Goal: Task Accomplishment & Management: Use online tool/utility

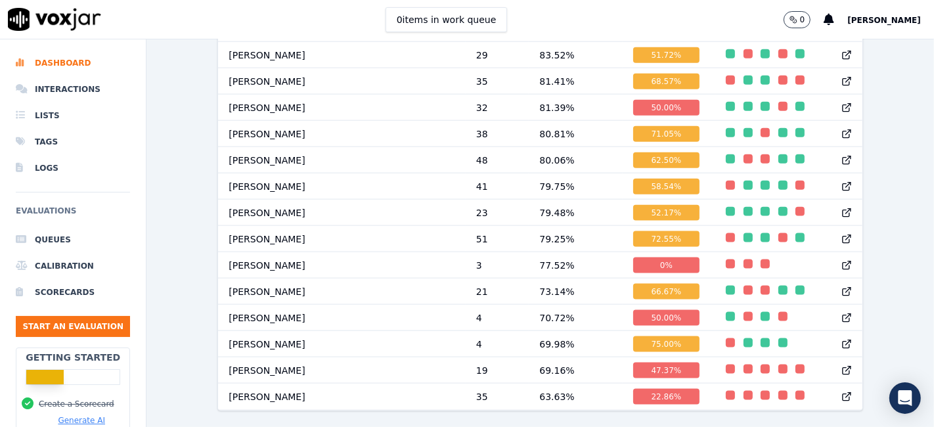
scroll to position [1449, 0]
click at [44, 91] on li "Interactions" at bounding box center [73, 89] width 114 height 26
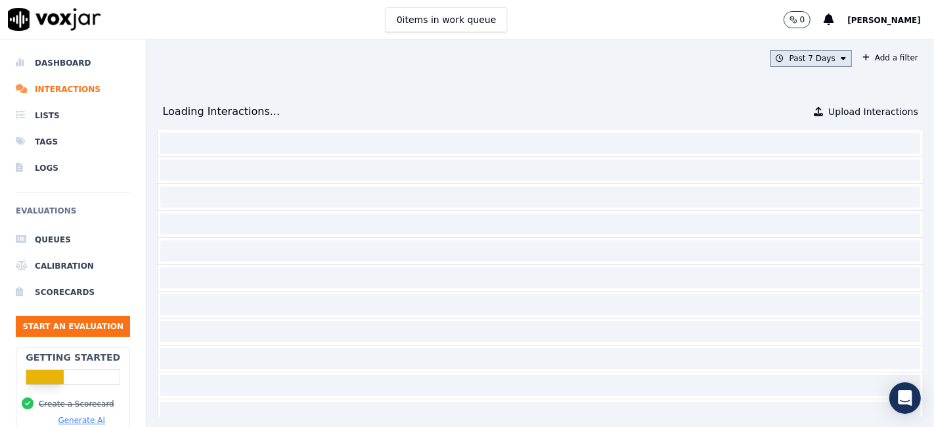
click at [803, 55] on button "Past 7 Days" at bounding box center [810, 58] width 81 height 17
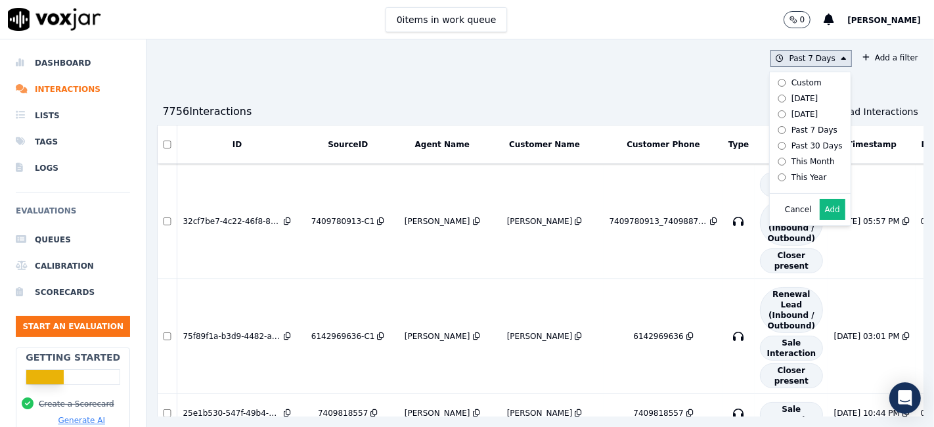
click at [791, 179] on div "This Year" at bounding box center [808, 177] width 35 height 11
click at [860, 59] on button "Add a filter" at bounding box center [890, 58] width 66 height 16
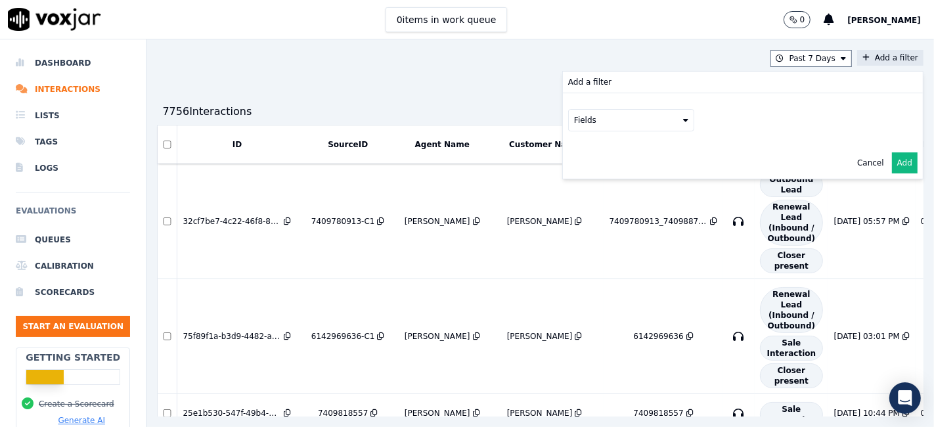
click at [627, 123] on button "Fields" at bounding box center [631, 120] width 126 height 22
click at [590, 177] on div "sourceIdentifier" at bounding box center [621, 174] width 62 height 11
click at [701, 117] on button at bounding box center [793, 119] width 189 height 20
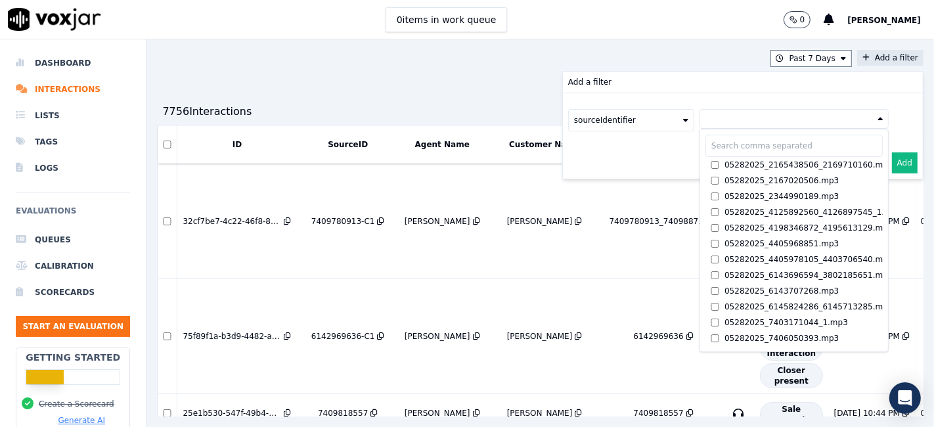
click at [705, 143] on input "text" at bounding box center [793, 146] width 177 height 22
paste input "5676746049"
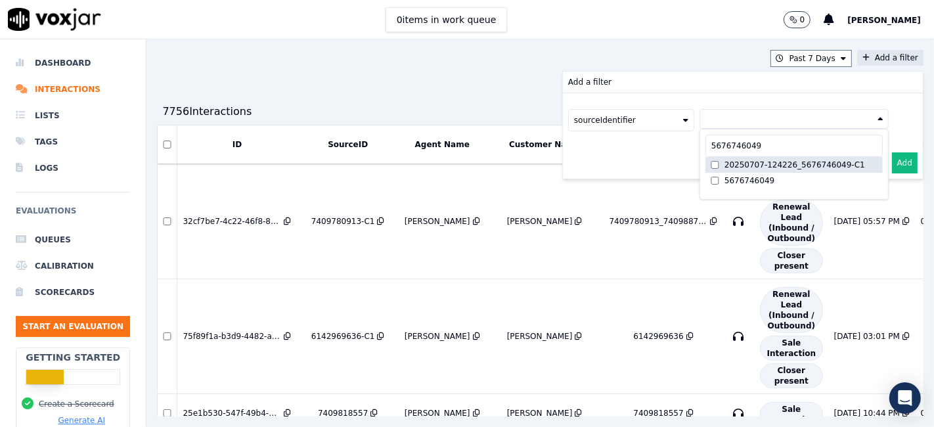
type input "5676746049"
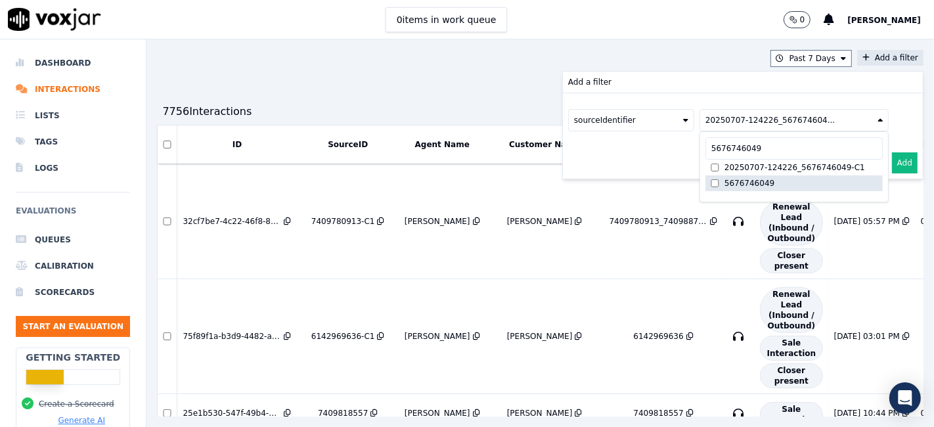
click at [705, 187] on label "5676746049" at bounding box center [793, 183] width 177 height 16
click at [892, 165] on button "Add" at bounding box center [905, 162] width 26 height 21
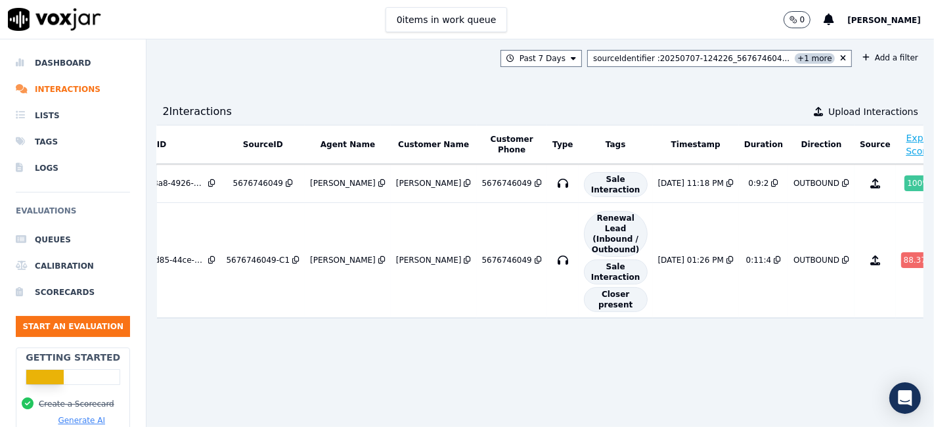
scroll to position [0, 106]
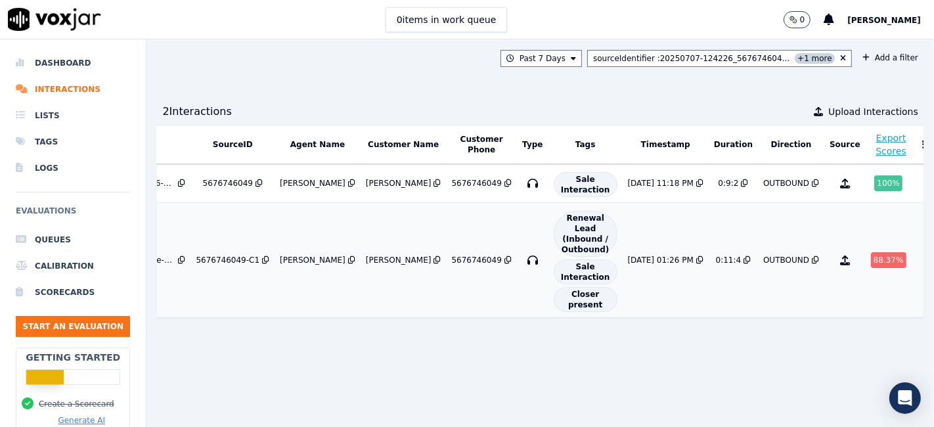
click at [871, 254] on div "88.37 %" at bounding box center [888, 260] width 35 height 16
click at [762, 62] on div "sourceIdentifier : 20250707-124226_567674604... +1 more" at bounding box center [714, 58] width 242 height 11
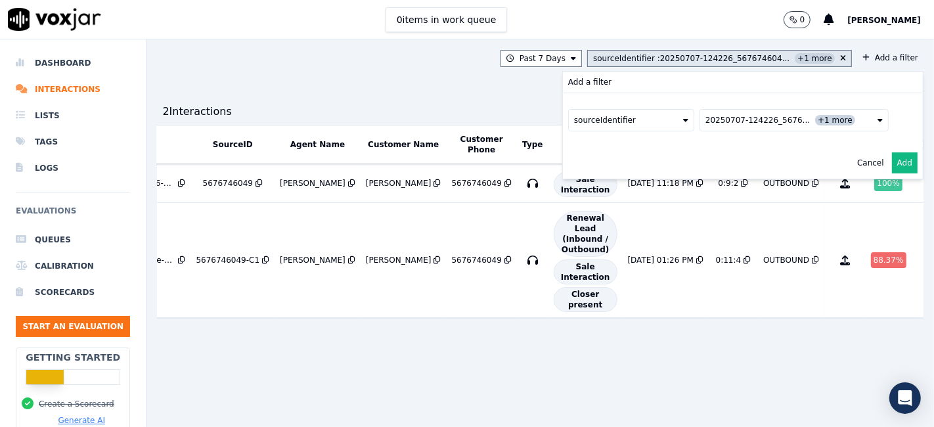
click at [816, 56] on button "sourceIdentifier : 20250707-124226_567674604... +1 more" at bounding box center [719, 58] width 265 height 17
click at [840, 55] on icon at bounding box center [843, 59] width 6 height 8
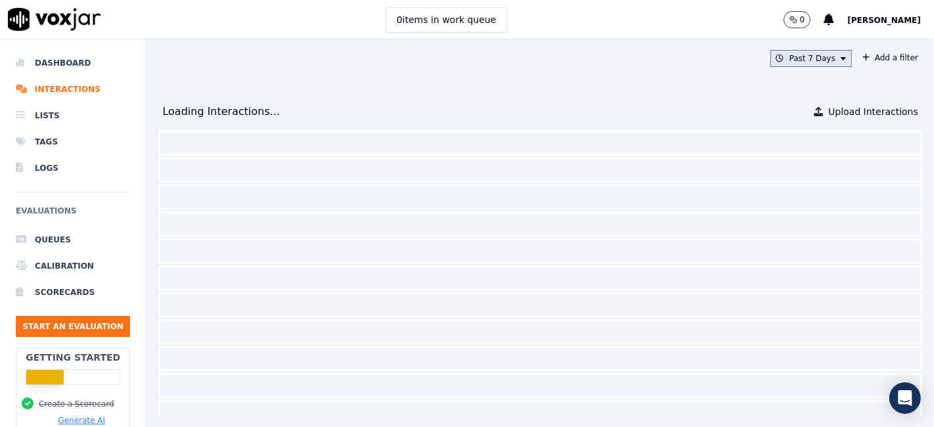
click at [787, 55] on button "Past 7 Days" at bounding box center [810, 58] width 81 height 17
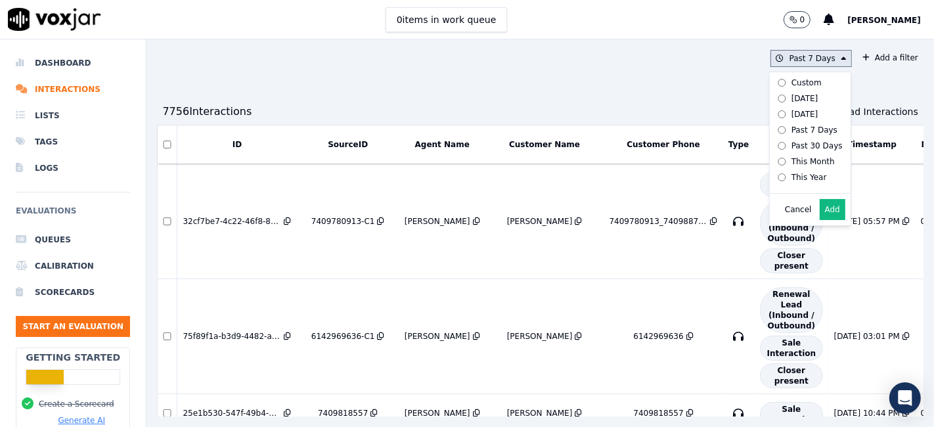
click at [791, 180] on div "This Year" at bounding box center [808, 177] width 35 height 11
click at [820, 213] on button "Add" at bounding box center [833, 209] width 26 height 21
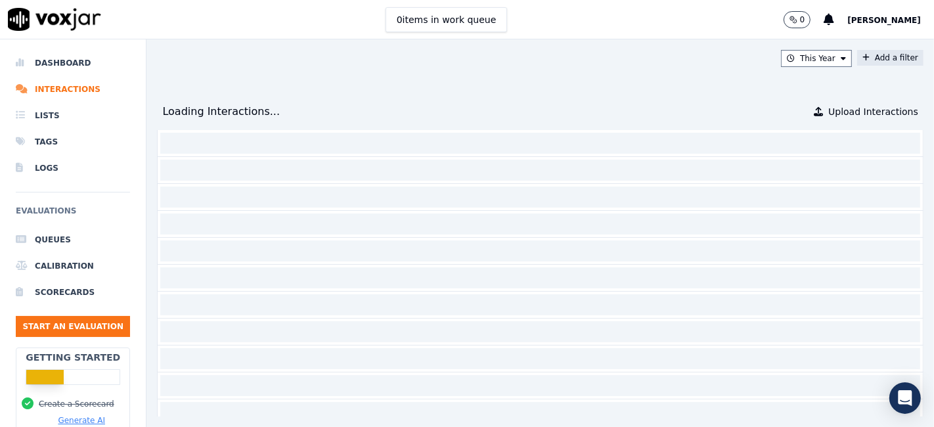
click at [857, 62] on button "Add a filter" at bounding box center [890, 58] width 66 height 16
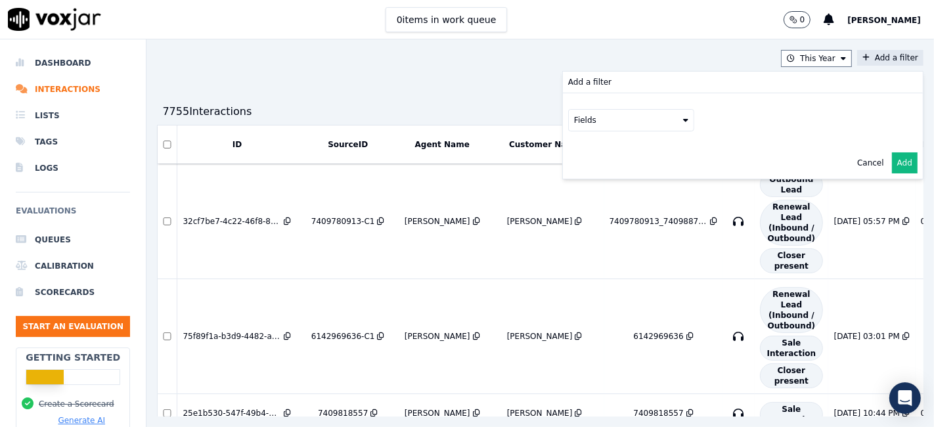
click at [618, 125] on button "Fields" at bounding box center [631, 120] width 126 height 22
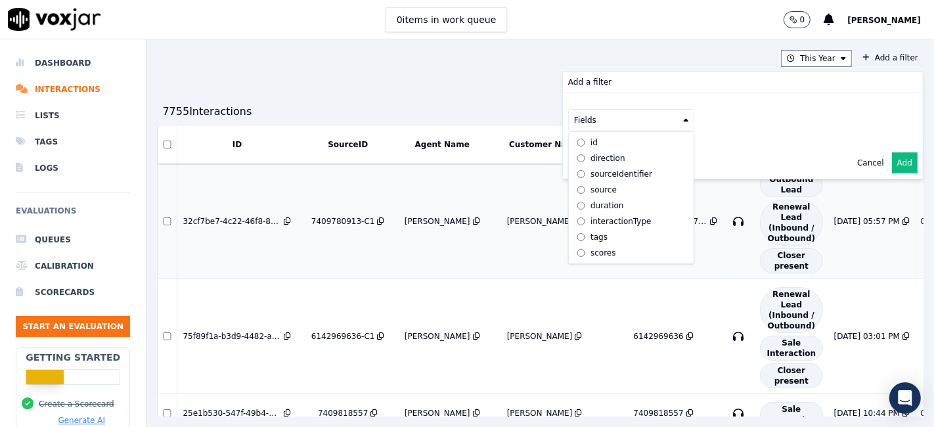
drag, startPoint x: 583, startPoint y: 170, endPoint x: 611, endPoint y: 183, distance: 30.3
click at [590, 169] on div "sourceIdentifier" at bounding box center [621, 174] width 62 height 11
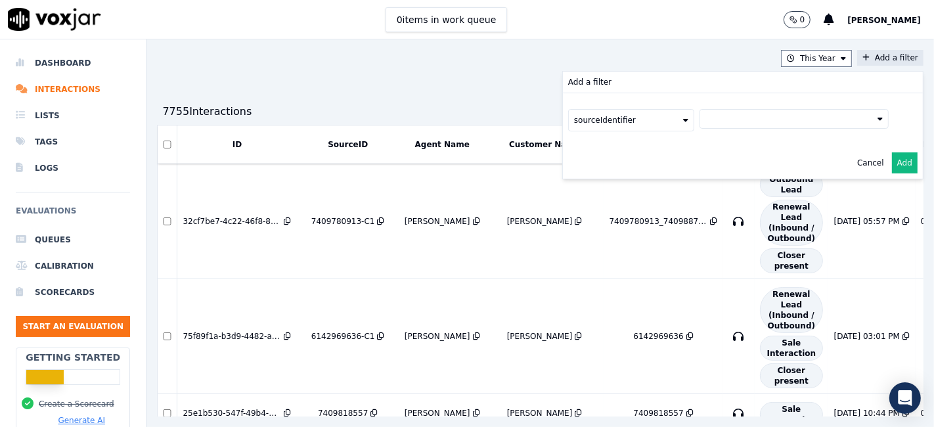
click at [722, 118] on button at bounding box center [793, 119] width 189 height 20
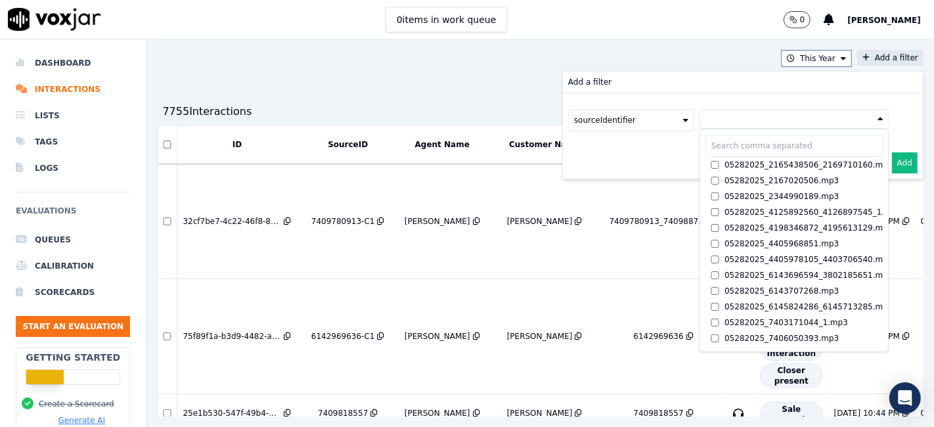
click at [706, 146] on input "text" at bounding box center [793, 146] width 177 height 22
paste input "3017045662"
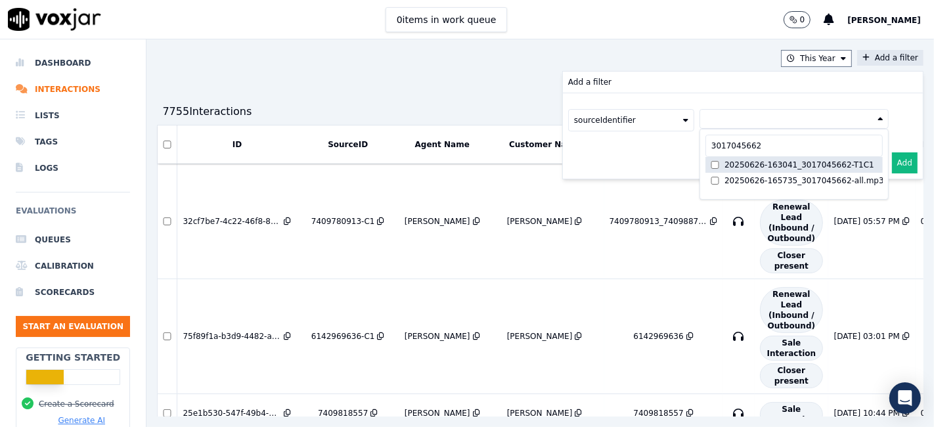
type input "3017045662"
click at [705, 158] on label "20250626-163041_3017045662-T1C1" at bounding box center [793, 165] width 177 height 16
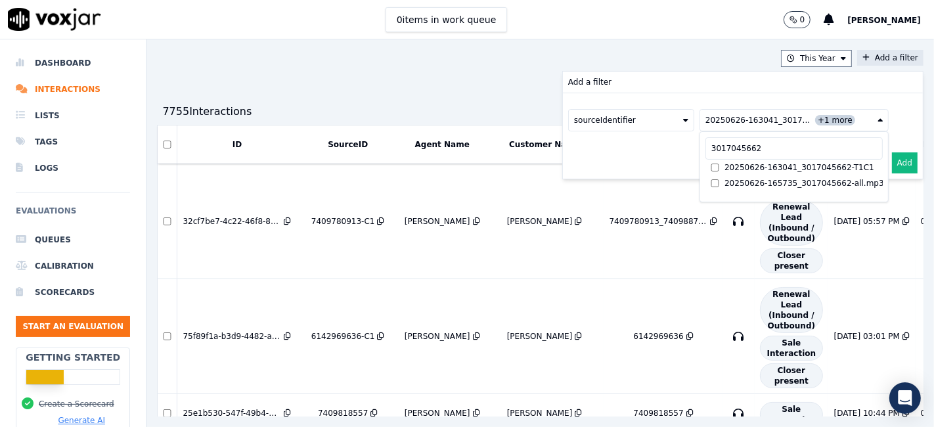
click at [892, 160] on button "Add" at bounding box center [905, 162] width 26 height 21
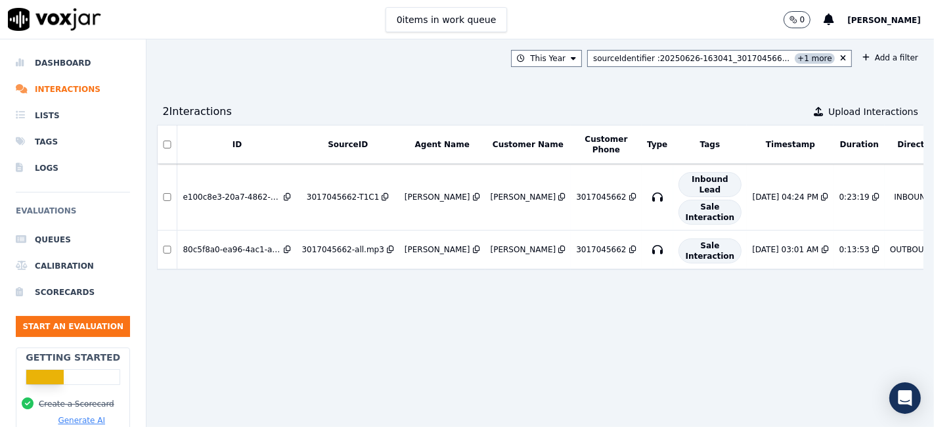
scroll to position [0, 95]
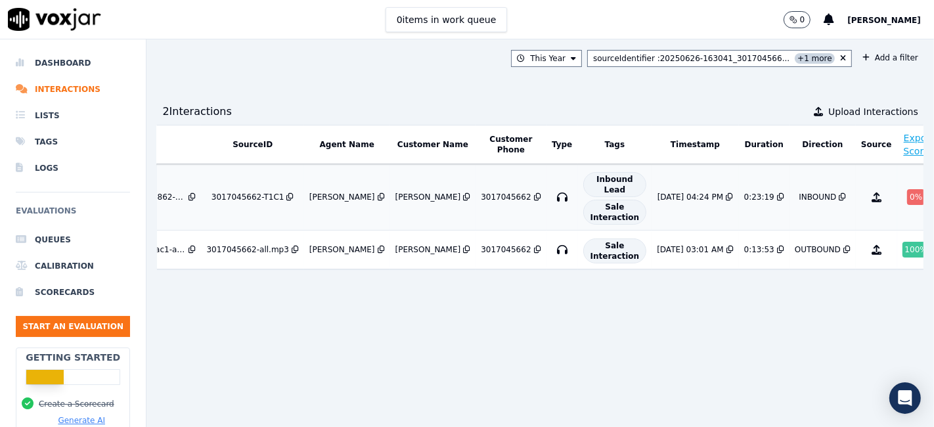
click at [907, 196] on div "0 %" at bounding box center [916, 197] width 18 height 16
click at [840, 57] on icon at bounding box center [843, 59] width 6 height 8
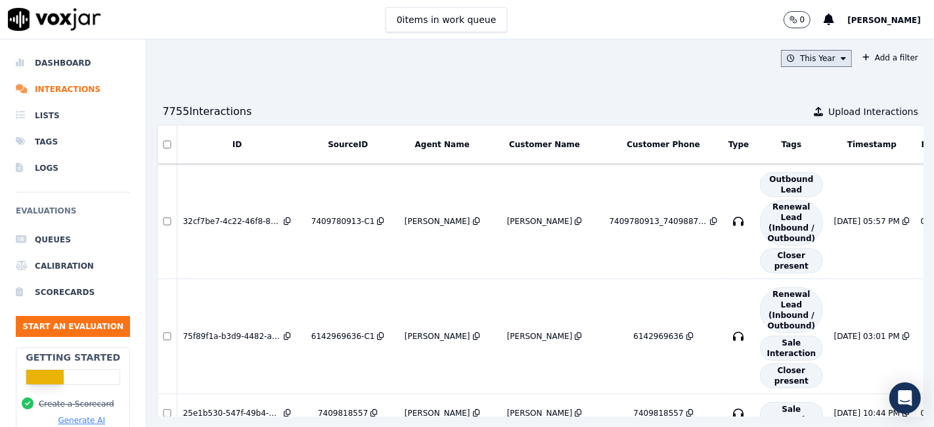
click at [791, 56] on button "This Year" at bounding box center [816, 58] width 71 height 17
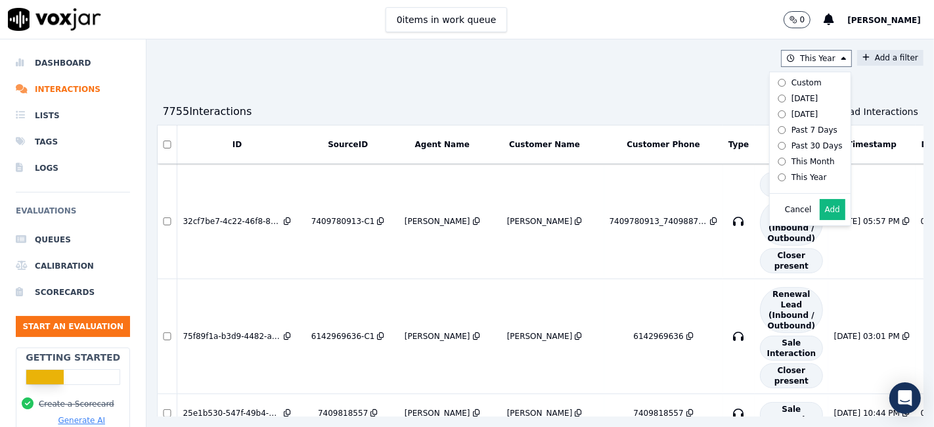
click at [857, 58] on button "Add a filter" at bounding box center [890, 58] width 66 height 16
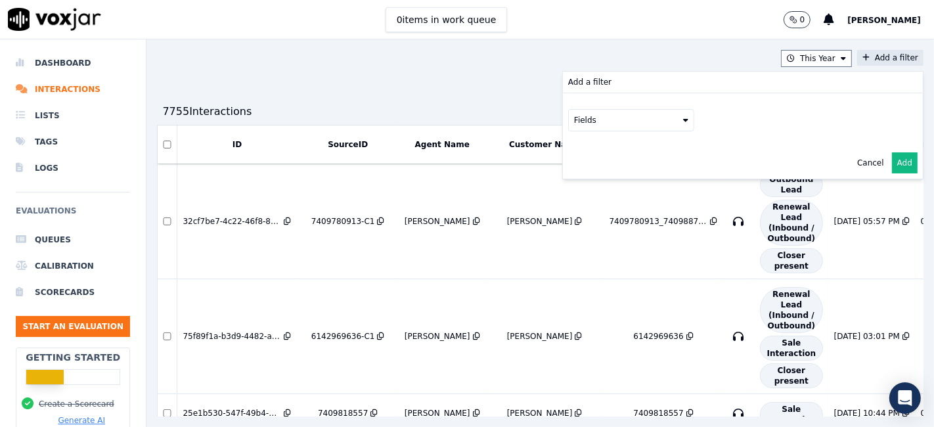
click at [619, 128] on button "Fields" at bounding box center [631, 120] width 126 height 22
click at [590, 175] on div "sourceIdentifier" at bounding box center [621, 174] width 62 height 11
click at [732, 119] on button at bounding box center [793, 119] width 189 height 20
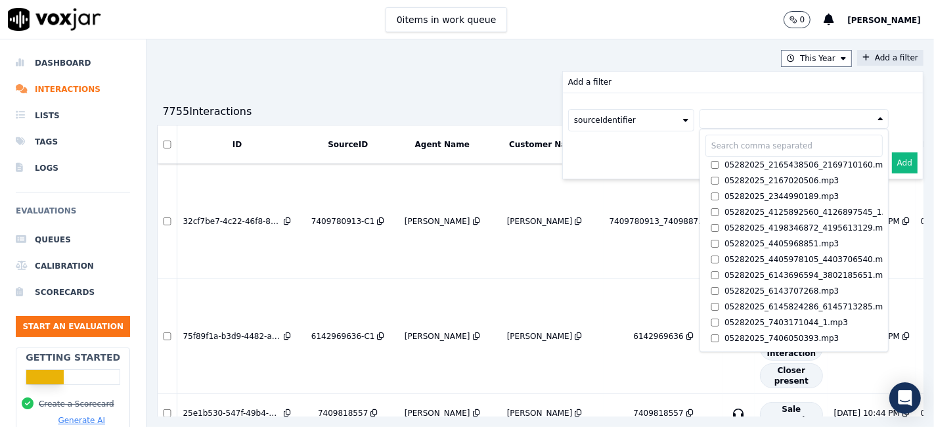
click at [705, 145] on input "text" at bounding box center [793, 146] width 177 height 22
paste input "6145958757"
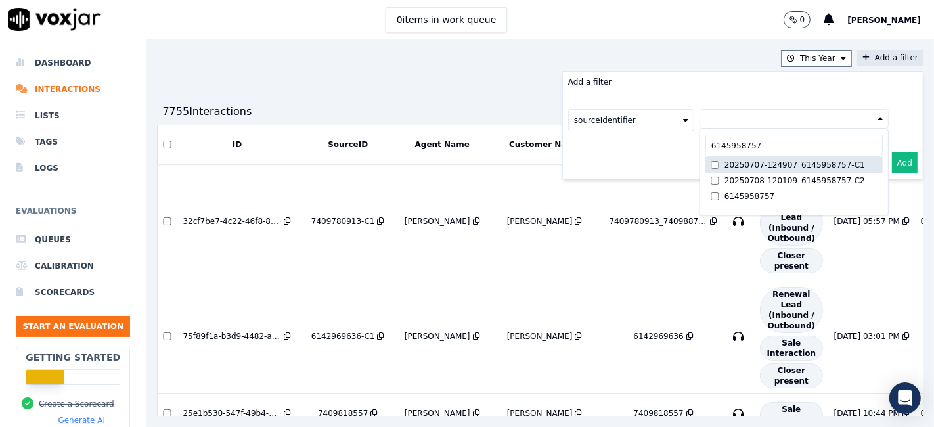
type input "6145958757"
click at [765, 169] on label "20250707-124907_6145958757-C1" at bounding box center [793, 165] width 177 height 16
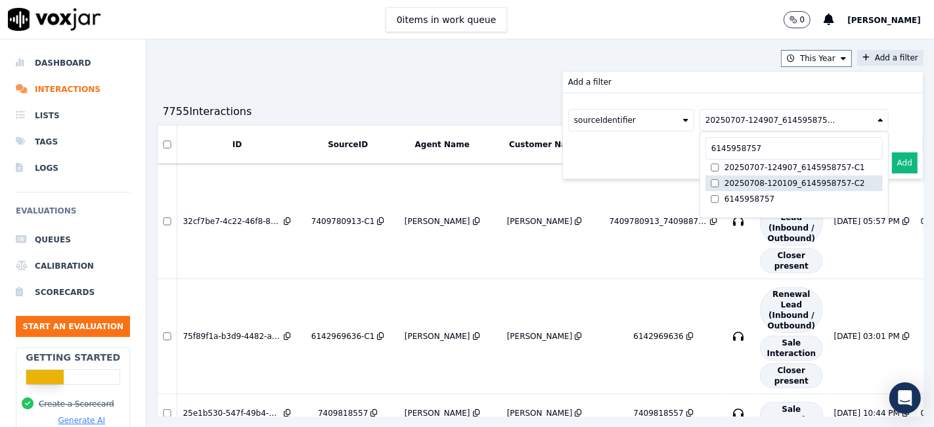
click at [761, 178] on div "20250708-120109_6145958757-C2" at bounding box center [794, 183] width 141 height 11
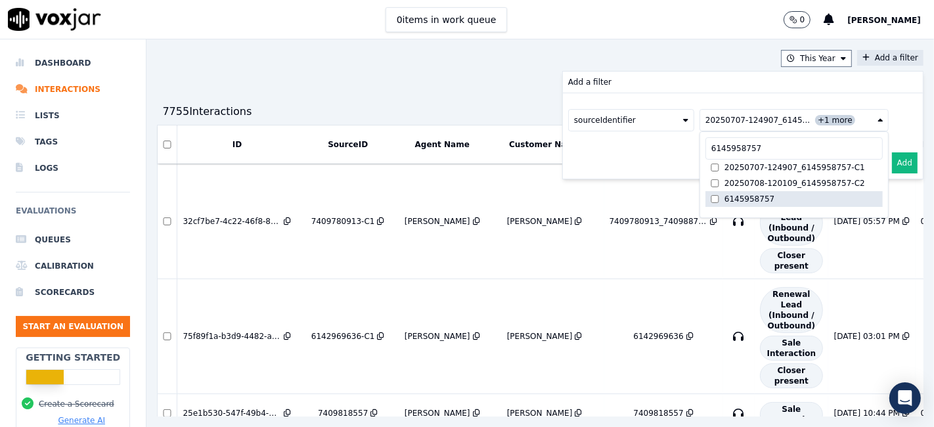
click at [724, 198] on div "6145958757" at bounding box center [749, 199] width 50 height 11
click at [892, 159] on button "Add" at bounding box center [905, 162] width 26 height 21
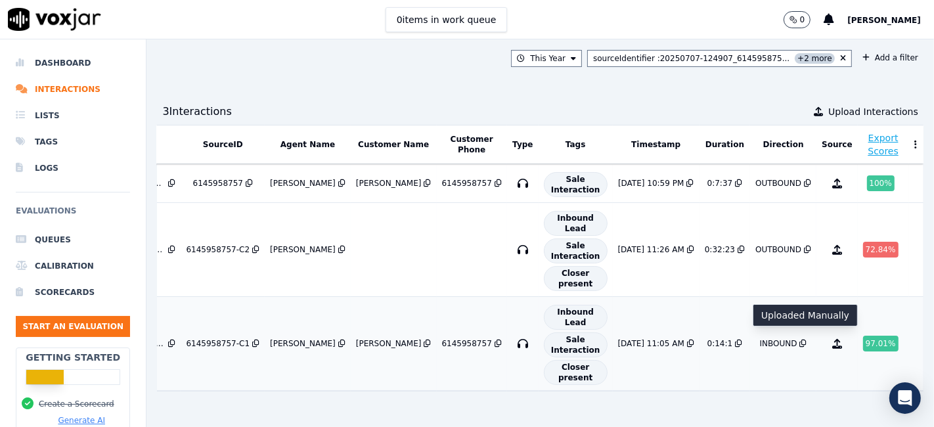
scroll to position [4, 125]
click at [863, 242] on div "72.84 %" at bounding box center [880, 250] width 35 height 16
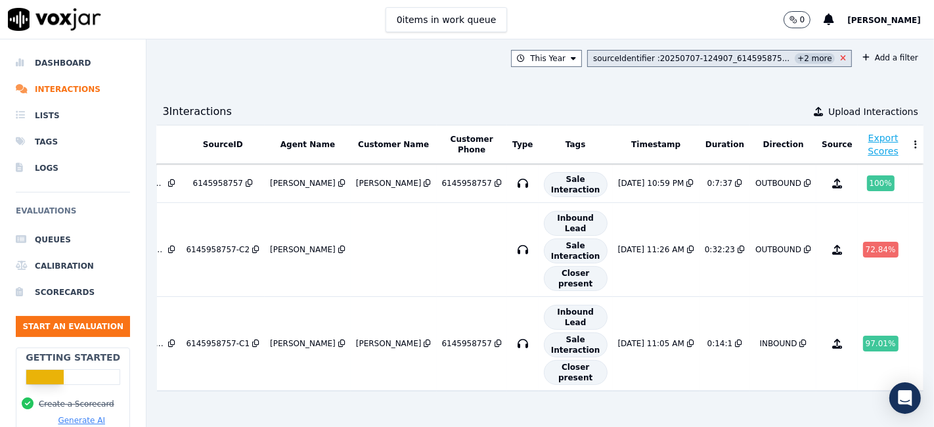
click at [840, 56] on icon at bounding box center [843, 59] width 6 height 8
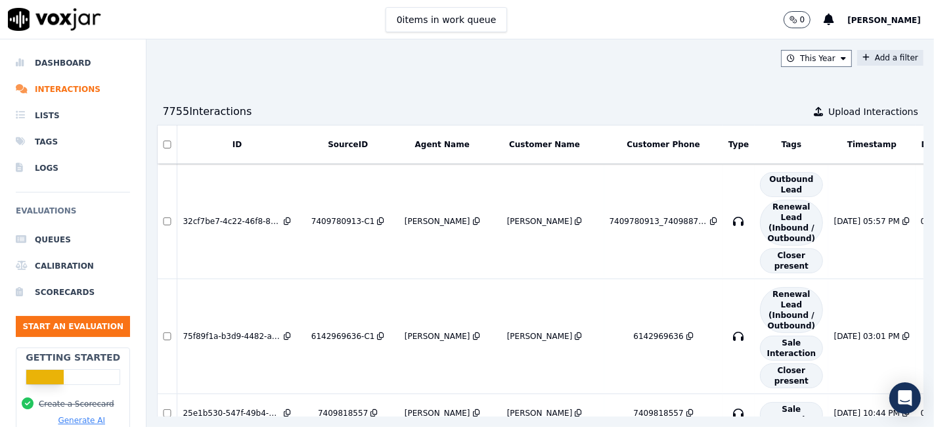
click at [857, 56] on button "Add a filter" at bounding box center [890, 58] width 66 height 16
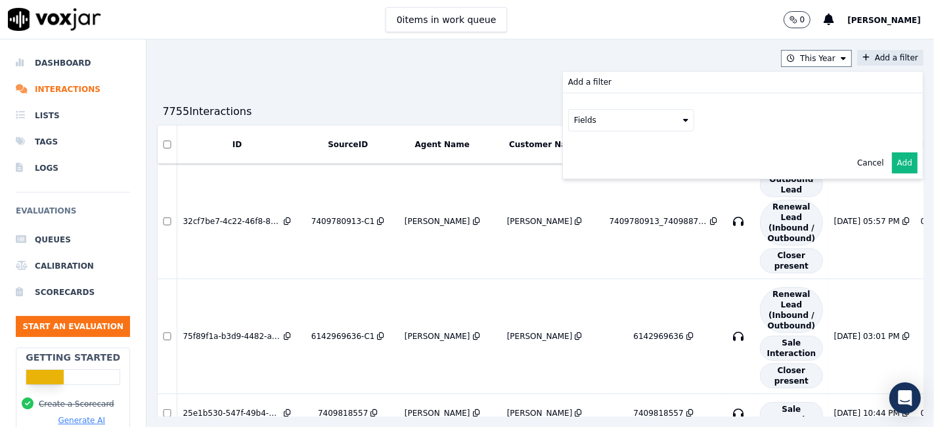
click at [632, 120] on button "Fields" at bounding box center [631, 120] width 126 height 22
click at [590, 172] on div "sourceIdentifier" at bounding box center [621, 174] width 62 height 11
click at [722, 116] on button at bounding box center [793, 119] width 189 height 20
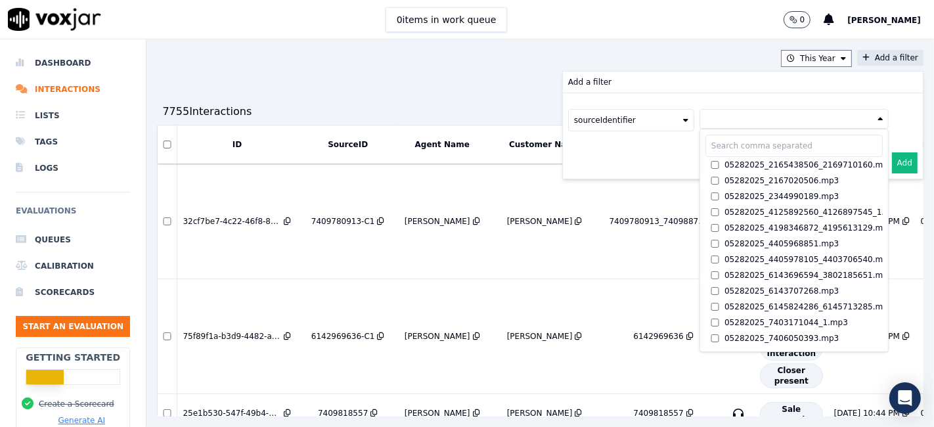
click at [705, 142] on input "text" at bounding box center [793, 146] width 177 height 22
paste input "9082942661"
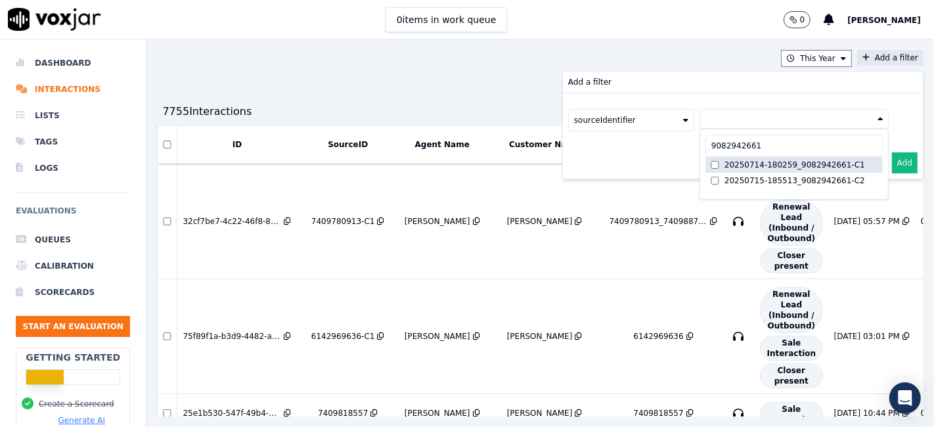
type input "9082942661"
click at [737, 166] on div "20250714-180259_9082942661-C1" at bounding box center [794, 165] width 141 height 11
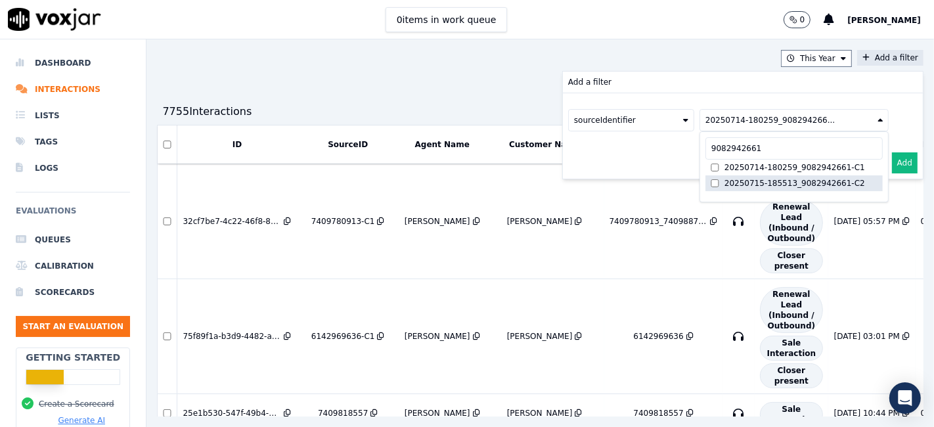
click at [731, 183] on div "20250715-185513_9082942661-C2" at bounding box center [794, 183] width 141 height 11
click at [892, 164] on button "Add" at bounding box center [905, 162] width 26 height 21
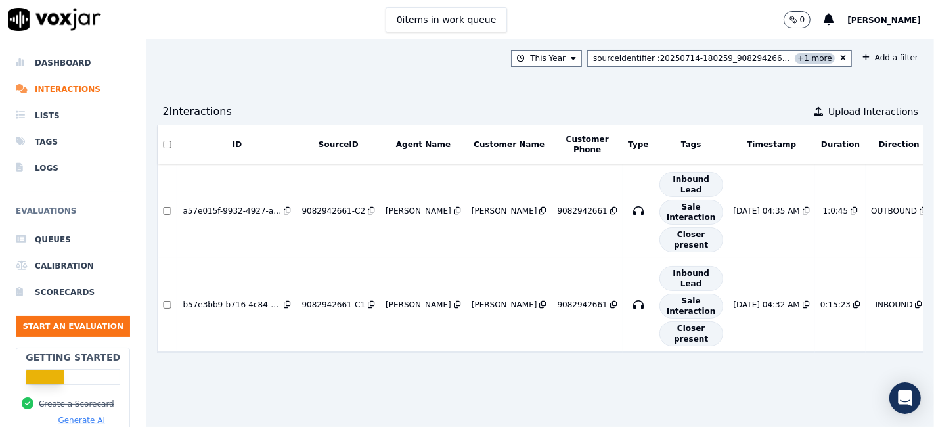
scroll to position [0, 64]
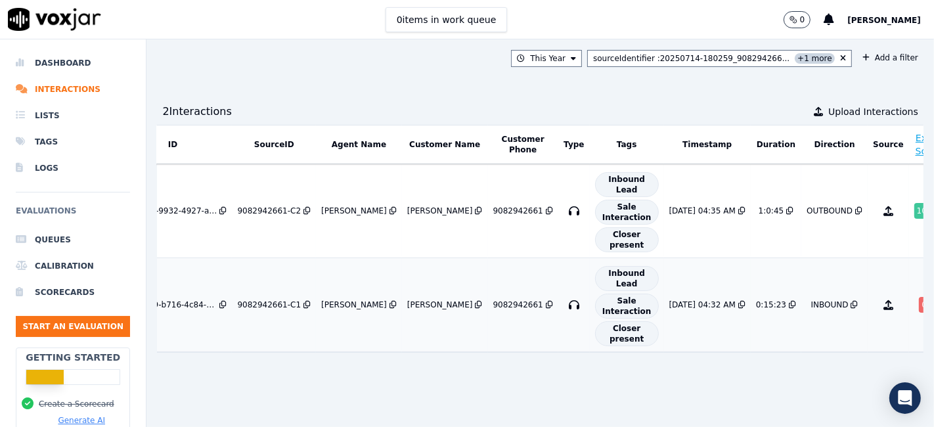
click at [919, 299] on div "0 %" at bounding box center [928, 305] width 18 height 16
click at [66, 59] on li "Dashboard" at bounding box center [73, 63] width 114 height 26
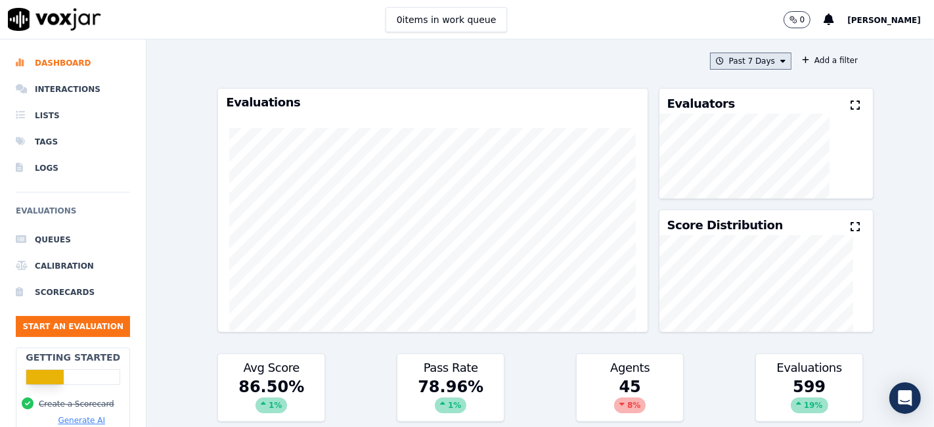
click at [720, 68] on button "Past 7 Days" at bounding box center [750, 61] width 81 height 17
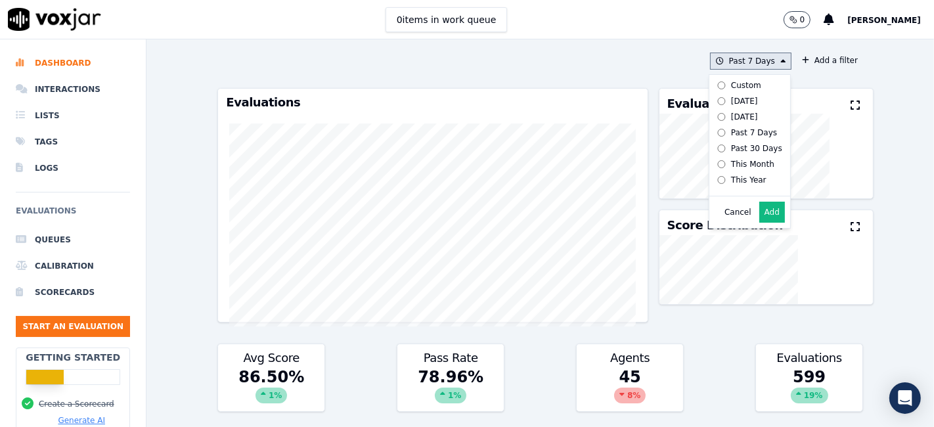
click at [712, 87] on label "Custom" at bounding box center [747, 86] width 70 height 16
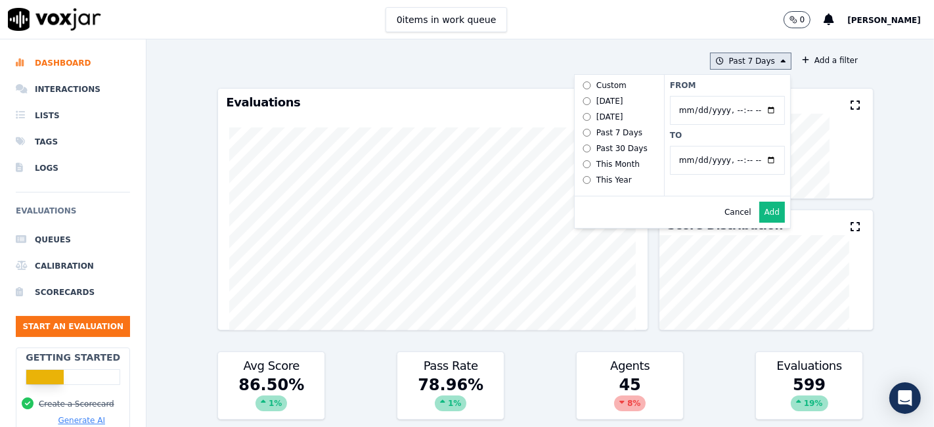
click at [756, 112] on input "From" at bounding box center [727, 110] width 115 height 29
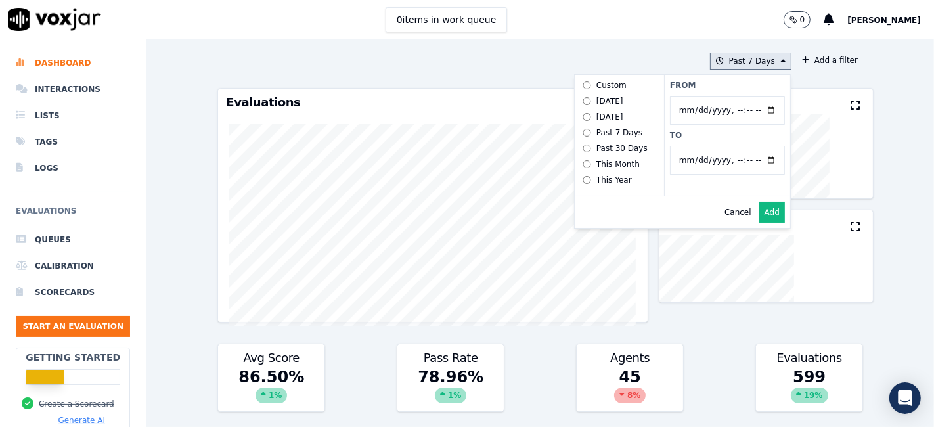
type input "2025-06-21T00:00"
click at [711, 81] on label "From" at bounding box center [727, 85] width 115 height 11
click at [711, 96] on input "From" at bounding box center [727, 110] width 115 height 29
click at [751, 156] on input "To" at bounding box center [727, 160] width 115 height 29
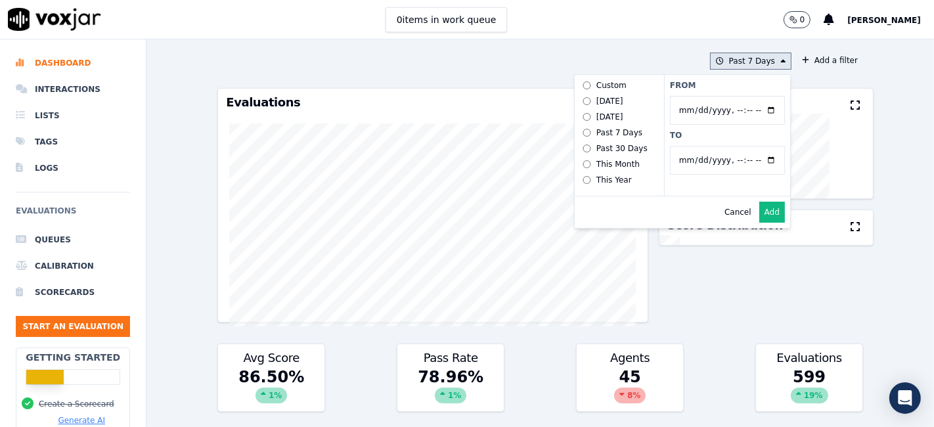
type input "2025-07-20T23:59"
click at [721, 137] on label "To" at bounding box center [727, 135] width 115 height 11
click at [721, 146] on input "To" at bounding box center [727, 160] width 115 height 29
click at [760, 220] on button "Add" at bounding box center [772, 212] width 26 height 21
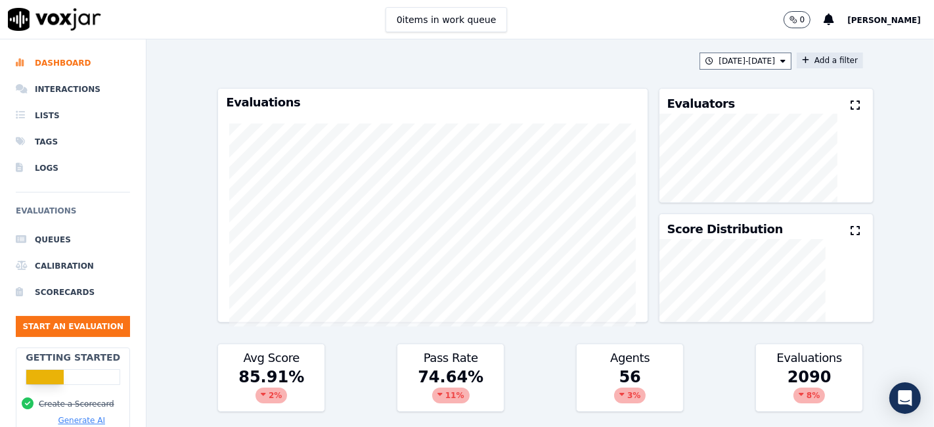
click at [810, 64] on button "Add a filter" at bounding box center [830, 61] width 66 height 16
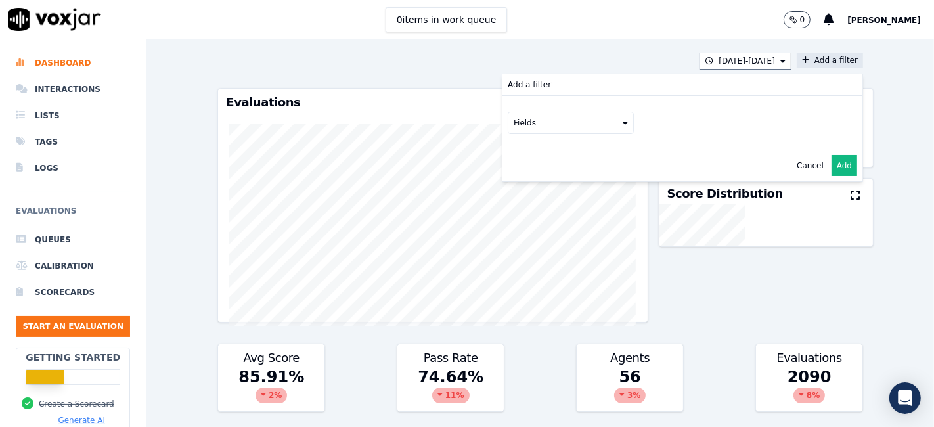
click at [578, 126] on button "Fields" at bounding box center [571, 123] width 126 height 22
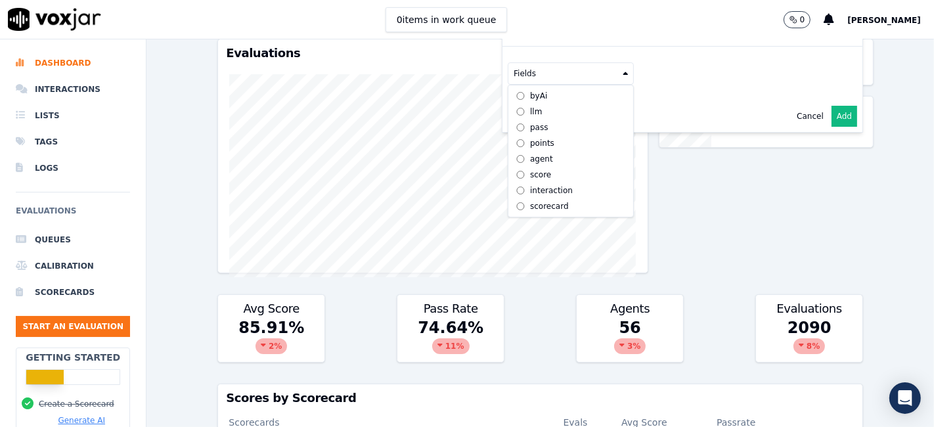
scroll to position [73, 0]
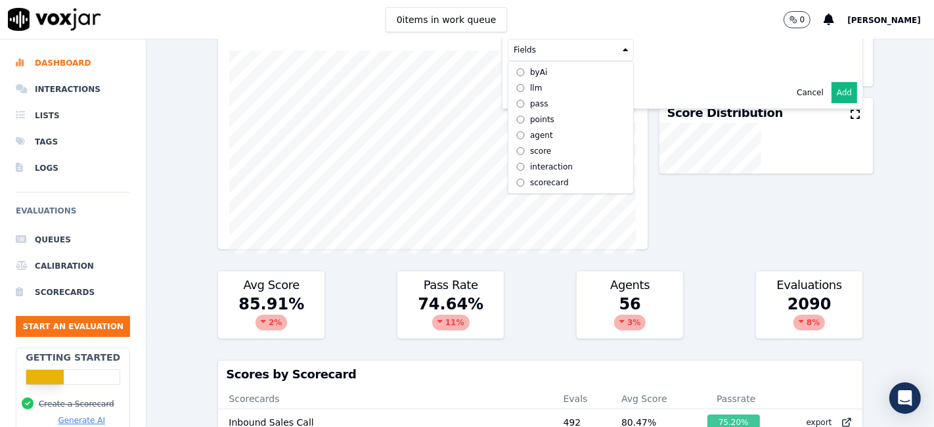
click at [530, 177] on div "scorecard" at bounding box center [549, 182] width 39 height 11
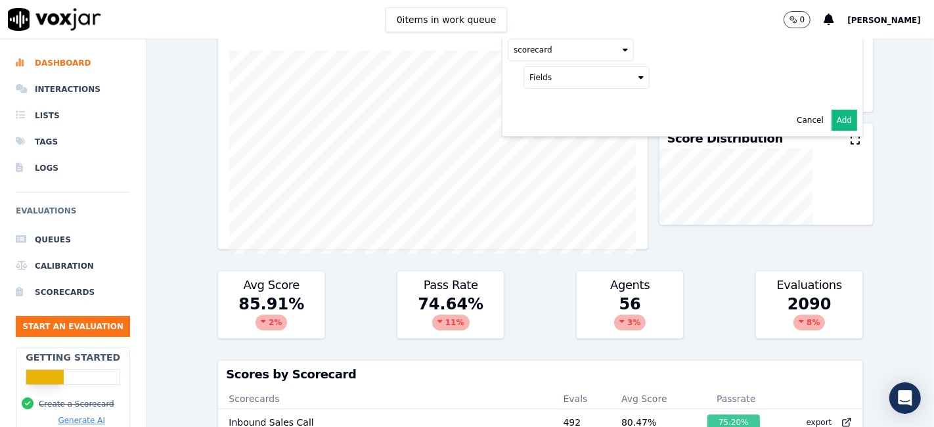
click at [555, 75] on button "Fields" at bounding box center [586, 77] width 126 height 22
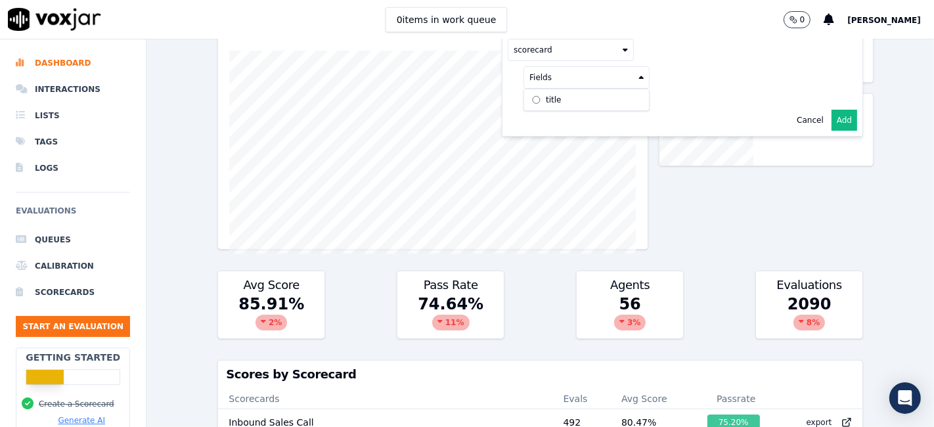
click at [544, 101] on label "title" at bounding box center [587, 100] width 120 height 16
click at [728, 78] on button at bounding box center [749, 76] width 189 height 20
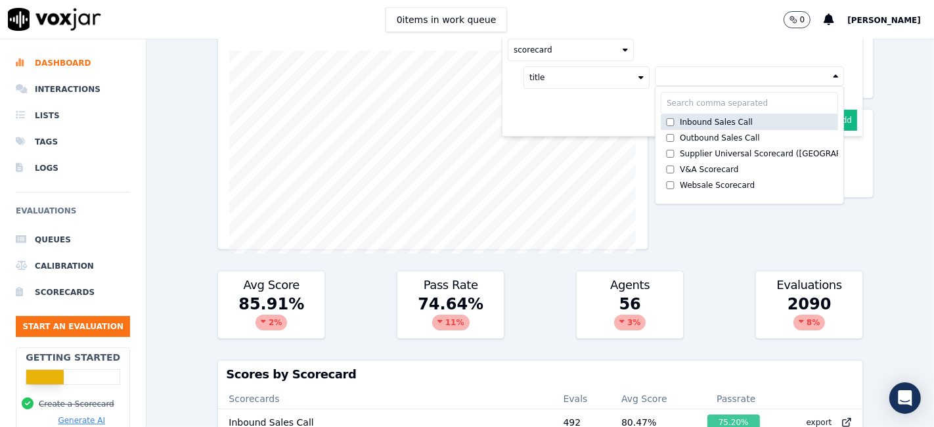
click at [701, 117] on div "Inbound Sales Call" at bounding box center [716, 122] width 73 height 11
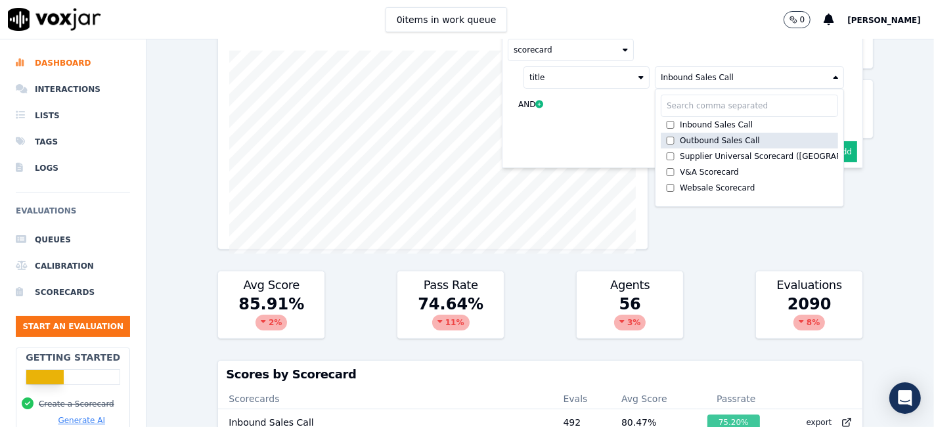
click at [690, 135] on div "Outbound Sales Call" at bounding box center [720, 140] width 80 height 11
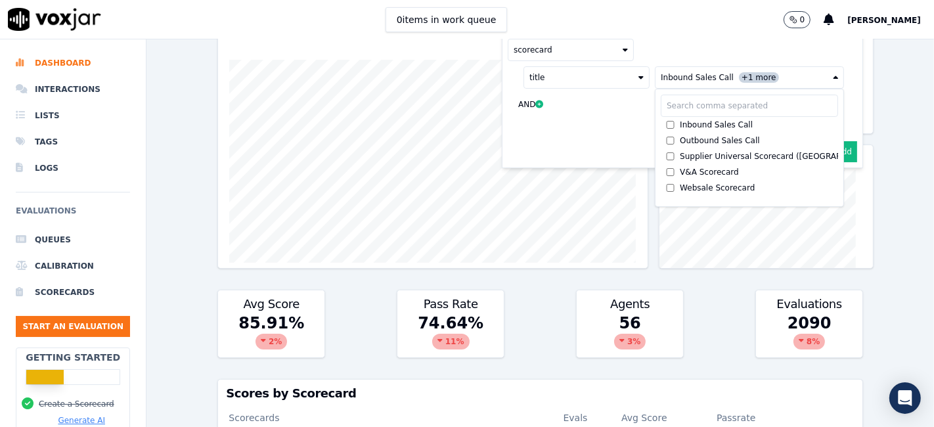
click at [832, 155] on button "Add" at bounding box center [845, 151] width 26 height 21
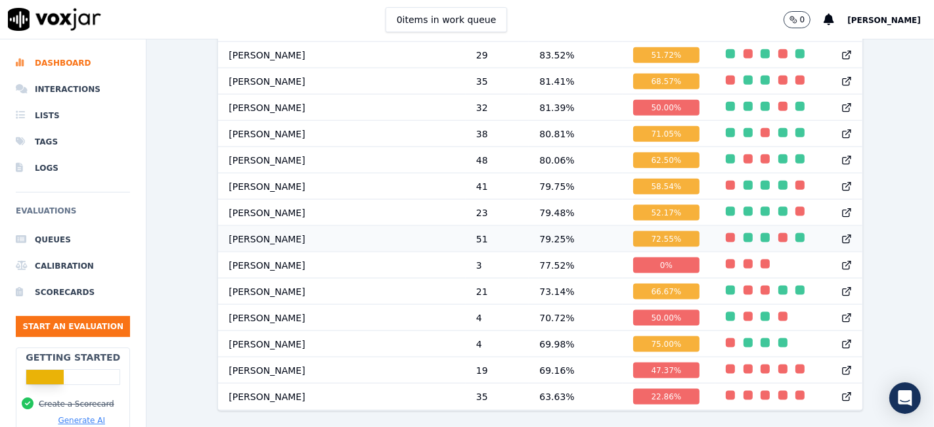
scroll to position [1449, 0]
click at [633, 231] on div "72.55 %" at bounding box center [666, 239] width 67 height 16
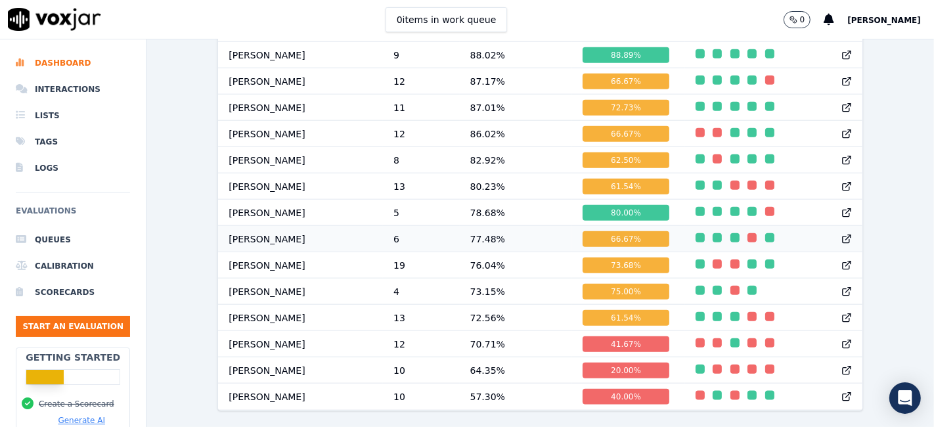
scroll to position [1264, 0]
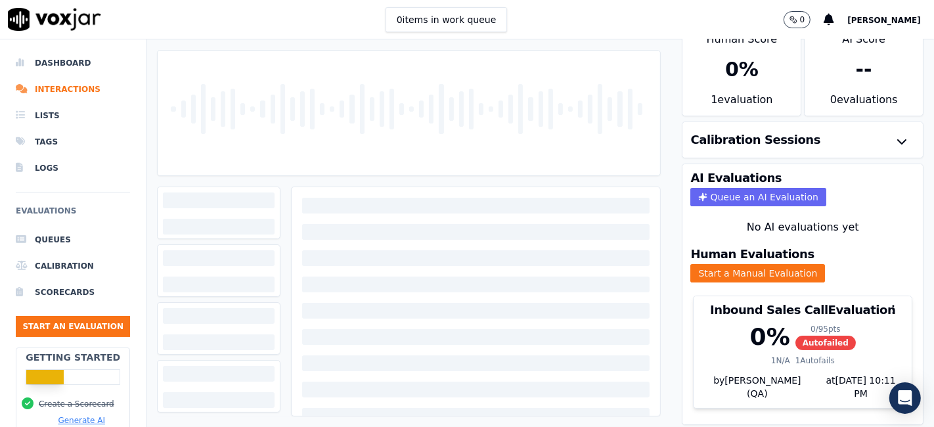
scroll to position [42, 0]
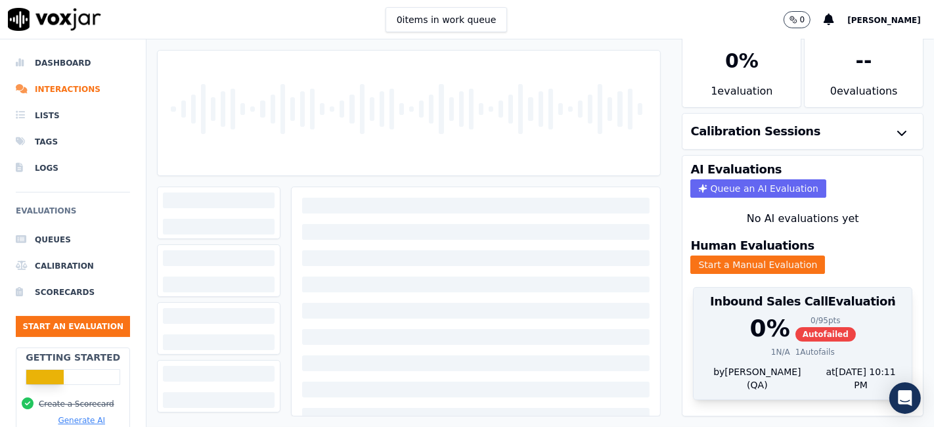
click at [795, 327] on span "Autofailed" at bounding box center [825, 334] width 60 height 14
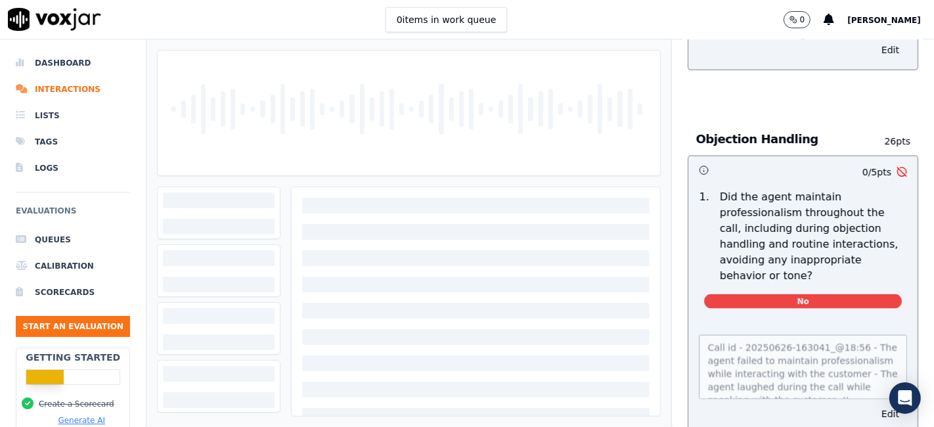
scroll to position [26, 0]
click at [874, 405] on button "Edit" at bounding box center [890, 414] width 33 height 18
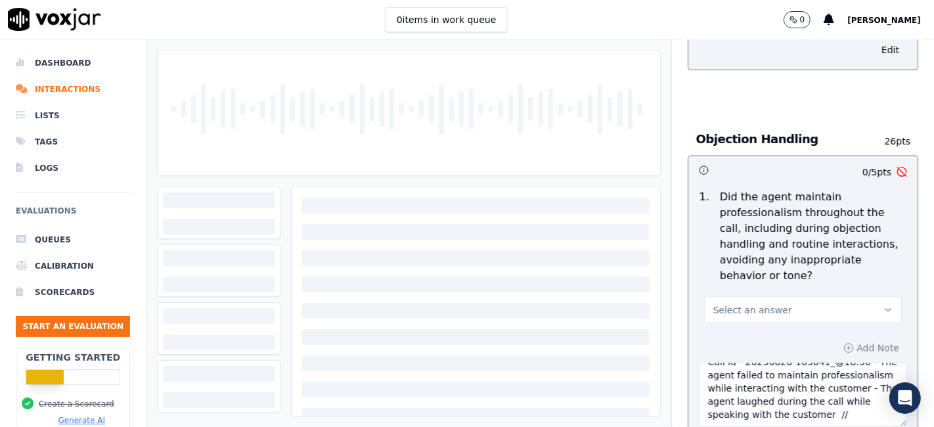
click at [807, 297] on button "Select an answer" at bounding box center [803, 310] width 198 height 26
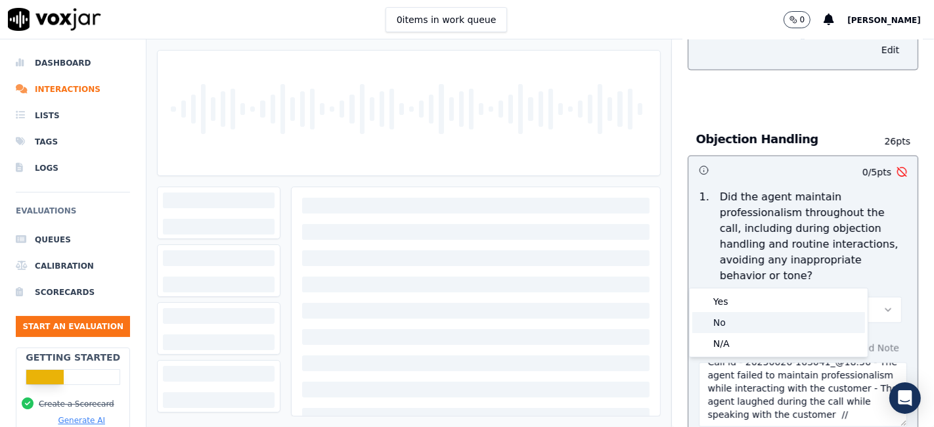
click at [754, 323] on div "No" at bounding box center [778, 322] width 173 height 21
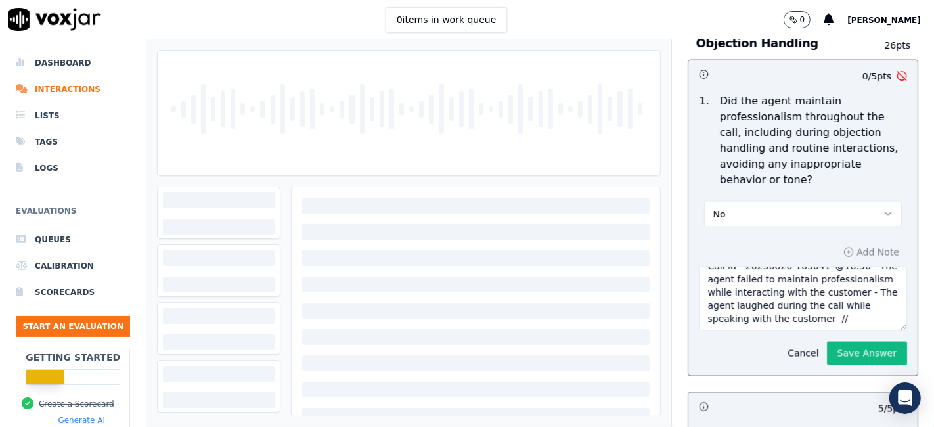
scroll to position [1605, 0]
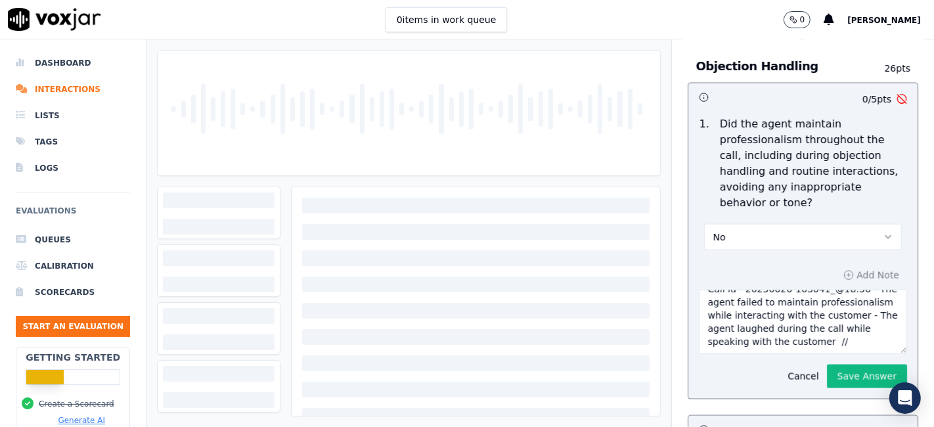
click at [814, 224] on button "No" at bounding box center [803, 237] width 198 height 26
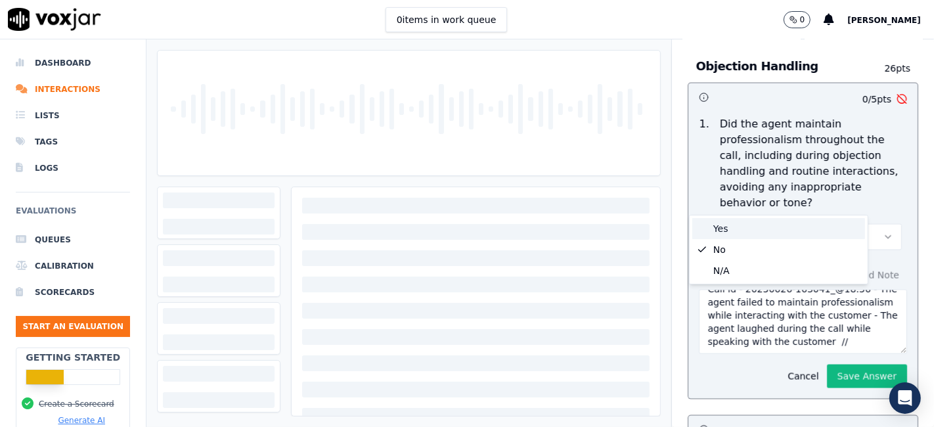
click at [754, 229] on div "Yes" at bounding box center [778, 228] width 173 height 21
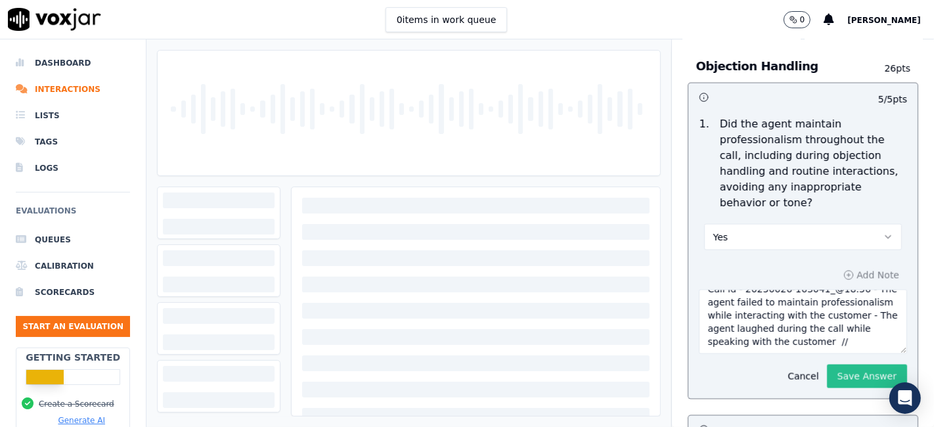
click at [827, 365] on button "Save Answer" at bounding box center [867, 377] width 80 height 24
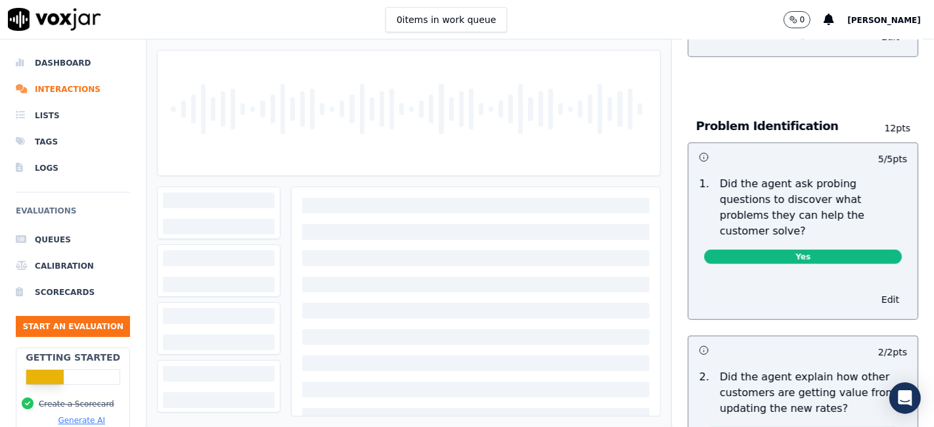
scroll to position [579, 0]
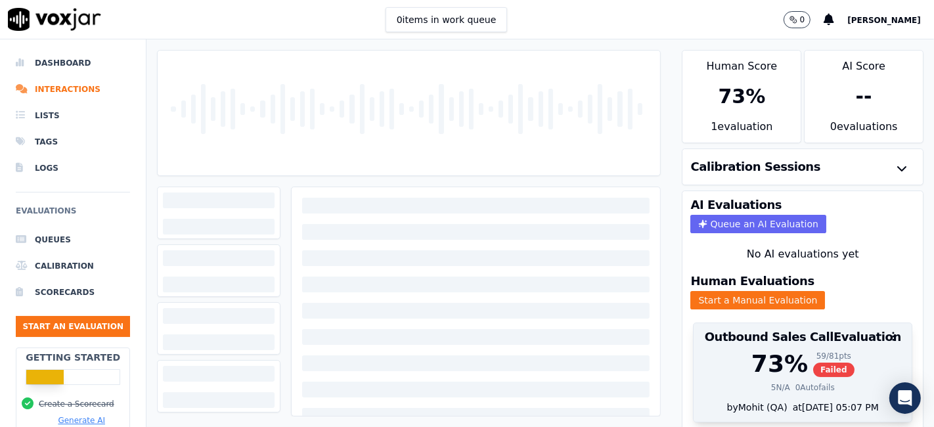
click at [813, 363] on span "Failed" at bounding box center [833, 370] width 41 height 14
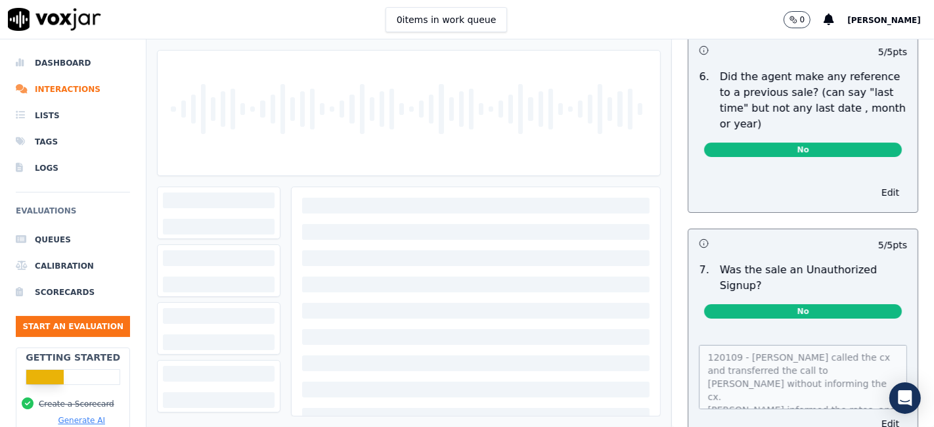
scroll to position [3775, 0]
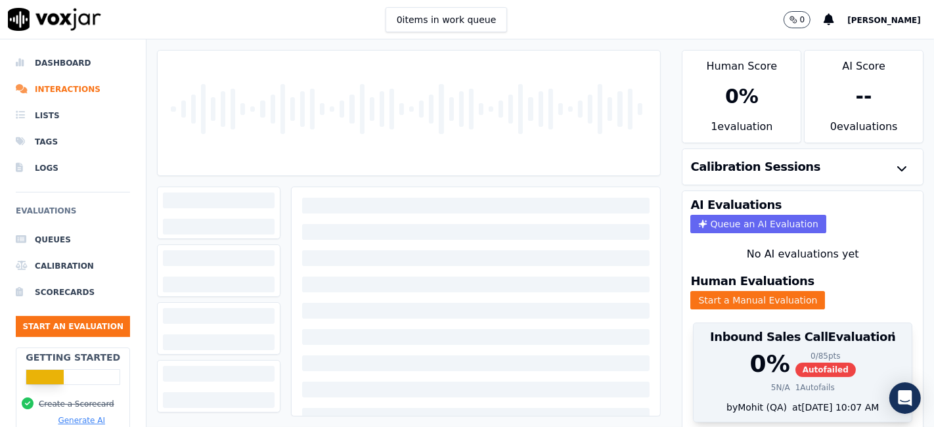
click at [795, 363] on span "Autofailed" at bounding box center [825, 370] width 60 height 14
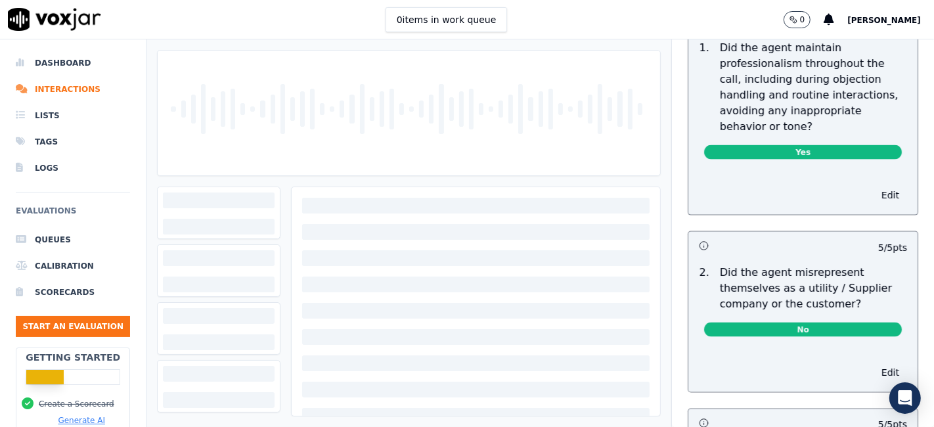
scroll to position [1459, 0]
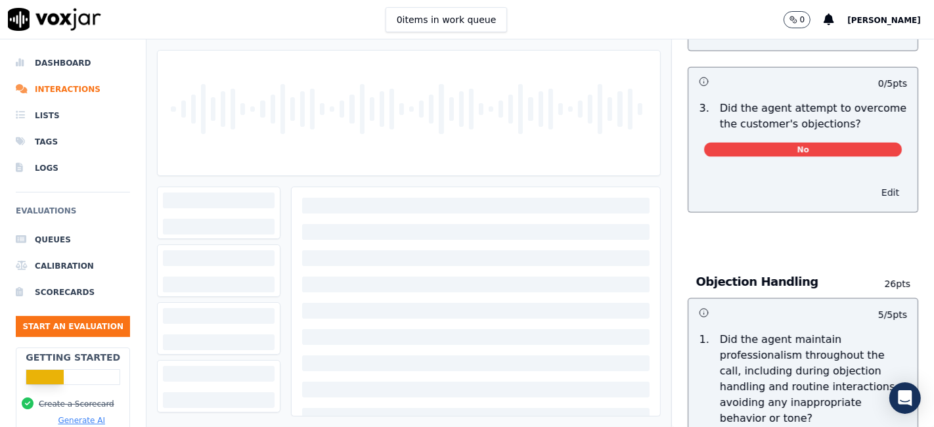
click at [874, 183] on button "Edit" at bounding box center [890, 192] width 33 height 18
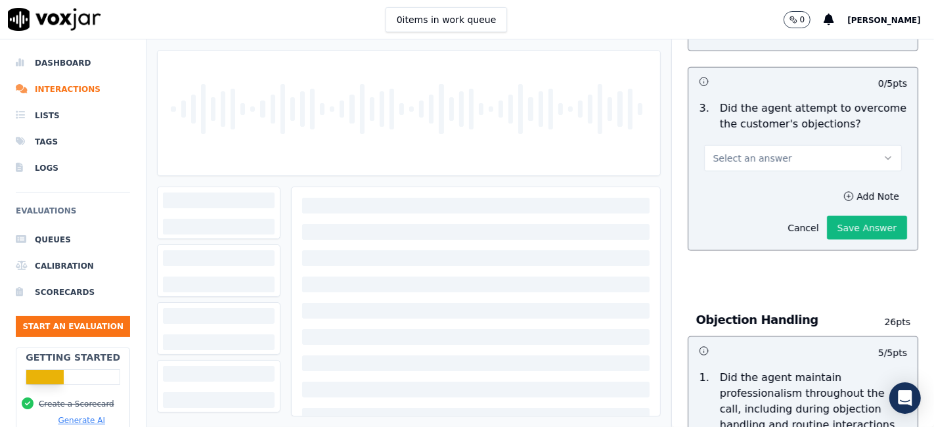
click at [774, 145] on button "Select an answer" at bounding box center [803, 158] width 198 height 26
click at [743, 204] on div "N/A" at bounding box center [778, 208] width 173 height 21
click at [833, 216] on button "Save Answer" at bounding box center [867, 228] width 80 height 24
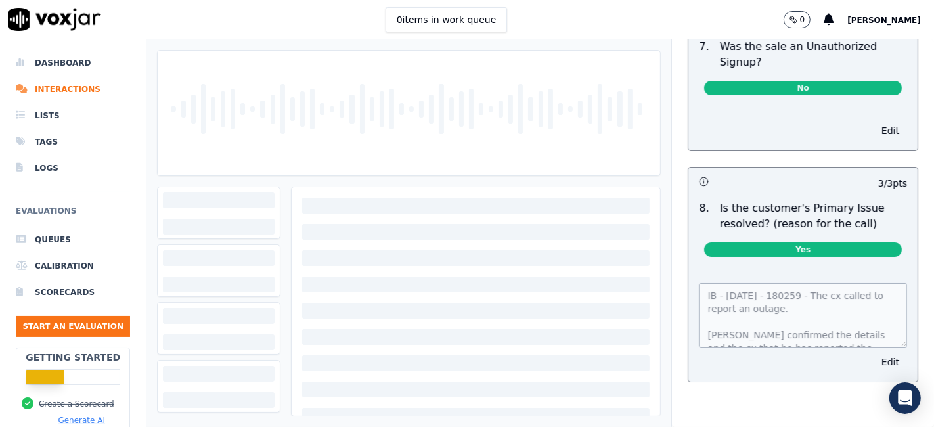
scroll to position [4091, 0]
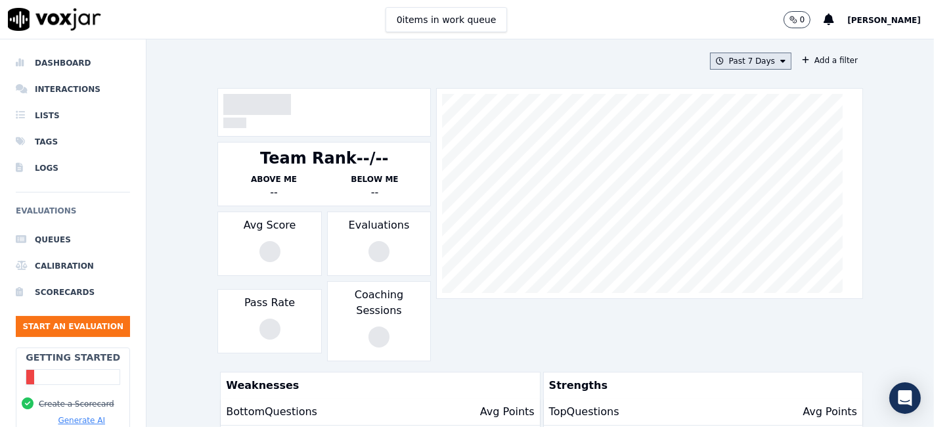
click at [731, 60] on button "Past 7 Days" at bounding box center [750, 61] width 81 height 17
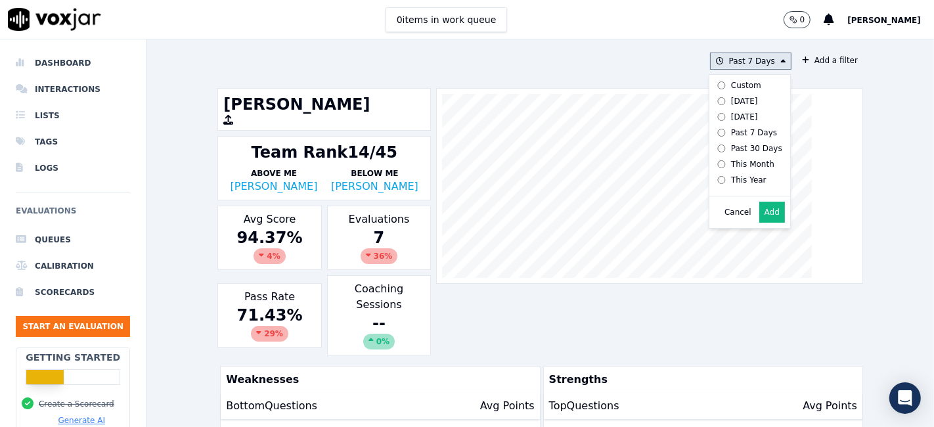
click at [747, 83] on label "Custom" at bounding box center [747, 86] width 70 height 16
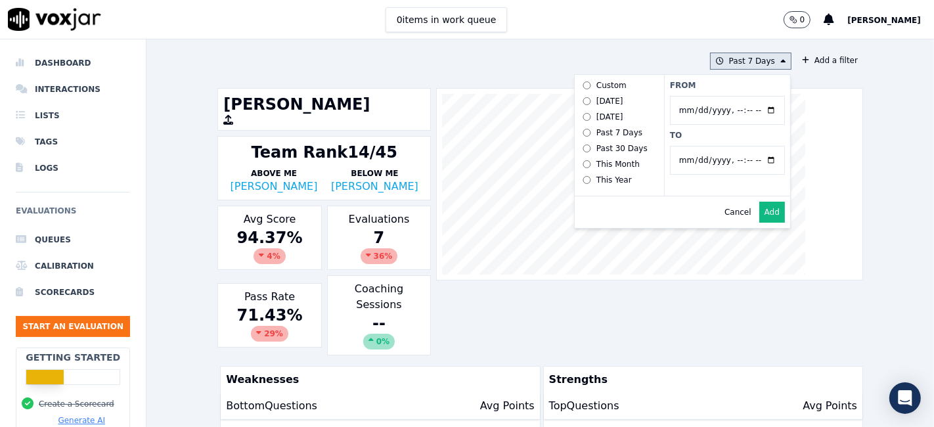
click at [753, 110] on input "From" at bounding box center [727, 110] width 115 height 29
type input "[DATE]T00:00"
click at [743, 89] on label "From" at bounding box center [727, 85] width 115 height 11
click at [743, 96] on input "From" at bounding box center [727, 110] width 115 height 29
click at [761, 160] on input "To" at bounding box center [727, 160] width 115 height 29
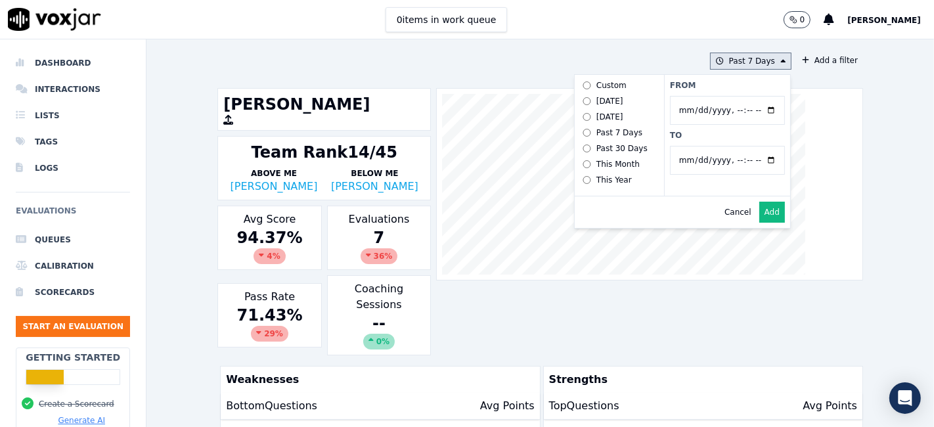
click at [751, 159] on input "To" at bounding box center [727, 160] width 115 height 29
type input "2025-07-20T23:59"
click at [734, 131] on label "To" at bounding box center [727, 135] width 115 height 11
click at [734, 146] on input "To" at bounding box center [727, 160] width 115 height 29
click at [759, 223] on button "Add" at bounding box center [772, 212] width 26 height 21
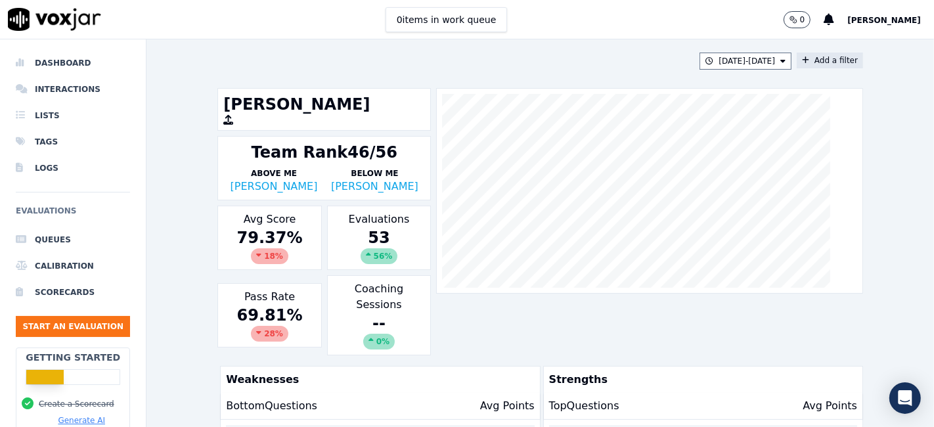
click at [814, 67] on button "Add a filter" at bounding box center [830, 61] width 66 height 16
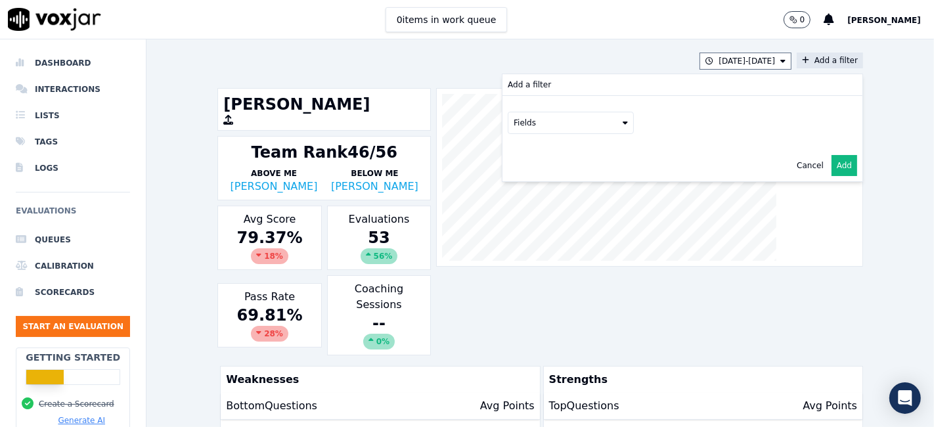
click at [585, 124] on button "Fields" at bounding box center [571, 123] width 126 height 22
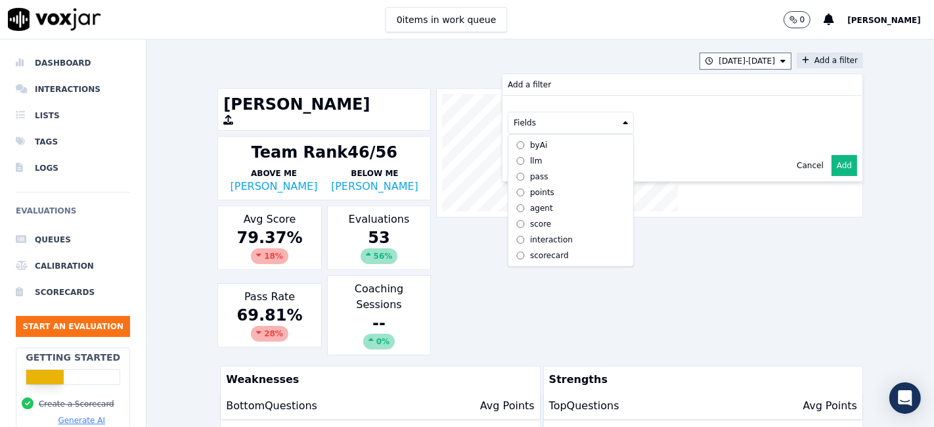
scroll to position [11, 0]
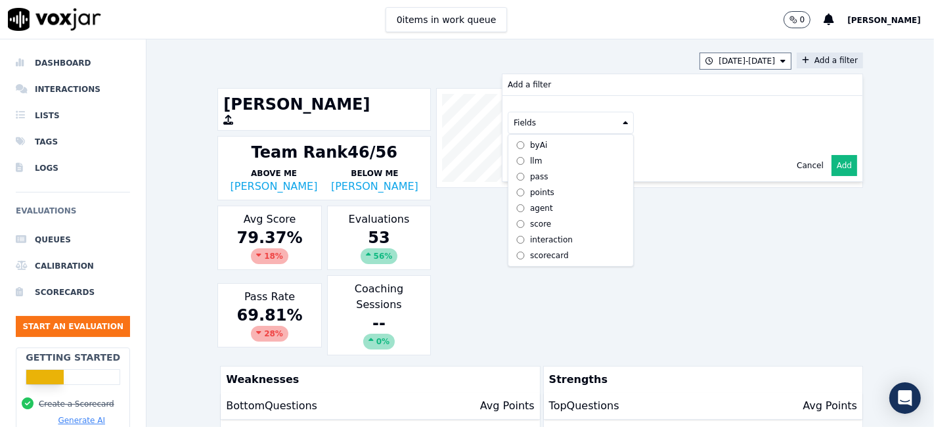
click at [530, 250] on div "scorecard" at bounding box center [549, 255] width 39 height 11
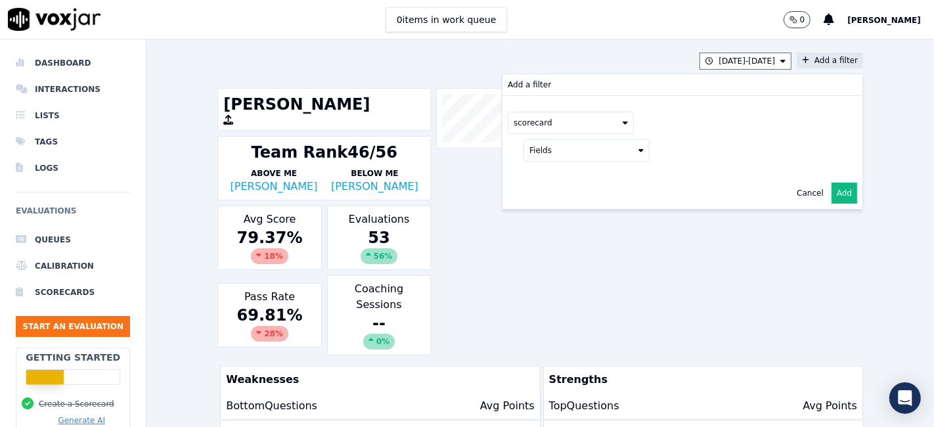
click at [572, 152] on button "Fields" at bounding box center [586, 150] width 126 height 22
click at [563, 169] on label "title" at bounding box center [587, 173] width 120 height 16
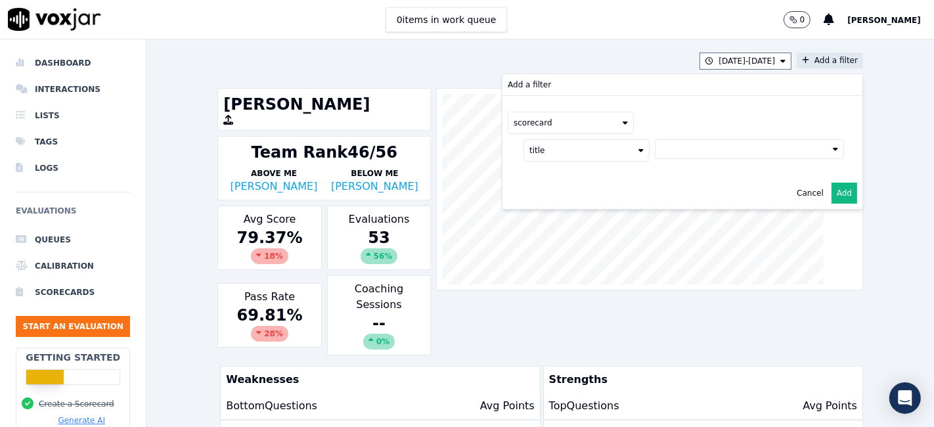
click at [705, 139] on button at bounding box center [749, 149] width 189 height 20
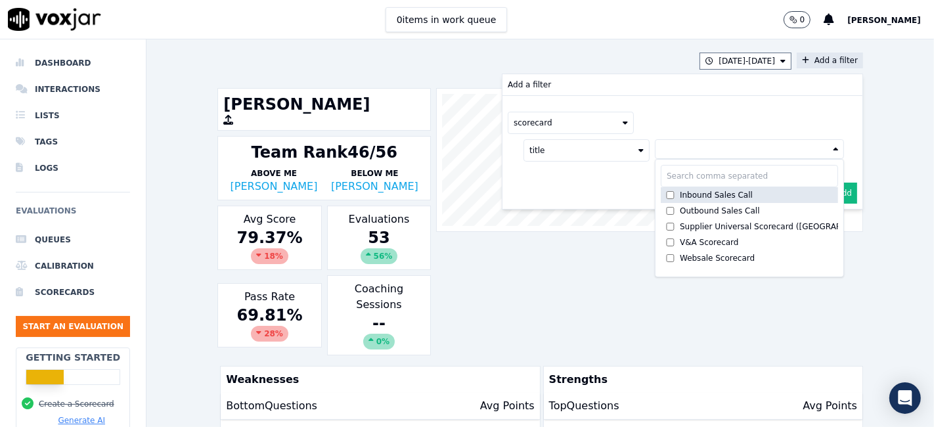
click at [686, 196] on div "Inbound Sales Call" at bounding box center [716, 195] width 73 height 11
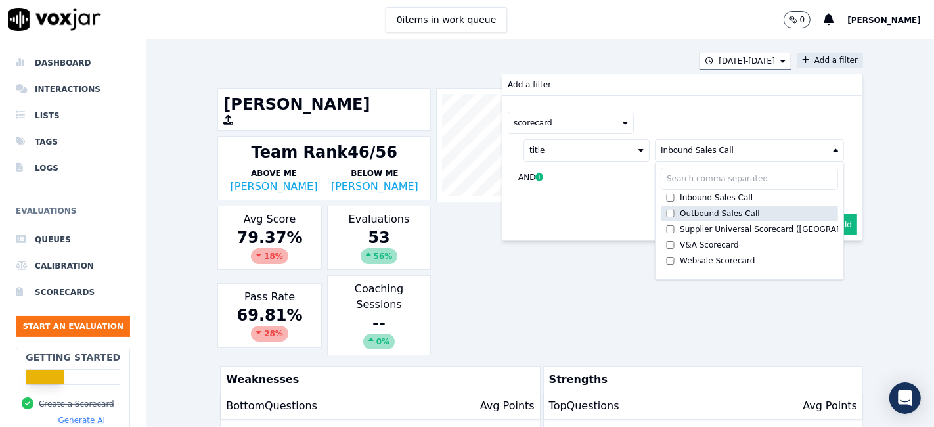
click at [682, 210] on div "Outbound Sales Call" at bounding box center [720, 213] width 80 height 11
click at [832, 224] on button "Add" at bounding box center [845, 224] width 26 height 21
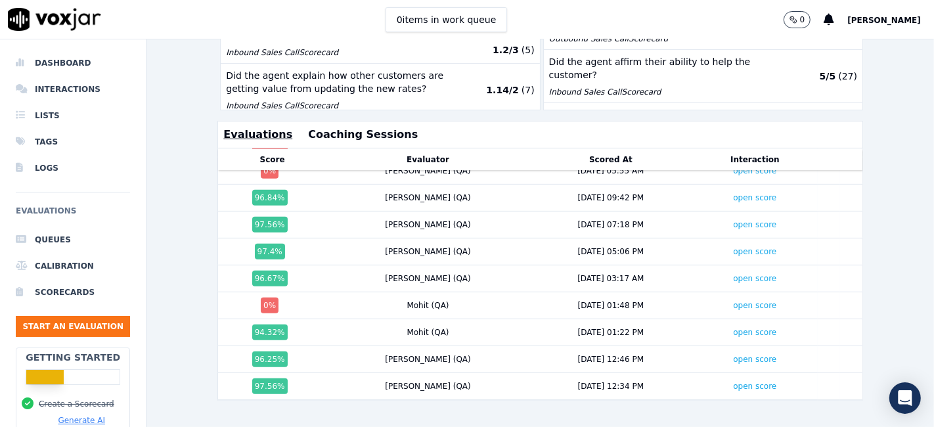
scroll to position [1145, 0]
click at [733, 301] on link "open score" at bounding box center [754, 305] width 43 height 9
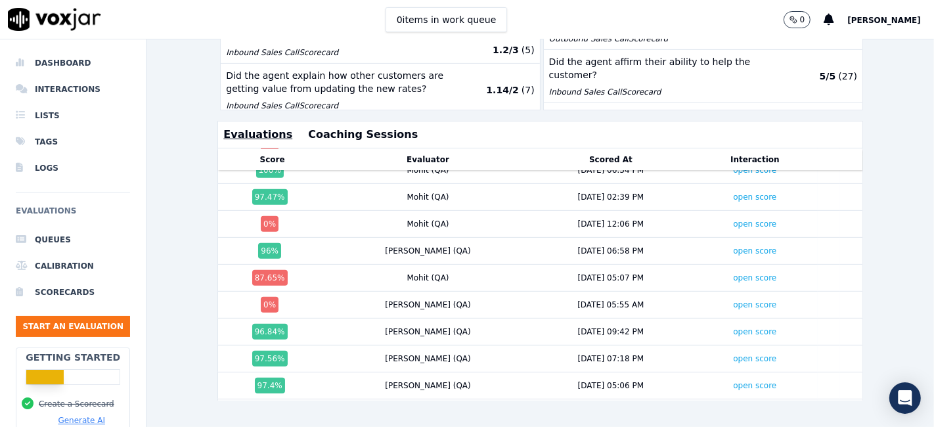
scroll to position [999, 0]
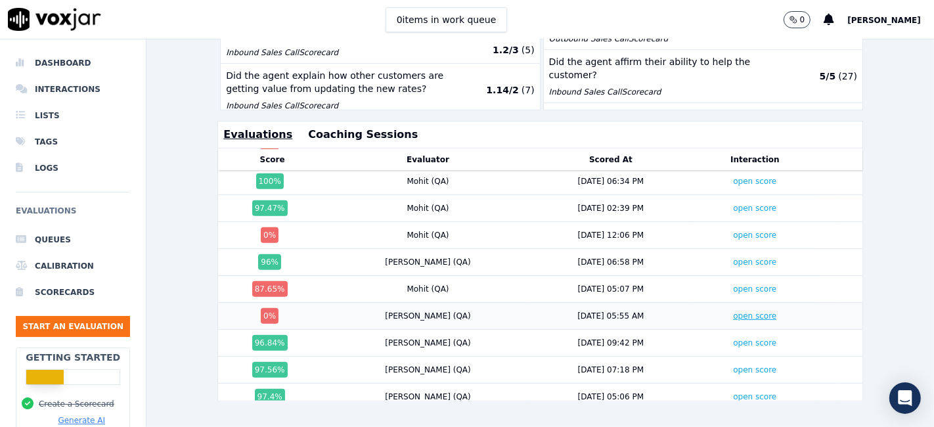
click at [733, 311] on link "open score" at bounding box center [754, 315] width 43 height 9
click at [733, 284] on link "open score" at bounding box center [754, 288] width 43 height 9
click at [733, 311] on link "open score" at bounding box center [754, 315] width 43 height 9
click at [733, 284] on link "open score" at bounding box center [754, 288] width 43 height 9
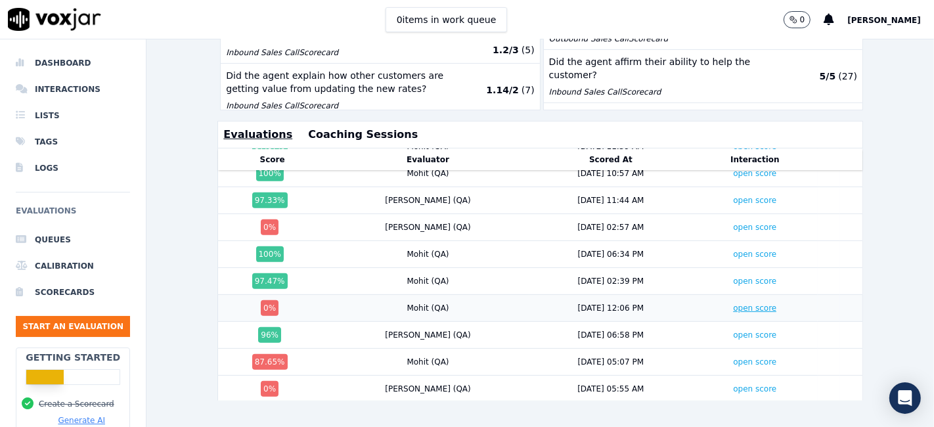
click at [733, 303] on link "open score" at bounding box center [754, 307] width 43 height 9
click at [719, 295] on td "open score" at bounding box center [754, 308] width 125 height 27
click at [733, 303] on link "open score" at bounding box center [754, 307] width 43 height 9
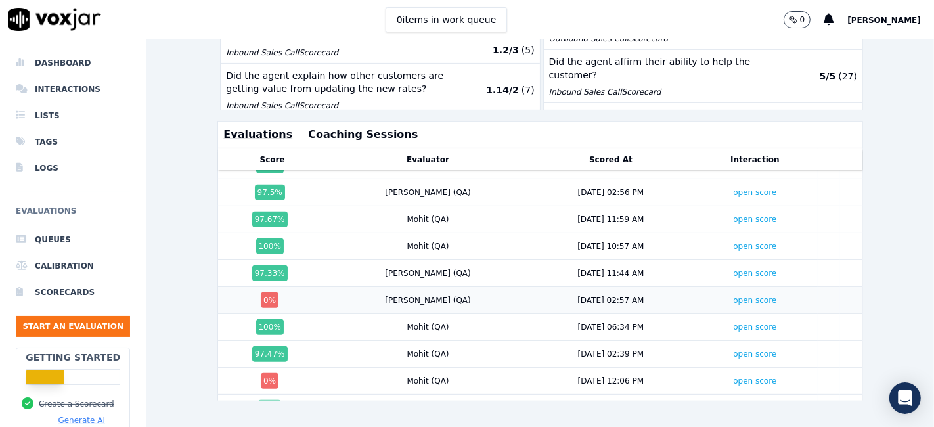
click at [733, 295] on div "open score" at bounding box center [754, 300] width 43 height 11
click at [733, 296] on link "open score" at bounding box center [754, 300] width 43 height 9
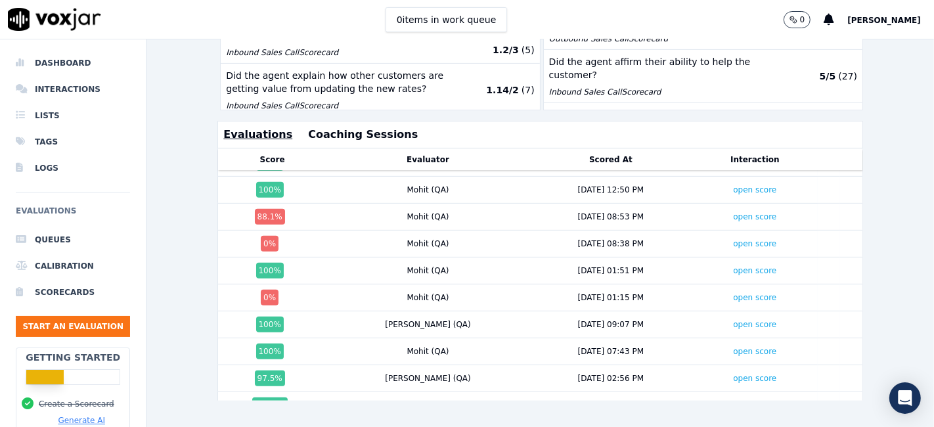
scroll to position [634, 0]
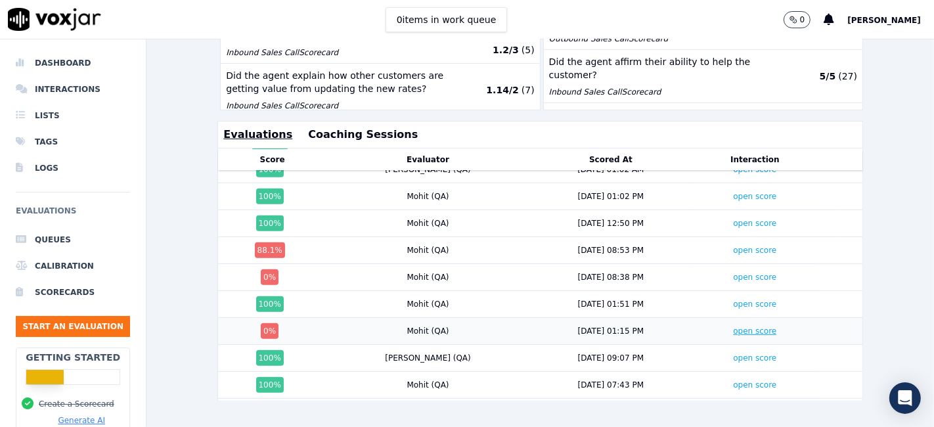
click at [733, 326] on link "open score" at bounding box center [754, 330] width 43 height 9
click at [733, 273] on link "open score" at bounding box center [754, 277] width 43 height 9
click at [733, 246] on link "open score" at bounding box center [754, 250] width 43 height 9
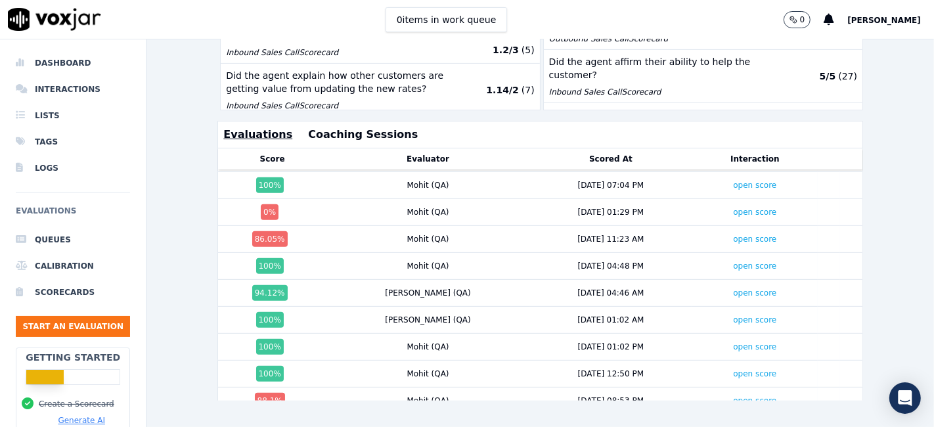
scroll to position [415, 0]
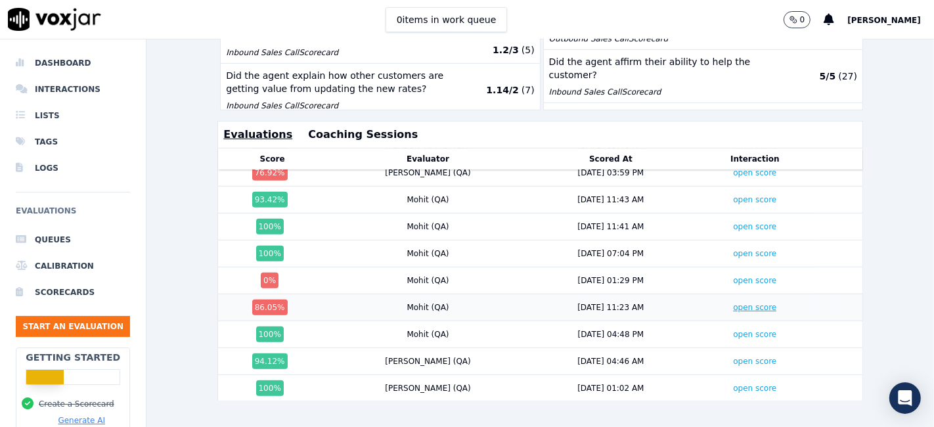
click at [733, 303] on link "open score" at bounding box center [754, 307] width 43 height 9
click at [733, 276] on link "open score" at bounding box center [754, 280] width 43 height 9
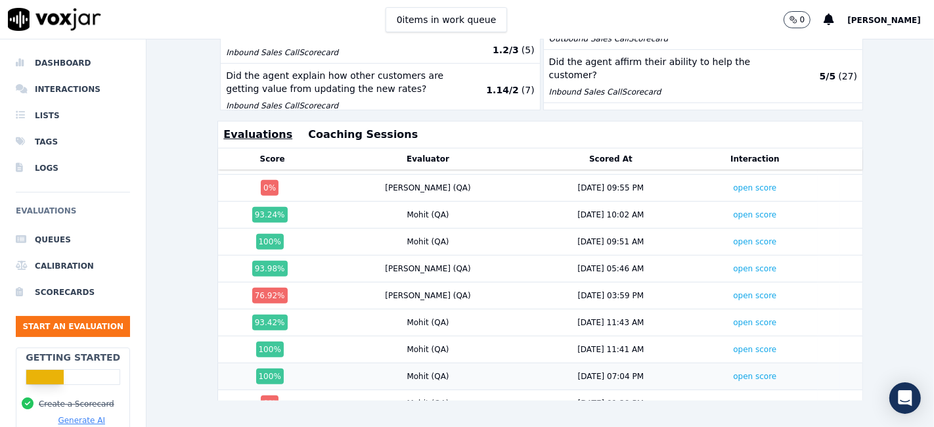
scroll to position [269, 0]
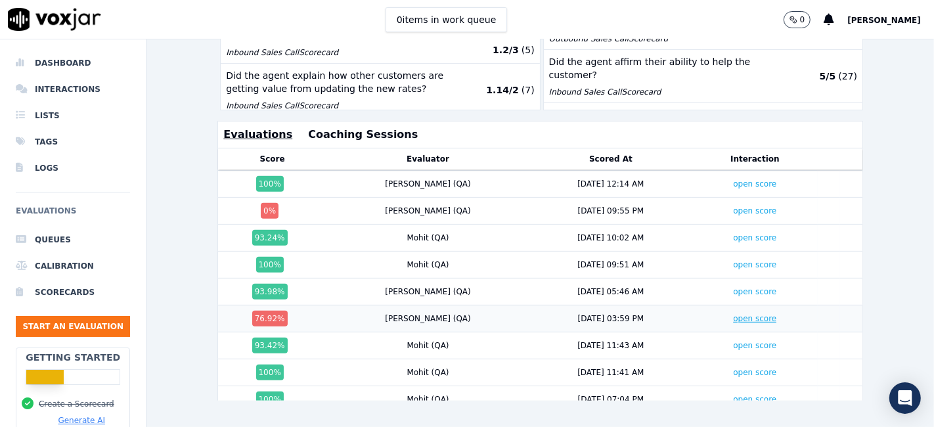
click at [733, 314] on link "open score" at bounding box center [754, 318] width 43 height 9
click at [733, 206] on link "open score" at bounding box center [754, 210] width 43 height 9
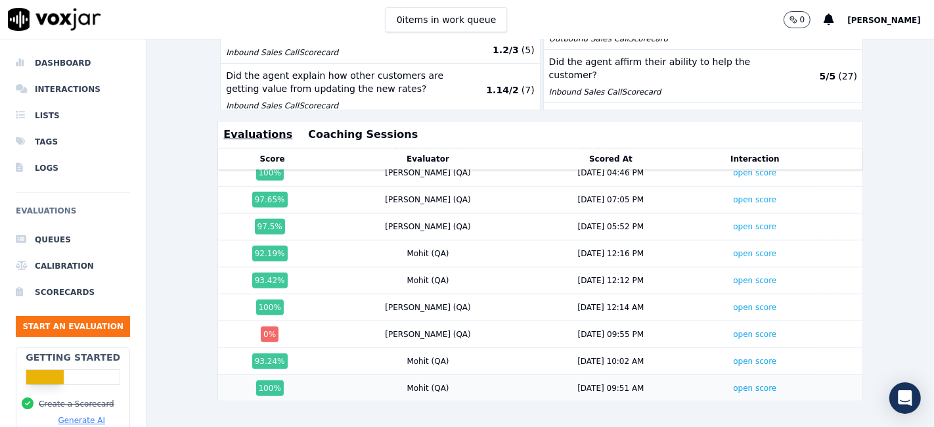
scroll to position [123, 0]
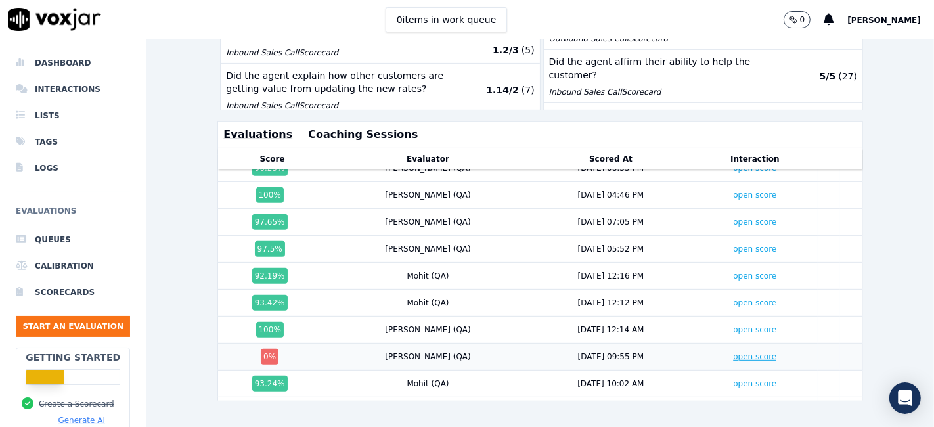
click at [733, 352] on link "open score" at bounding box center [754, 356] width 43 height 9
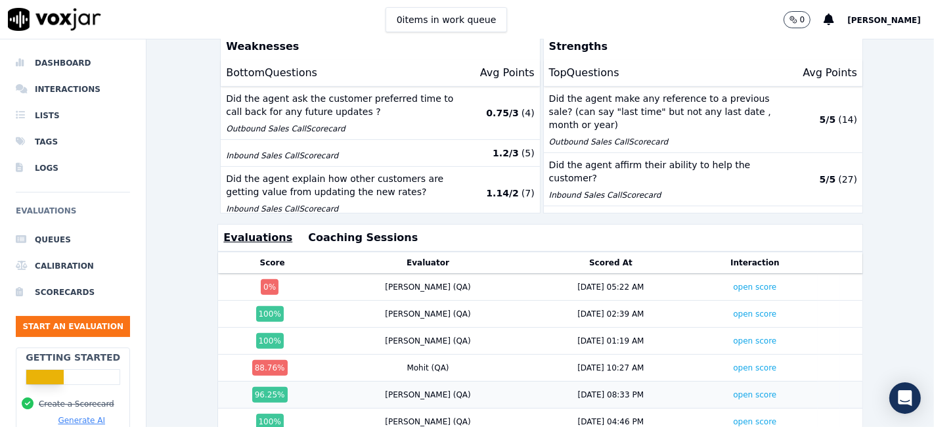
scroll to position [303, 0]
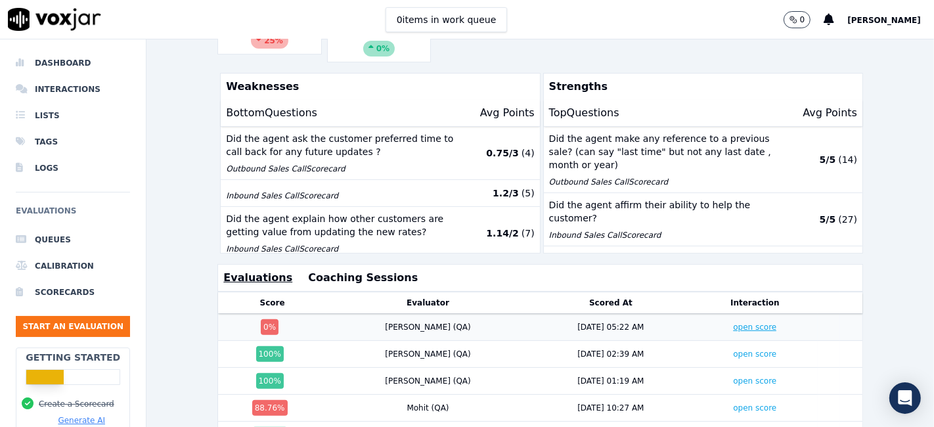
click at [733, 322] on link "open score" at bounding box center [754, 326] width 43 height 9
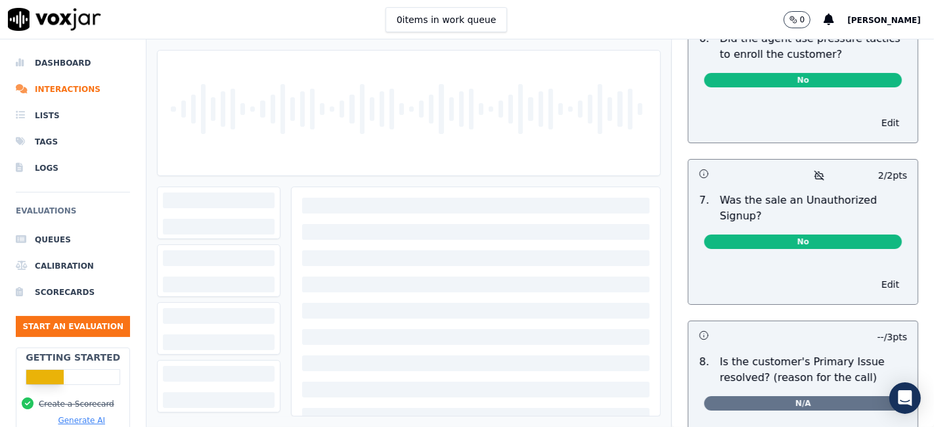
scroll to position [4077, 0]
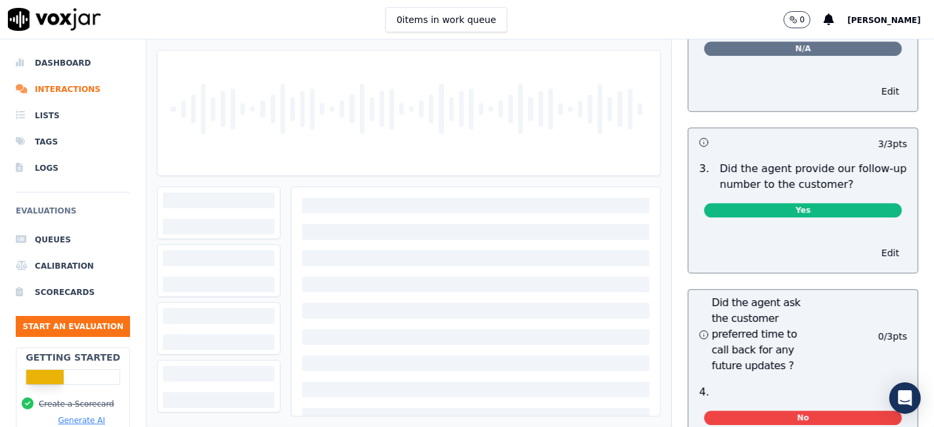
scroll to position [3357, 0]
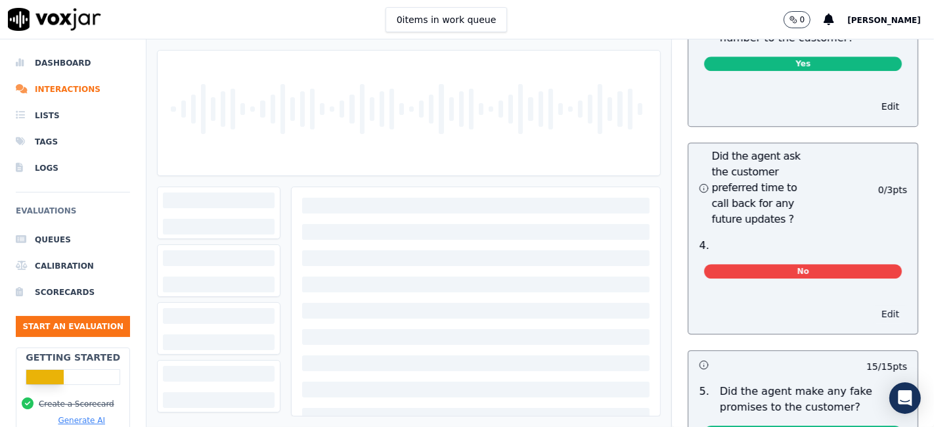
click at [874, 305] on button "Edit" at bounding box center [890, 314] width 33 height 18
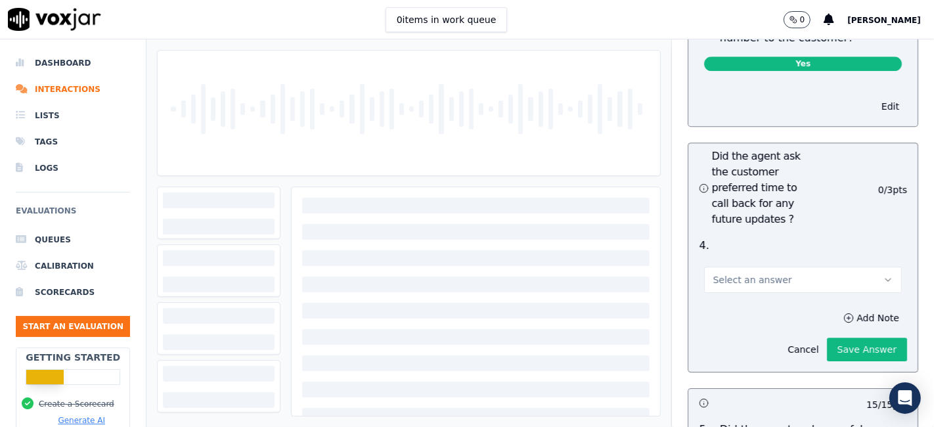
click at [810, 267] on button "Select an answer" at bounding box center [803, 280] width 198 height 26
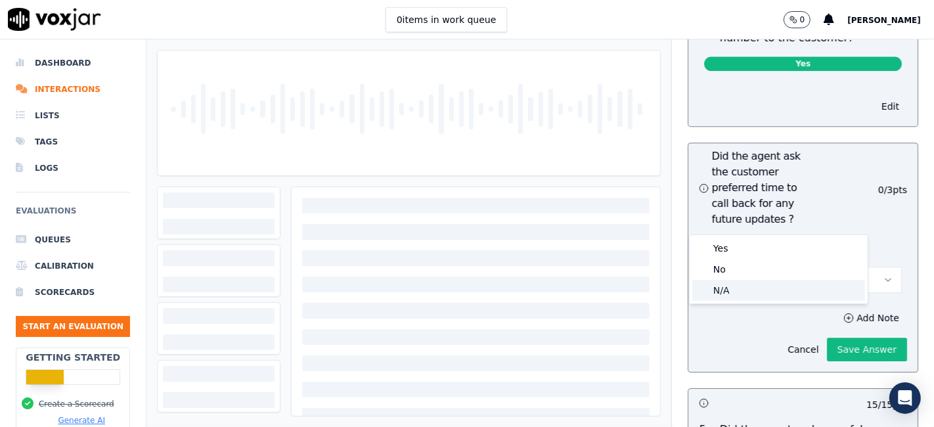
click at [766, 288] on div "N/A" at bounding box center [778, 290] width 173 height 21
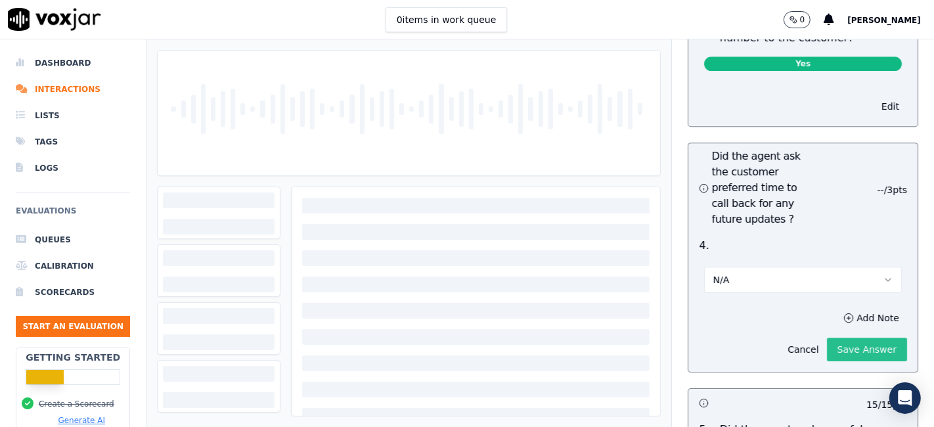
click at [827, 338] on button "Save Answer" at bounding box center [867, 350] width 80 height 24
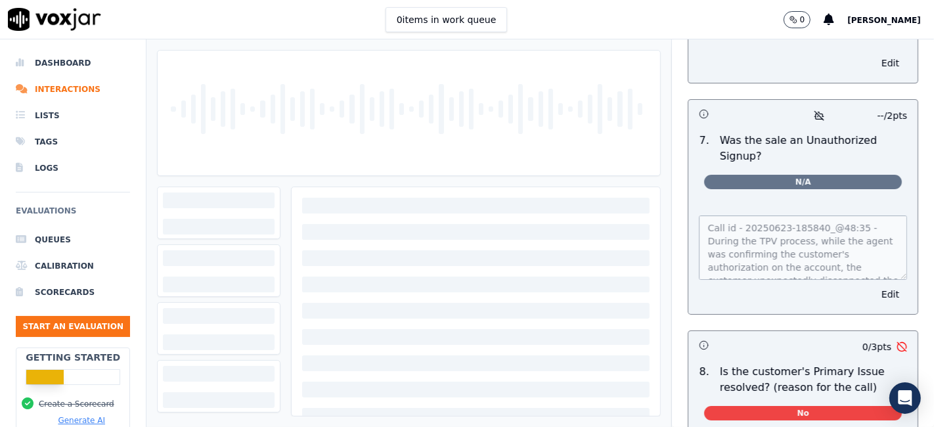
scroll to position [4038, 0]
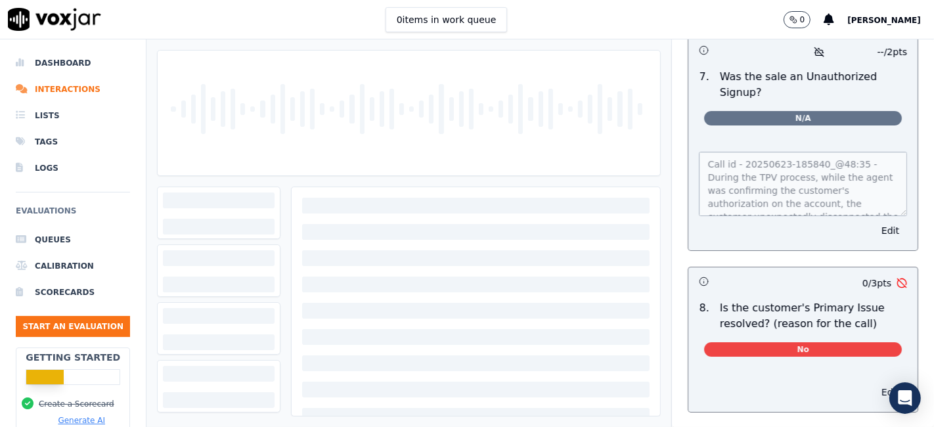
click at [874, 383] on button "Edit" at bounding box center [890, 392] width 33 height 18
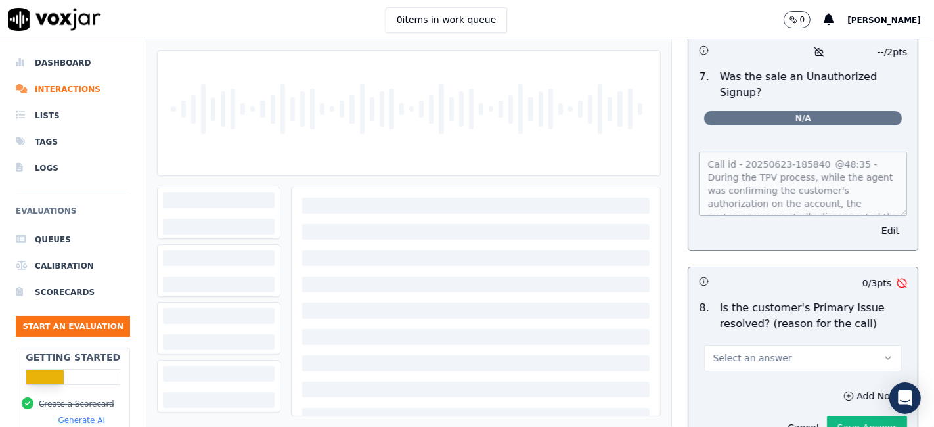
click at [824, 345] on button "Select an answer" at bounding box center [803, 358] width 198 height 26
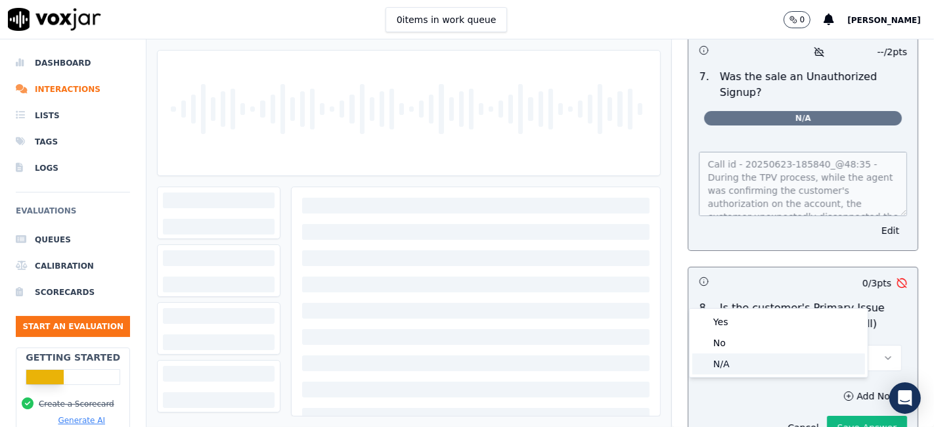
click at [743, 360] on div "N/A" at bounding box center [778, 363] width 173 height 21
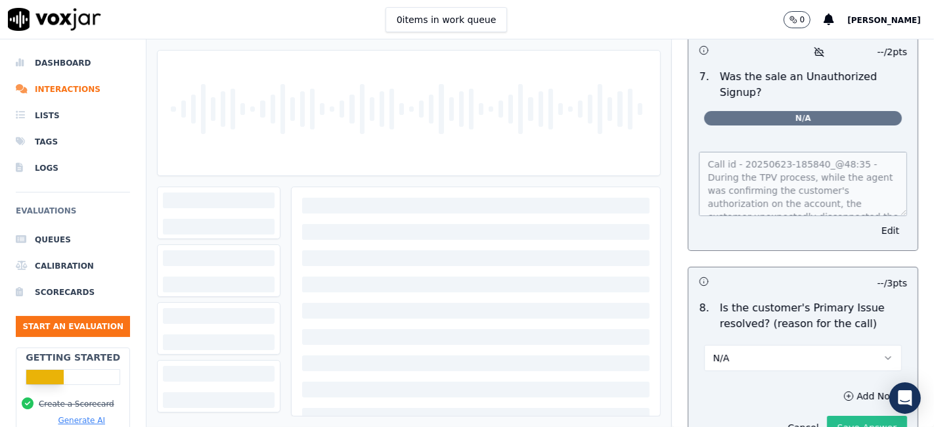
click at [827, 416] on button "Save Answer" at bounding box center [867, 428] width 80 height 24
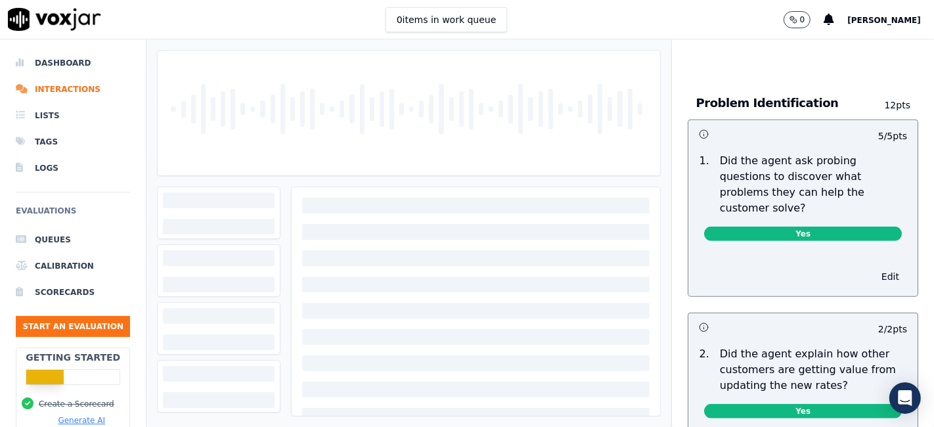
scroll to position [0, 0]
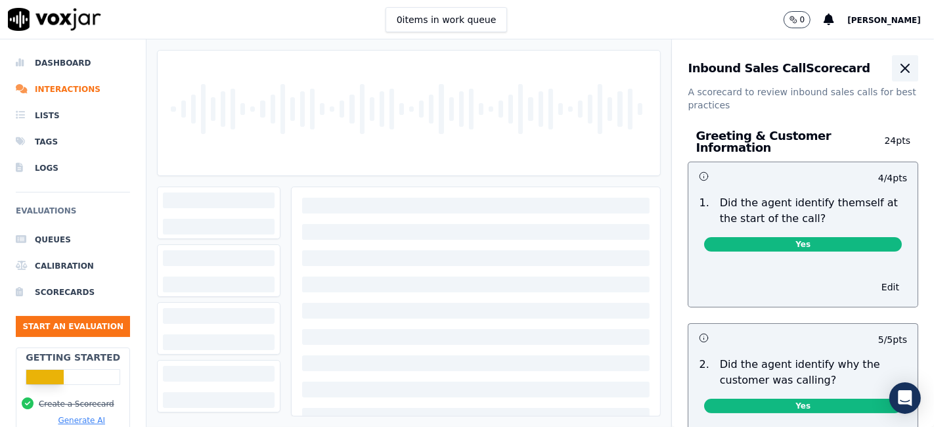
click at [901, 71] on icon "button" at bounding box center [905, 68] width 8 height 8
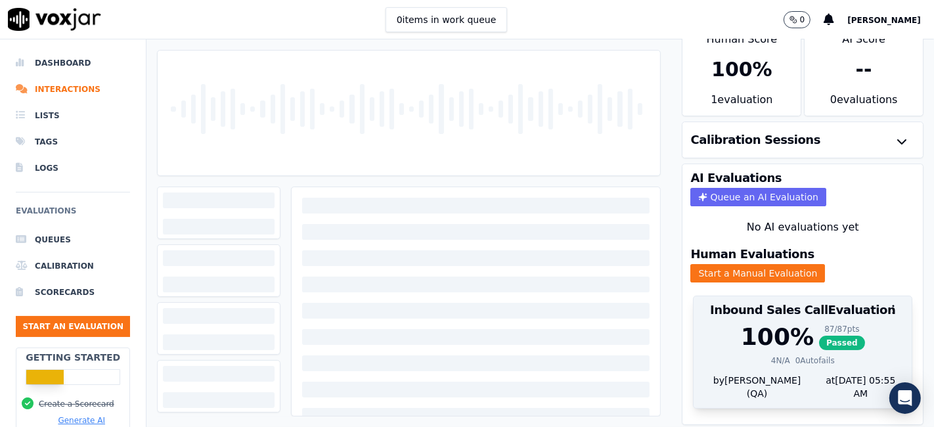
scroll to position [42, 0]
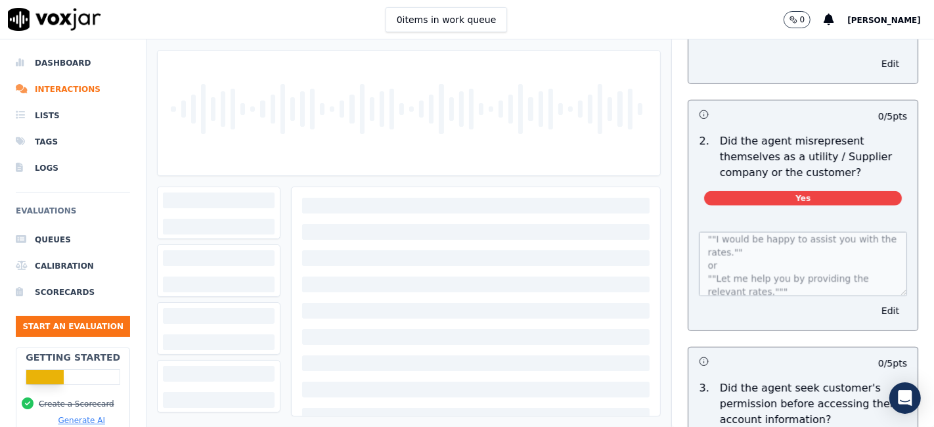
scroll to position [210, 0]
click at [874, 303] on button "Edit" at bounding box center [890, 310] width 33 height 18
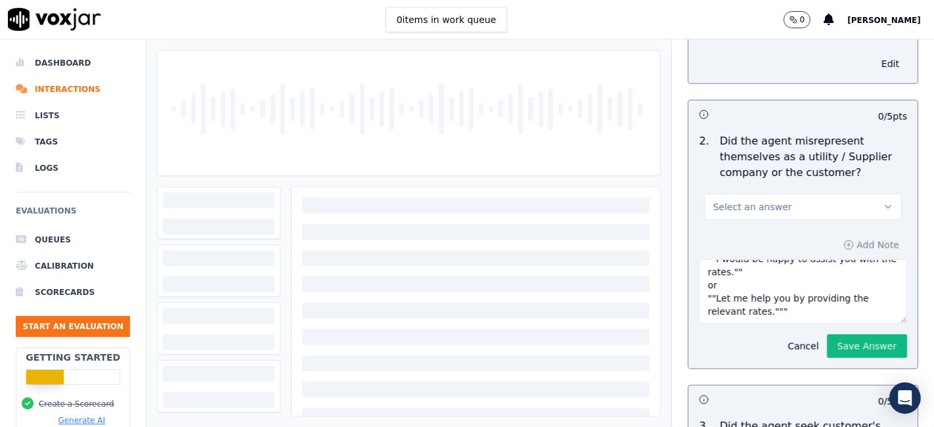
click at [807, 200] on button "Select an answer" at bounding box center [803, 207] width 198 height 26
click at [755, 260] on div "No" at bounding box center [778, 252] width 173 height 21
click at [841, 343] on button "Save Answer" at bounding box center [867, 346] width 80 height 24
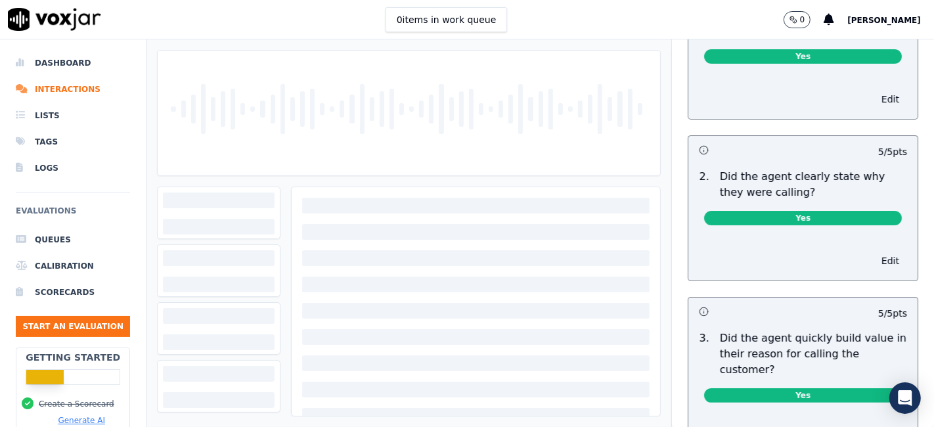
scroll to position [0, 0]
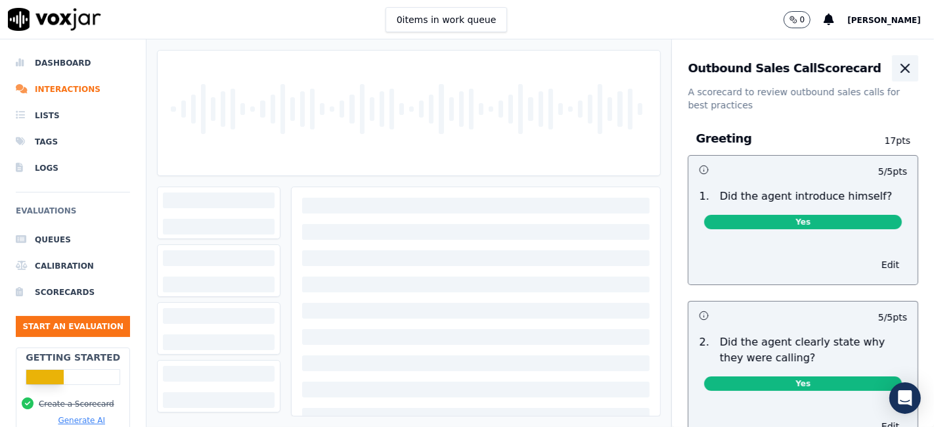
click at [897, 72] on icon "button" at bounding box center [905, 68] width 16 height 16
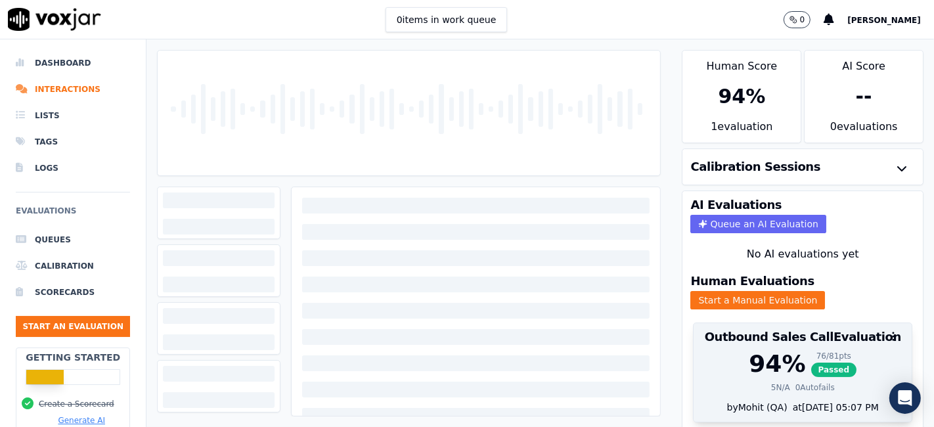
scroll to position [42, 0]
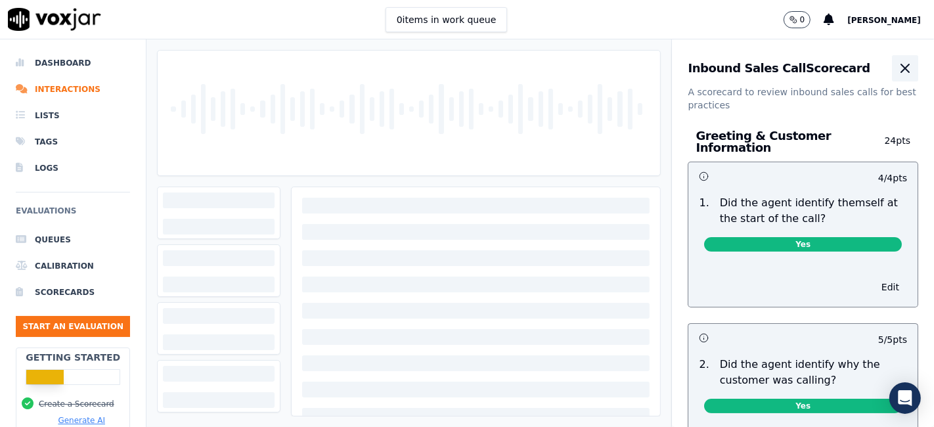
click at [892, 76] on button "button" at bounding box center [905, 68] width 26 height 26
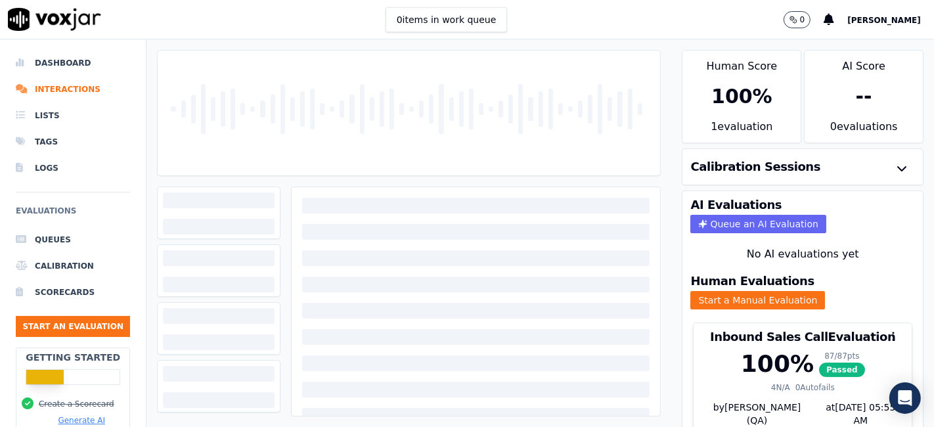
scroll to position [42, 0]
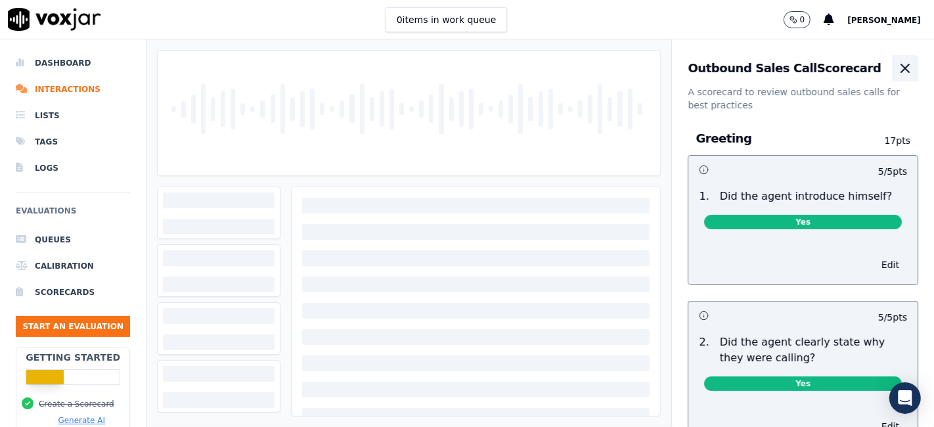
click at [897, 74] on icon "button" at bounding box center [905, 68] width 16 height 16
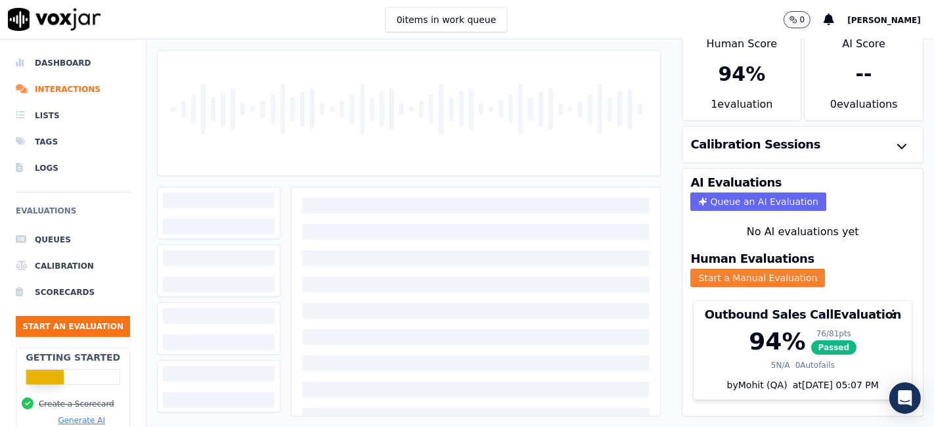
scroll to position [42, 0]
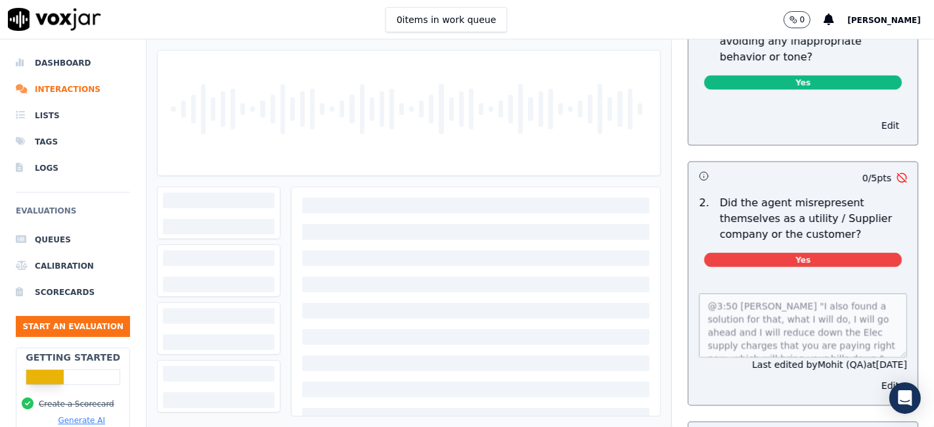
scroll to position [1897, 0]
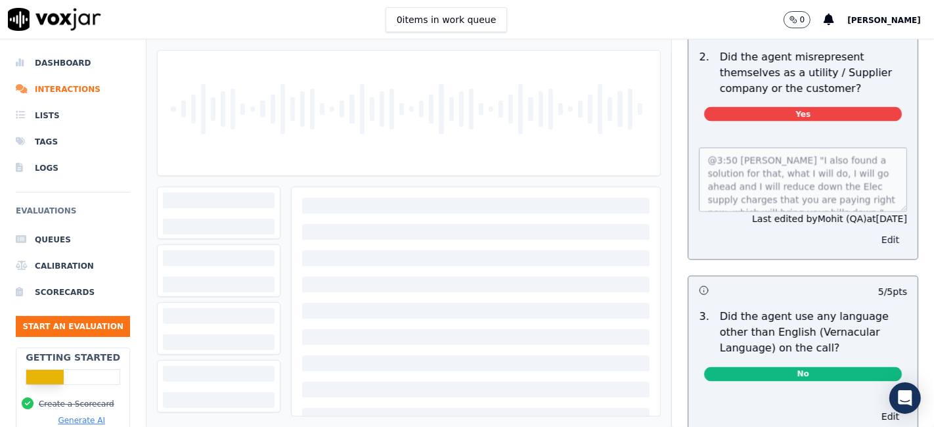
click at [874, 231] on button "Edit" at bounding box center [890, 240] width 33 height 18
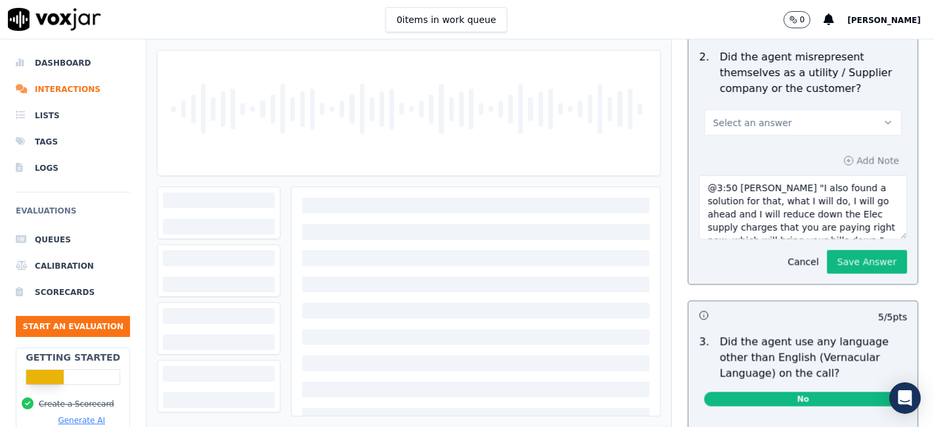
click at [784, 110] on button "Select an answer" at bounding box center [803, 123] width 198 height 26
click at [749, 157] on div "N/A" at bounding box center [778, 154] width 173 height 21
click at [803, 110] on button "N/A" at bounding box center [803, 123] width 198 height 26
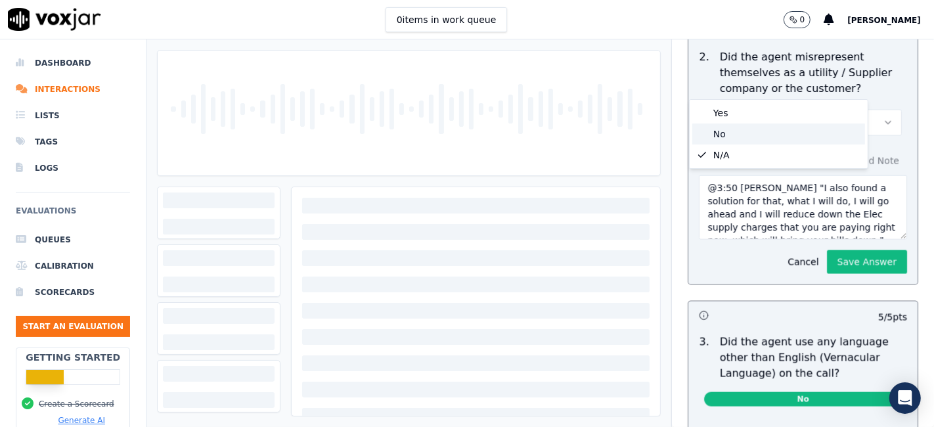
click at [753, 133] on div "No" at bounding box center [778, 133] width 173 height 21
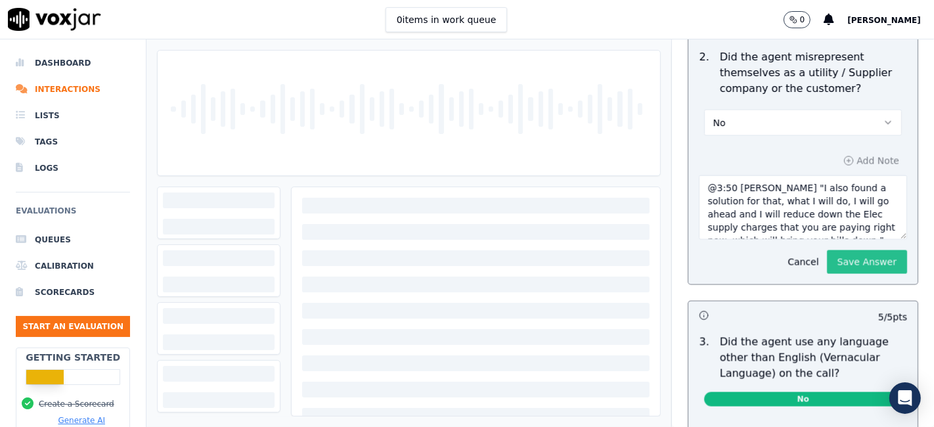
click at [827, 250] on button "Save Answer" at bounding box center [867, 262] width 80 height 24
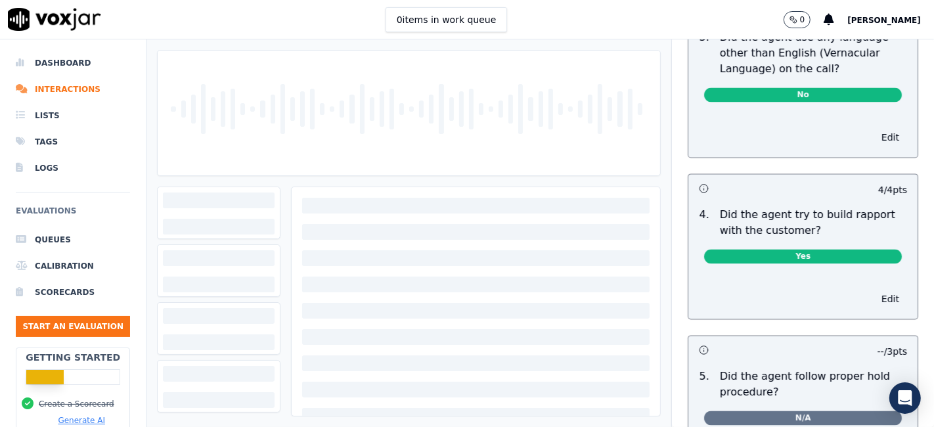
scroll to position [0, 0]
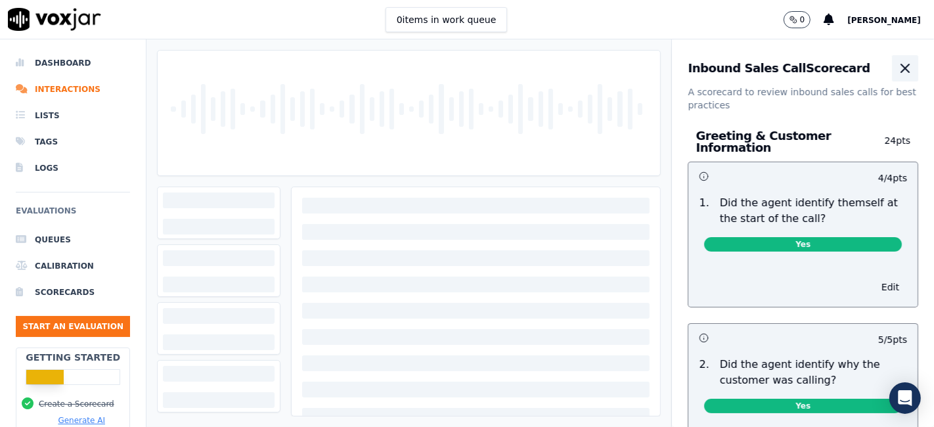
click at [901, 69] on icon "button" at bounding box center [905, 68] width 8 height 8
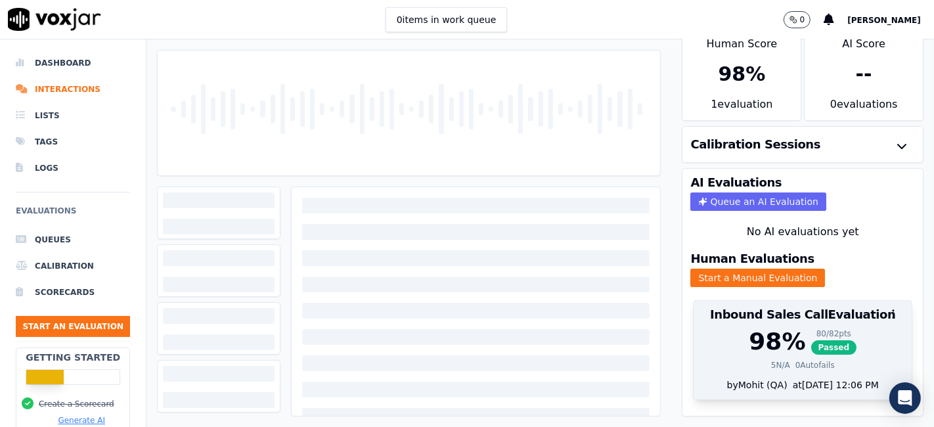
scroll to position [42, 0]
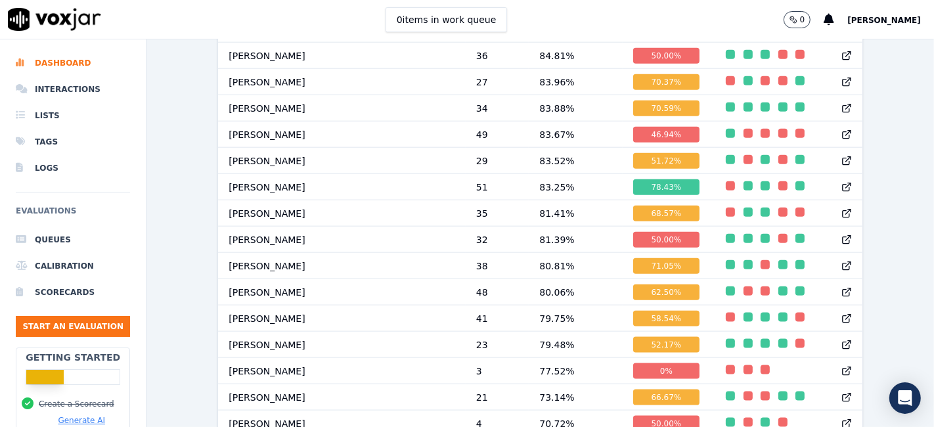
scroll to position [1302, 0]
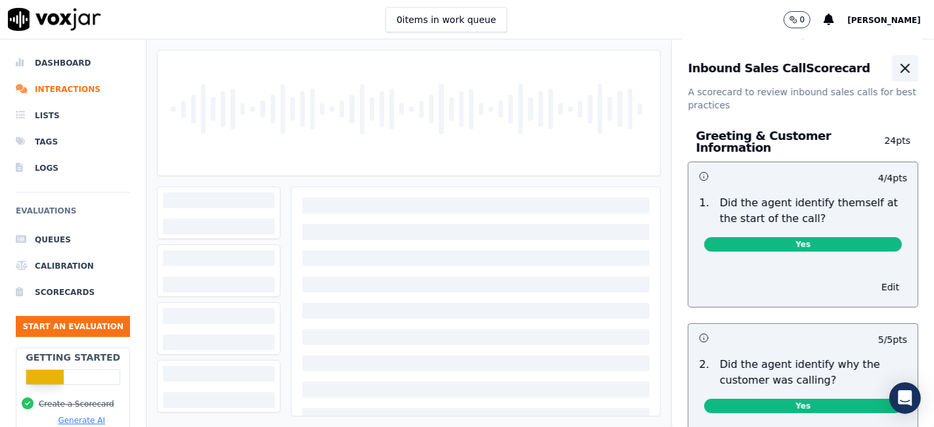
click at [892, 71] on button "button" at bounding box center [905, 68] width 26 height 26
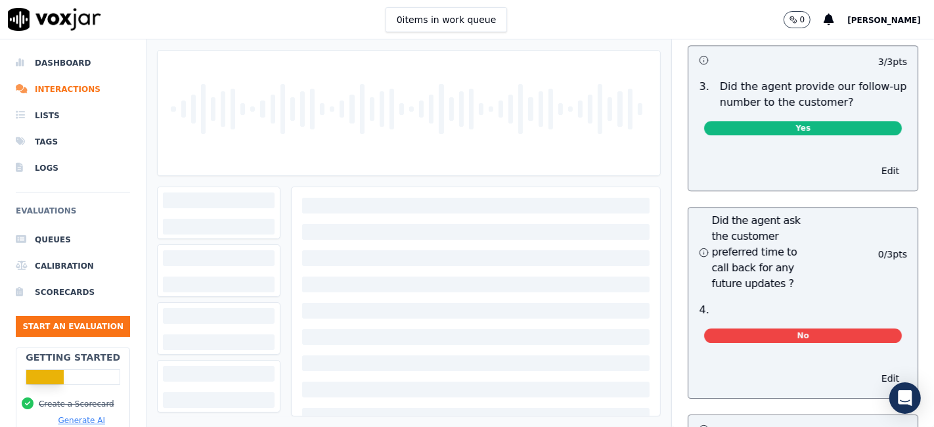
scroll to position [3503, 0]
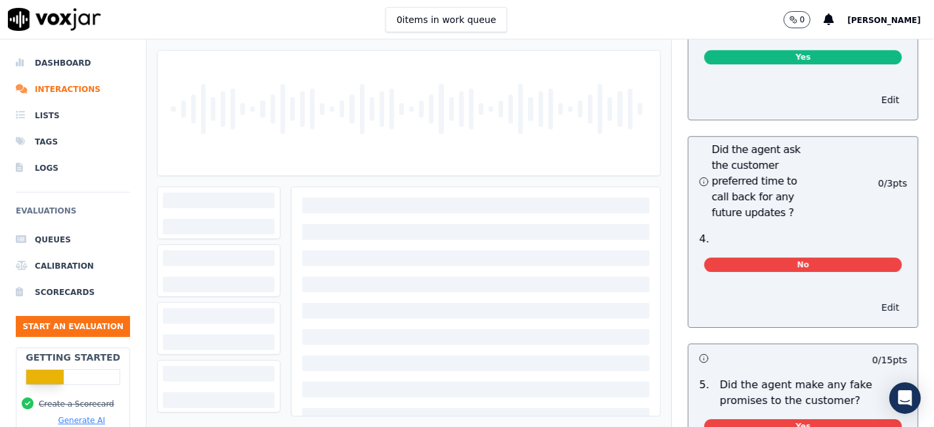
click at [874, 298] on button "Edit" at bounding box center [890, 307] width 33 height 18
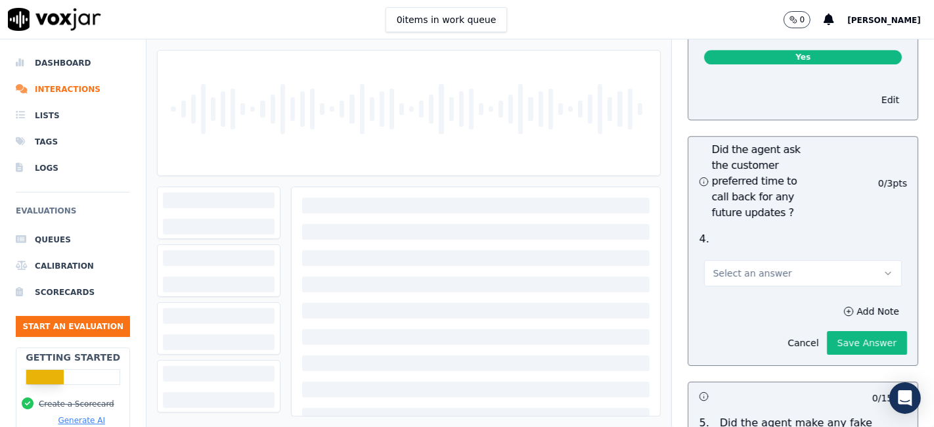
click at [788, 260] on button "Select an answer" at bounding box center [803, 273] width 198 height 26
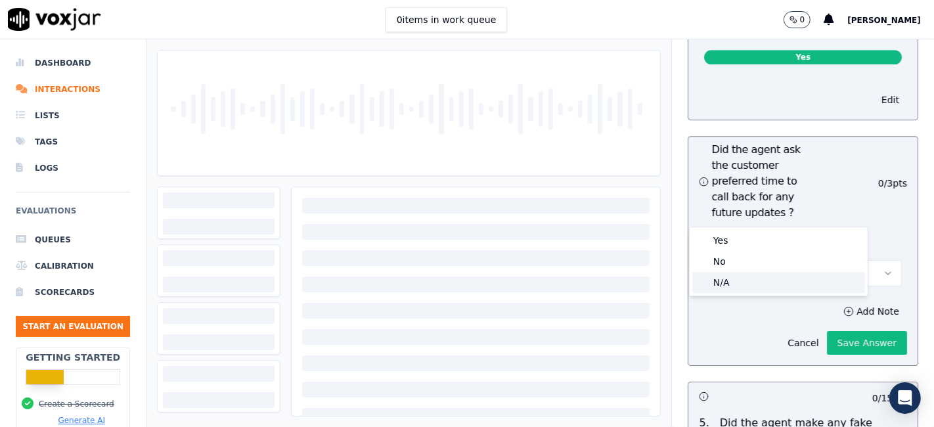
click at [743, 279] on div "N/A" at bounding box center [778, 282] width 173 height 21
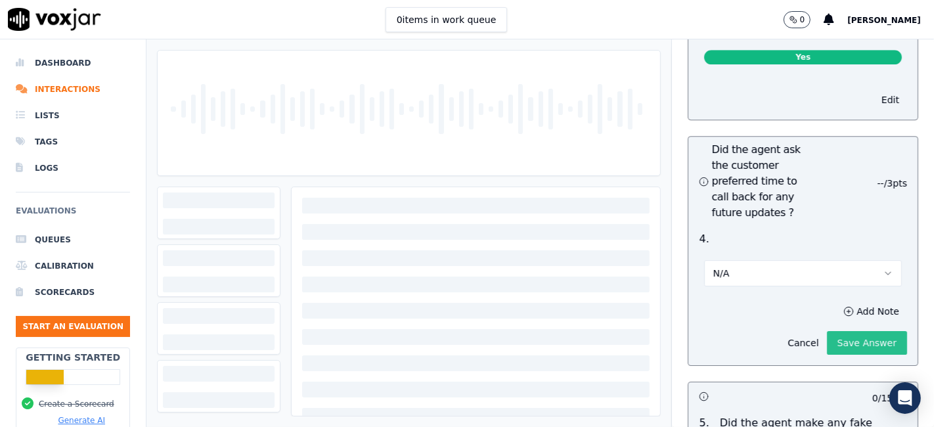
click at [844, 331] on button "Save Answer" at bounding box center [867, 343] width 80 height 24
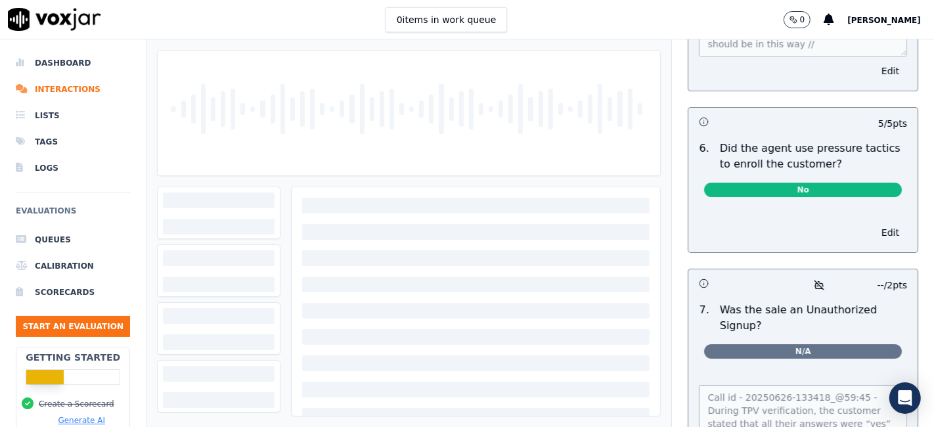
scroll to position [4217, 0]
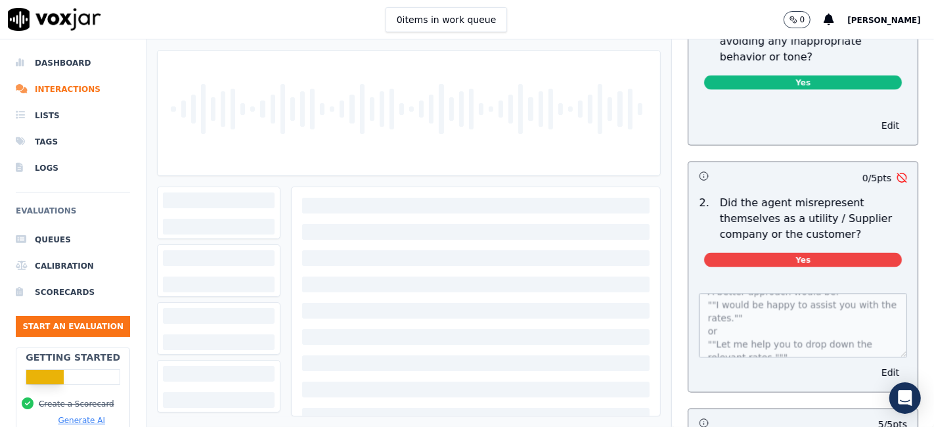
scroll to position [105, 0]
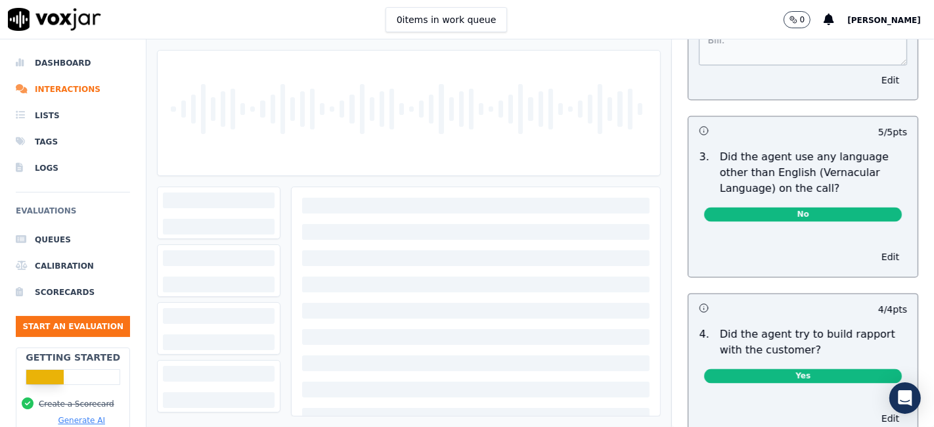
scroll to position [1824, 0]
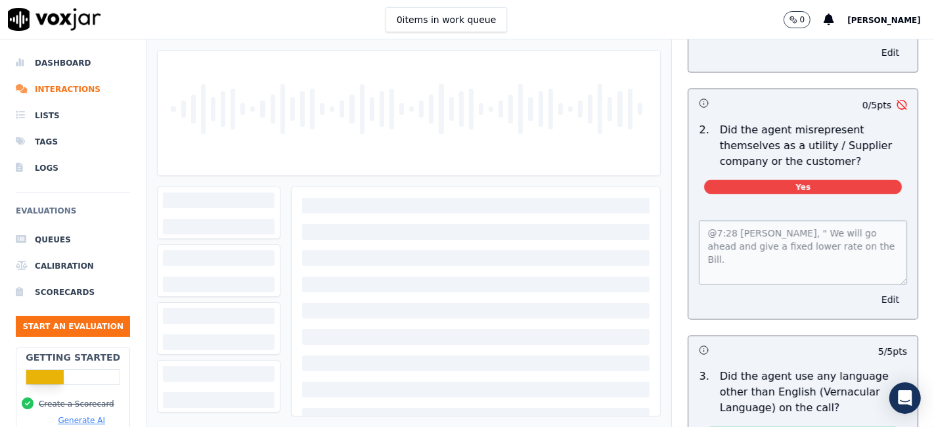
click at [874, 290] on button "Edit" at bounding box center [890, 299] width 33 height 18
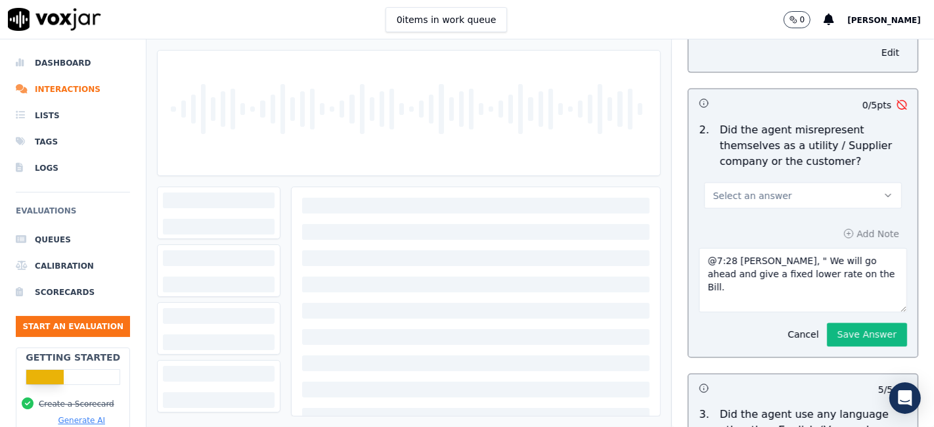
click at [816, 183] on button "Select an answer" at bounding box center [803, 196] width 198 height 26
click at [760, 207] on div "No" at bounding box center [778, 206] width 173 height 21
click at [828, 323] on button "Save Answer" at bounding box center [867, 335] width 80 height 24
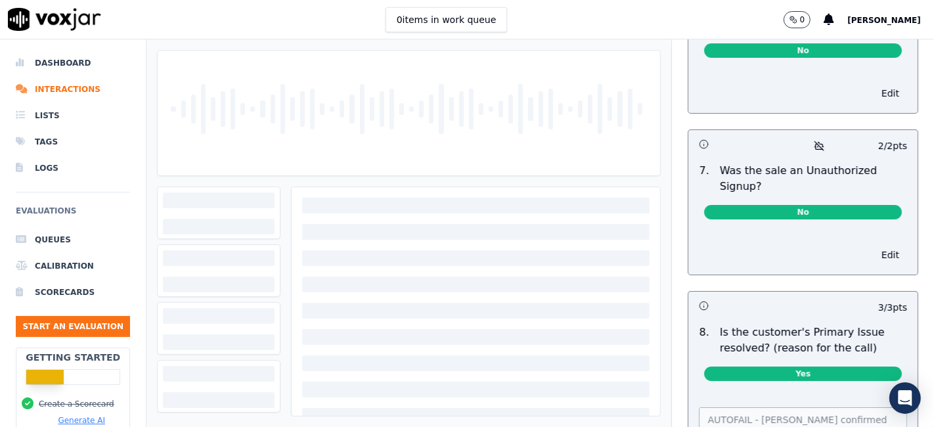
scroll to position [4121, 0]
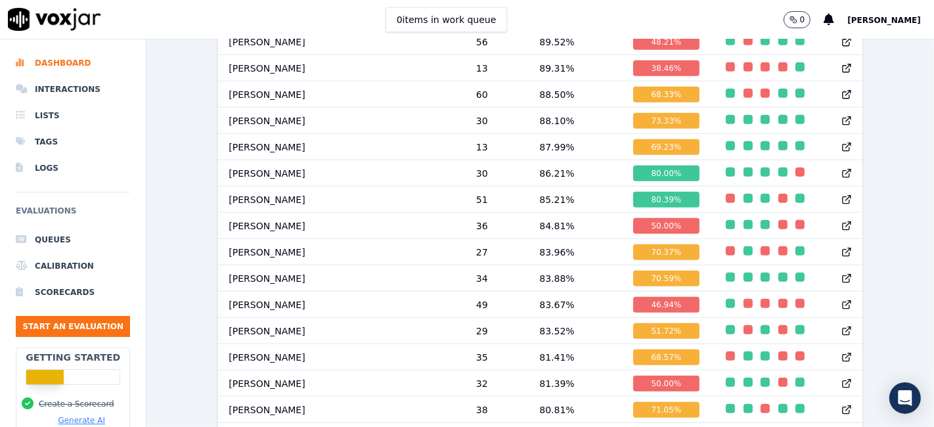
scroll to position [1157, 0]
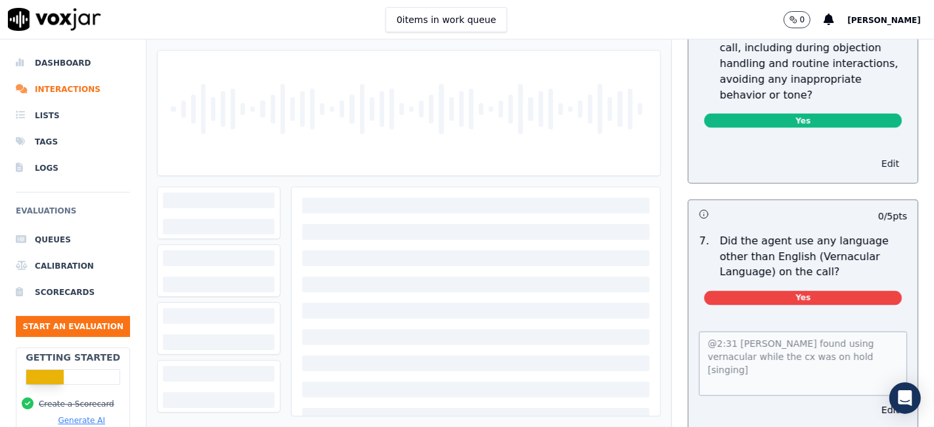
scroll to position [2054, 0]
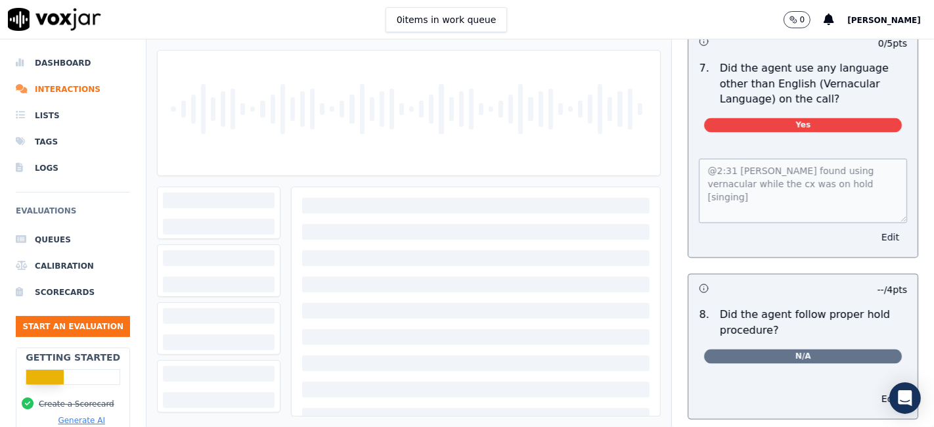
click at [874, 229] on button "Edit" at bounding box center [890, 238] width 33 height 18
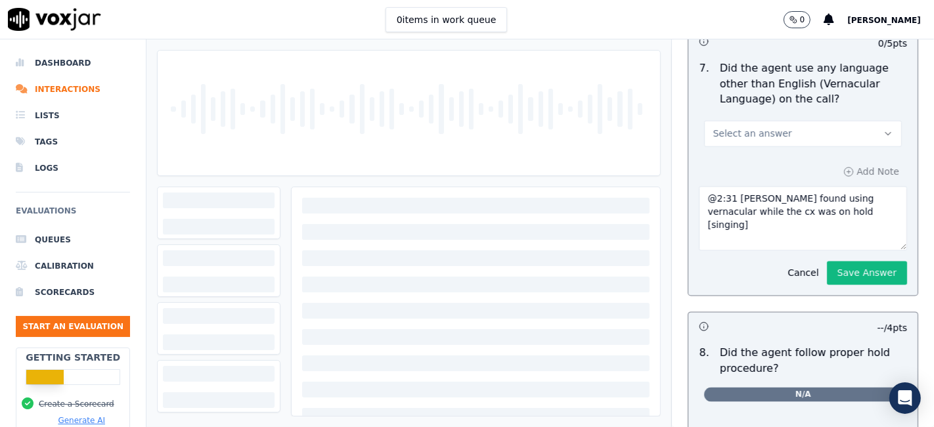
click at [807, 121] on button "Select an answer" at bounding box center [803, 134] width 198 height 26
click at [772, 182] on div "N/A" at bounding box center [778, 181] width 173 height 21
click at [827, 261] on button "Save Answer" at bounding box center [867, 273] width 80 height 24
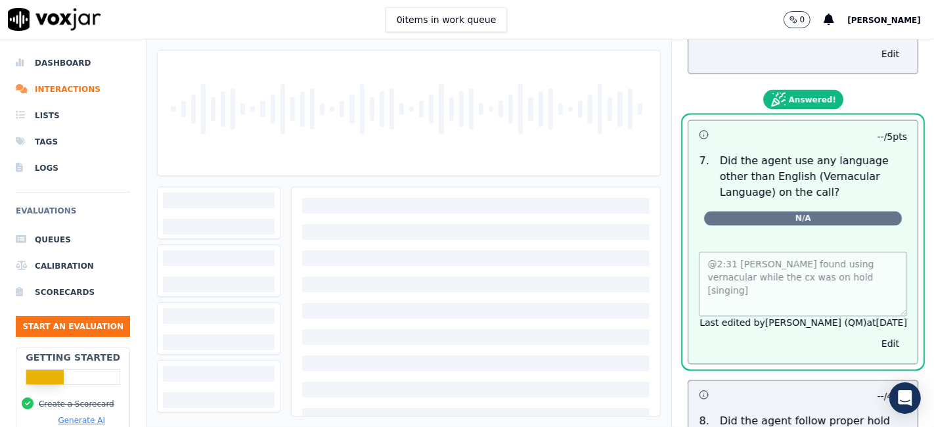
scroll to position [1938, 0]
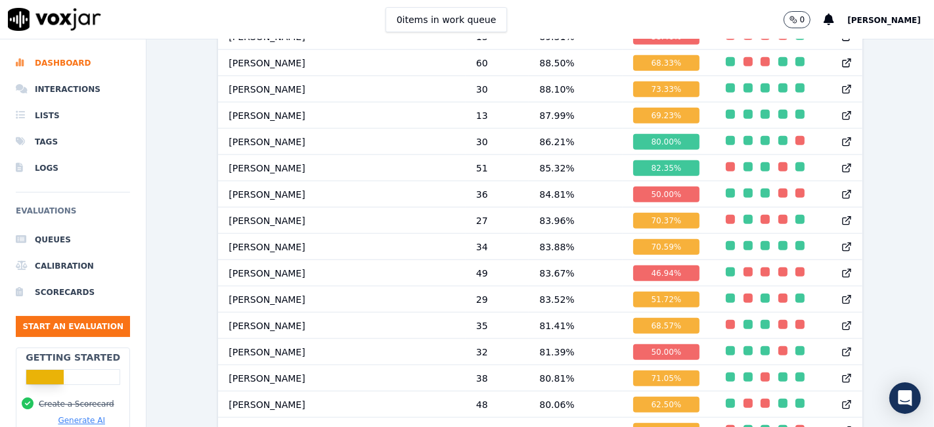
scroll to position [1157, 0]
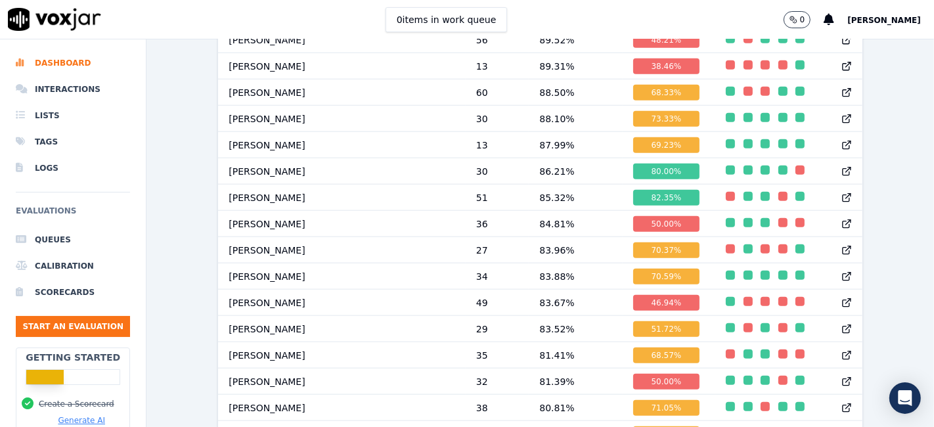
scroll to position [1166, 0]
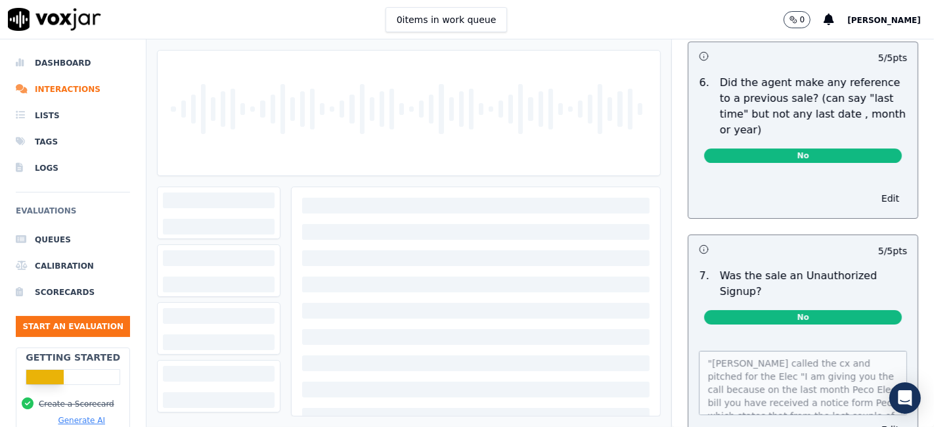
scroll to position [3706, 0]
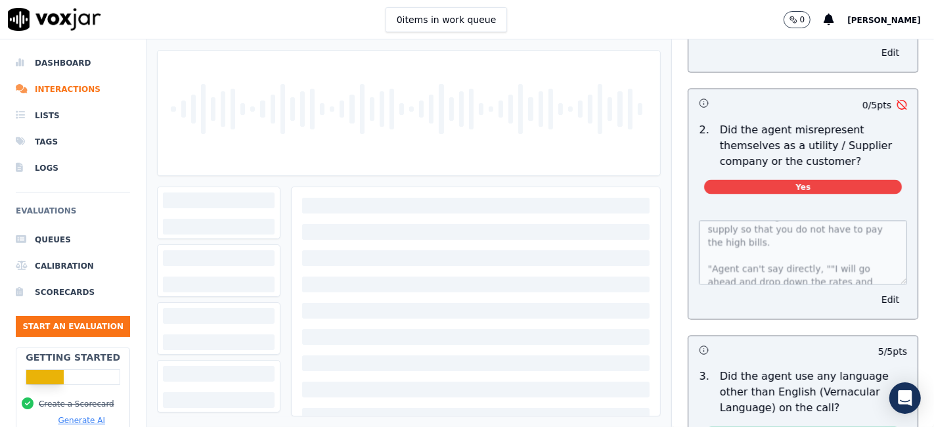
scroll to position [73, 0]
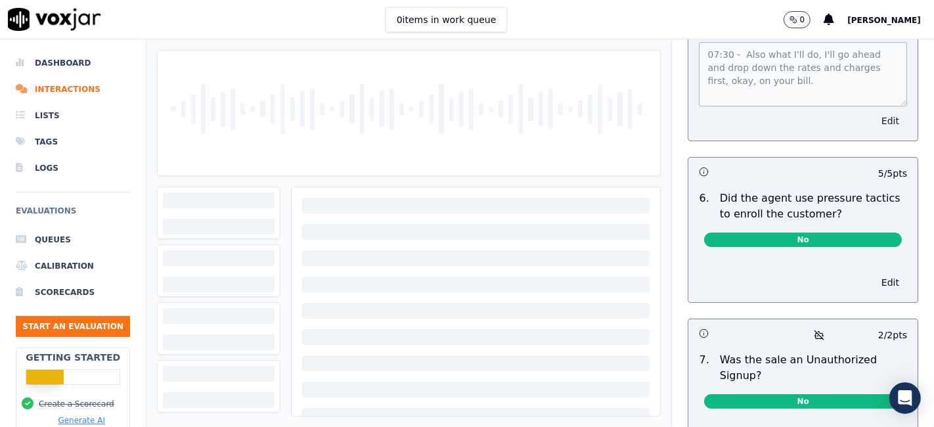
scroll to position [4008, 0]
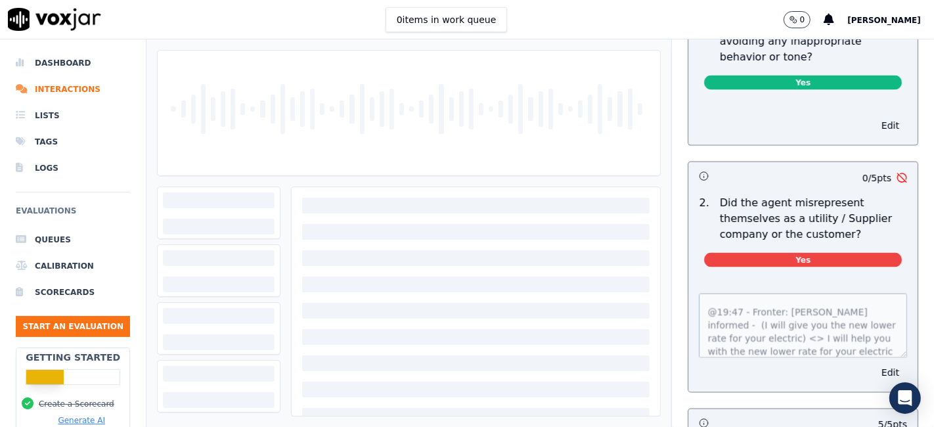
scroll to position [92, 0]
click at [874, 363] on button "Edit" at bounding box center [890, 372] width 33 height 18
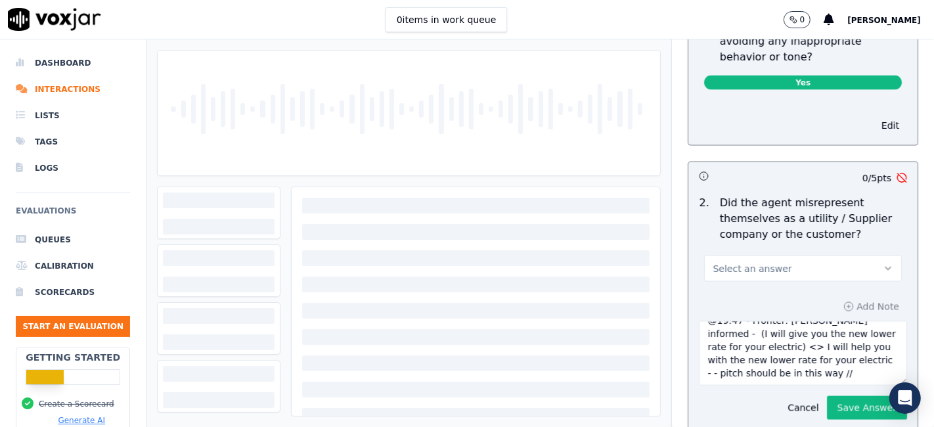
click at [807, 255] on button "Select an answer" at bounding box center [803, 268] width 198 height 26
click at [775, 280] on div "No" at bounding box center [778, 279] width 173 height 21
click at [839, 396] on button "Save Answer" at bounding box center [867, 408] width 80 height 24
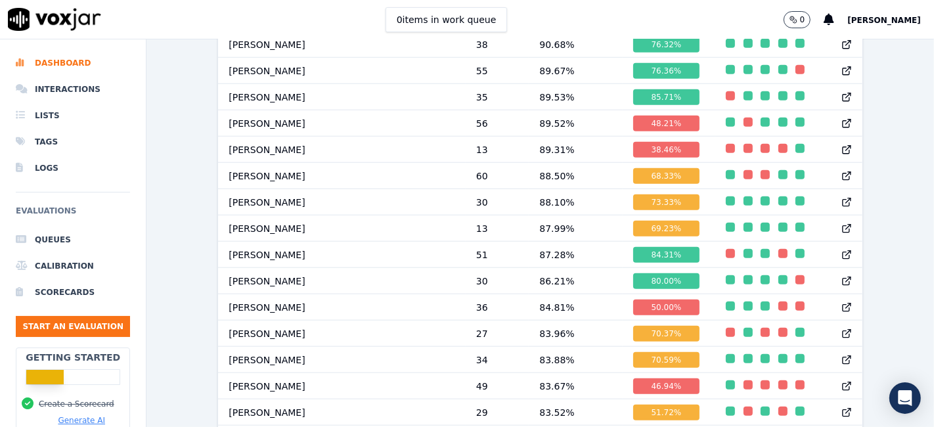
scroll to position [1084, 0]
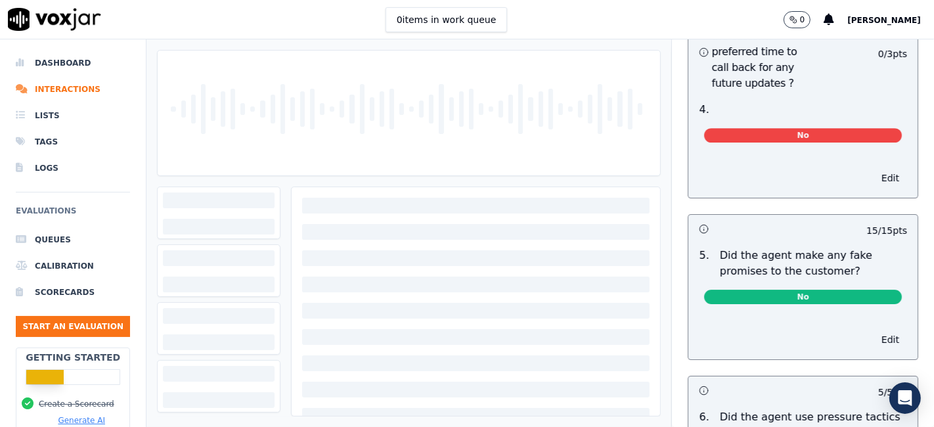
scroll to position [3430, 0]
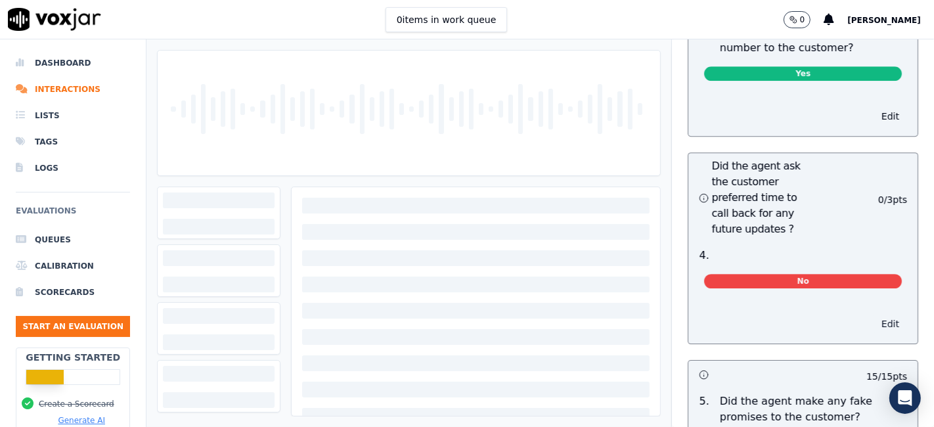
click at [874, 315] on button "Edit" at bounding box center [890, 324] width 33 height 18
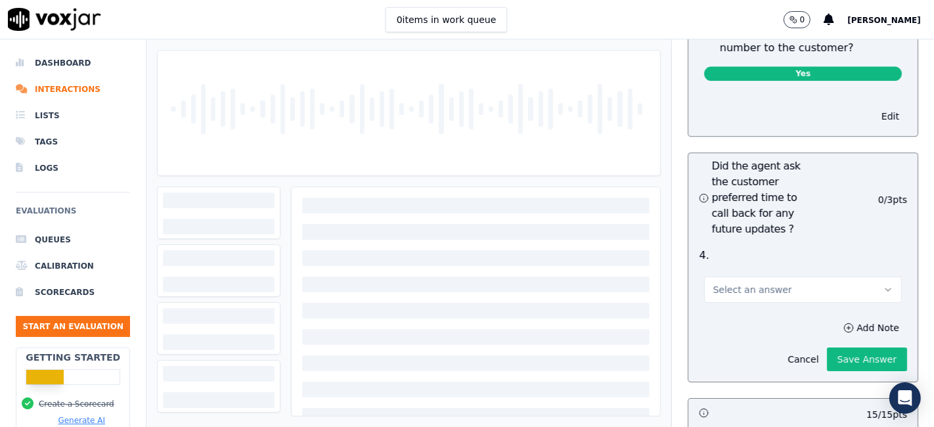
click at [754, 283] on span "Select an answer" at bounding box center [752, 289] width 79 height 13
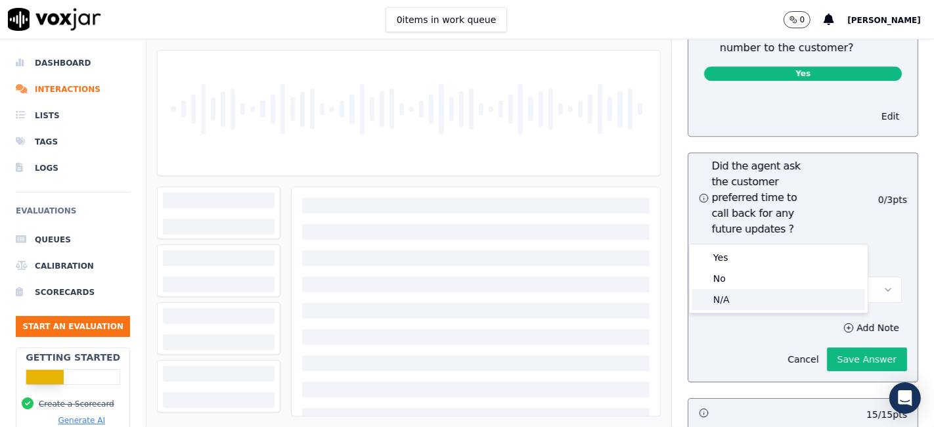
click at [728, 297] on div "N/A" at bounding box center [778, 299] width 173 height 21
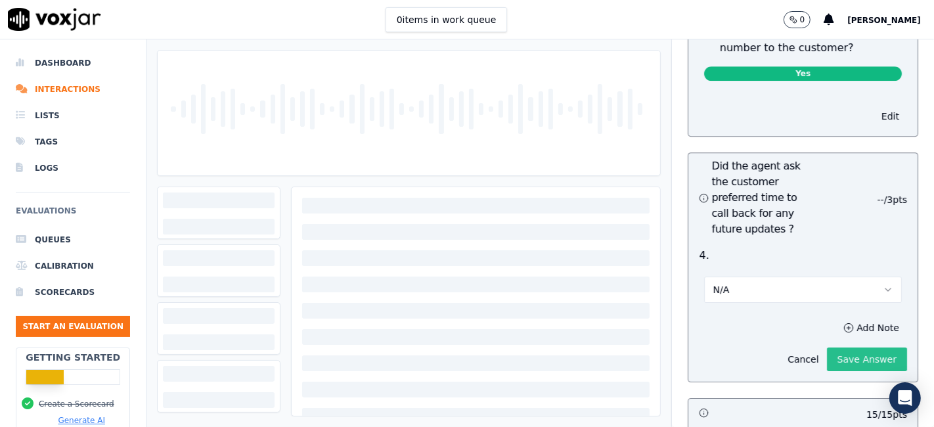
click at [827, 347] on button "Save Answer" at bounding box center [867, 359] width 80 height 24
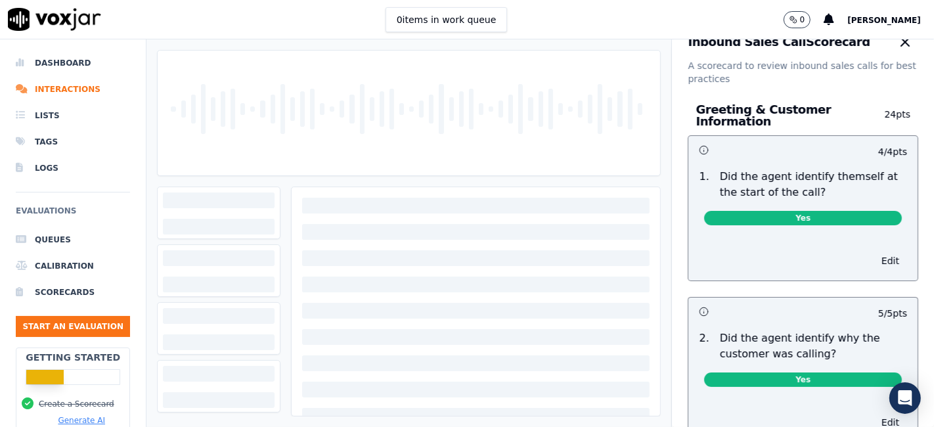
scroll to position [0, 0]
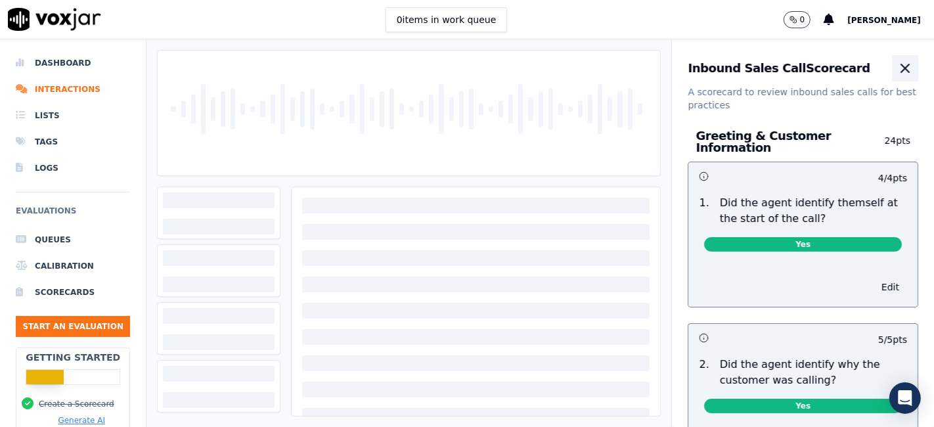
click at [897, 69] on icon "button" at bounding box center [905, 68] width 16 height 16
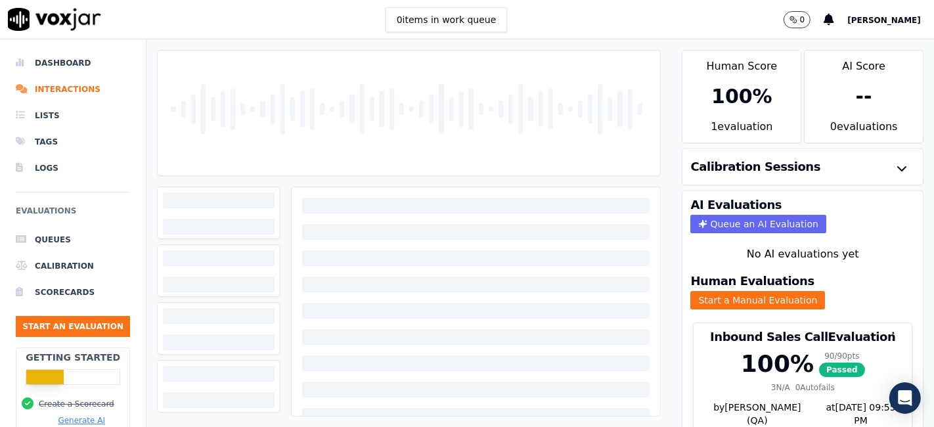
scroll to position [42, 0]
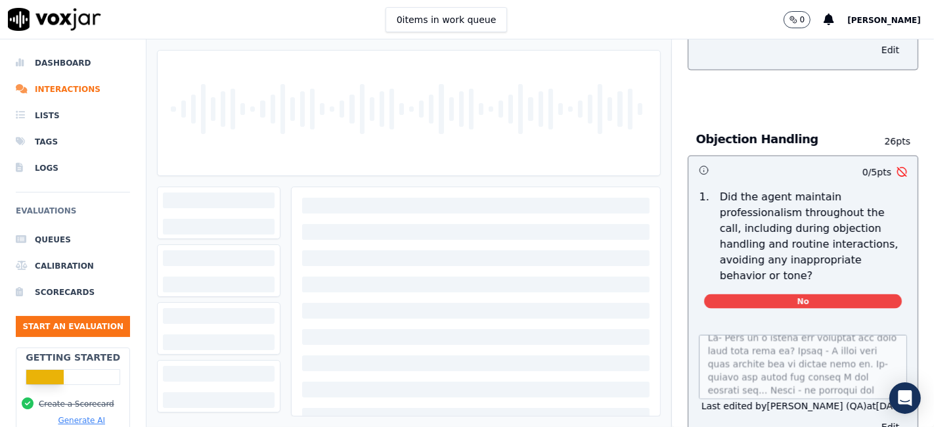
scroll to position [96, 0]
click at [874, 418] on button "Edit" at bounding box center [890, 427] width 33 height 18
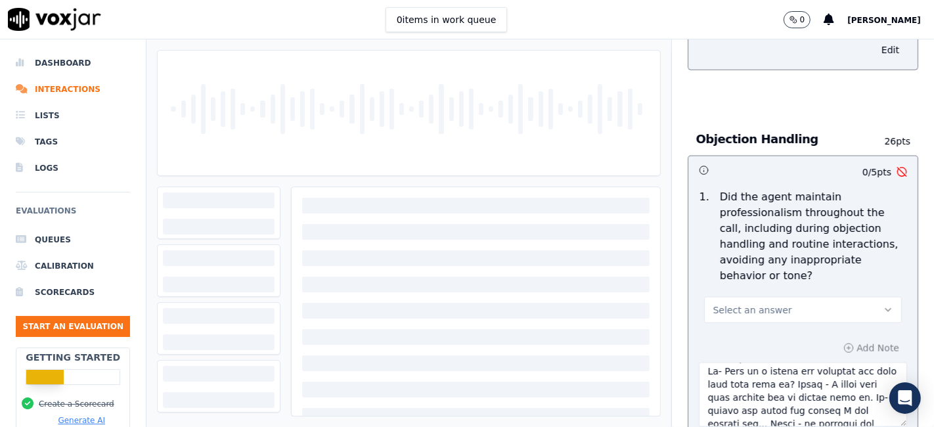
click at [790, 363] on textarea at bounding box center [803, 395] width 208 height 64
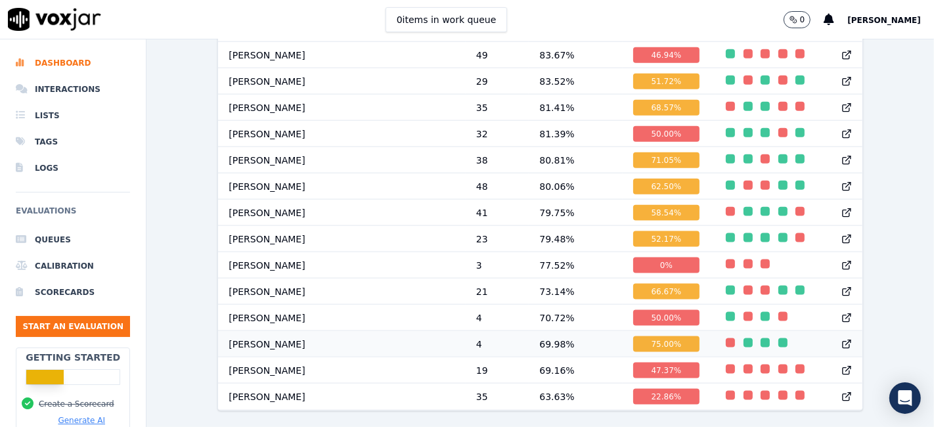
scroll to position [1449, 0]
click at [633, 231] on div "52.17 %" at bounding box center [666, 239] width 67 height 16
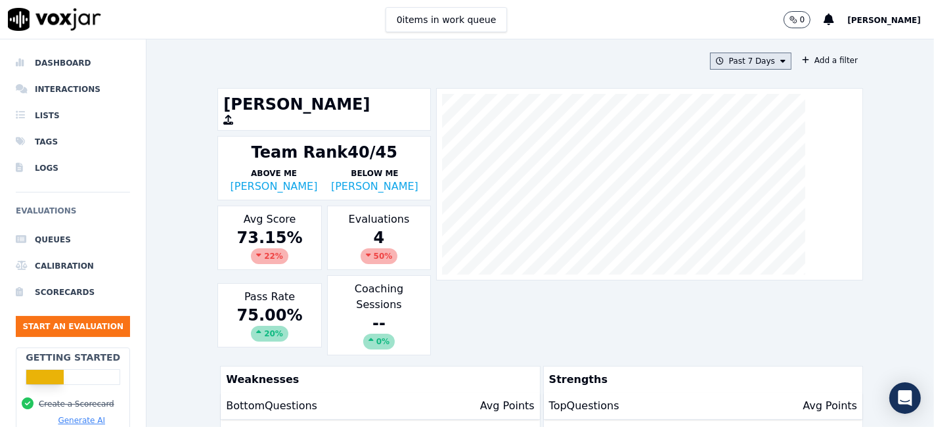
click at [755, 60] on button "Past 7 Days" at bounding box center [750, 61] width 81 height 17
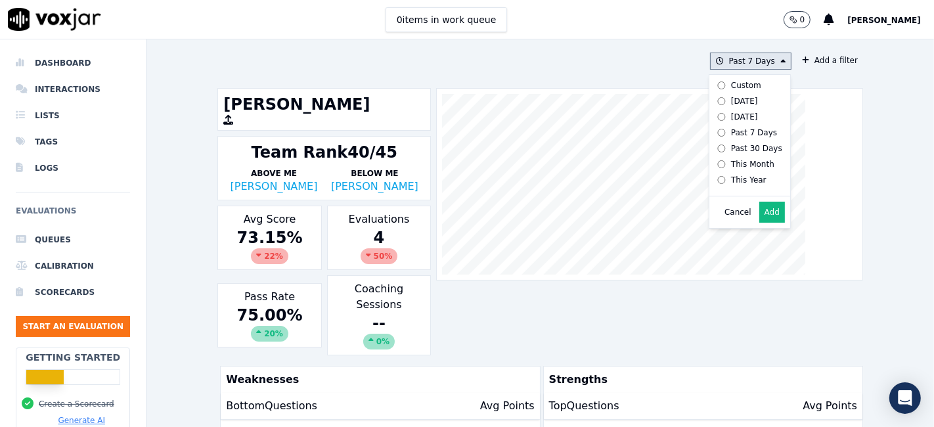
click at [737, 85] on div "Custom" at bounding box center [746, 85] width 30 height 11
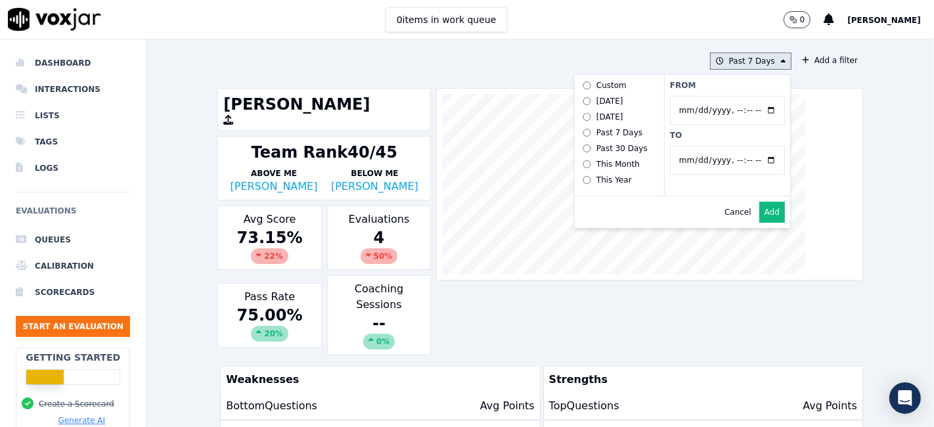
click at [759, 110] on input "From" at bounding box center [727, 110] width 115 height 29
type input "2025-06-21T00:00"
click at [700, 91] on div "From To" at bounding box center [727, 135] width 126 height 121
click at [758, 160] on input "To" at bounding box center [727, 160] width 115 height 29
type input "2025-07-20T23:59"
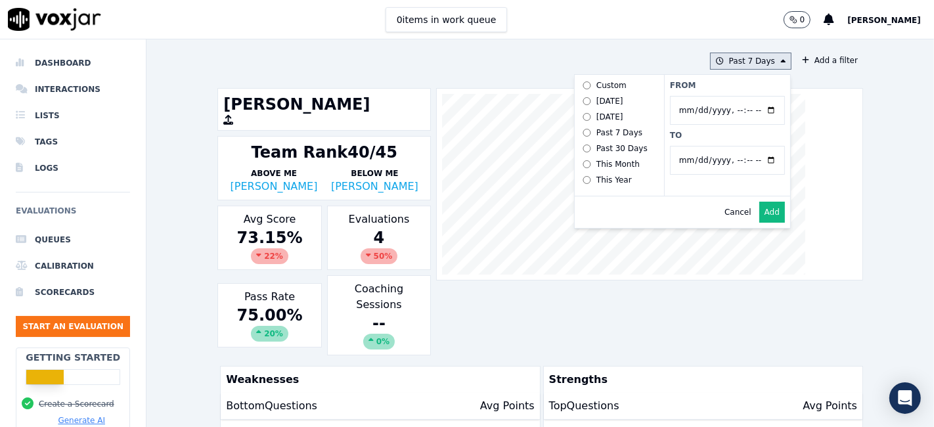
drag, startPoint x: 702, startPoint y: 132, endPoint x: 709, endPoint y: 144, distance: 14.1
click at [702, 132] on label "To" at bounding box center [727, 135] width 115 height 11
click at [702, 146] on input "To" at bounding box center [727, 160] width 115 height 29
click at [759, 223] on button "Add" at bounding box center [772, 212] width 26 height 21
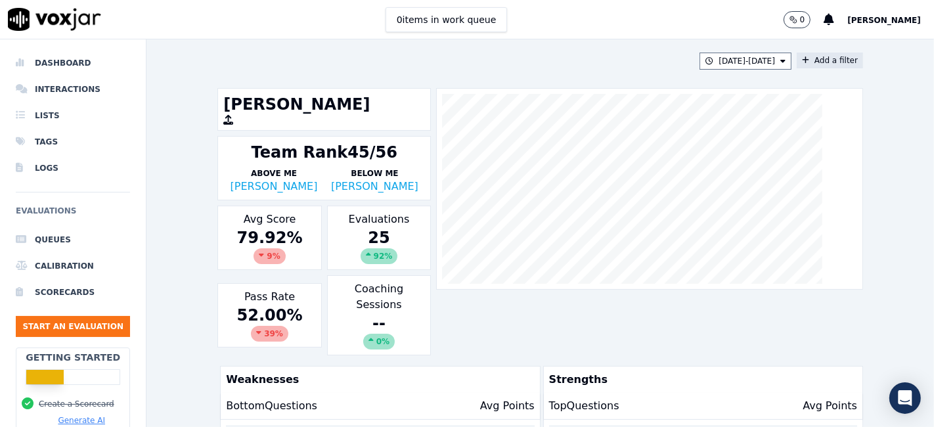
click at [816, 57] on button "Add a filter" at bounding box center [830, 61] width 66 height 16
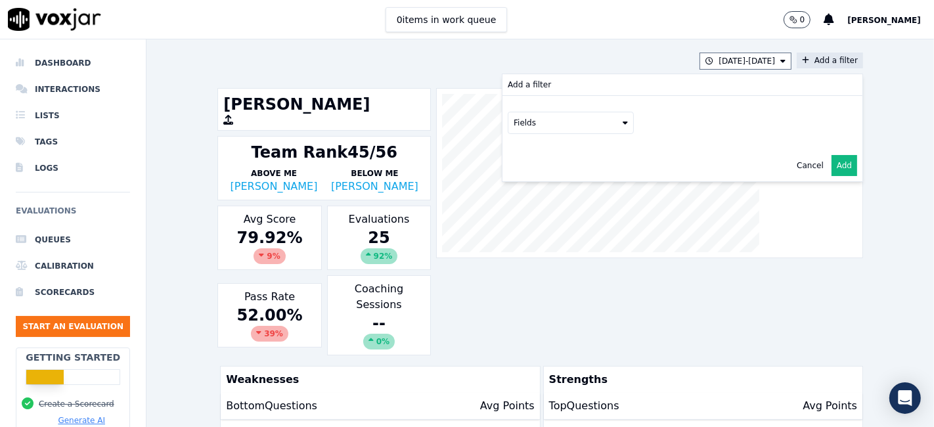
click at [585, 125] on button "Fields" at bounding box center [571, 123] width 126 height 22
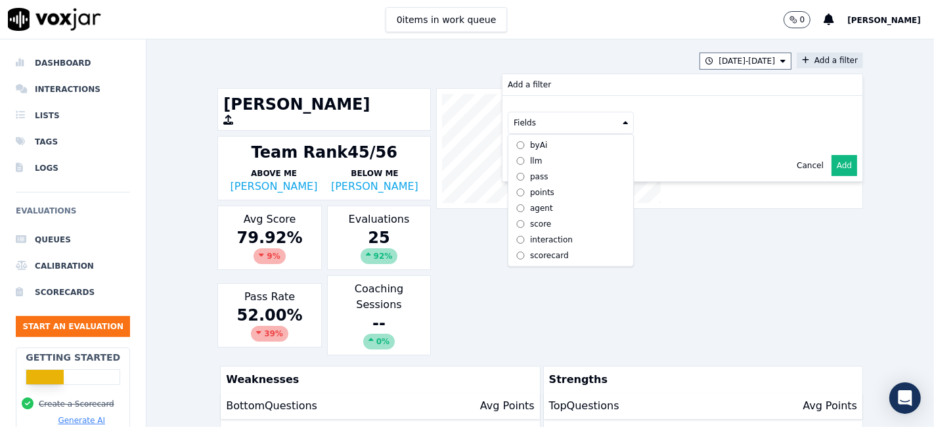
scroll to position [11, 0]
click at [539, 250] on div "scorecard" at bounding box center [549, 255] width 39 height 11
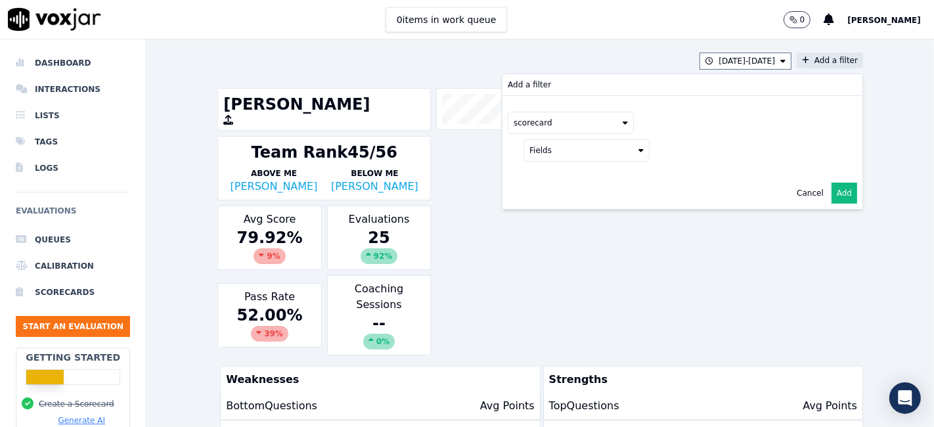
click at [586, 155] on button "Fields" at bounding box center [586, 150] width 126 height 22
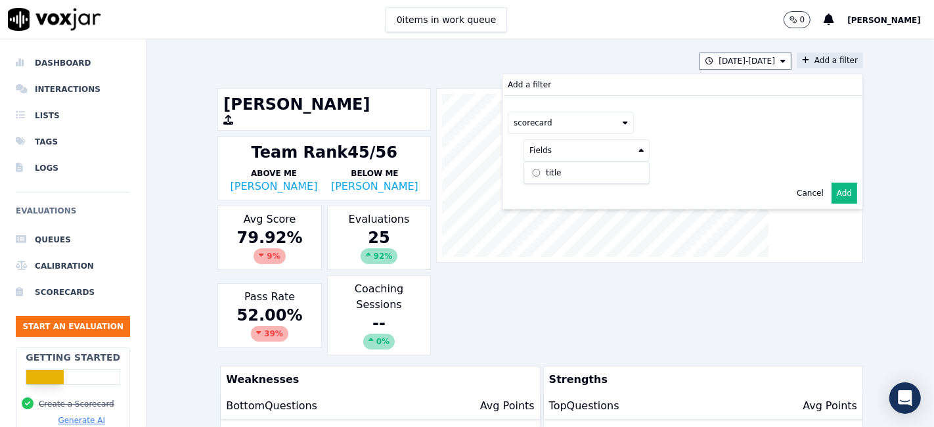
click at [527, 169] on label "title" at bounding box center [587, 173] width 120 height 16
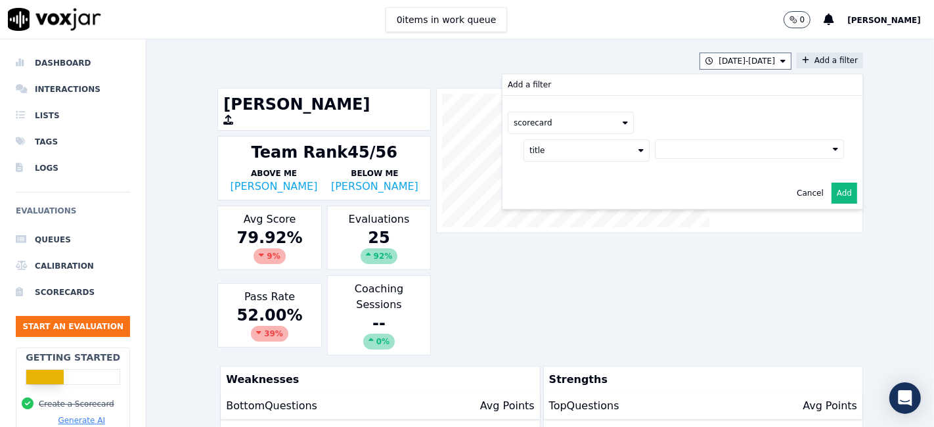
click at [675, 140] on button at bounding box center [749, 149] width 189 height 20
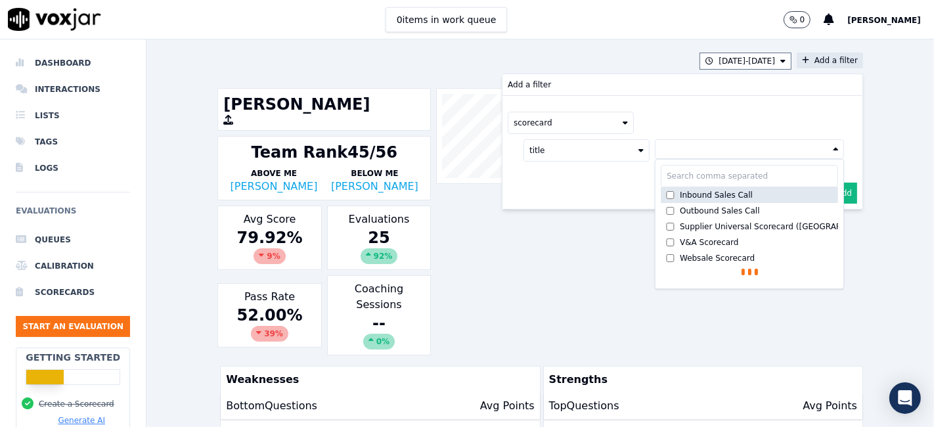
click at [680, 196] on div "Inbound Sales Call" at bounding box center [716, 195] width 73 height 11
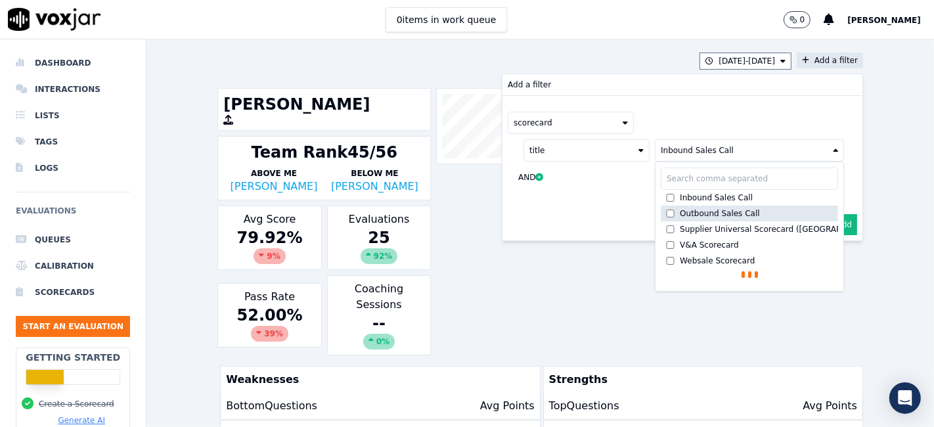
click at [680, 210] on div "Outbound Sales Call" at bounding box center [720, 213] width 80 height 11
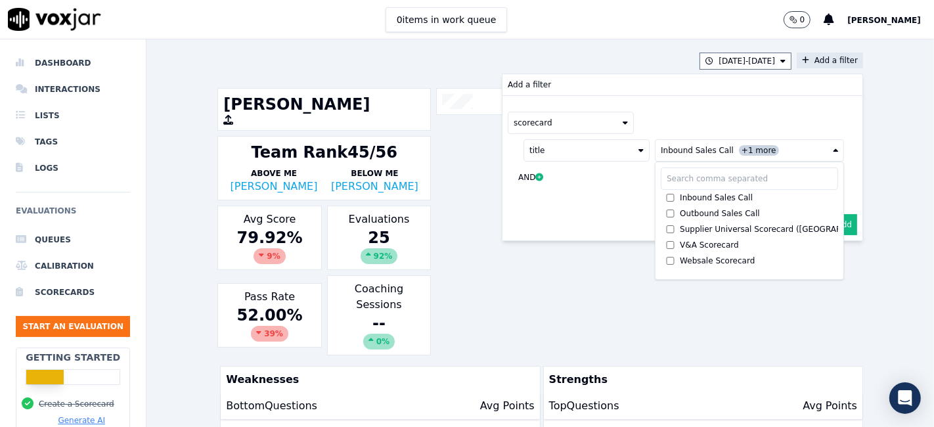
click at [832, 221] on button "Add" at bounding box center [845, 224] width 26 height 21
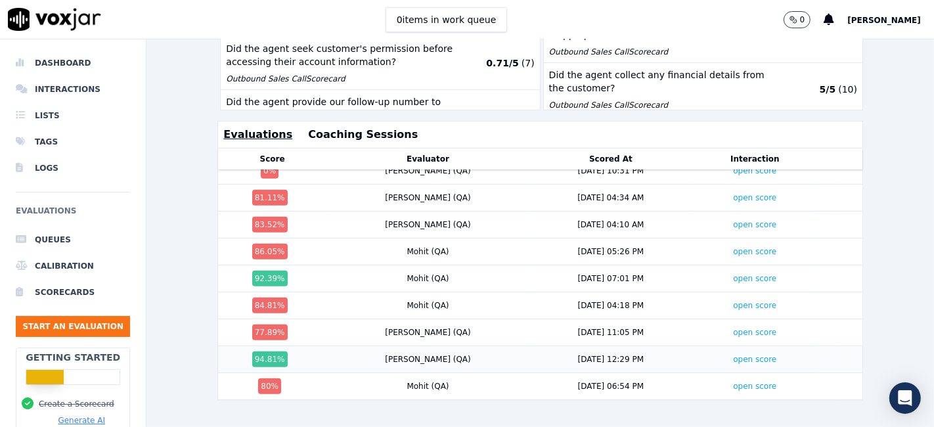
scroll to position [396, 0]
click at [733, 382] on link "open score" at bounding box center [754, 386] width 43 height 9
click at [733, 328] on link "open score" at bounding box center [754, 332] width 43 height 9
click at [733, 301] on link "open score" at bounding box center [754, 305] width 43 height 9
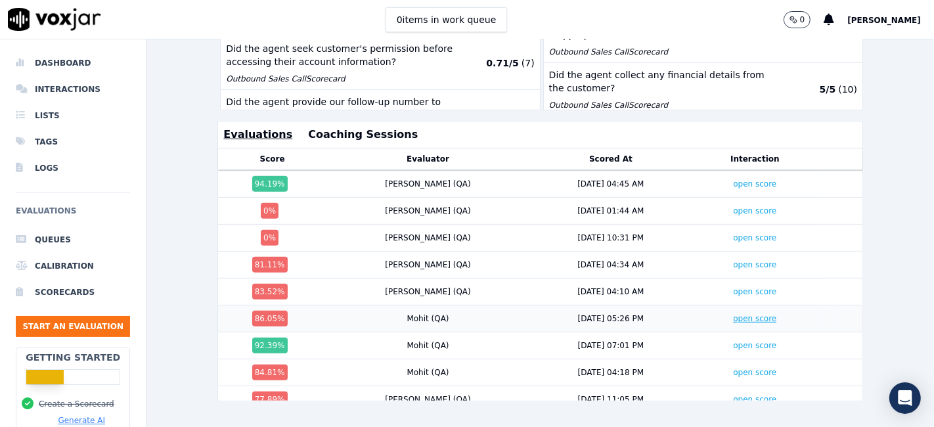
click at [733, 314] on link "open score" at bounding box center [754, 318] width 43 height 9
click at [733, 287] on link "open score" at bounding box center [754, 291] width 43 height 9
click at [733, 314] on link "open score" at bounding box center [754, 318] width 43 height 9
click at [733, 287] on link "open score" at bounding box center [754, 291] width 43 height 9
click at [733, 260] on link "open score" at bounding box center [754, 264] width 43 height 9
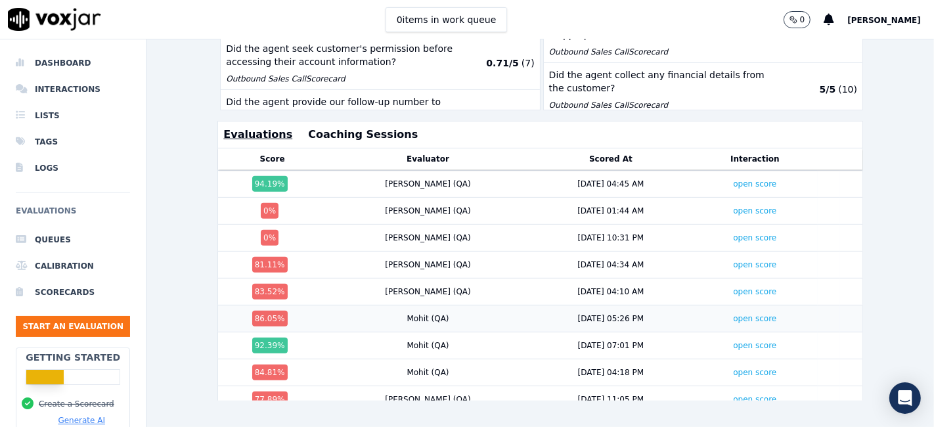
scroll to position [250, 0]
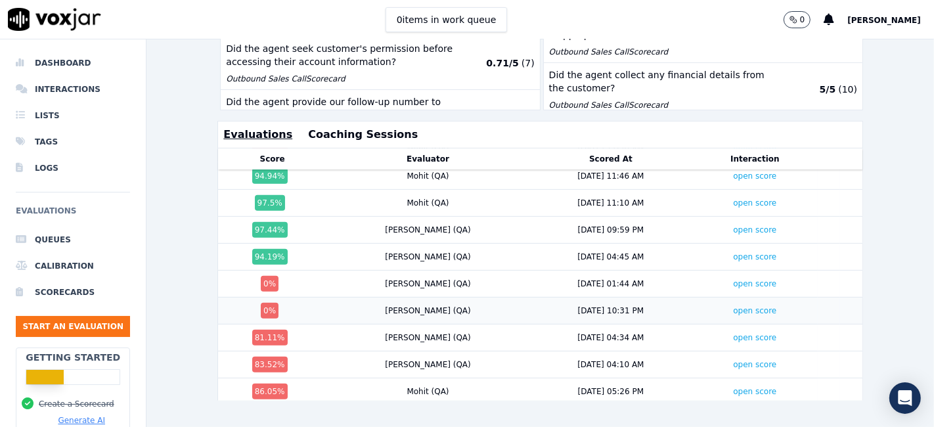
click at [714, 298] on td "open score" at bounding box center [754, 311] width 125 height 27
click at [733, 306] on link "open score" at bounding box center [754, 310] width 43 height 9
click at [733, 279] on link "open score" at bounding box center [754, 283] width 43 height 9
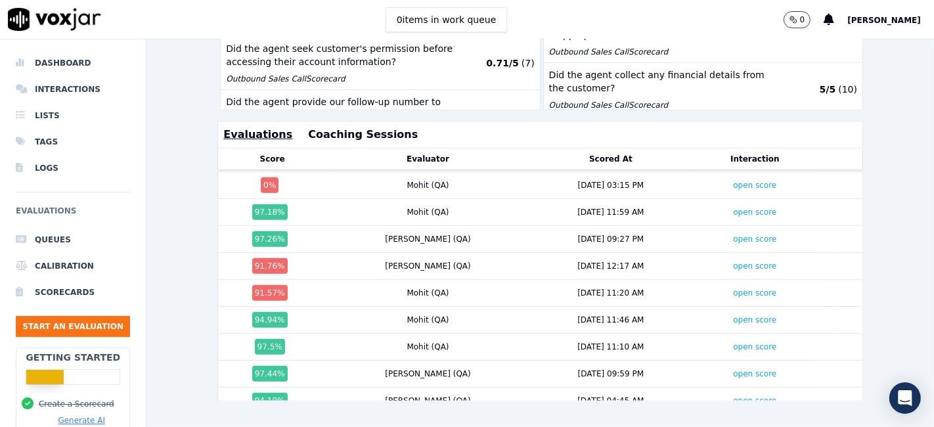
scroll to position [104, 0]
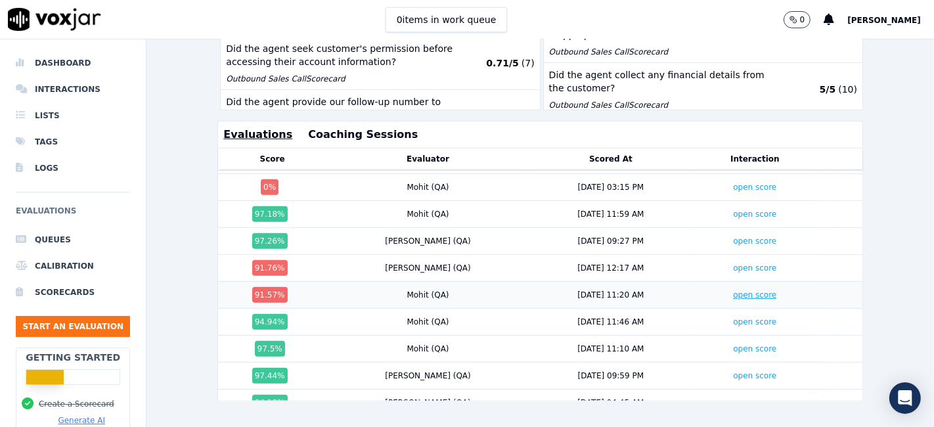
click at [733, 290] on link "open score" at bounding box center [754, 294] width 43 height 9
click at [733, 263] on link "open score" at bounding box center [754, 267] width 43 height 9
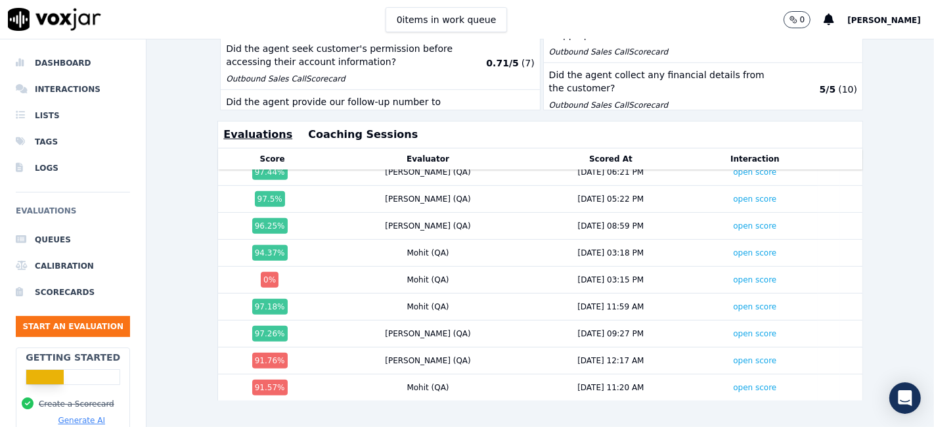
scroll to position [0, 0]
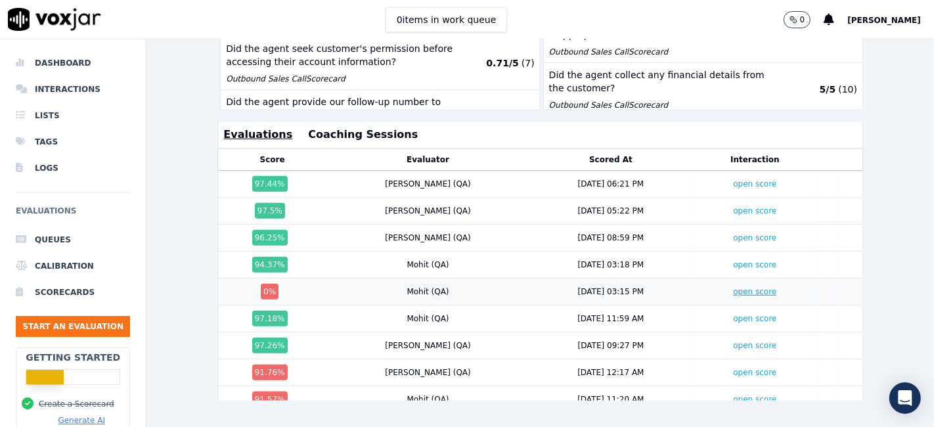
click at [733, 287] on link "open score" at bounding box center [754, 291] width 43 height 9
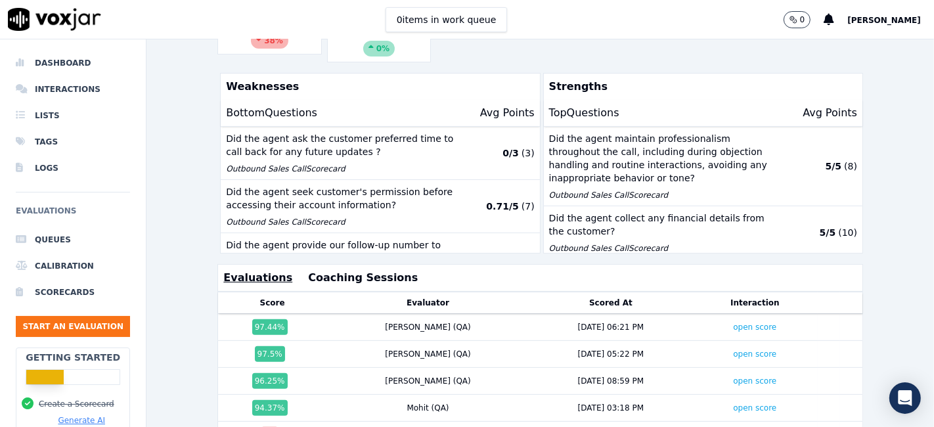
scroll to position [450, 0]
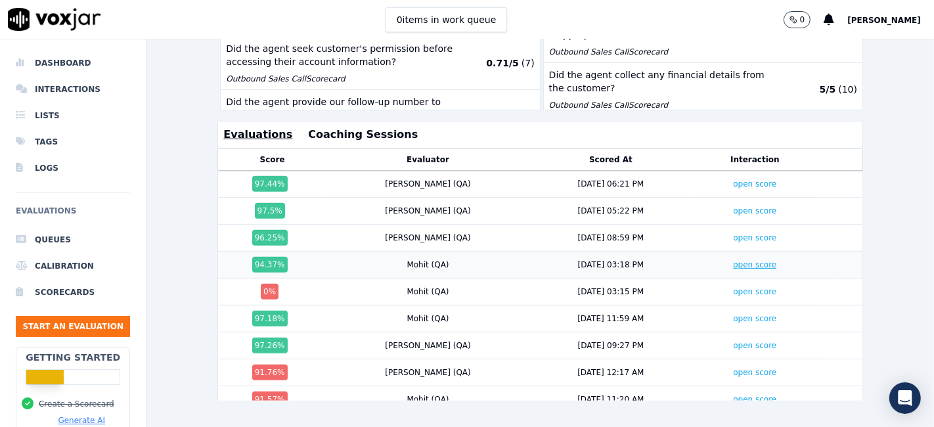
click at [733, 260] on link "open score" at bounding box center [754, 264] width 43 height 9
click at [733, 233] on link "open score" at bounding box center [754, 237] width 43 height 9
click at [733, 206] on link "open score" at bounding box center [754, 210] width 43 height 9
click at [733, 179] on link "open score" at bounding box center [754, 183] width 43 height 9
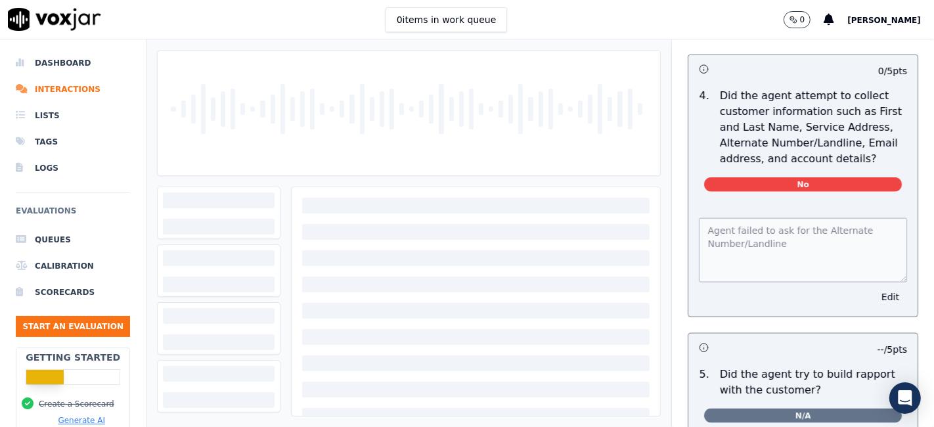
scroll to position [1386, 0]
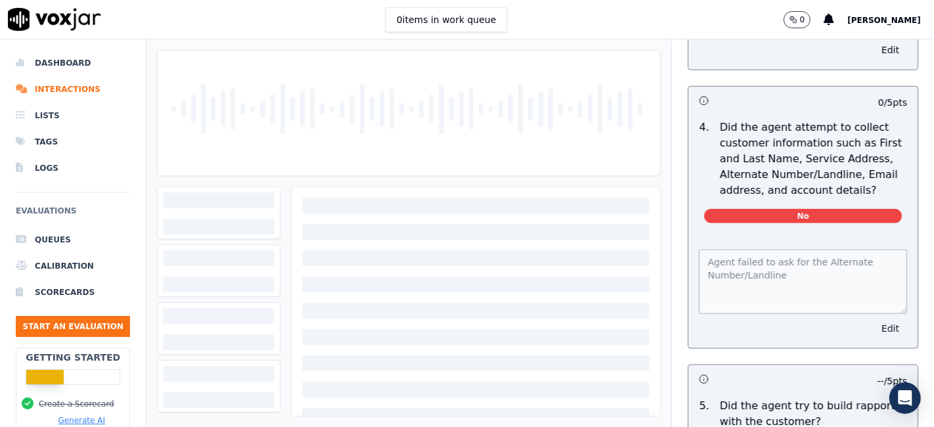
click at [874, 321] on button "Edit" at bounding box center [890, 328] width 33 height 18
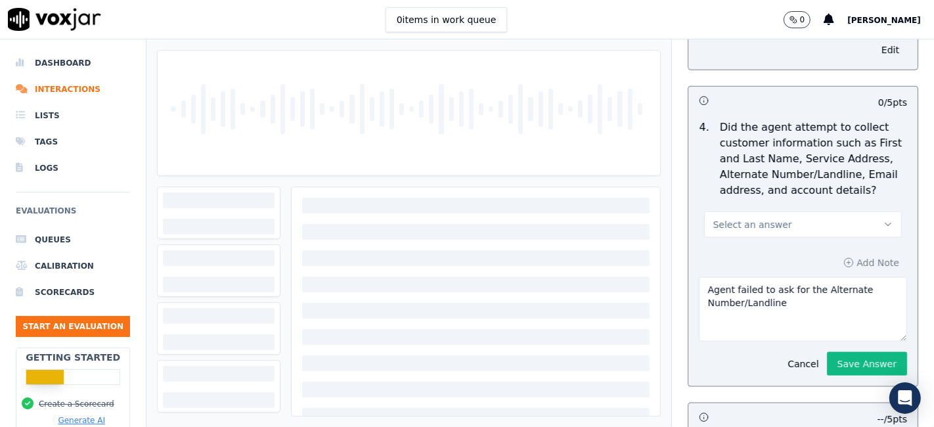
click at [797, 217] on button "Select an answer" at bounding box center [803, 224] width 198 height 26
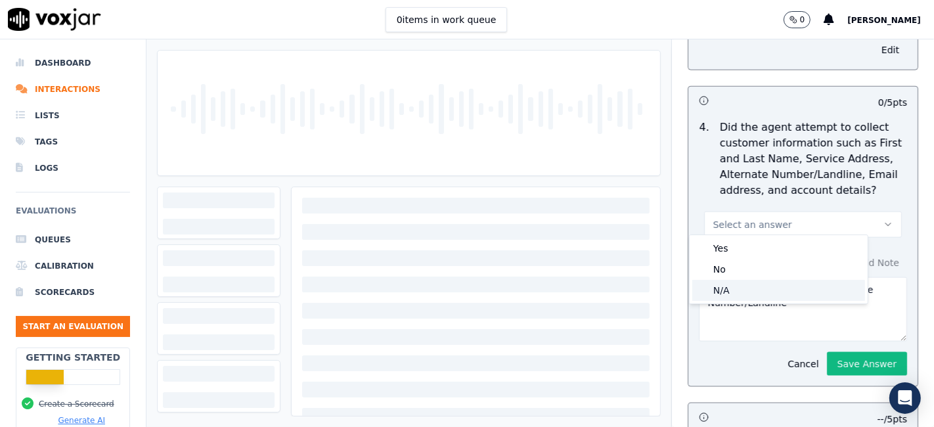
click at [751, 291] on div "N/A" at bounding box center [778, 290] width 173 height 21
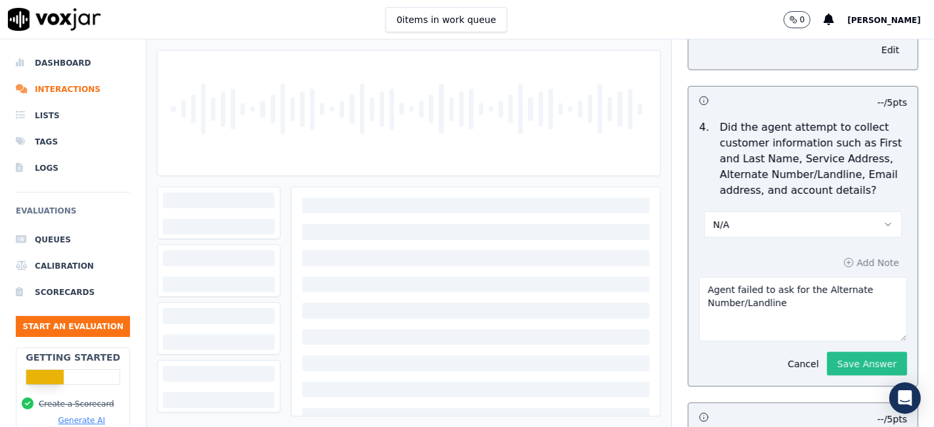
click at [846, 363] on button "Save Answer" at bounding box center [867, 364] width 80 height 24
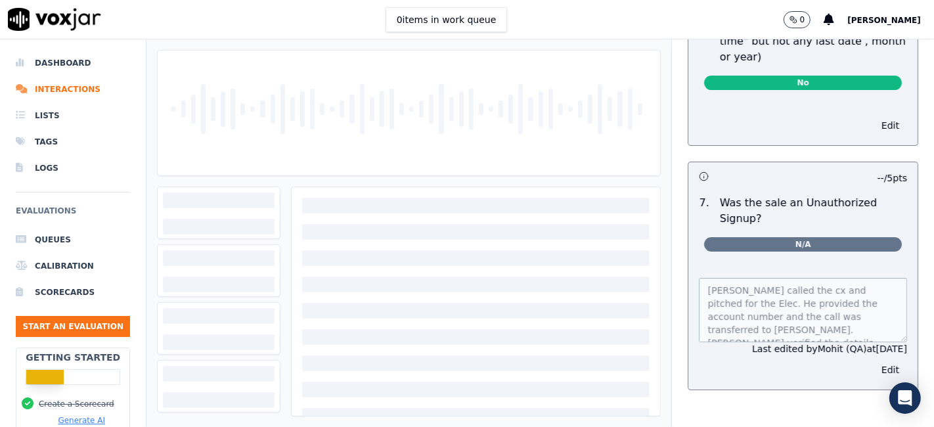
scroll to position [3732, 0]
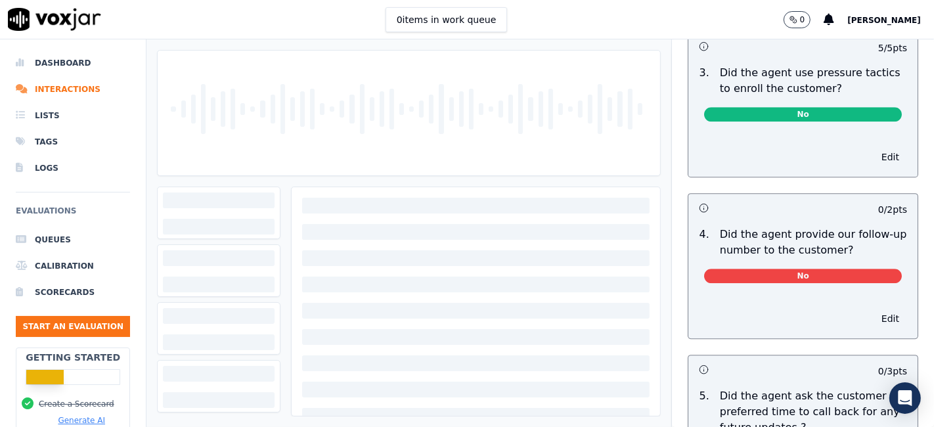
scroll to position [3503, 0]
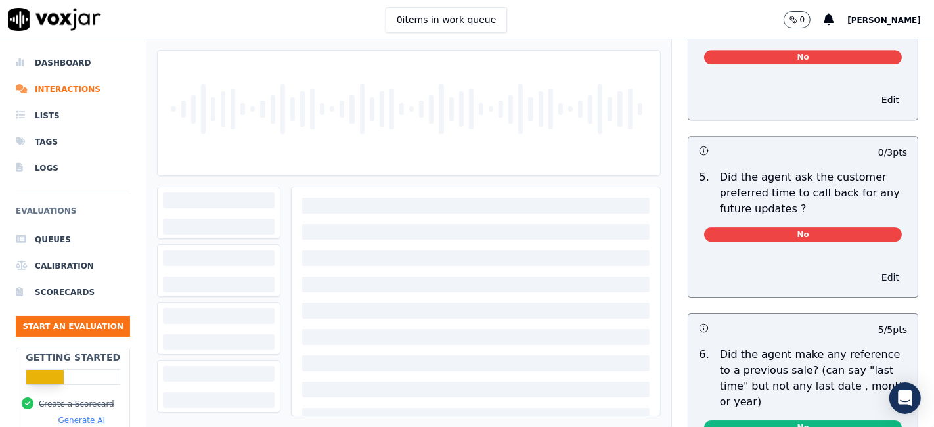
click at [874, 268] on button "Edit" at bounding box center [890, 277] width 33 height 18
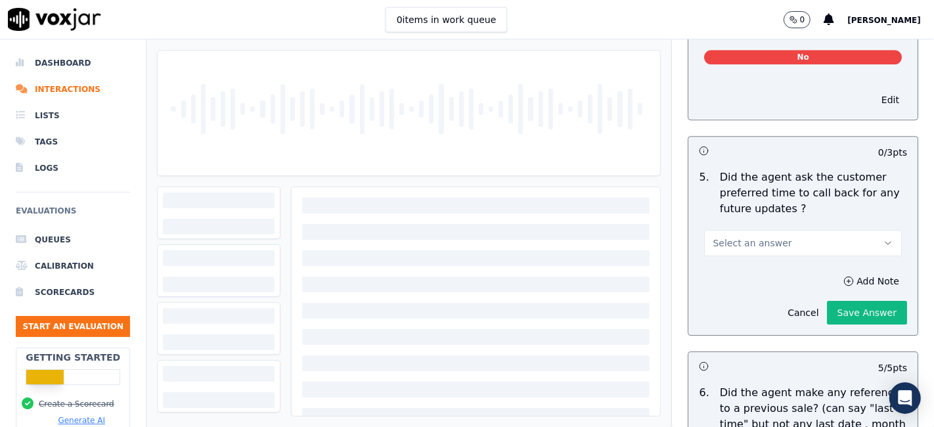
click at [786, 230] on button "Select an answer" at bounding box center [803, 243] width 198 height 26
click at [758, 284] on div "N/A" at bounding box center [778, 283] width 173 height 21
click at [841, 301] on button "Save Answer" at bounding box center [867, 313] width 80 height 24
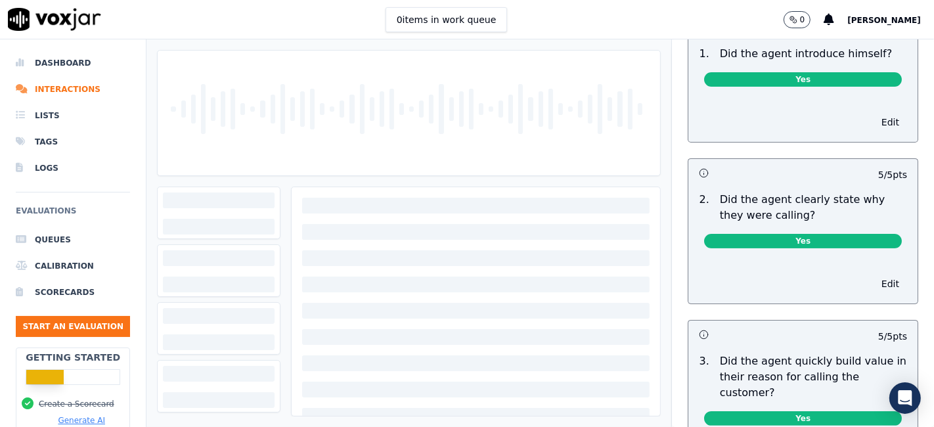
scroll to position [0, 0]
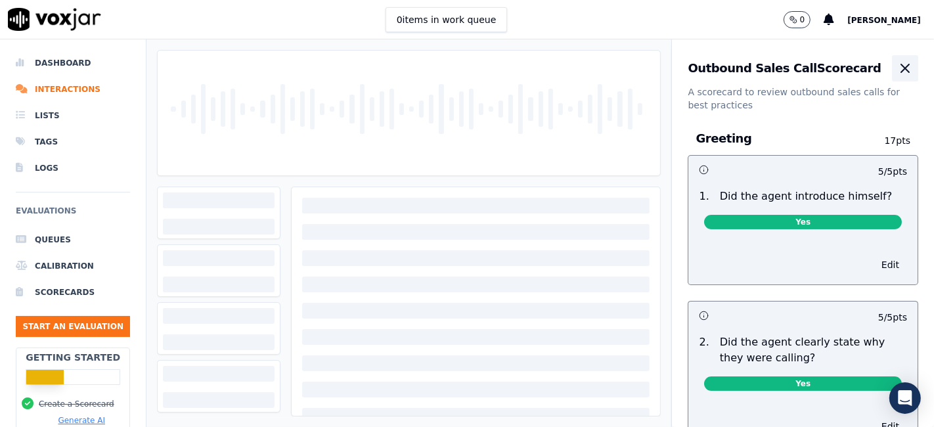
click at [897, 71] on icon "button" at bounding box center [905, 68] width 16 height 16
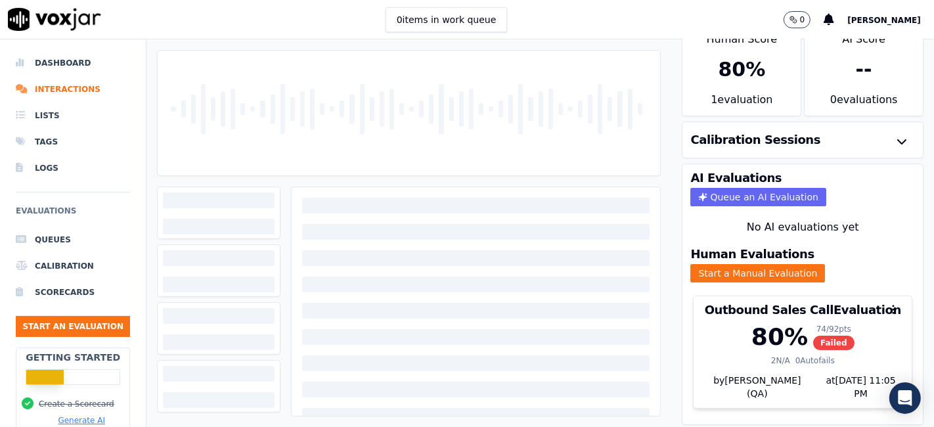
scroll to position [42, 0]
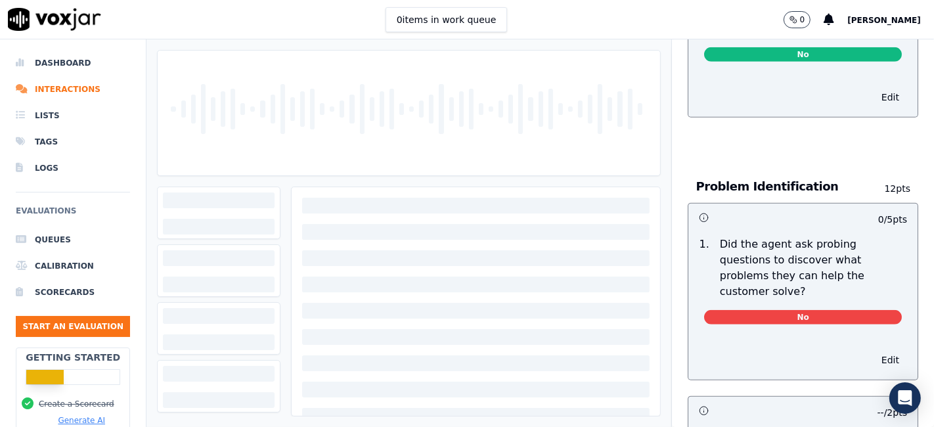
scroll to position [948, 0]
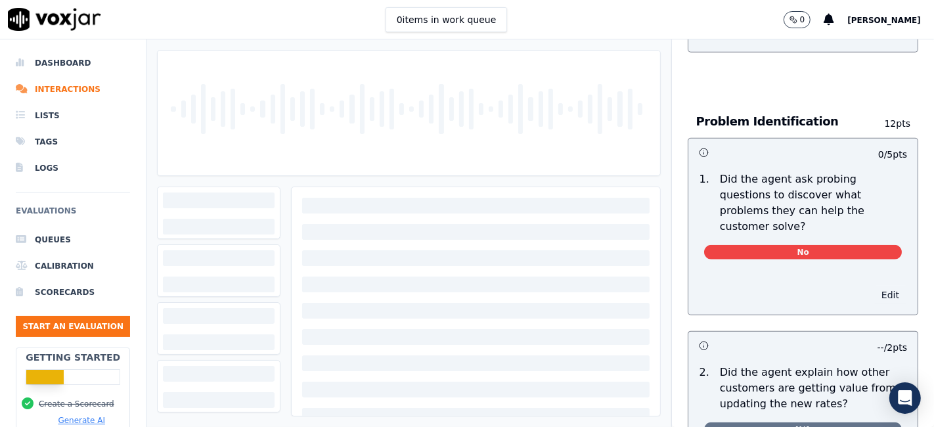
click at [874, 286] on button "Edit" at bounding box center [890, 295] width 33 height 18
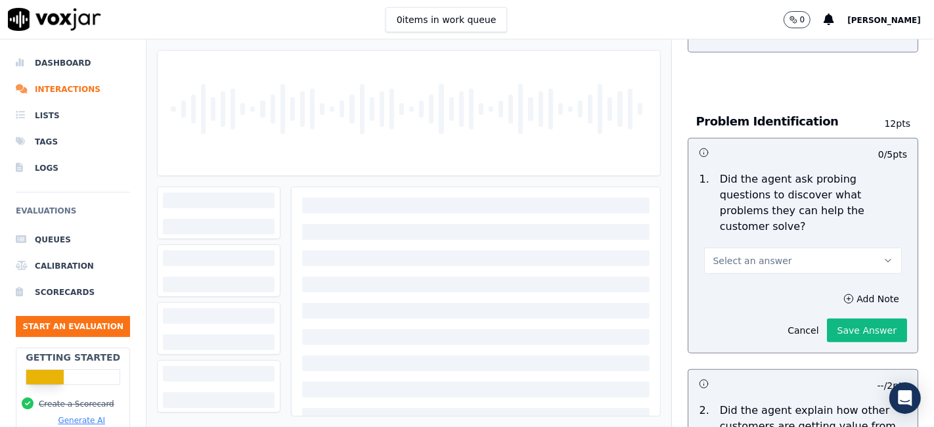
click at [792, 248] on button "Select an answer" at bounding box center [803, 261] width 198 height 26
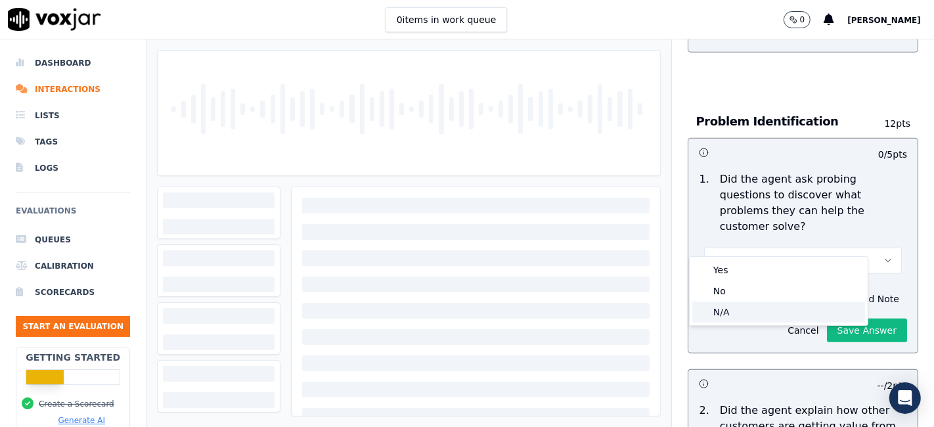
click at [767, 315] on div "N/A" at bounding box center [778, 311] width 173 height 21
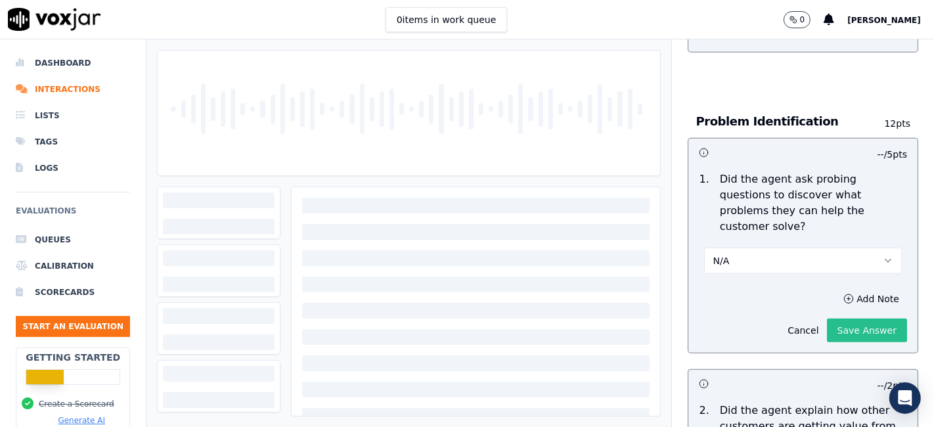
click at [849, 319] on button "Save Answer" at bounding box center [867, 331] width 80 height 24
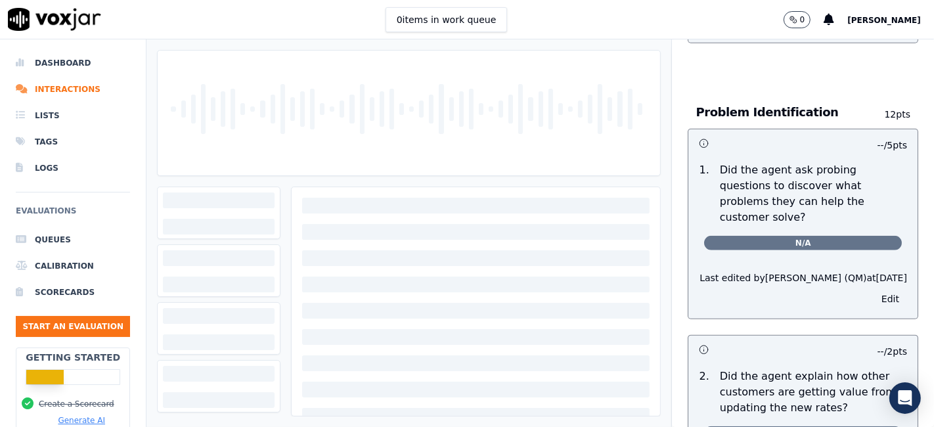
scroll to position [0, 0]
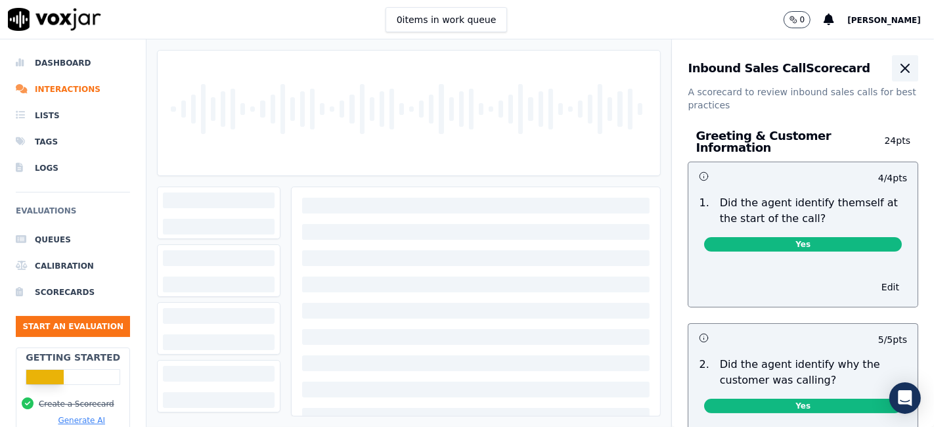
click at [897, 72] on icon "button" at bounding box center [905, 68] width 16 height 16
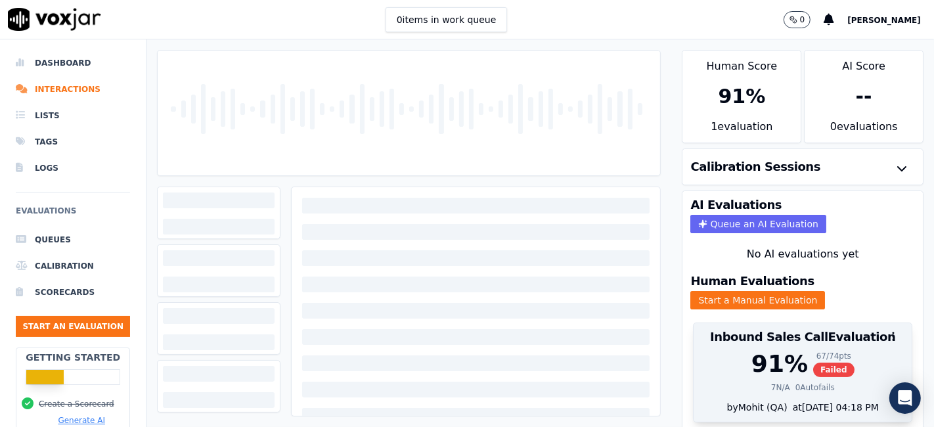
scroll to position [42, 0]
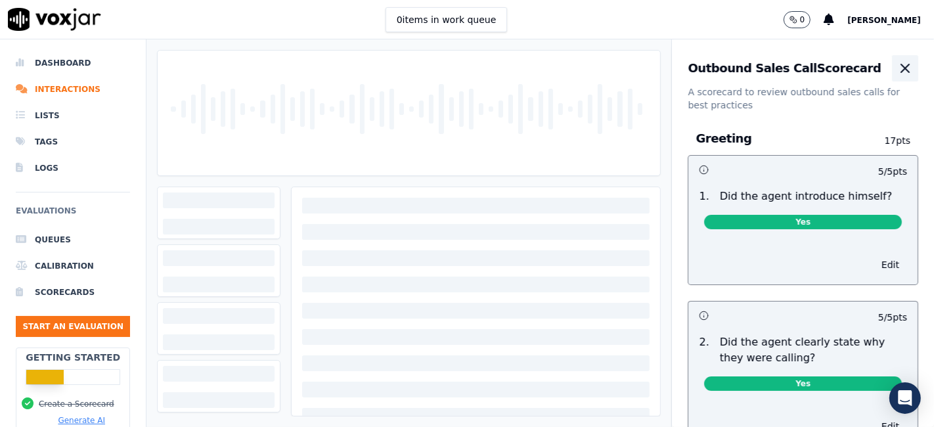
click at [892, 62] on button "button" at bounding box center [905, 68] width 26 height 26
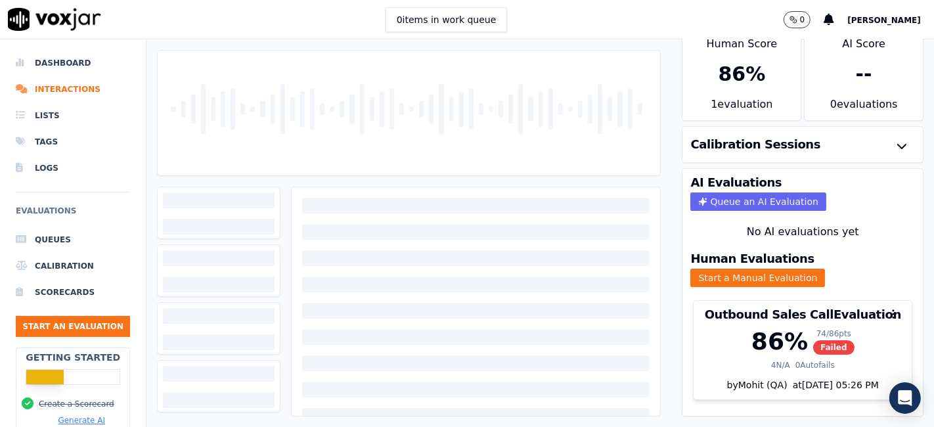
scroll to position [42, 0]
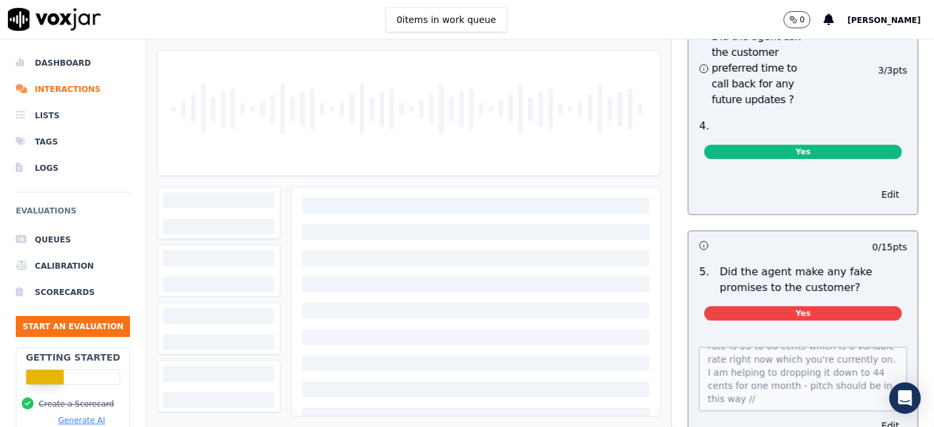
scroll to position [18, 0]
click at [874, 416] on button "Edit" at bounding box center [890, 425] width 33 height 18
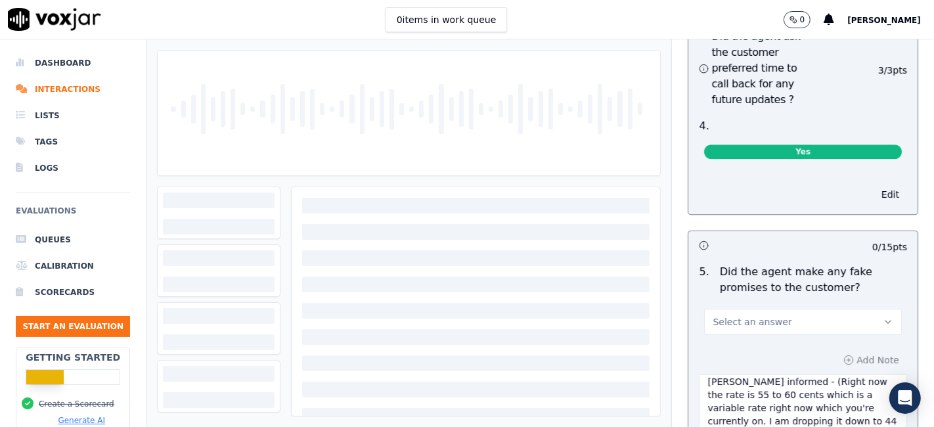
click at [791, 374] on textarea "Call id - 20250626-175414_@4:40 - [PERSON_NAME] informed - (Right now the rate …" at bounding box center [803, 406] width 208 height 64
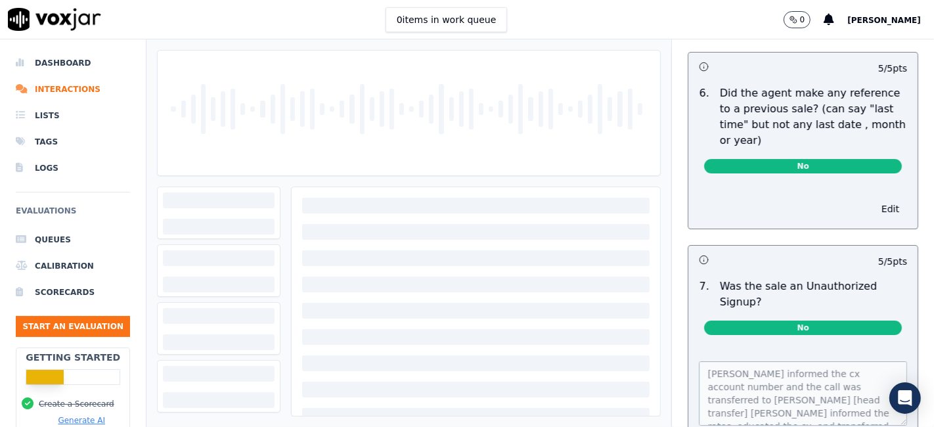
scroll to position [3870, 0]
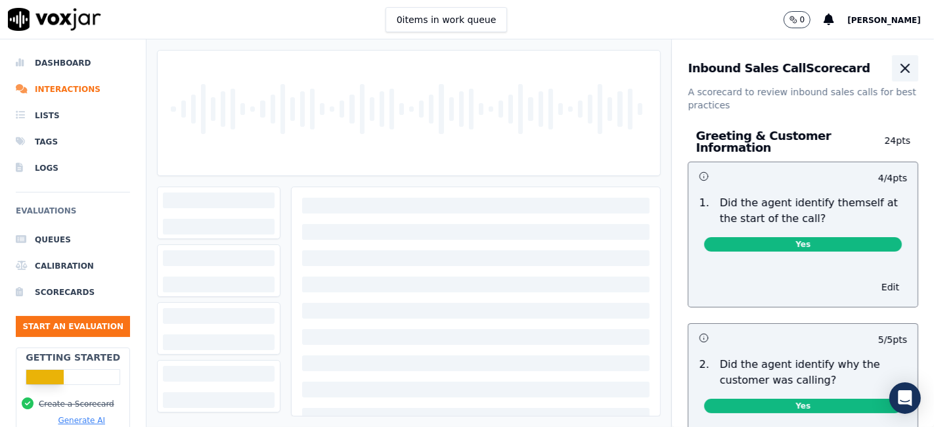
click at [897, 61] on icon "button" at bounding box center [905, 68] width 16 height 16
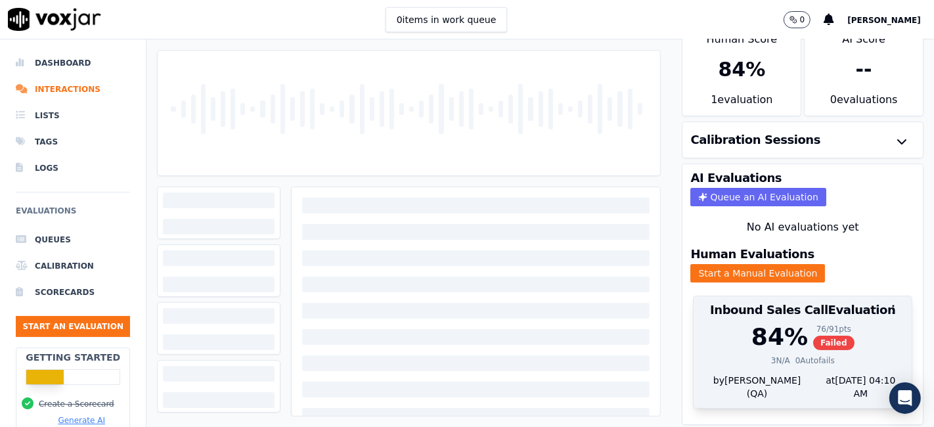
scroll to position [42, 0]
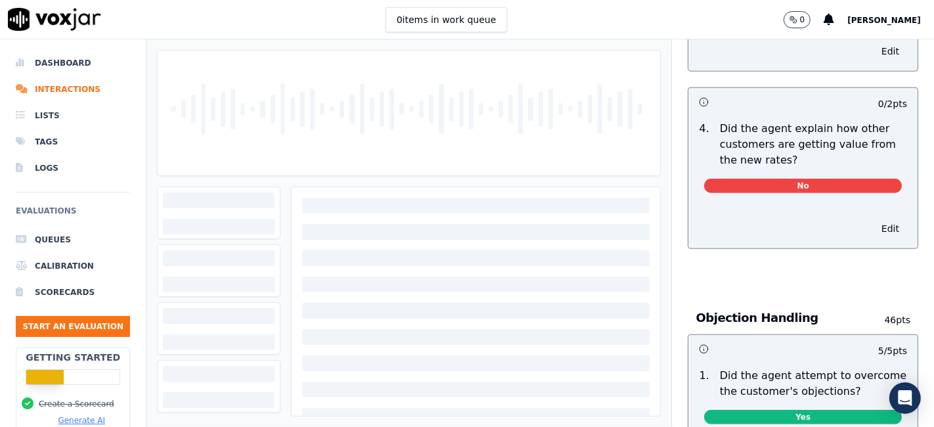
scroll to position [583, 0]
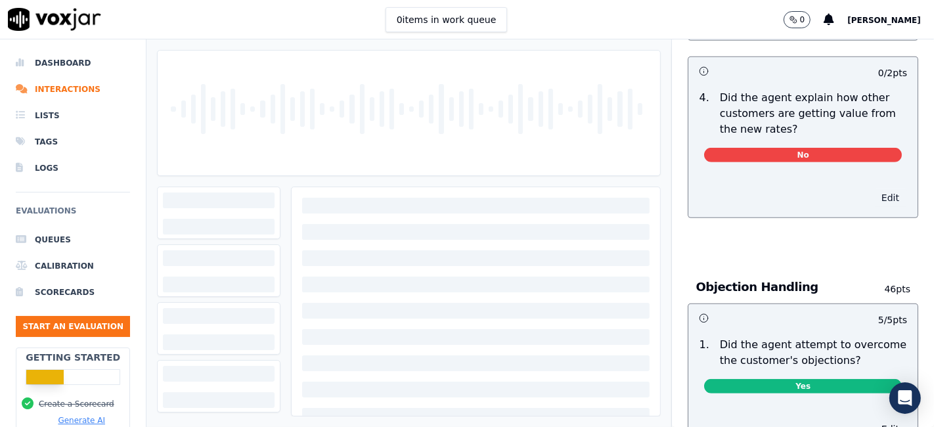
click at [874, 192] on button "Edit" at bounding box center [890, 197] width 33 height 18
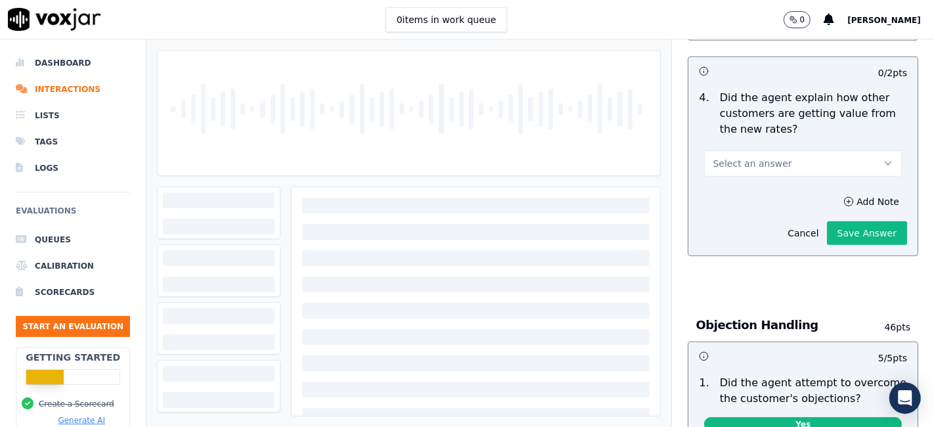
click at [771, 165] on button "Select an answer" at bounding box center [803, 163] width 198 height 26
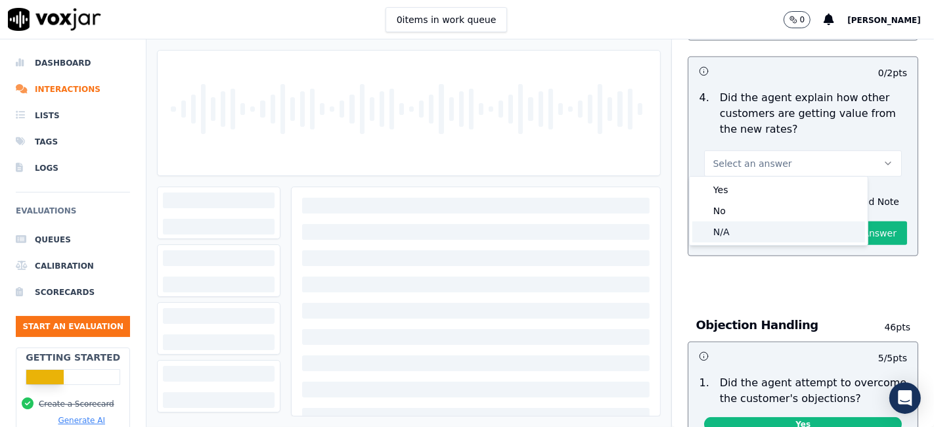
click at [759, 233] on div "N/A" at bounding box center [778, 231] width 173 height 21
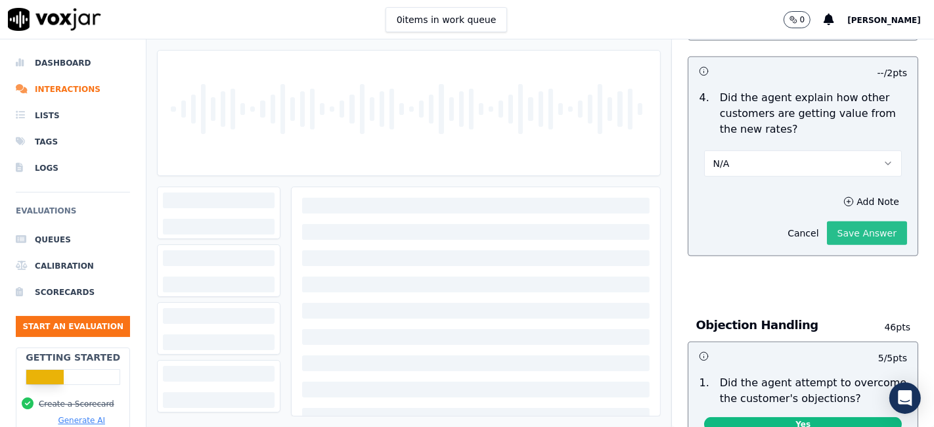
click at [848, 231] on button "Save Answer" at bounding box center [867, 233] width 80 height 24
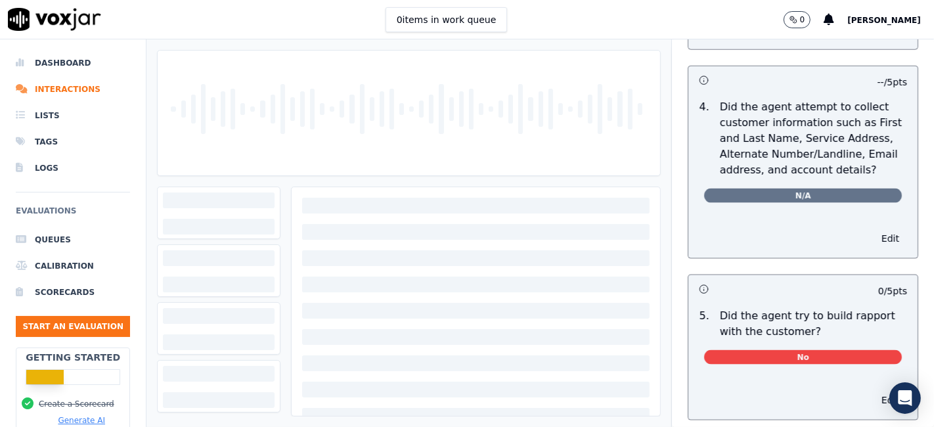
scroll to position [1605, 0]
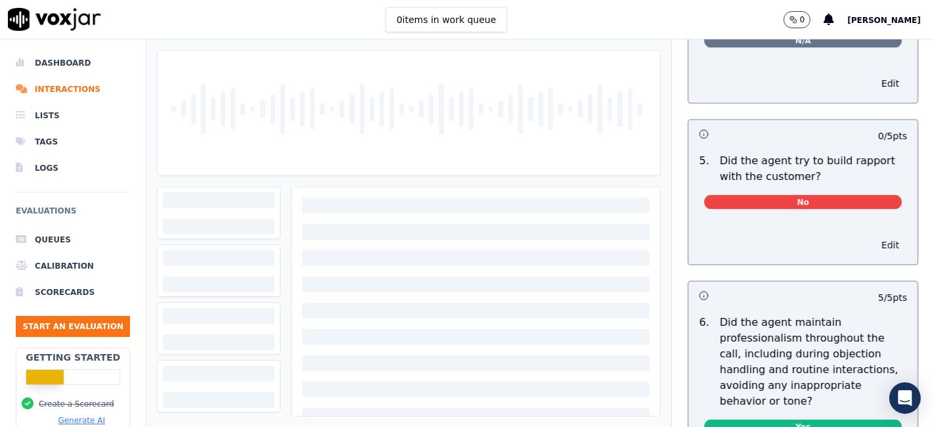
click at [874, 240] on button "Edit" at bounding box center [890, 245] width 33 height 18
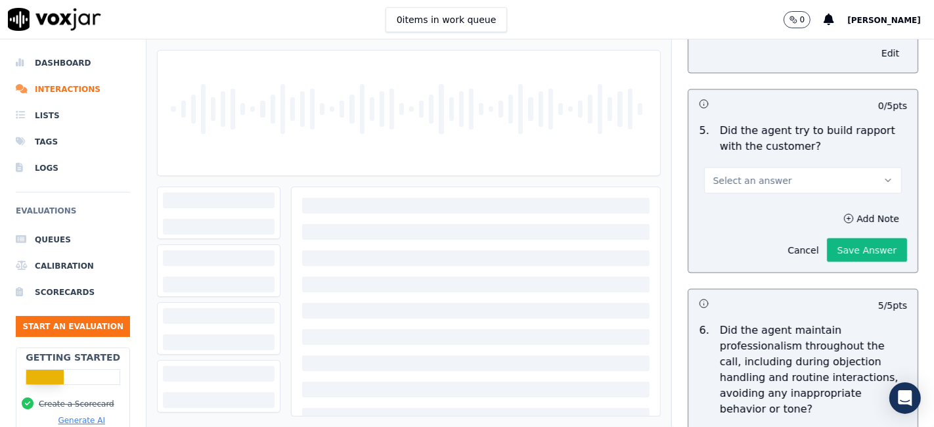
scroll to position [1575, 0]
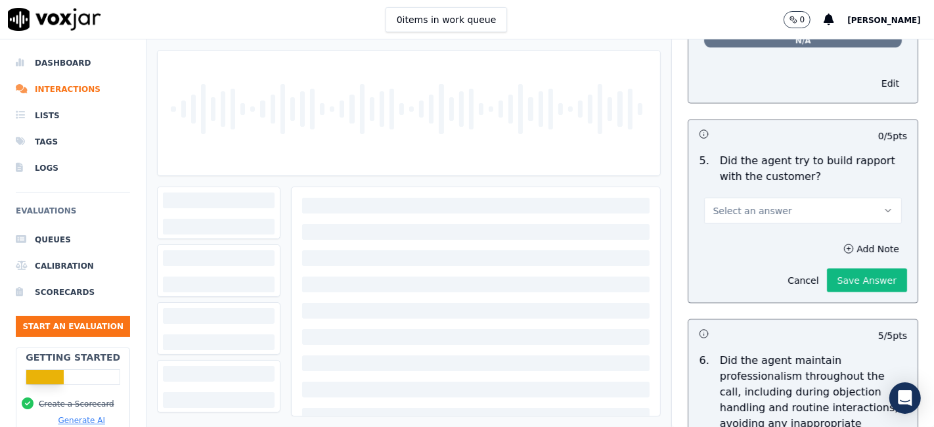
click at [765, 204] on span "Select an answer" at bounding box center [752, 210] width 79 height 13
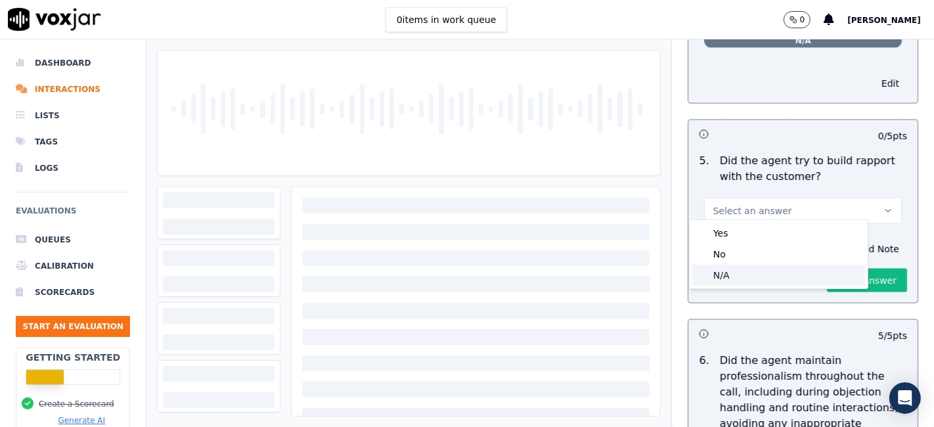
click at [745, 277] on div "N/A" at bounding box center [778, 275] width 173 height 21
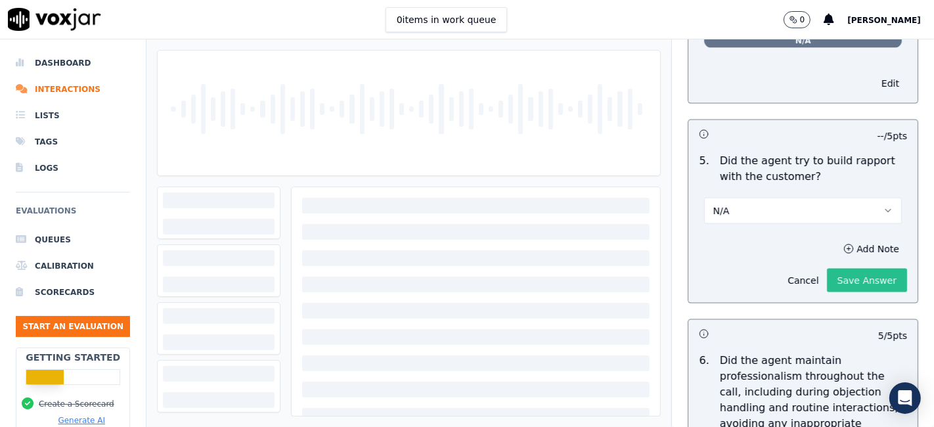
click at [827, 269] on button "Save Answer" at bounding box center [867, 281] width 80 height 24
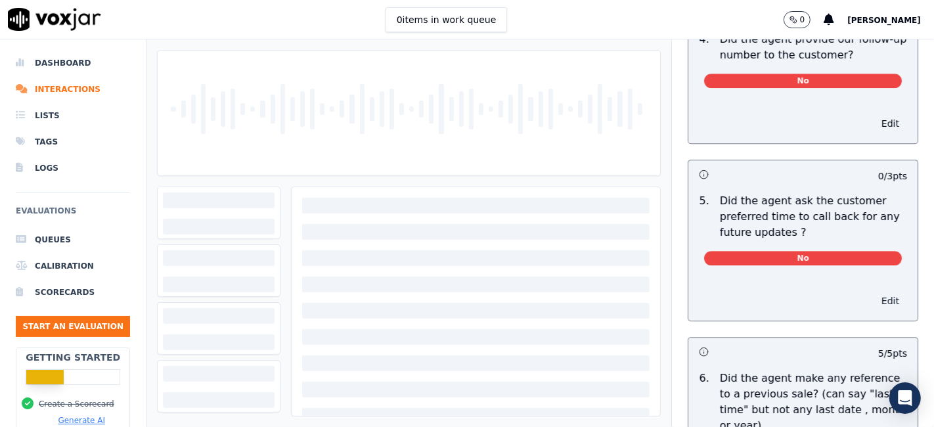
scroll to position [3296, 0]
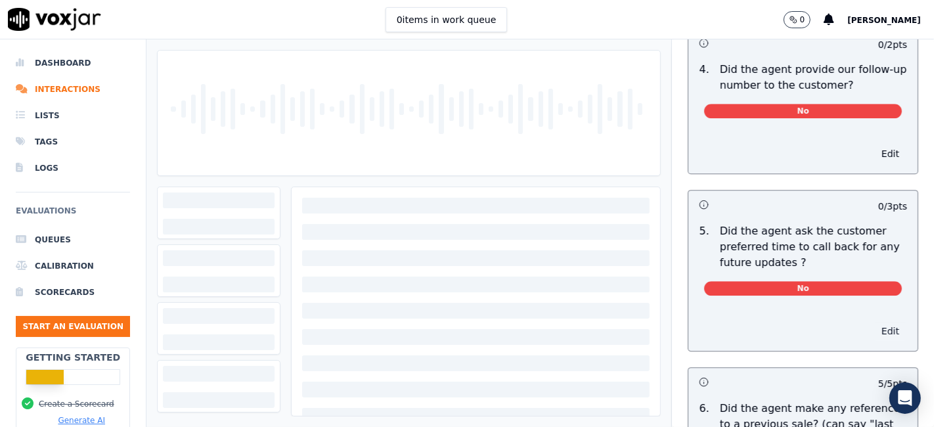
click at [874, 322] on button "Edit" at bounding box center [890, 331] width 33 height 18
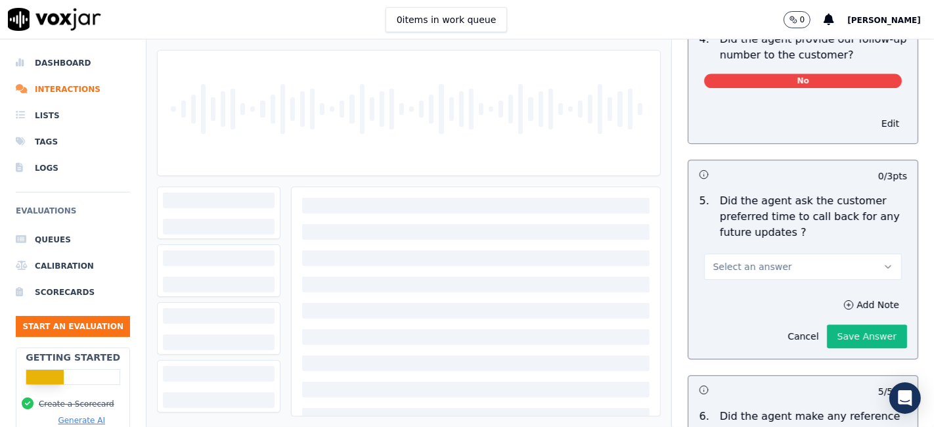
click at [812, 254] on button "Select an answer" at bounding box center [803, 267] width 198 height 26
click at [782, 309] on div "N/A" at bounding box center [778, 308] width 173 height 21
click at [827, 324] on button "Save Answer" at bounding box center [867, 336] width 80 height 24
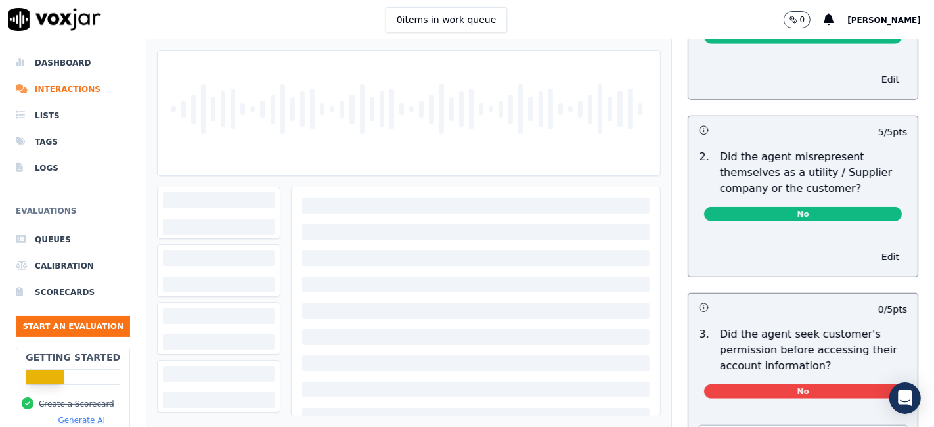
scroll to position [0, 0]
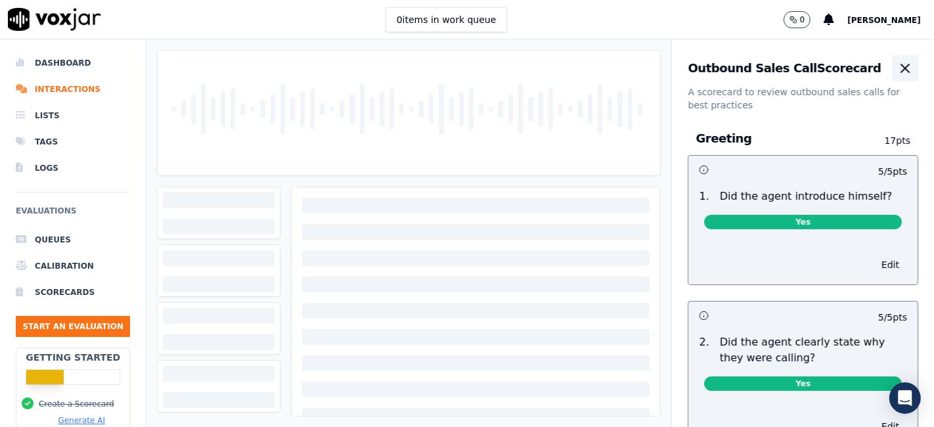
click at [897, 64] on icon "button" at bounding box center [905, 68] width 16 height 16
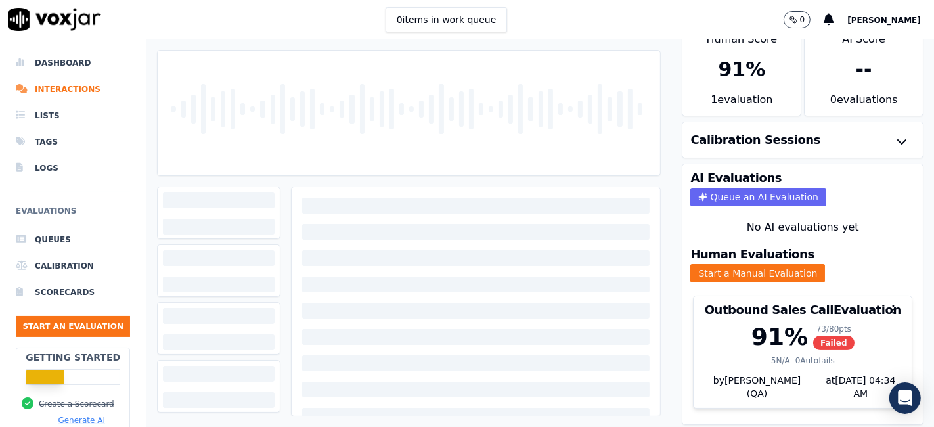
scroll to position [42, 0]
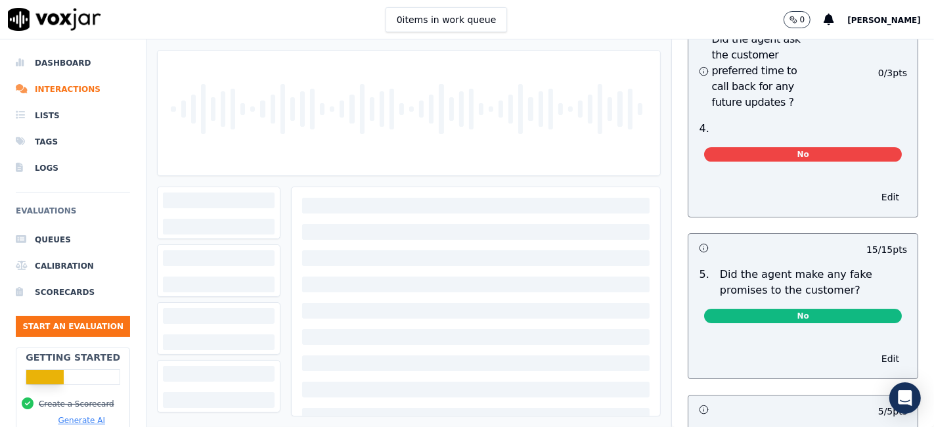
scroll to position [3423, 0]
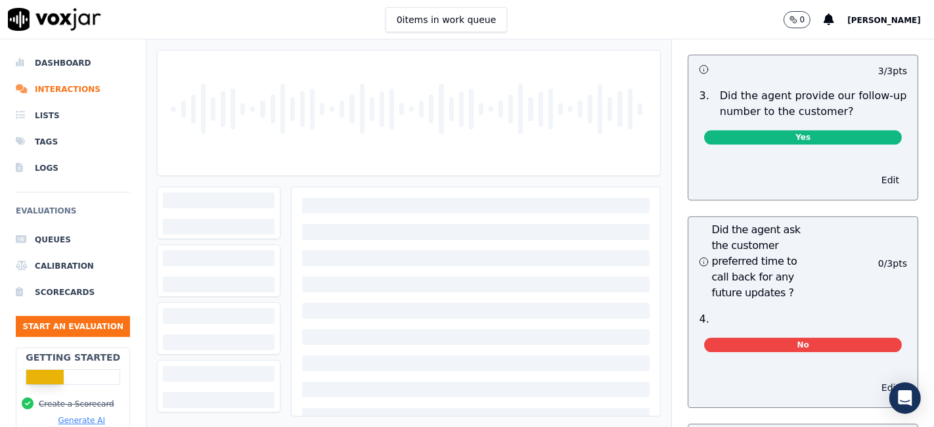
click at [874, 378] on button "Edit" at bounding box center [890, 387] width 33 height 18
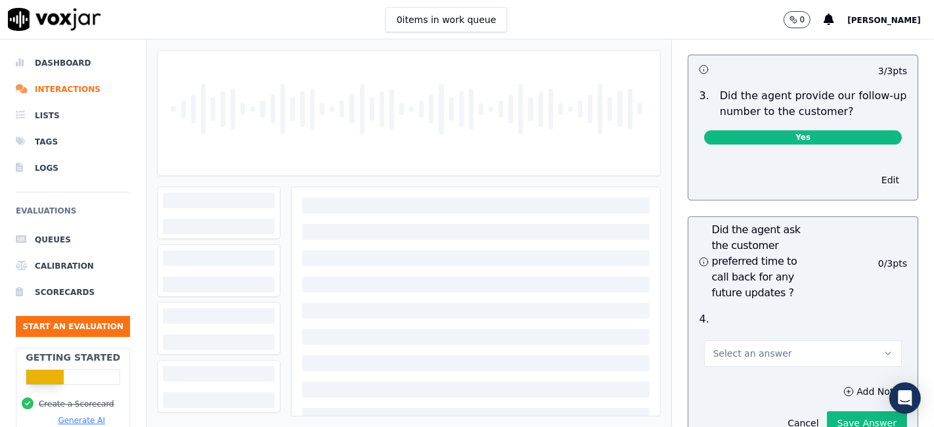
click at [793, 340] on button "Select an answer" at bounding box center [803, 353] width 198 height 26
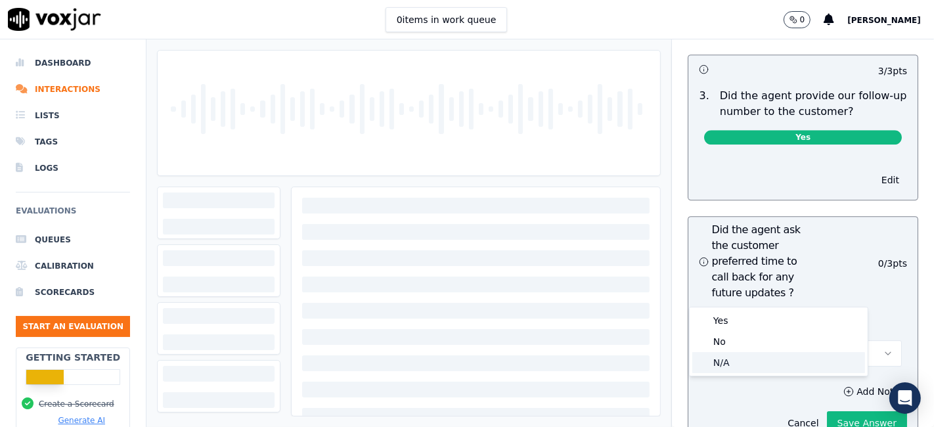
click at [745, 365] on div "N/A" at bounding box center [778, 362] width 173 height 21
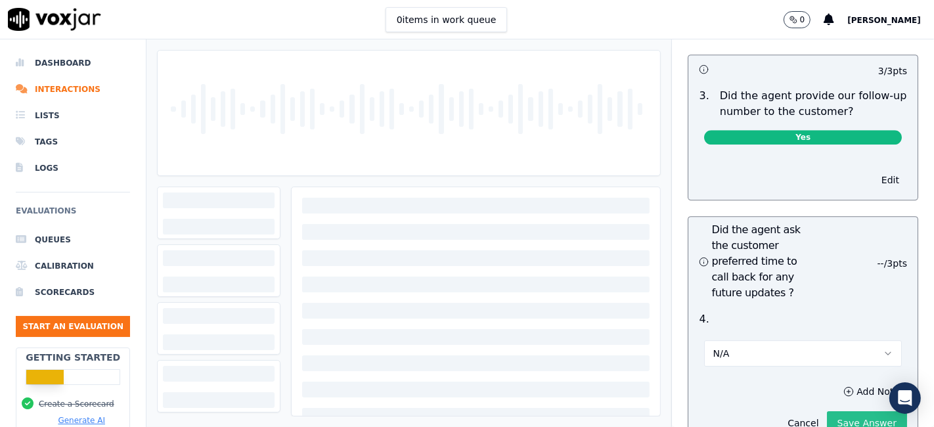
click at [844, 411] on button "Save Answer" at bounding box center [867, 423] width 80 height 24
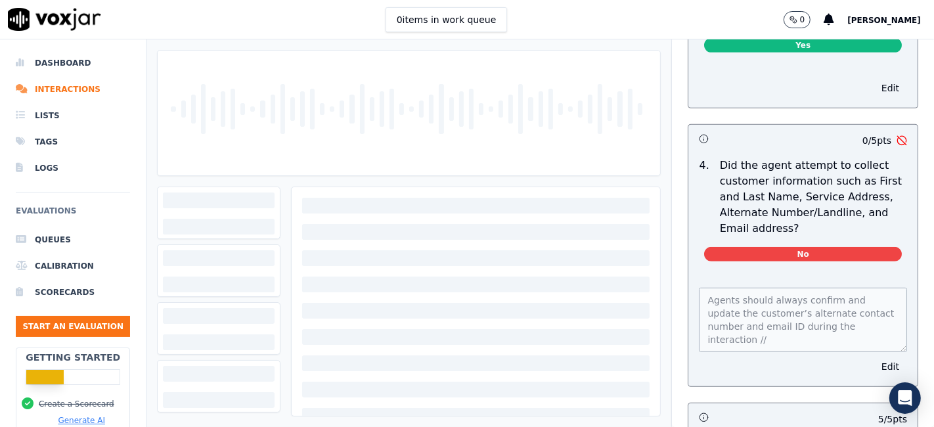
scroll to position [0, 0]
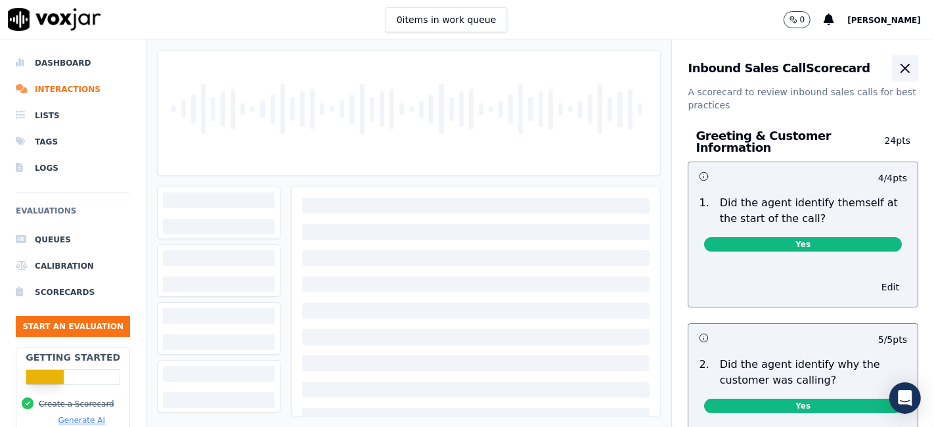
click at [897, 64] on icon "button" at bounding box center [905, 68] width 16 height 16
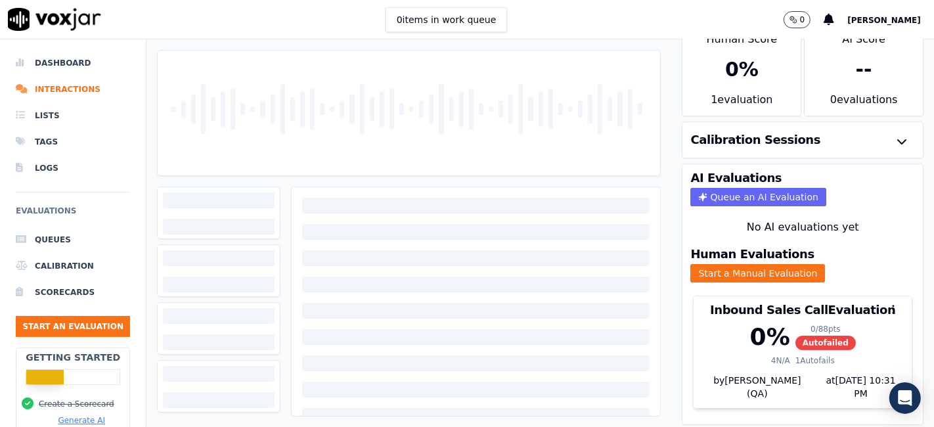
scroll to position [42, 0]
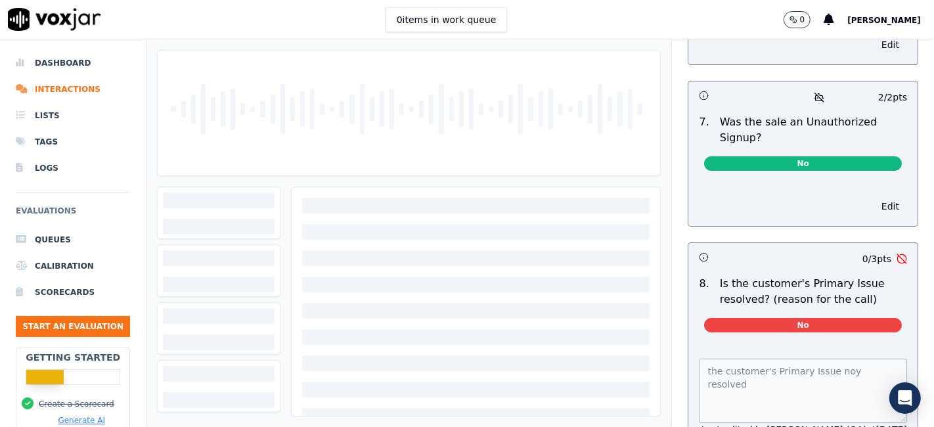
scroll to position [4091, 0]
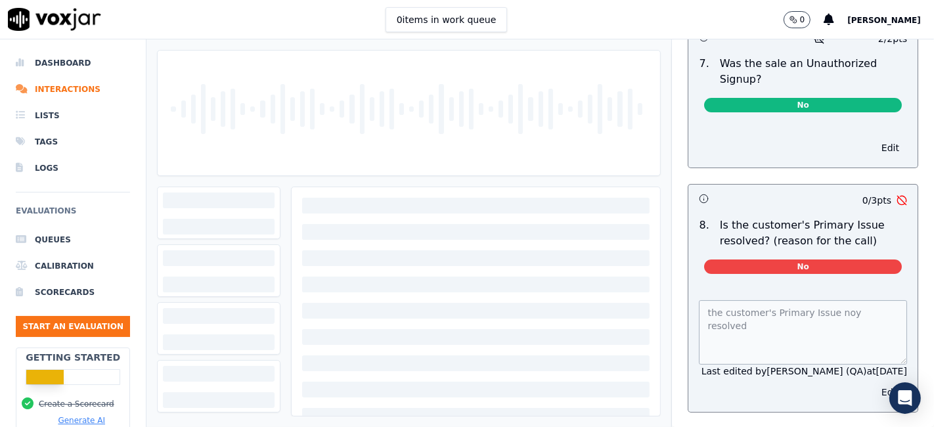
click at [874, 383] on button "Edit" at bounding box center [890, 392] width 33 height 18
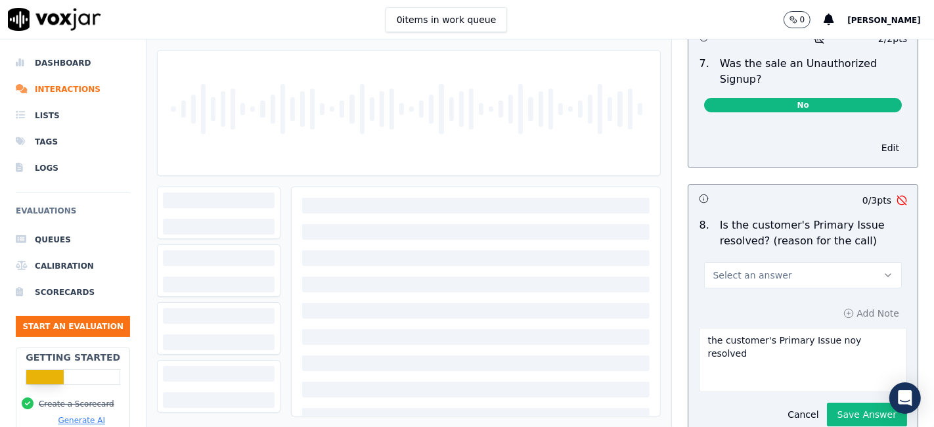
click at [797, 262] on button "Select an answer" at bounding box center [803, 275] width 198 height 26
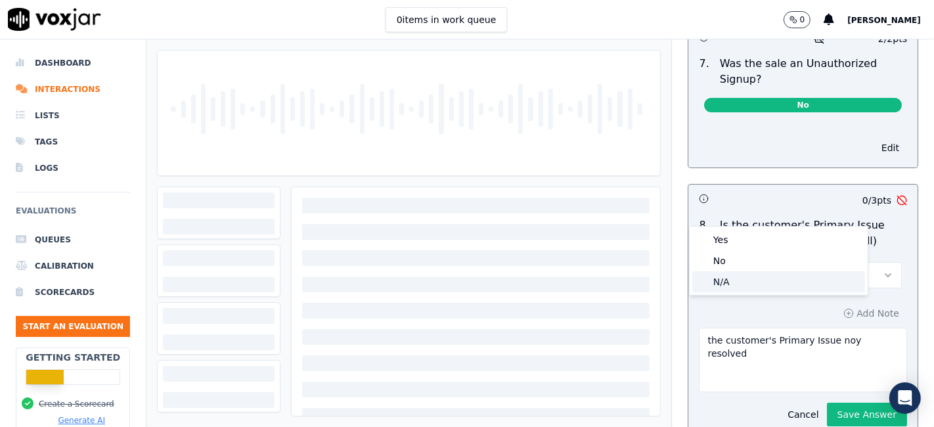
click at [747, 284] on div "N/A" at bounding box center [778, 281] width 173 height 21
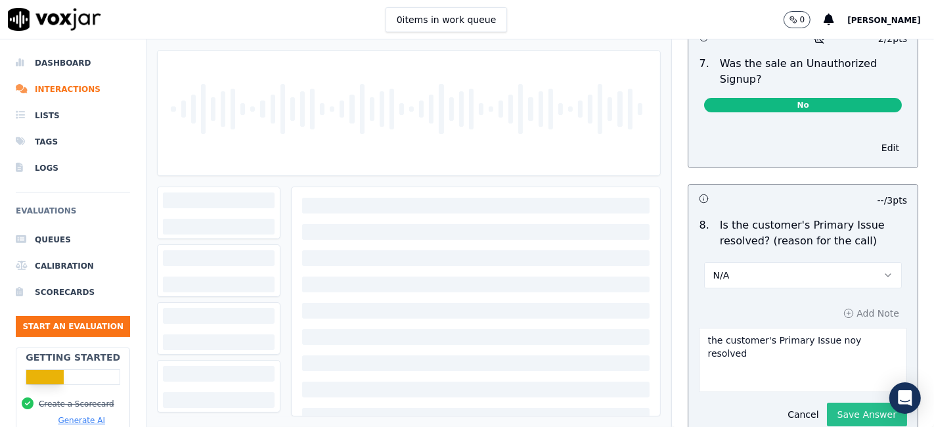
click at [830, 403] on button "Save Answer" at bounding box center [867, 415] width 80 height 24
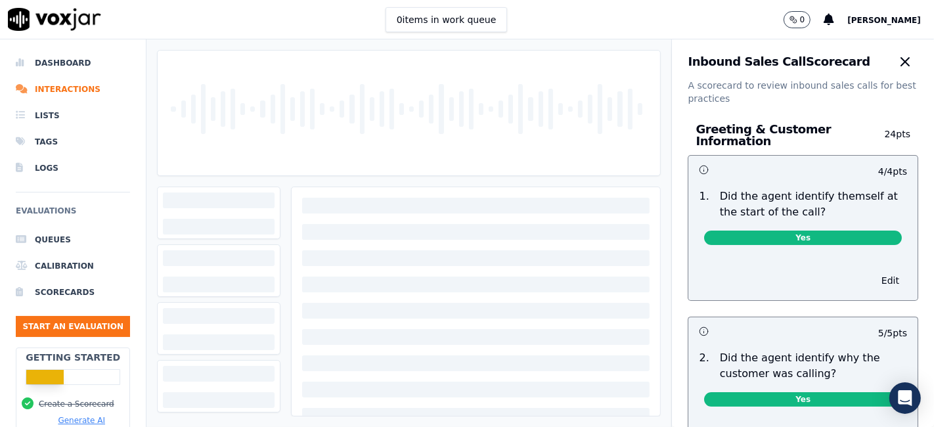
scroll to position [0, 0]
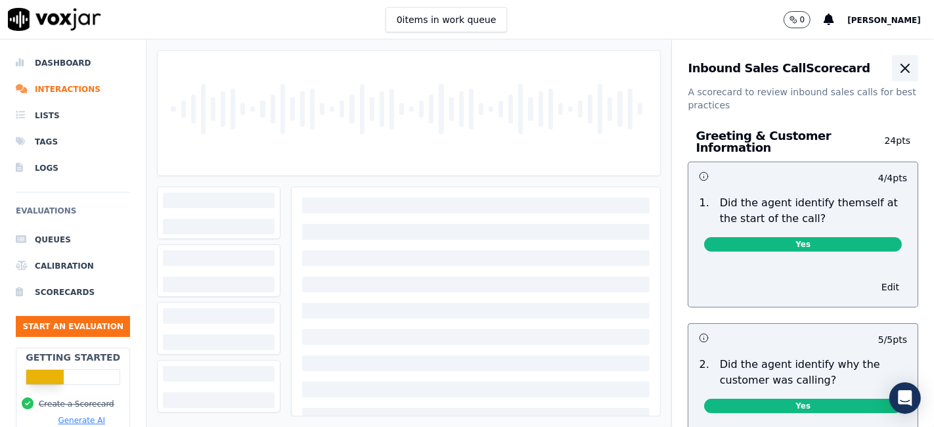
click at [897, 70] on icon "button" at bounding box center [905, 68] width 16 height 16
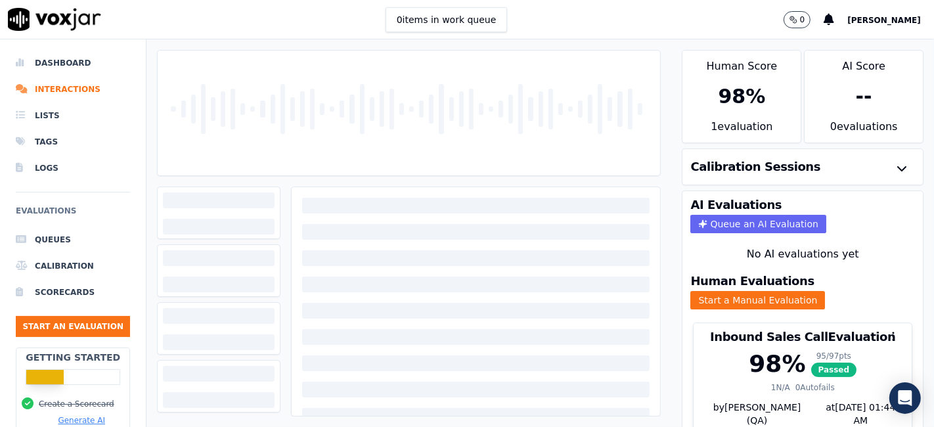
scroll to position [42, 0]
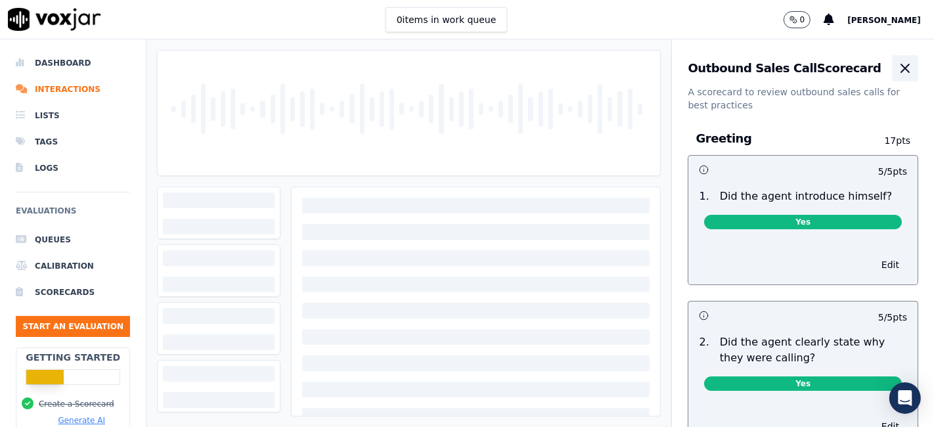
click at [897, 74] on icon "button" at bounding box center [905, 68] width 16 height 16
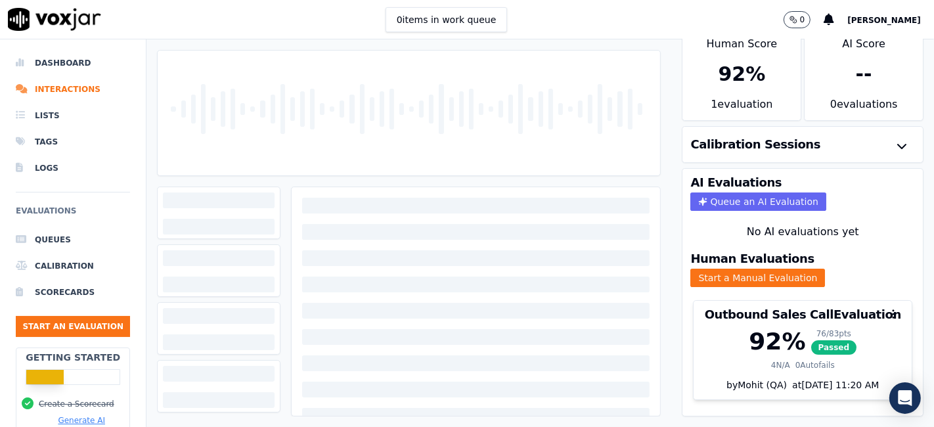
scroll to position [42, 0]
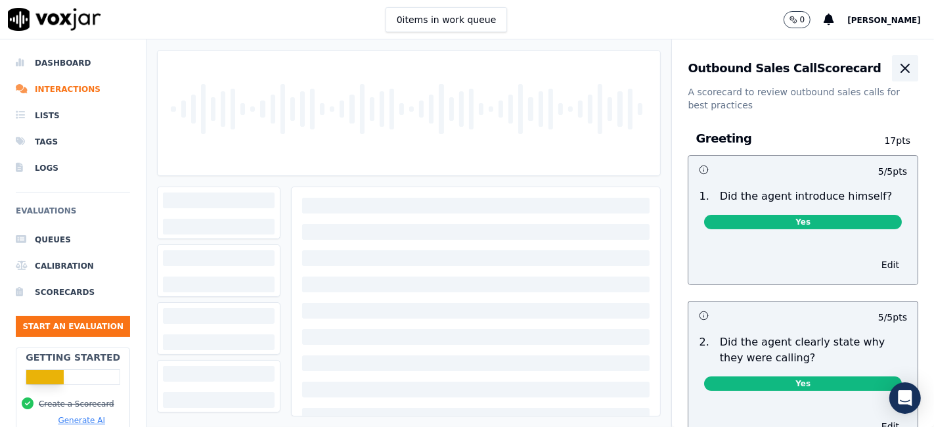
click at [901, 70] on icon "button" at bounding box center [905, 68] width 8 height 8
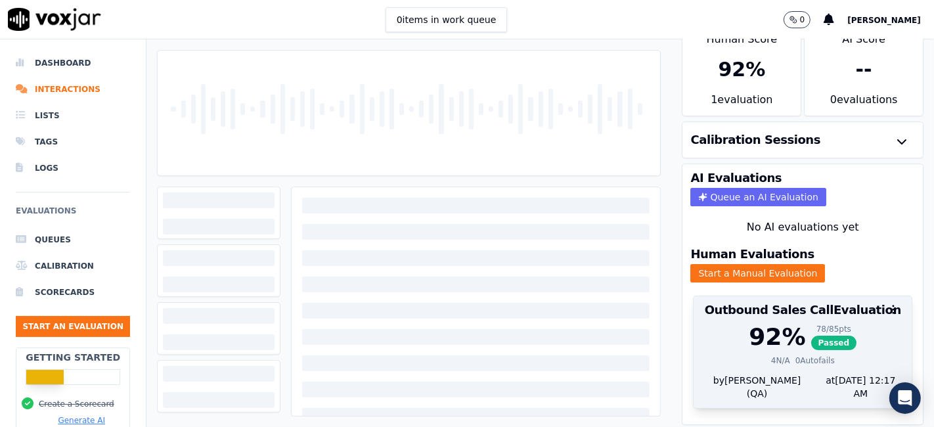
scroll to position [42, 0]
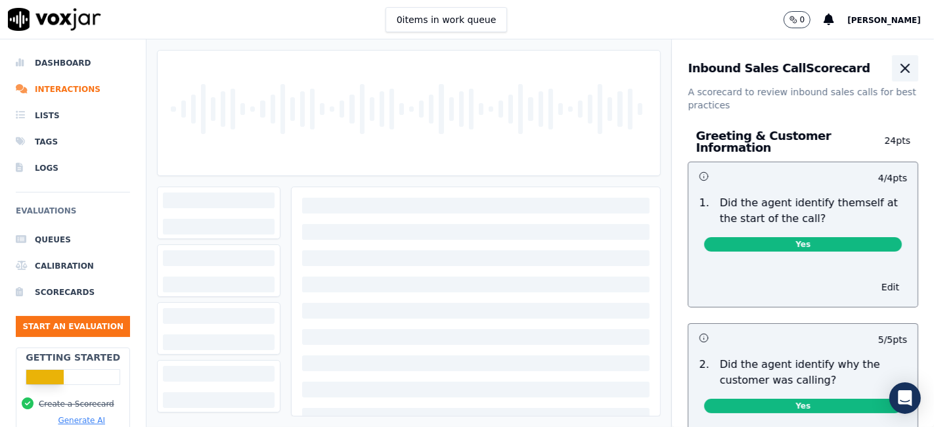
click at [897, 66] on icon "button" at bounding box center [905, 68] width 16 height 16
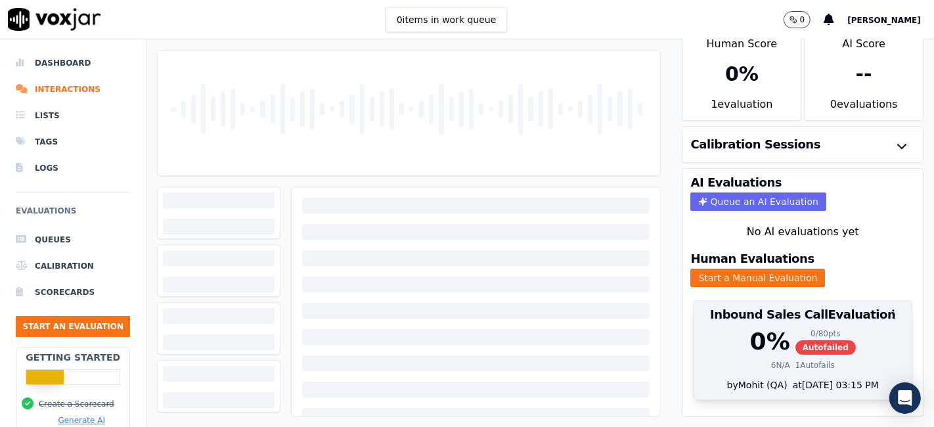
scroll to position [42, 0]
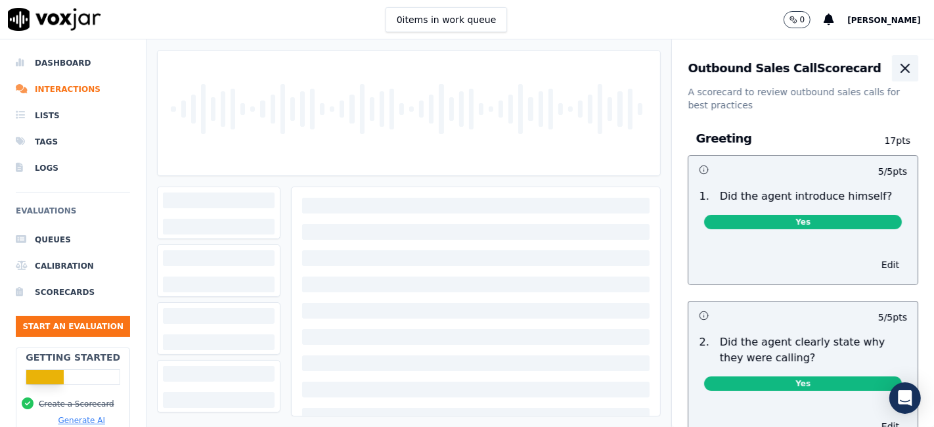
click at [897, 62] on icon "button" at bounding box center [905, 68] width 16 height 16
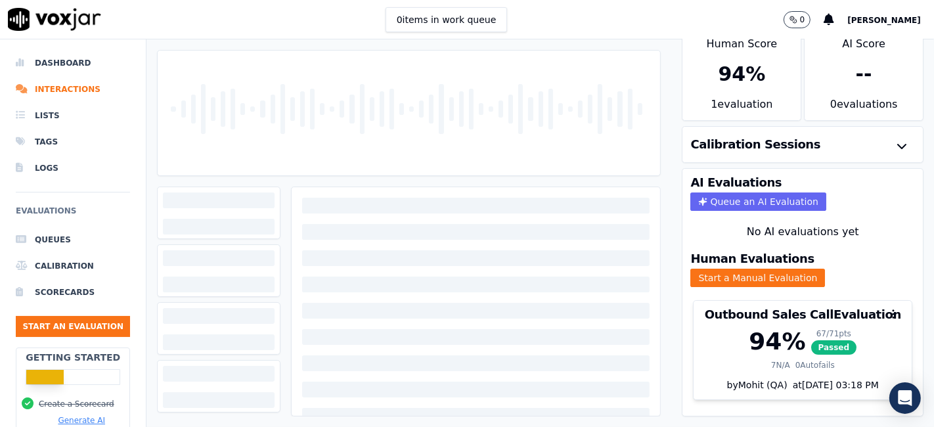
scroll to position [42, 0]
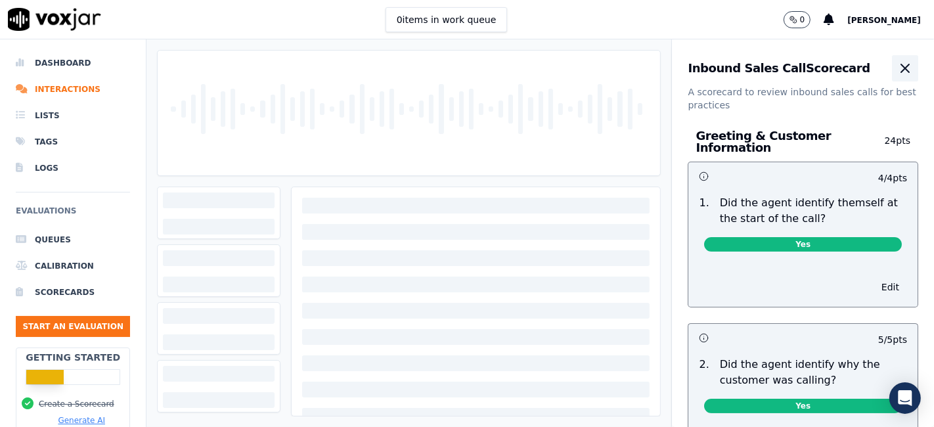
click at [897, 68] on icon "button" at bounding box center [905, 68] width 16 height 16
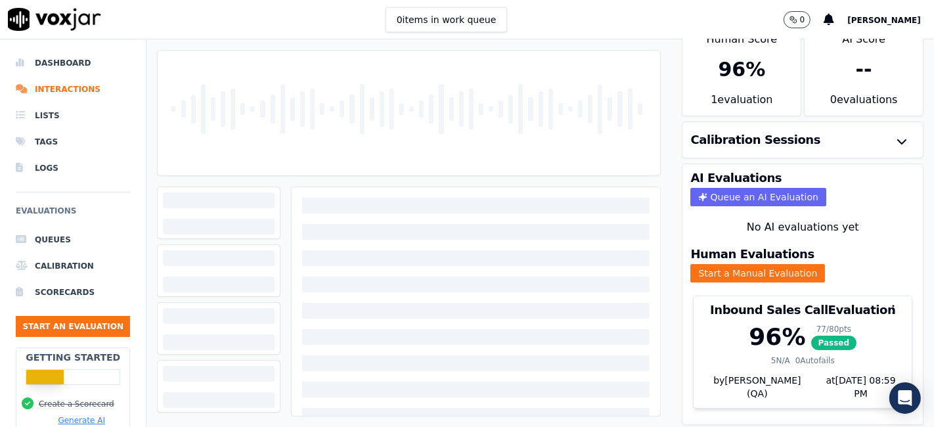
scroll to position [42, 0]
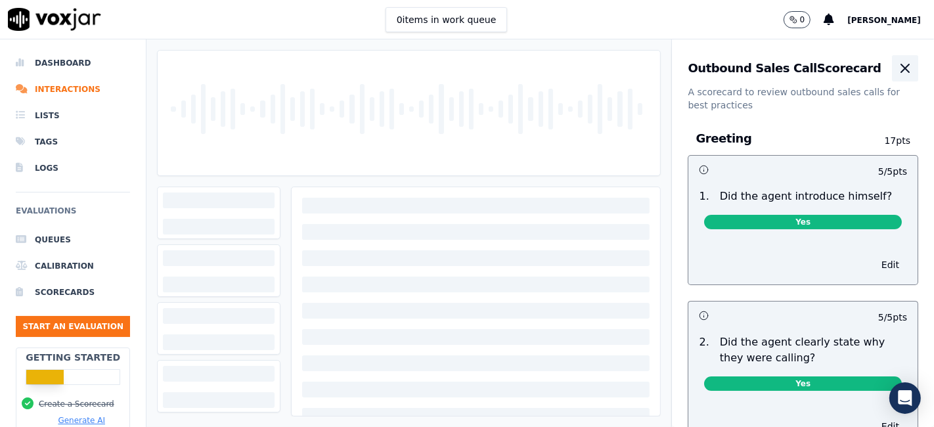
click at [897, 69] on icon "button" at bounding box center [905, 68] width 16 height 16
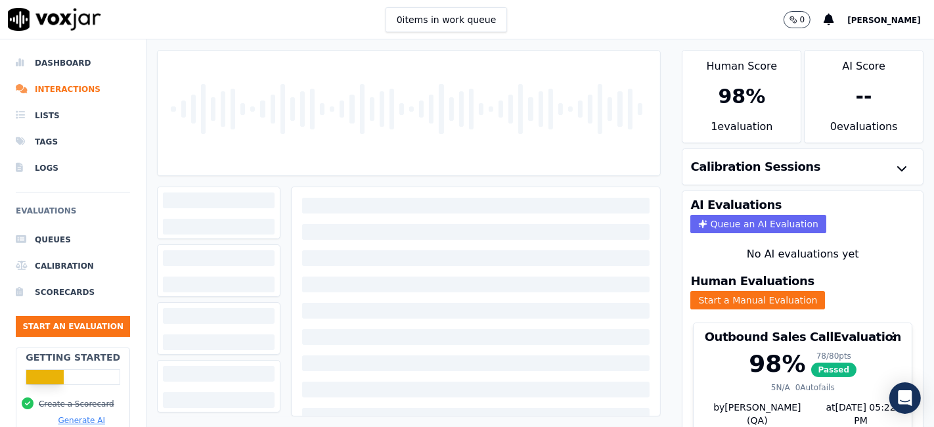
scroll to position [42, 0]
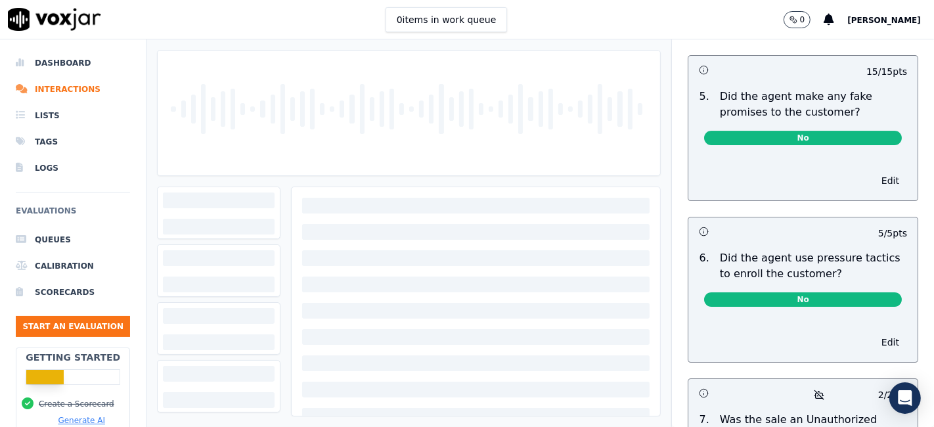
scroll to position [3995, 0]
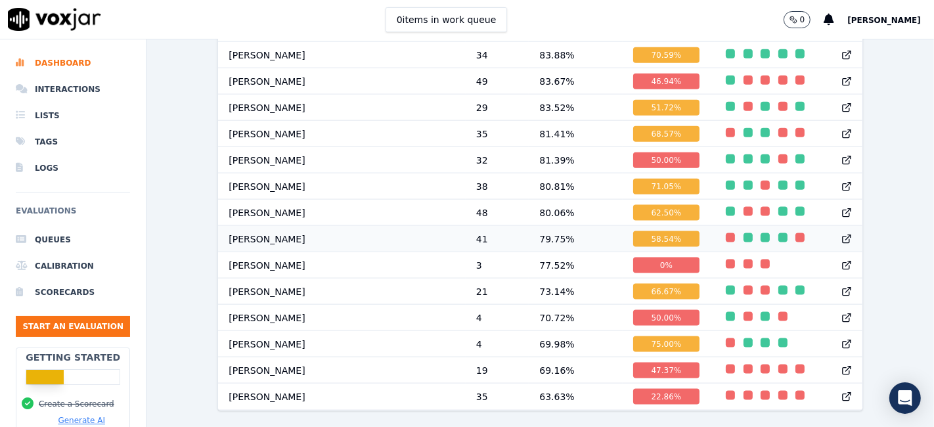
scroll to position [1448, 0]
click at [633, 231] on div "58.54 %" at bounding box center [666, 239] width 67 height 16
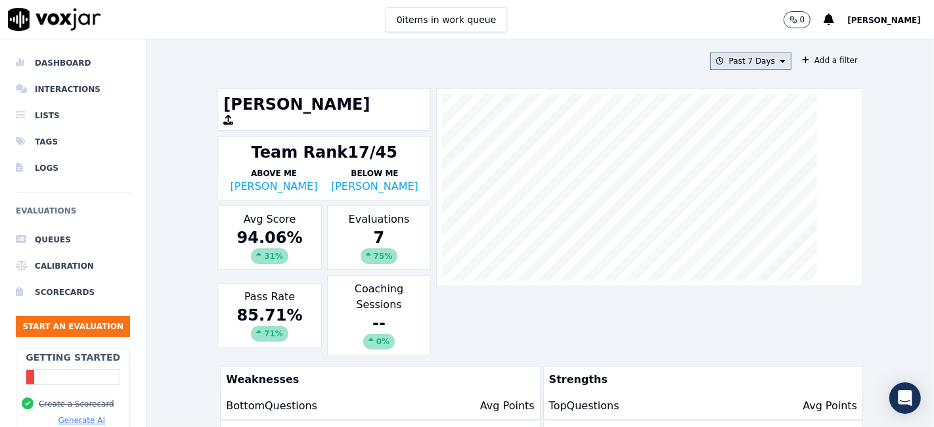
click at [756, 66] on button "Past 7 Days" at bounding box center [750, 61] width 81 height 17
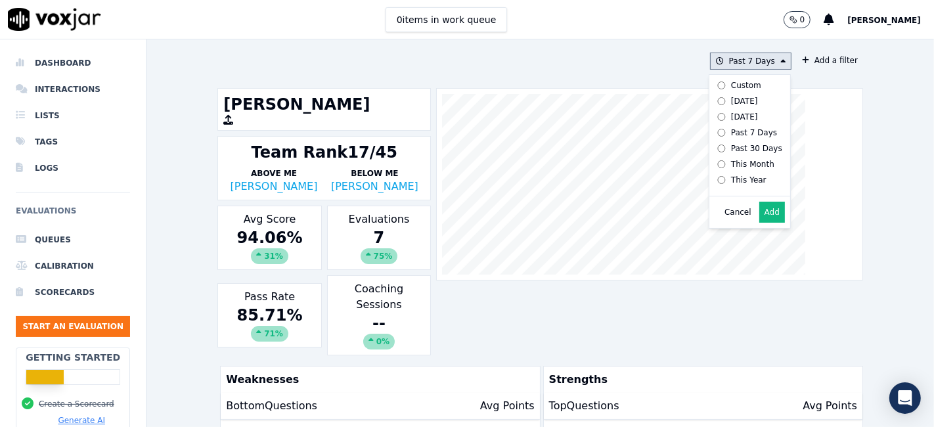
click at [738, 89] on div "Custom" at bounding box center [746, 85] width 30 height 11
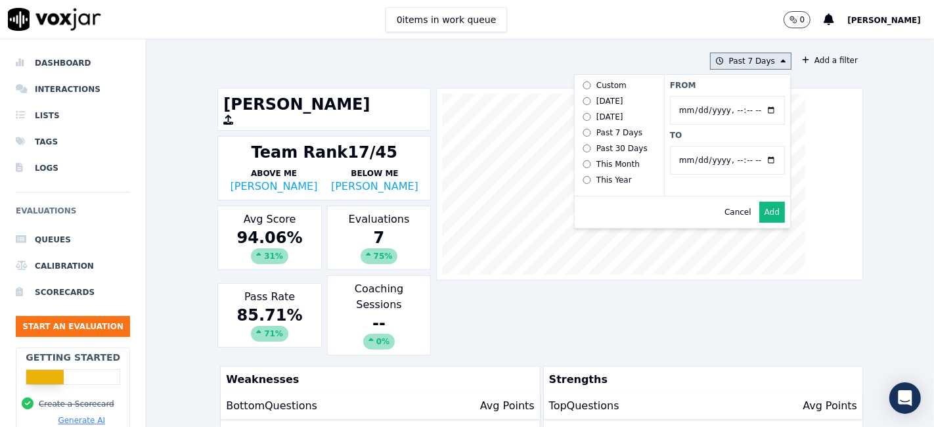
click at [756, 112] on input "From" at bounding box center [727, 110] width 115 height 29
type input "2025-06-21T00:00"
click at [734, 87] on label "From" at bounding box center [727, 85] width 115 height 11
click at [734, 96] on input "From" at bounding box center [727, 110] width 115 height 29
click at [756, 157] on input "To" at bounding box center [727, 160] width 115 height 29
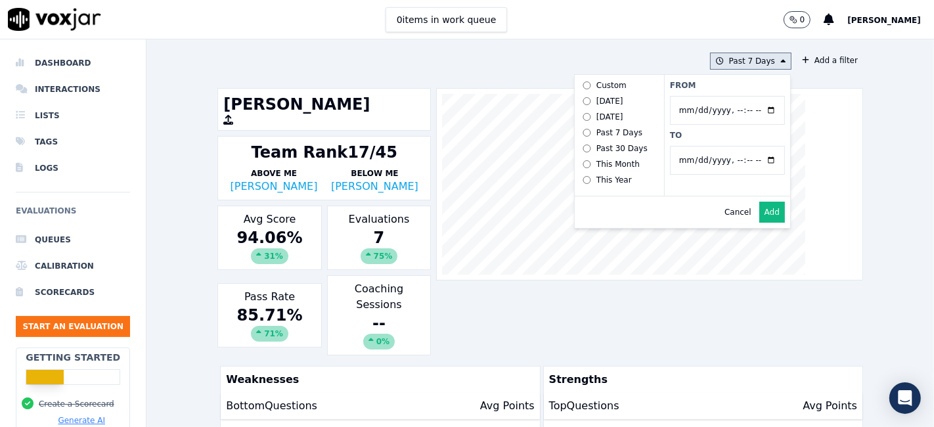
type input "2025-07-20T23:59"
drag, startPoint x: 725, startPoint y: 132, endPoint x: 751, endPoint y: 148, distance: 30.4
click at [725, 132] on label "To" at bounding box center [727, 135] width 115 height 11
click at [725, 146] on input "To" at bounding box center [727, 160] width 115 height 29
click at [759, 223] on button "Add" at bounding box center [772, 212] width 26 height 21
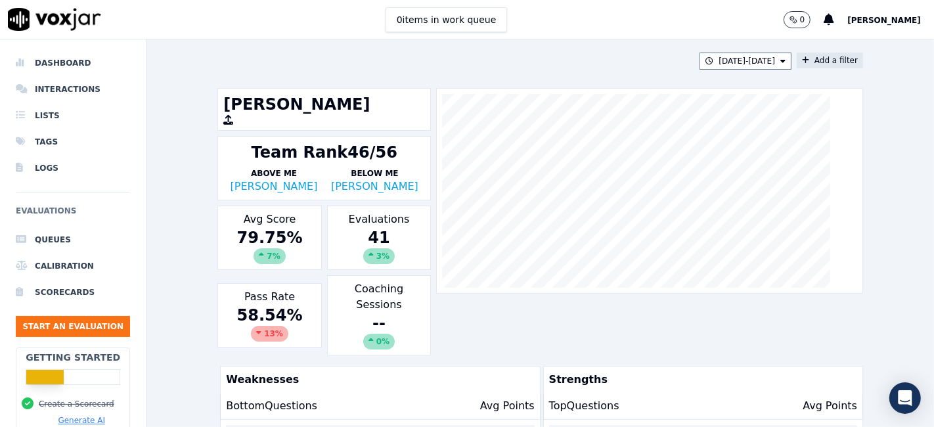
click at [813, 59] on button "Add a filter" at bounding box center [830, 61] width 66 height 16
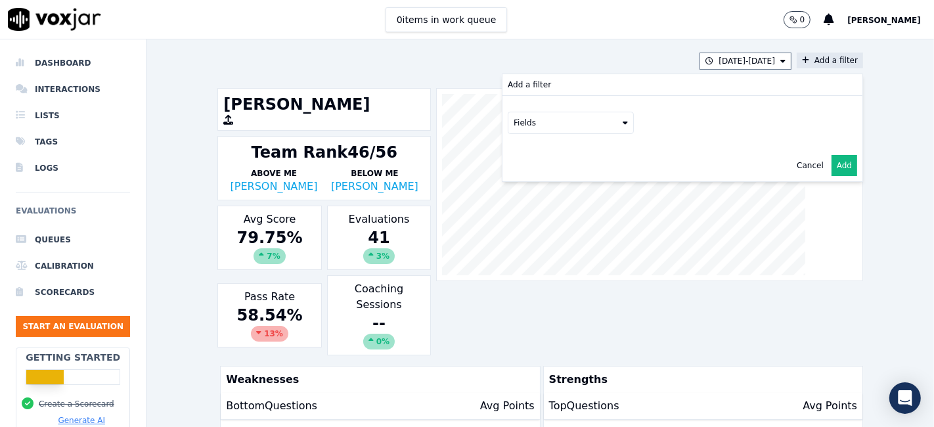
click at [600, 129] on button "Fields" at bounding box center [571, 123] width 126 height 22
click at [532, 250] on div "scorecard" at bounding box center [549, 255] width 39 height 11
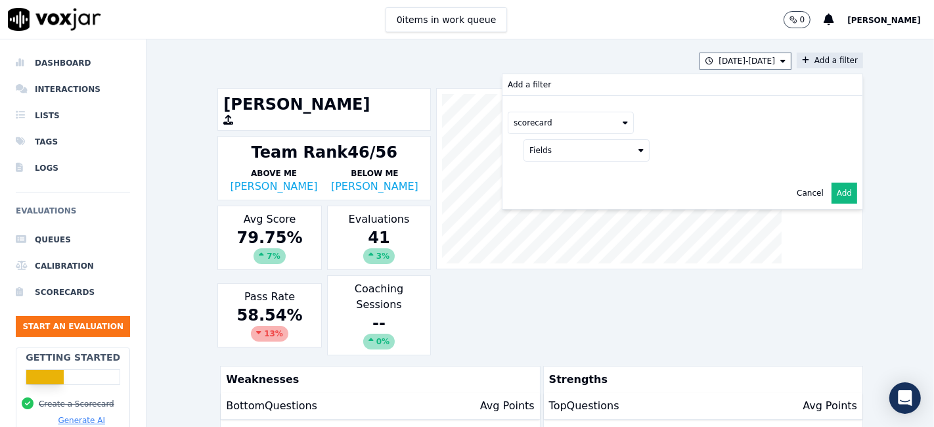
click at [575, 149] on button "Fields" at bounding box center [586, 150] width 126 height 22
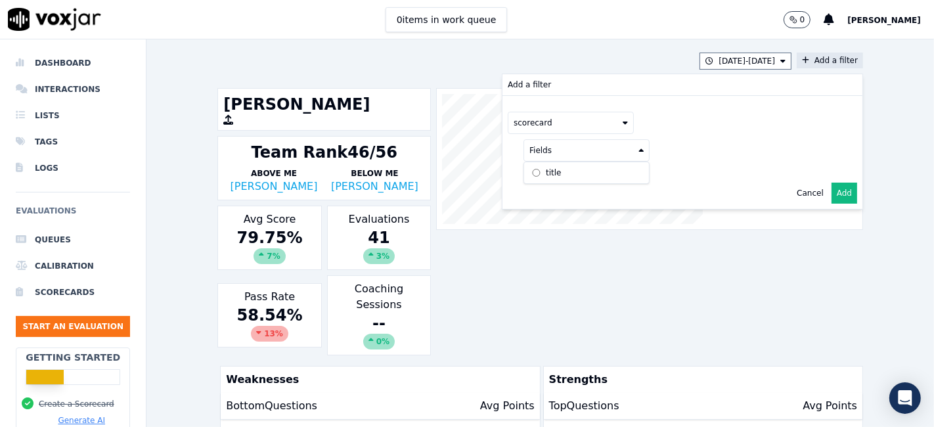
click at [548, 171] on label "title" at bounding box center [587, 173] width 120 height 16
click at [709, 145] on button at bounding box center [749, 149] width 189 height 20
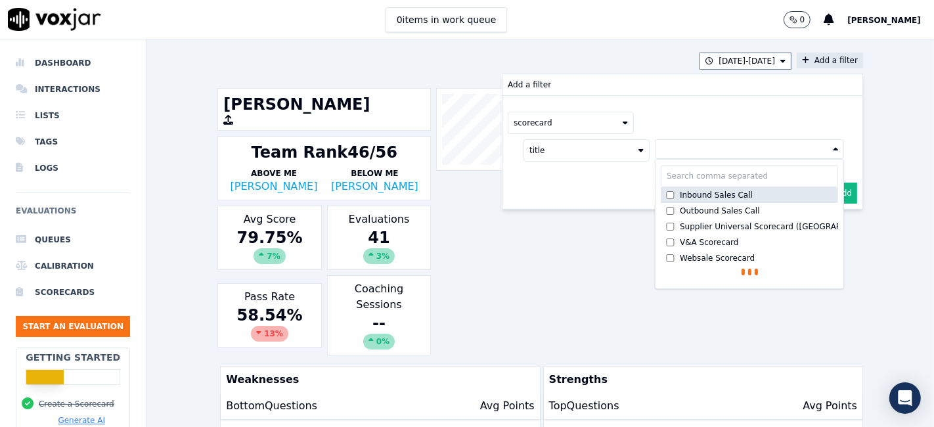
click at [688, 192] on div "Inbound Sales Call" at bounding box center [716, 195] width 73 height 11
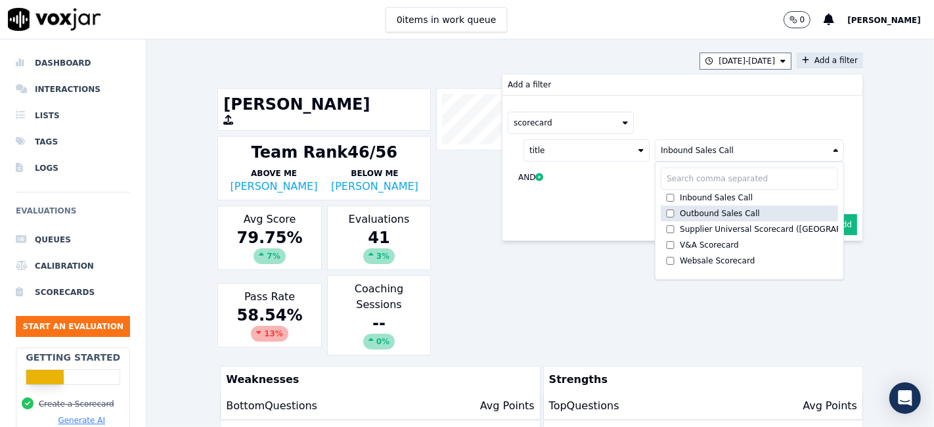
click at [685, 211] on div "Outbound Sales Call" at bounding box center [720, 213] width 80 height 11
click at [832, 223] on button "Add" at bounding box center [845, 224] width 26 height 21
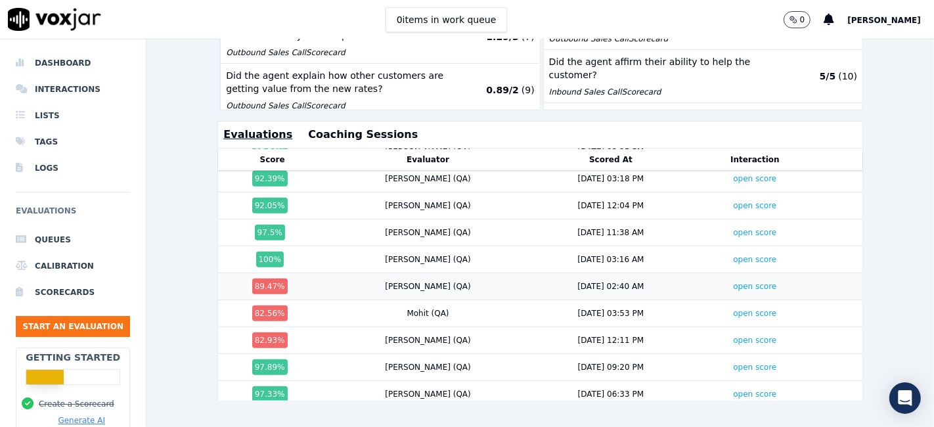
scroll to position [878, 0]
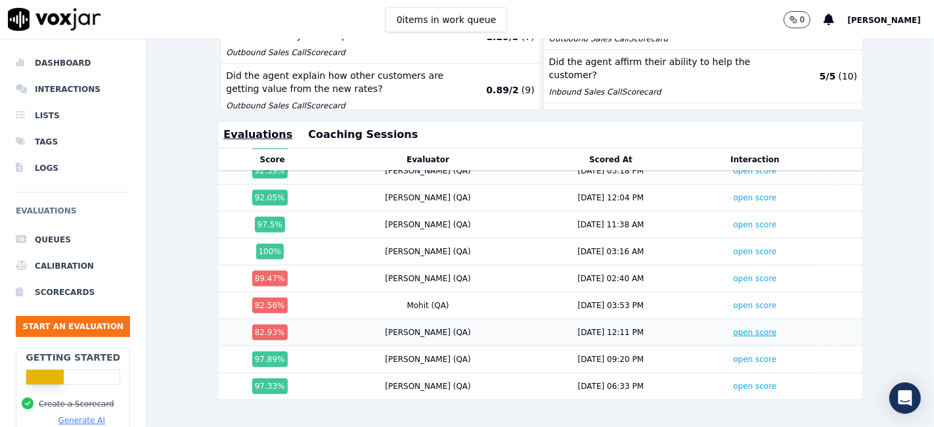
click at [733, 328] on link "open score" at bounding box center [754, 332] width 43 height 9
click at [733, 301] on link "open score" at bounding box center [754, 305] width 43 height 9
click at [733, 274] on link "open score" at bounding box center [754, 278] width 43 height 9
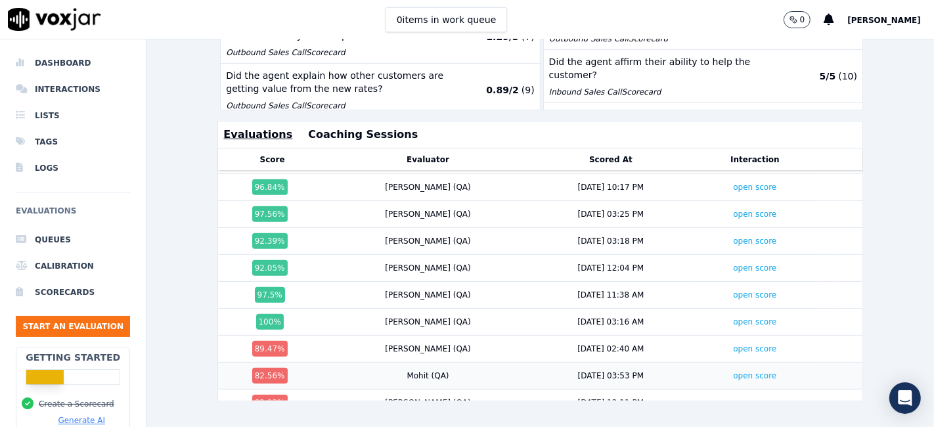
scroll to position [659, 0]
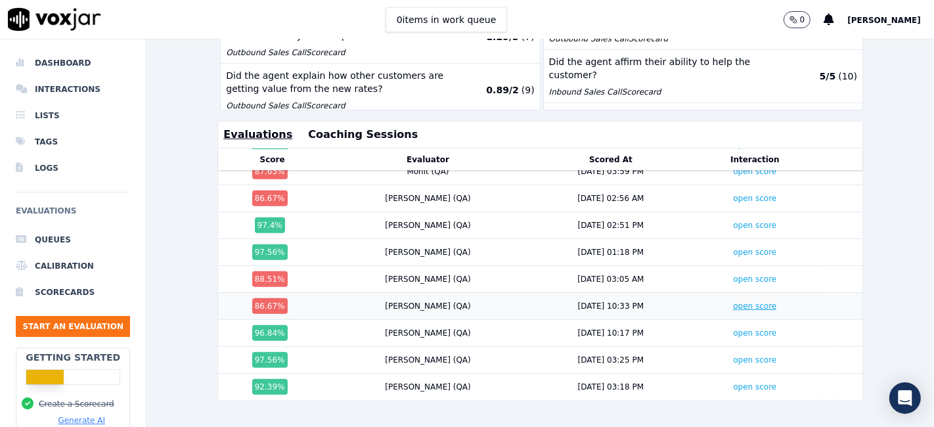
click at [733, 301] on link "open score" at bounding box center [754, 305] width 43 height 9
click at [733, 275] on link "open score" at bounding box center [754, 279] width 43 height 9
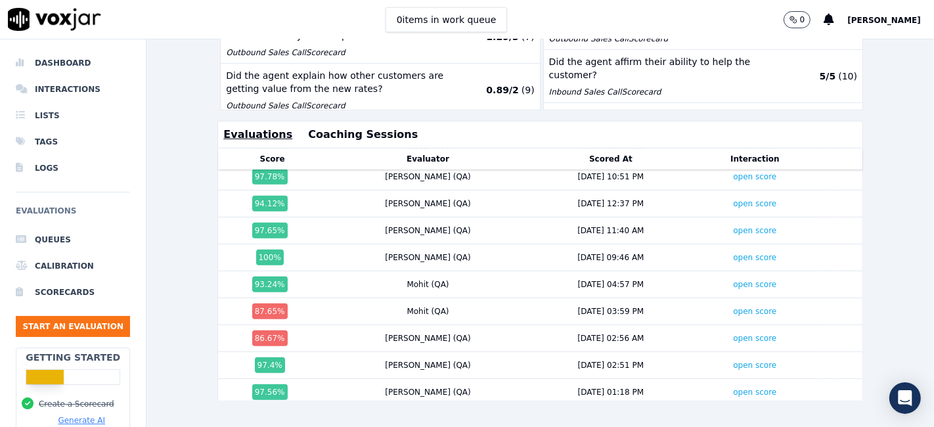
scroll to position [513, 0]
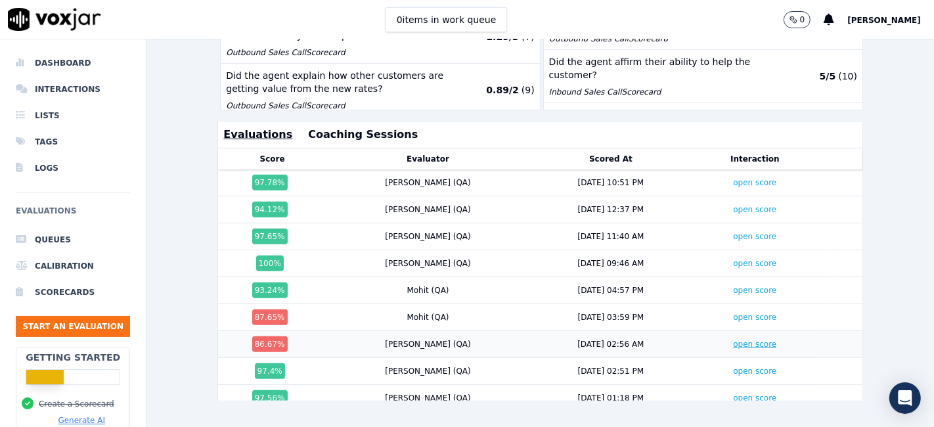
click at [733, 340] on link "open score" at bounding box center [754, 344] width 43 height 9
click at [733, 313] on link "open score" at bounding box center [754, 317] width 43 height 9
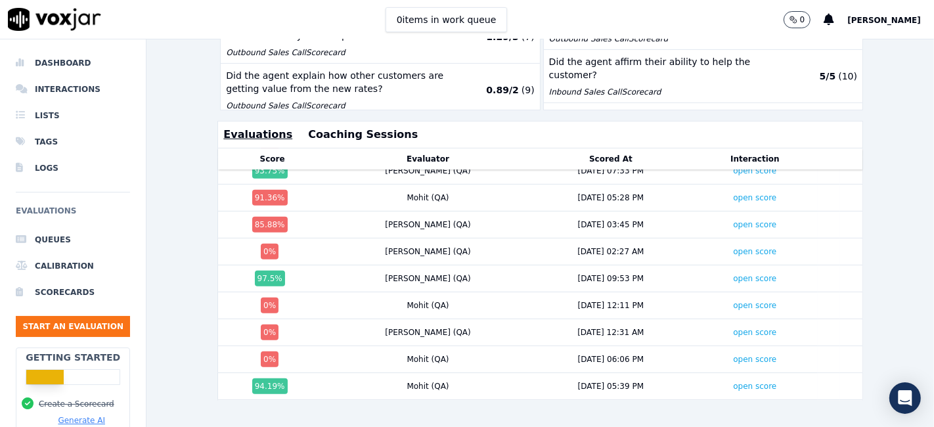
scroll to position [0, 0]
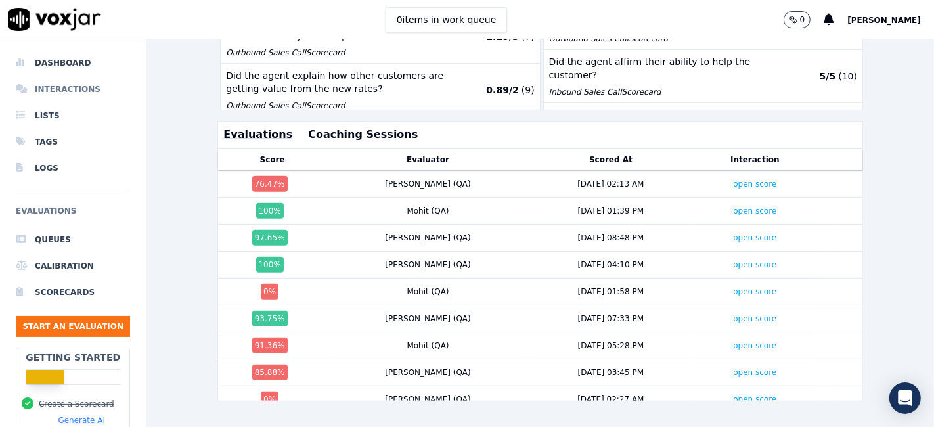
click at [67, 85] on li "Interactions" at bounding box center [73, 89] width 114 height 26
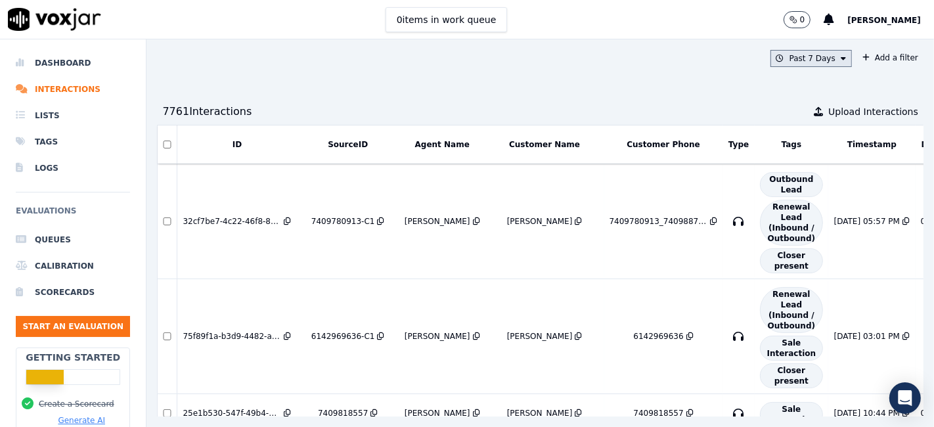
click at [841, 60] on icon at bounding box center [843, 59] width 5 height 8
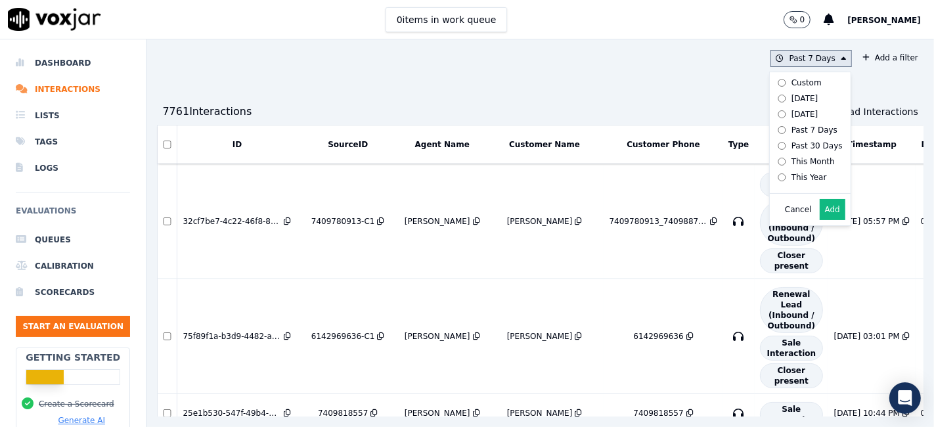
click at [791, 175] on div "This Year" at bounding box center [808, 177] width 35 height 11
click at [820, 219] on button "Add" at bounding box center [833, 209] width 26 height 21
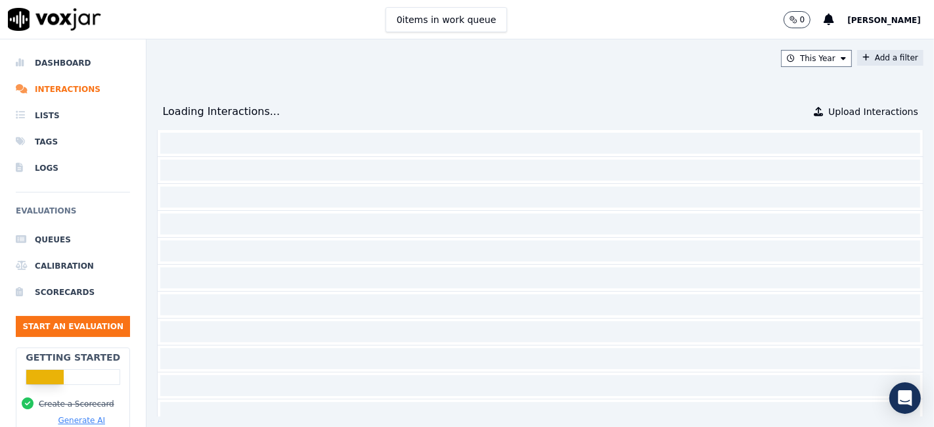
click at [857, 64] on button "Add a filter" at bounding box center [890, 58] width 66 height 16
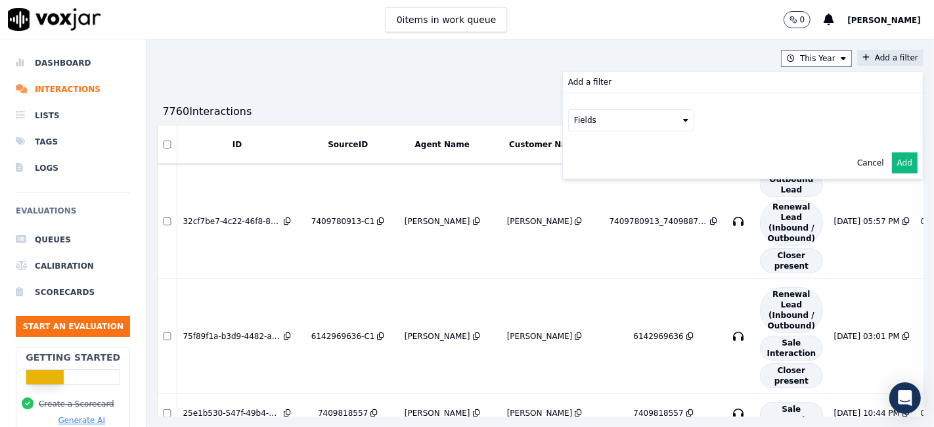
click at [611, 123] on button "Fields" at bounding box center [631, 120] width 126 height 22
click at [784, 116] on div "Fields id direction sourceIdentifier source duration interactionType tags score…" at bounding box center [742, 120] width 349 height 22
click at [623, 124] on button "Fields" at bounding box center [631, 120] width 126 height 22
click at [590, 174] on div "sourceIdentifier" at bounding box center [621, 174] width 62 height 11
click at [743, 122] on button at bounding box center [793, 119] width 189 height 20
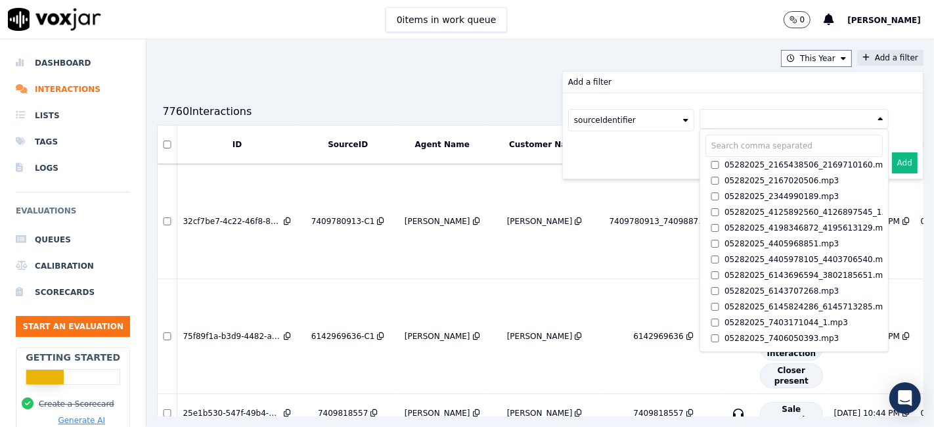
click at [705, 149] on input "text" at bounding box center [793, 146] width 177 height 22
paste input "3305737753"
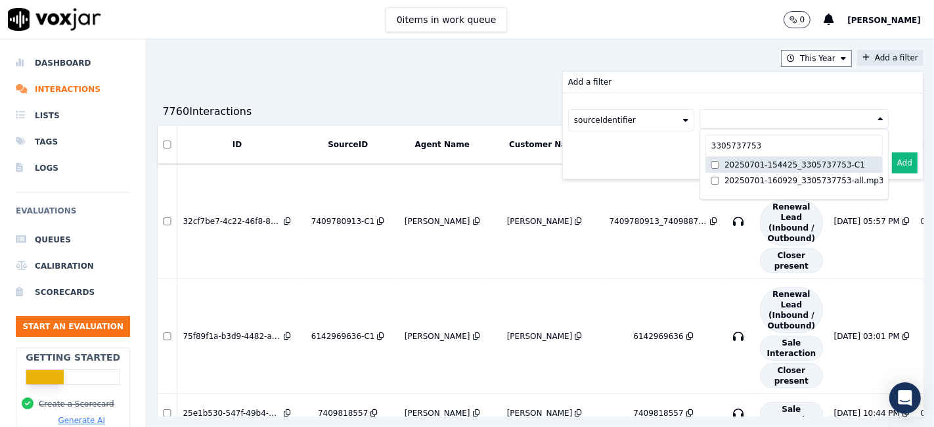
type input "3305737753"
click at [724, 164] on div "20250701-154425_3305737753-C1" at bounding box center [794, 165] width 141 height 11
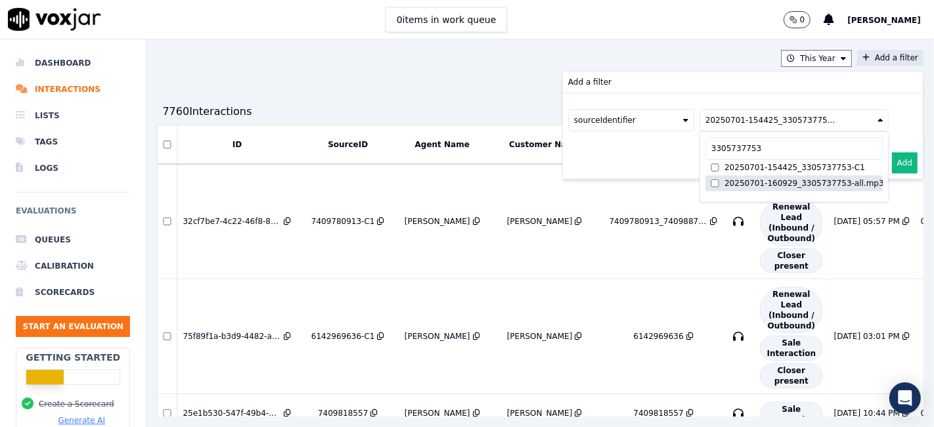
click at [724, 179] on div "20250701-160929_3305737753-all.mp3" at bounding box center [804, 183] width 160 height 11
click at [892, 160] on button "Add" at bounding box center [905, 162] width 26 height 21
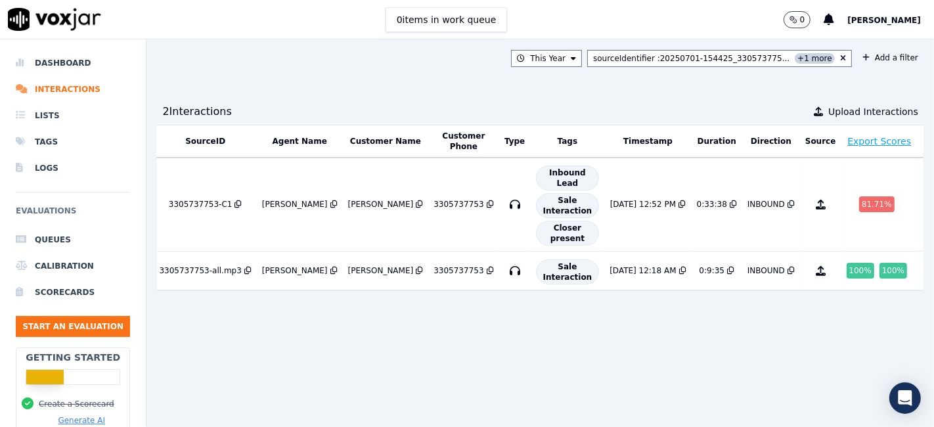
scroll to position [0, 156]
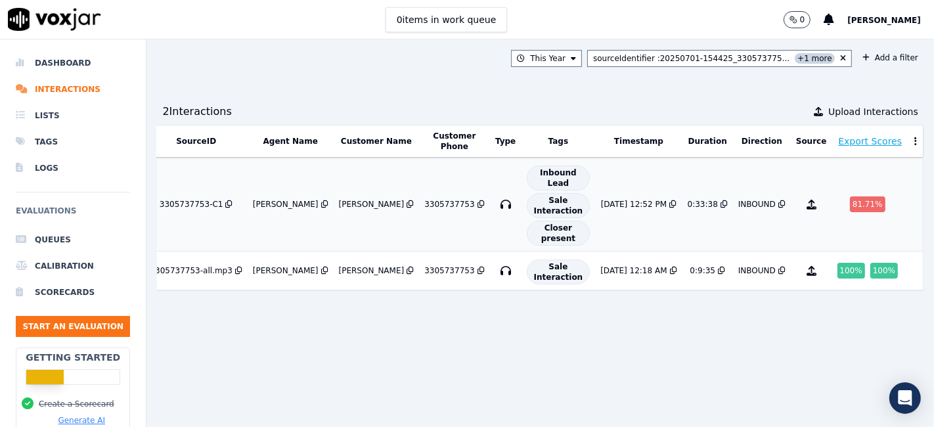
click at [850, 207] on div "81.71 %" at bounding box center [867, 204] width 35 height 16
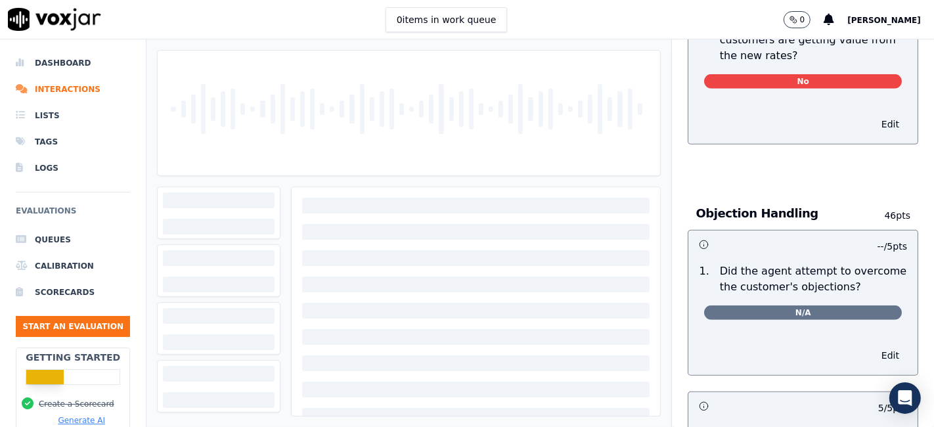
scroll to position [583, 0]
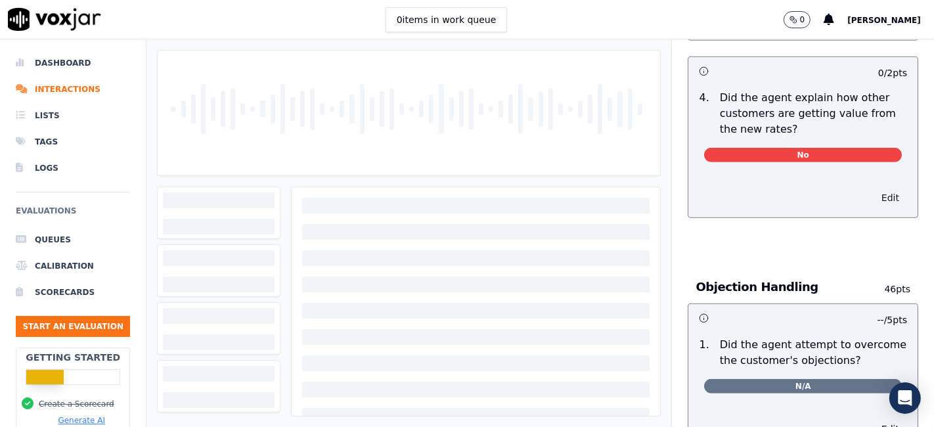
click at [874, 194] on button "Edit" at bounding box center [890, 197] width 33 height 18
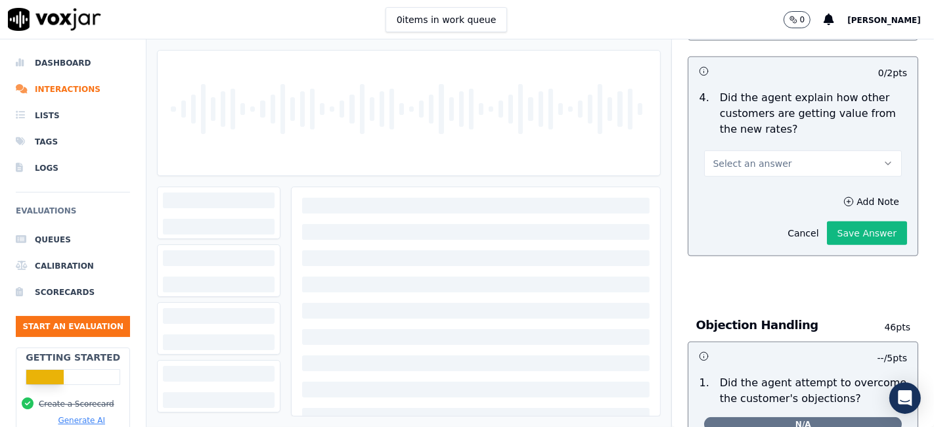
click at [791, 165] on button "Select an answer" at bounding box center [803, 163] width 198 height 26
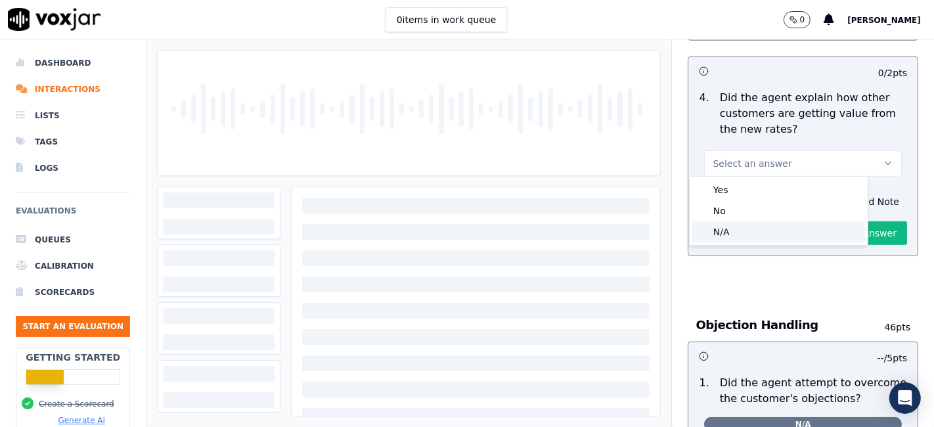
click at [750, 232] on div "N/A" at bounding box center [778, 231] width 173 height 21
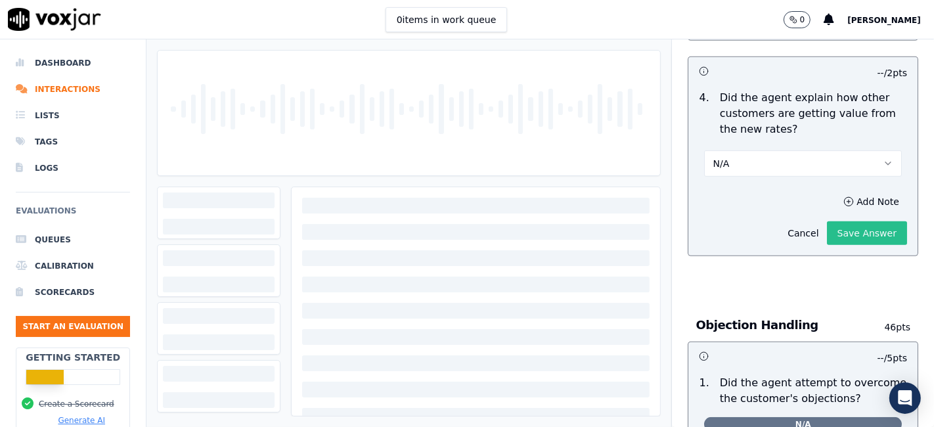
click at [838, 232] on button "Save Answer" at bounding box center [867, 233] width 80 height 24
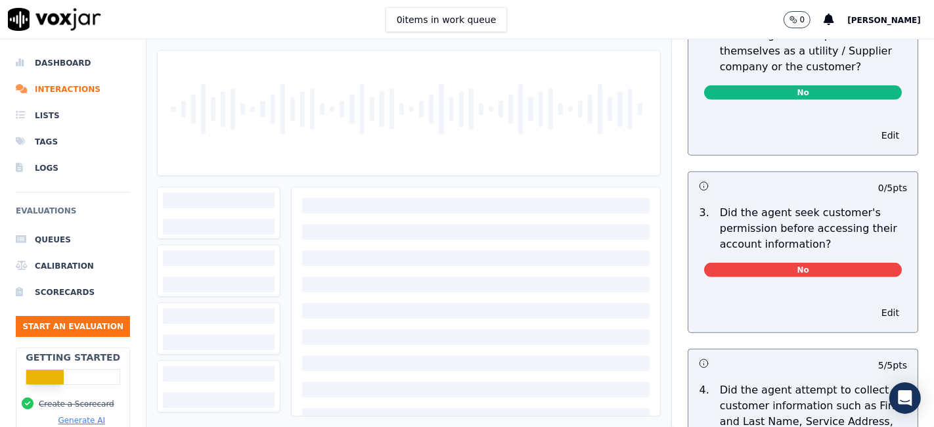
scroll to position [0, 0]
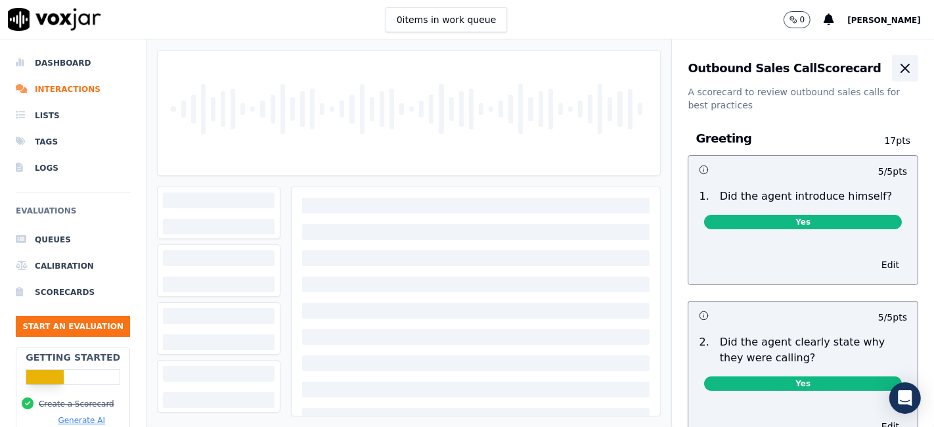
click at [897, 70] on icon "button" at bounding box center [905, 68] width 16 height 16
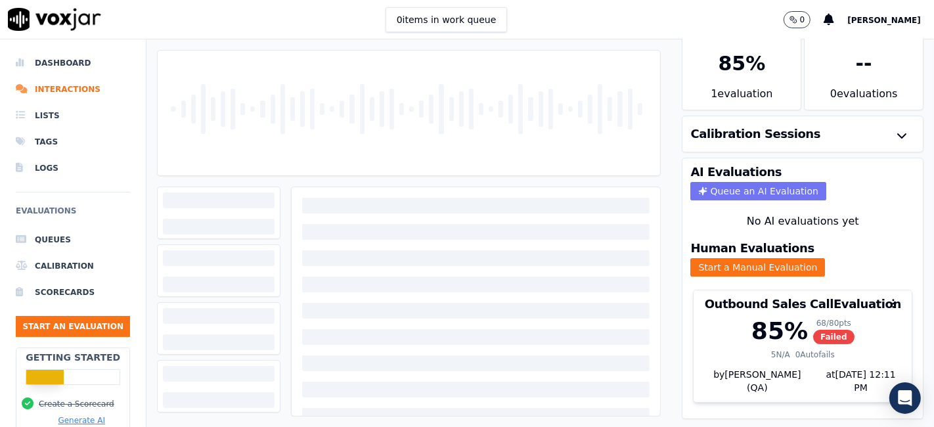
scroll to position [42, 0]
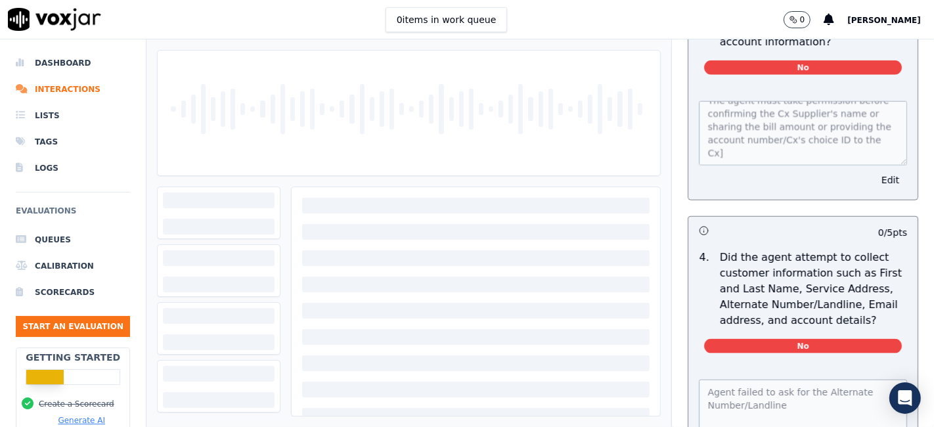
scroll to position [1459, 0]
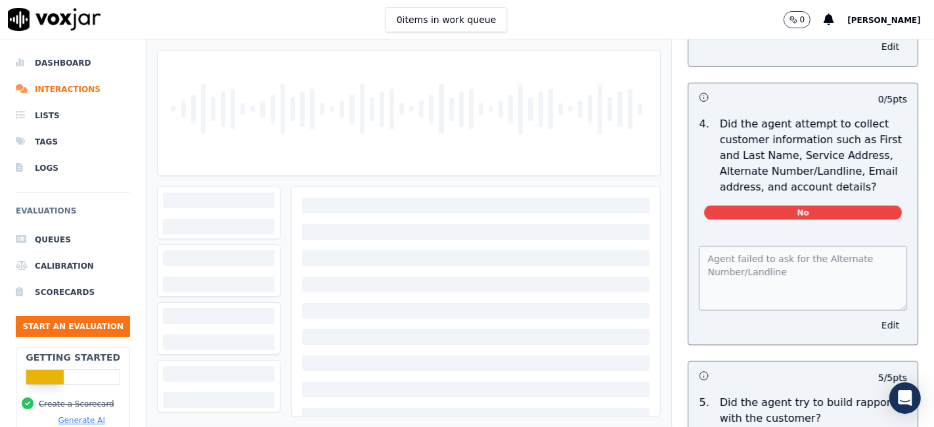
click at [874, 319] on button "Edit" at bounding box center [890, 325] width 33 height 18
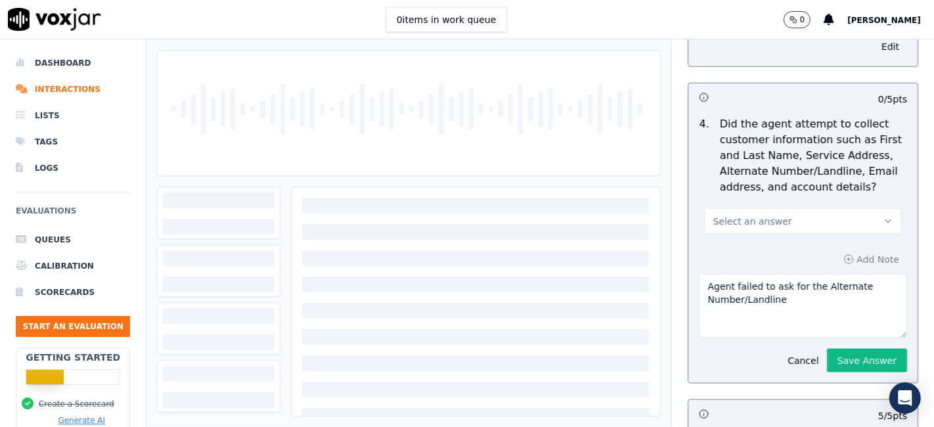
click at [790, 220] on button "Select an answer" at bounding box center [803, 221] width 198 height 26
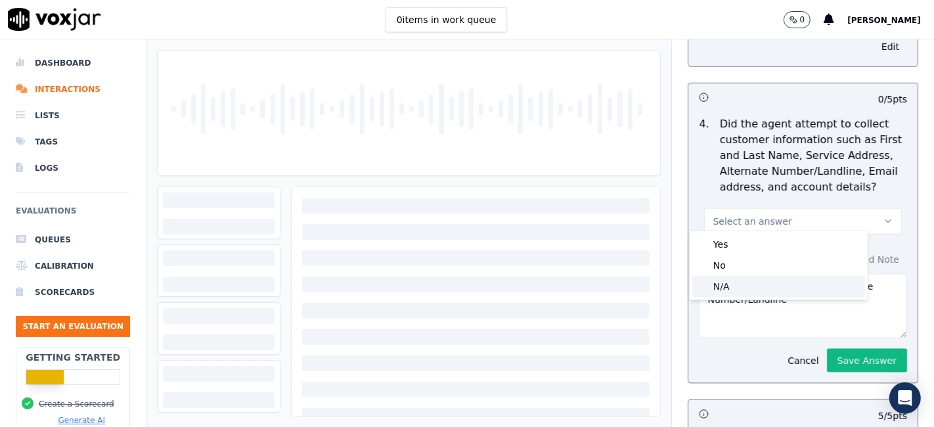
click at [751, 292] on div "N/A" at bounding box center [778, 286] width 173 height 21
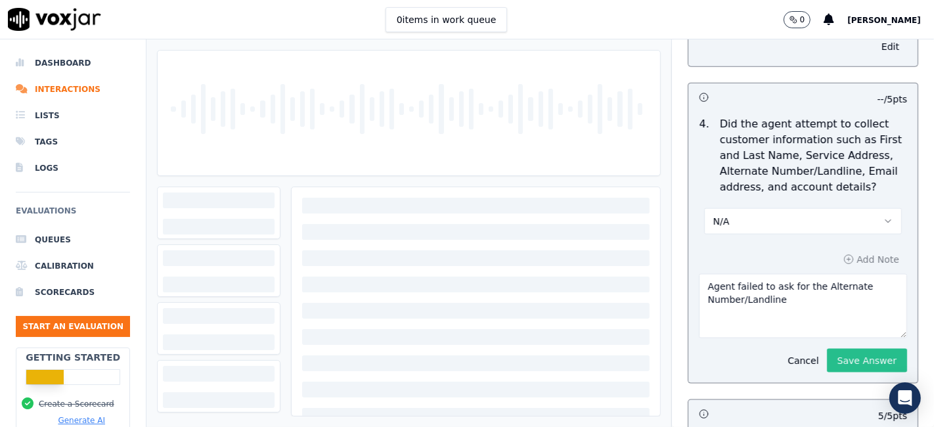
click at [827, 351] on button "Save Answer" at bounding box center [867, 361] width 80 height 24
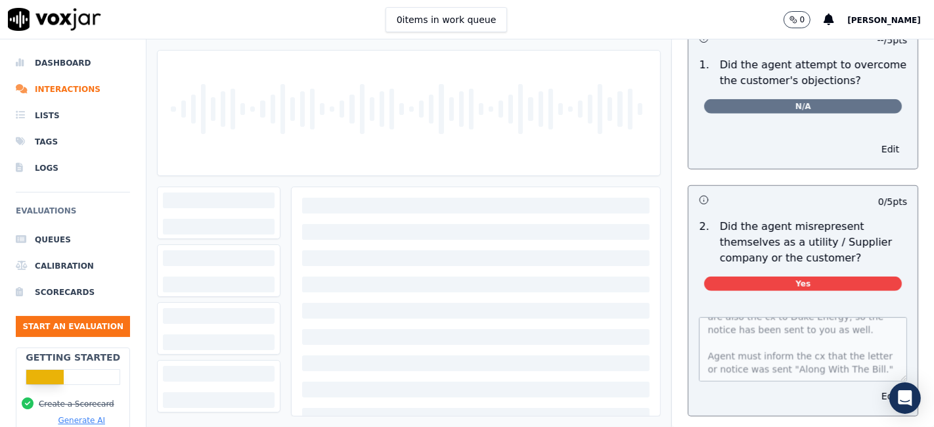
scroll to position [0, 0]
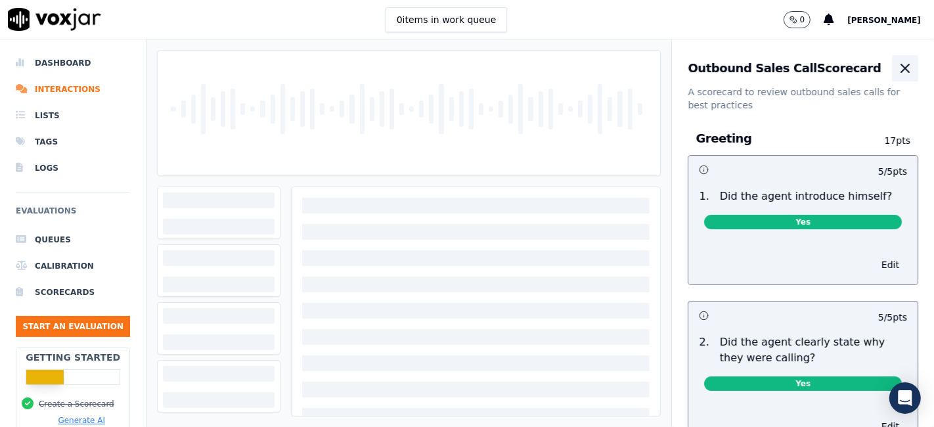
click at [897, 68] on icon "button" at bounding box center [905, 68] width 16 height 16
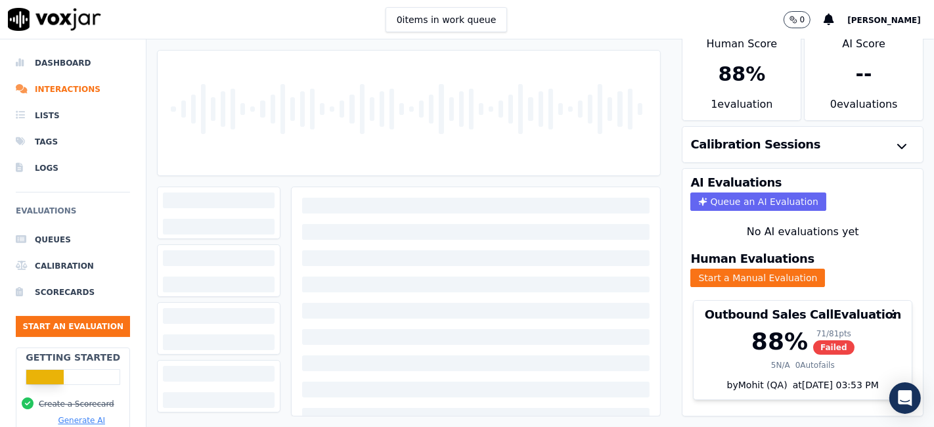
scroll to position [42, 0]
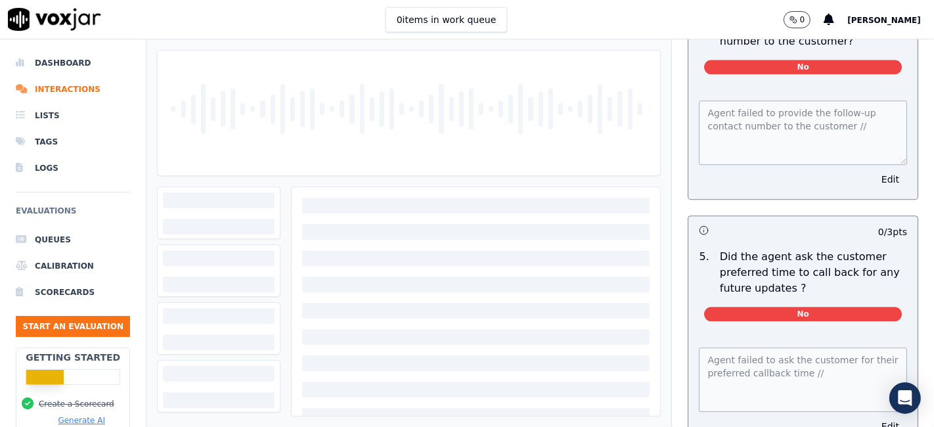
scroll to position [3357, 0]
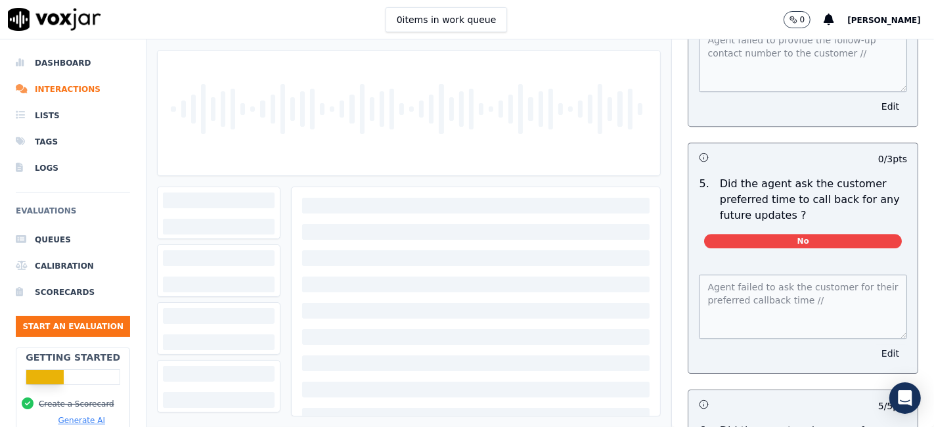
click at [874, 344] on button "Edit" at bounding box center [890, 353] width 33 height 18
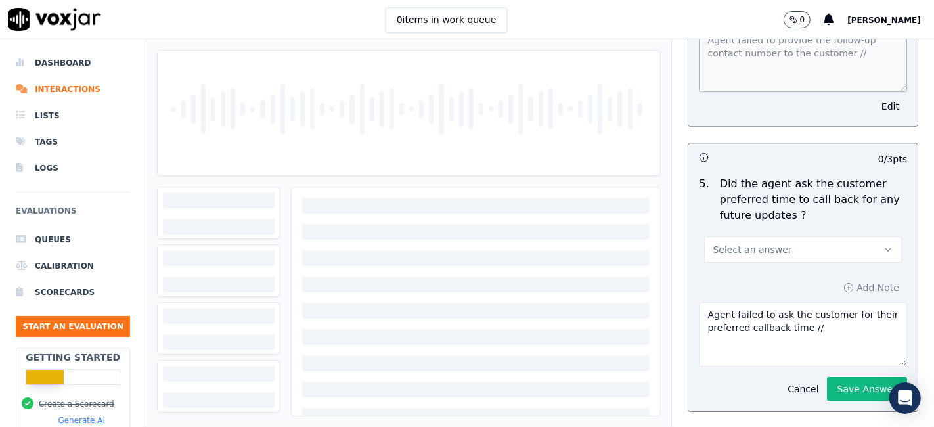
click at [812, 236] on button "Select an answer" at bounding box center [803, 249] width 198 height 26
click at [776, 297] on div "N/A" at bounding box center [778, 290] width 173 height 21
click at [827, 377] on button "Save Answer" at bounding box center [867, 389] width 80 height 24
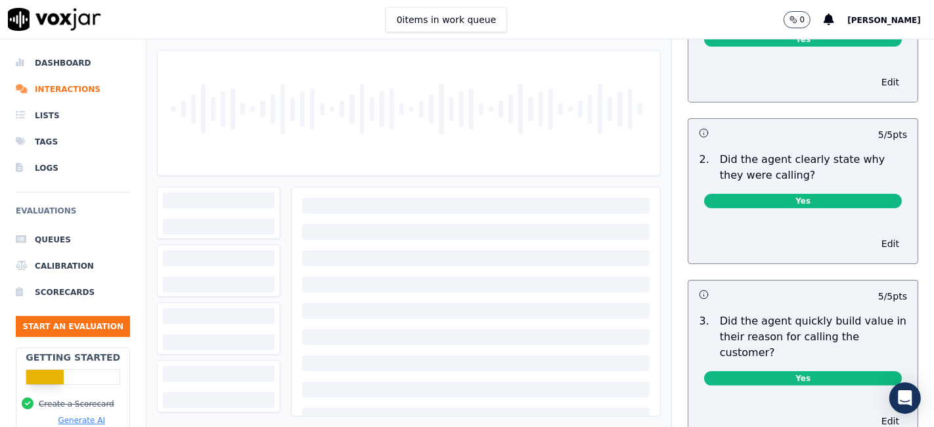
scroll to position [0, 0]
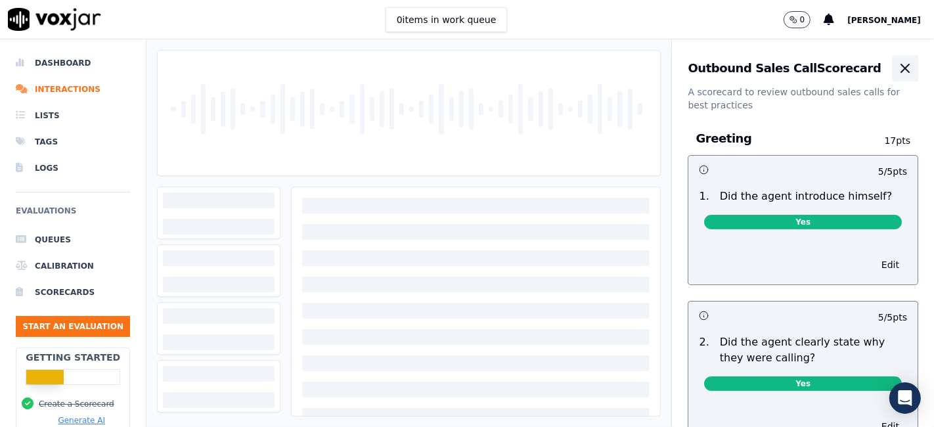
click at [897, 68] on icon "button" at bounding box center [905, 68] width 16 height 16
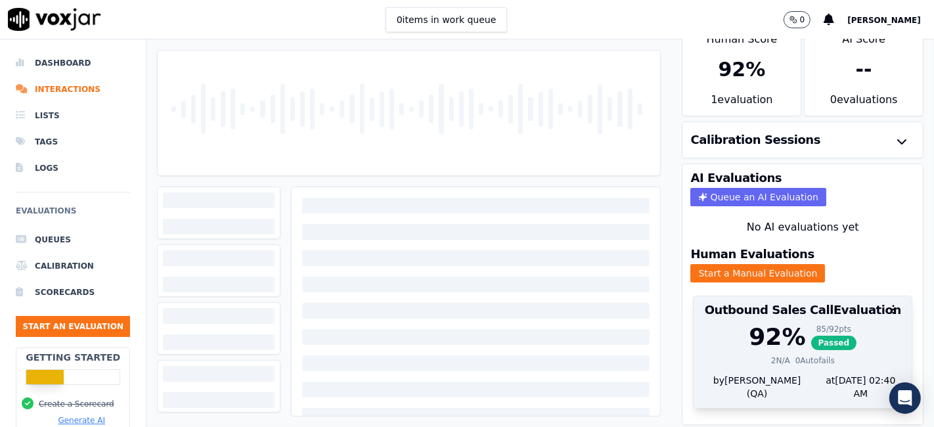
scroll to position [42, 0]
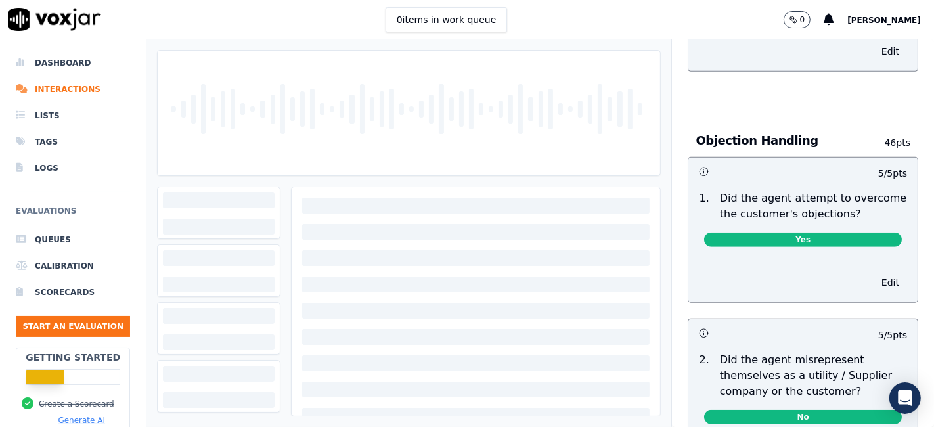
scroll to position [510, 0]
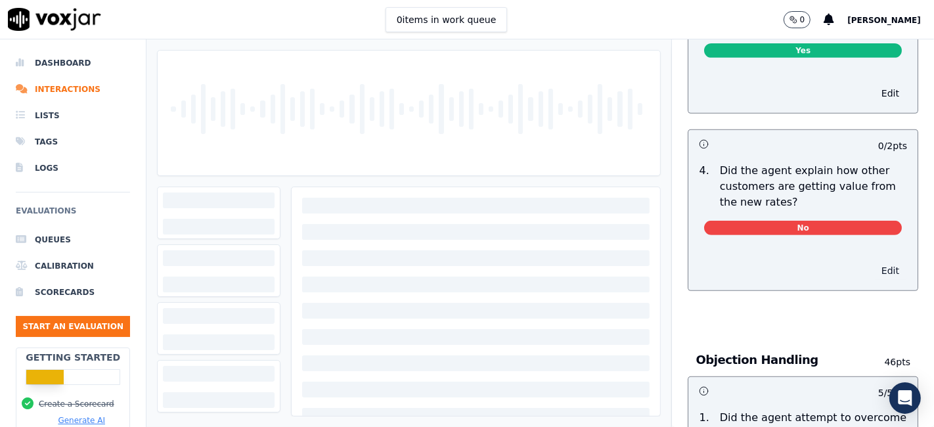
click at [874, 267] on button "Edit" at bounding box center [890, 270] width 33 height 18
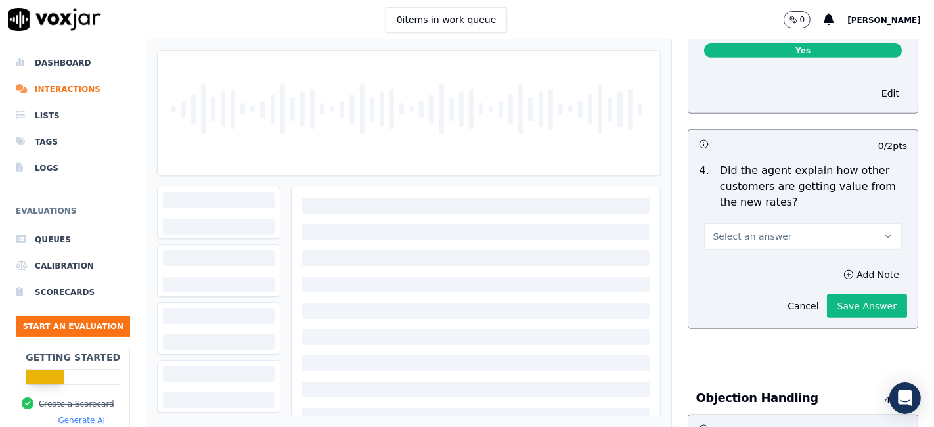
click at [807, 236] on button "Select an answer" at bounding box center [803, 236] width 198 height 26
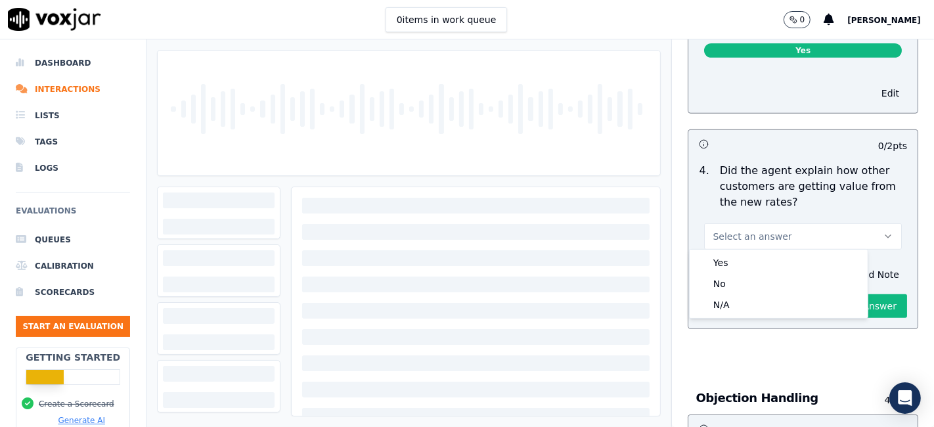
click at [747, 317] on div "Yes No N/A" at bounding box center [779, 284] width 178 height 68
drag, startPoint x: 747, startPoint y: 311, endPoint x: 772, endPoint y: 312, distance: 25.0
click at [747, 310] on div "N/A" at bounding box center [778, 304] width 173 height 21
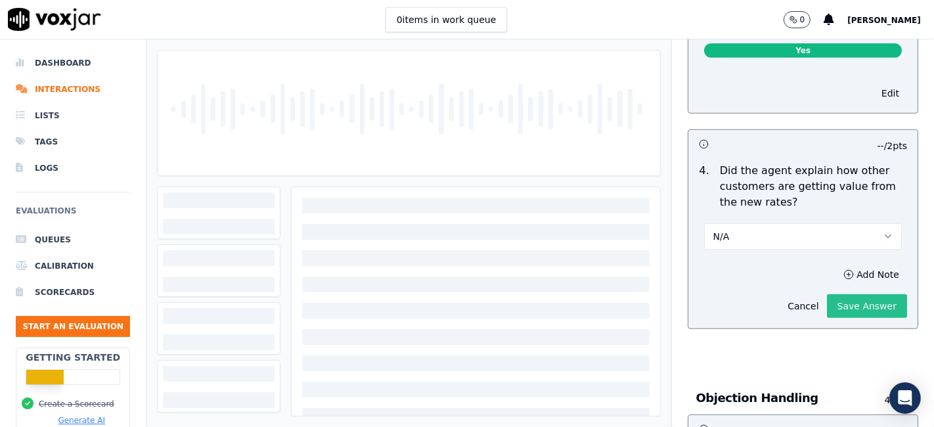
click at [836, 303] on button "Save Answer" at bounding box center [867, 306] width 80 height 24
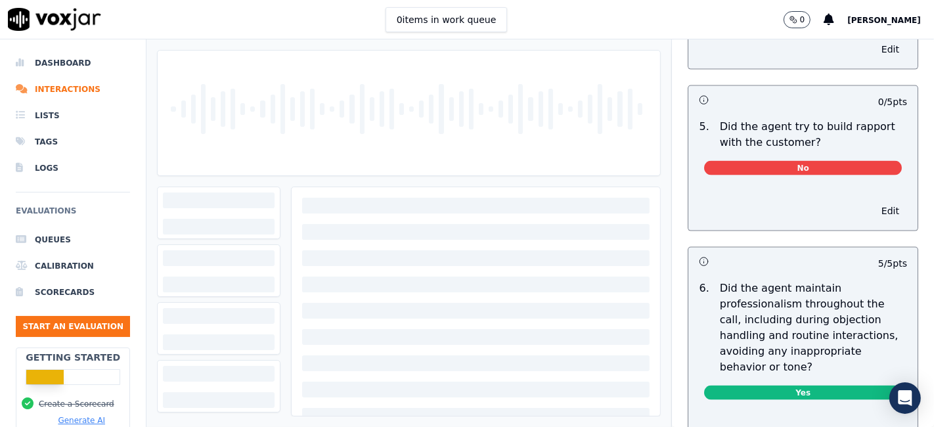
scroll to position [1605, 0]
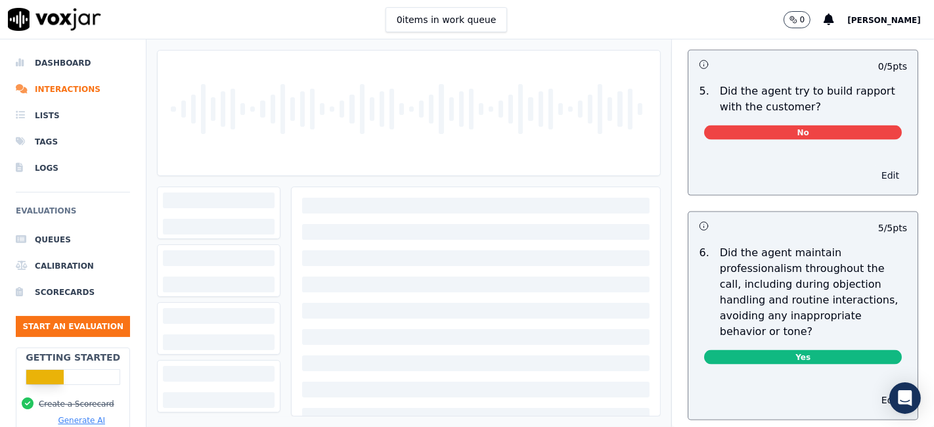
click at [874, 169] on button "Edit" at bounding box center [890, 175] width 33 height 18
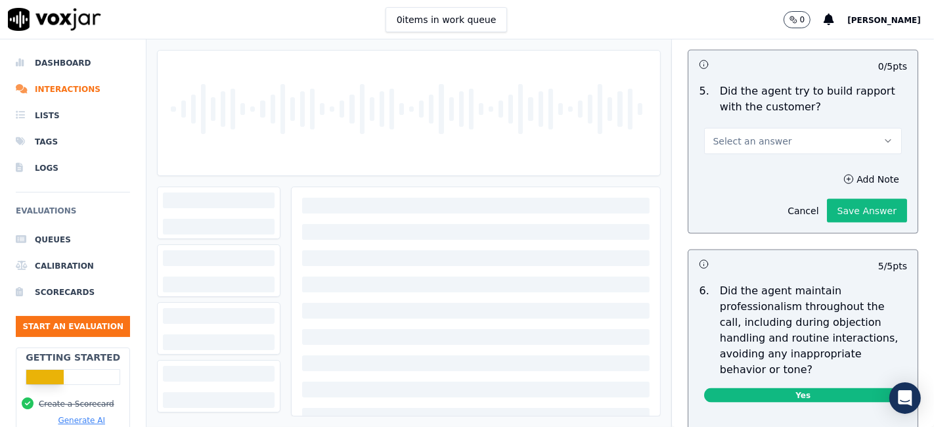
click at [818, 145] on button "Select an answer" at bounding box center [803, 141] width 198 height 26
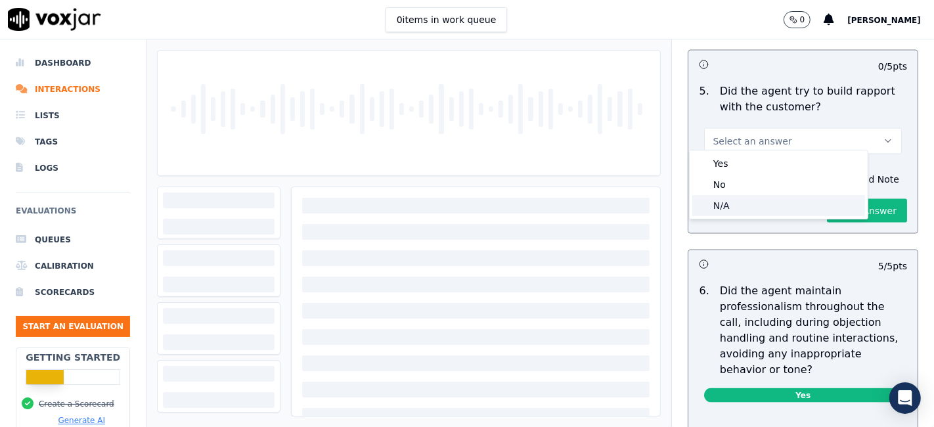
click at [798, 205] on div "N/A" at bounding box center [778, 205] width 173 height 21
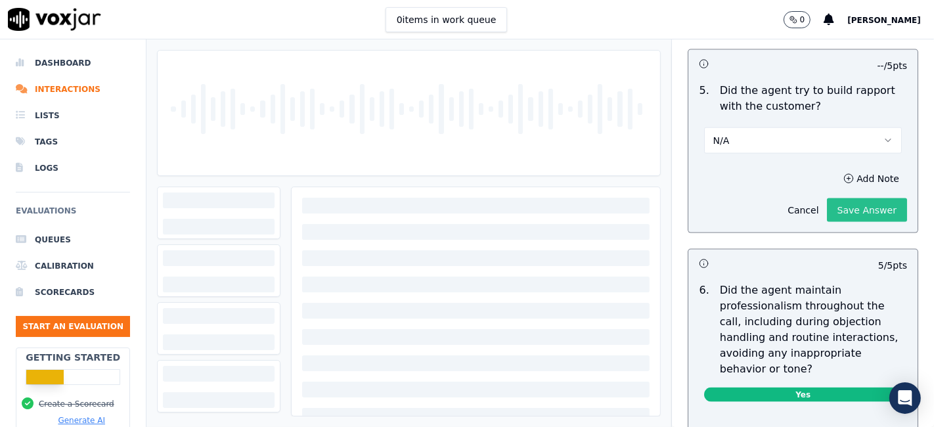
click at [853, 212] on button "Save Answer" at bounding box center [867, 210] width 80 height 24
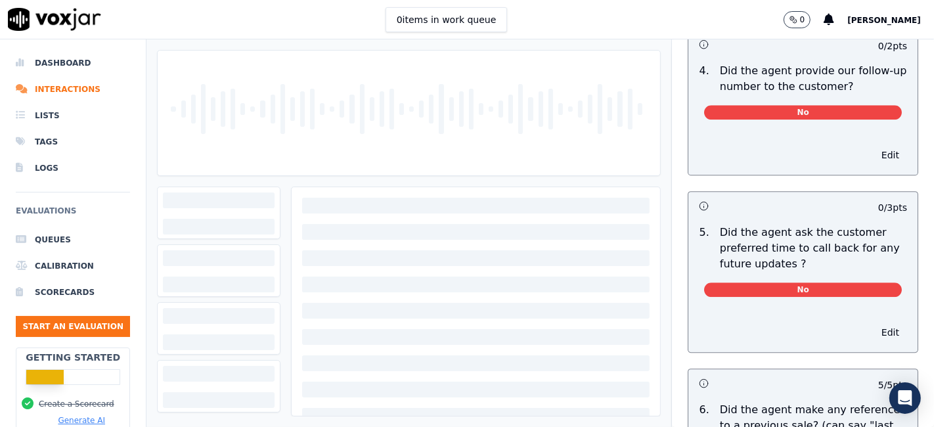
scroll to position [3327, 0]
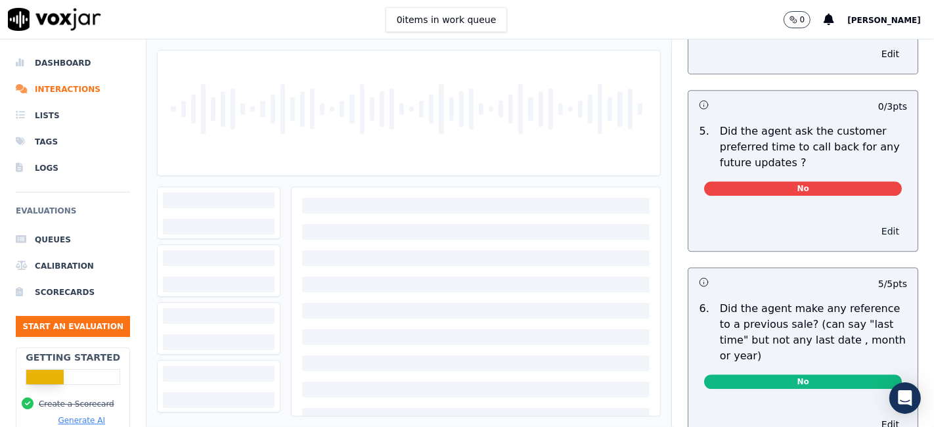
click at [874, 222] on button "Edit" at bounding box center [890, 231] width 33 height 18
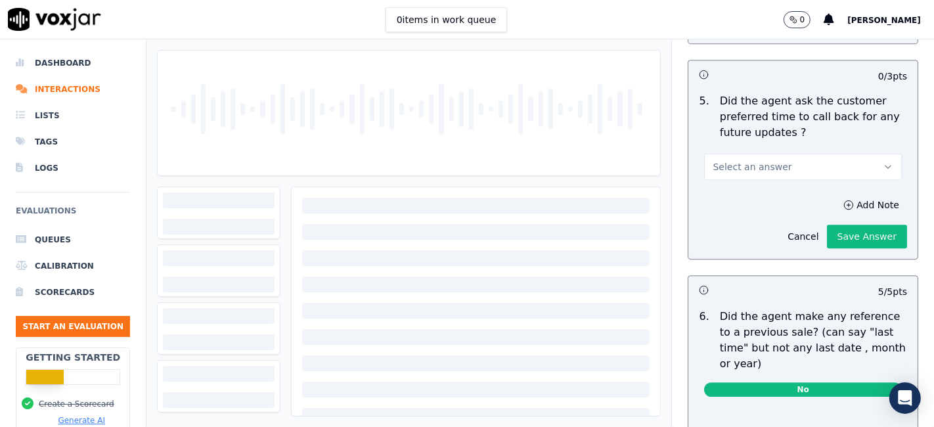
click at [818, 166] on button "Select an answer" at bounding box center [803, 167] width 198 height 26
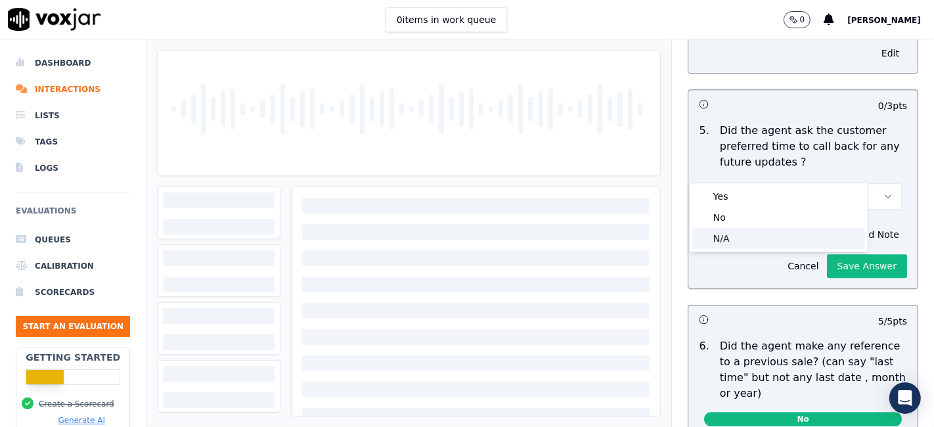
click at [756, 244] on div "N/A" at bounding box center [778, 238] width 173 height 21
click at [827, 254] on button "Save Answer" at bounding box center [867, 266] width 80 height 24
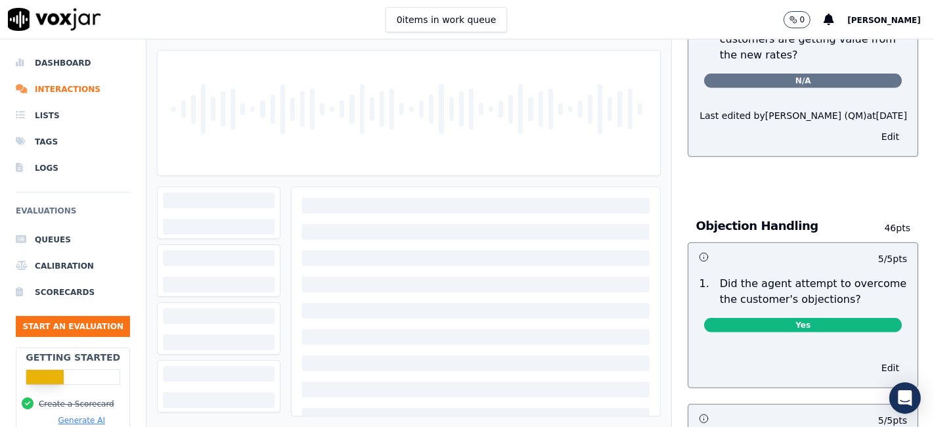
scroll to position [0, 0]
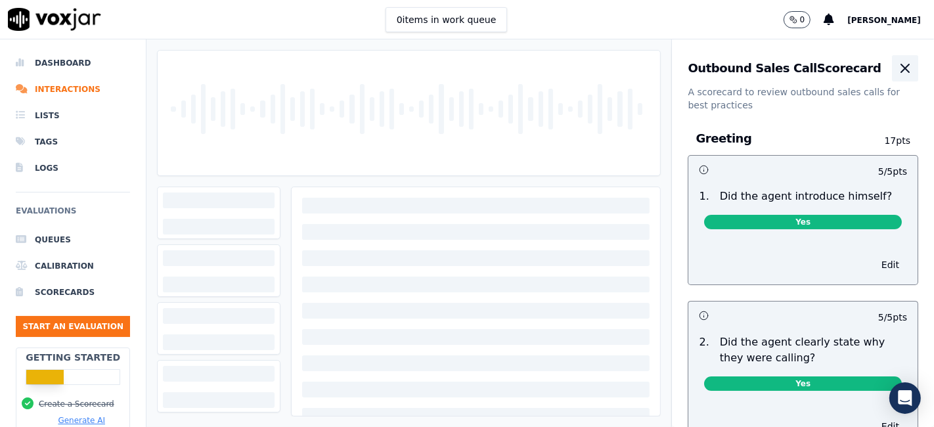
click at [901, 70] on icon "button" at bounding box center [905, 68] width 8 height 8
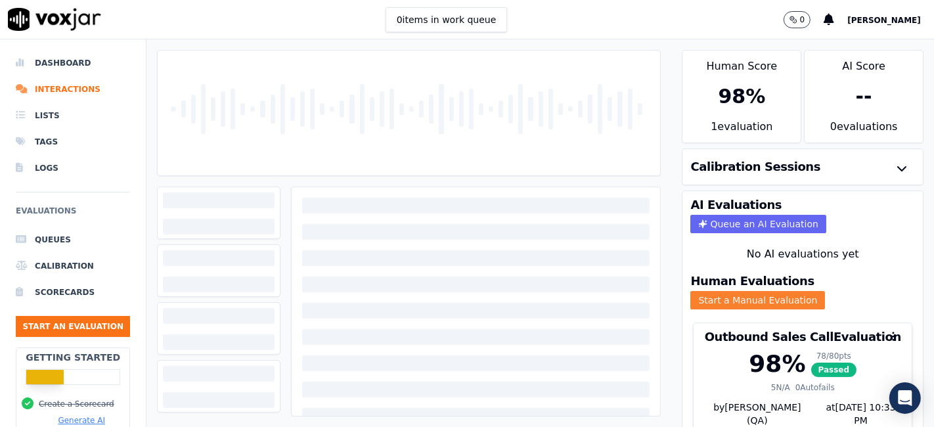
scroll to position [42, 0]
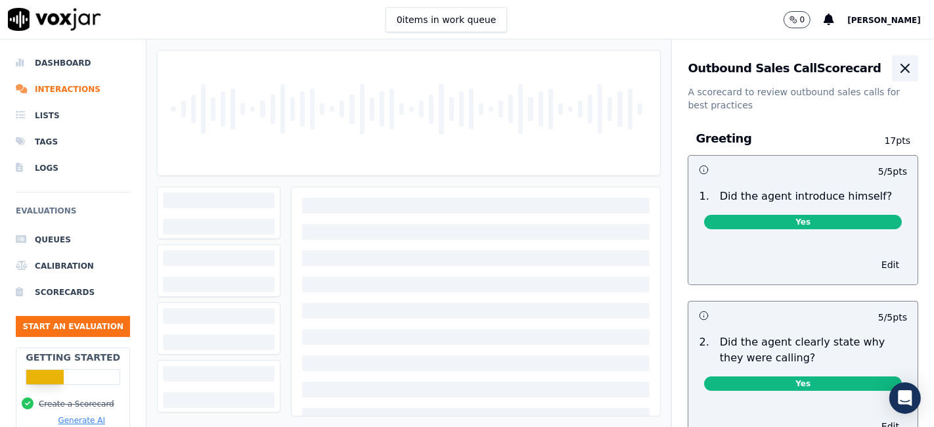
click at [901, 66] on icon "button" at bounding box center [905, 68] width 8 height 8
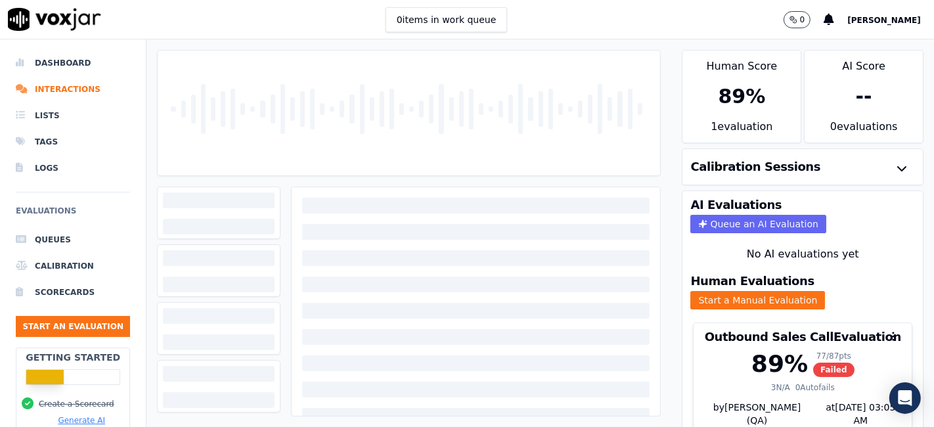
scroll to position [42, 0]
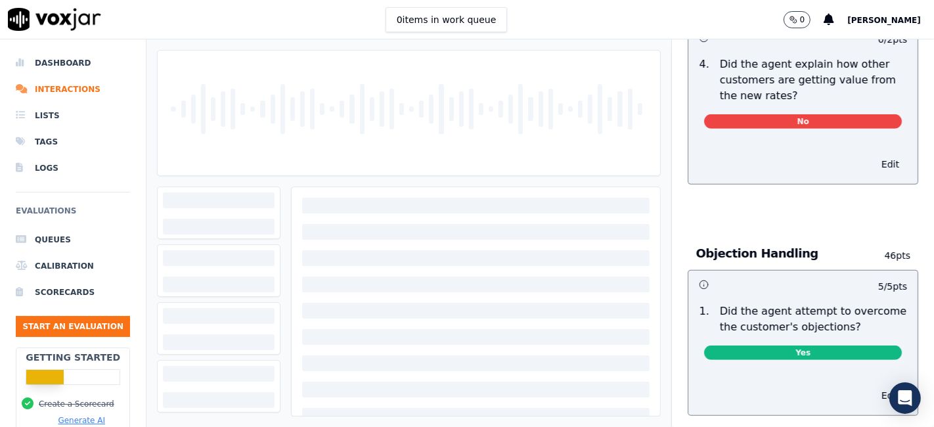
scroll to position [583, 0]
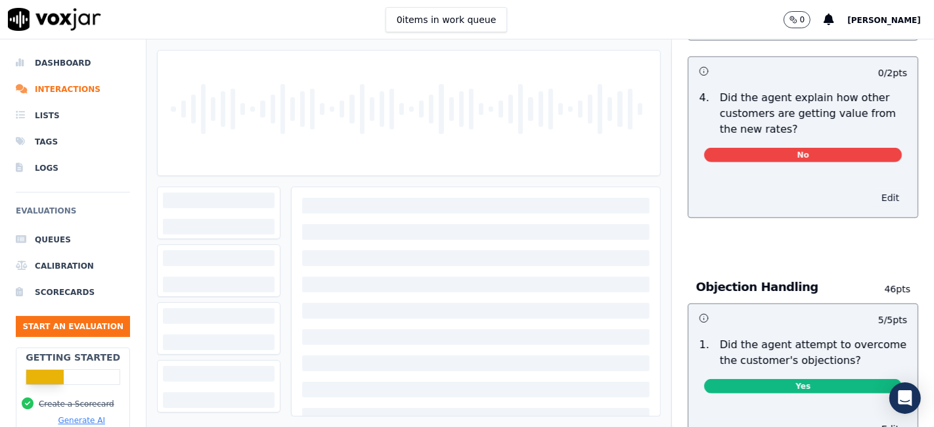
click at [874, 203] on button "Edit" at bounding box center [890, 197] width 33 height 18
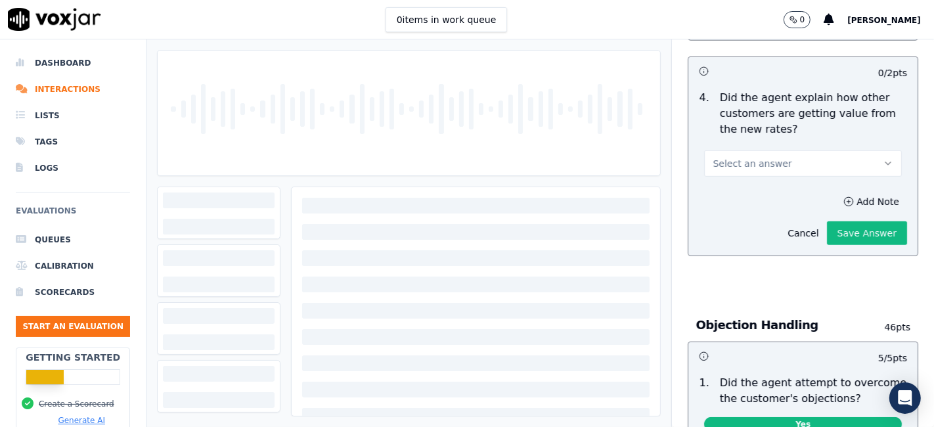
click at [816, 164] on button "Select an answer" at bounding box center [803, 163] width 198 height 26
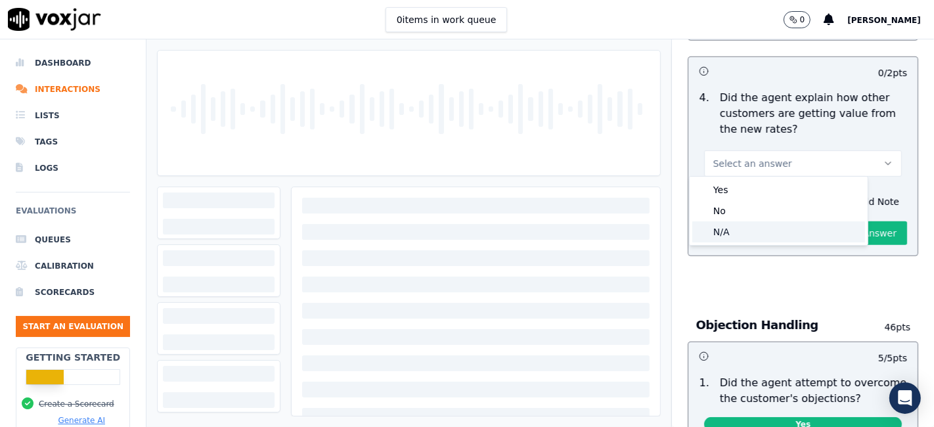
click at [768, 235] on div "N/A" at bounding box center [778, 231] width 173 height 21
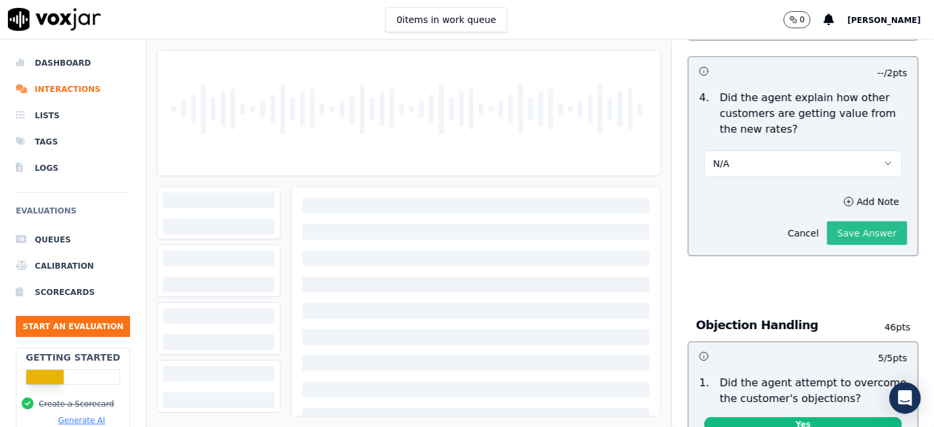
click at [833, 235] on button "Save Answer" at bounding box center [867, 233] width 80 height 24
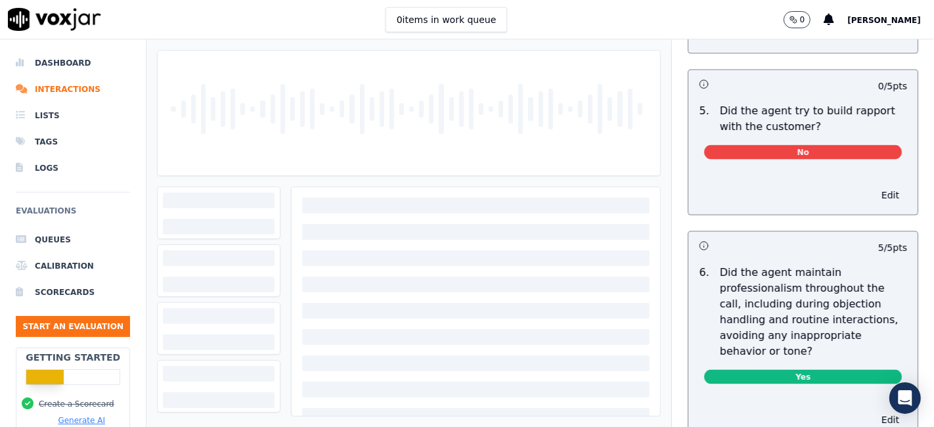
scroll to position [1648, 0]
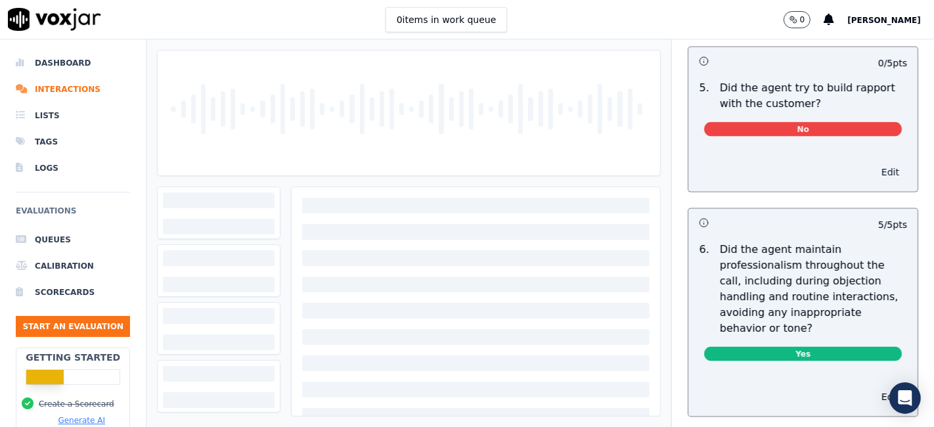
click at [874, 164] on button "Edit" at bounding box center [890, 172] width 33 height 18
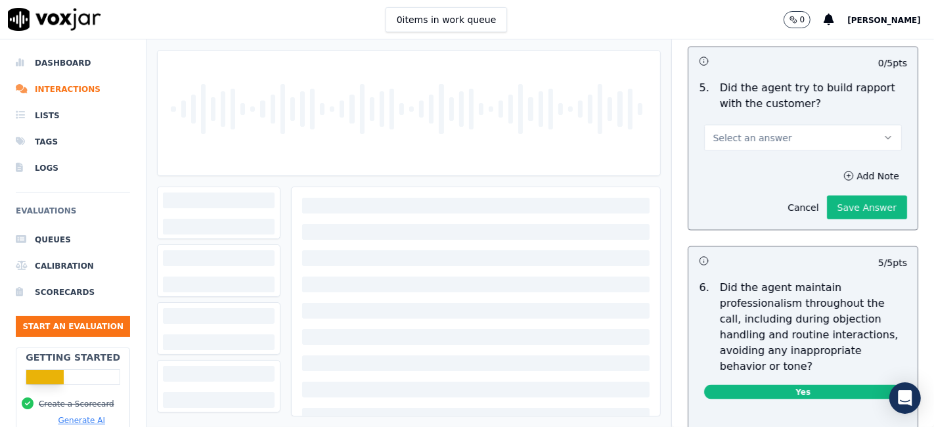
click at [805, 136] on button "Select an answer" at bounding box center [803, 138] width 198 height 26
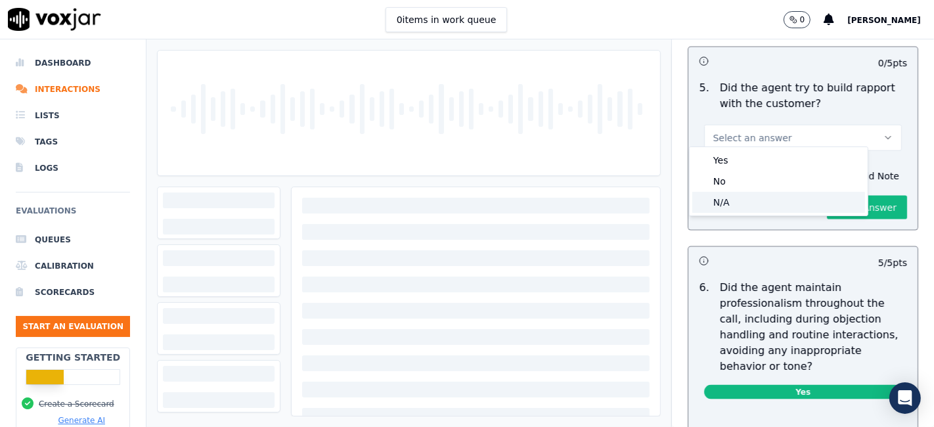
click at [769, 206] on div "N/A" at bounding box center [778, 202] width 173 height 21
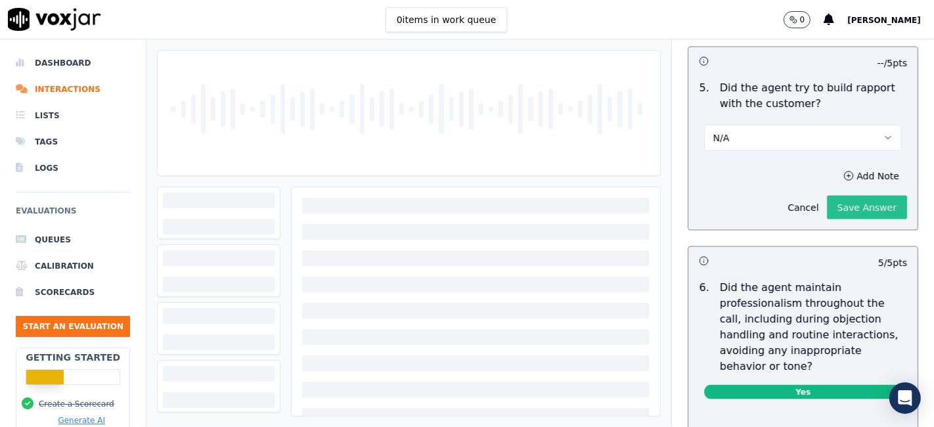
click at [827, 196] on button "Save Answer" at bounding box center [867, 208] width 80 height 24
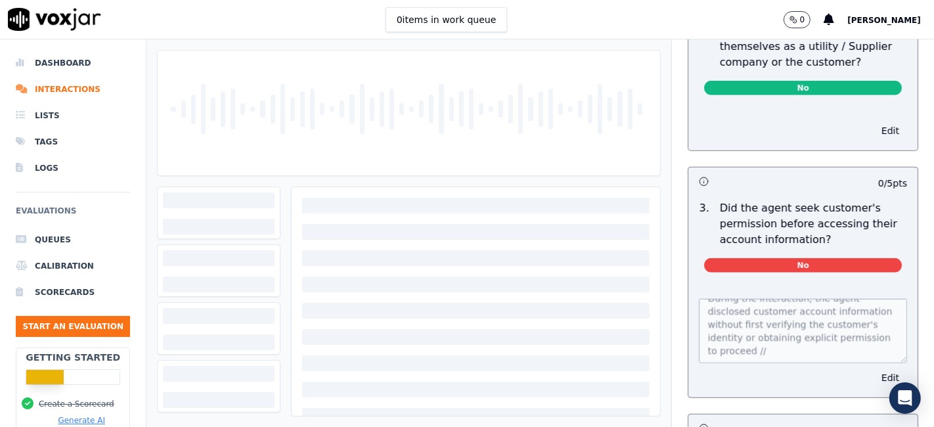
scroll to position [0, 0]
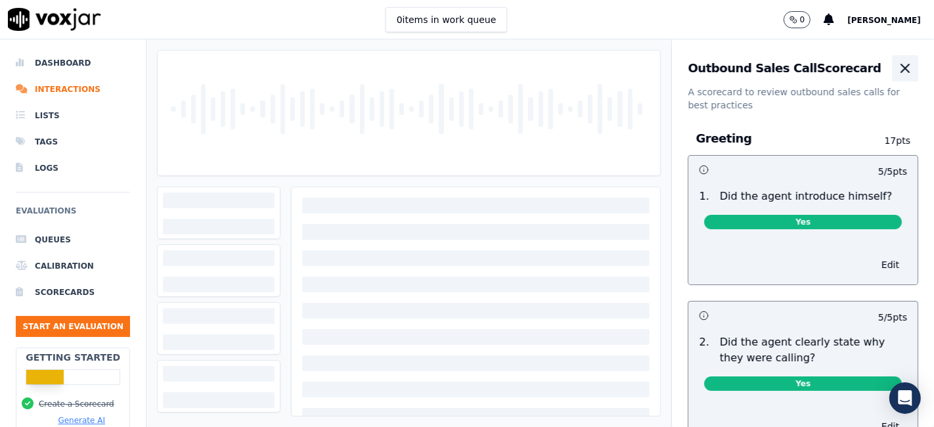
click at [892, 78] on button "button" at bounding box center [905, 68] width 26 height 26
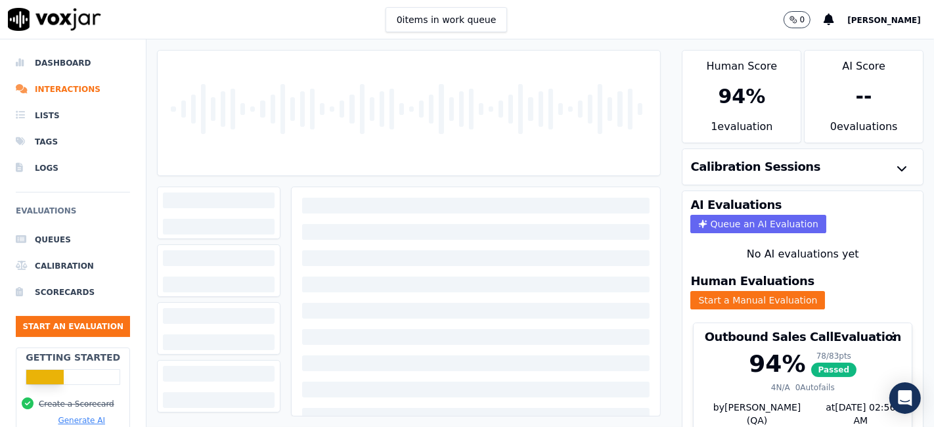
scroll to position [42, 0]
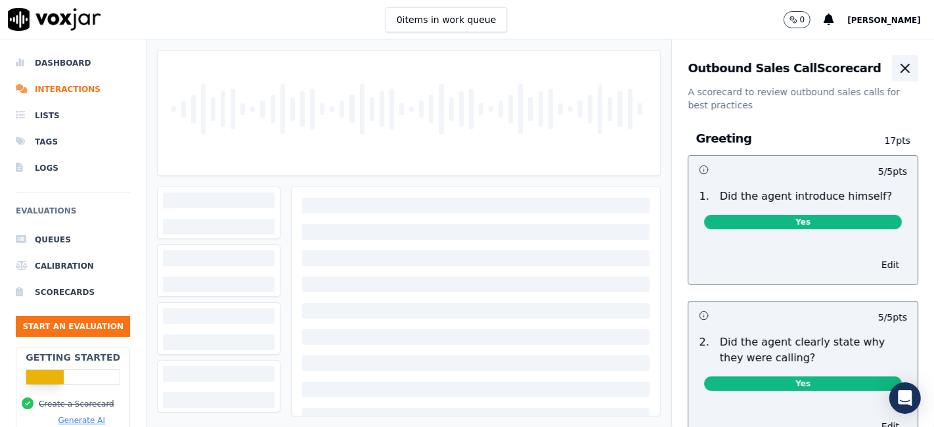
click at [901, 71] on icon "button" at bounding box center [905, 68] width 8 height 8
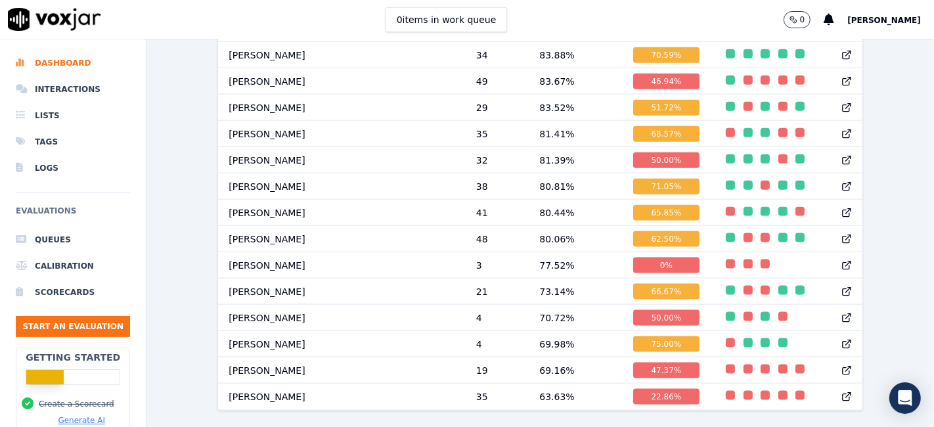
scroll to position [1443, 0]
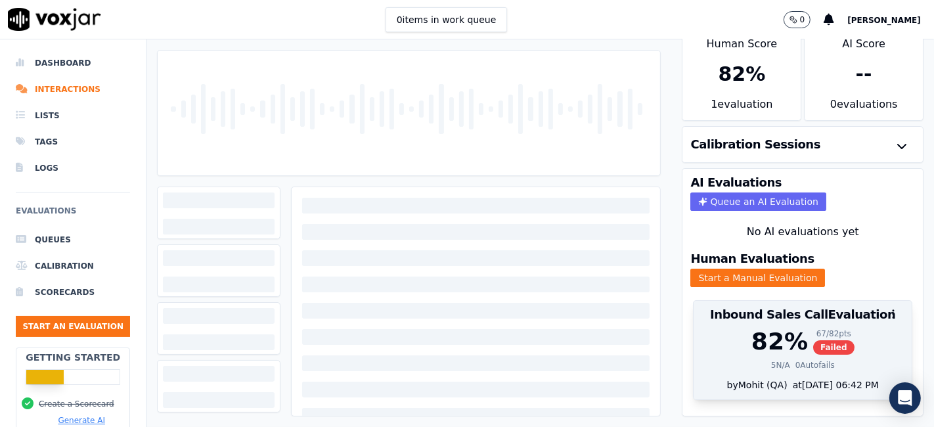
scroll to position [42, 0]
click at [787, 378] on div "at [DATE] 06:42 PM" at bounding box center [832, 384] width 91 height 13
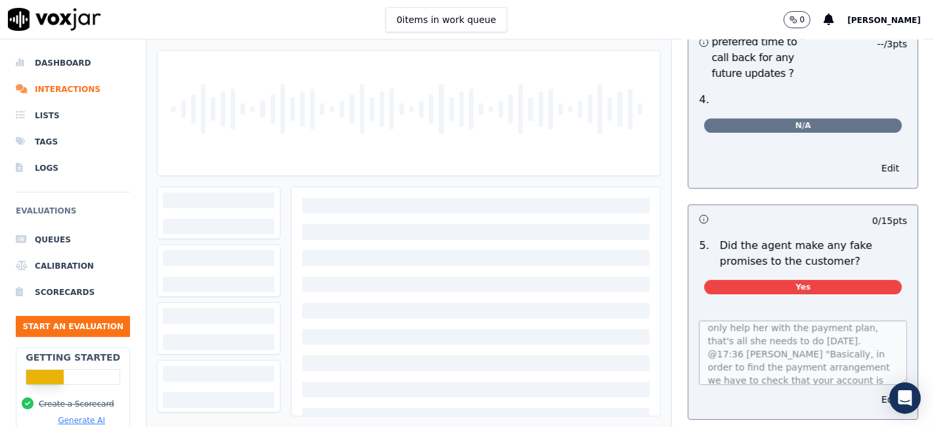
scroll to position [0, 0]
click at [874, 390] on button "Edit" at bounding box center [890, 399] width 33 height 18
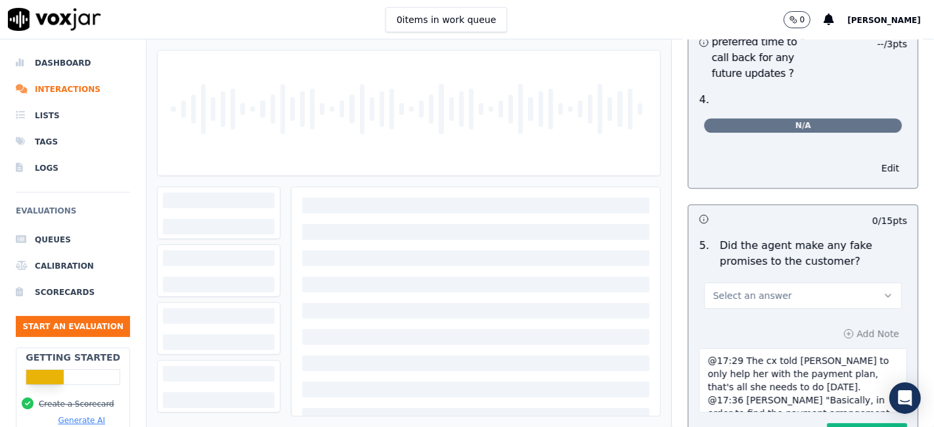
click at [841, 348] on textarea "@17:29 The cx told Richard to only help her with the payment plan, that's all s…" at bounding box center [803, 380] width 208 height 64
click at [787, 282] on button "Select an answer" at bounding box center [803, 295] width 198 height 26
click at [738, 290] on div "No" at bounding box center [778, 283] width 173 height 21
click at [829, 423] on button "Save Answer" at bounding box center [867, 435] width 80 height 24
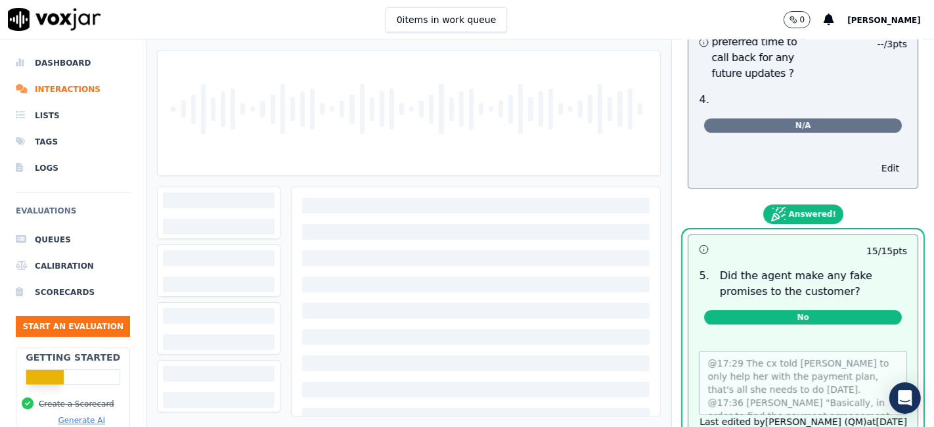
click at [688, 335] on div "@17:29 The cx told Richard to only help her with the payment plan, that's all s…" at bounding box center [802, 398] width 229 height 127
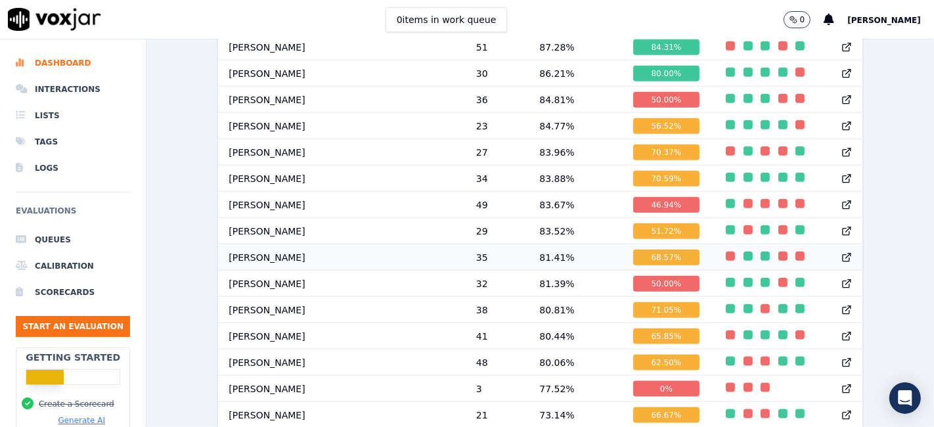
scroll to position [1357, 0]
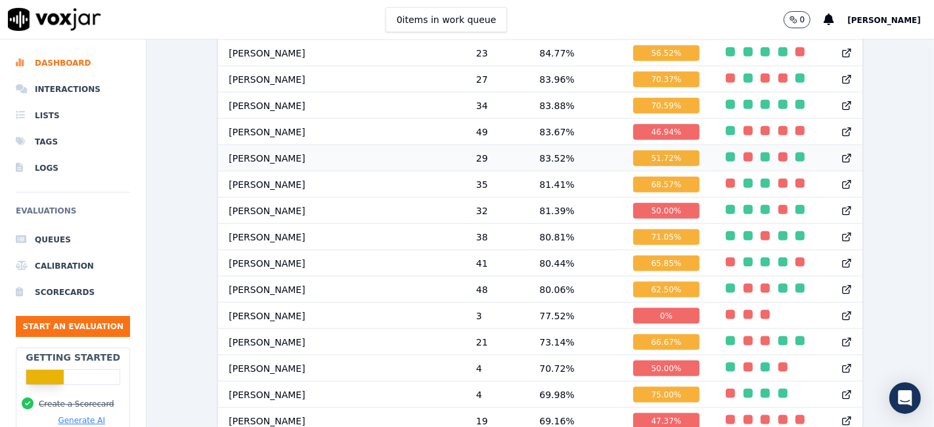
click at [633, 164] on div "51.72 %" at bounding box center [666, 158] width 67 height 16
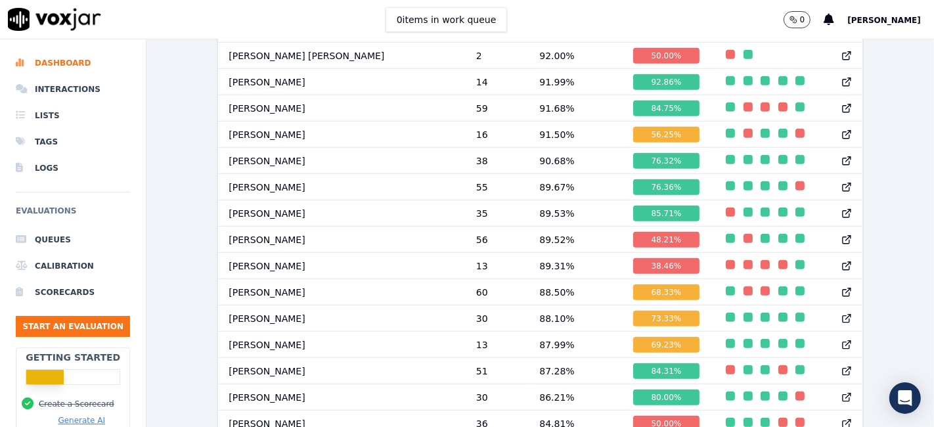
scroll to position [938, 0]
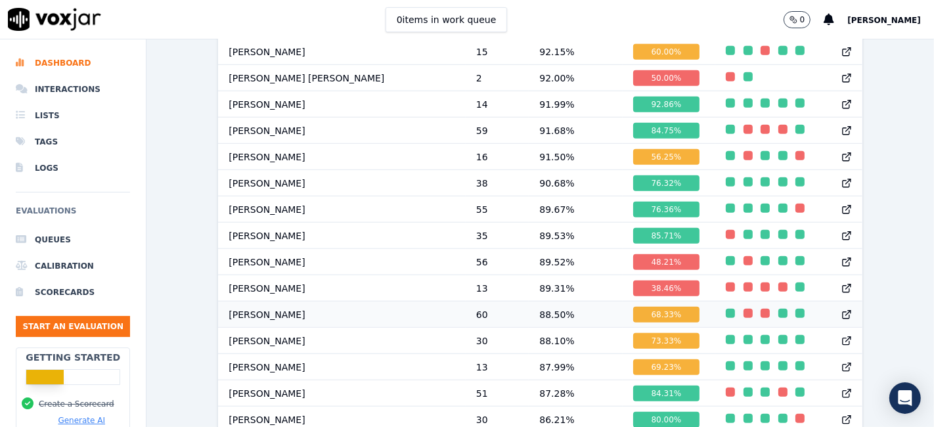
click at [633, 322] on div "68.33 %" at bounding box center [666, 315] width 67 height 16
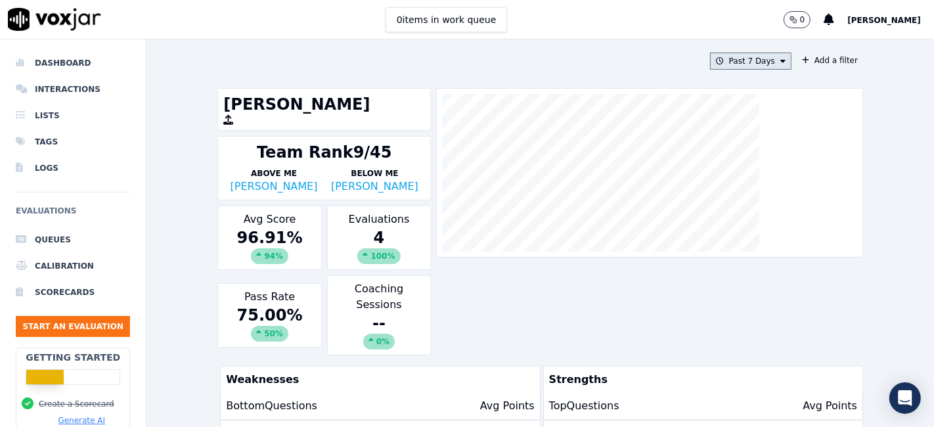
click at [759, 63] on button "Past 7 Days" at bounding box center [750, 61] width 81 height 17
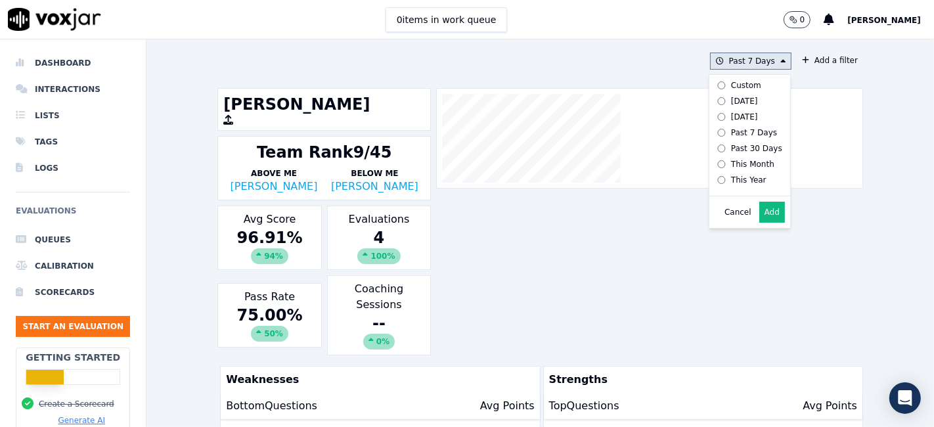
click at [737, 179] on div "This Year" at bounding box center [748, 180] width 35 height 11
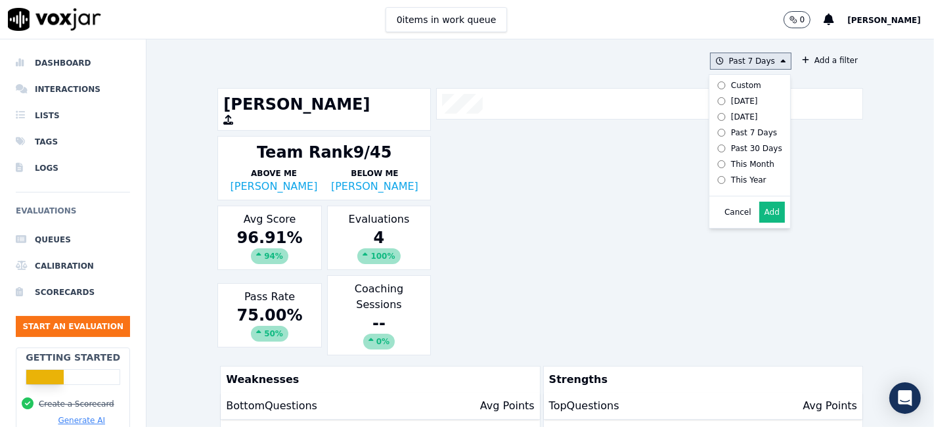
click at [759, 223] on button "Add" at bounding box center [772, 212] width 26 height 21
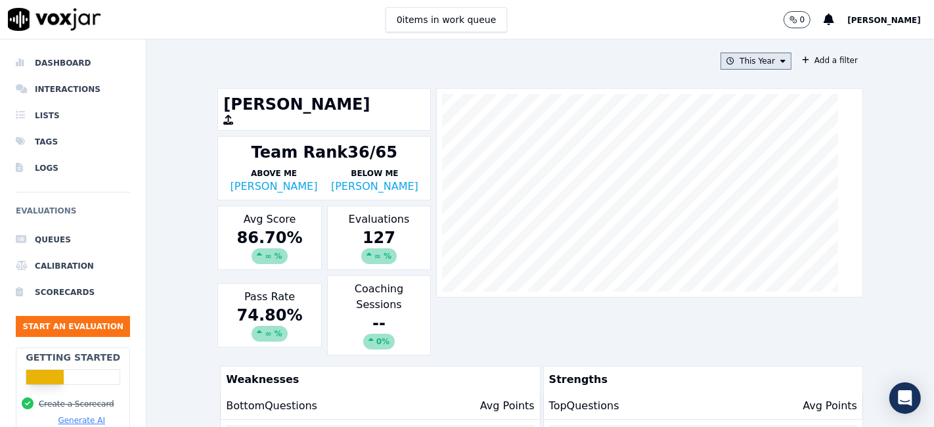
click at [760, 64] on button "This Year" at bounding box center [756, 61] width 71 height 17
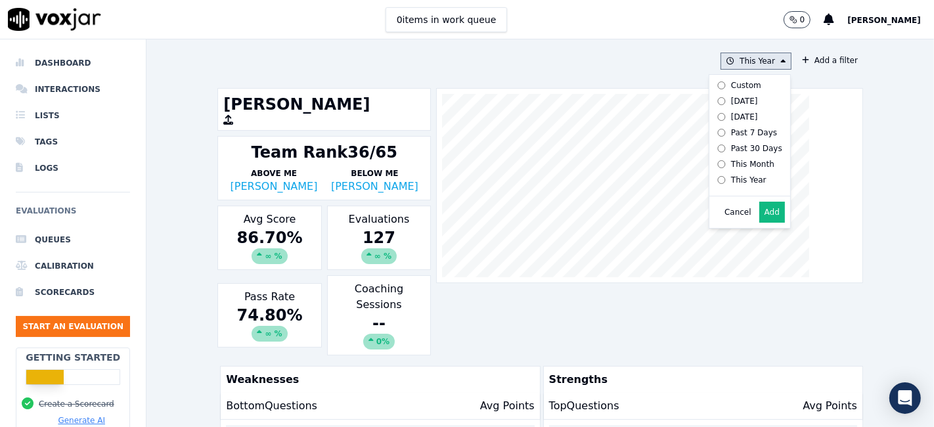
click at [742, 91] on label "Custom" at bounding box center [747, 86] width 70 height 16
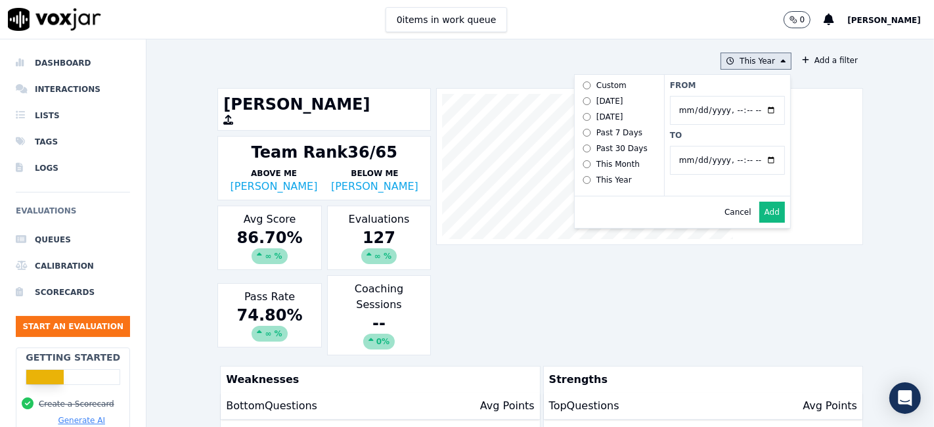
click at [756, 110] on input "From" at bounding box center [727, 110] width 115 height 29
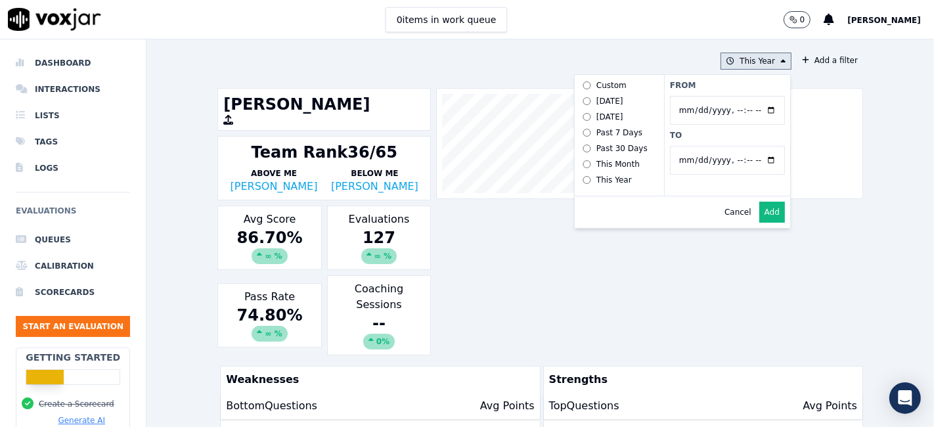
type input "2025-06-21T00:00"
drag, startPoint x: 725, startPoint y: 90, endPoint x: 732, endPoint y: 95, distance: 8.6
click at [725, 89] on label "From" at bounding box center [727, 85] width 115 height 11
click at [725, 96] on input "From" at bounding box center [727, 110] width 115 height 29
click at [755, 160] on input "To" at bounding box center [727, 160] width 115 height 29
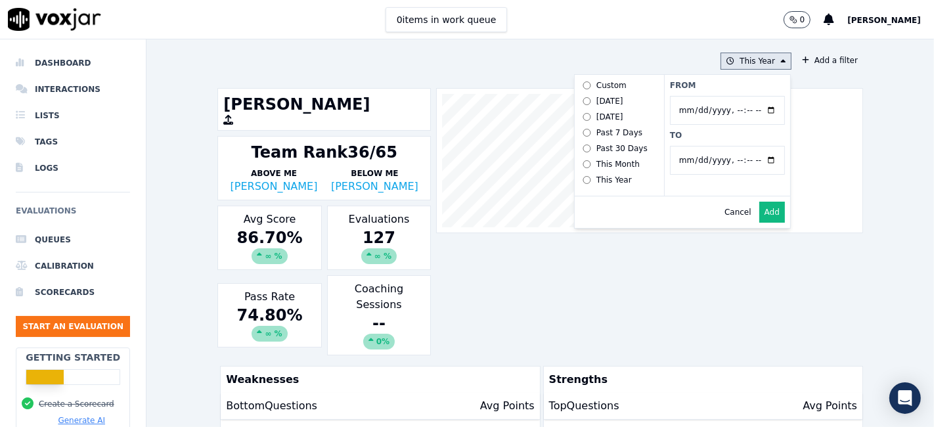
type input "2025-07-20T23:59"
click at [694, 138] on label "To" at bounding box center [727, 135] width 115 height 11
click at [694, 146] on input "To" at bounding box center [727, 160] width 115 height 29
click at [759, 217] on button "Add" at bounding box center [772, 212] width 26 height 21
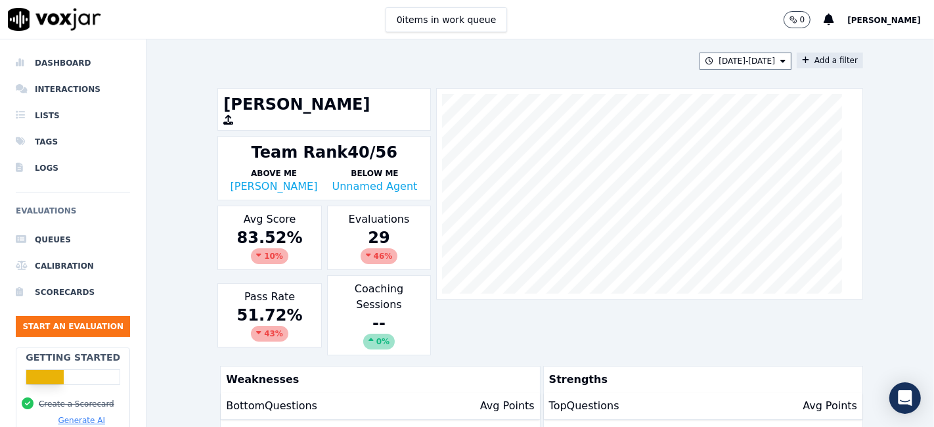
click at [797, 57] on button "Add a filter" at bounding box center [830, 61] width 66 height 16
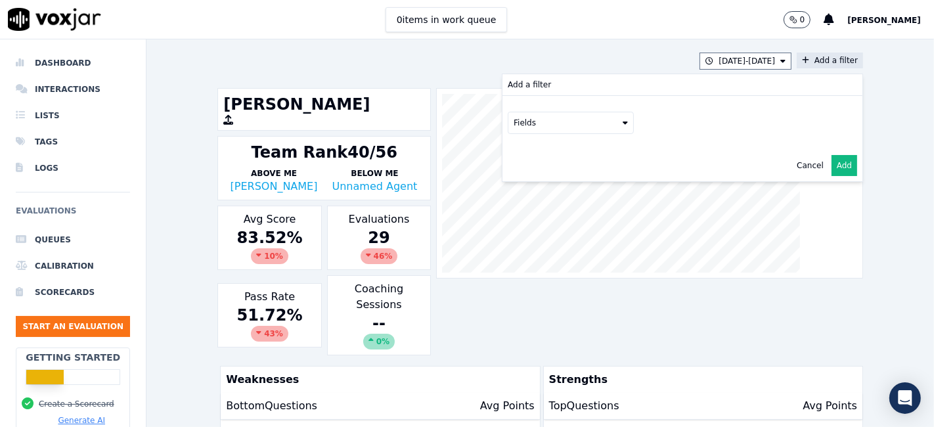
click at [559, 115] on button "Fields" at bounding box center [571, 123] width 126 height 22
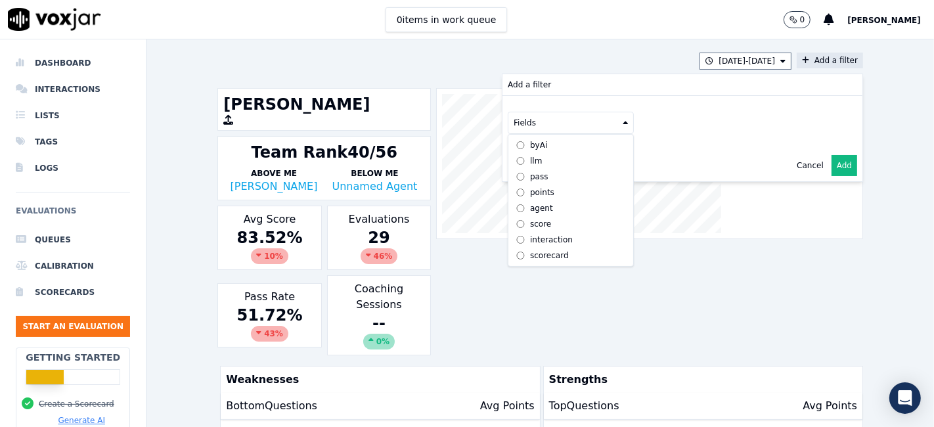
scroll to position [11, 0]
click at [533, 248] on label "scorecard" at bounding box center [571, 256] width 120 height 16
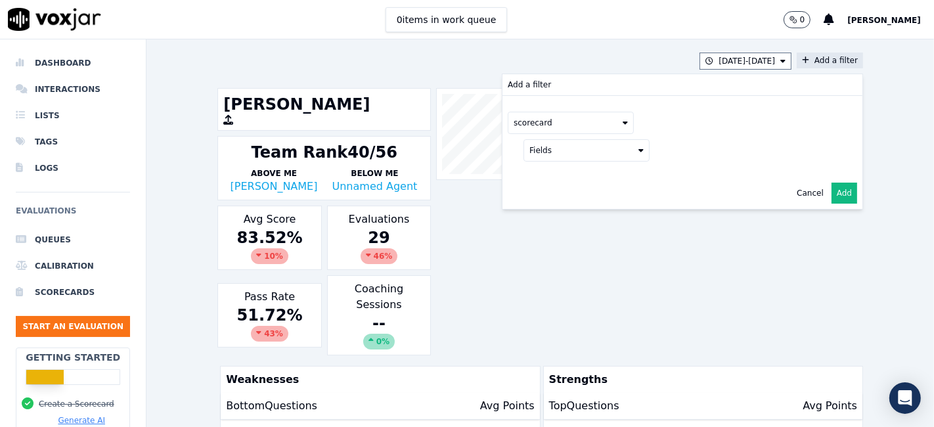
click at [564, 152] on button "Fields" at bounding box center [586, 150] width 126 height 22
click at [546, 171] on div "title" at bounding box center [553, 172] width 15 height 11
click at [672, 151] on button at bounding box center [749, 149] width 189 height 20
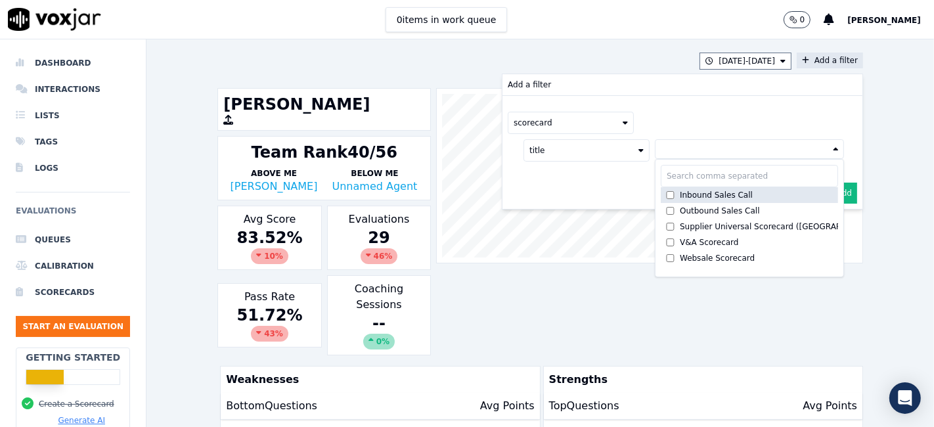
click at [680, 192] on div "Inbound Sales Call" at bounding box center [716, 195] width 73 height 11
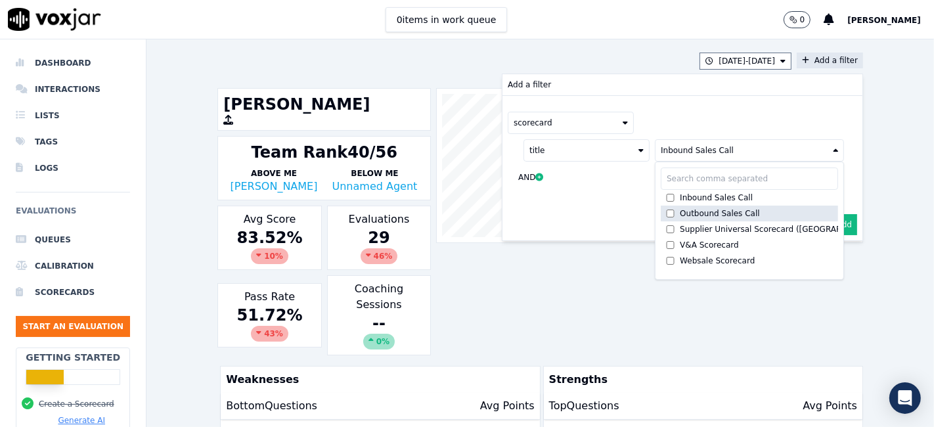
click at [680, 210] on div "Outbound Sales Call" at bounding box center [720, 213] width 80 height 11
click at [832, 224] on button "Add" at bounding box center [845, 224] width 26 height 21
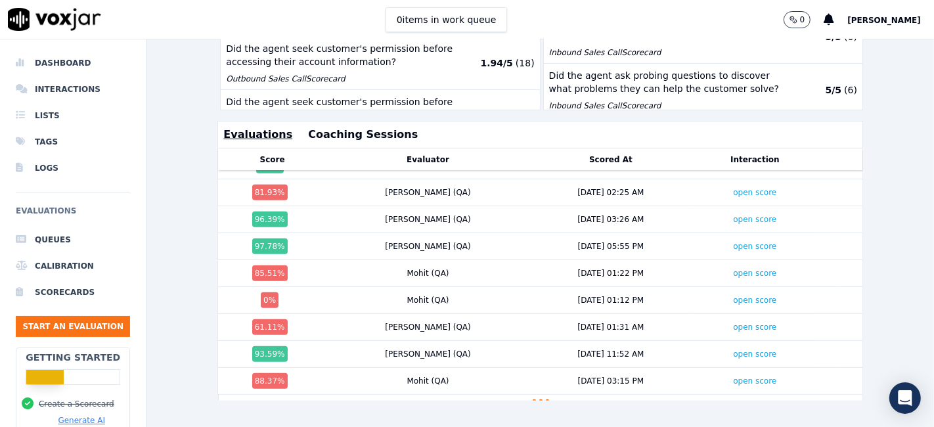
scroll to position [557, 0]
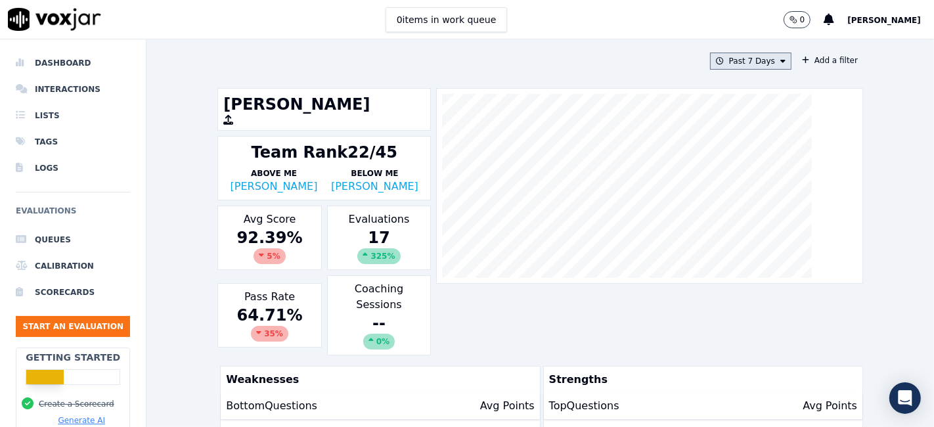
click at [730, 60] on button "Past 7 Days" at bounding box center [750, 61] width 81 height 17
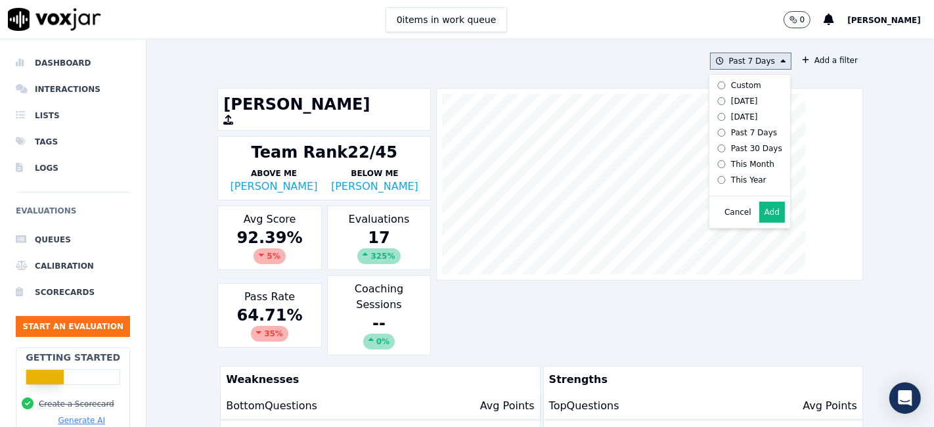
click at [747, 84] on label "Custom" at bounding box center [747, 86] width 70 height 16
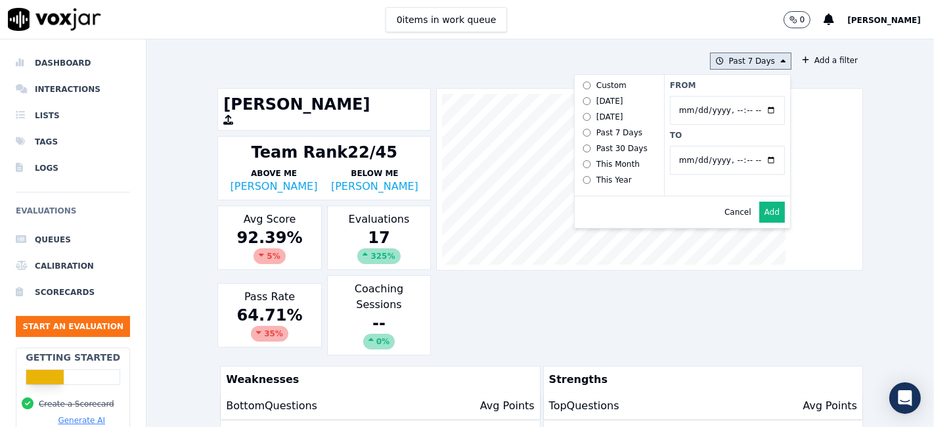
click at [752, 108] on input "From" at bounding box center [727, 110] width 115 height 29
type input "2025-06-21T00:00"
click at [716, 89] on label "From" at bounding box center [727, 85] width 115 height 11
click at [716, 96] on input "From" at bounding box center [727, 110] width 115 height 29
click at [755, 159] on input "To" at bounding box center [727, 160] width 115 height 29
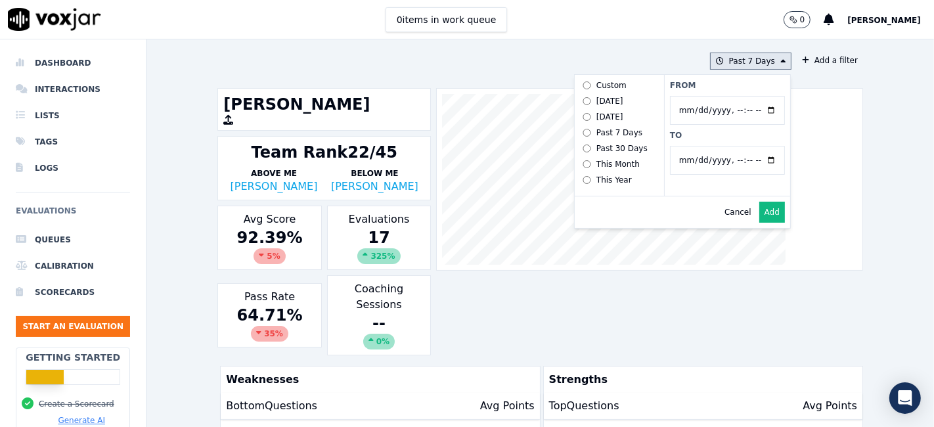
type input "2025-07-20T23:59"
drag, startPoint x: 699, startPoint y: 136, endPoint x: 734, endPoint y: 160, distance: 41.5
click at [699, 136] on label "To" at bounding box center [727, 135] width 115 height 11
click at [699, 146] on input "To" at bounding box center [727, 160] width 115 height 29
click at [759, 222] on button "Add" at bounding box center [772, 212] width 26 height 21
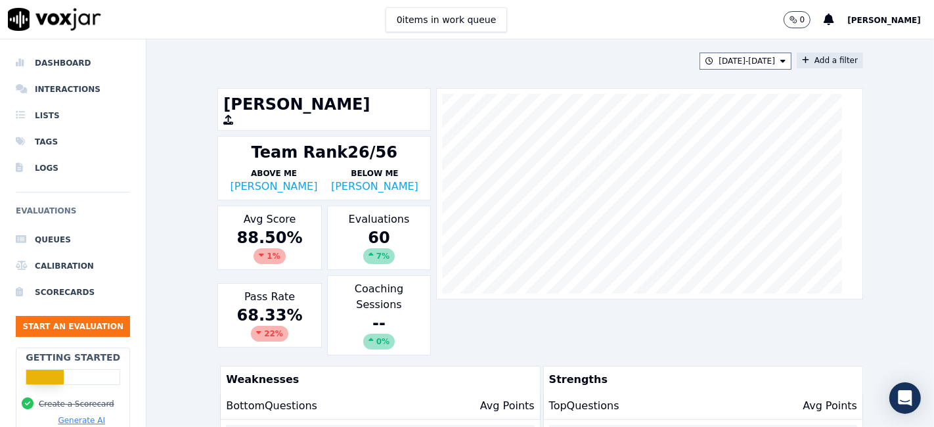
click at [797, 65] on button "Add a filter" at bounding box center [830, 61] width 66 height 16
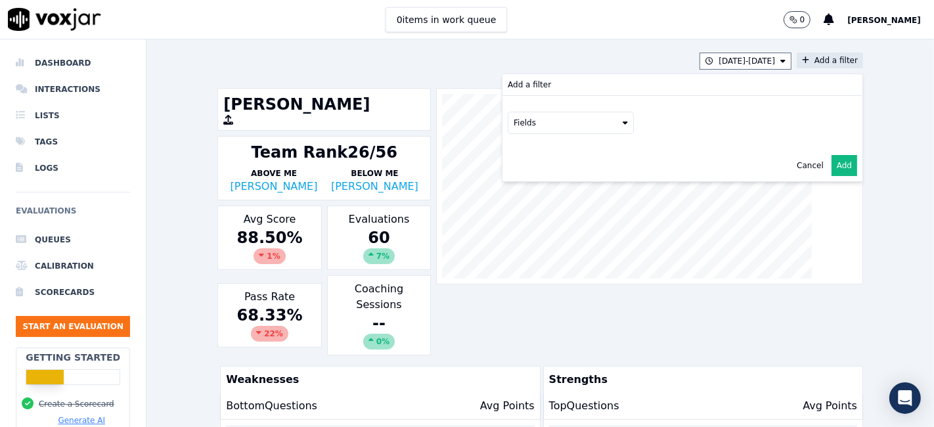
click at [543, 122] on button "Fields" at bounding box center [571, 123] width 126 height 22
click at [533, 250] on div "scorecard" at bounding box center [549, 255] width 39 height 11
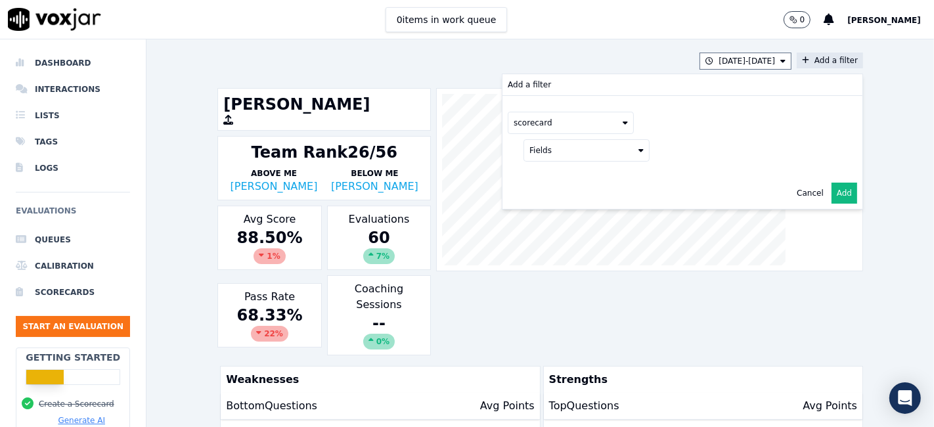
click at [542, 146] on button "Fields" at bounding box center [586, 150] width 126 height 22
click at [546, 169] on div "title" at bounding box center [553, 172] width 15 height 11
click at [762, 143] on button at bounding box center [749, 149] width 189 height 20
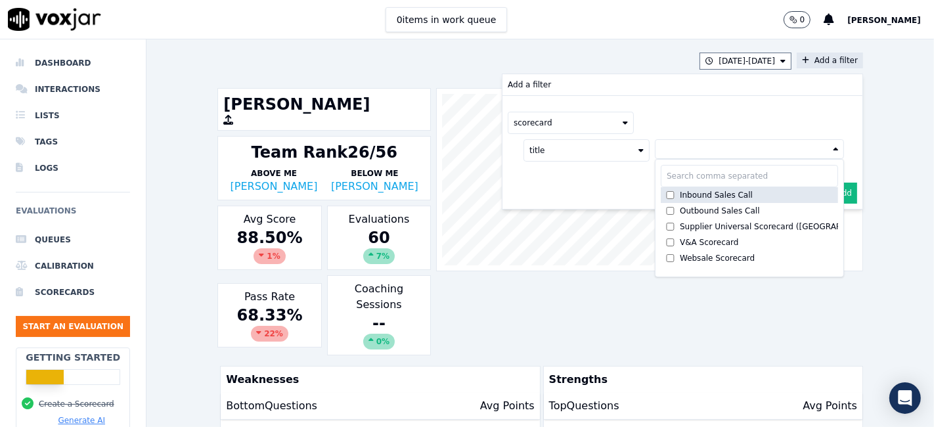
click at [680, 197] on div "Inbound Sales Call" at bounding box center [716, 195] width 73 height 11
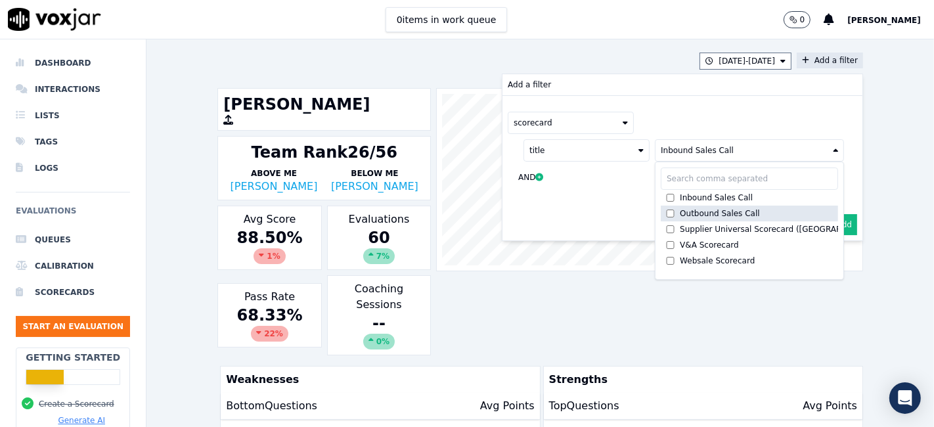
click at [680, 208] on div "Outbound Sales Call" at bounding box center [720, 213] width 80 height 11
click at [833, 223] on button "Add" at bounding box center [845, 224] width 26 height 21
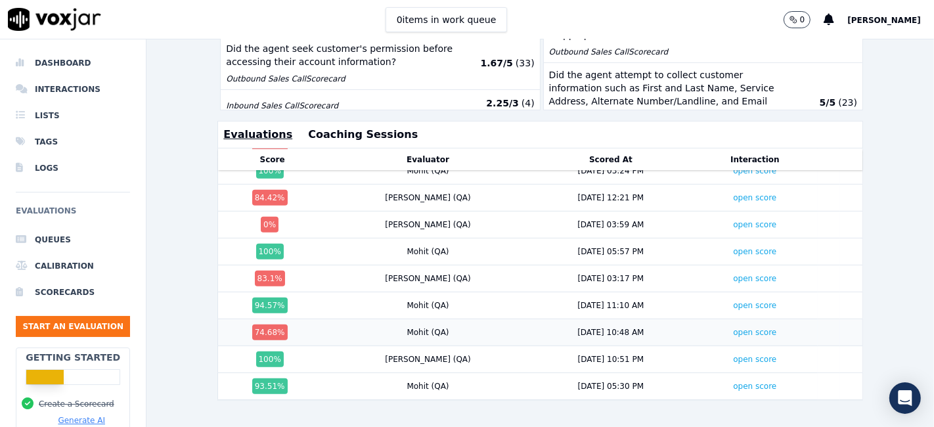
scroll to position [1386, 0]
click at [733, 328] on link "open score" at bounding box center [754, 332] width 43 height 9
click at [733, 275] on link "open score" at bounding box center [754, 279] width 43 height 9
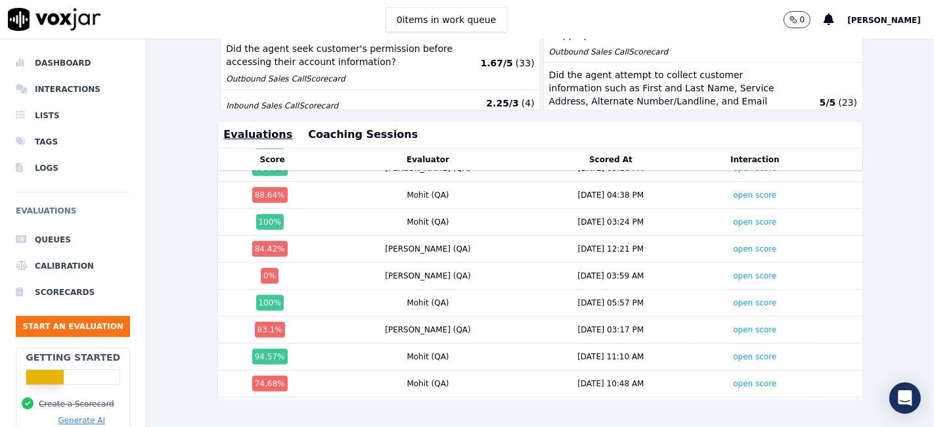
scroll to position [1313, 0]
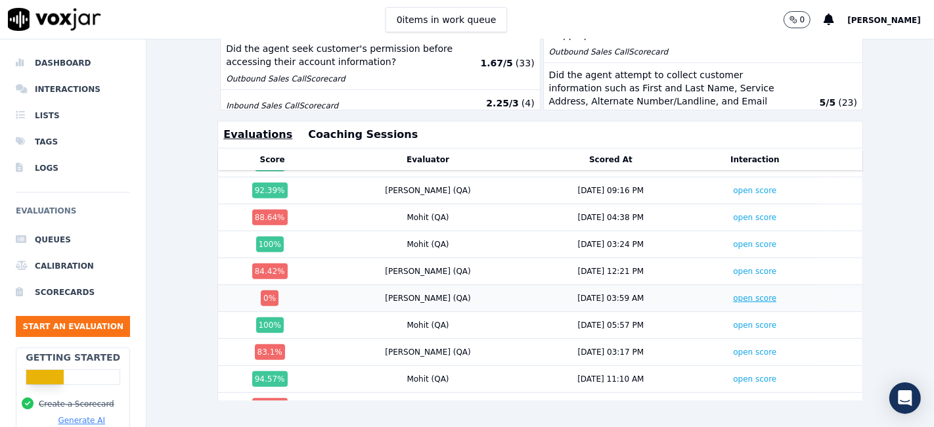
click at [733, 294] on link "open score" at bounding box center [754, 298] width 43 height 9
click at [733, 267] on link "open score" at bounding box center [754, 271] width 43 height 9
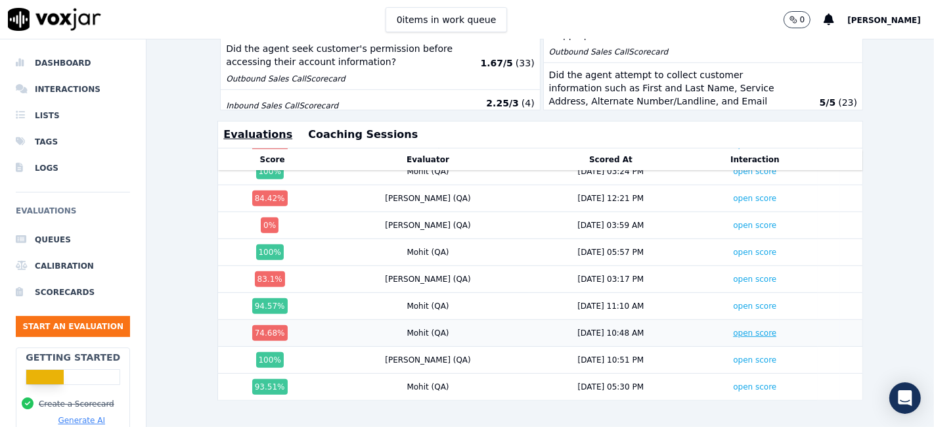
click at [733, 328] on link "open score" at bounding box center [754, 332] width 43 height 9
click at [733, 275] on link "open score" at bounding box center [754, 279] width 43 height 9
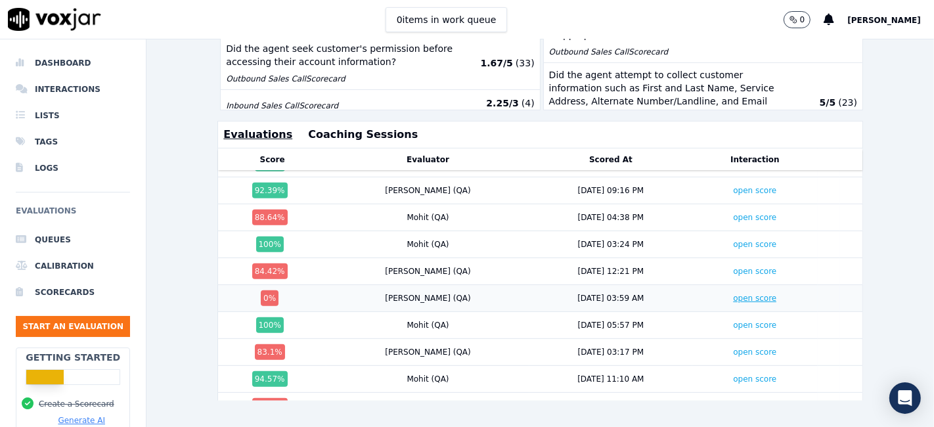
click at [733, 294] on link "open score" at bounding box center [754, 298] width 43 height 9
click at [733, 267] on link "open score" at bounding box center [754, 271] width 43 height 9
click at [733, 213] on link "open score" at bounding box center [754, 217] width 43 height 9
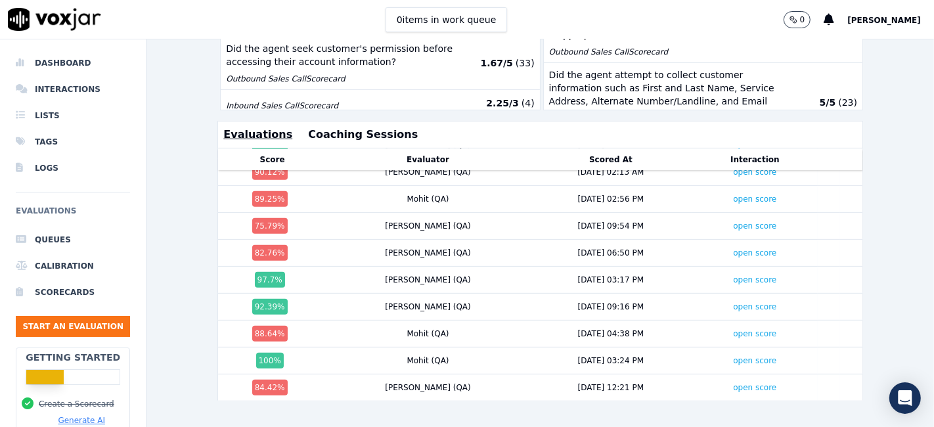
scroll to position [1167, 0]
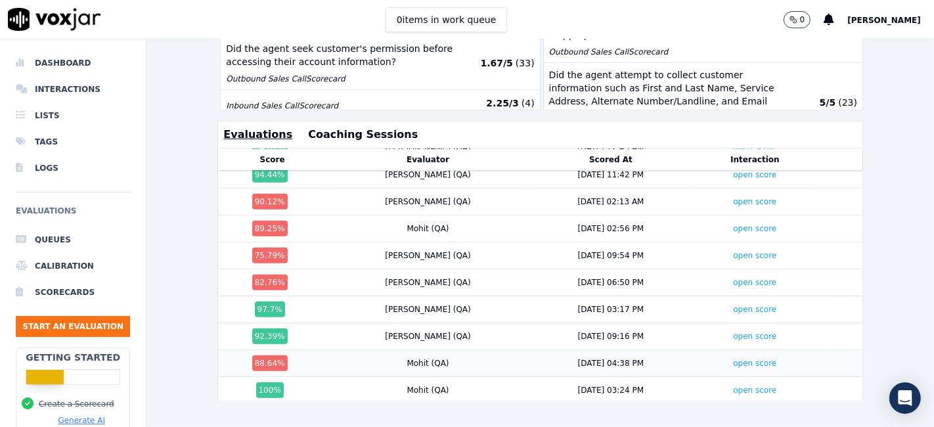
click at [709, 350] on td "open score" at bounding box center [754, 363] width 125 height 27
click at [733, 359] on link "open score" at bounding box center [754, 363] width 43 height 9
click at [733, 278] on link "open score" at bounding box center [754, 282] width 43 height 9
click at [733, 251] on link "open score" at bounding box center [754, 255] width 43 height 9
click at [733, 224] on link "open score" at bounding box center [754, 228] width 43 height 9
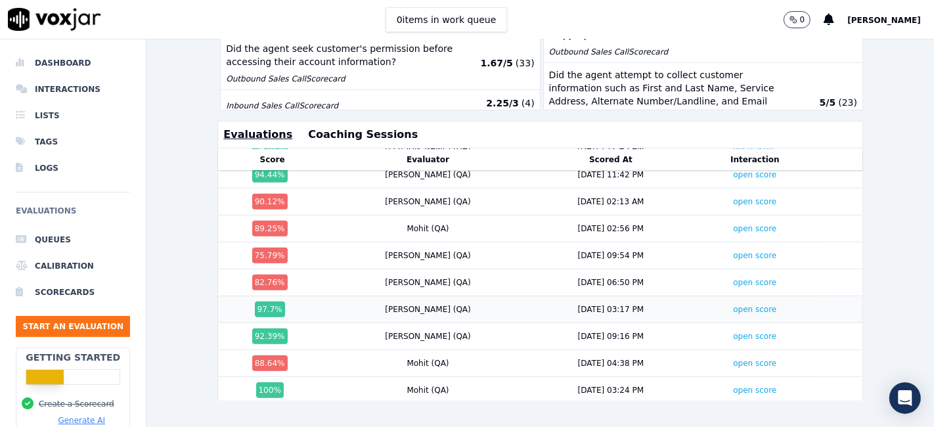
scroll to position [1094, 0]
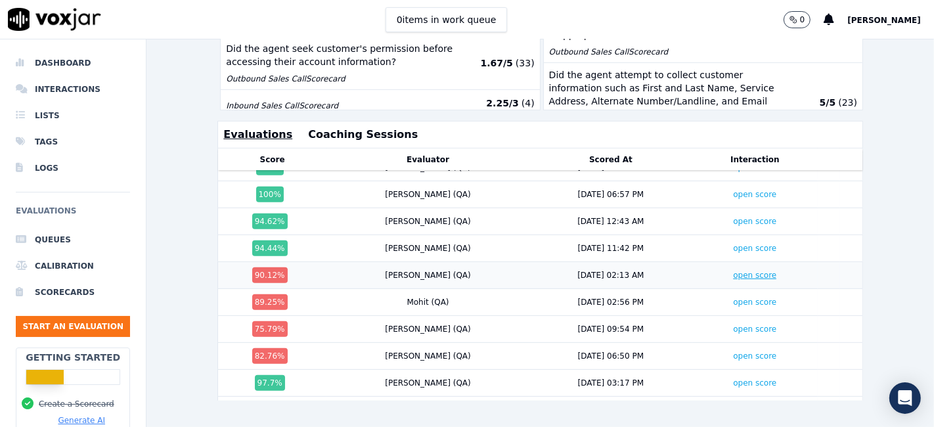
click at [733, 271] on link "open score" at bounding box center [754, 275] width 43 height 9
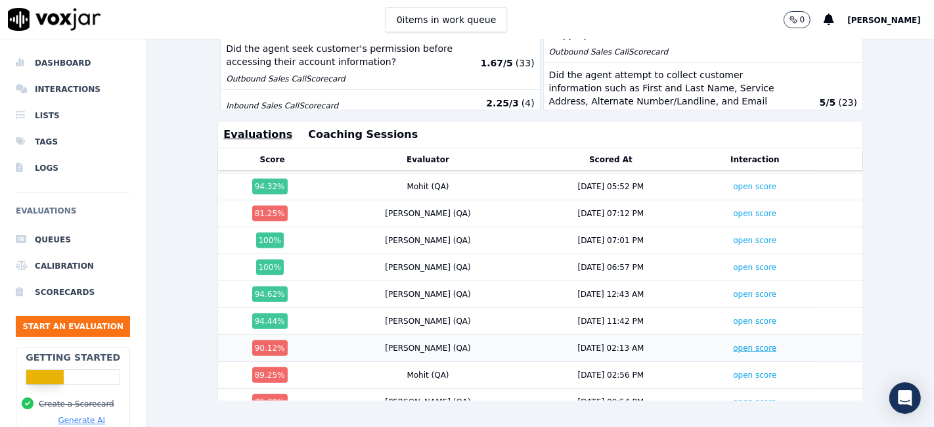
click at [733, 344] on link "open score" at bounding box center [754, 348] width 43 height 9
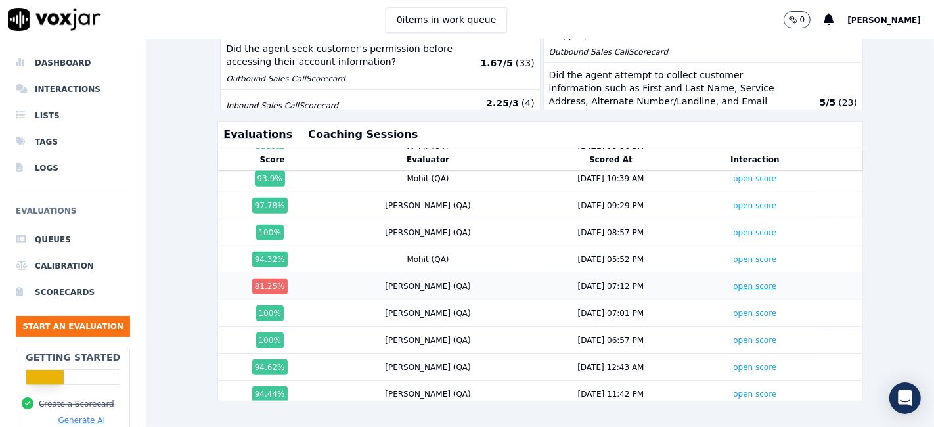
click at [733, 282] on link "open score" at bounding box center [754, 286] width 43 height 9
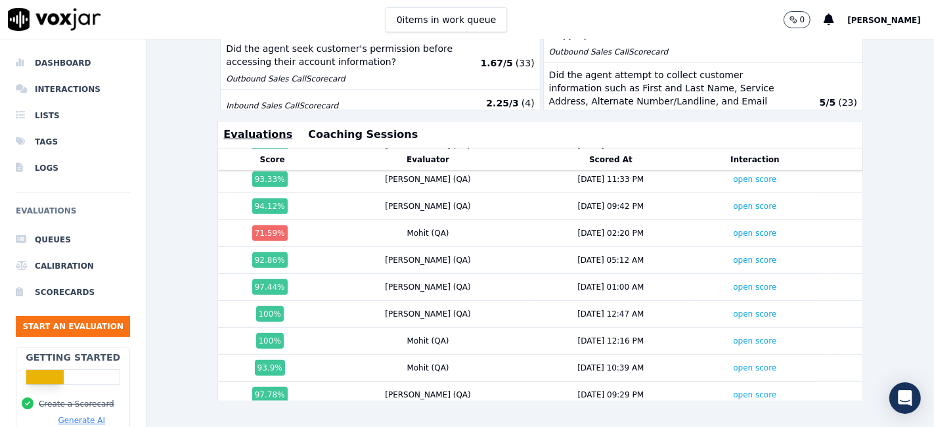
scroll to position [729, 0]
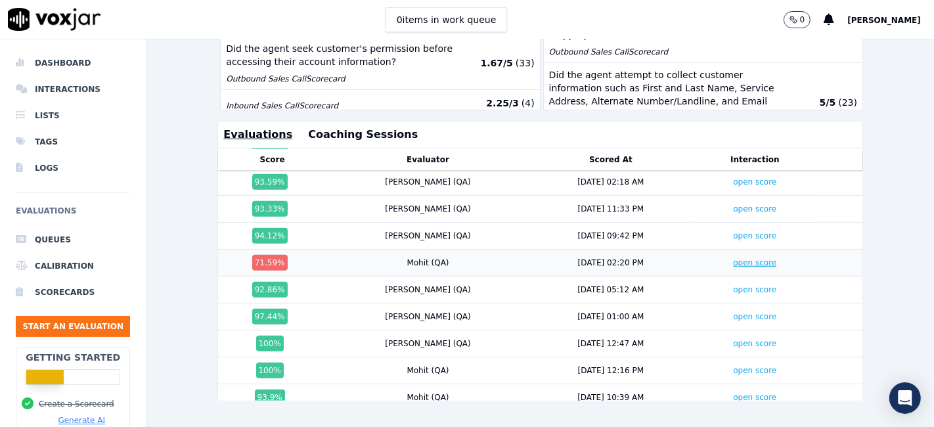
click at [733, 258] on link "open score" at bounding box center [754, 262] width 43 height 9
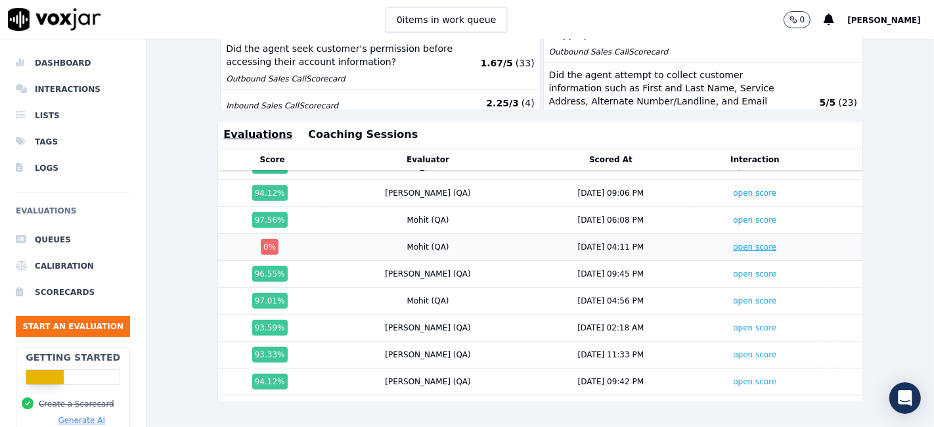
click at [733, 242] on link "open score" at bounding box center [754, 246] width 43 height 9
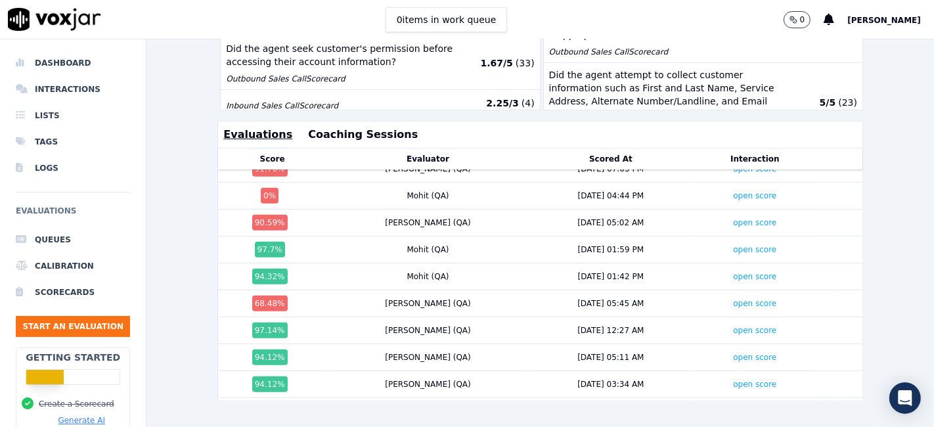
scroll to position [364, 0]
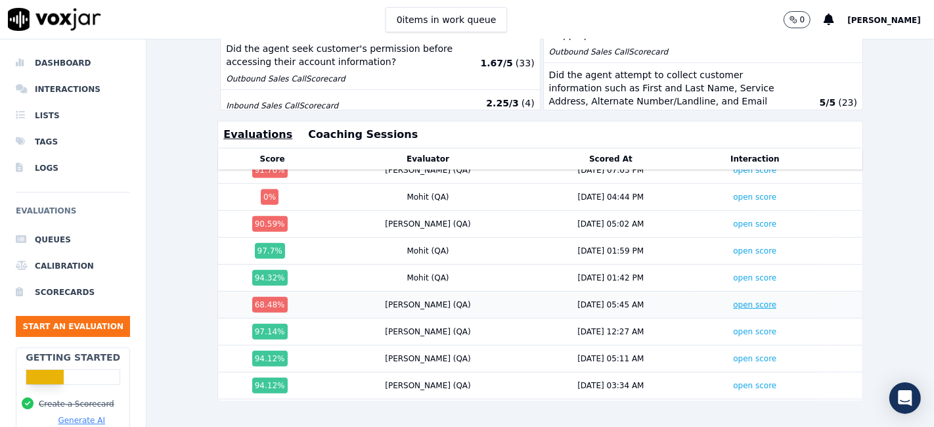
click at [733, 300] on link "open score" at bounding box center [754, 304] width 43 height 9
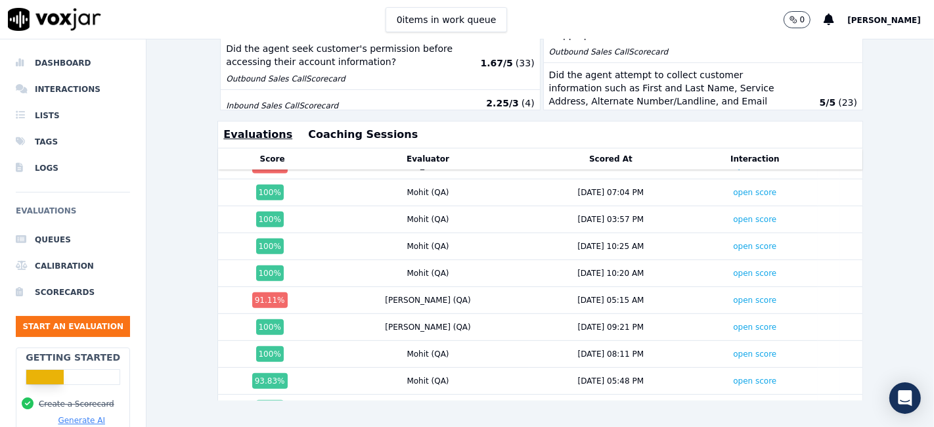
scroll to position [218, 0]
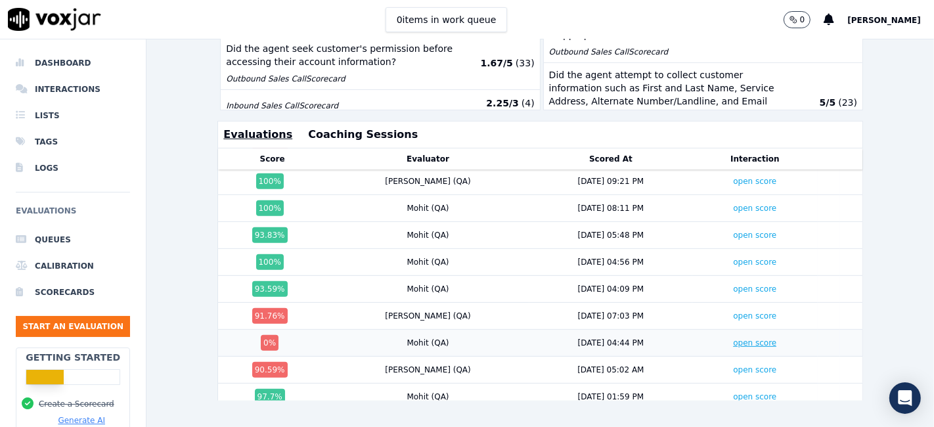
click at [733, 338] on link "open score" at bounding box center [754, 342] width 43 height 9
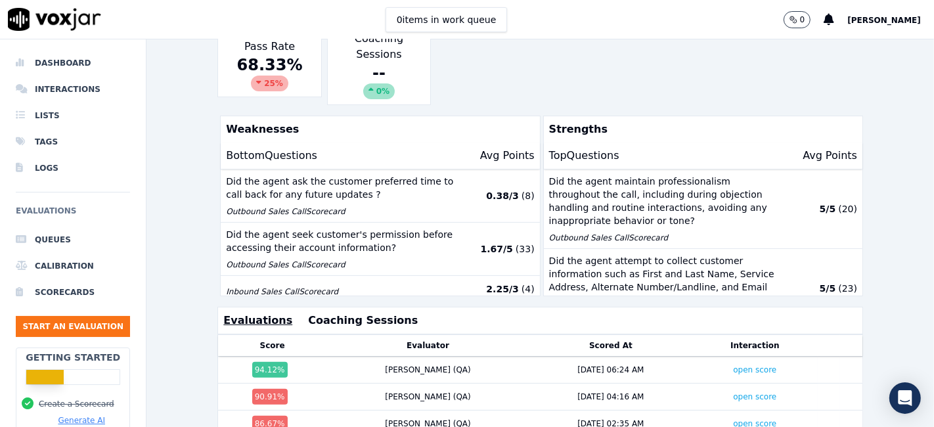
scroll to position [231, 0]
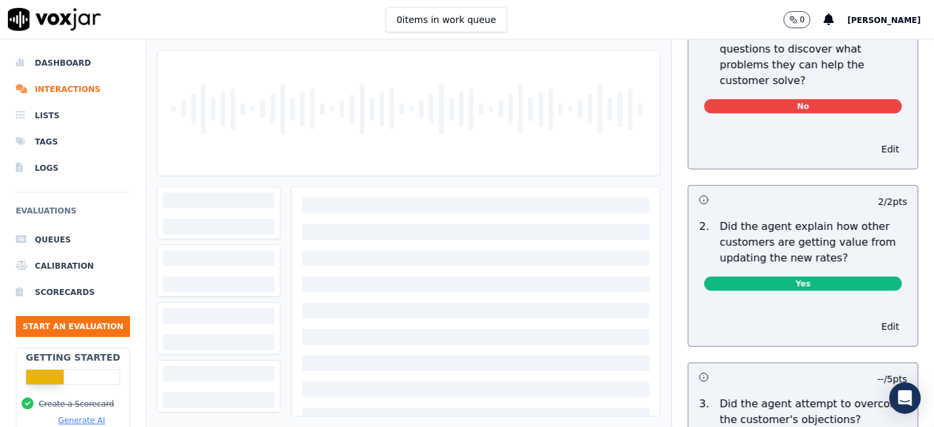
scroll to position [1021, 0]
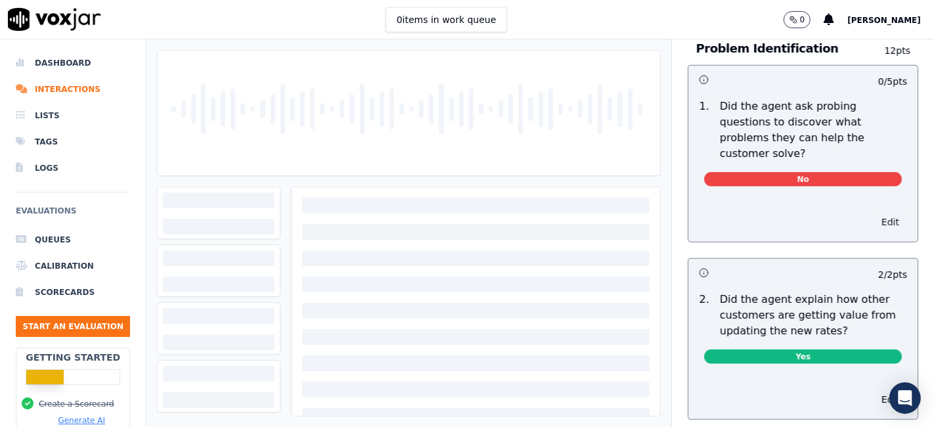
click at [874, 213] on button "Edit" at bounding box center [890, 222] width 33 height 18
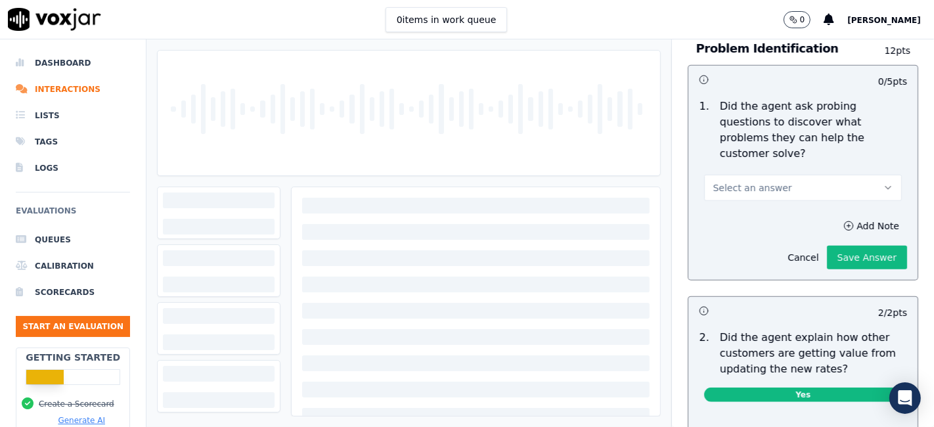
click at [784, 175] on button "Select an answer" at bounding box center [803, 188] width 198 height 26
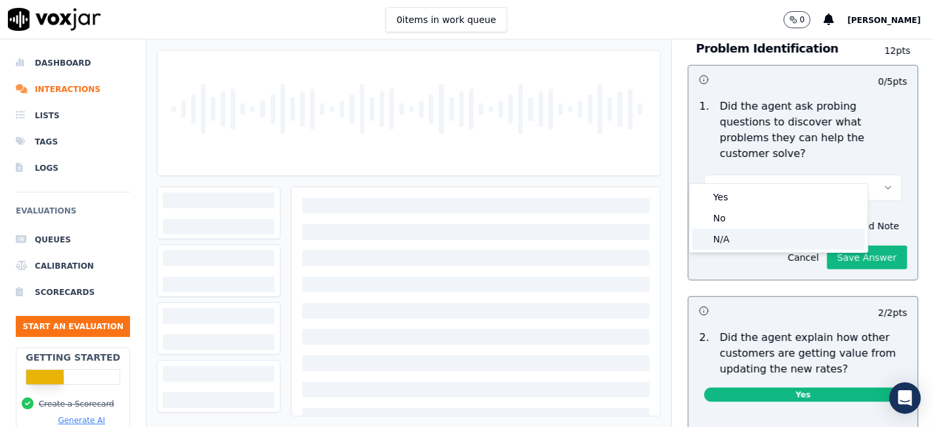
click at [751, 239] on div "N/A" at bounding box center [778, 239] width 173 height 21
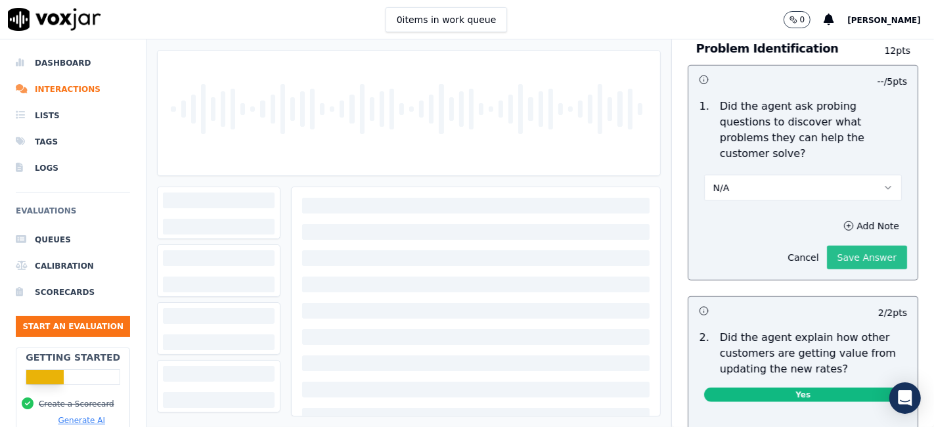
click at [848, 246] on button "Save Answer" at bounding box center [867, 258] width 80 height 24
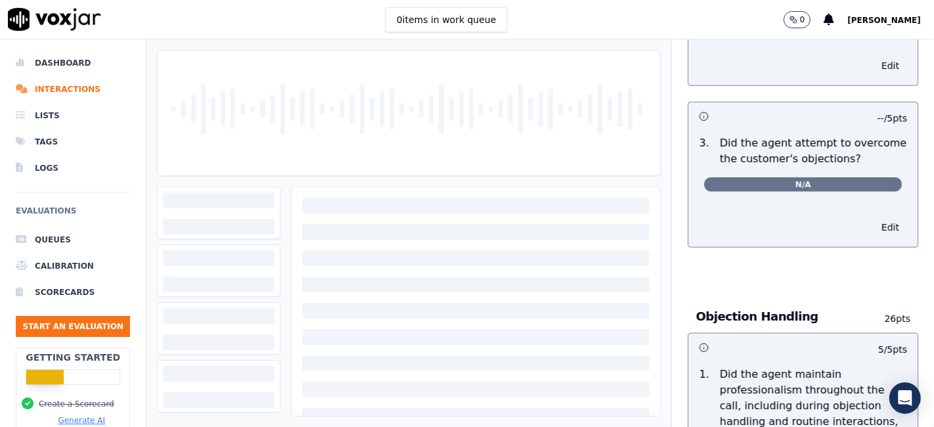
scroll to position [0, 0]
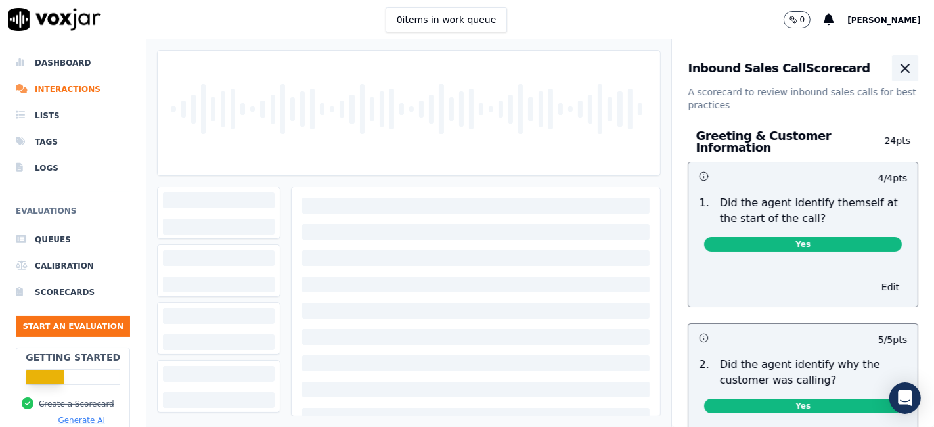
click at [897, 74] on icon "button" at bounding box center [905, 68] width 16 height 16
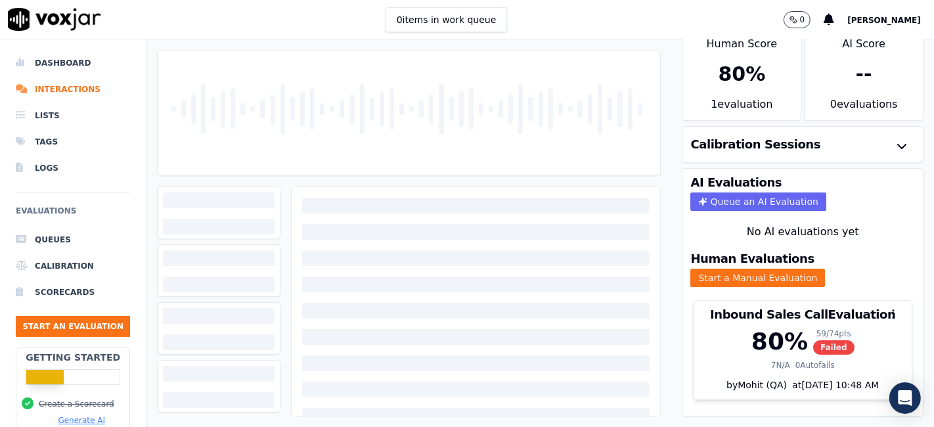
scroll to position [42, 0]
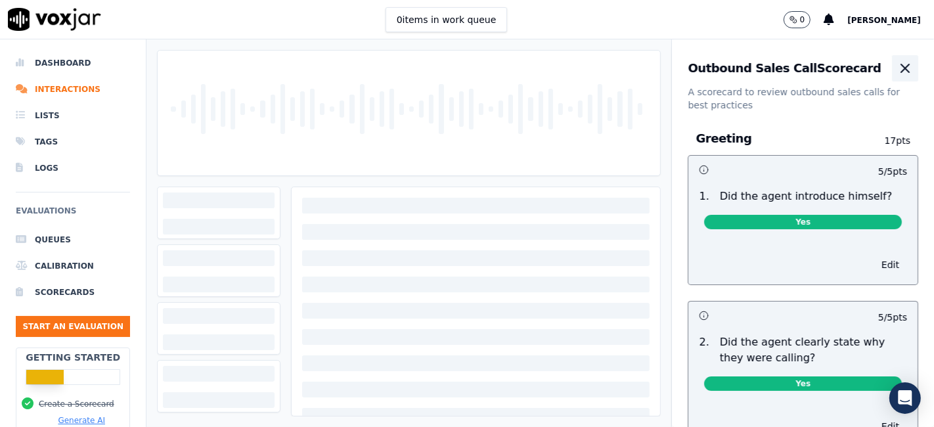
click at [897, 68] on icon "button" at bounding box center [905, 68] width 16 height 16
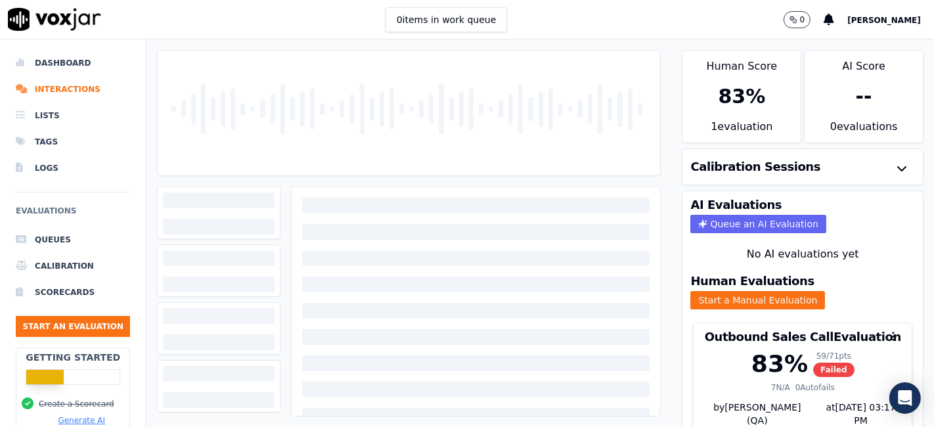
scroll to position [42, 0]
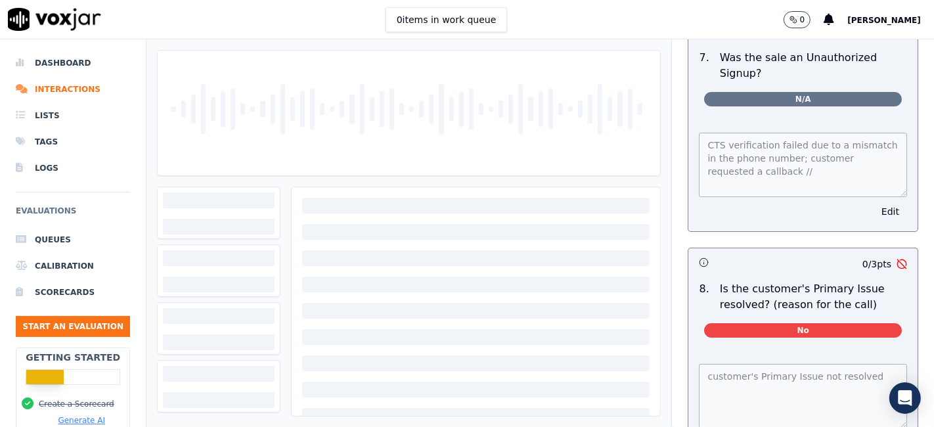
scroll to position [4064, 0]
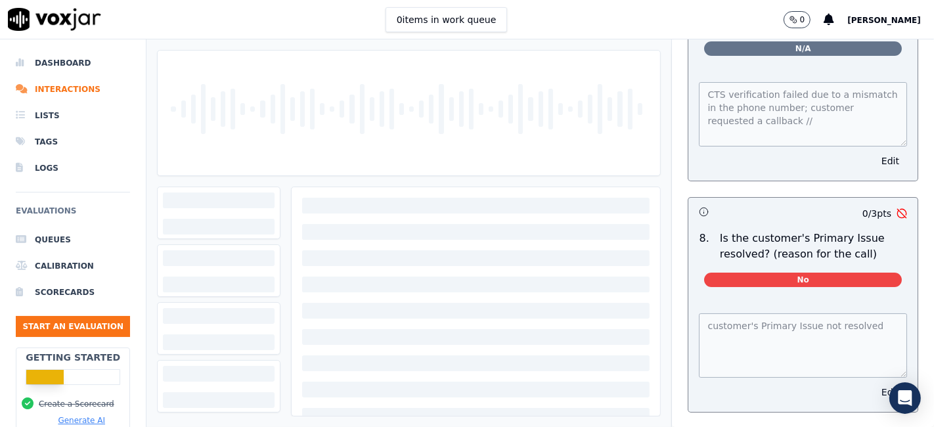
click at [874, 383] on button "Edit" at bounding box center [890, 392] width 33 height 18
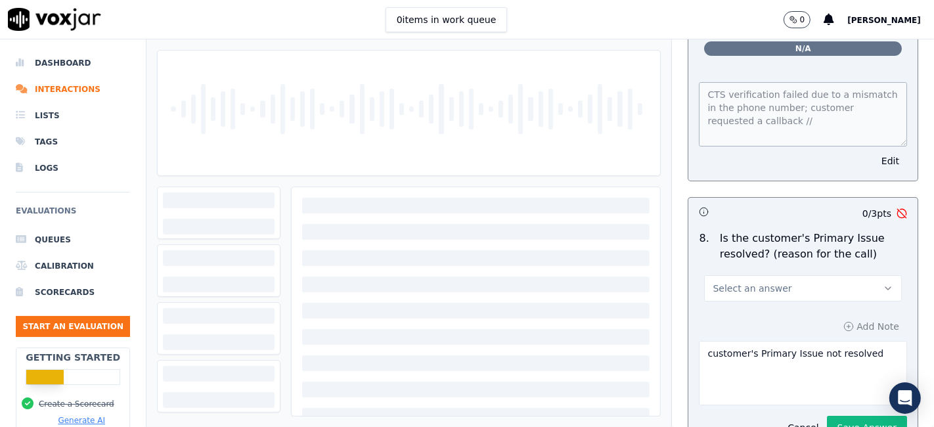
click at [808, 275] on button "Select an answer" at bounding box center [803, 288] width 198 height 26
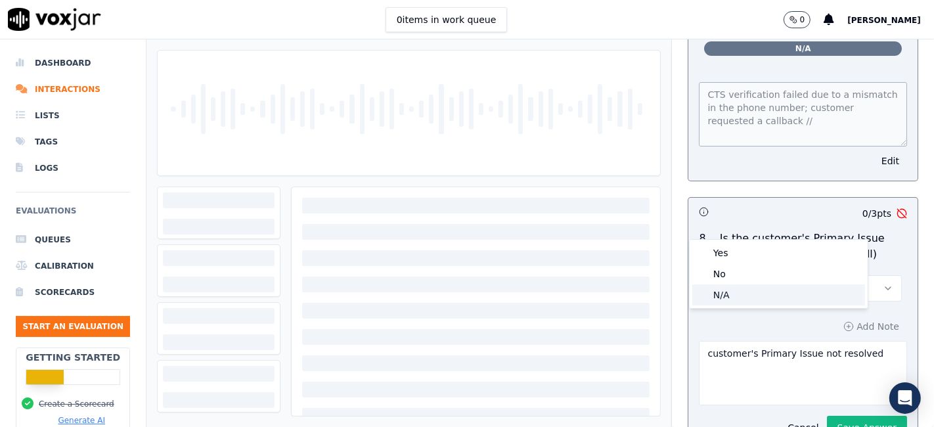
click at [751, 299] on div "N/A" at bounding box center [778, 294] width 173 height 21
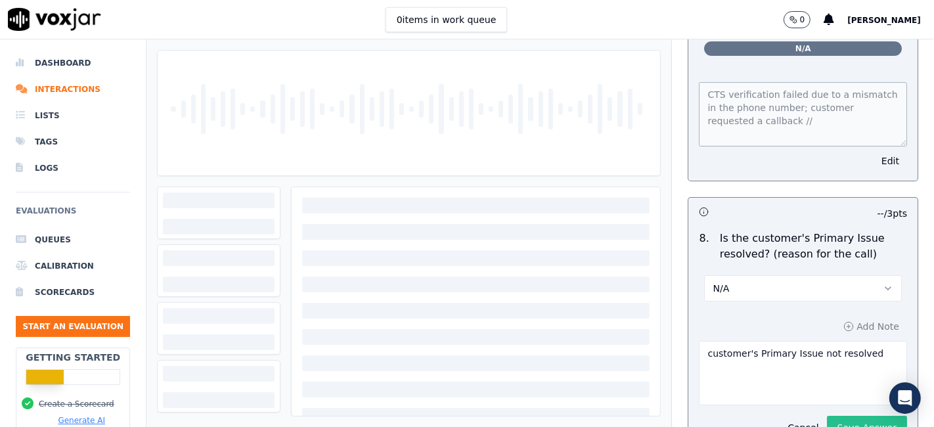
click at [827, 416] on button "Save Answer" at bounding box center [867, 428] width 80 height 24
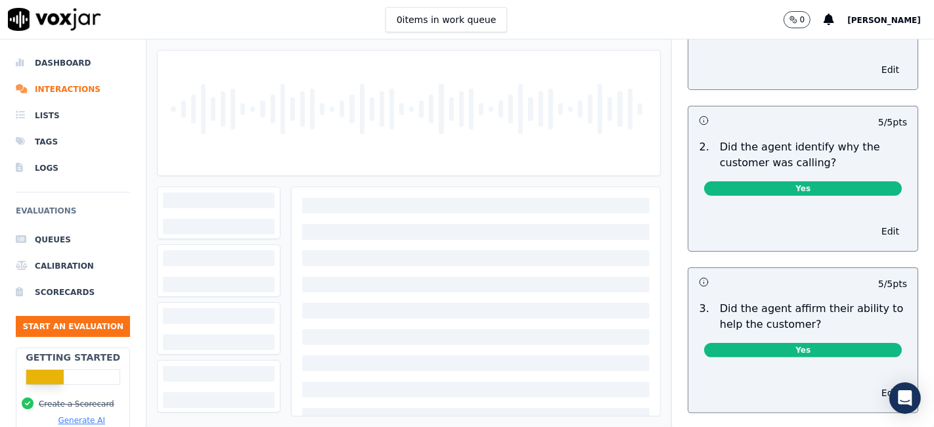
scroll to position [0, 0]
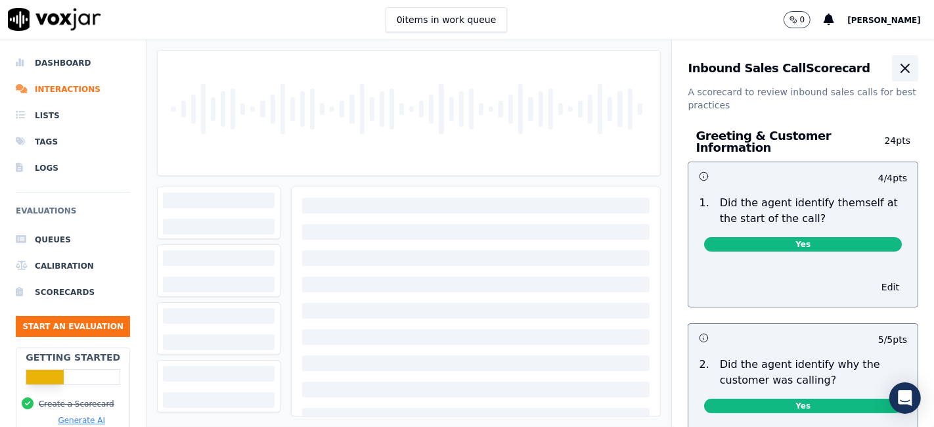
click at [901, 66] on icon "button" at bounding box center [905, 68] width 8 height 8
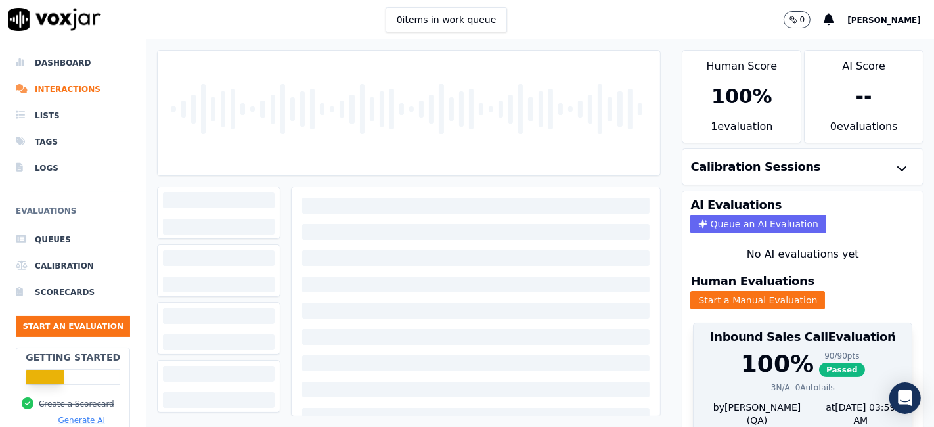
scroll to position [42, 0]
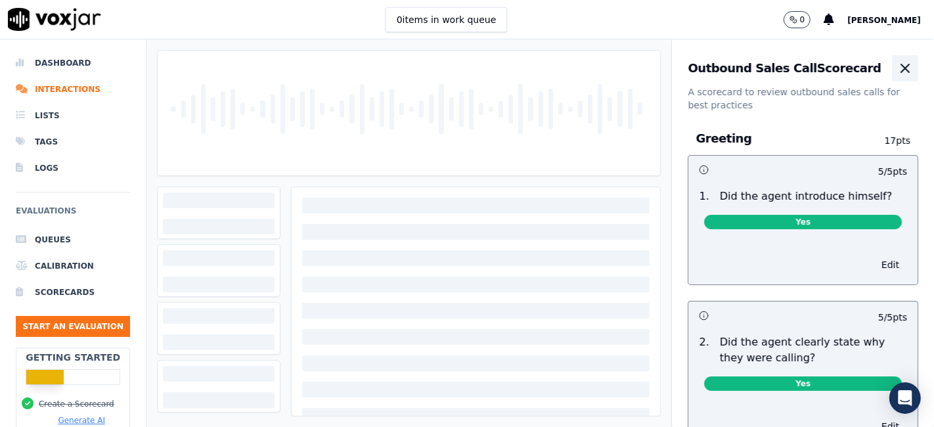
click at [901, 66] on icon "button" at bounding box center [905, 68] width 8 height 8
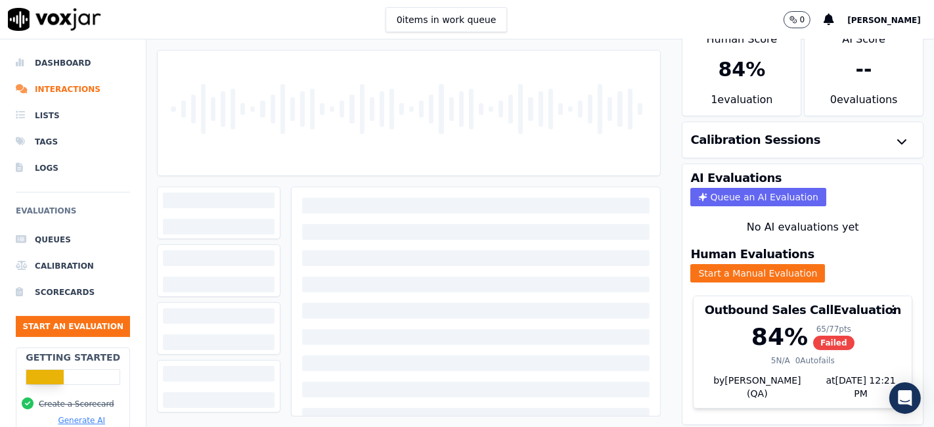
scroll to position [42, 0]
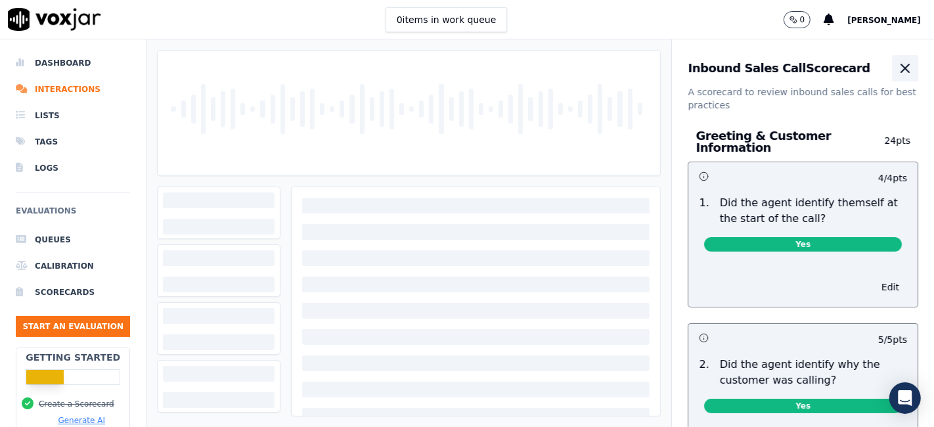
click at [901, 70] on icon "button" at bounding box center [905, 68] width 8 height 8
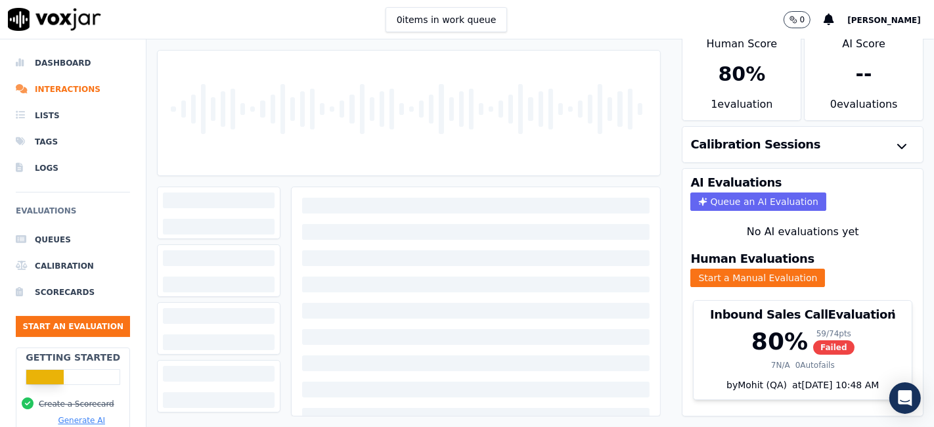
scroll to position [42, 0]
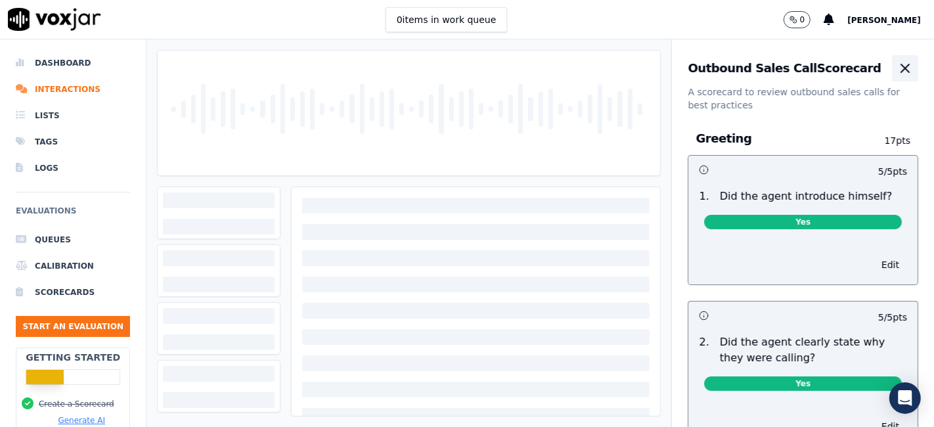
click at [892, 76] on button "button" at bounding box center [905, 68] width 26 height 26
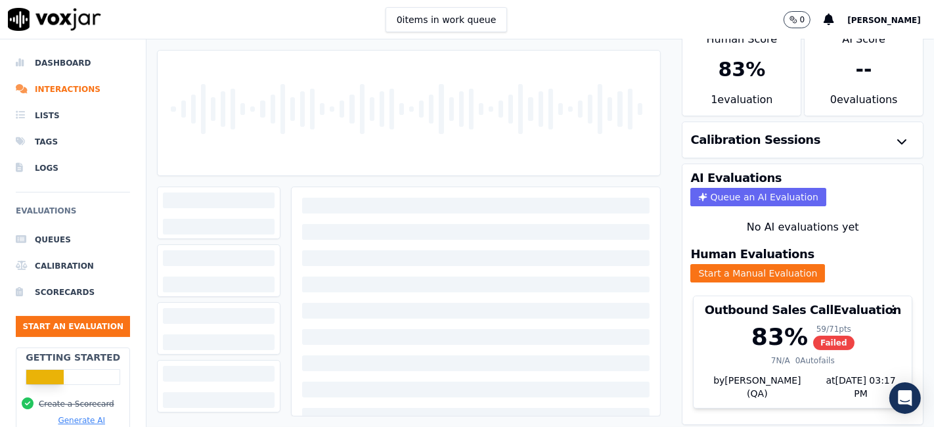
scroll to position [42, 0]
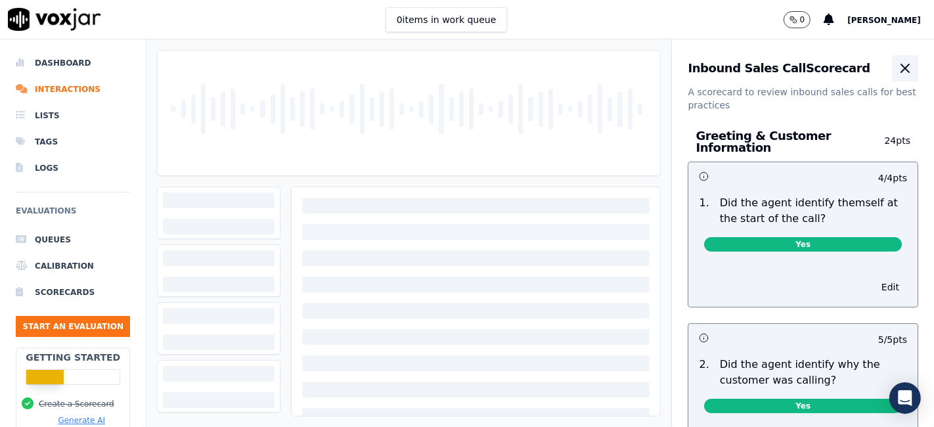
click at [901, 70] on icon "button" at bounding box center [905, 68] width 8 height 8
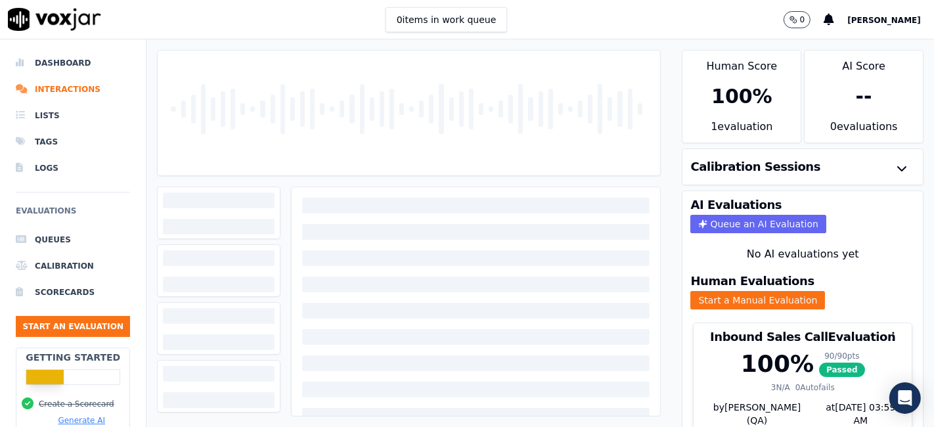
scroll to position [42, 0]
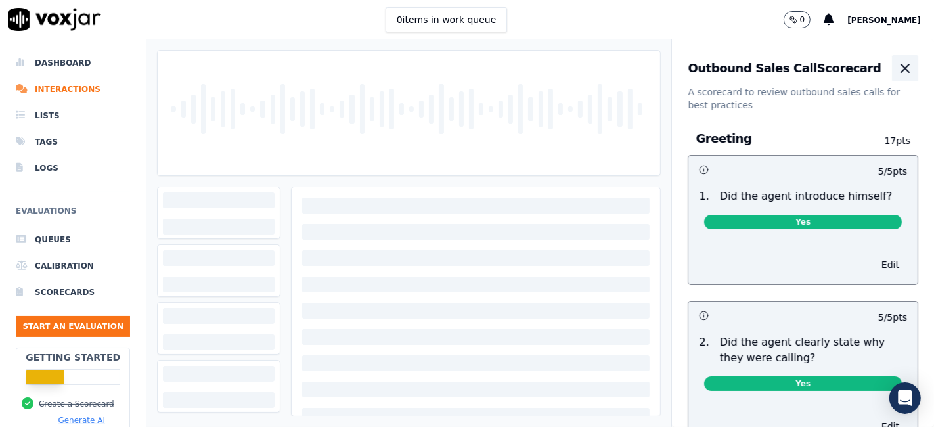
click at [892, 59] on button "button" at bounding box center [905, 68] width 26 height 26
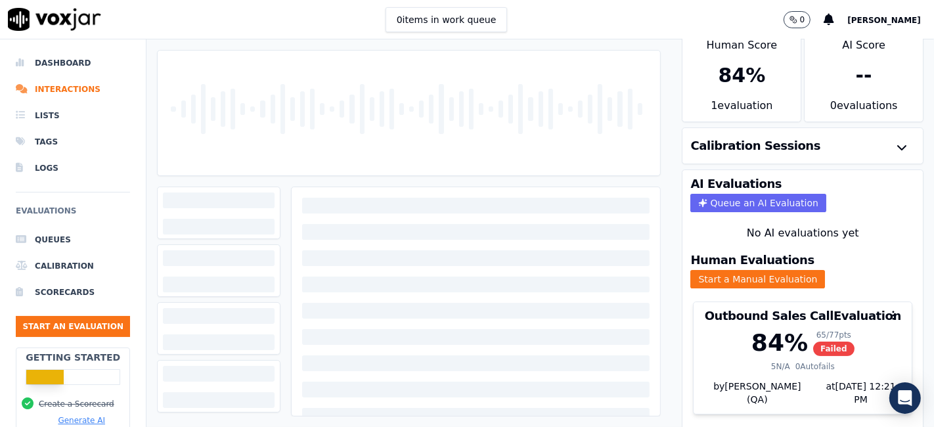
scroll to position [42, 0]
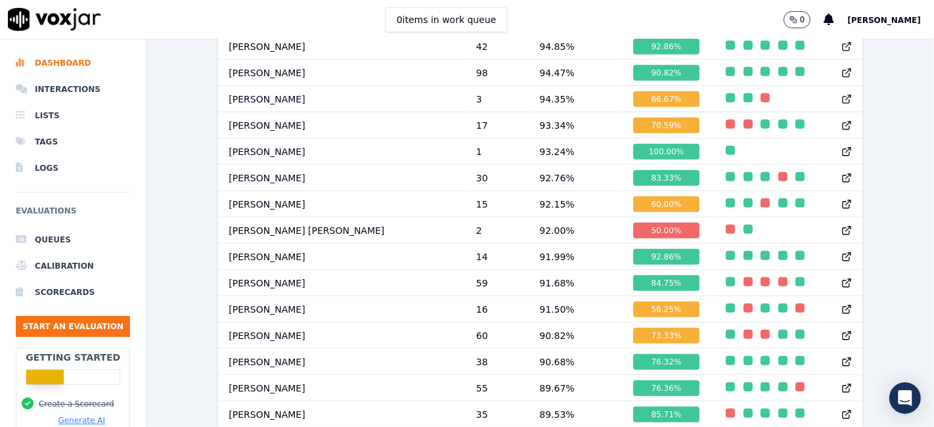
scroll to position [789, 0]
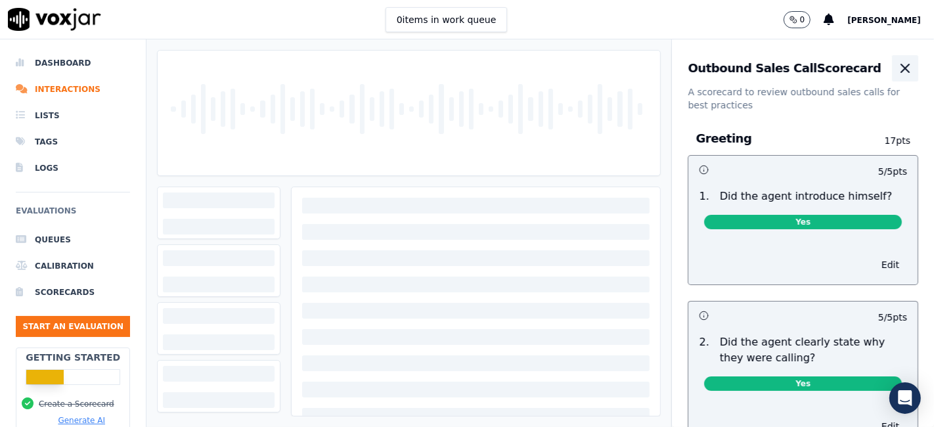
click at [897, 74] on icon "button" at bounding box center [905, 68] width 16 height 16
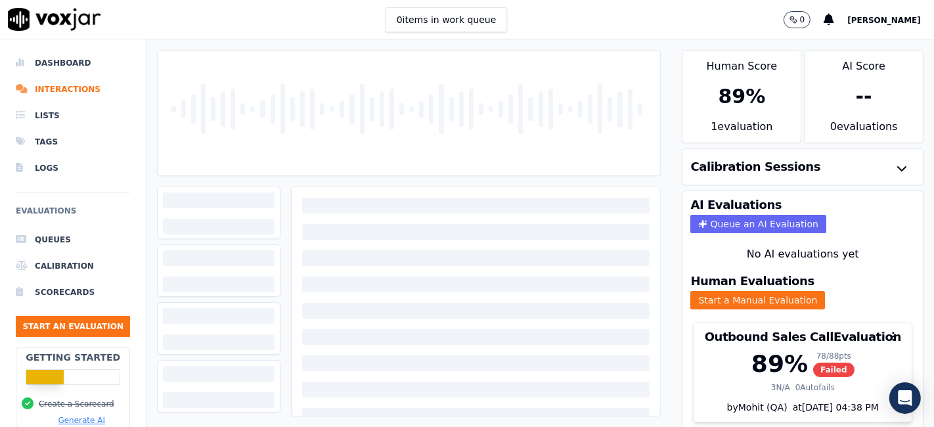
scroll to position [42, 0]
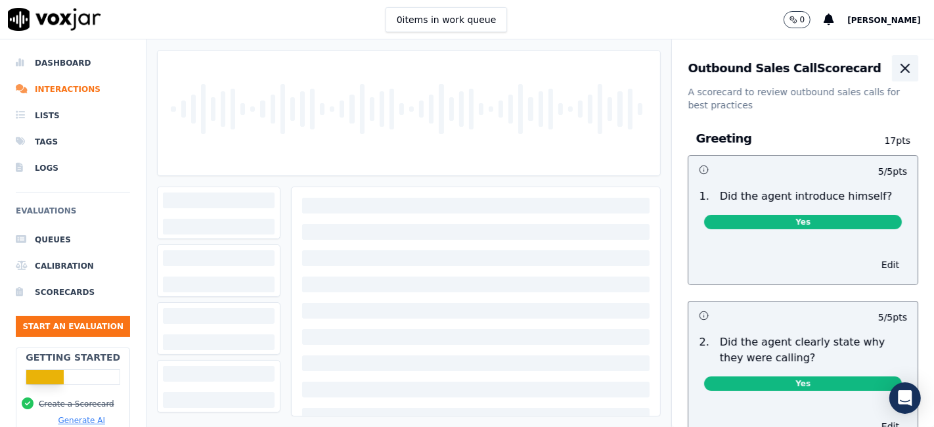
click at [897, 64] on icon "button" at bounding box center [905, 68] width 16 height 16
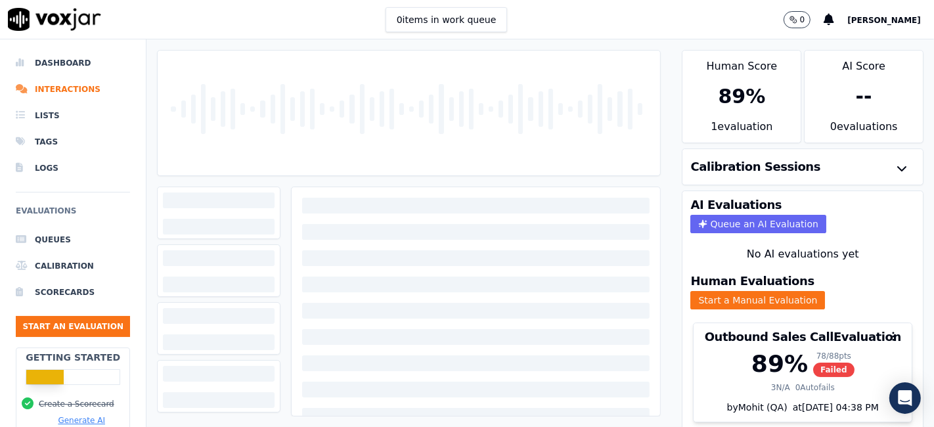
scroll to position [42, 0]
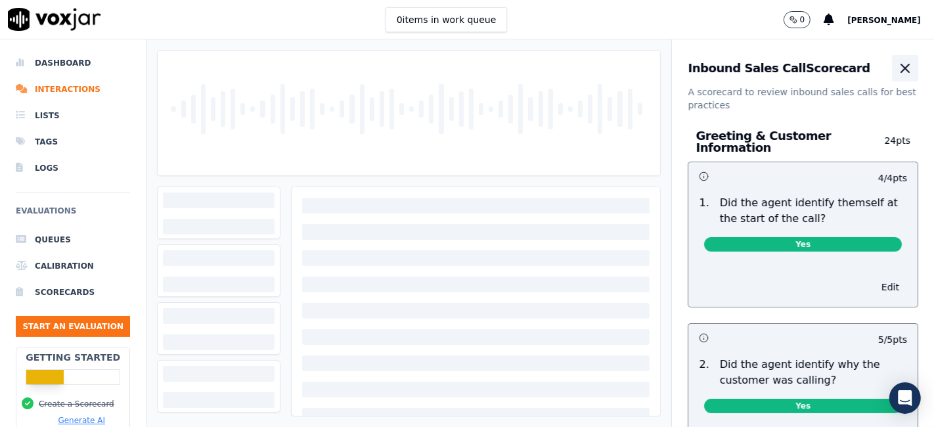
click at [897, 70] on icon "button" at bounding box center [905, 68] width 16 height 16
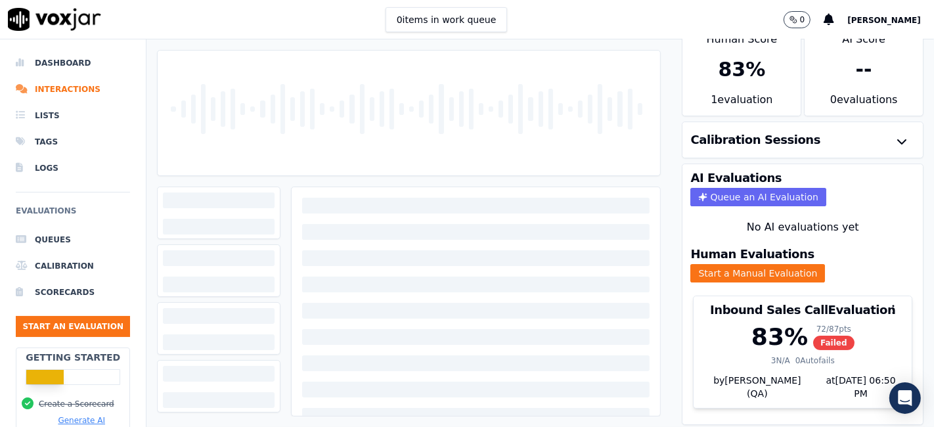
scroll to position [42, 0]
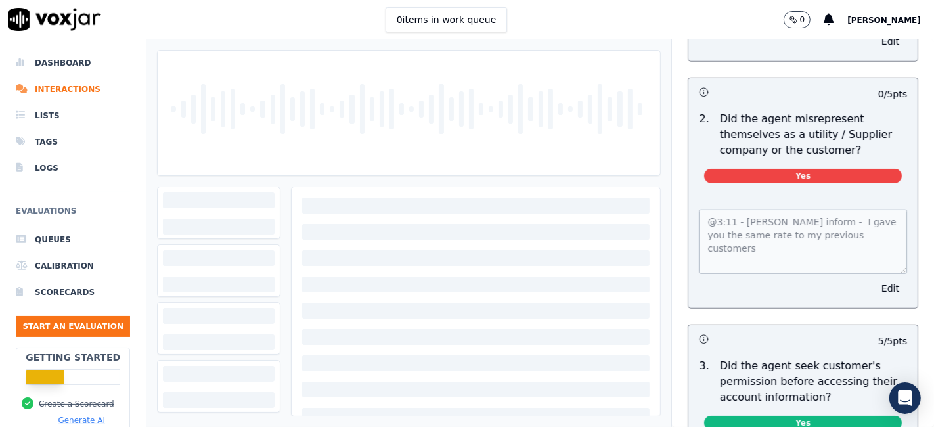
scroll to position [948, 0]
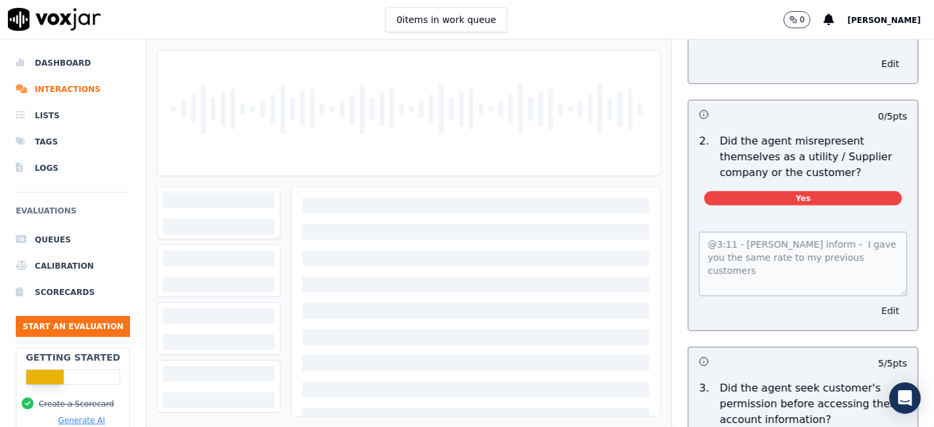
click at [874, 302] on button "Edit" at bounding box center [890, 310] width 33 height 18
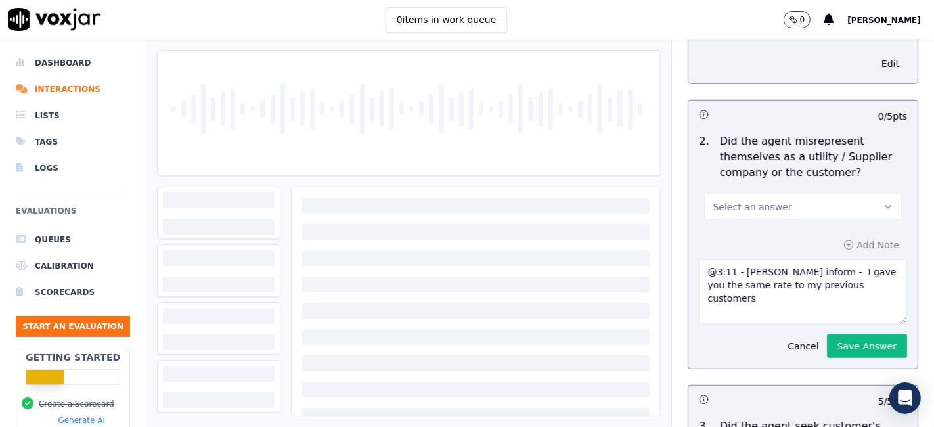
click at [809, 200] on button "Select an answer" at bounding box center [803, 207] width 198 height 26
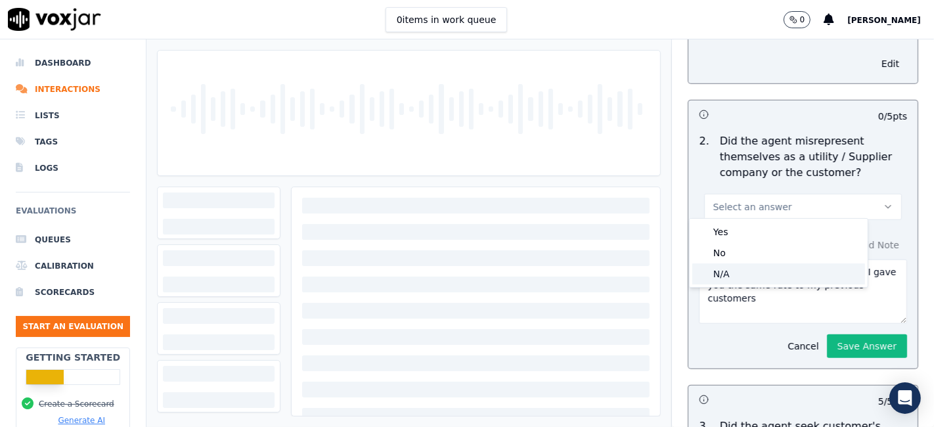
click at [776, 279] on div "N/A" at bounding box center [778, 273] width 173 height 21
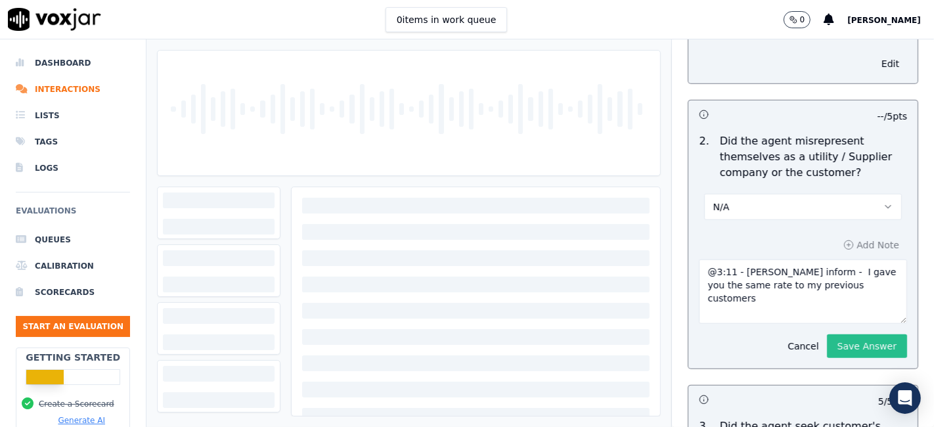
click at [828, 346] on button "Save Answer" at bounding box center [867, 346] width 80 height 24
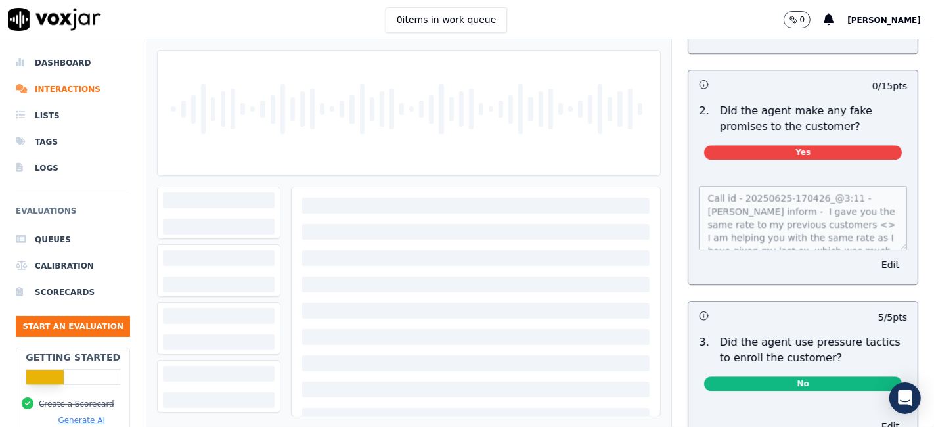
scroll to position [39, 0]
click at [874, 255] on button "Edit" at bounding box center [890, 264] width 33 height 18
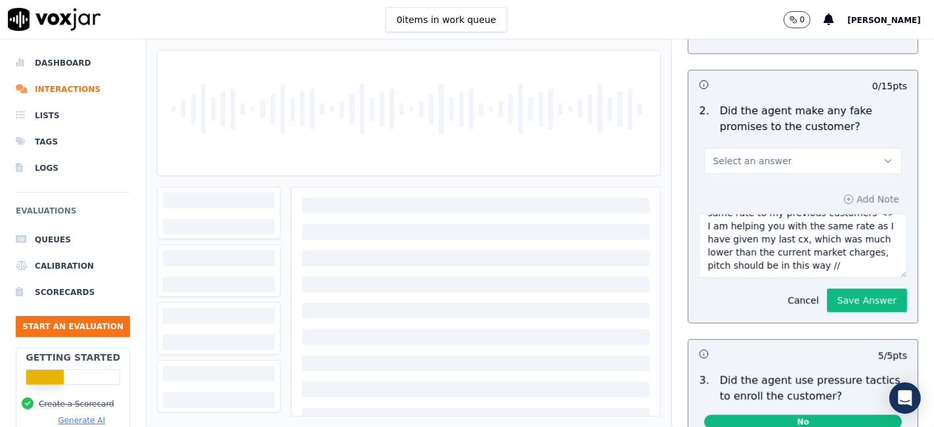
click at [791, 148] on button "Select an answer" at bounding box center [803, 161] width 198 height 26
click at [759, 207] on div "N/A" at bounding box center [778, 204] width 173 height 21
click at [829, 288] on button "Save Answer" at bounding box center [867, 300] width 80 height 24
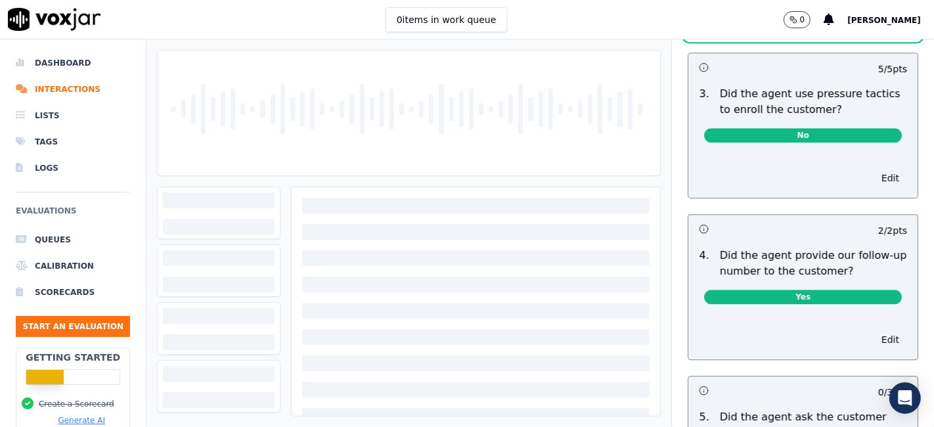
scroll to position [3400, 0]
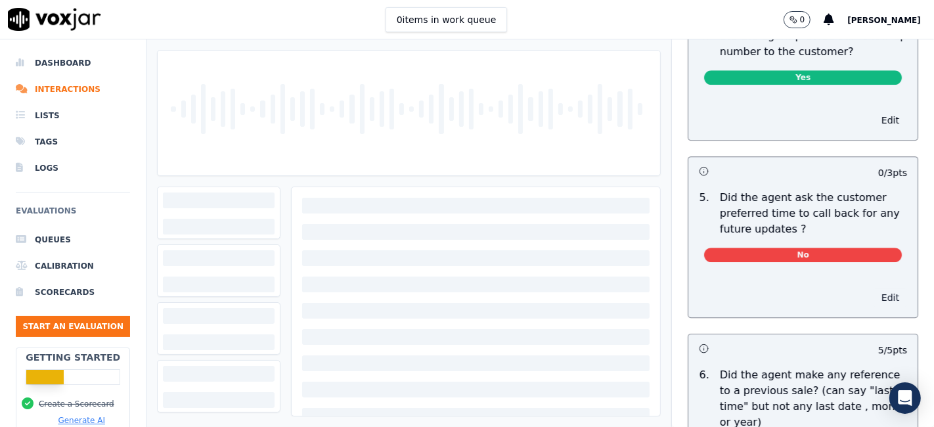
click at [874, 288] on button "Edit" at bounding box center [890, 297] width 33 height 18
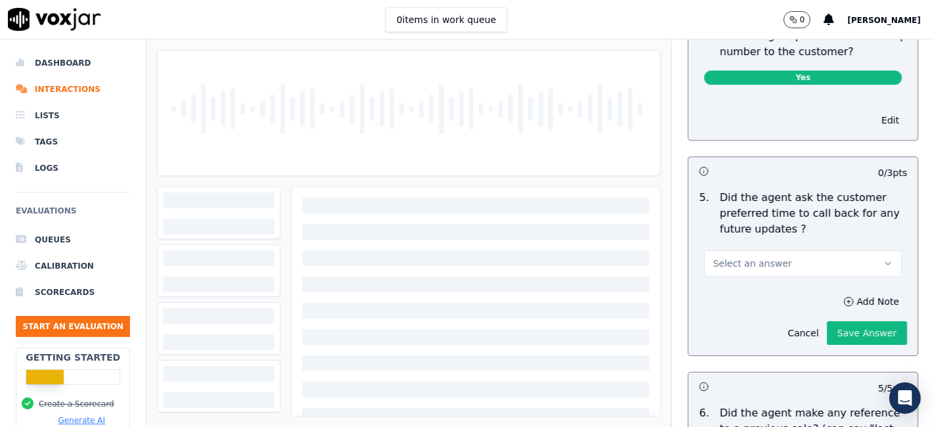
click at [793, 250] on button "Select an answer" at bounding box center [803, 263] width 198 height 26
click at [760, 307] on div "N/A" at bounding box center [778, 304] width 173 height 21
click at [848, 321] on button "Save Answer" at bounding box center [867, 333] width 80 height 24
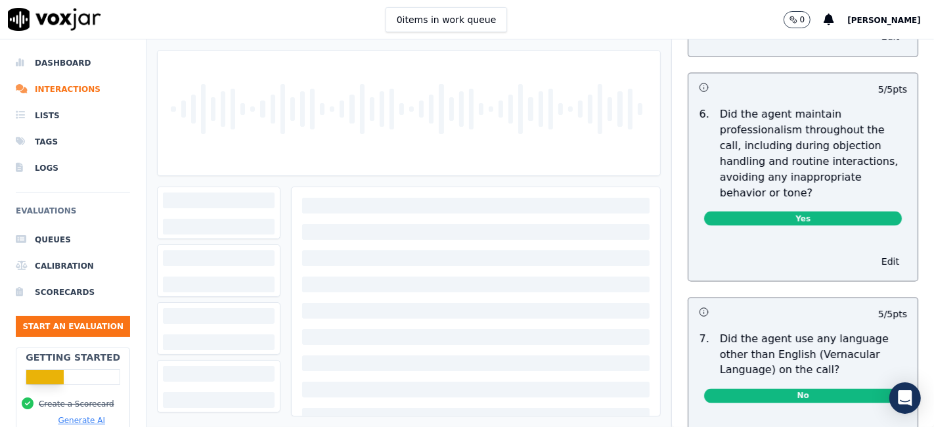
scroll to position [0, 0]
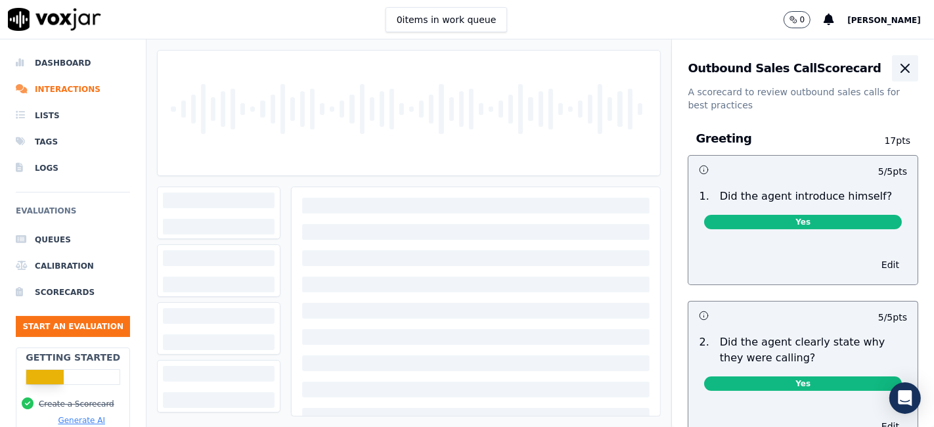
click at [897, 70] on icon "button" at bounding box center [905, 68] width 16 height 16
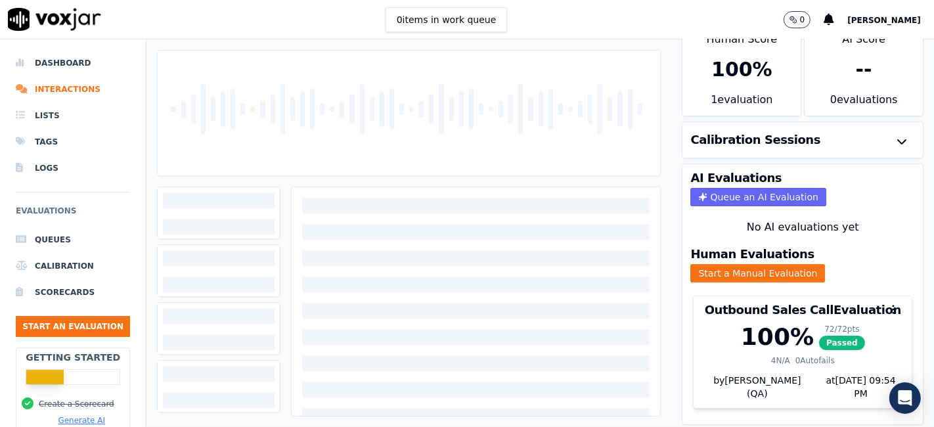
scroll to position [42, 0]
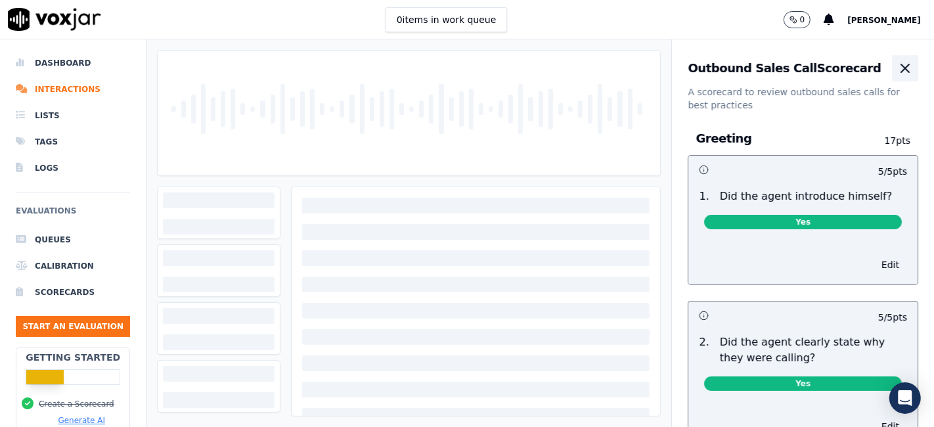
click at [897, 64] on icon "button" at bounding box center [905, 68] width 16 height 16
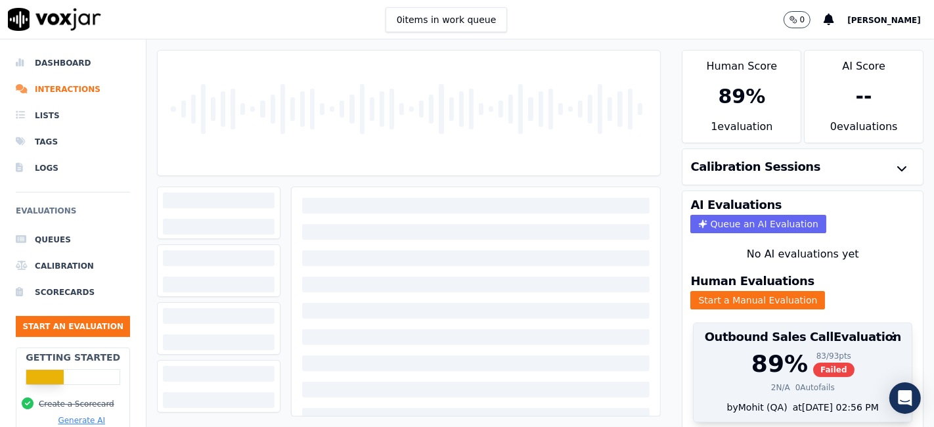
scroll to position [42, 0]
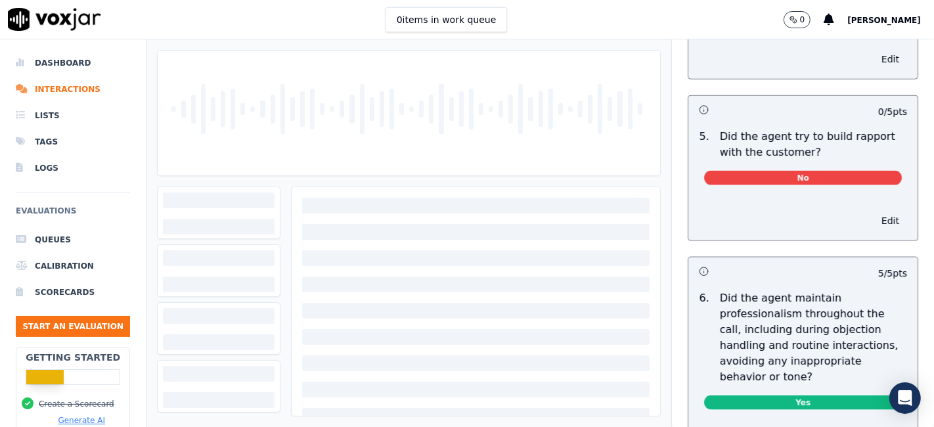
scroll to position [1532, 0]
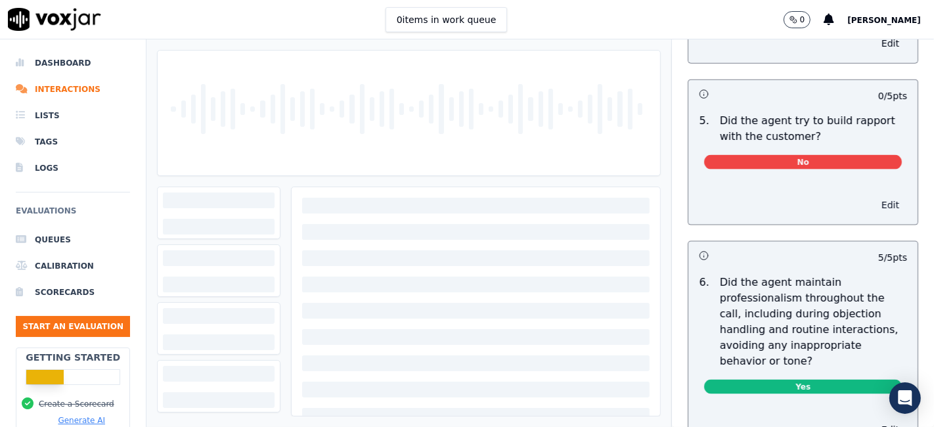
click at [874, 197] on button "Edit" at bounding box center [890, 205] width 33 height 18
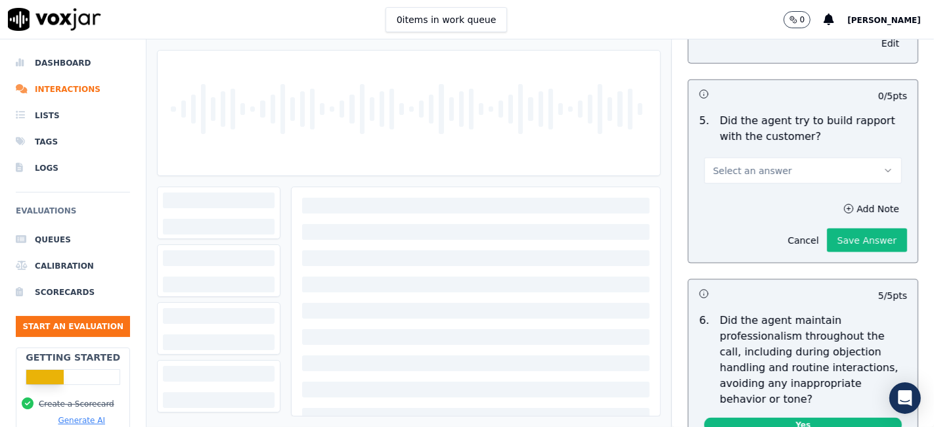
click at [773, 166] on button "Select an answer" at bounding box center [803, 171] width 198 height 26
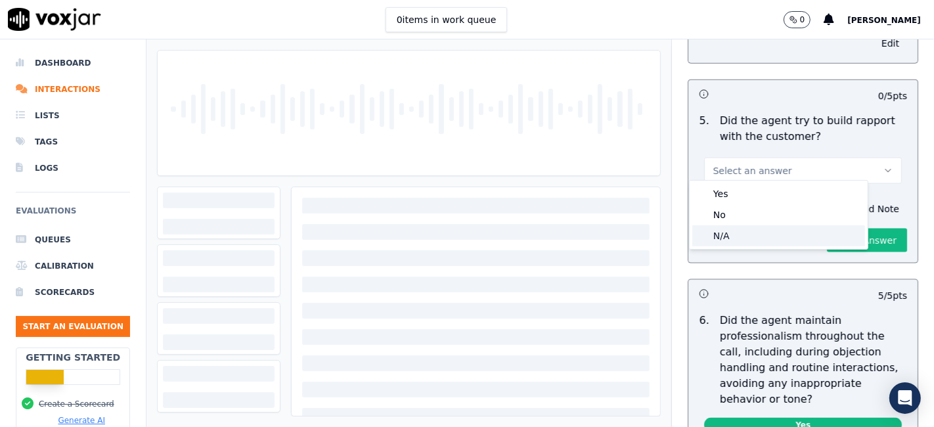
click at [741, 243] on div "N/A" at bounding box center [778, 235] width 173 height 21
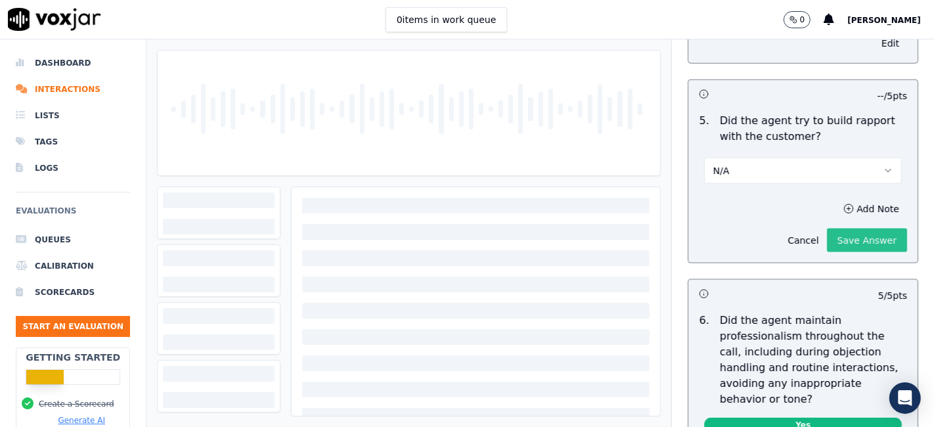
click at [827, 233] on button "Save Answer" at bounding box center [867, 241] width 80 height 24
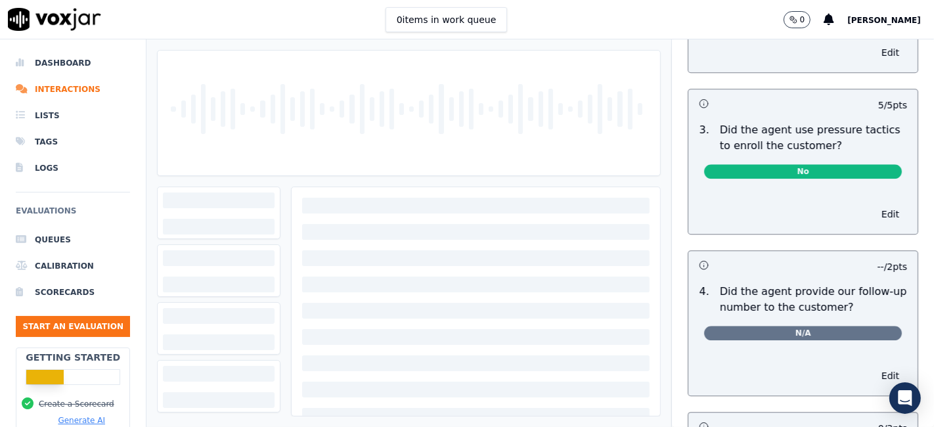
scroll to position [3284, 0]
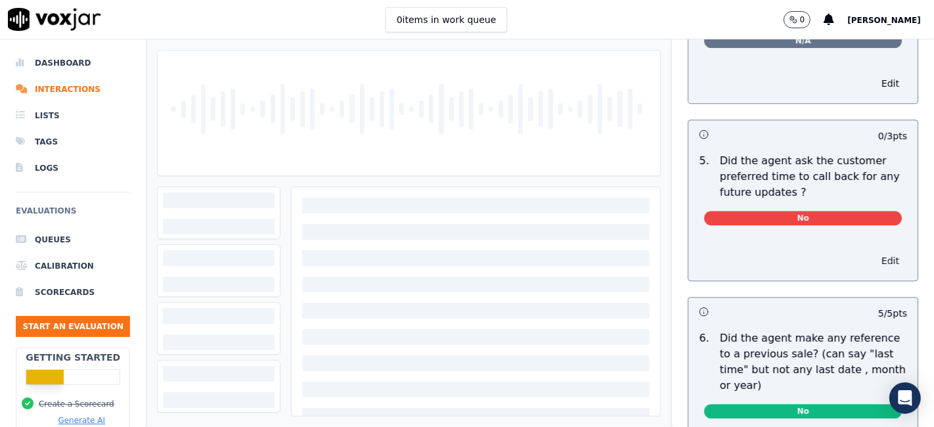
click at [874, 252] on button "Edit" at bounding box center [890, 261] width 33 height 18
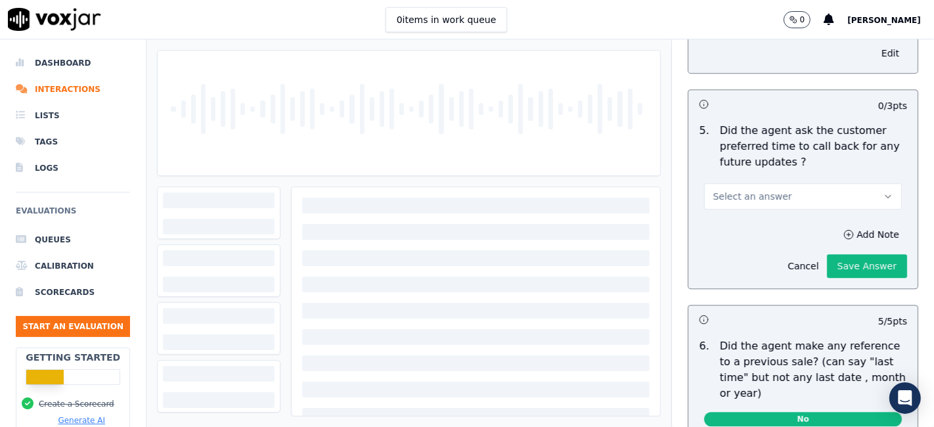
scroll to position [3254, 0]
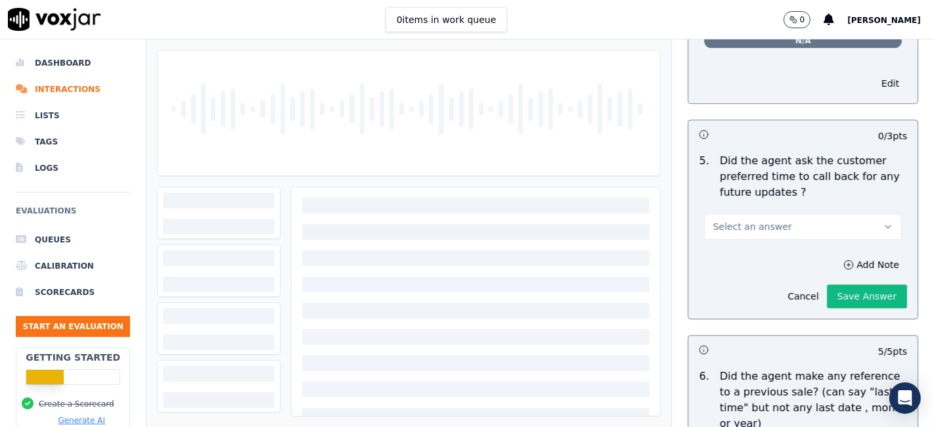
click at [782, 213] on button "Select an answer" at bounding box center [803, 226] width 198 height 26
click at [749, 273] on div "N/A" at bounding box center [778, 267] width 173 height 21
click at [839, 284] on button "Save Answer" at bounding box center [867, 296] width 80 height 24
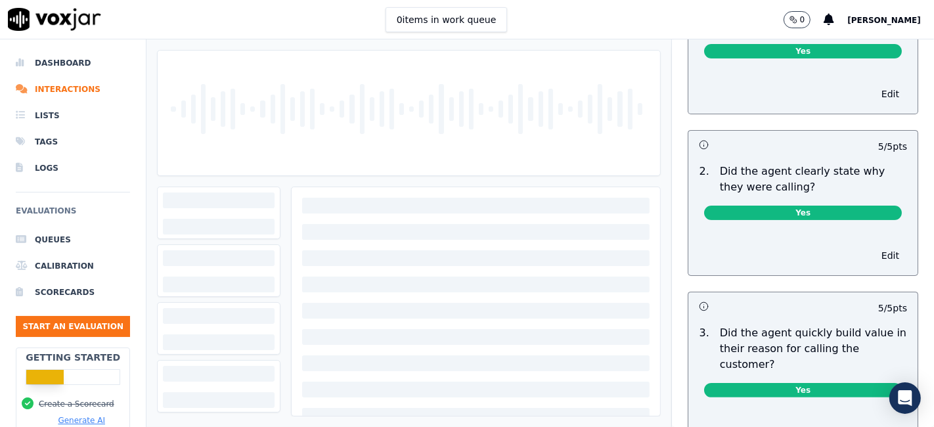
scroll to position [0, 0]
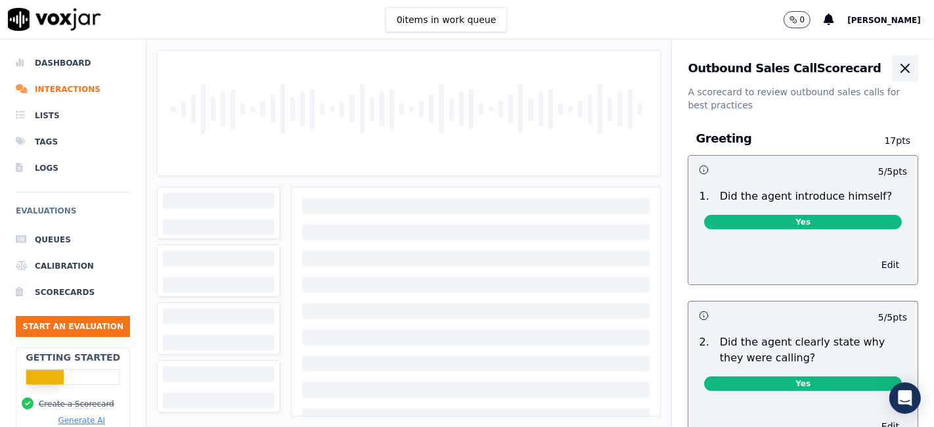
click at [897, 70] on icon "button" at bounding box center [905, 68] width 16 height 16
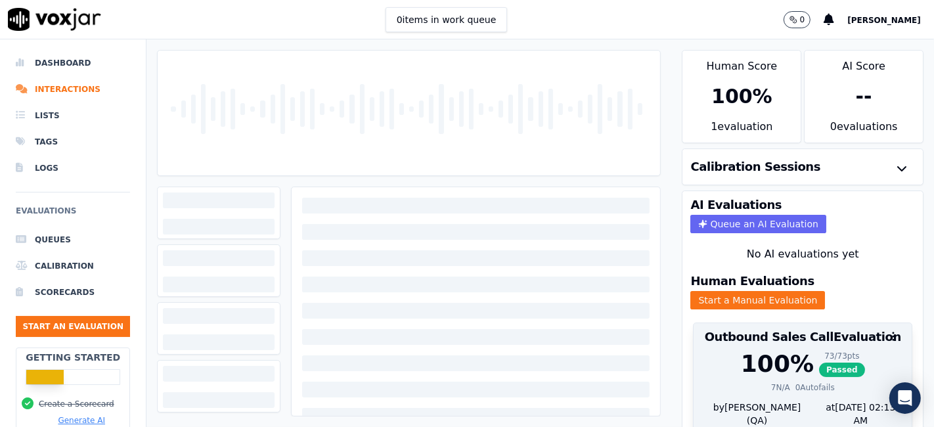
scroll to position [42, 0]
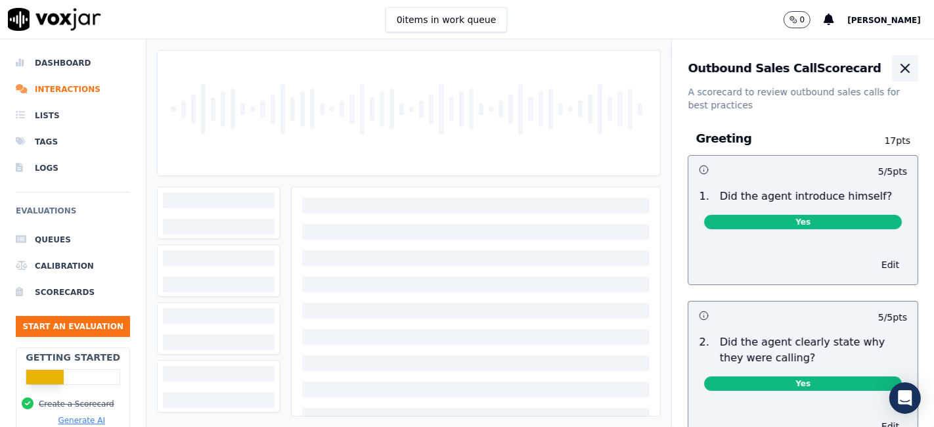
click at [901, 70] on icon "button" at bounding box center [905, 68] width 8 height 8
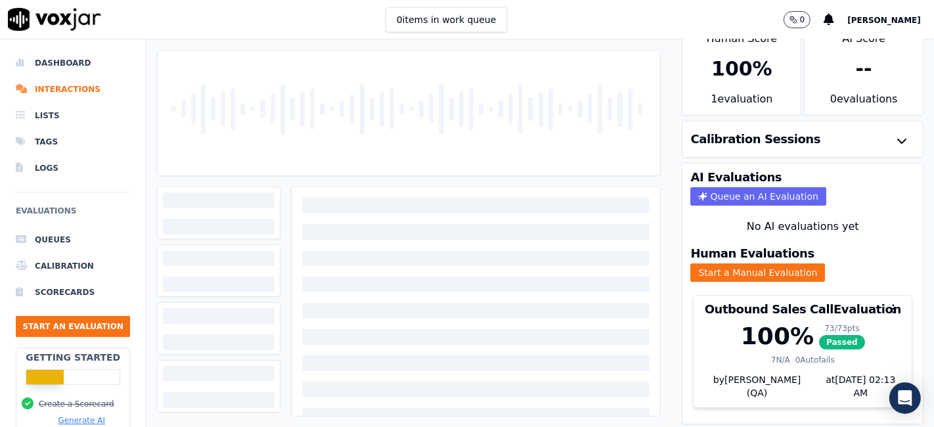
scroll to position [42, 0]
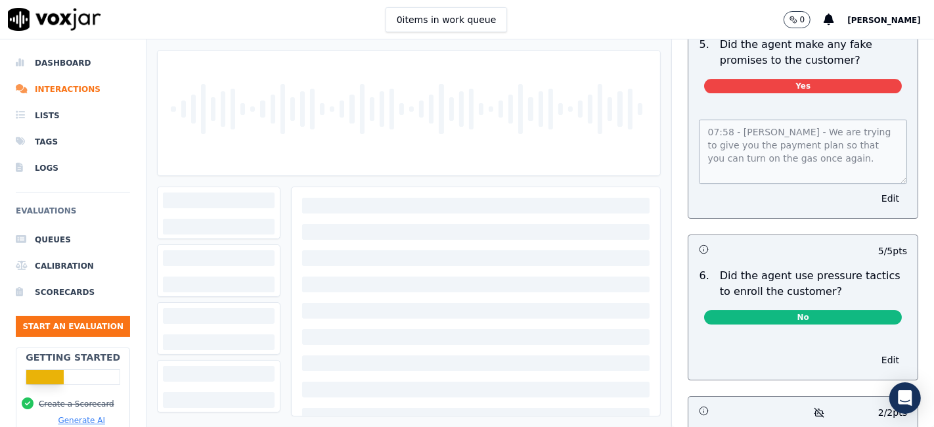
scroll to position [3558, 0]
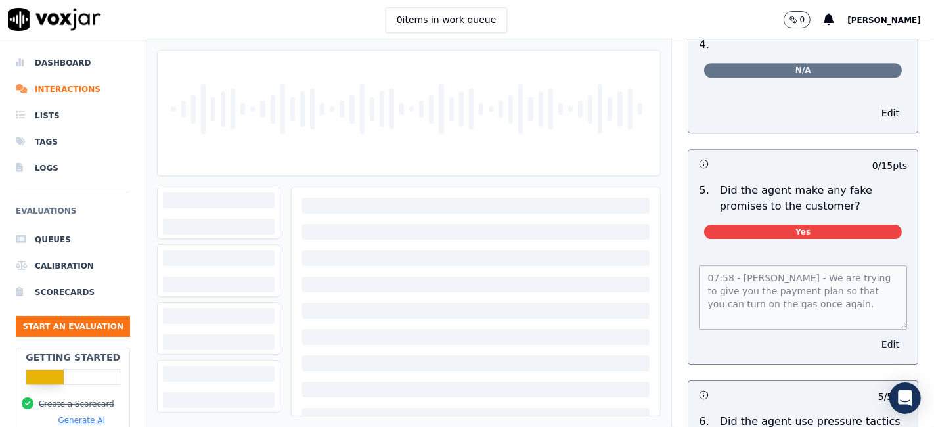
click at [874, 335] on button "Edit" at bounding box center [890, 344] width 33 height 18
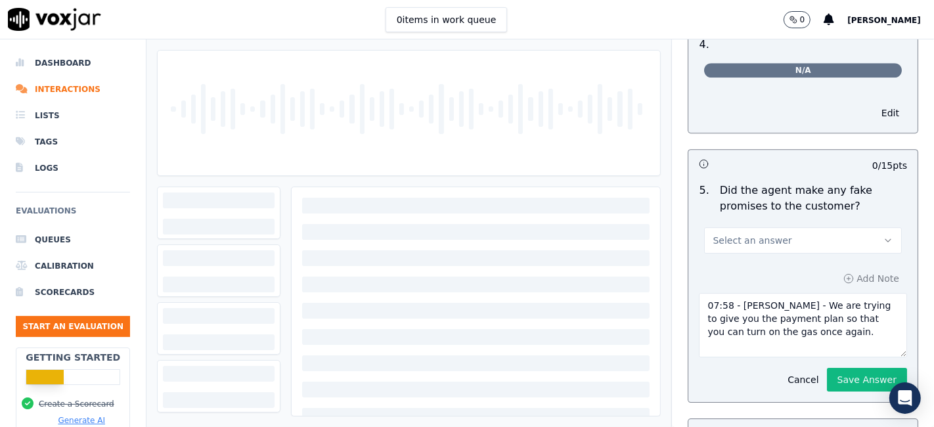
click at [784, 227] on button "Select an answer" at bounding box center [803, 240] width 198 height 26
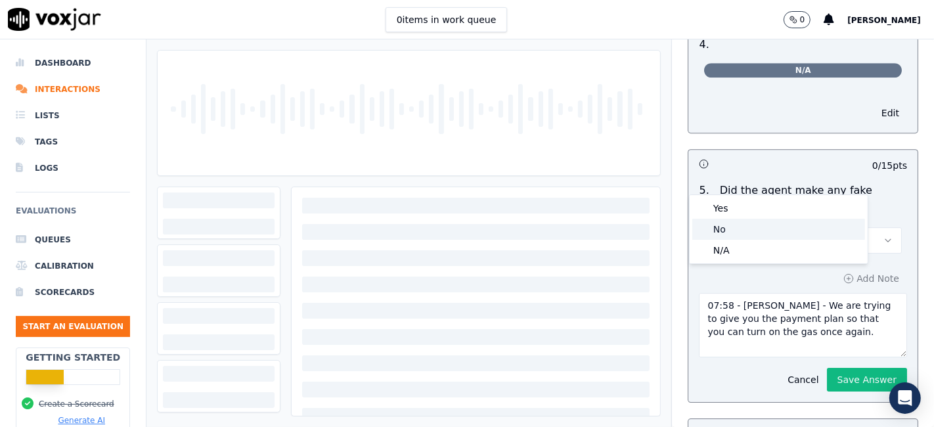
click at [783, 233] on div "No" at bounding box center [778, 229] width 173 height 21
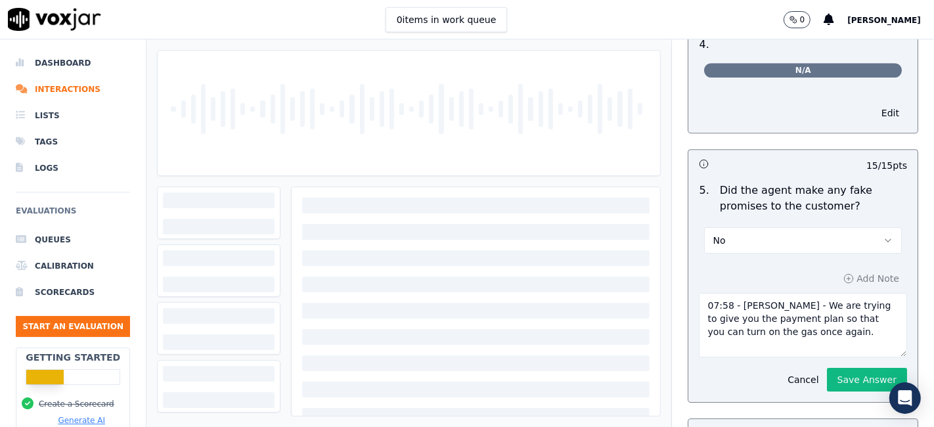
click at [835, 227] on button "No" at bounding box center [803, 240] width 198 height 26
click at [784, 203] on div "Yes" at bounding box center [778, 208] width 173 height 21
click at [784, 370] on button "Cancel" at bounding box center [803, 379] width 47 height 18
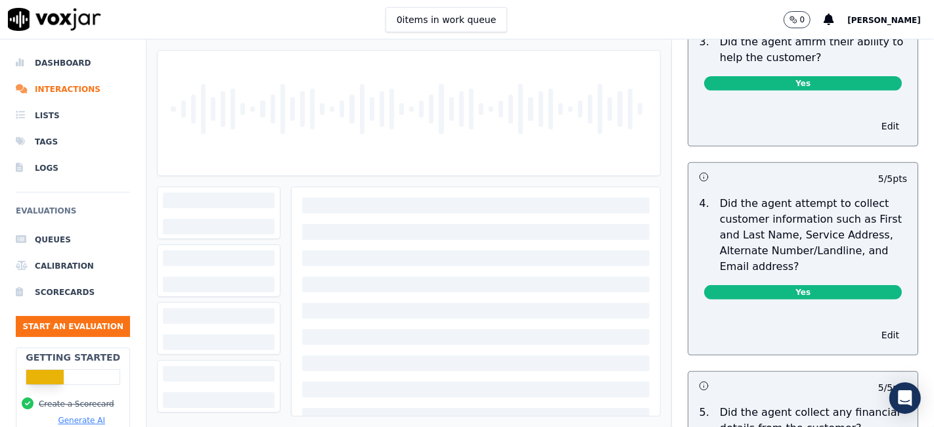
scroll to position [0, 0]
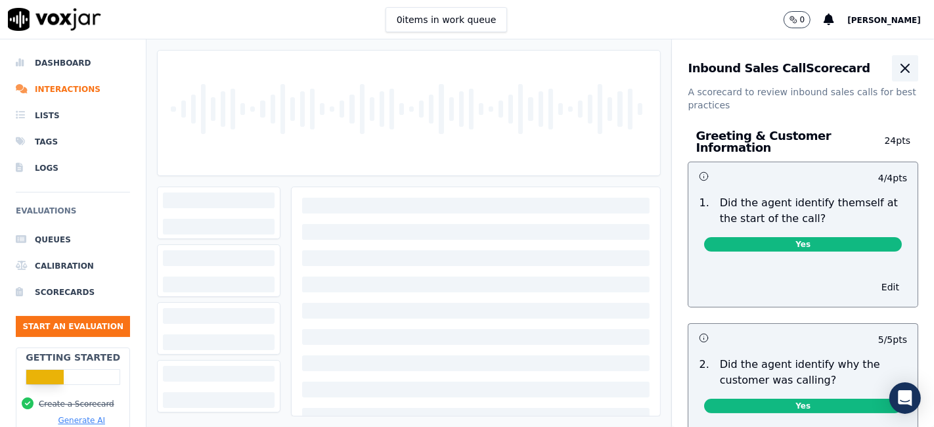
click at [897, 70] on icon "button" at bounding box center [905, 68] width 16 height 16
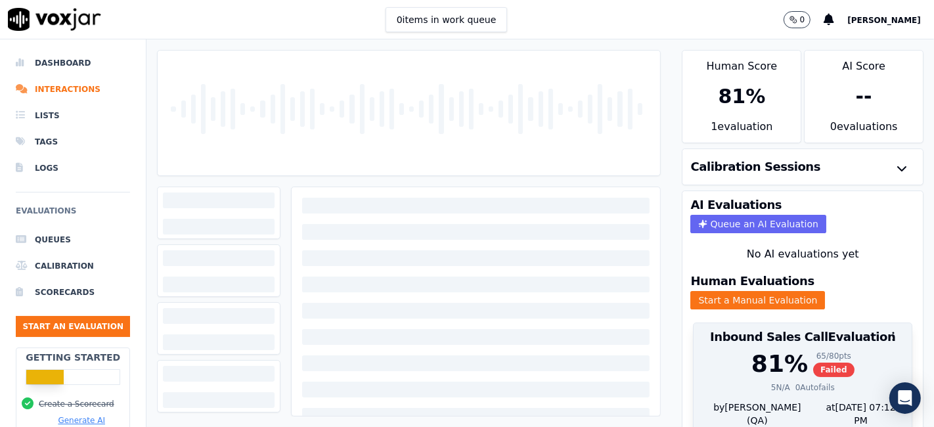
scroll to position [42, 0]
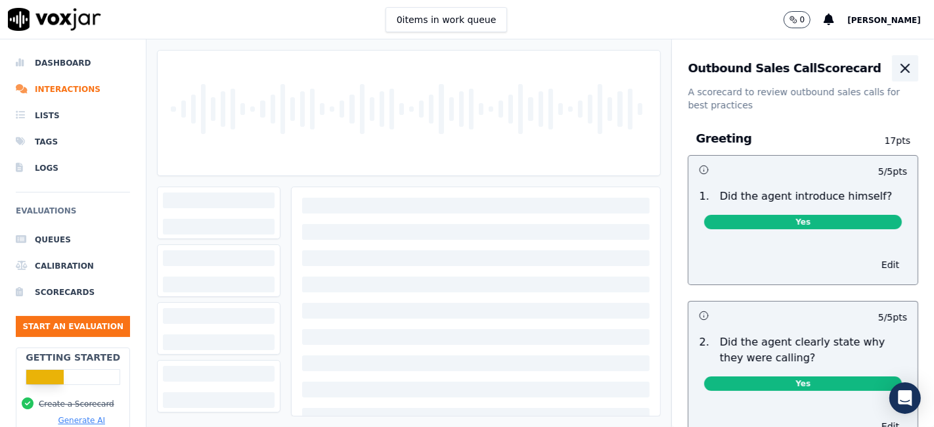
click at [897, 76] on icon "button" at bounding box center [905, 68] width 16 height 16
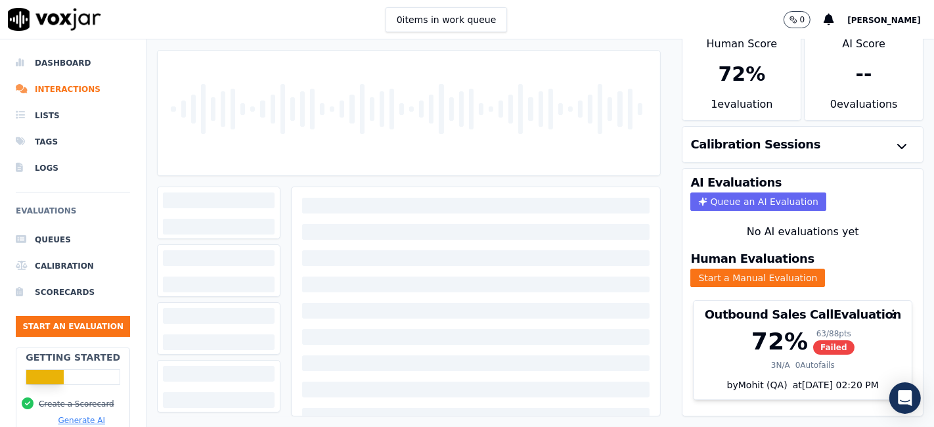
scroll to position [42, 0]
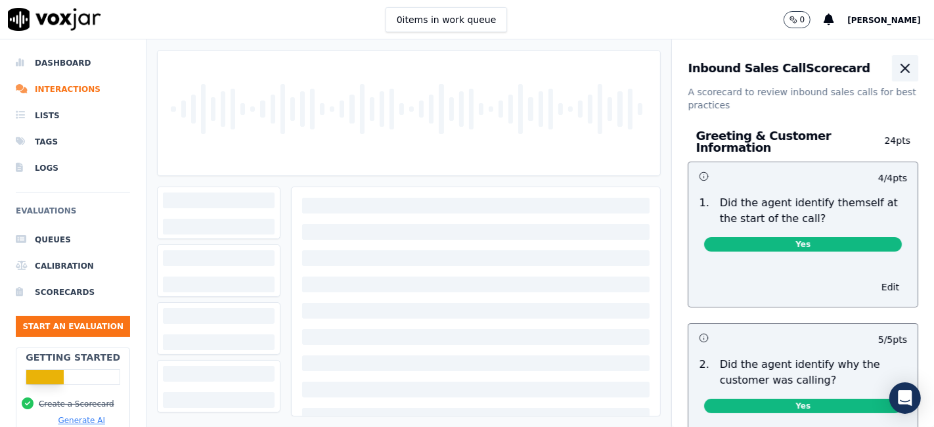
click at [897, 66] on icon "button" at bounding box center [905, 68] width 16 height 16
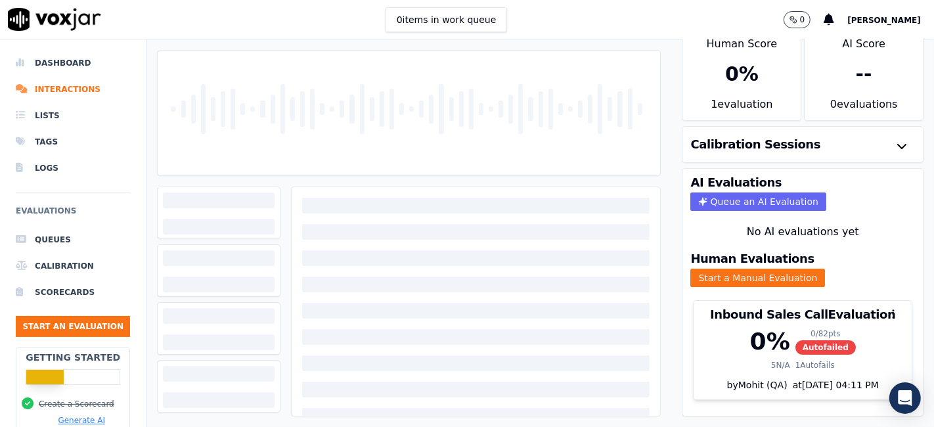
scroll to position [42, 0]
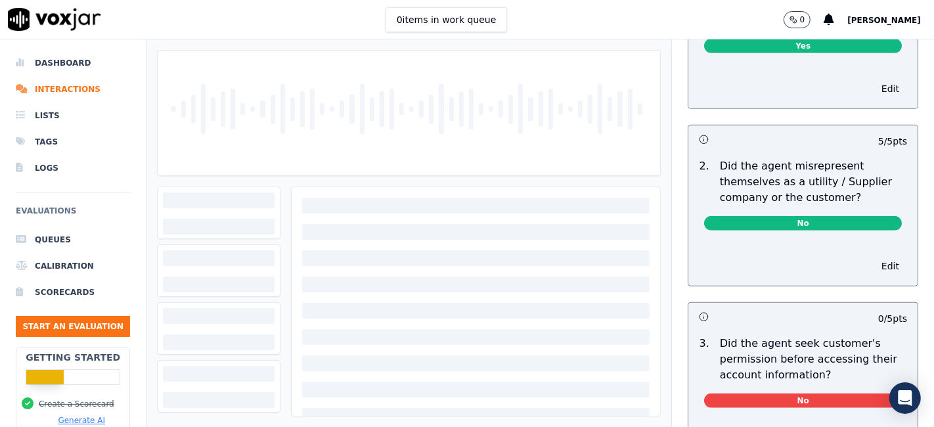
scroll to position [1021, 0]
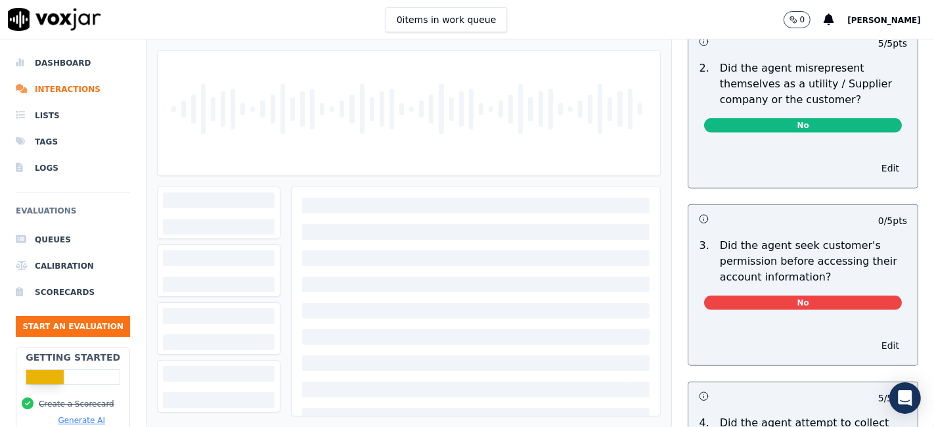
click at [874, 343] on button "Edit" at bounding box center [890, 345] width 33 height 18
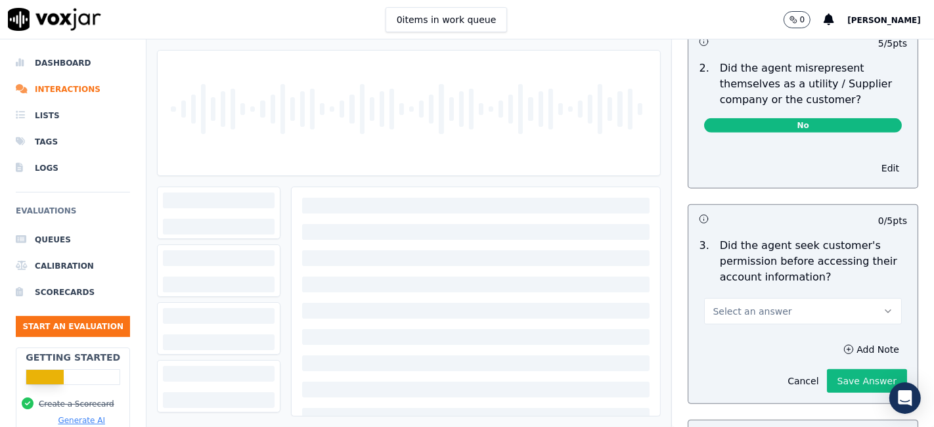
click at [768, 303] on button "Select an answer" at bounding box center [803, 311] width 198 height 26
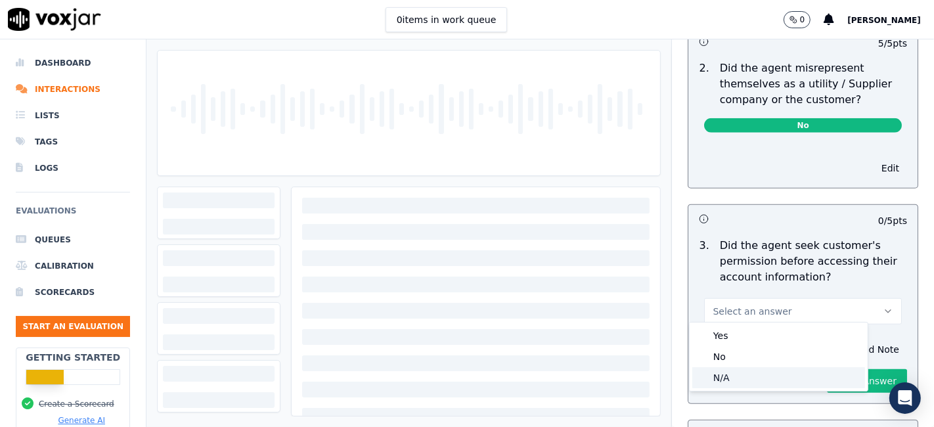
click at [742, 380] on div "N/A" at bounding box center [778, 377] width 173 height 21
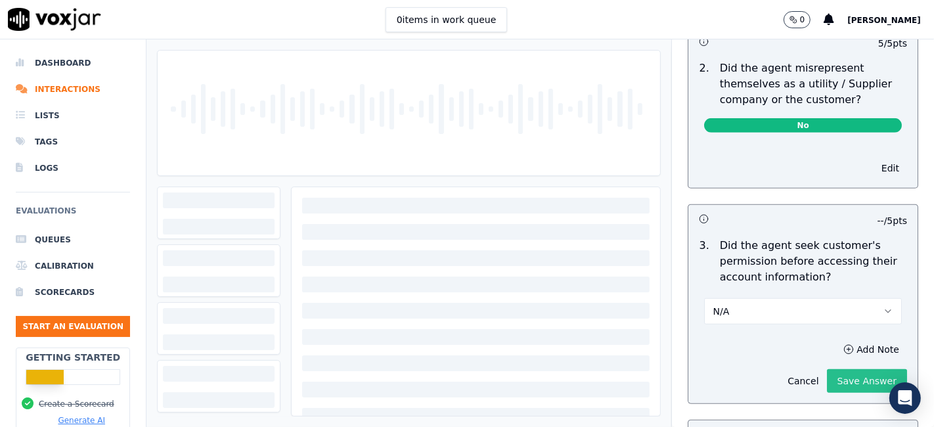
click at [827, 376] on button "Save Answer" at bounding box center [867, 381] width 80 height 24
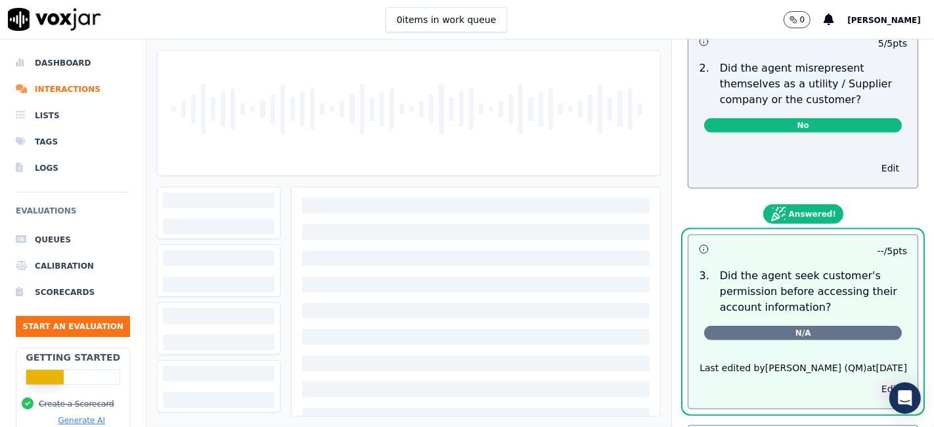
click at [874, 380] on button "Edit" at bounding box center [890, 389] width 33 height 18
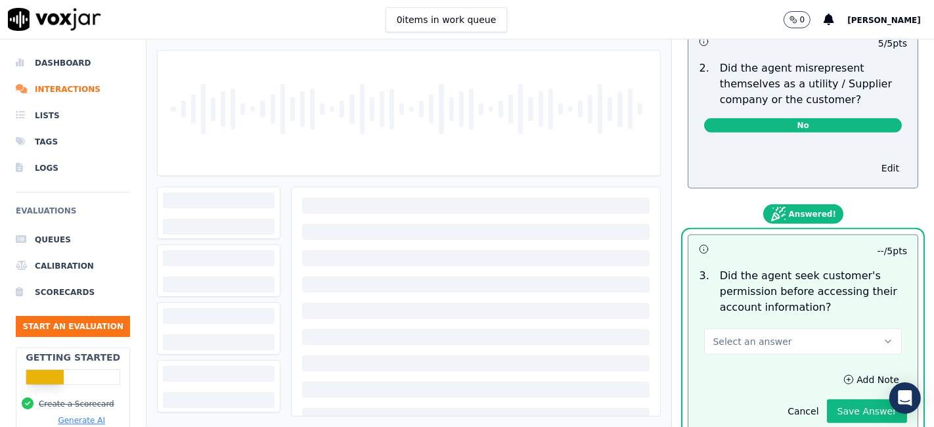
click at [806, 328] on button "Select an answer" at bounding box center [803, 341] width 198 height 26
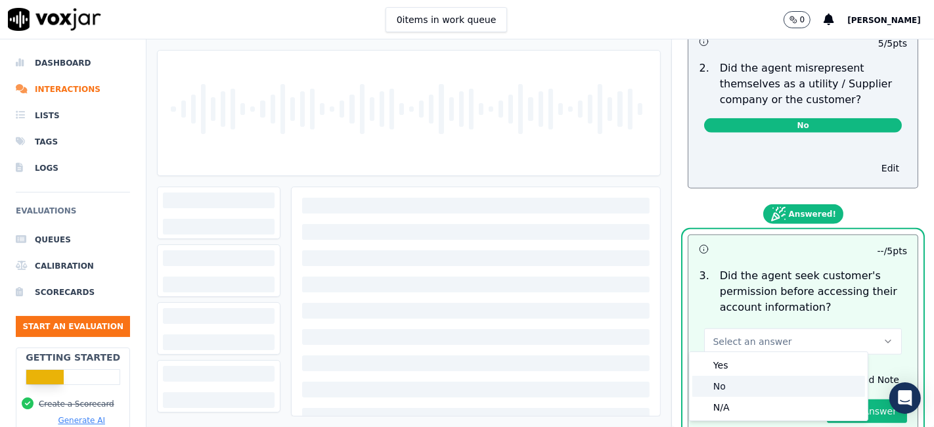
click at [743, 383] on div "No" at bounding box center [778, 386] width 173 height 21
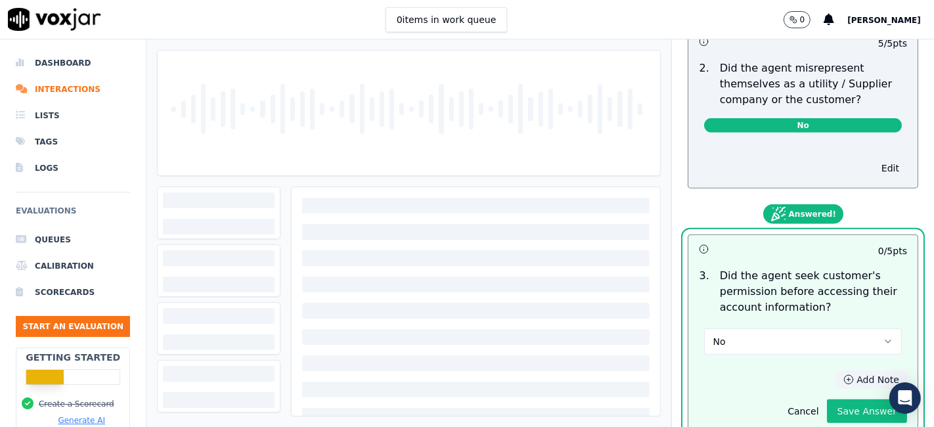
scroll to position [1167, 0]
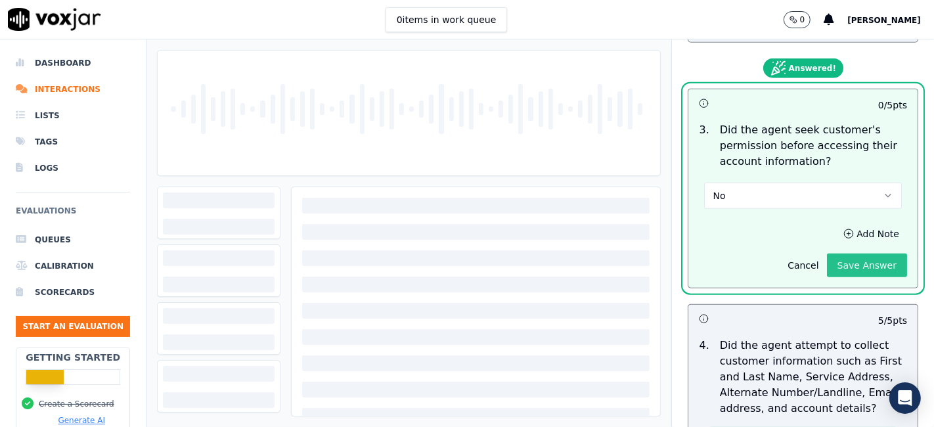
click at [830, 261] on button "Save Answer" at bounding box center [867, 266] width 80 height 24
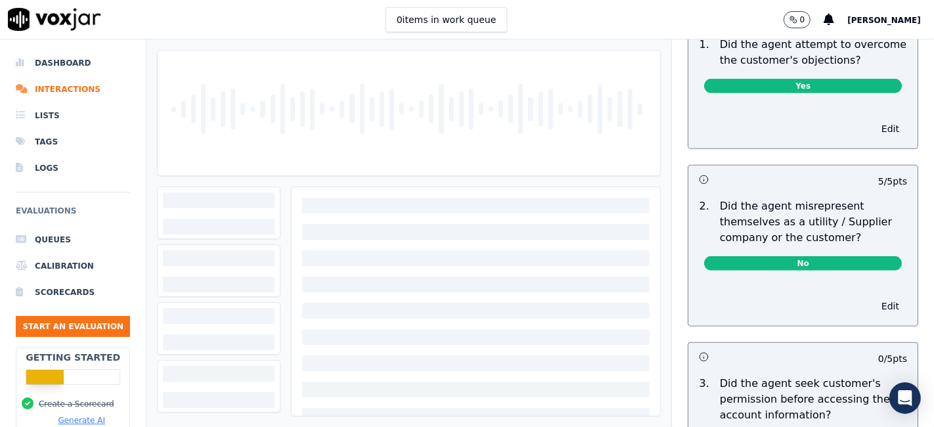
scroll to position [0, 0]
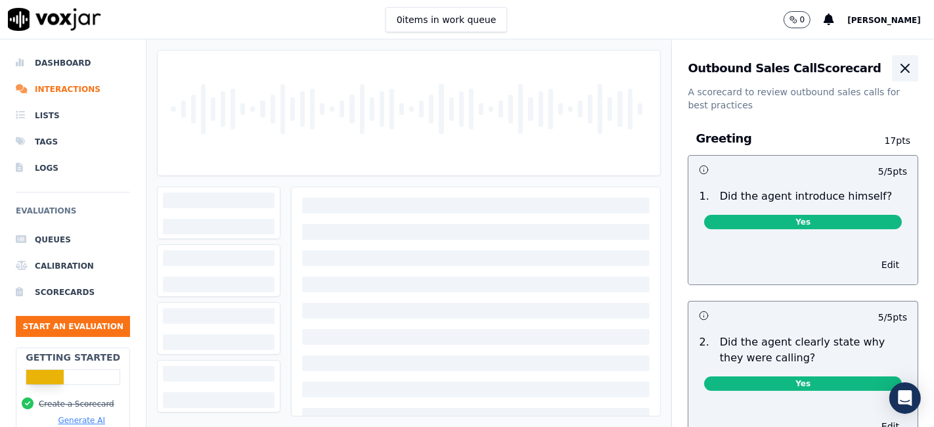
click at [897, 70] on icon "button" at bounding box center [905, 68] width 16 height 16
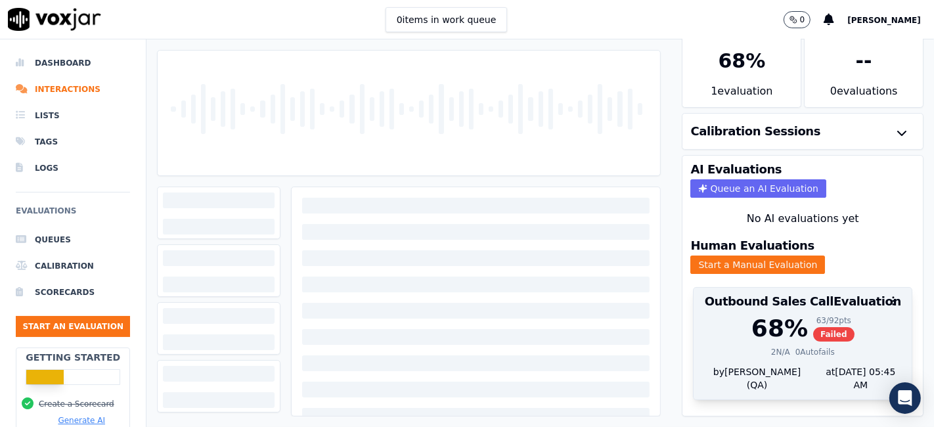
scroll to position [42, 0]
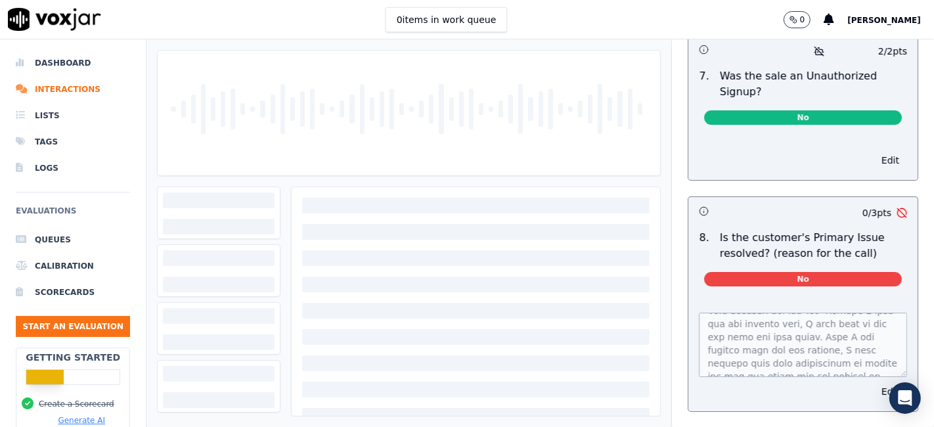
scroll to position [73, 0]
click at [874, 382] on button "Edit" at bounding box center [890, 391] width 33 height 18
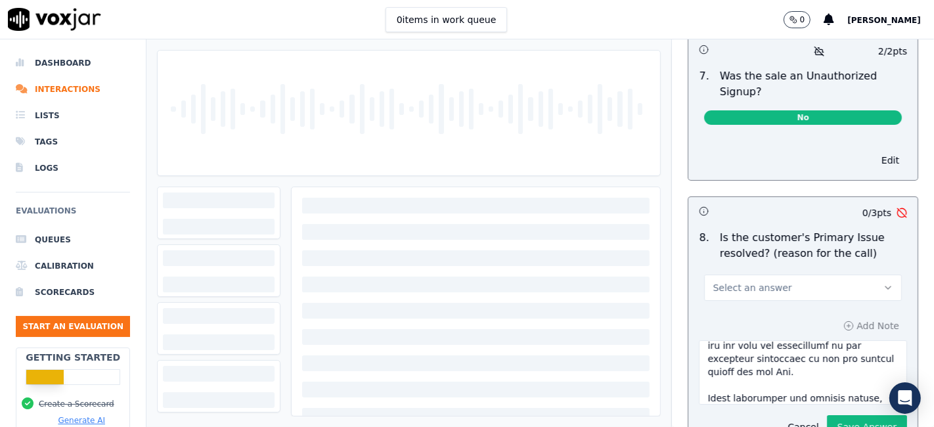
click at [779, 275] on button "Select an answer" at bounding box center [803, 288] width 198 height 26
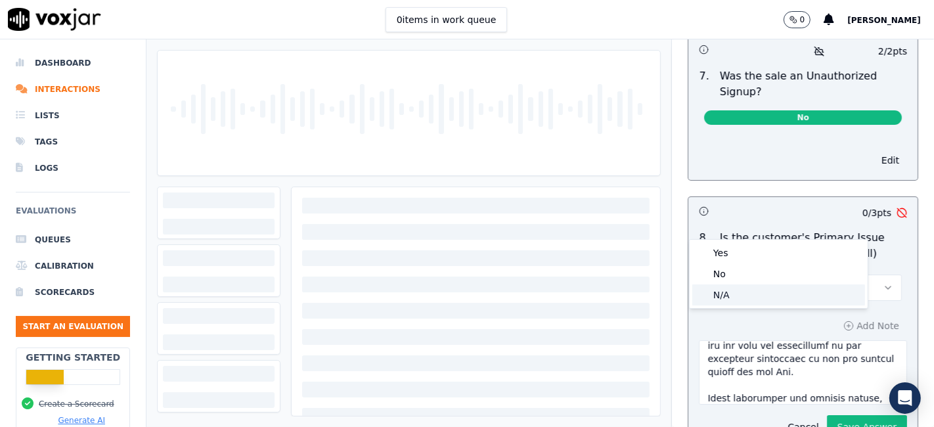
click at [755, 293] on div "N/A" at bounding box center [778, 294] width 173 height 21
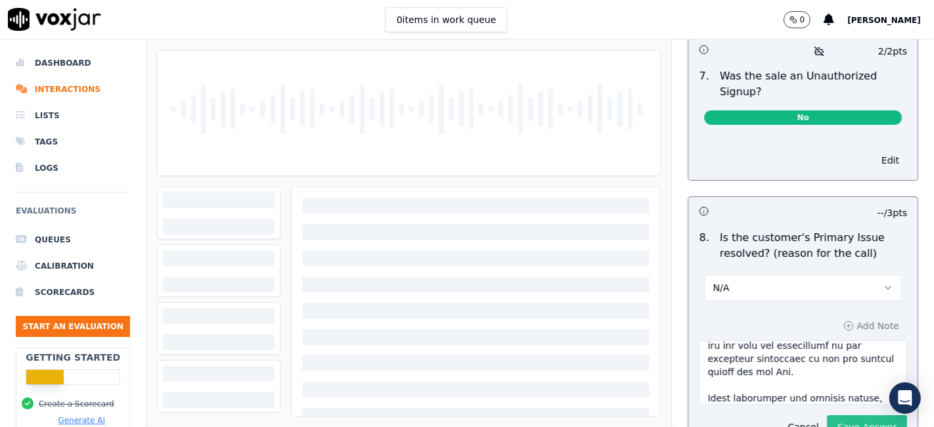
click at [827, 415] on button "Save Answer" at bounding box center [867, 427] width 80 height 24
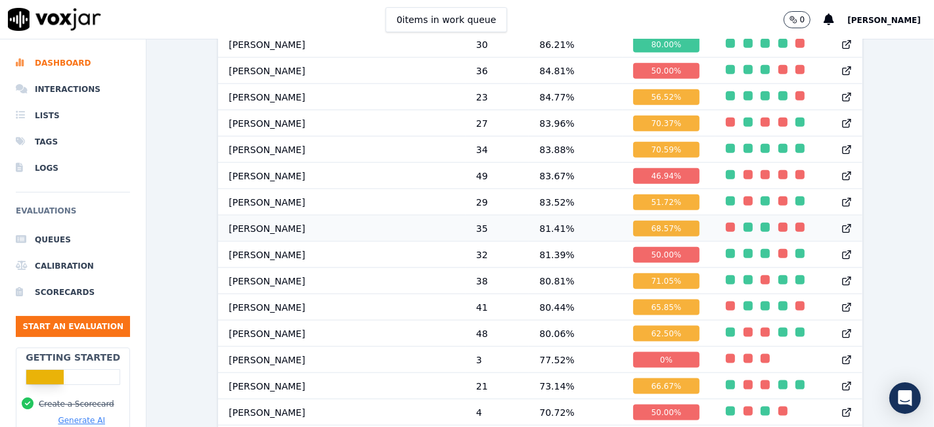
scroll to position [1314, 0]
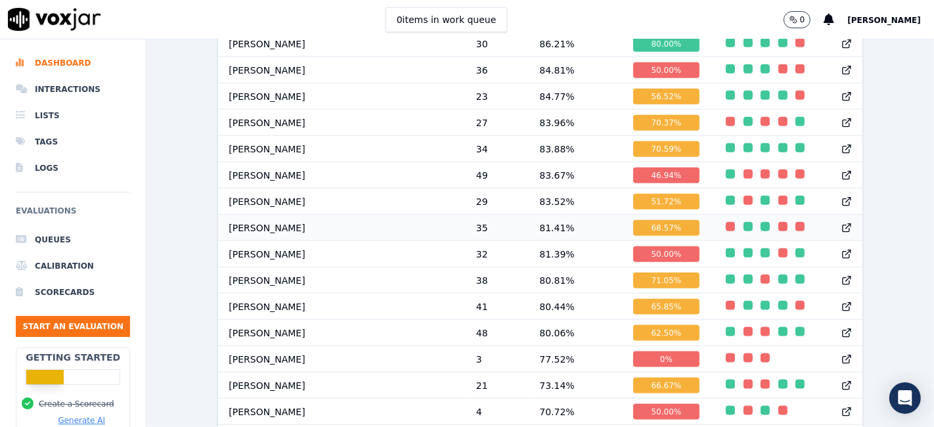
click at [633, 235] on div "68.57 %" at bounding box center [666, 228] width 67 height 16
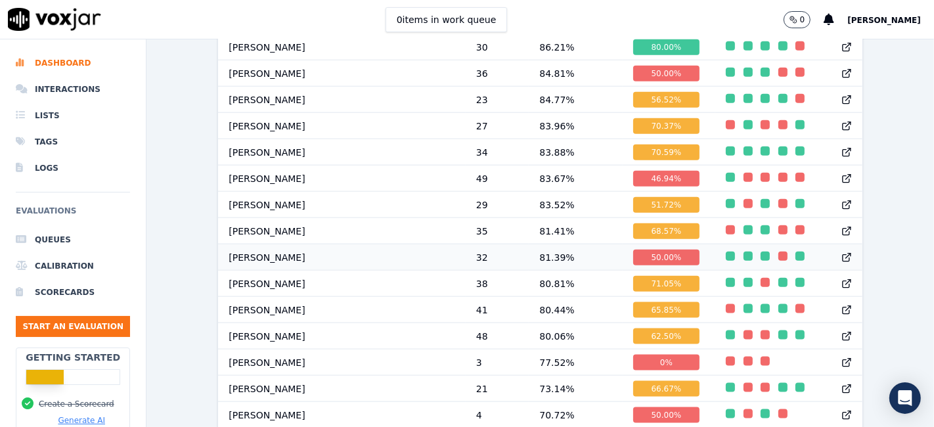
click at [633, 262] on div "50.00 %" at bounding box center [666, 258] width 67 height 16
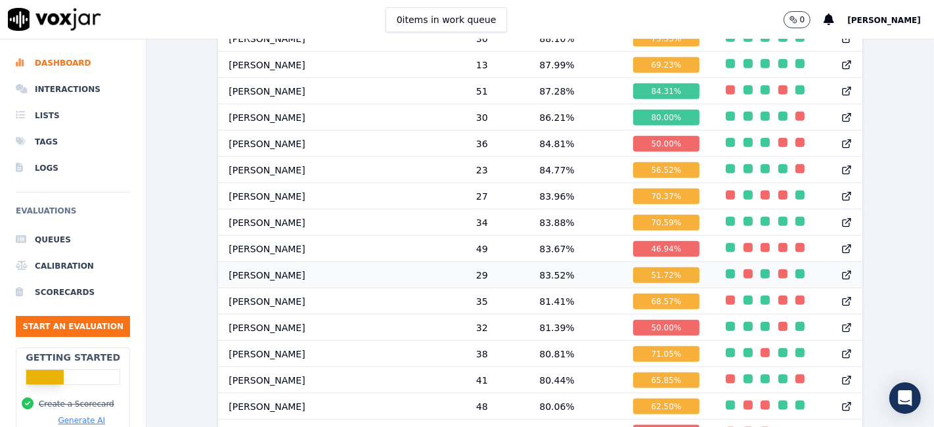
scroll to position [1167, 0]
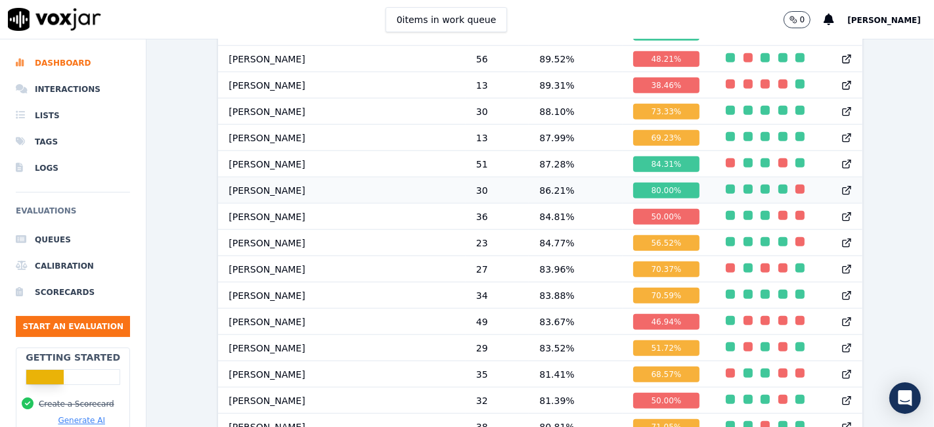
click at [633, 198] on div "80.00 %" at bounding box center [666, 191] width 67 height 16
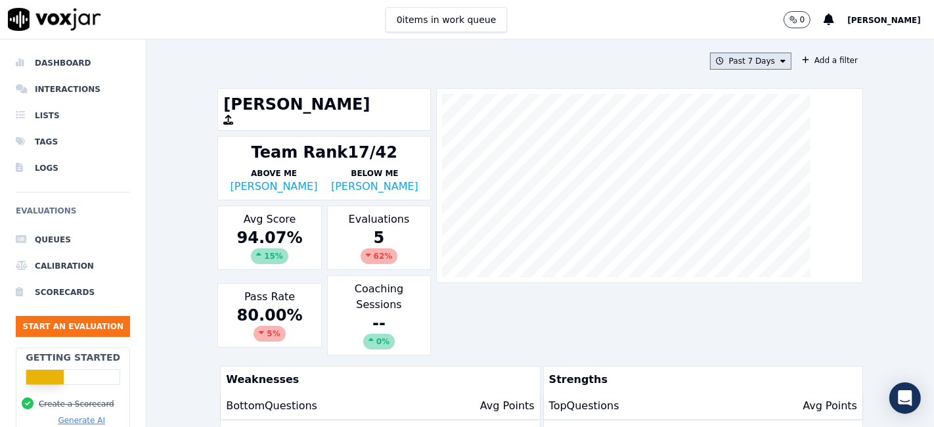
click at [737, 59] on button "Past 7 Days" at bounding box center [750, 61] width 81 height 17
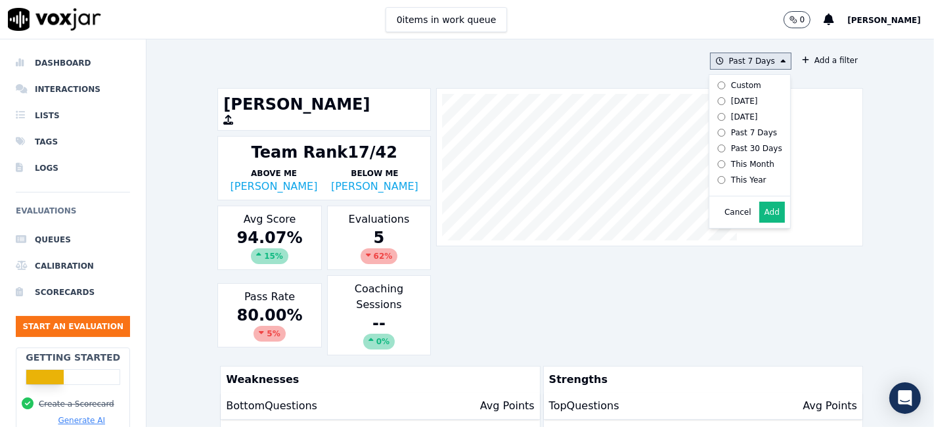
click at [732, 80] on div "Custom" at bounding box center [746, 85] width 30 height 11
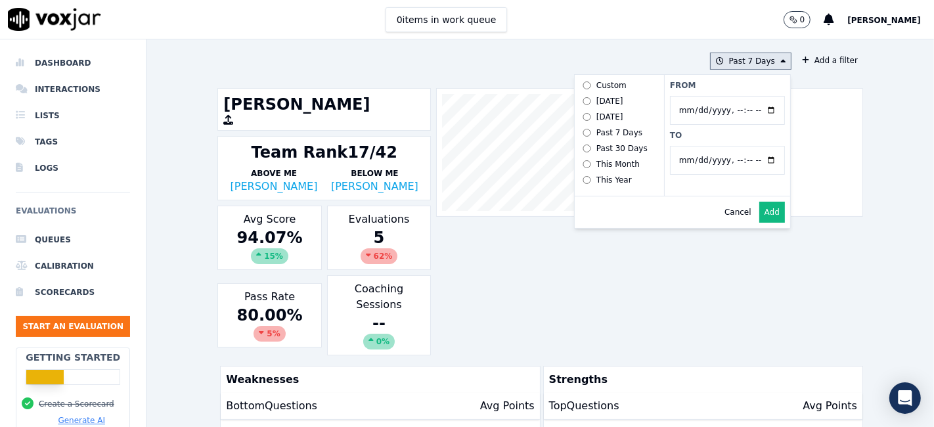
click at [736, 108] on input "From" at bounding box center [727, 110] width 115 height 29
click at [754, 110] on input "From" at bounding box center [727, 110] width 115 height 29
type input "2025-06-21T00:00"
click at [742, 77] on div "From To" at bounding box center [727, 135] width 126 height 121
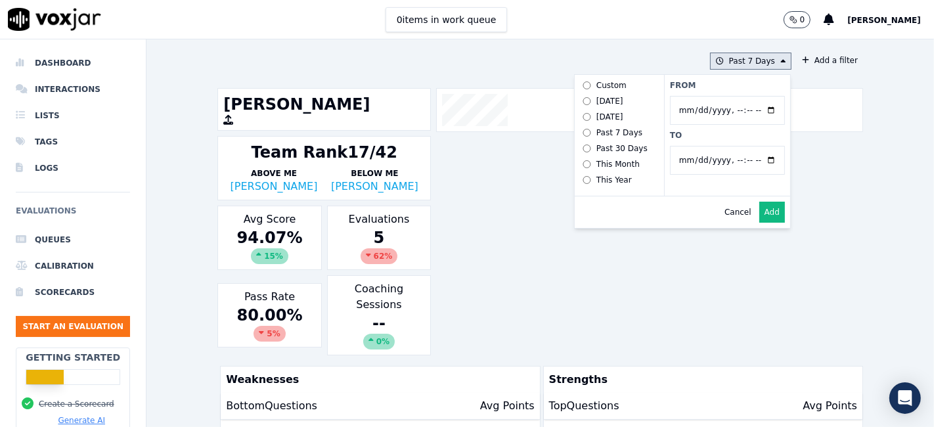
click at [751, 158] on input "To" at bounding box center [727, 160] width 115 height 29
type input "2025-07-20T23:59"
click at [709, 136] on label "To" at bounding box center [727, 135] width 115 height 11
click at [709, 146] on input "To" at bounding box center [727, 160] width 115 height 29
click at [759, 223] on button "Add" at bounding box center [772, 212] width 26 height 21
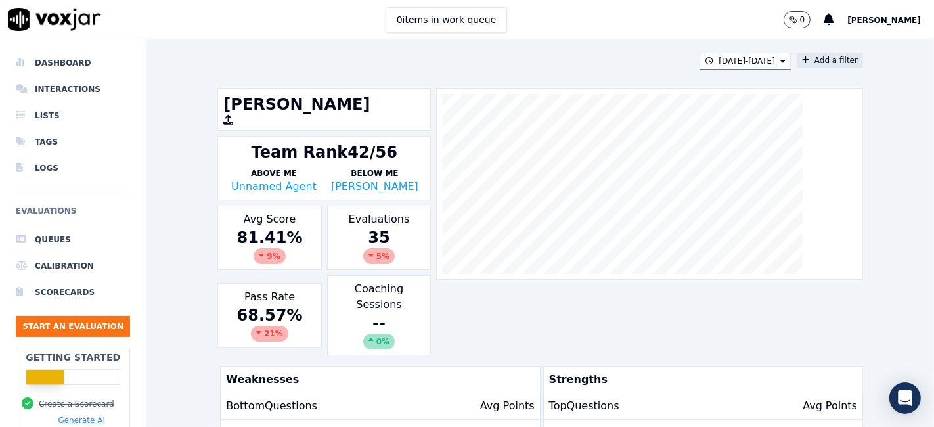
click at [797, 59] on button "Add a filter" at bounding box center [830, 61] width 66 height 16
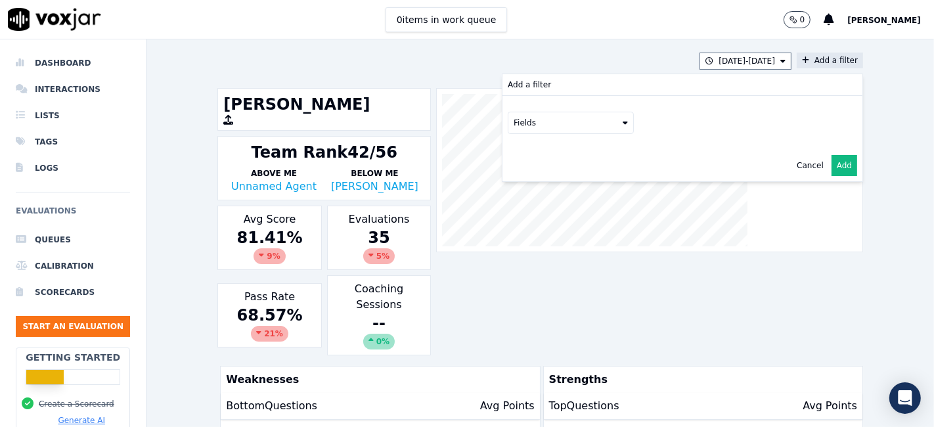
click at [512, 119] on button "Fields" at bounding box center [571, 123] width 126 height 22
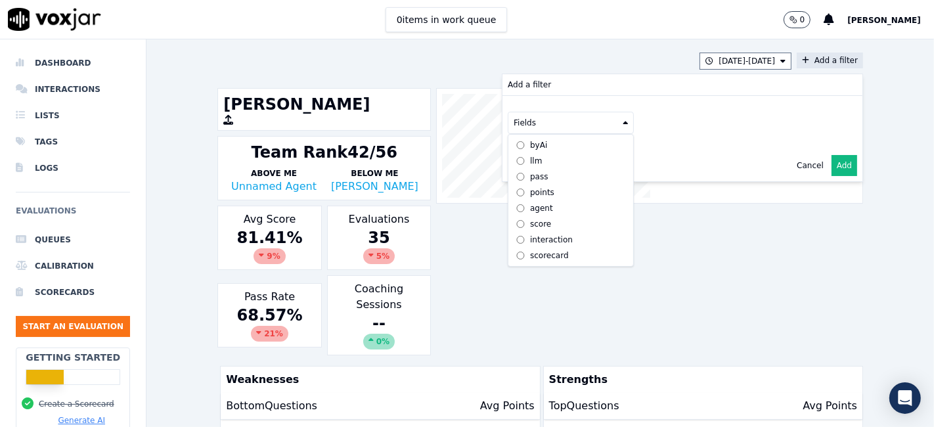
scroll to position [11, 0]
click at [530, 250] on div "scorecard" at bounding box center [549, 255] width 39 height 11
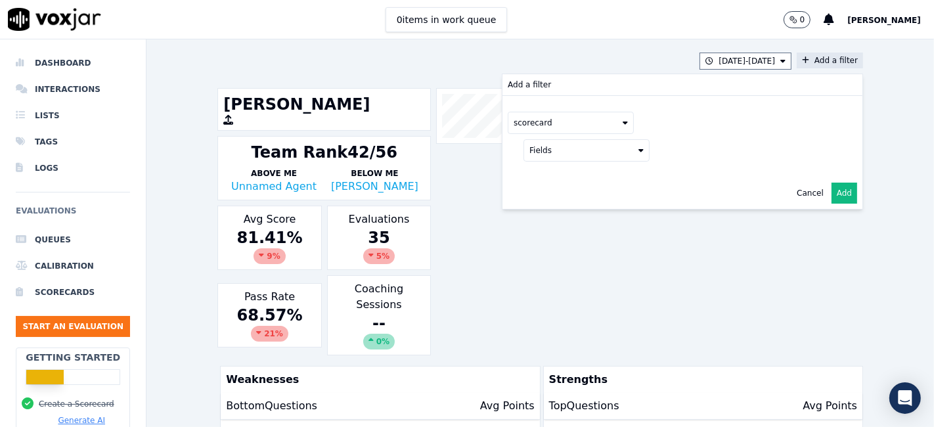
click at [576, 150] on button "Fields" at bounding box center [586, 150] width 126 height 22
click at [552, 171] on label "title" at bounding box center [587, 173] width 120 height 16
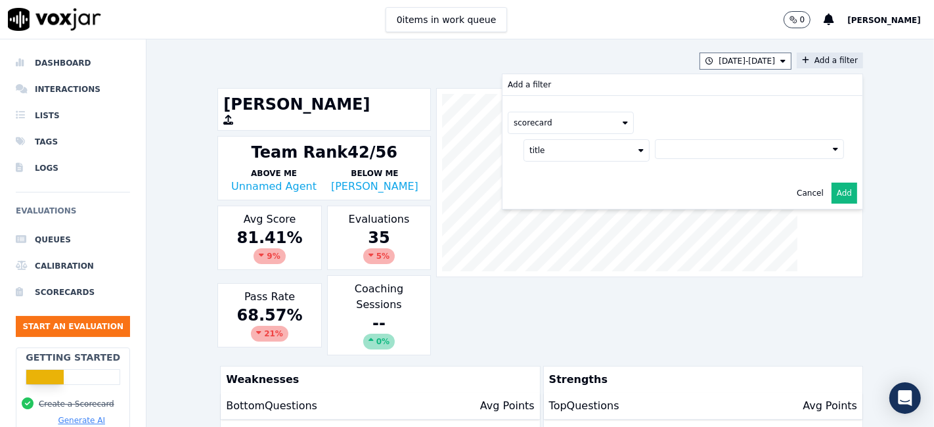
click at [665, 150] on button at bounding box center [749, 149] width 189 height 20
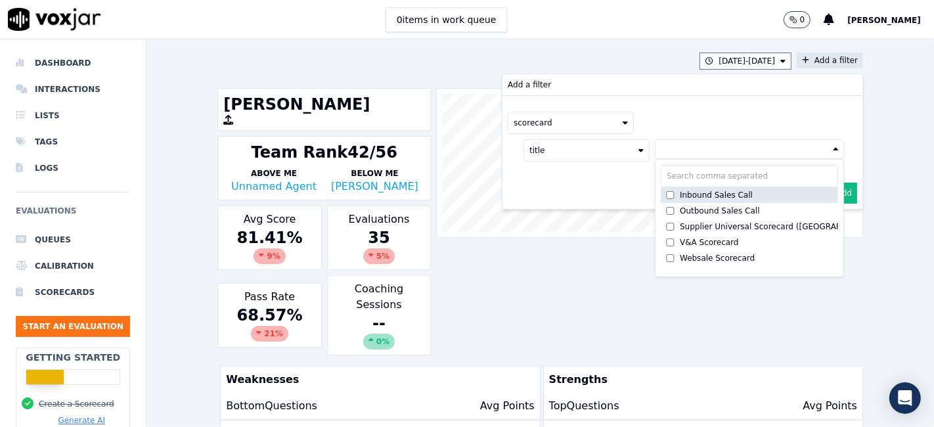
click at [680, 196] on div "Inbound Sales Call" at bounding box center [716, 195] width 73 height 11
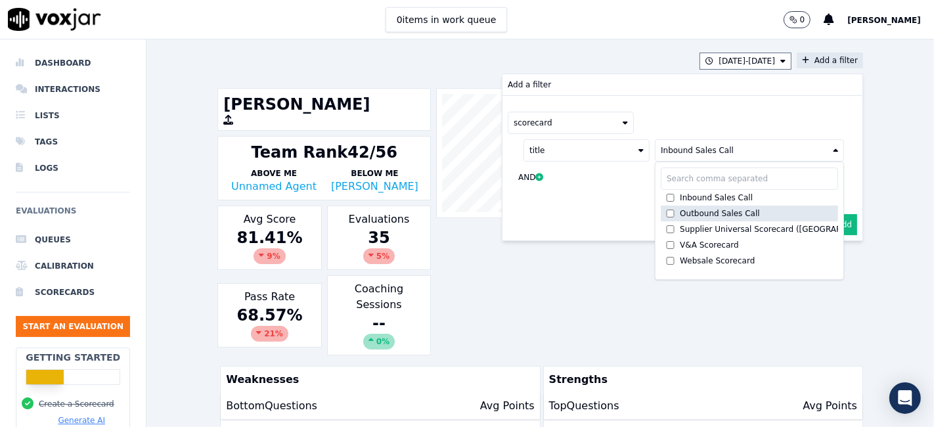
click at [680, 212] on div "Outbound Sales Call" at bounding box center [720, 213] width 80 height 11
click at [832, 221] on button "Add" at bounding box center [845, 224] width 26 height 21
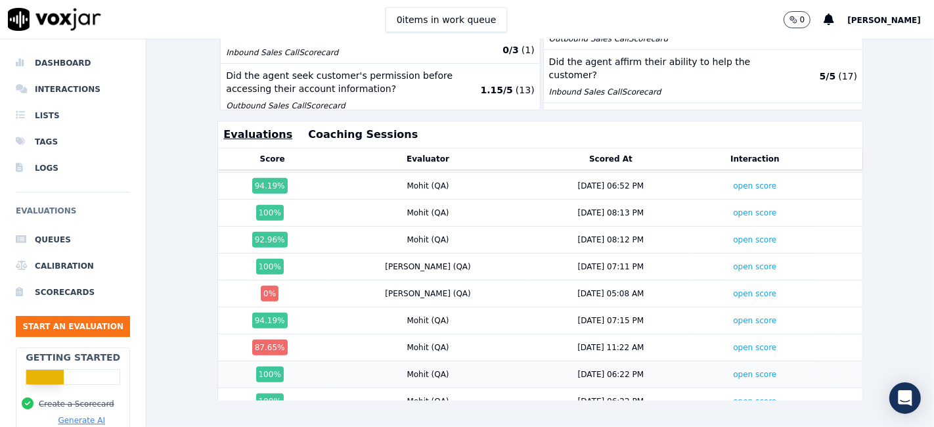
scroll to position [353, 0]
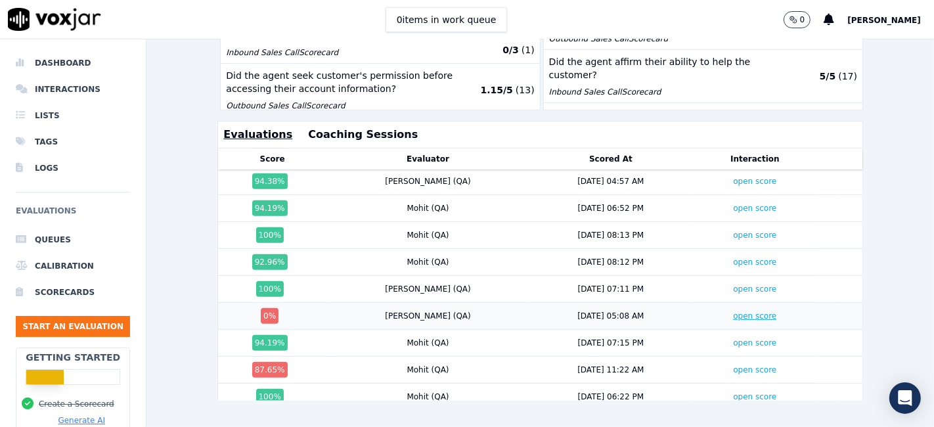
click at [733, 311] on link "open score" at bounding box center [754, 315] width 43 height 9
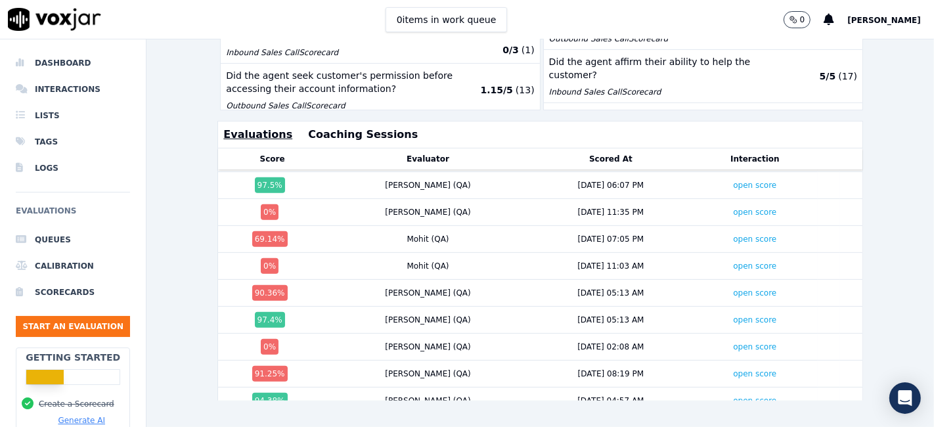
scroll to position [279, 0]
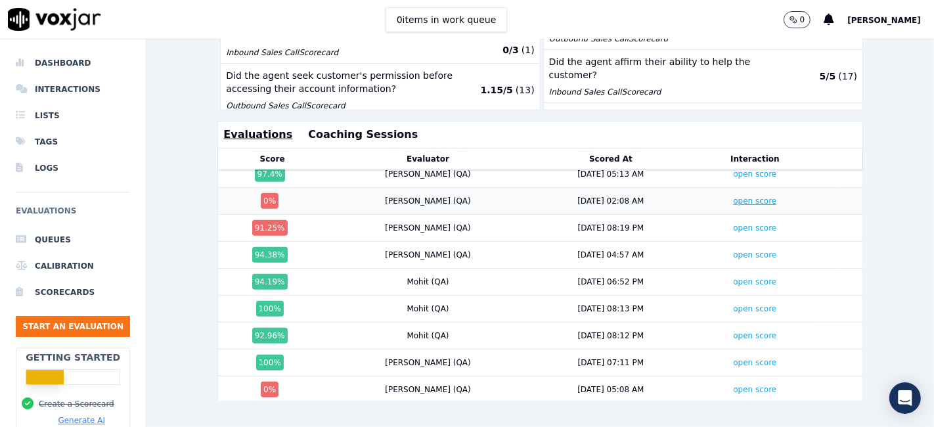
click at [733, 196] on link "open score" at bounding box center [754, 200] width 43 height 9
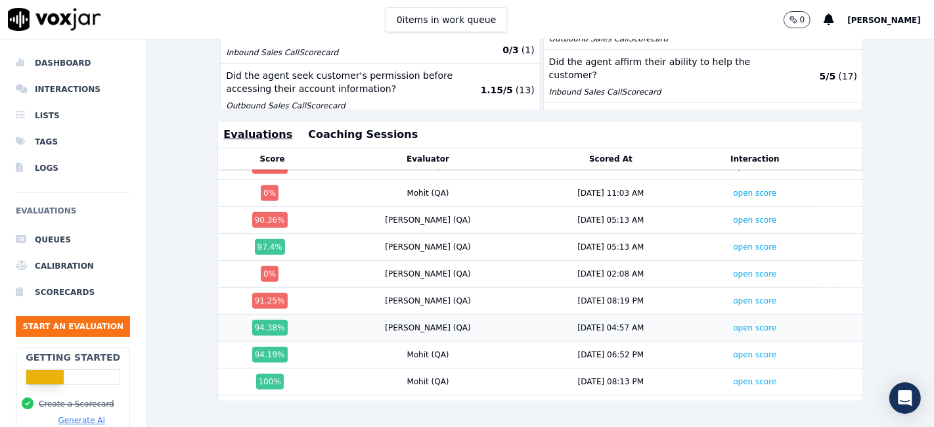
scroll to position [133, 0]
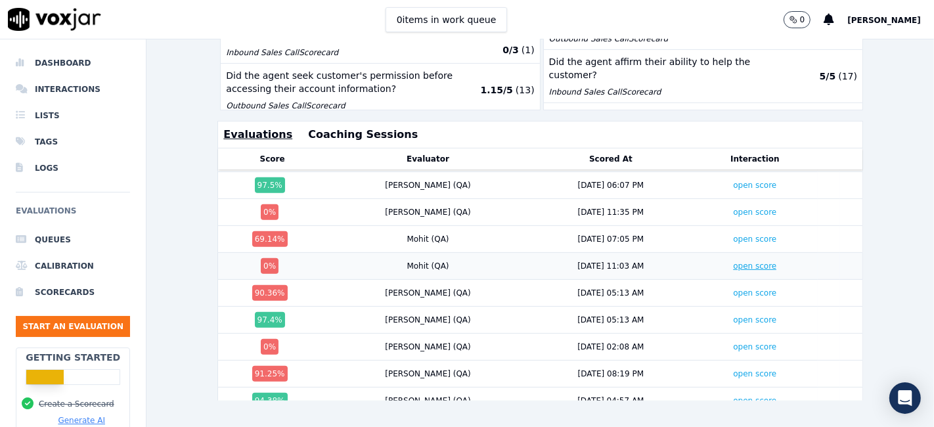
click at [733, 261] on link "open score" at bounding box center [754, 265] width 43 height 9
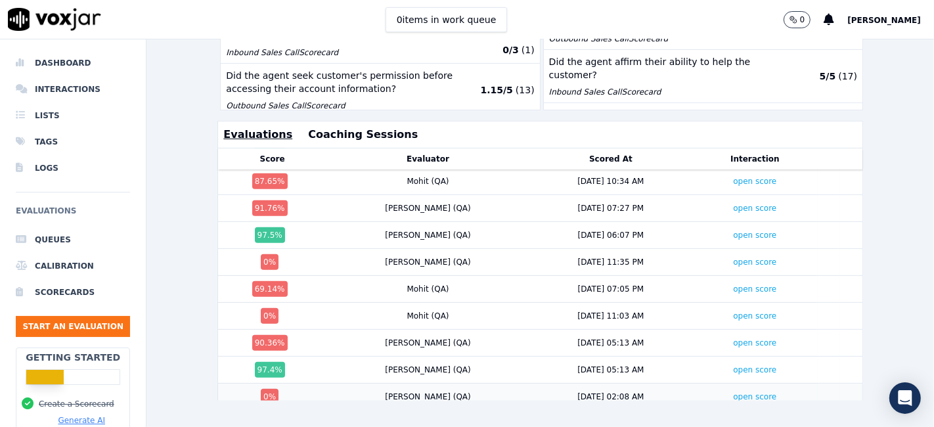
scroll to position [60, 0]
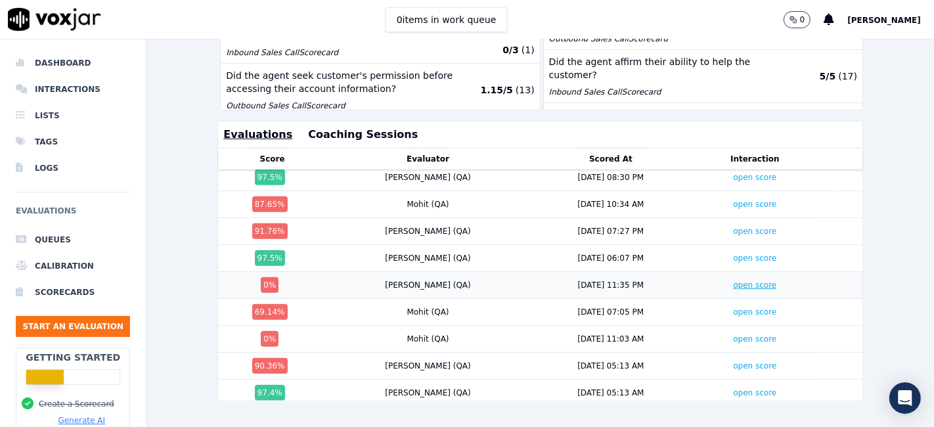
click at [733, 280] on link "open score" at bounding box center [754, 284] width 43 height 9
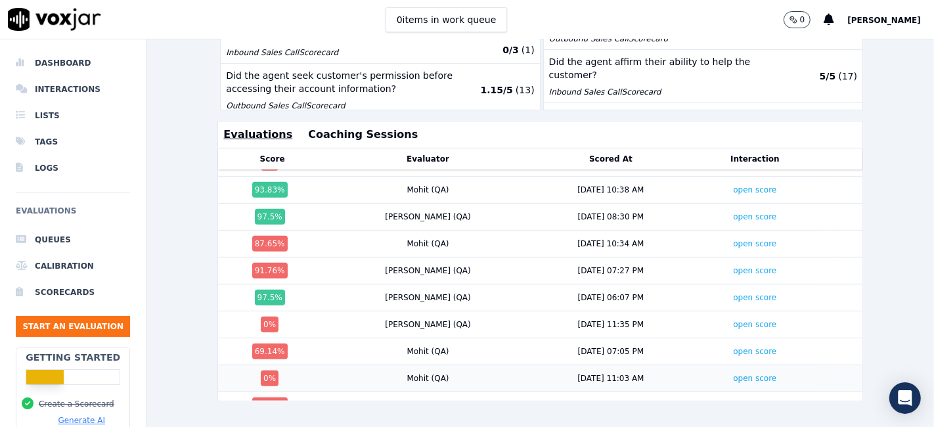
scroll to position [0, 0]
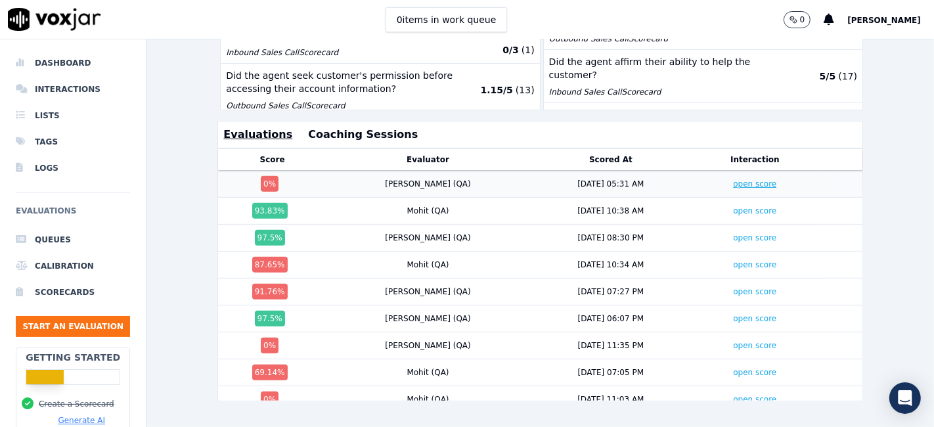
click at [733, 179] on link "open score" at bounding box center [754, 183] width 43 height 9
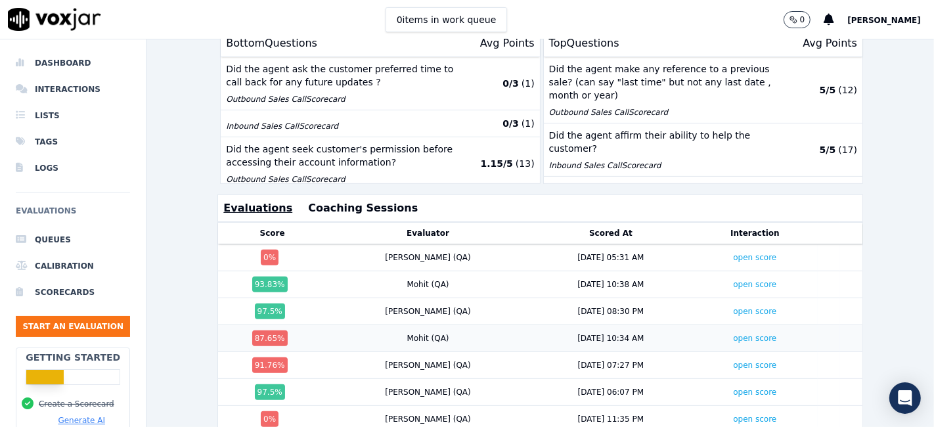
scroll to position [303, 0]
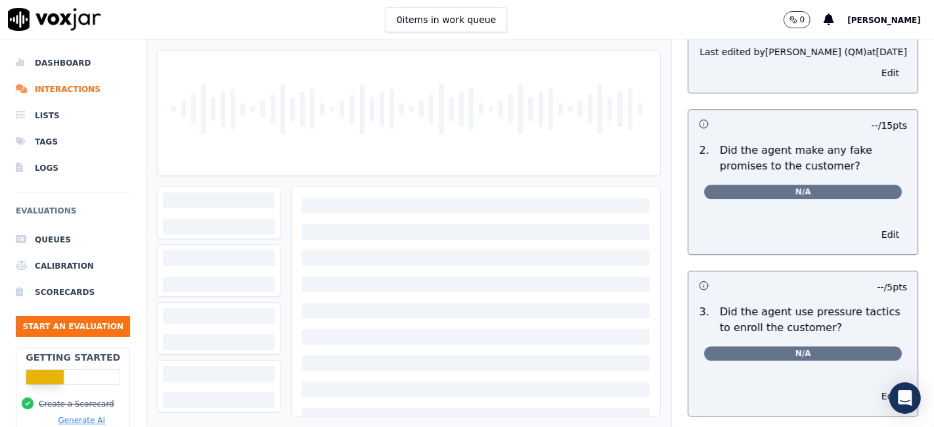
scroll to position [3357, 0]
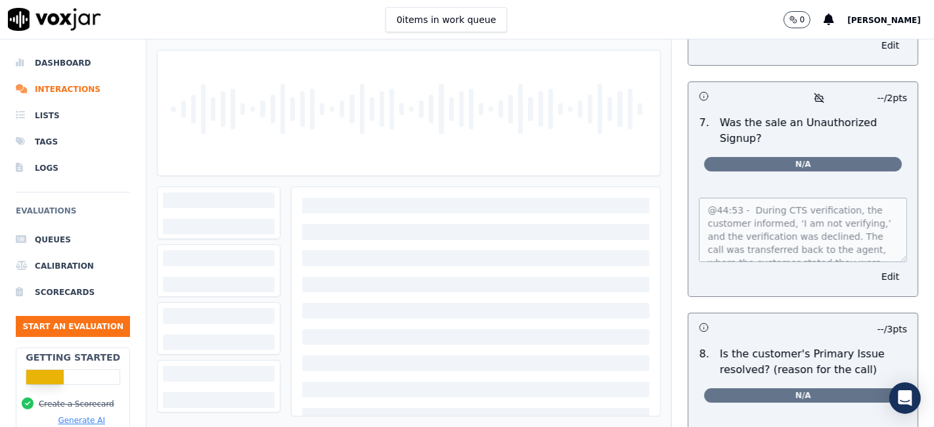
scroll to position [4243, 0]
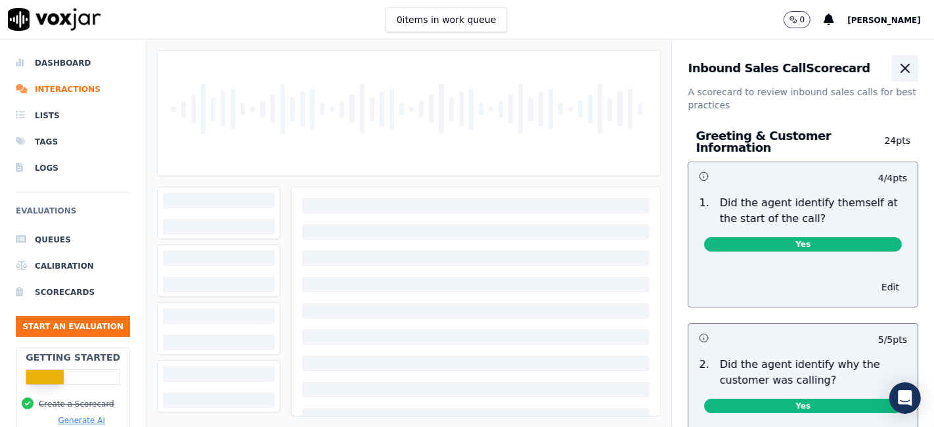
click at [897, 67] on icon "button" at bounding box center [905, 68] width 16 height 16
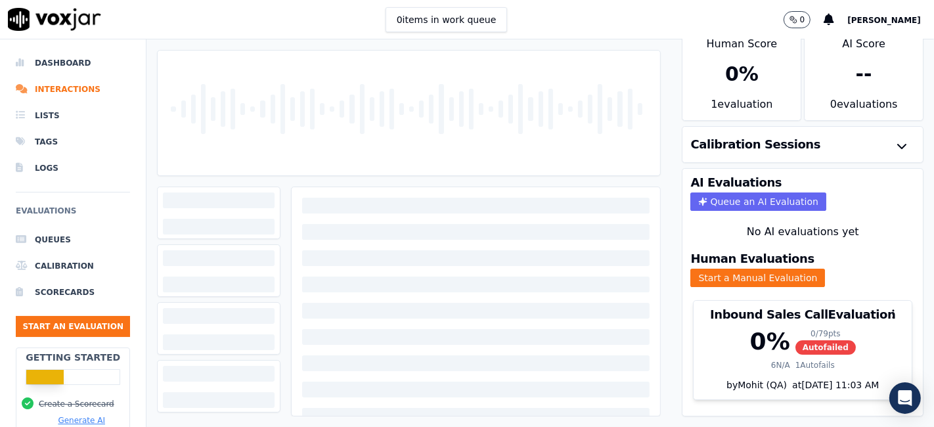
scroll to position [42, 0]
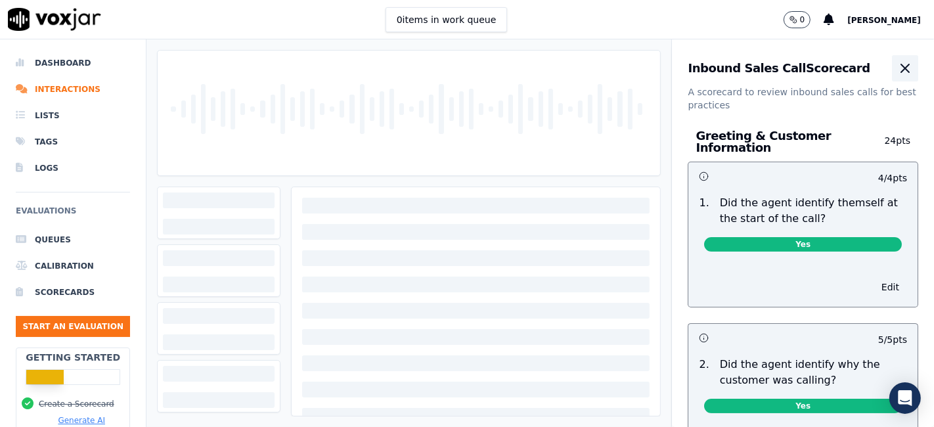
click at [901, 64] on icon "button" at bounding box center [905, 68] width 8 height 8
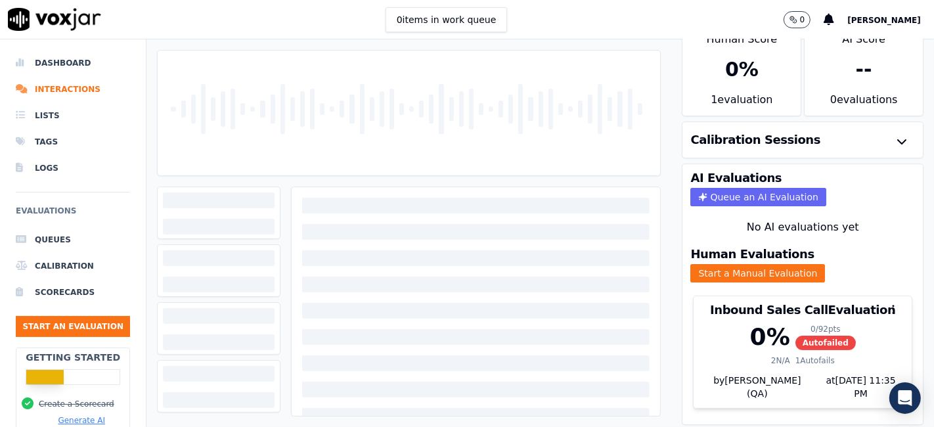
scroll to position [42, 0]
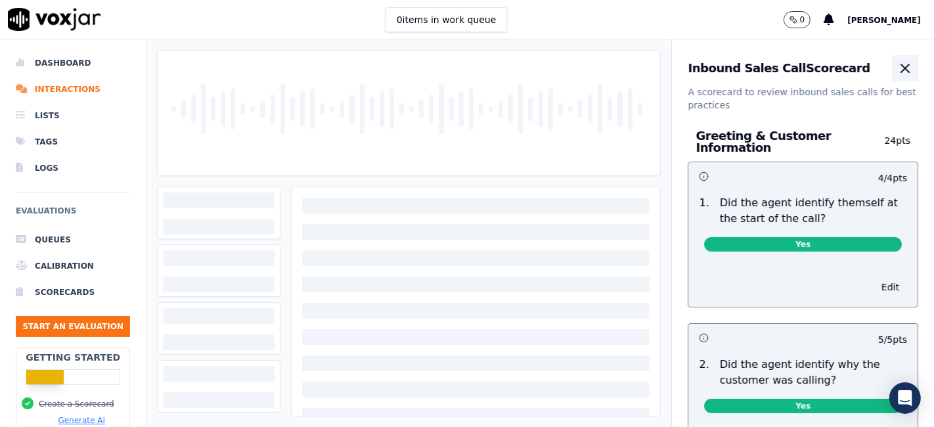
click at [897, 68] on icon "button" at bounding box center [905, 68] width 16 height 16
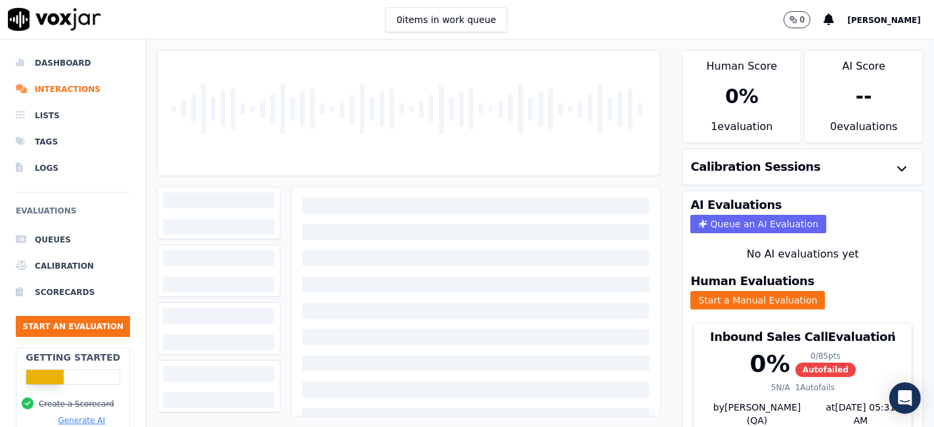
scroll to position [42, 0]
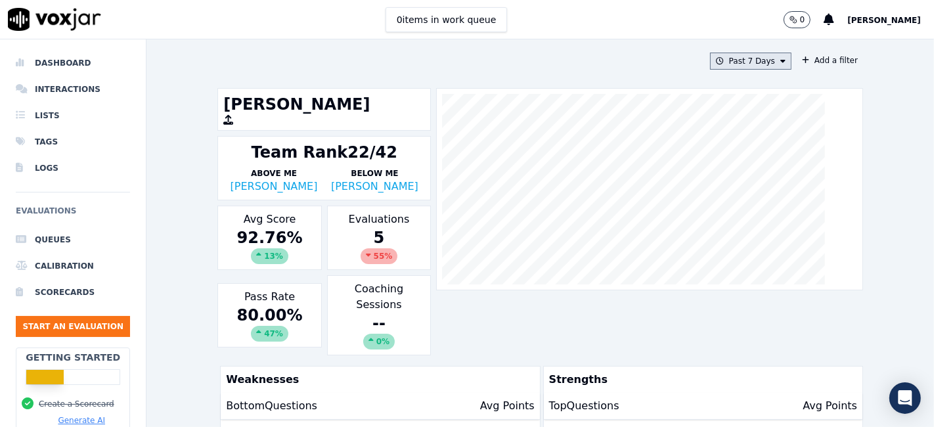
click at [732, 64] on button "Past 7 Days" at bounding box center [750, 61] width 81 height 17
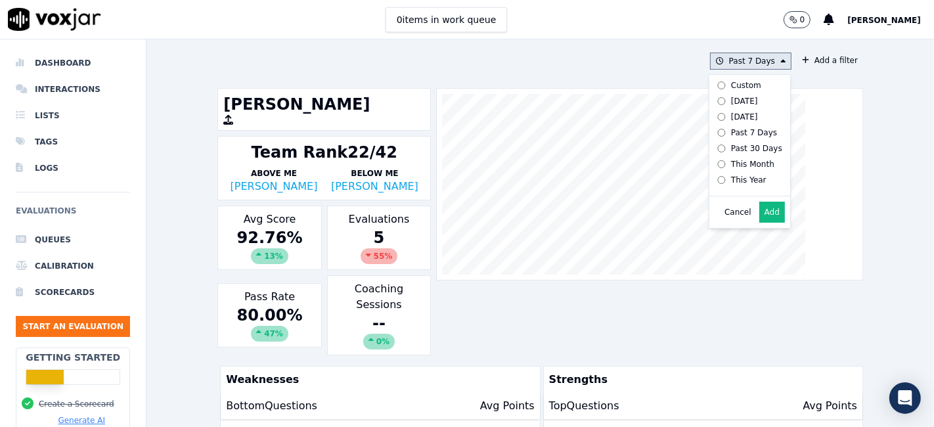
click at [731, 80] on div "Custom" at bounding box center [746, 85] width 30 height 11
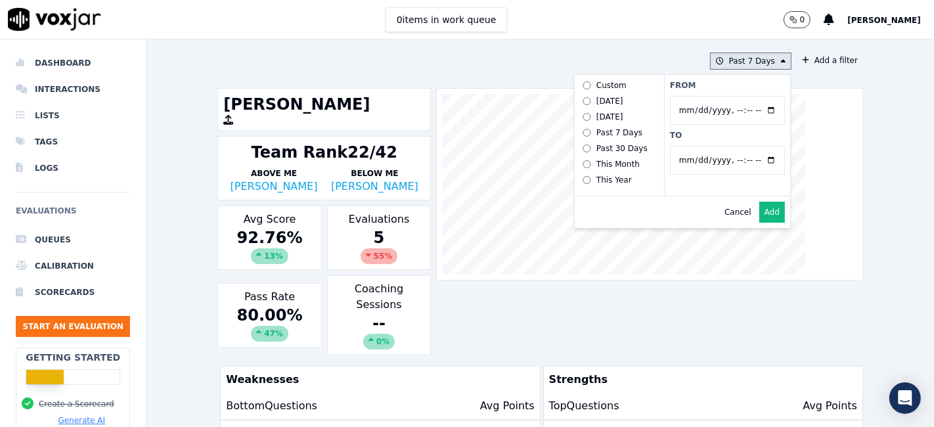
click at [754, 110] on input "From" at bounding box center [727, 110] width 115 height 29
type input "2025-06-21T00:00"
click at [744, 85] on label "From" at bounding box center [727, 85] width 115 height 11
click at [744, 96] on input "From" at bounding box center [727, 110] width 115 height 29
click at [755, 156] on input "To" at bounding box center [727, 160] width 115 height 29
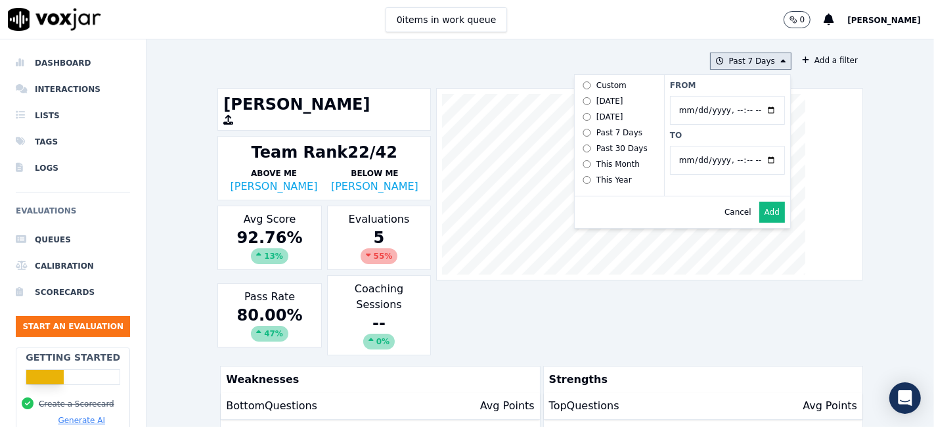
type input "2025-07-20T23:59"
click at [715, 137] on label "To" at bounding box center [727, 135] width 115 height 11
click at [715, 146] on input "To" at bounding box center [727, 160] width 115 height 29
click at [759, 223] on button "Add" at bounding box center [772, 212] width 26 height 21
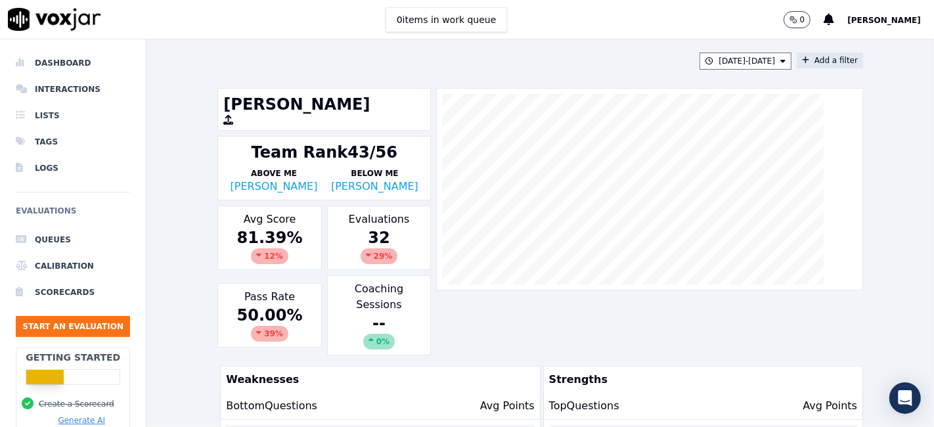
click at [807, 58] on button "Add a filter" at bounding box center [830, 61] width 66 height 16
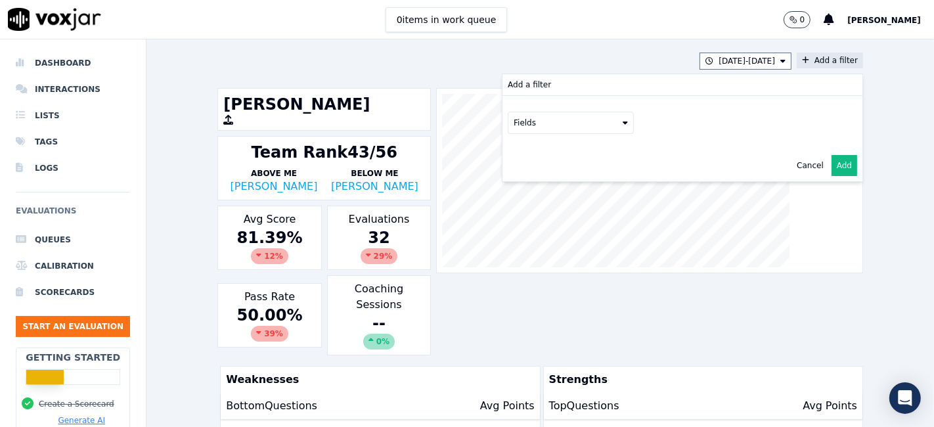
click at [537, 126] on button "Fields" at bounding box center [571, 123] width 126 height 22
click at [535, 250] on div "scorecard" at bounding box center [549, 255] width 39 height 11
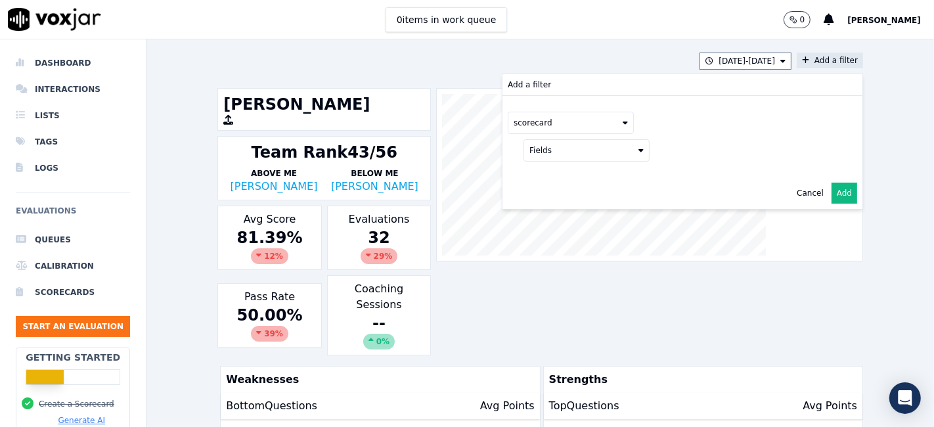
click at [572, 149] on button "Fields" at bounding box center [586, 150] width 126 height 22
click at [566, 171] on label "title" at bounding box center [587, 173] width 120 height 16
click at [662, 152] on button at bounding box center [749, 149] width 189 height 20
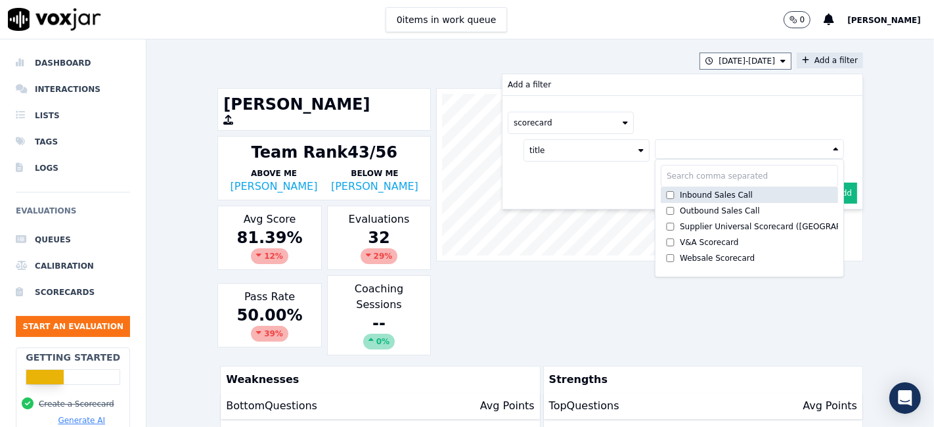
click at [680, 194] on div "Inbound Sales Call" at bounding box center [716, 195] width 73 height 11
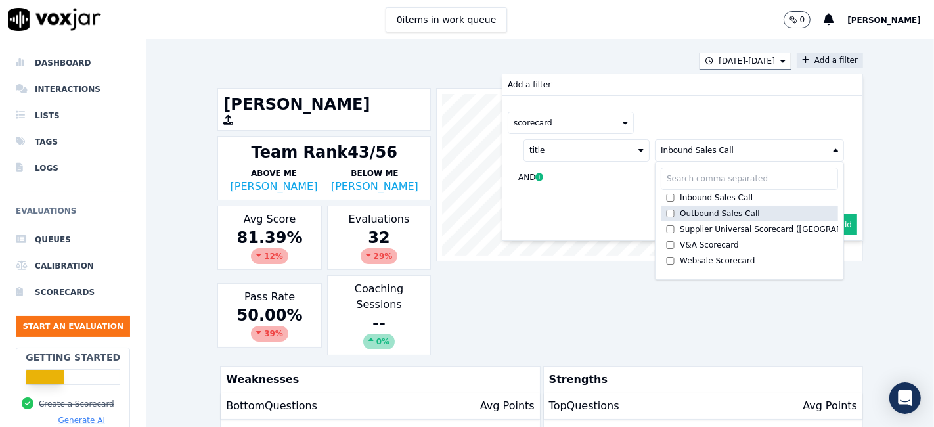
click at [680, 211] on div "Outbound Sales Call" at bounding box center [720, 213] width 80 height 11
click at [832, 220] on button "Add" at bounding box center [845, 224] width 26 height 21
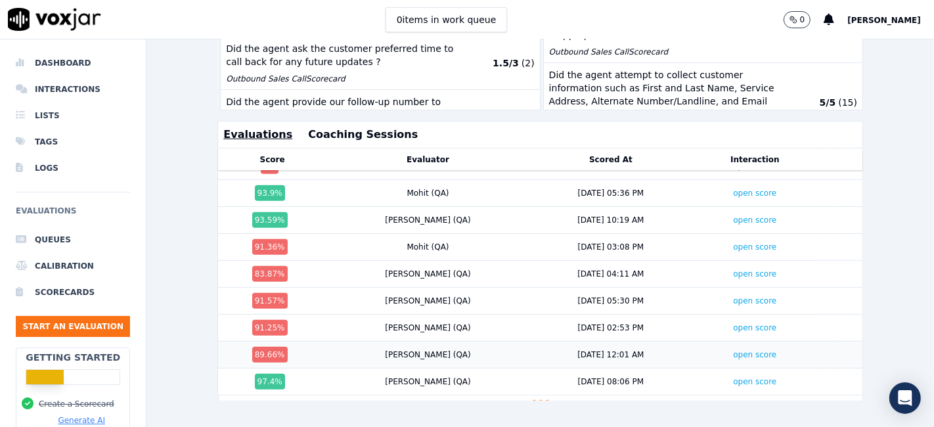
scroll to position [637, 0]
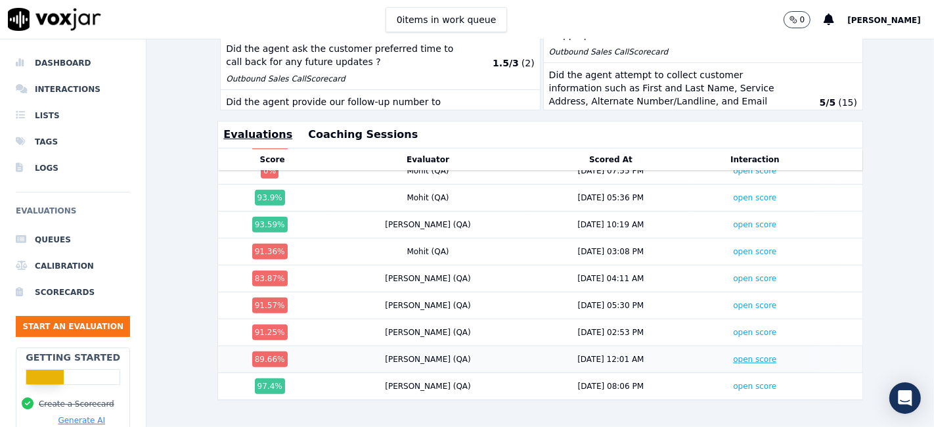
click at [733, 355] on link "open score" at bounding box center [754, 359] width 43 height 9
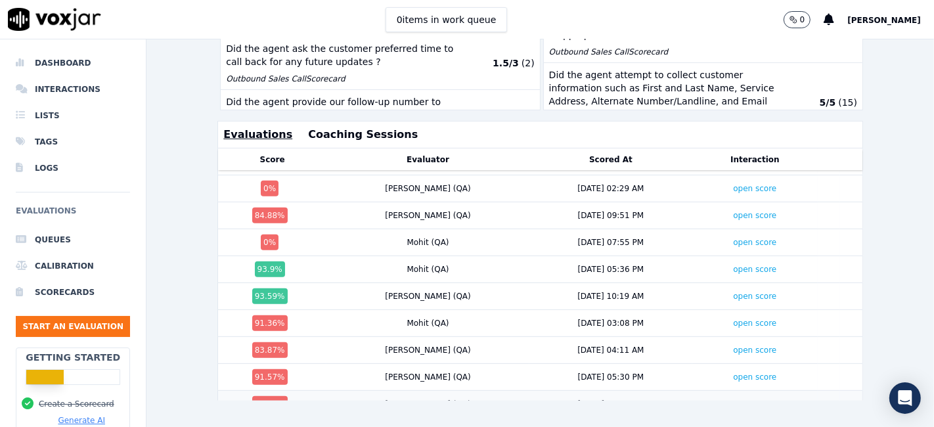
scroll to position [491, 0]
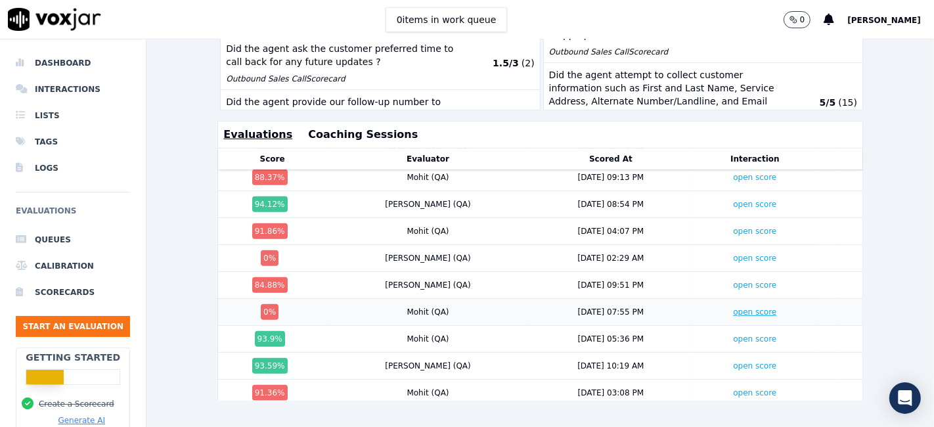
click at [733, 307] on link "open score" at bounding box center [754, 311] width 43 height 9
click at [733, 254] on link "open score" at bounding box center [754, 258] width 43 height 9
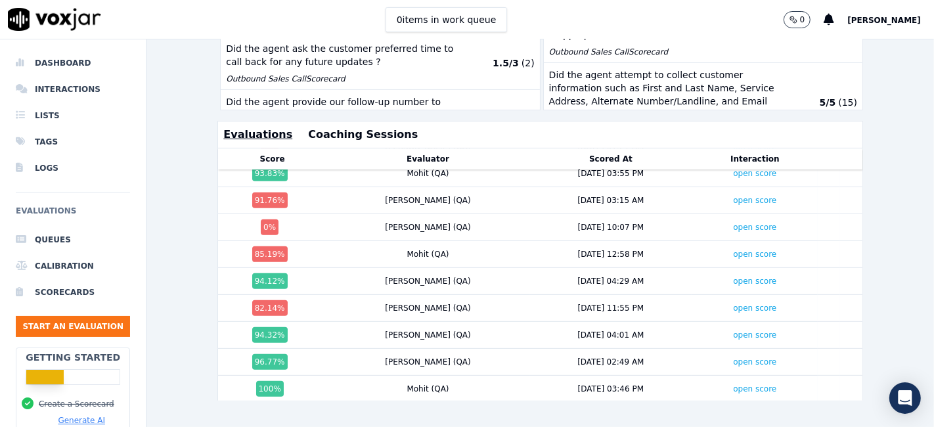
scroll to position [126, 0]
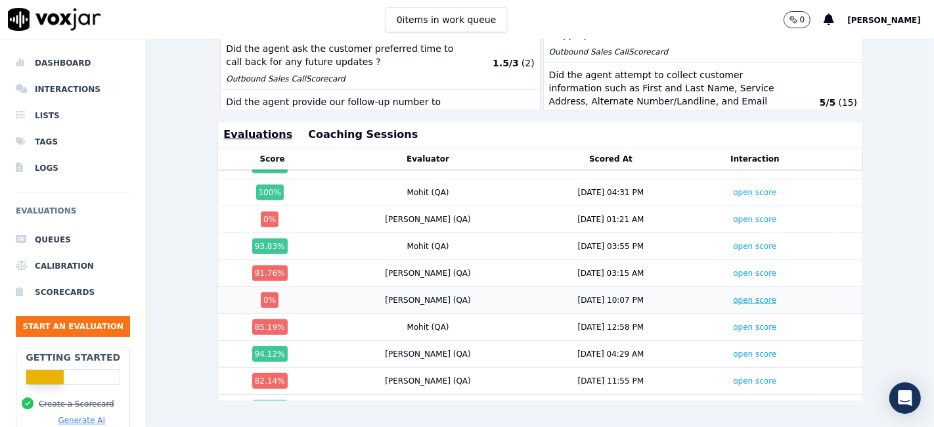
click at [733, 296] on link "open score" at bounding box center [754, 300] width 43 height 9
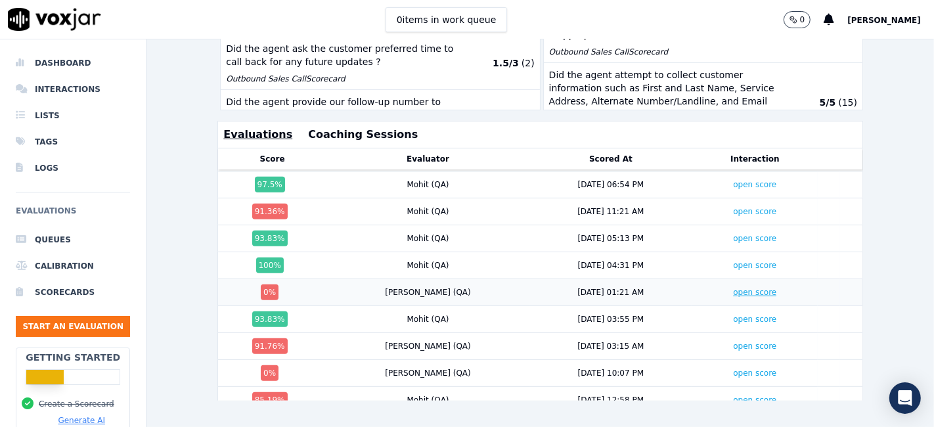
click at [733, 288] on link "open score" at bounding box center [754, 292] width 43 height 9
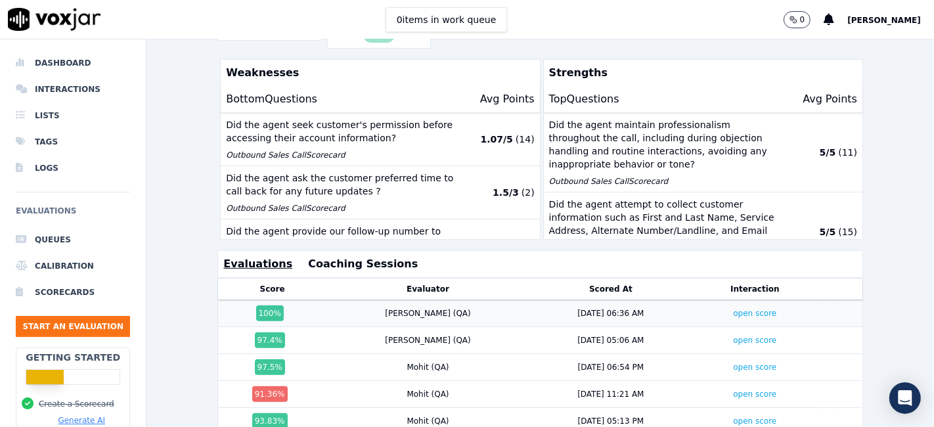
scroll to position [303, 0]
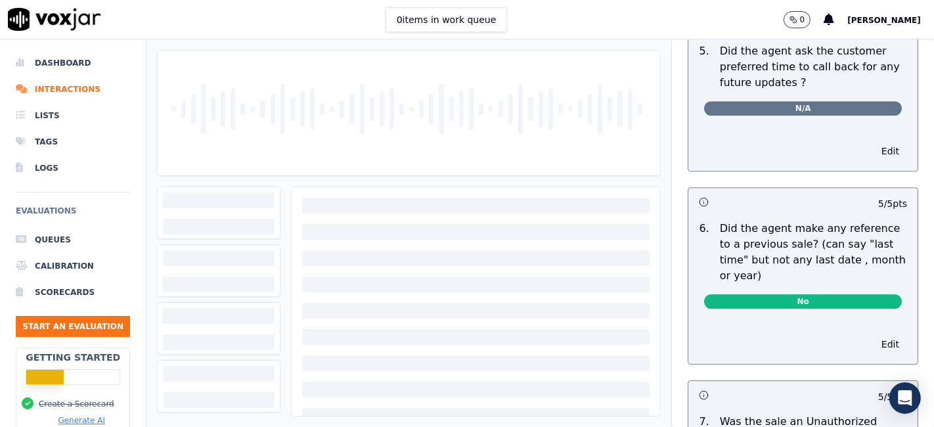
scroll to position [3650, 0]
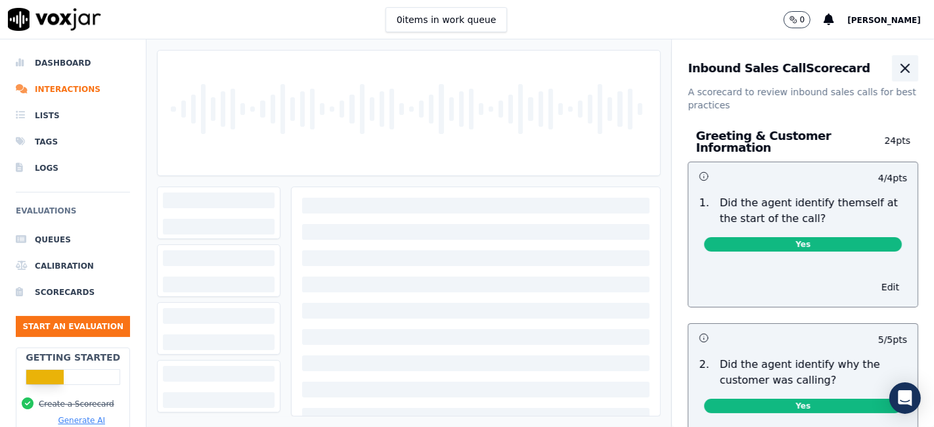
click at [897, 70] on icon "button" at bounding box center [905, 68] width 16 height 16
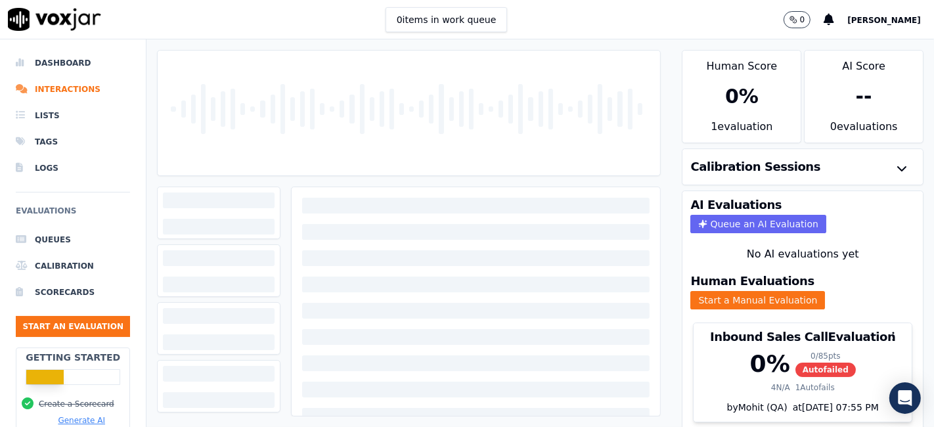
scroll to position [42, 0]
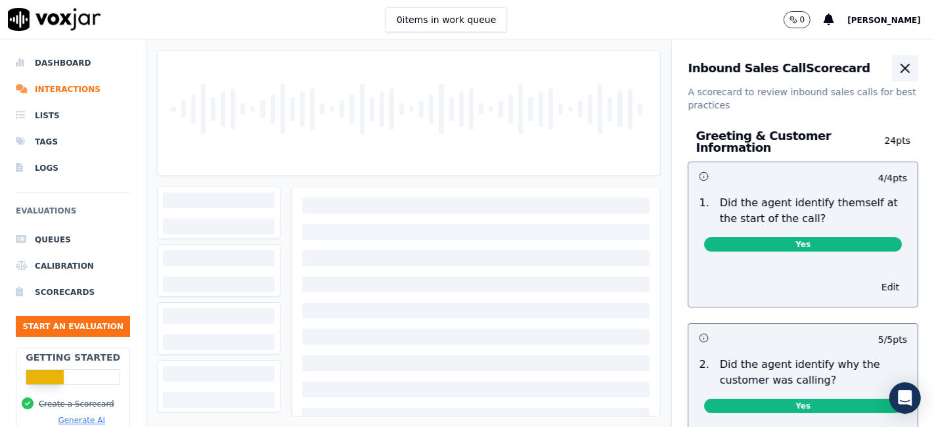
click at [897, 70] on icon "button" at bounding box center [905, 68] width 16 height 16
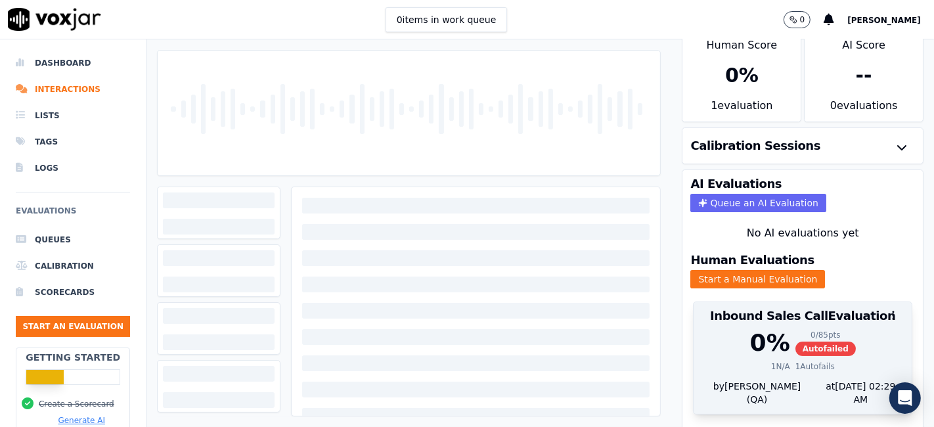
scroll to position [42, 0]
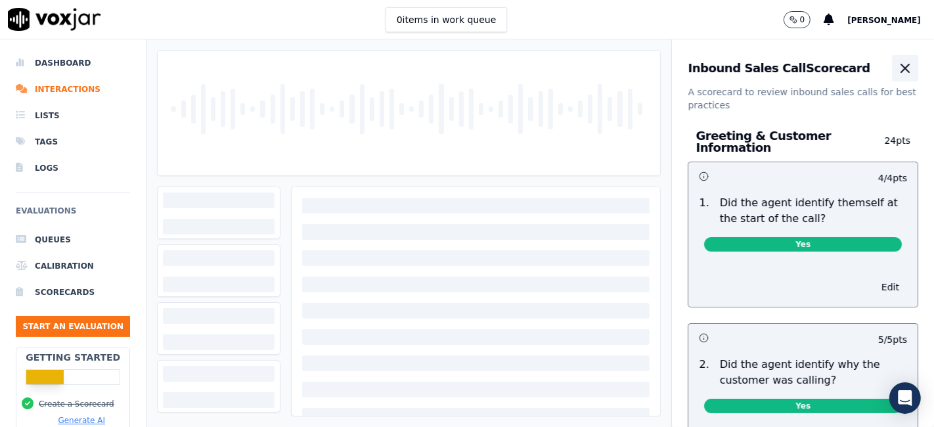
click at [897, 66] on icon "button" at bounding box center [905, 68] width 16 height 16
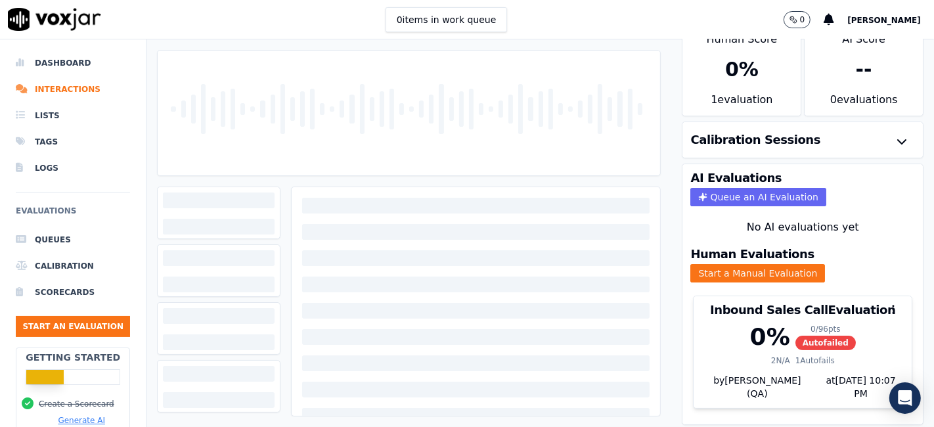
scroll to position [42, 0]
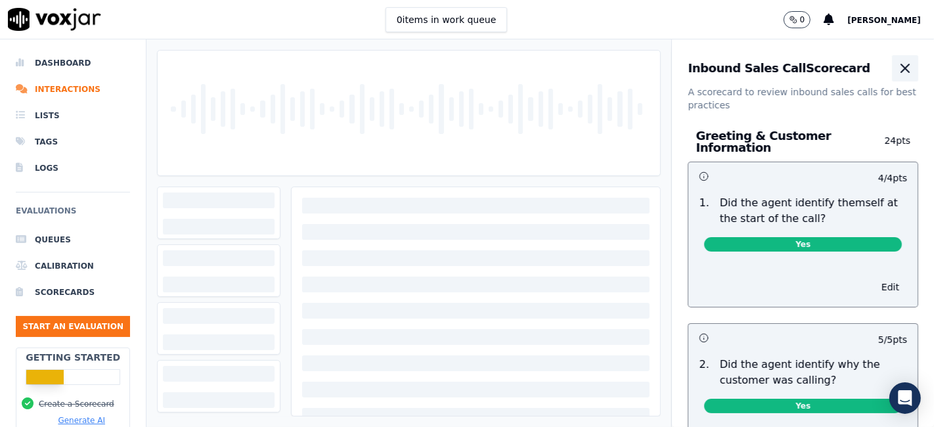
click at [897, 73] on icon "button" at bounding box center [905, 68] width 16 height 16
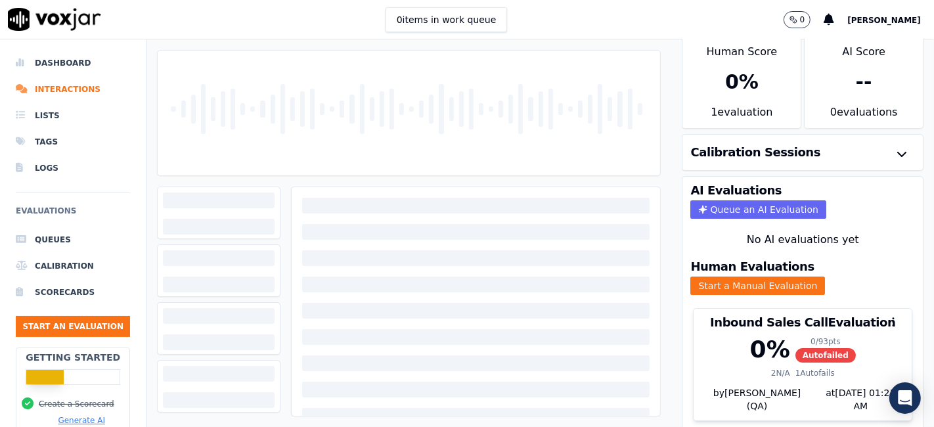
scroll to position [42, 0]
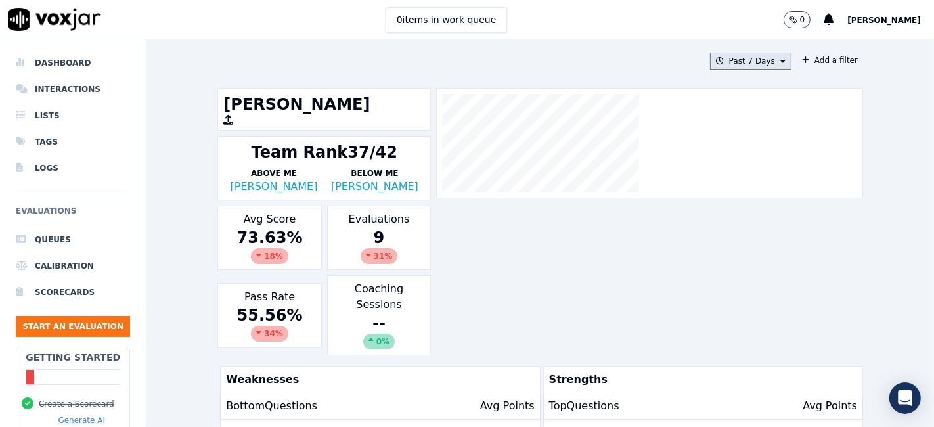
click at [748, 63] on button "Past 7 Days" at bounding box center [750, 61] width 81 height 17
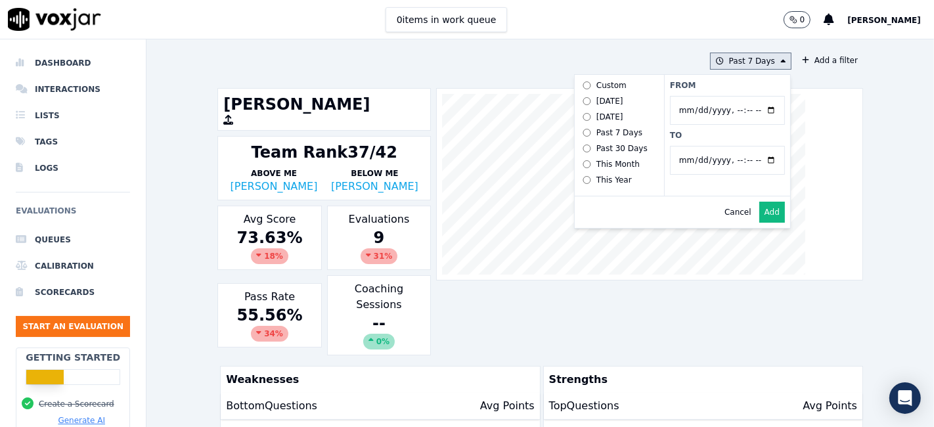
click at [749, 110] on input "From" at bounding box center [727, 110] width 115 height 29
click at [758, 108] on input "From" at bounding box center [727, 110] width 115 height 29
type input "2025-06-21T00:00"
drag, startPoint x: 724, startPoint y: 89, endPoint x: 732, endPoint y: 97, distance: 11.1
click at [724, 88] on label "From" at bounding box center [727, 85] width 115 height 11
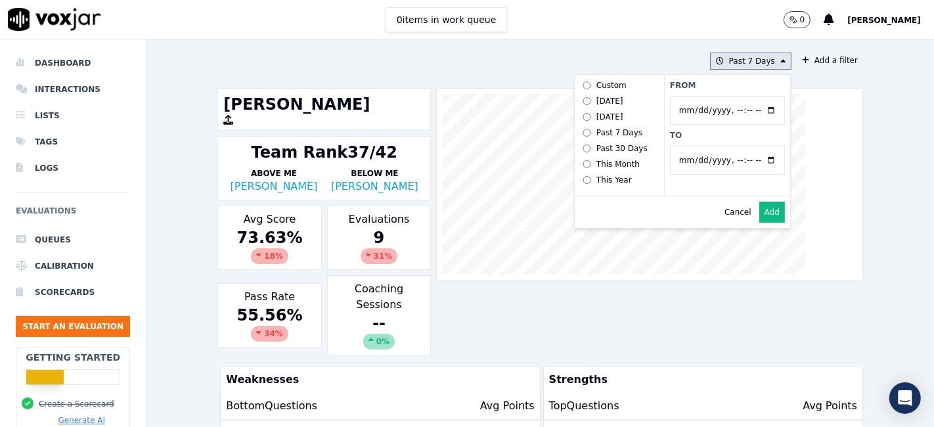
click at [724, 96] on input "From" at bounding box center [727, 110] width 115 height 29
click at [753, 157] on input "To" at bounding box center [727, 160] width 115 height 29
type input "2025-07-20T23:59"
drag, startPoint x: 690, startPoint y: 133, endPoint x: 701, endPoint y: 145, distance: 16.7
click at [690, 133] on label "To" at bounding box center [727, 135] width 115 height 11
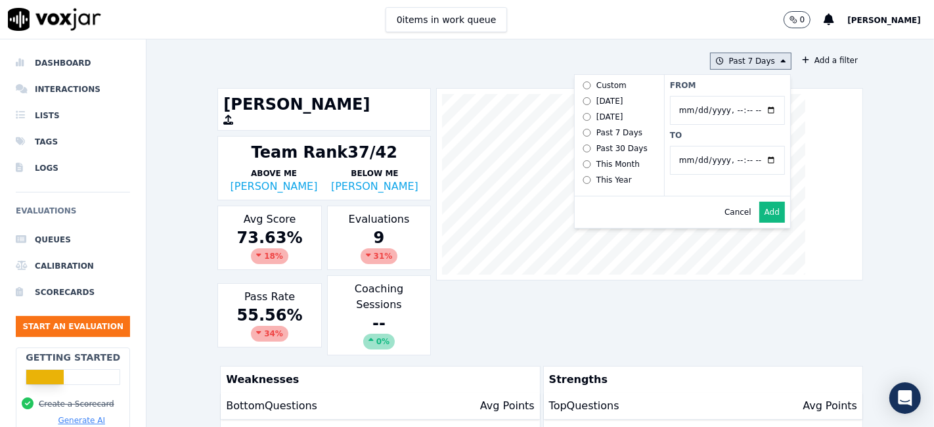
click at [690, 146] on input "To" at bounding box center [727, 160] width 115 height 29
click at [759, 218] on button "Add" at bounding box center [772, 212] width 26 height 21
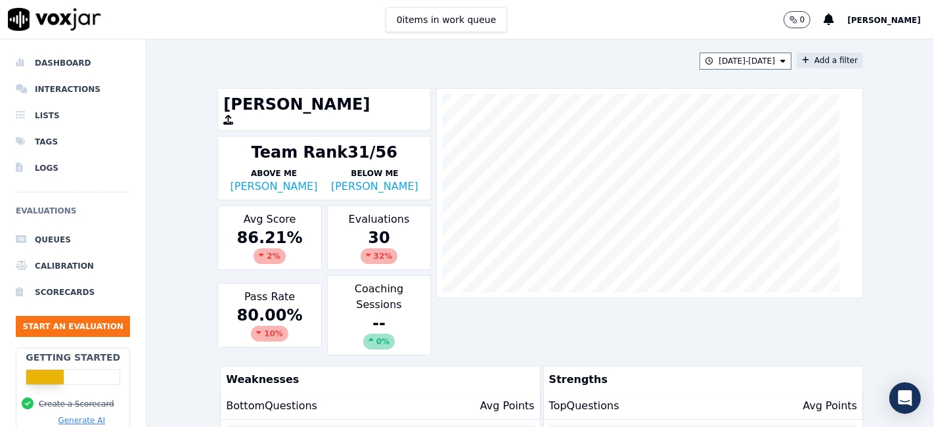
click at [806, 56] on button "Add a filter" at bounding box center [830, 61] width 66 height 16
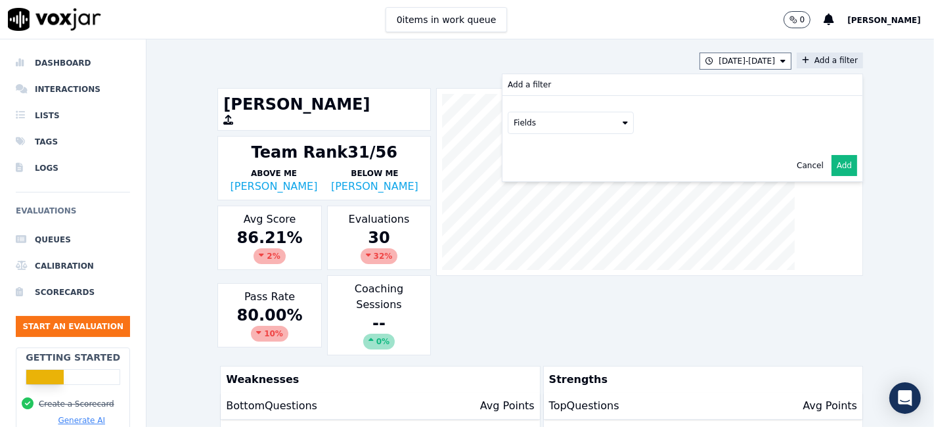
click at [568, 117] on button "Fields" at bounding box center [571, 123] width 126 height 22
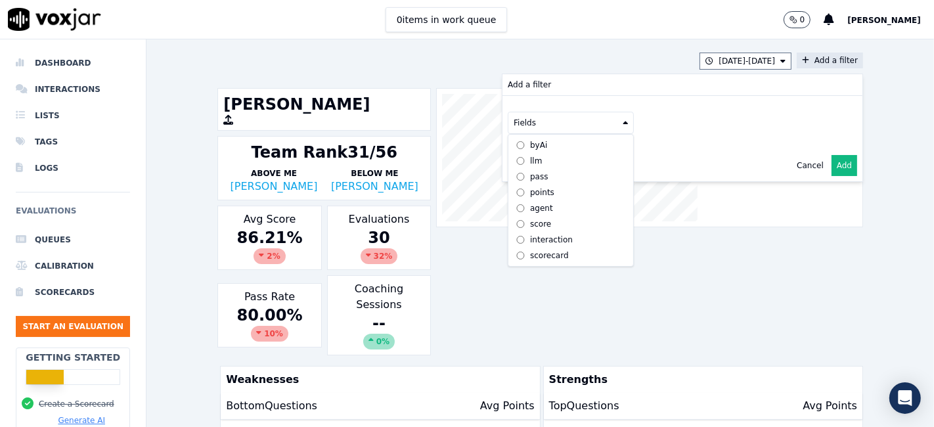
scroll to position [11, 0]
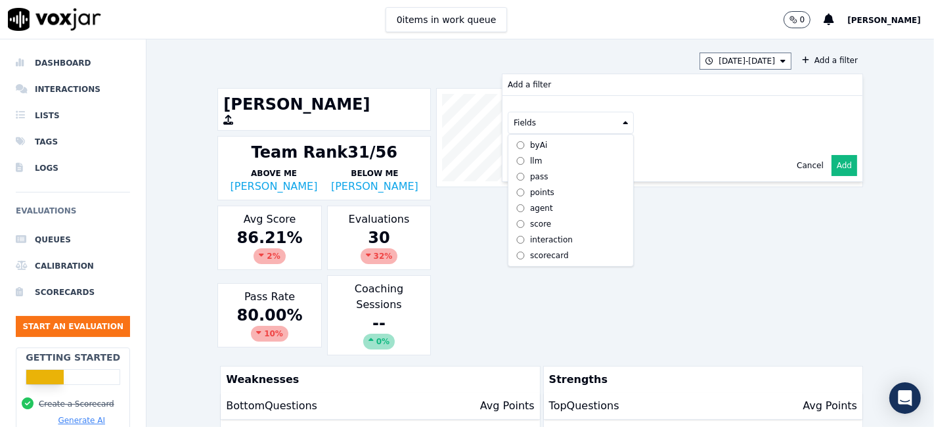
click at [530, 250] on div "scorecard" at bounding box center [549, 255] width 39 height 11
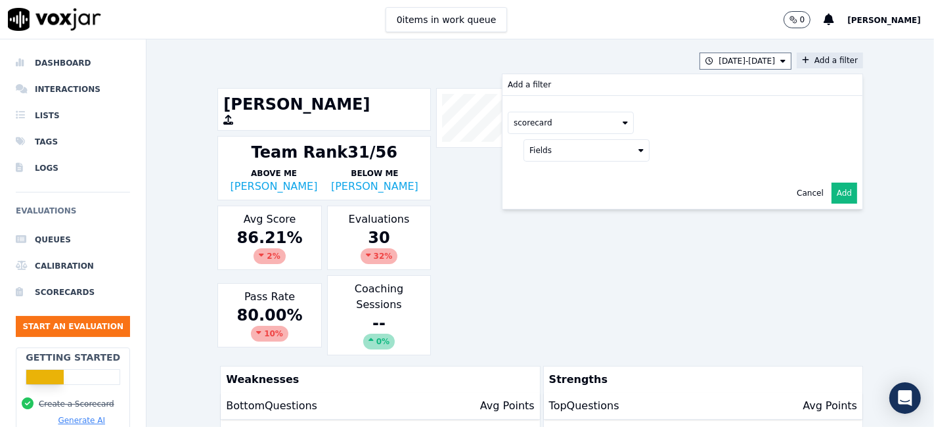
click at [595, 158] on button "Fields" at bounding box center [586, 150] width 126 height 22
click at [553, 177] on label "title" at bounding box center [587, 173] width 120 height 16
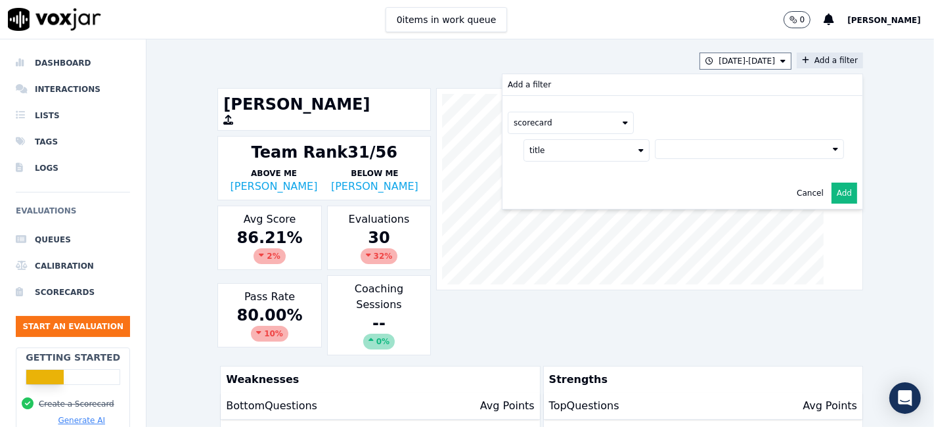
click at [694, 157] on button at bounding box center [749, 149] width 189 height 20
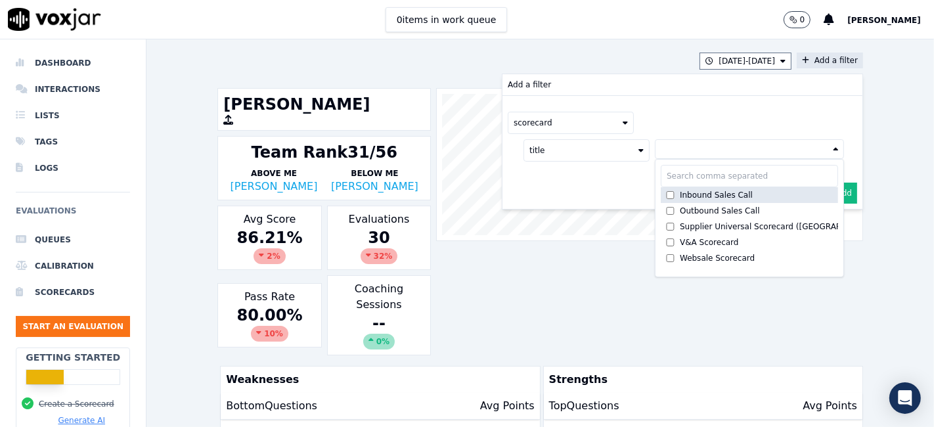
click at [680, 194] on div "Inbound Sales Call" at bounding box center [716, 195] width 73 height 11
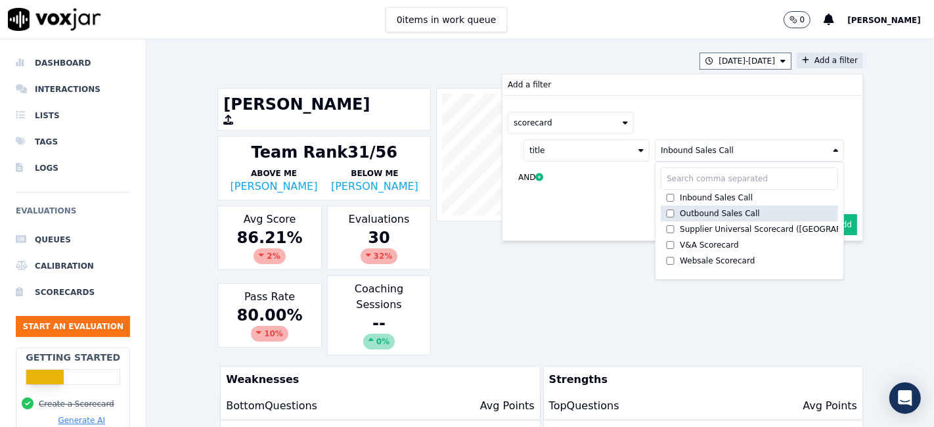
click at [680, 210] on div "Outbound Sales Call" at bounding box center [720, 213] width 80 height 11
click at [832, 224] on button "Add" at bounding box center [845, 224] width 26 height 21
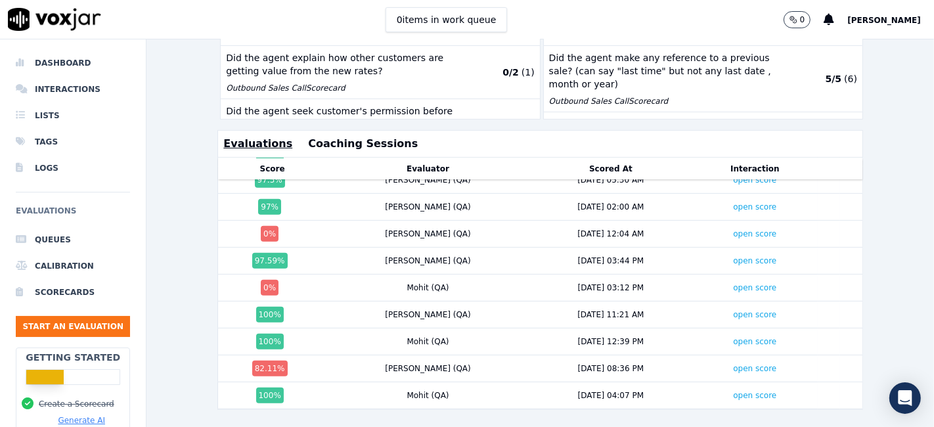
scroll to position [450, 0]
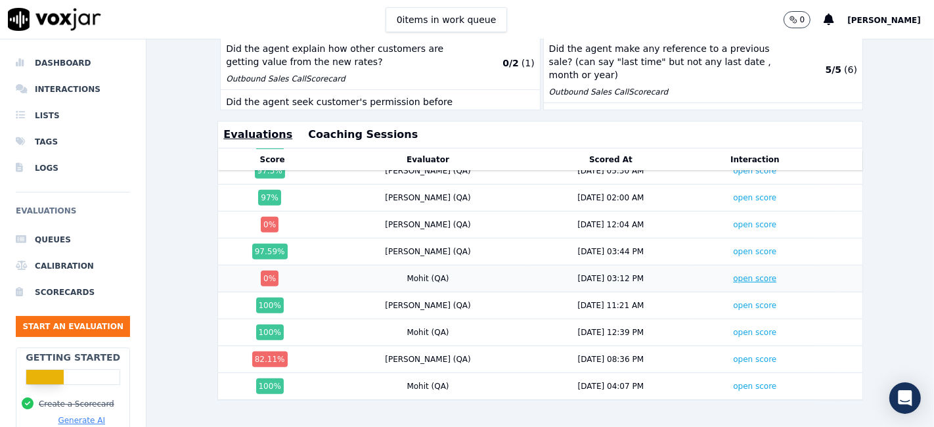
click at [733, 274] on link "open score" at bounding box center [754, 278] width 43 height 9
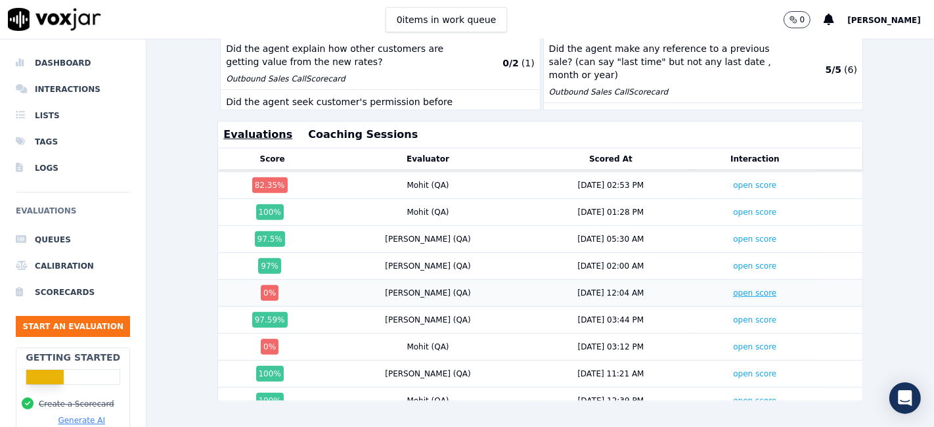
click at [733, 288] on link "open score" at bounding box center [754, 292] width 43 height 9
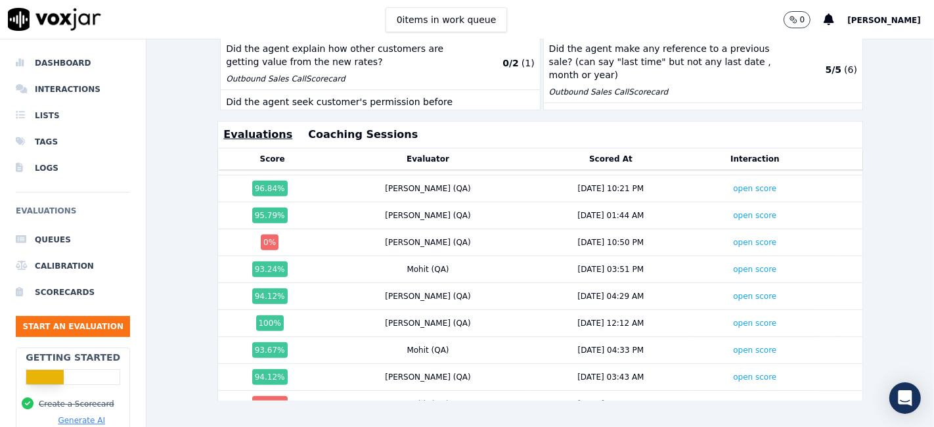
scroll to position [219, 0]
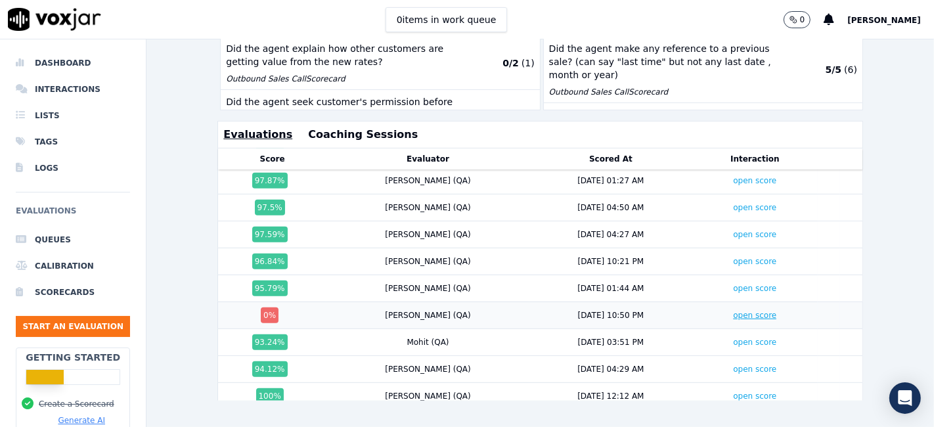
click at [733, 311] on link "open score" at bounding box center [754, 315] width 43 height 9
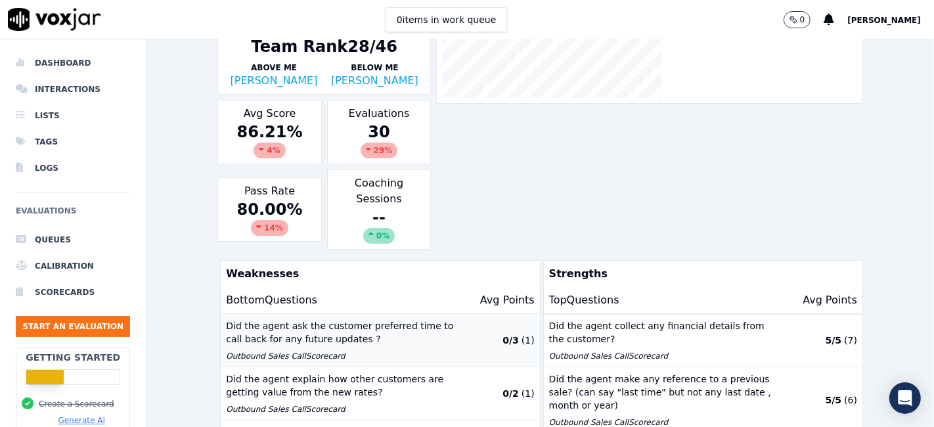
scroll to position [0, 0]
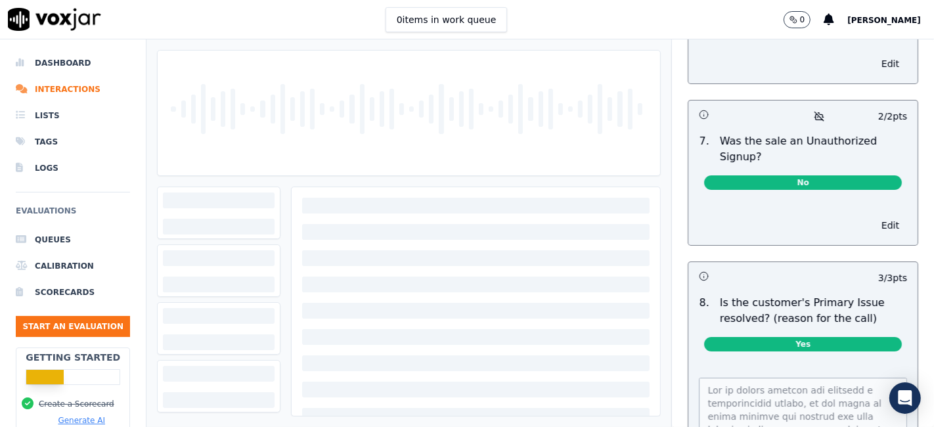
scroll to position [4134, 0]
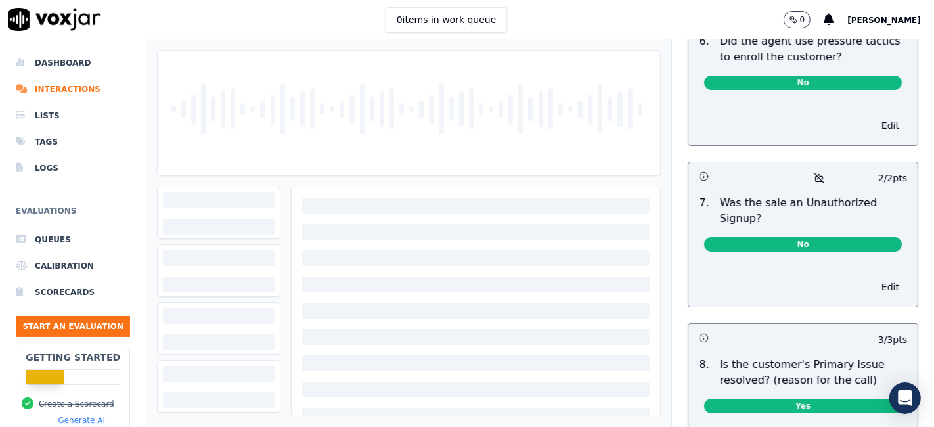
scroll to position [4064, 0]
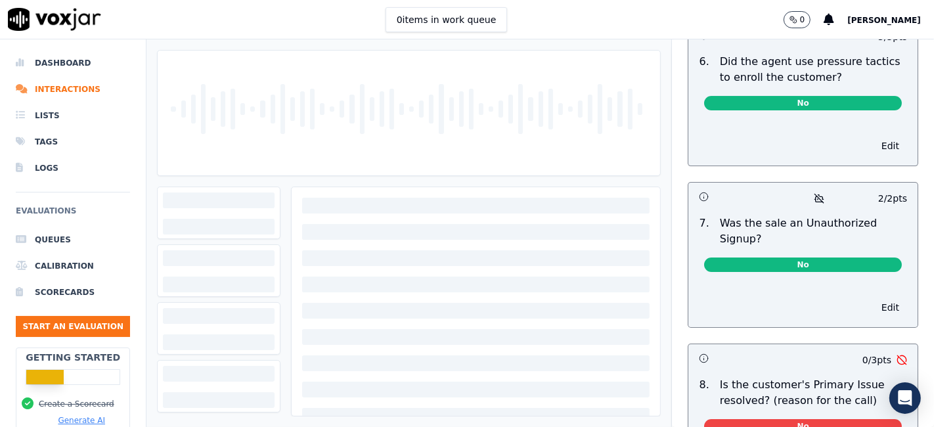
scroll to position [4064, 0]
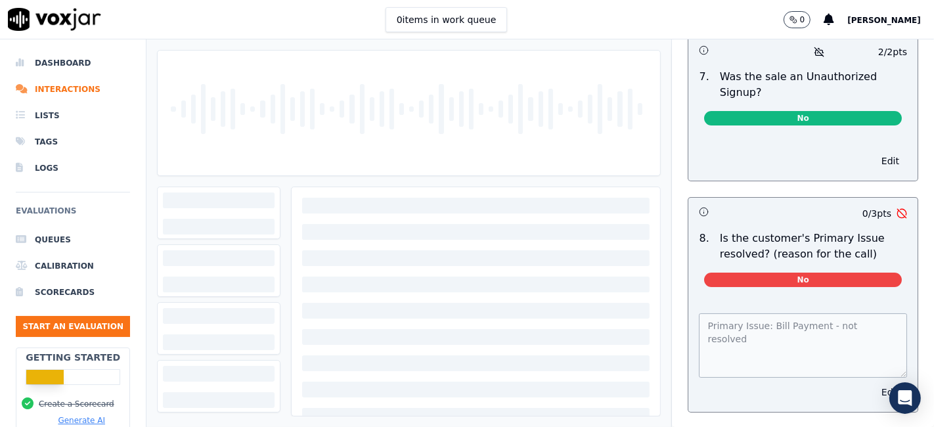
click at [874, 383] on button "Edit" at bounding box center [890, 392] width 33 height 18
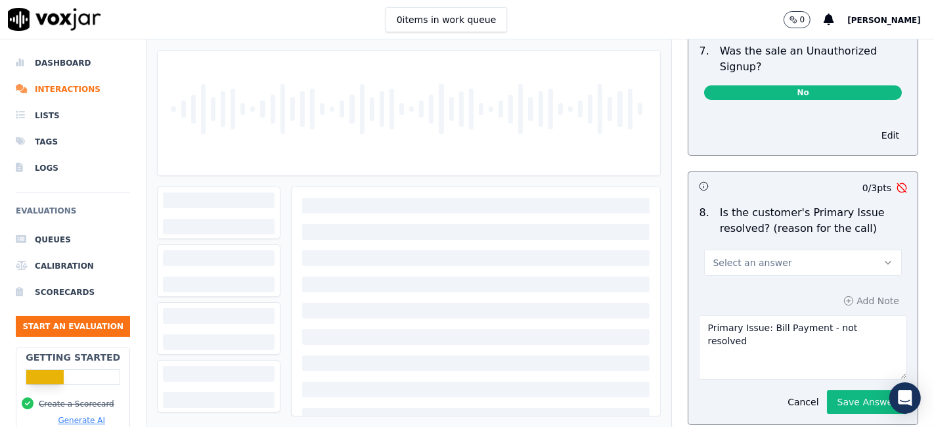
scroll to position [4103, 0]
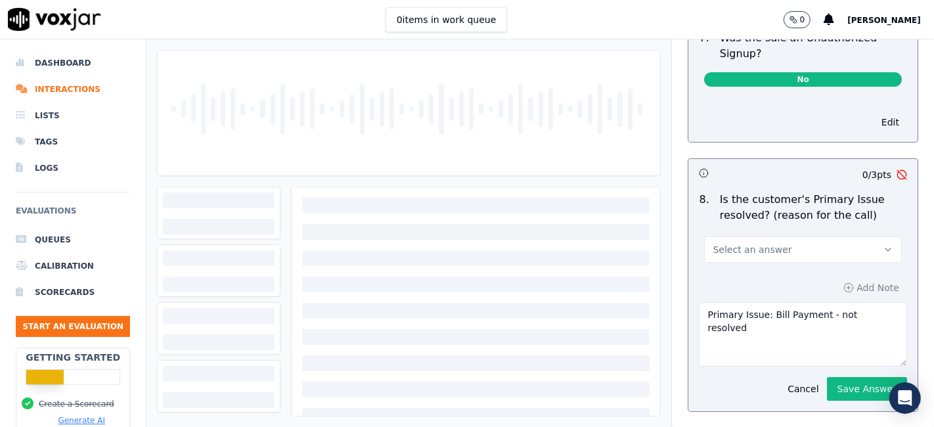
click at [783, 236] on button "Select an answer" at bounding box center [803, 249] width 198 height 26
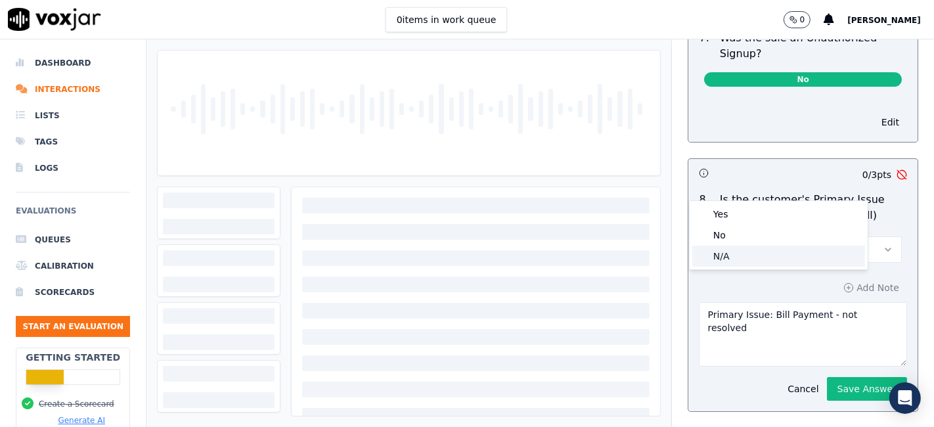
click at [745, 258] on div "N/A" at bounding box center [778, 256] width 173 height 21
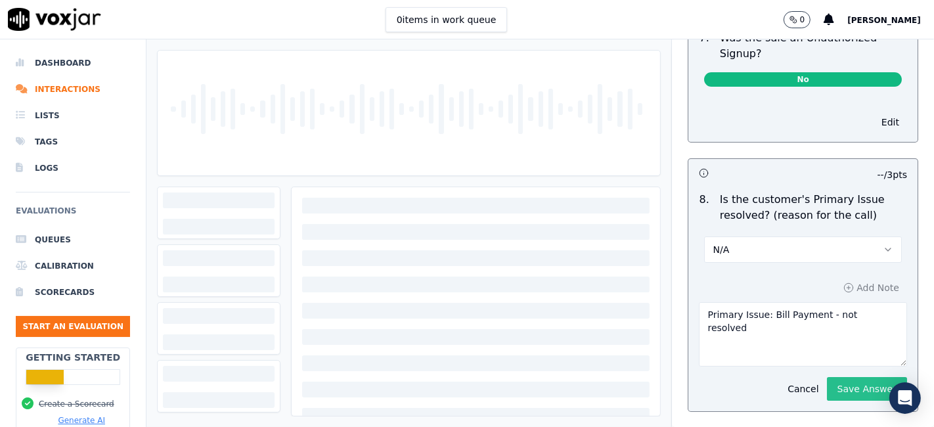
click at [842, 377] on button "Save Answer" at bounding box center [867, 389] width 80 height 24
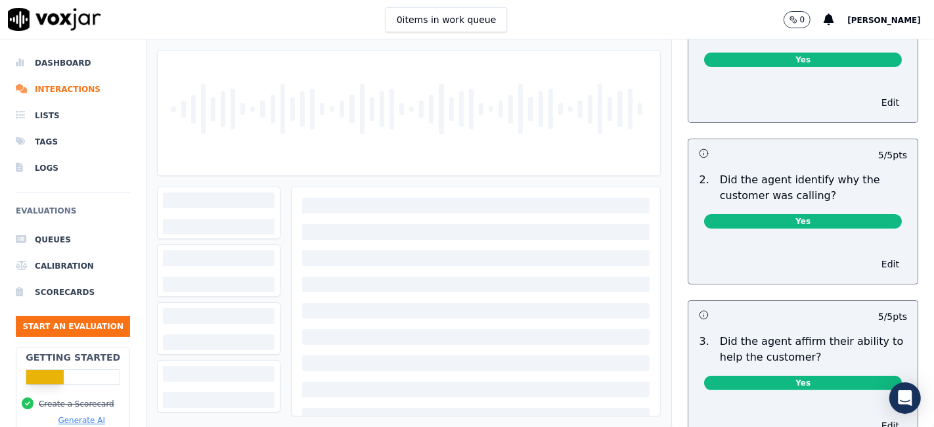
scroll to position [0, 0]
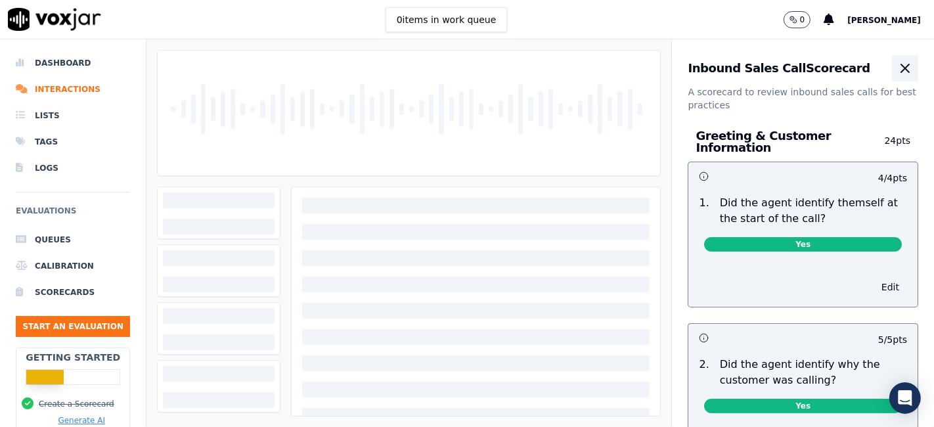
click at [897, 66] on icon "button" at bounding box center [905, 68] width 16 height 16
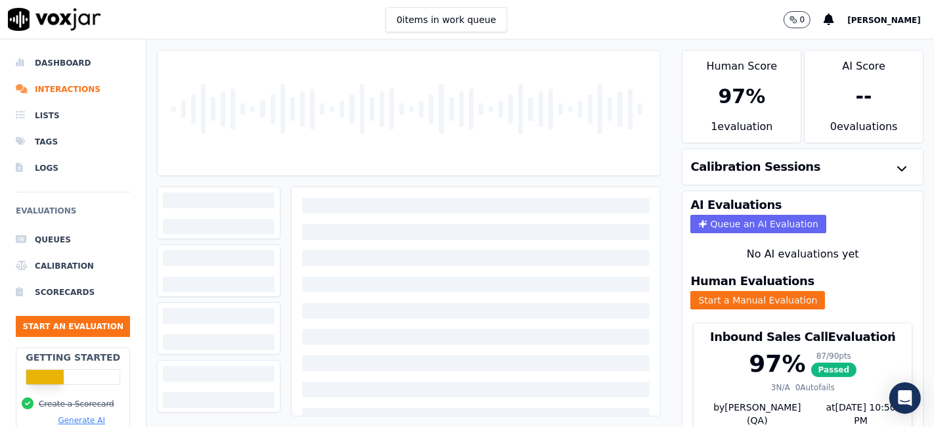
scroll to position [42, 0]
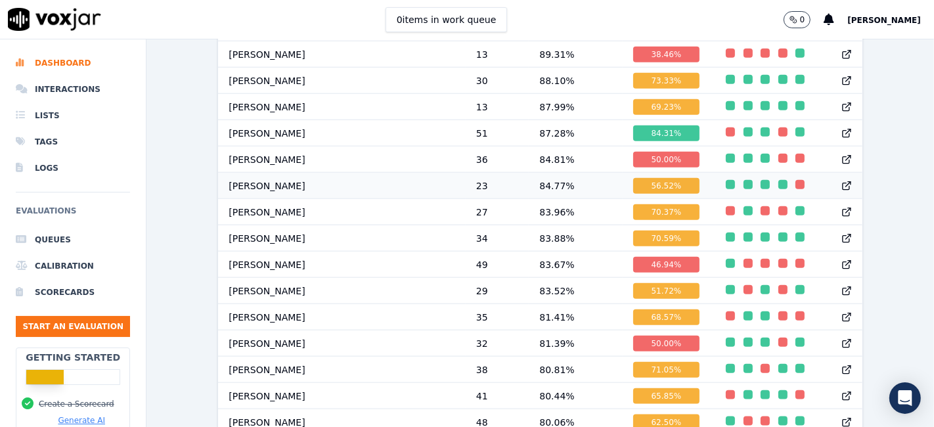
scroll to position [1297, 0]
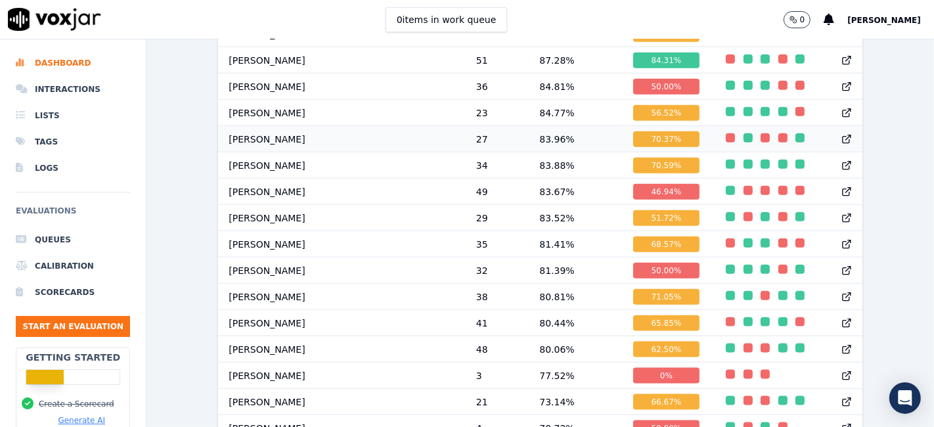
click at [633, 147] on div "70.37 %" at bounding box center [666, 139] width 67 height 16
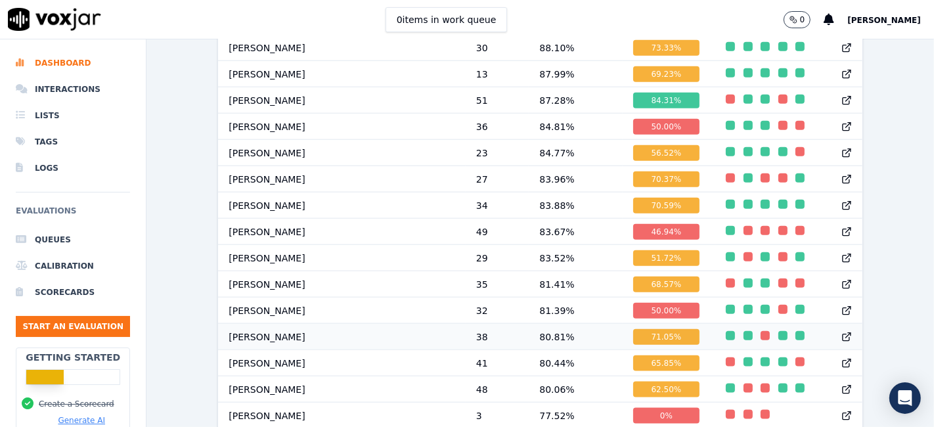
scroll to position [1224, 0]
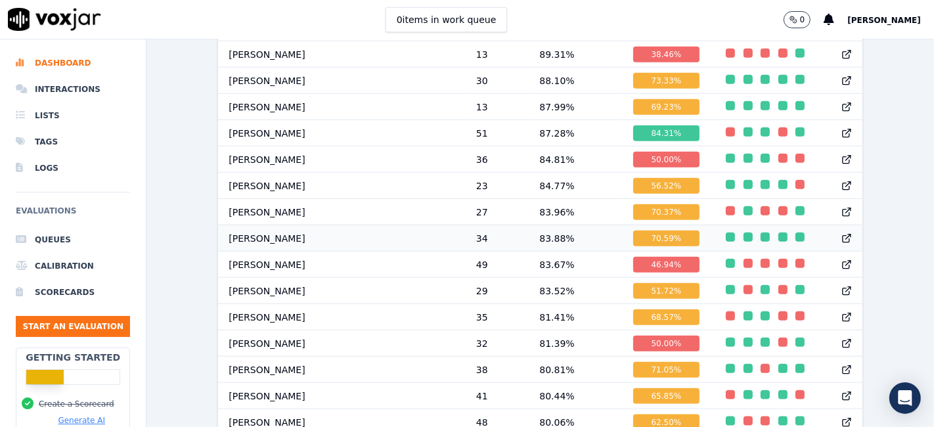
click at [633, 246] on div "70.59 %" at bounding box center [666, 239] width 67 height 16
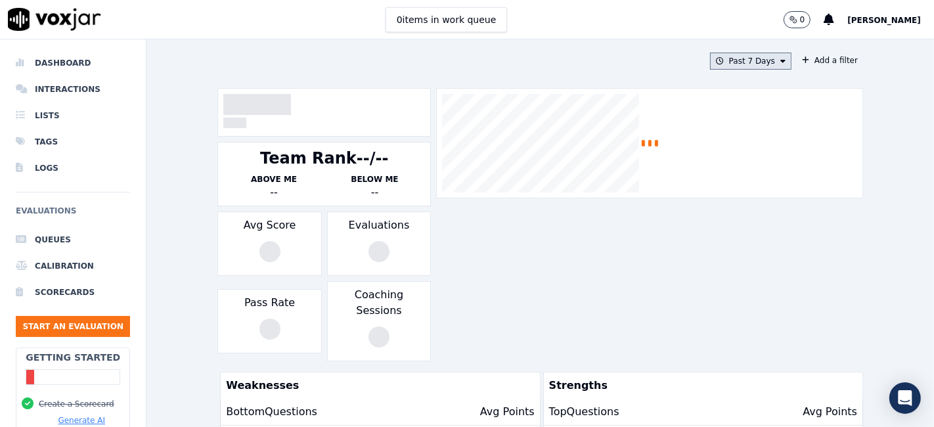
click at [737, 62] on button "Past 7 Days" at bounding box center [750, 61] width 81 height 17
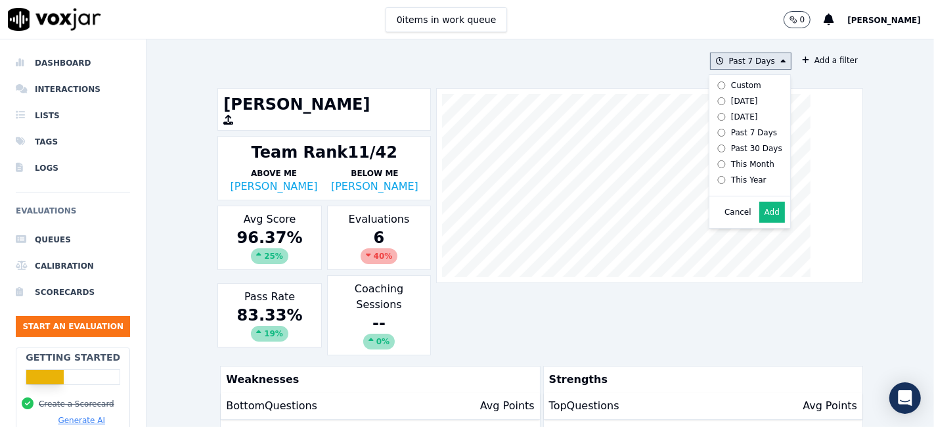
click at [731, 87] on div "Custom" at bounding box center [746, 85] width 30 height 11
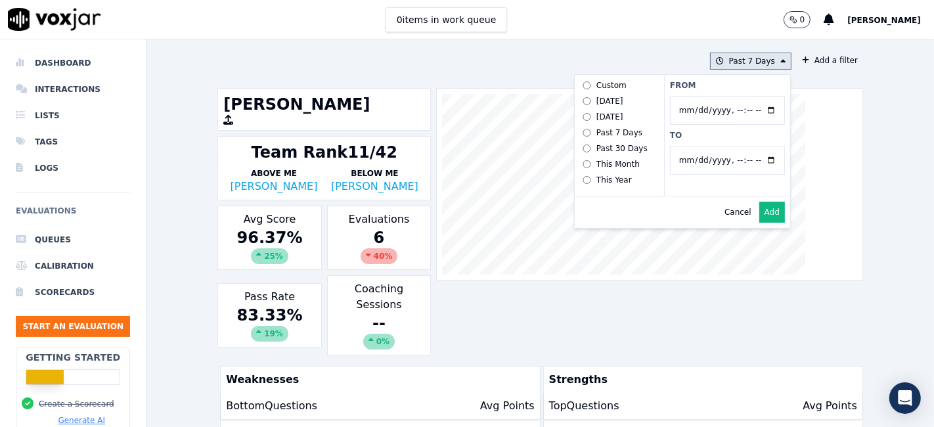
click at [753, 111] on input "From" at bounding box center [727, 110] width 115 height 29
type input "2025-06-21T00:00"
click at [726, 81] on label "From" at bounding box center [727, 85] width 115 height 11
click at [726, 96] on input "From" at bounding box center [727, 110] width 115 height 29
click at [754, 158] on input "To" at bounding box center [727, 160] width 115 height 29
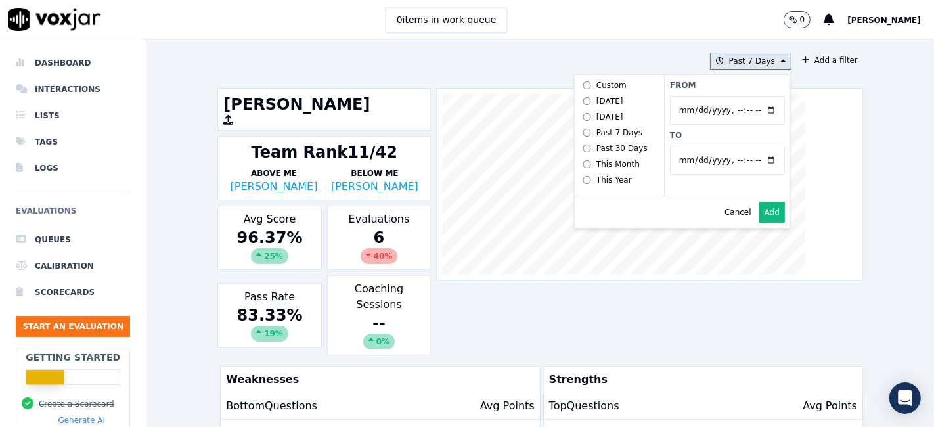
type input "2025-07-20T23:59"
drag, startPoint x: 698, startPoint y: 133, endPoint x: 758, endPoint y: 173, distance: 72.9
click at [698, 133] on label "To" at bounding box center [727, 135] width 115 height 11
click at [698, 146] on input "To" at bounding box center [727, 160] width 115 height 29
click at [759, 222] on button "Add" at bounding box center [772, 212] width 26 height 21
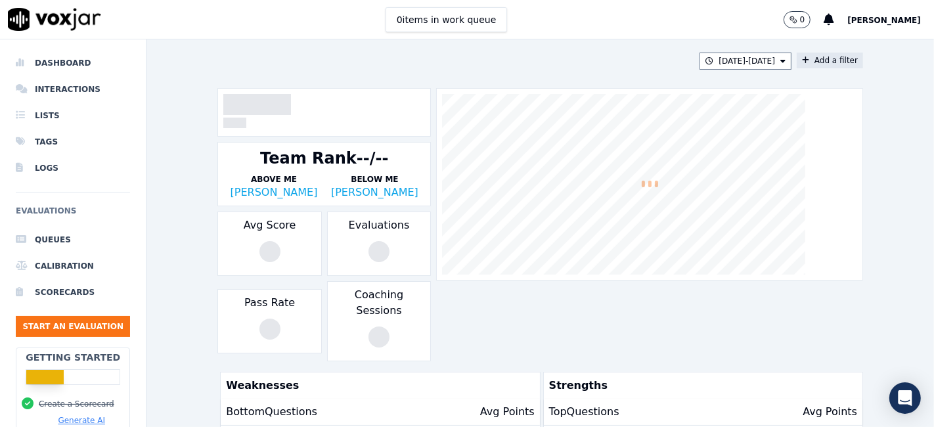
click at [809, 57] on button "Add a filter" at bounding box center [830, 61] width 66 height 16
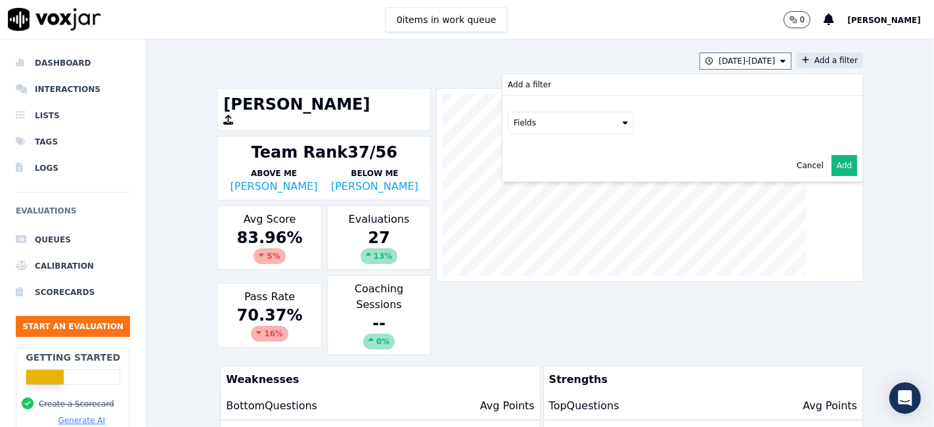
click at [552, 123] on button "Fields" at bounding box center [571, 123] width 126 height 22
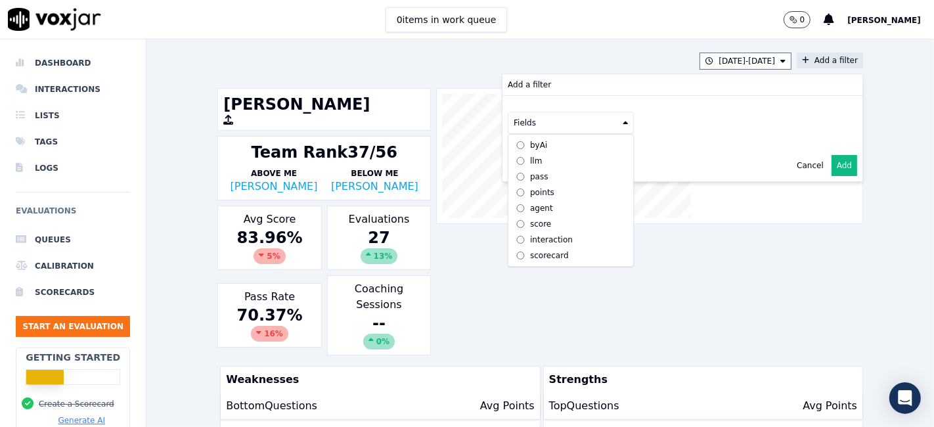
scroll to position [11, 0]
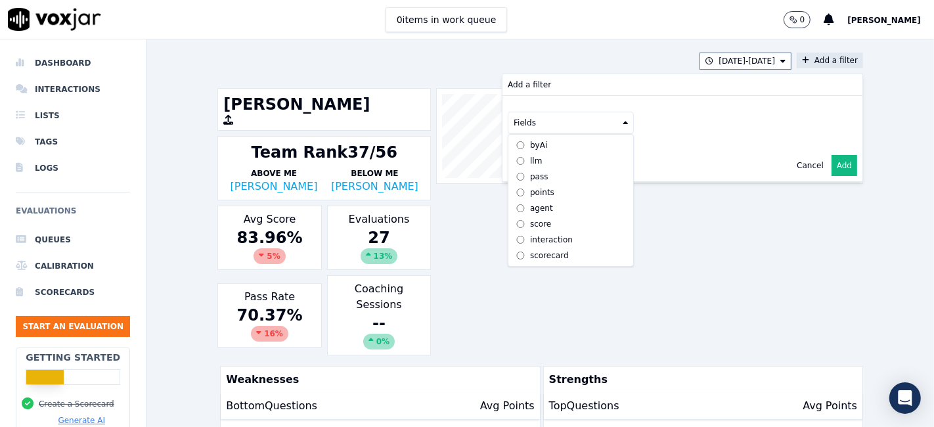
click at [530, 250] on div "scorecard" at bounding box center [549, 255] width 39 height 11
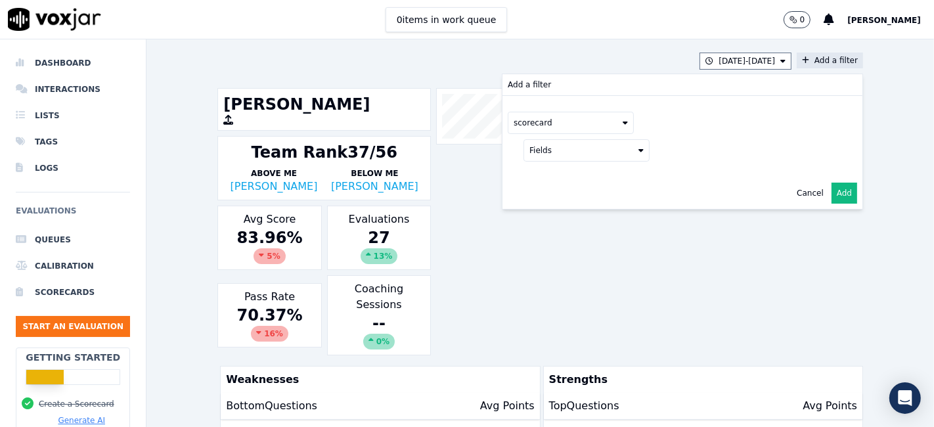
click at [549, 146] on button "Fields" at bounding box center [586, 150] width 126 height 22
click at [546, 172] on div "title" at bounding box center [553, 172] width 15 height 11
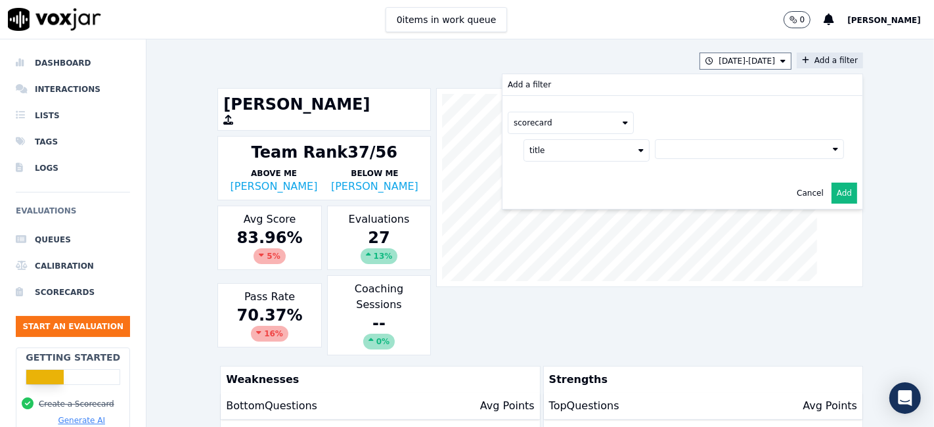
click at [680, 156] on button at bounding box center [749, 149] width 189 height 20
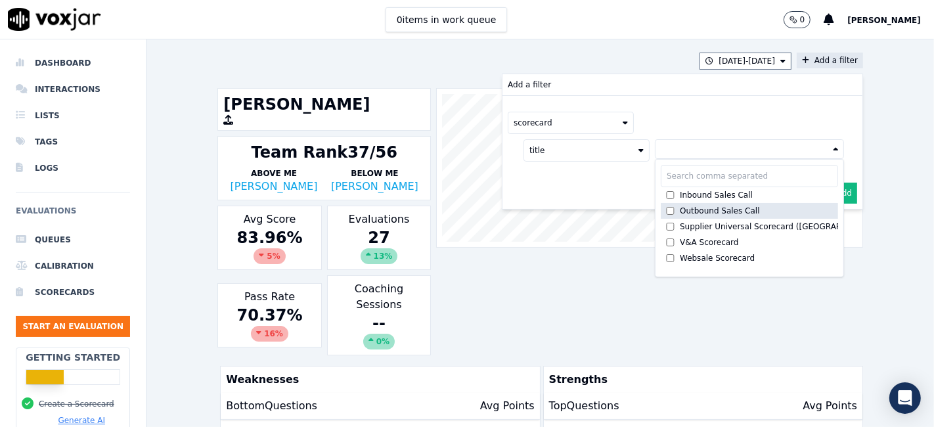
click at [679, 203] on label "Outbound Sales Call" at bounding box center [749, 211] width 177 height 16
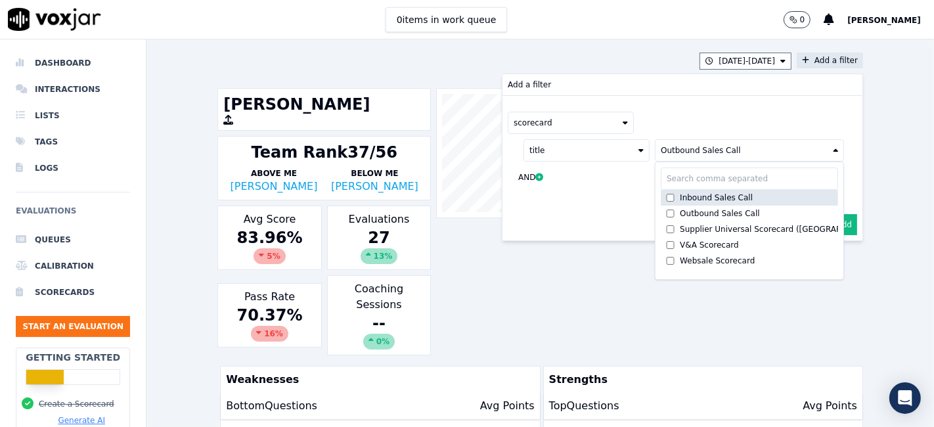
click at [680, 192] on div "Inbound Sales Call" at bounding box center [716, 197] width 73 height 11
click at [832, 220] on button "Add" at bounding box center [845, 224] width 26 height 21
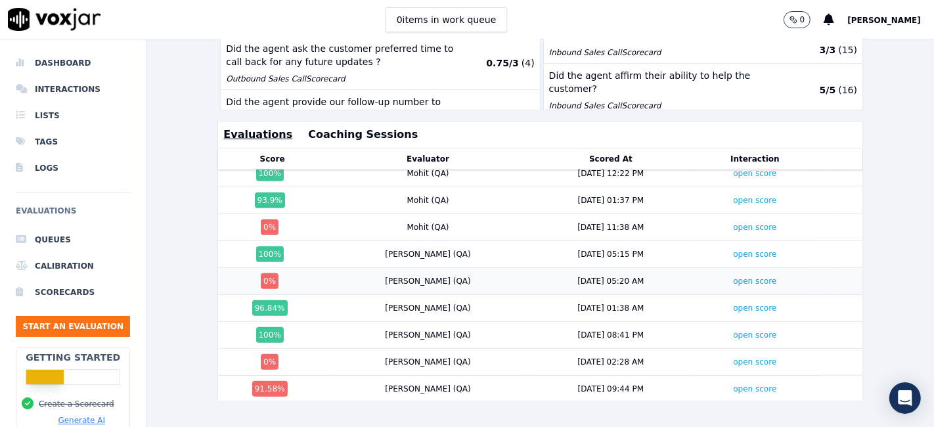
scroll to position [503, 0]
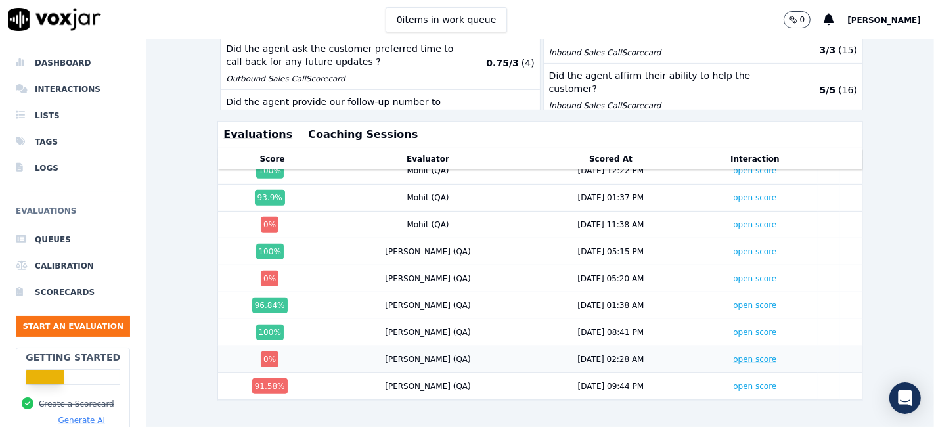
click at [733, 355] on link "open score" at bounding box center [754, 359] width 43 height 9
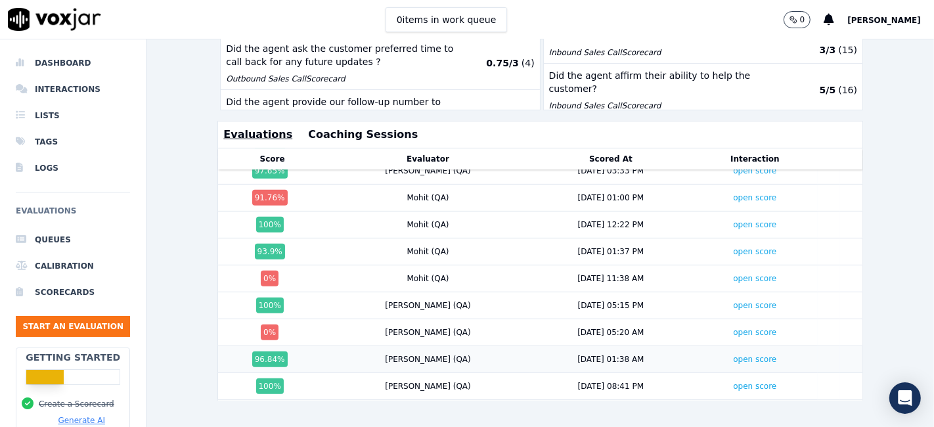
scroll to position [430, 0]
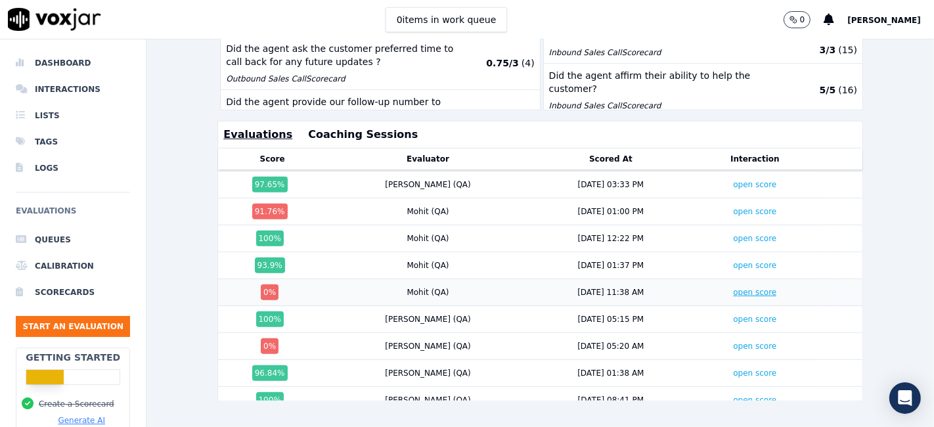
click at [733, 288] on link "open score" at bounding box center [754, 292] width 43 height 9
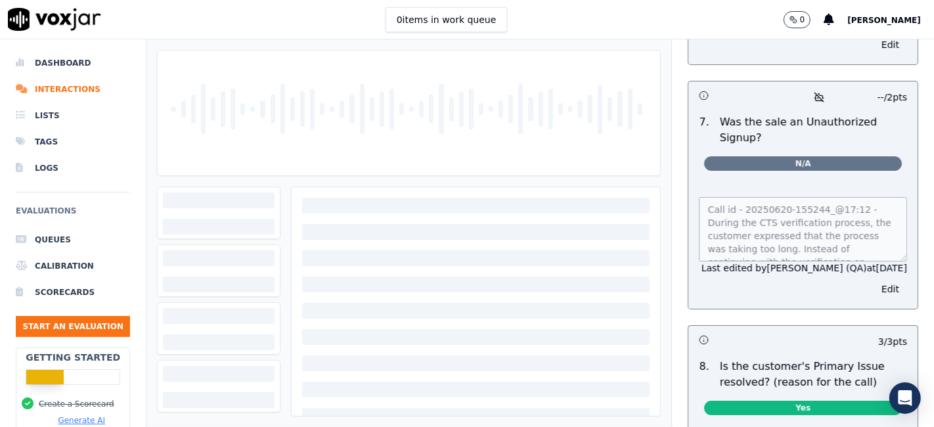
scroll to position [4217, 0]
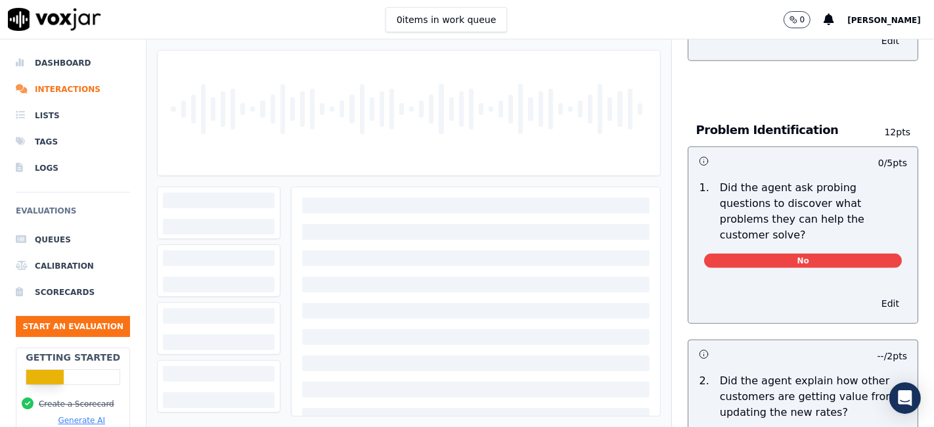
scroll to position [1021, 0]
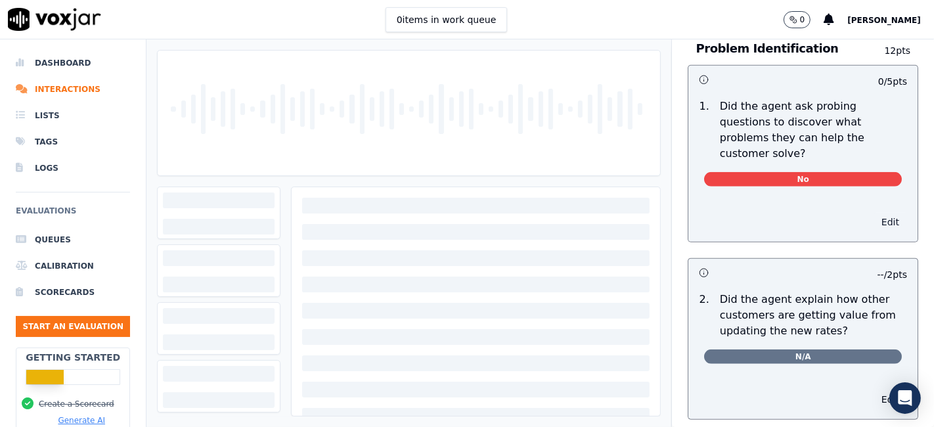
click at [874, 213] on button "Edit" at bounding box center [890, 222] width 33 height 18
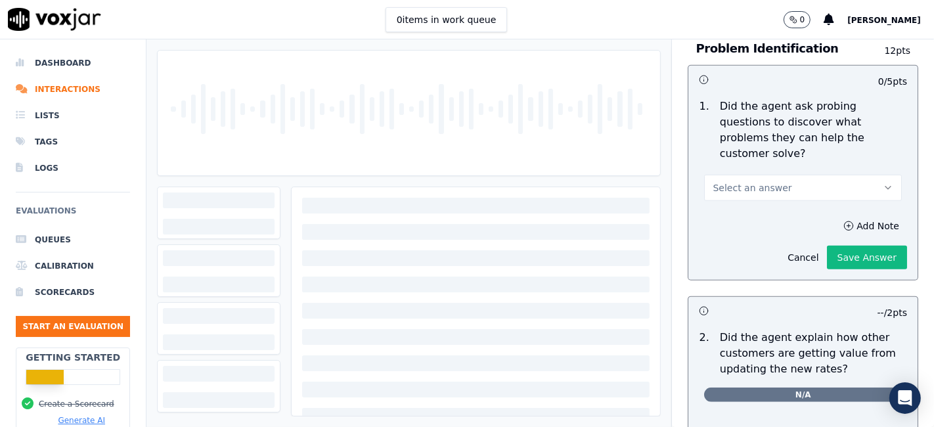
click at [803, 175] on button "Select an answer" at bounding box center [803, 188] width 198 height 26
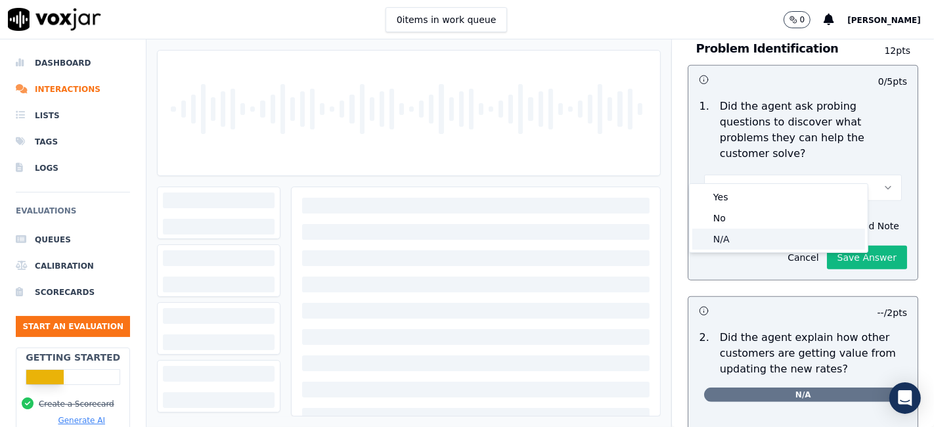
click at [750, 240] on div "N/A" at bounding box center [778, 239] width 173 height 21
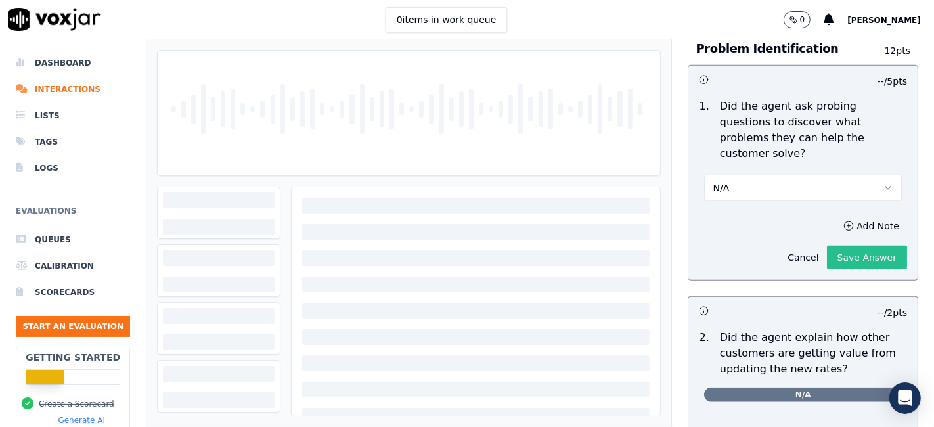
click at [830, 246] on button "Save Answer" at bounding box center [867, 258] width 80 height 24
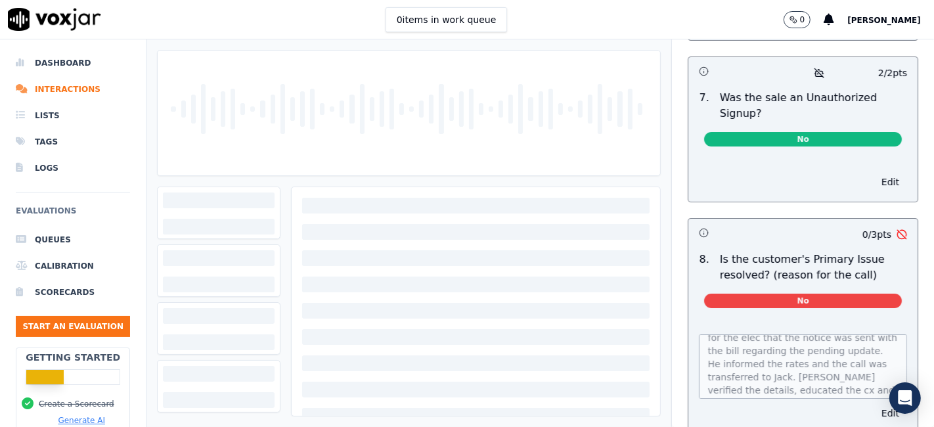
scroll to position [146, 0]
click at [874, 404] on button "Edit" at bounding box center [890, 413] width 33 height 18
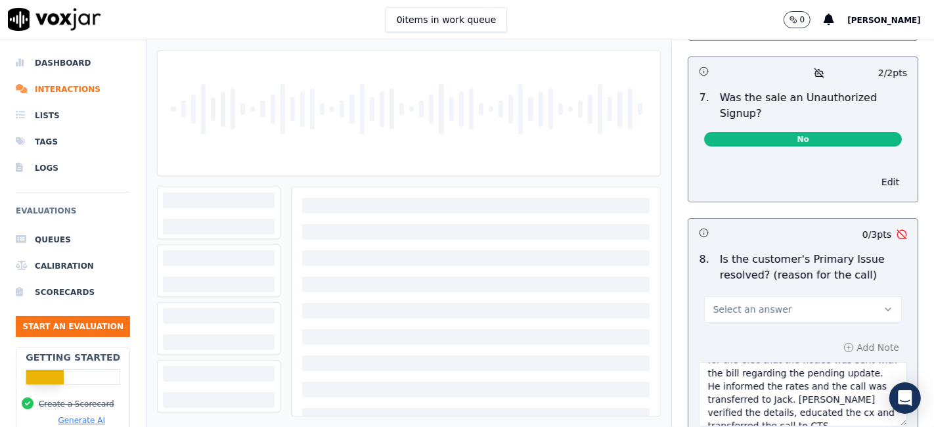
click at [780, 296] on button "Select an answer" at bounding box center [803, 309] width 198 height 26
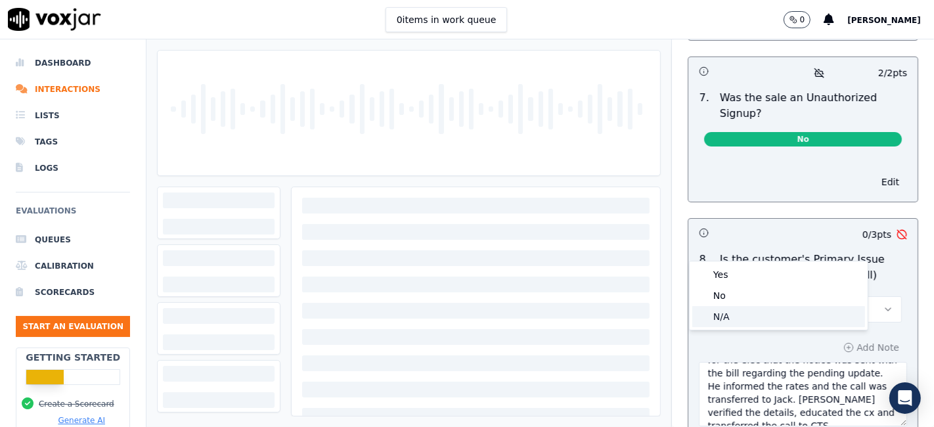
click at [747, 316] on div "N/A" at bounding box center [778, 316] width 173 height 21
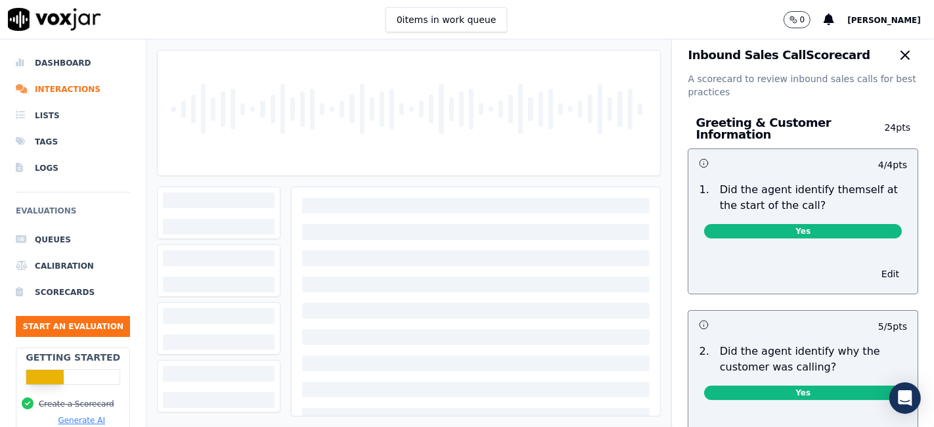
scroll to position [0, 0]
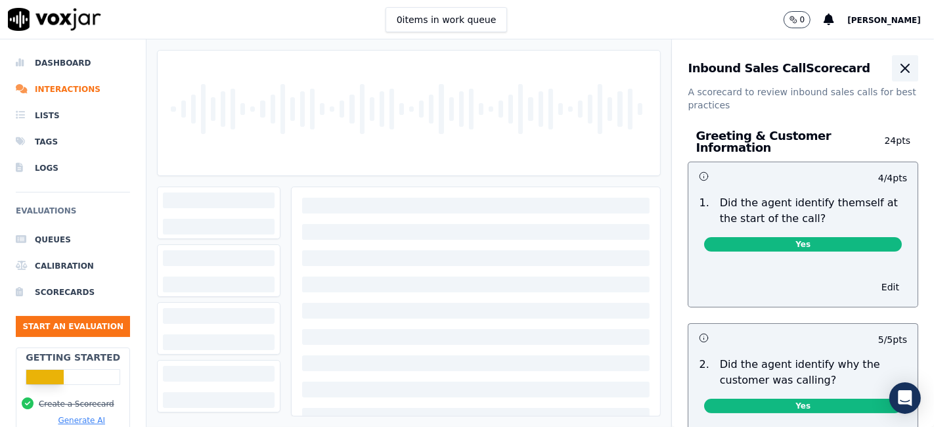
click at [897, 71] on icon "button" at bounding box center [905, 68] width 16 height 16
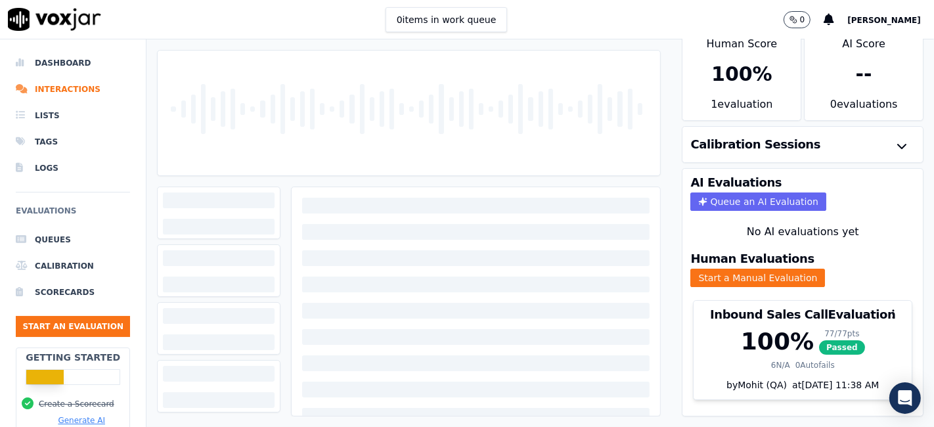
scroll to position [42, 0]
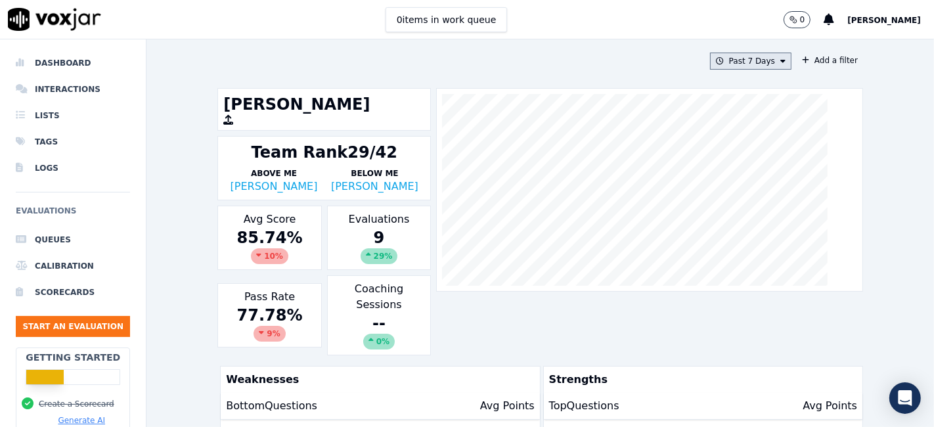
click at [751, 64] on button "Past 7 Days" at bounding box center [750, 61] width 81 height 17
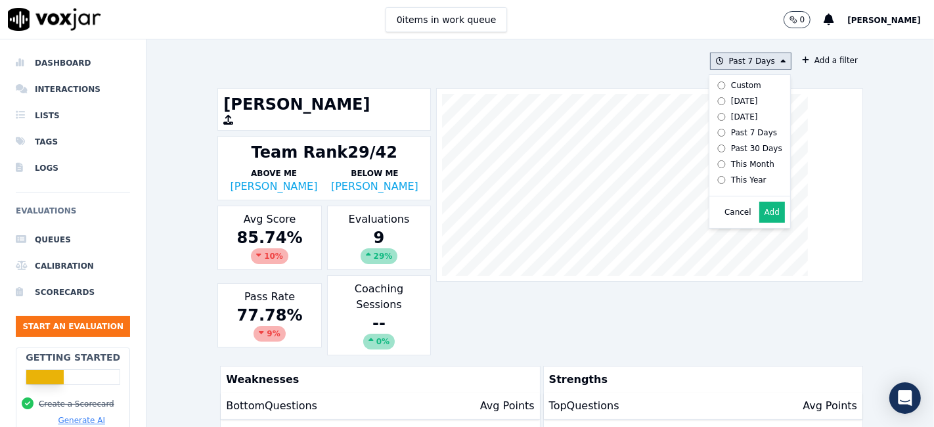
click at [737, 87] on div "Custom" at bounding box center [746, 85] width 30 height 11
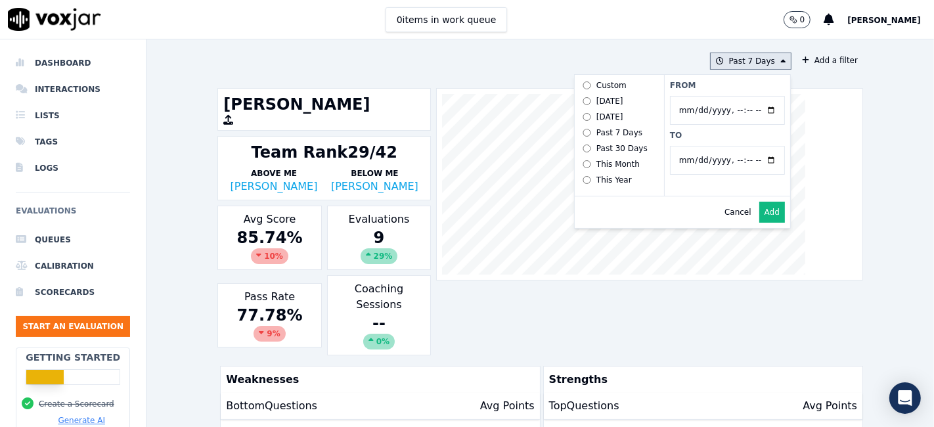
click at [757, 110] on input "From" at bounding box center [727, 110] width 115 height 29
type input "[DATE]T00:00"
click at [718, 89] on label "From" at bounding box center [727, 85] width 115 height 11
click at [718, 96] on input "From" at bounding box center [727, 110] width 115 height 29
click at [754, 160] on input "To" at bounding box center [727, 160] width 115 height 29
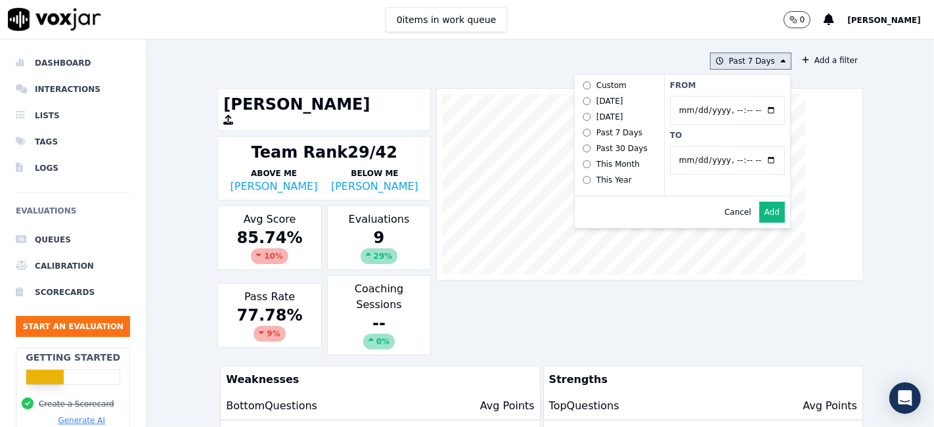
type input "2025-07-20T23:59"
click at [699, 139] on label "To" at bounding box center [727, 135] width 115 height 11
click at [699, 146] on input "To" at bounding box center [727, 160] width 115 height 29
click at [759, 223] on button "Add" at bounding box center [772, 212] width 26 height 21
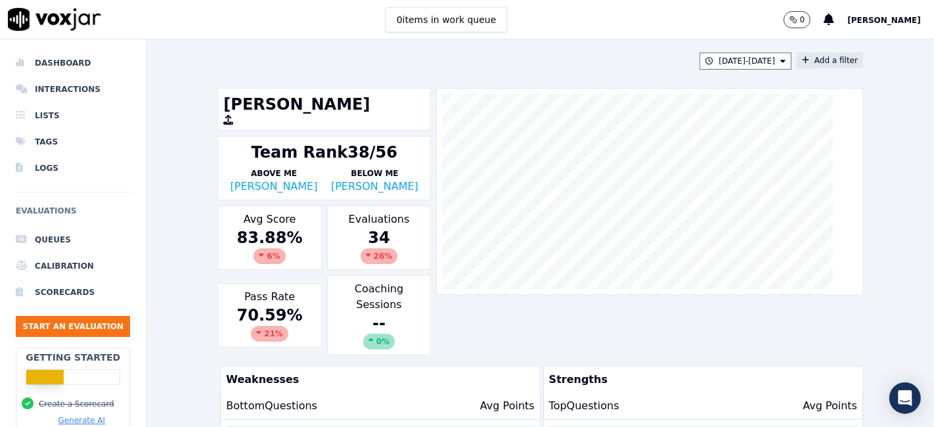
click at [810, 65] on button "Add a filter" at bounding box center [830, 61] width 66 height 16
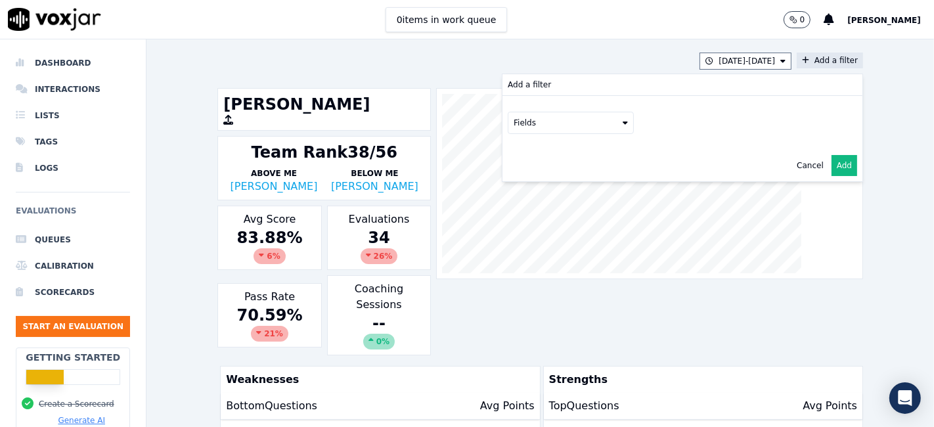
click at [553, 128] on button "Fields" at bounding box center [571, 123] width 126 height 22
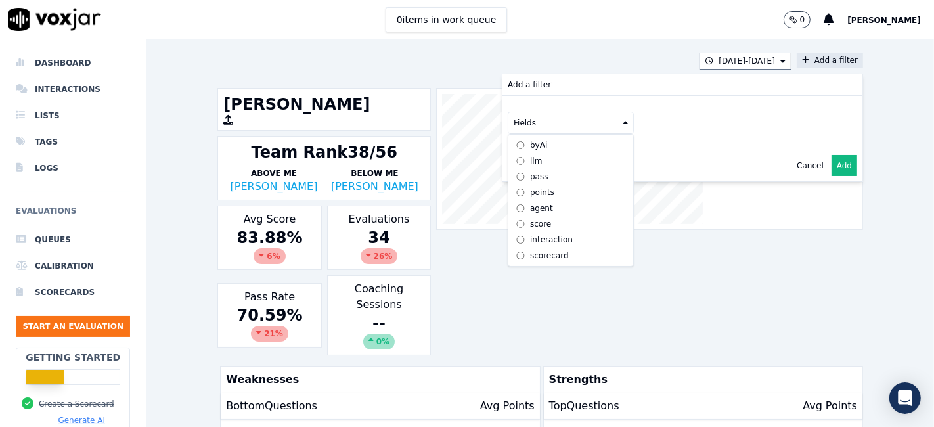
scroll to position [11, 0]
click at [530, 250] on div "scorecard" at bounding box center [549, 255] width 39 height 11
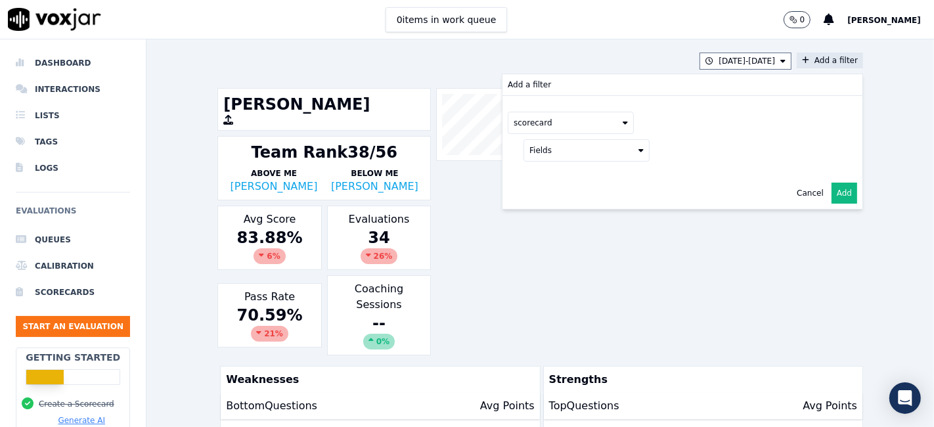
click at [565, 152] on button "Fields" at bounding box center [586, 150] width 126 height 22
click at [548, 178] on label "title" at bounding box center [587, 173] width 120 height 16
click at [711, 149] on button at bounding box center [749, 149] width 189 height 20
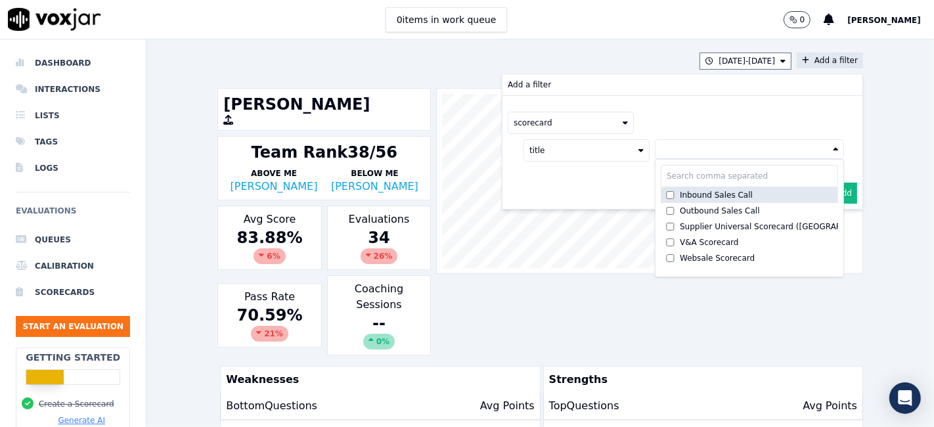
click at [691, 196] on div "Inbound Sales Call" at bounding box center [716, 195] width 73 height 11
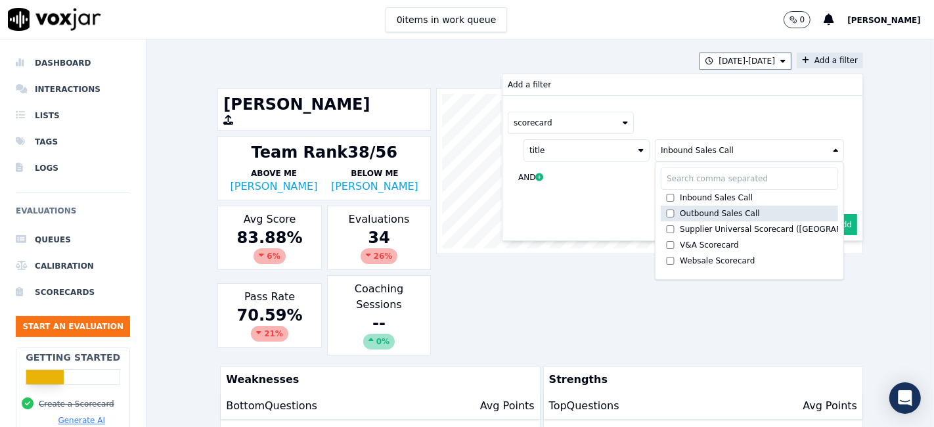
click at [686, 210] on div "Outbound Sales Call" at bounding box center [720, 213] width 80 height 11
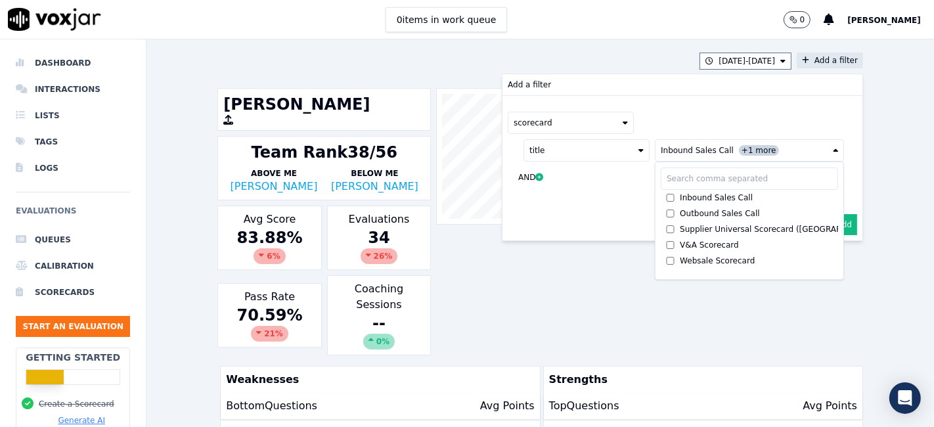
click at [832, 220] on button "Add" at bounding box center [845, 224] width 26 height 21
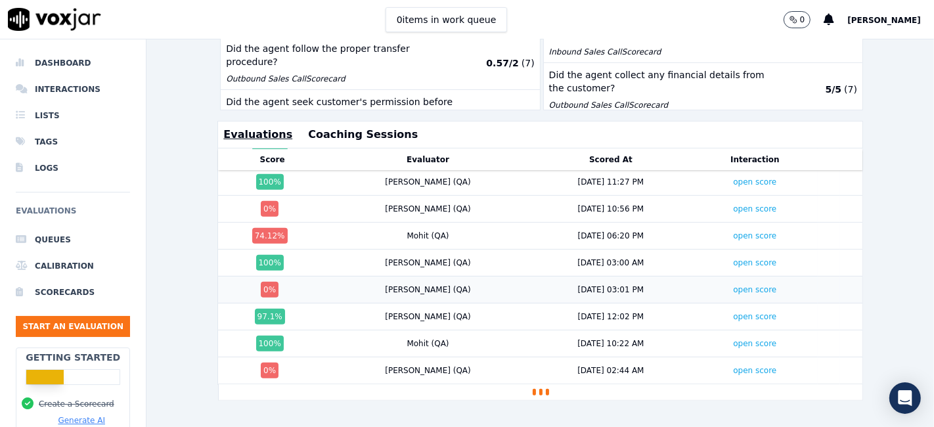
scroll to position [690, 0]
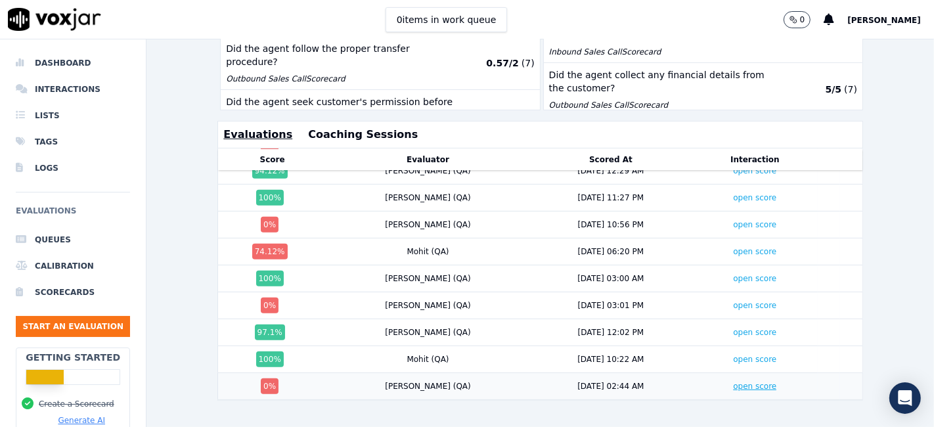
click at [733, 382] on link "open score" at bounding box center [754, 386] width 43 height 9
click at [733, 301] on link "open score" at bounding box center [754, 305] width 43 height 9
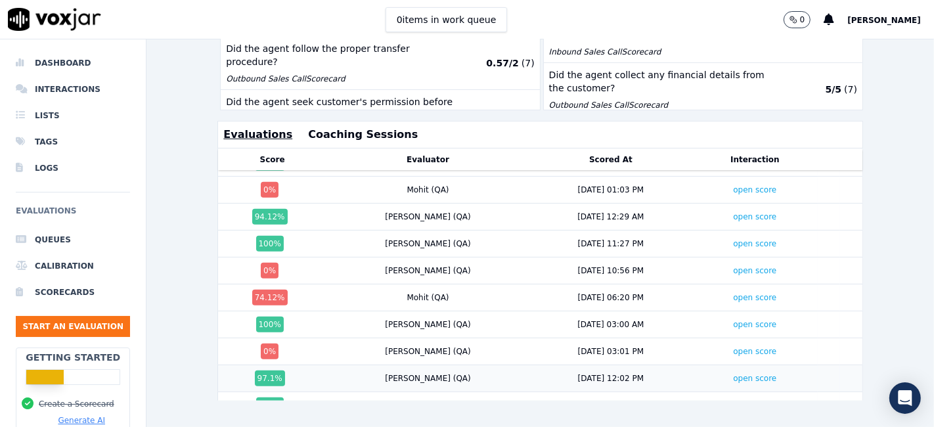
scroll to position [617, 0]
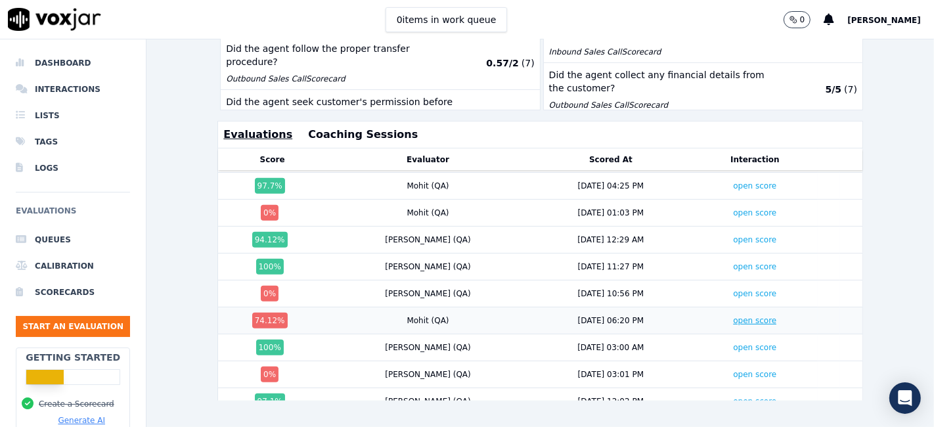
click at [733, 316] on link "open score" at bounding box center [754, 320] width 43 height 9
click at [733, 289] on link "open score" at bounding box center [754, 293] width 43 height 9
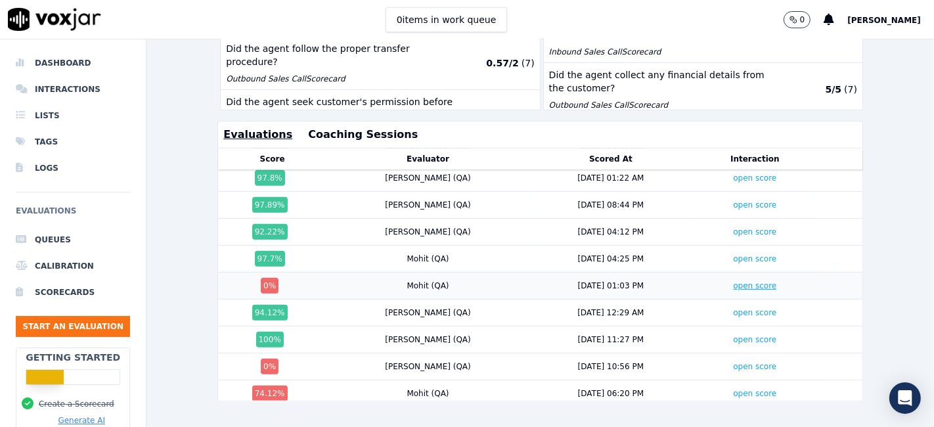
click at [733, 281] on link "open score" at bounding box center [754, 285] width 43 height 9
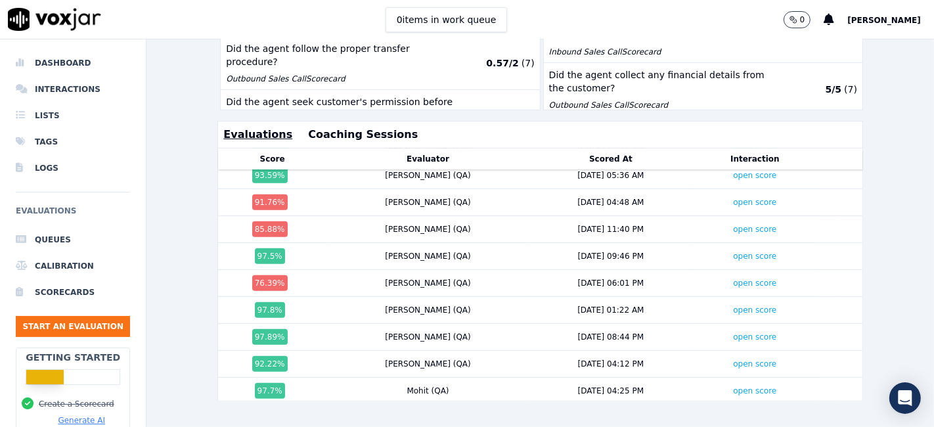
scroll to position [399, 0]
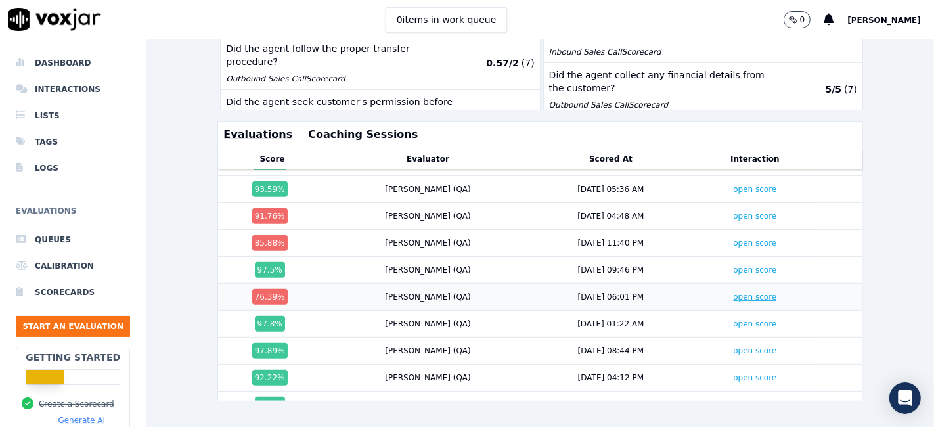
click at [733, 292] on link "open score" at bounding box center [754, 296] width 43 height 9
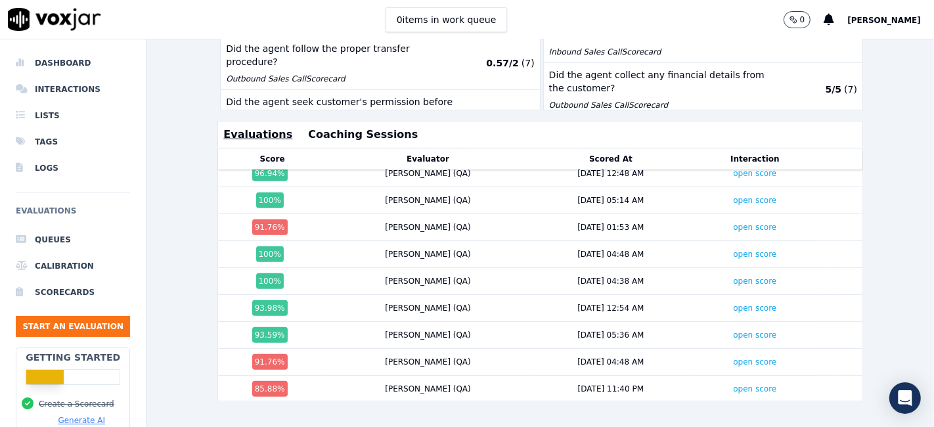
scroll to position [326, 0]
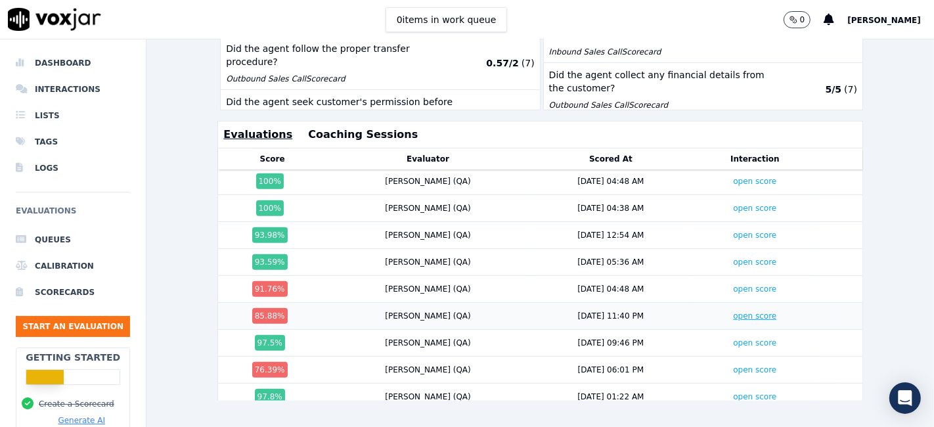
click at [733, 311] on link "open score" at bounding box center [754, 315] width 43 height 9
click at [711, 276] on td "open score" at bounding box center [754, 289] width 125 height 27
click at [733, 284] on link "open score" at bounding box center [754, 288] width 43 height 9
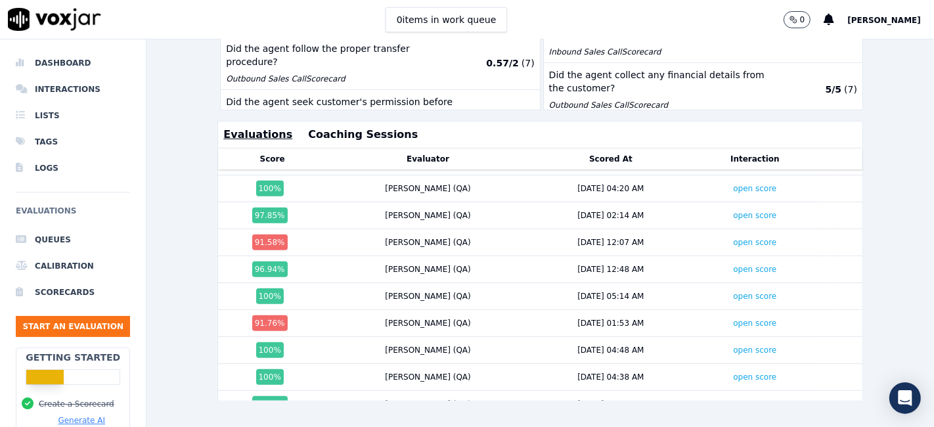
scroll to position [180, 0]
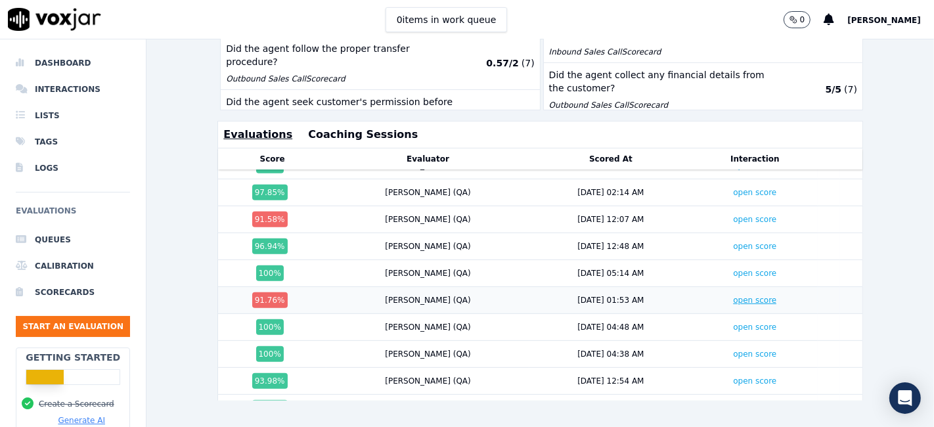
click at [733, 296] on link "open score" at bounding box center [754, 300] width 43 height 9
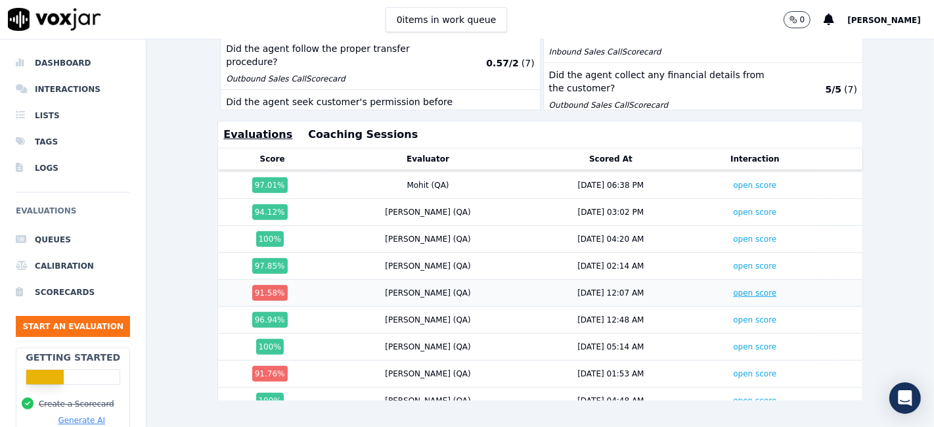
click at [733, 288] on link "open score" at bounding box center [754, 292] width 43 height 9
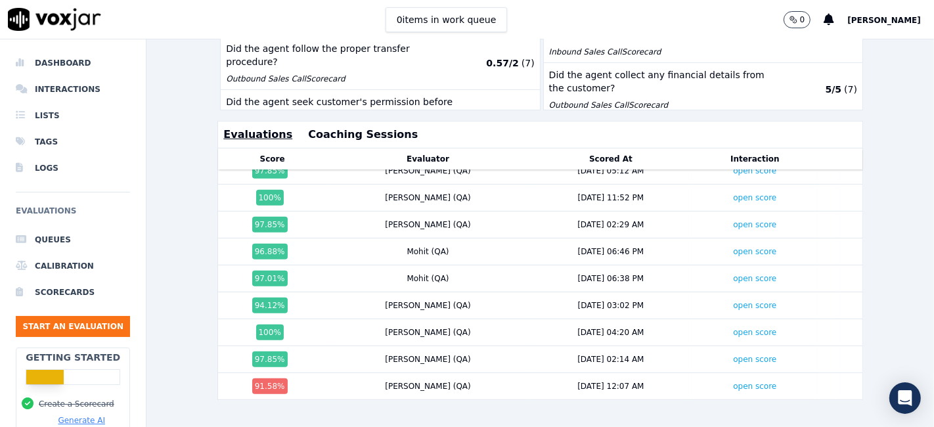
scroll to position [0, 0]
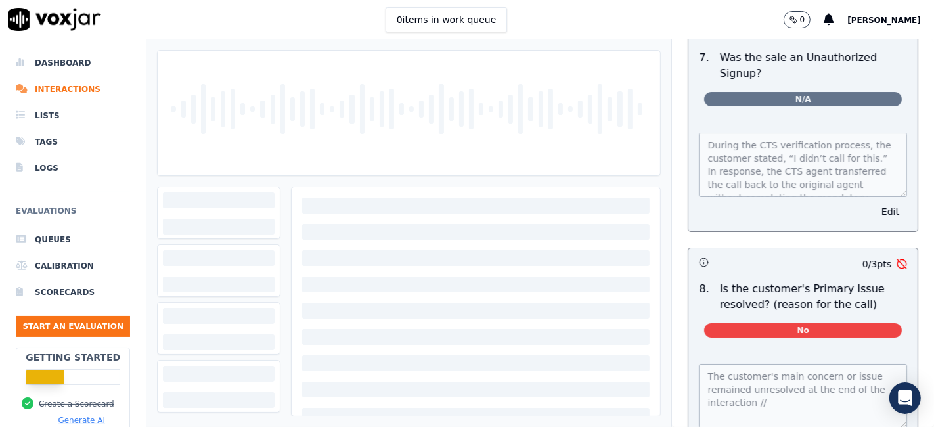
scroll to position [4064, 0]
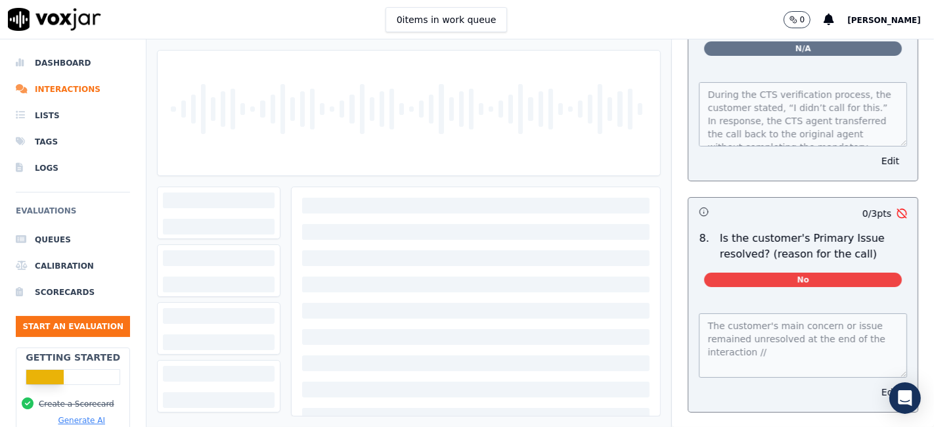
click at [874, 383] on button "Edit" at bounding box center [890, 392] width 33 height 18
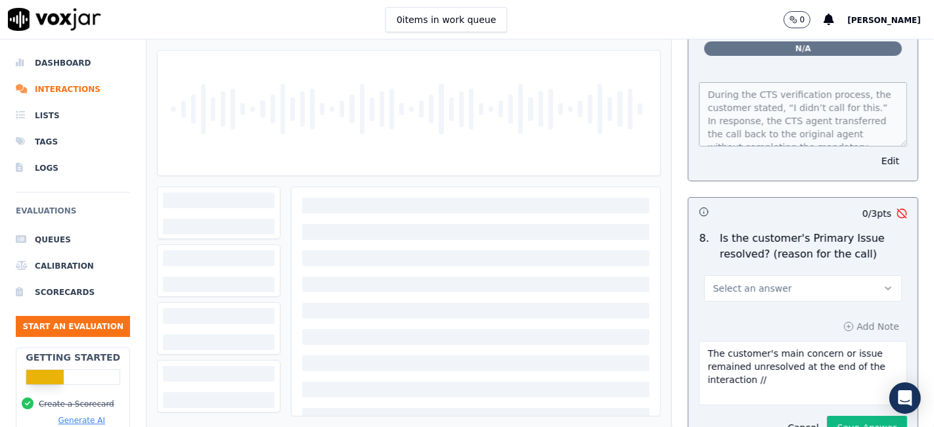
click at [786, 275] on button "Select an answer" at bounding box center [803, 288] width 198 height 26
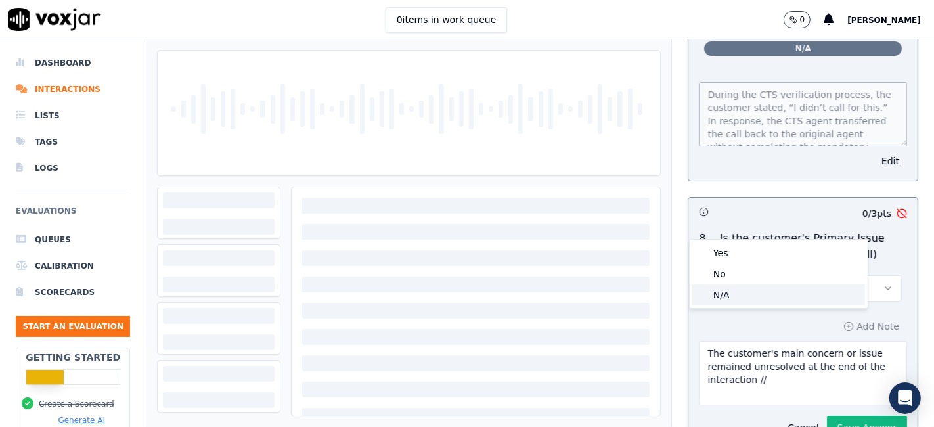
click at [745, 296] on div "N/A" at bounding box center [778, 294] width 173 height 21
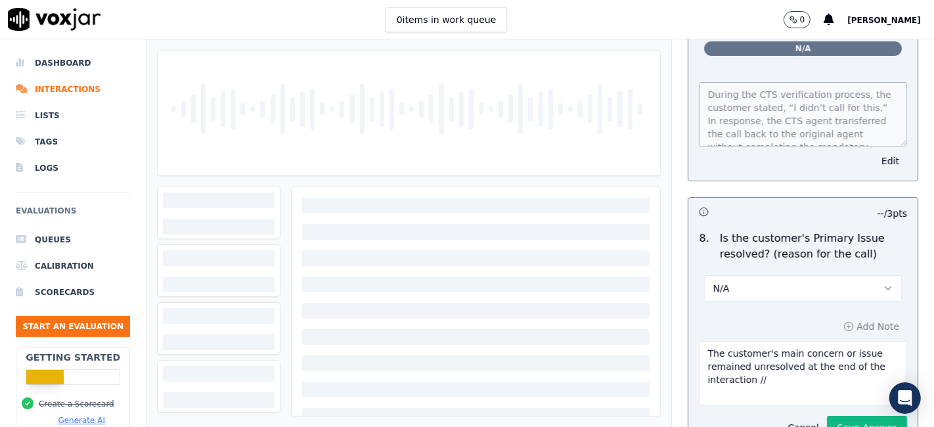
click at [830, 416] on button "Save Answer" at bounding box center [867, 428] width 80 height 24
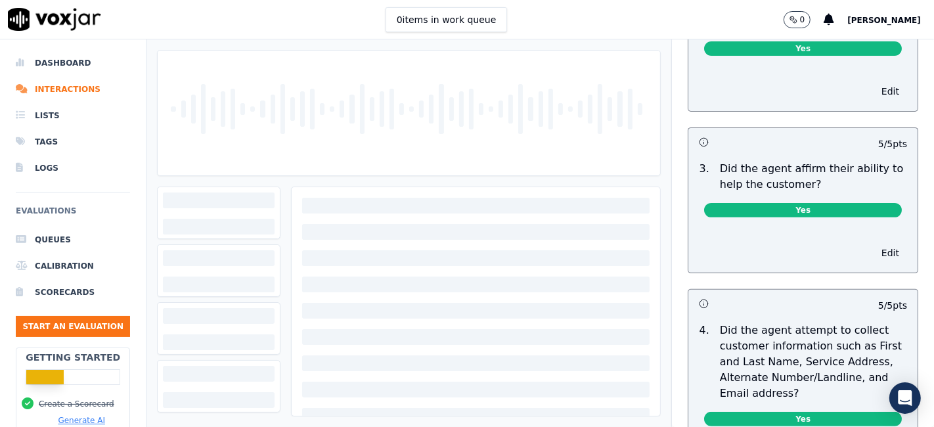
scroll to position [0, 0]
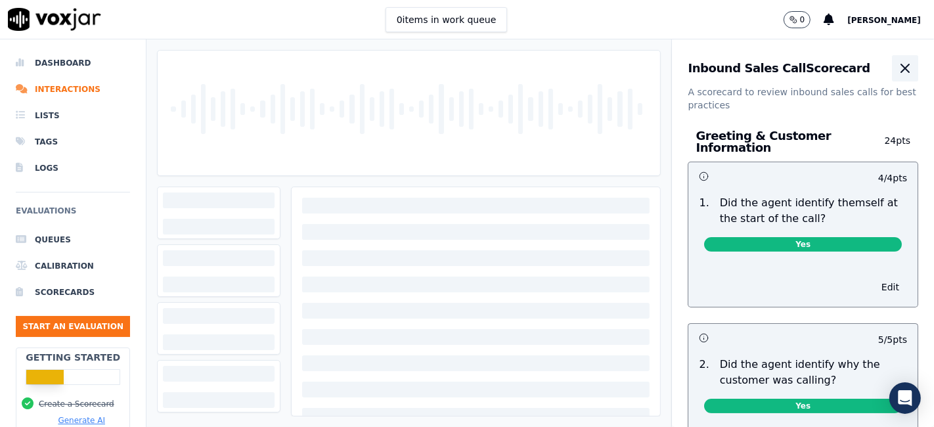
click at [901, 65] on icon "button" at bounding box center [905, 68] width 8 height 8
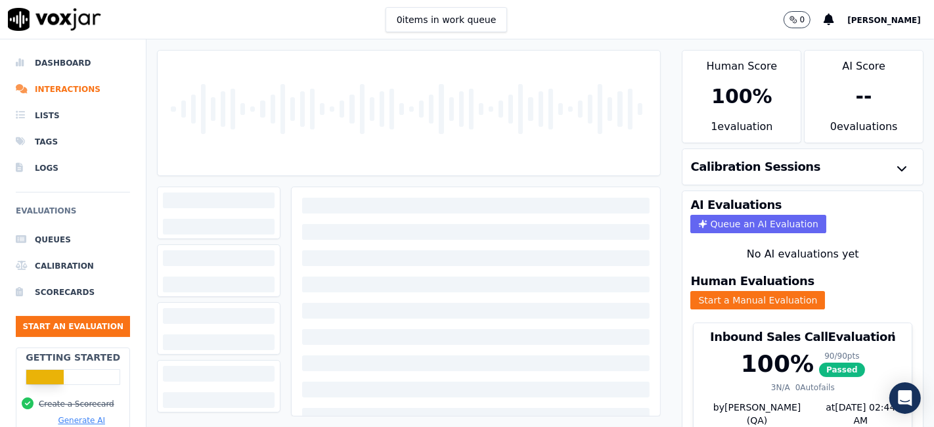
scroll to position [42, 0]
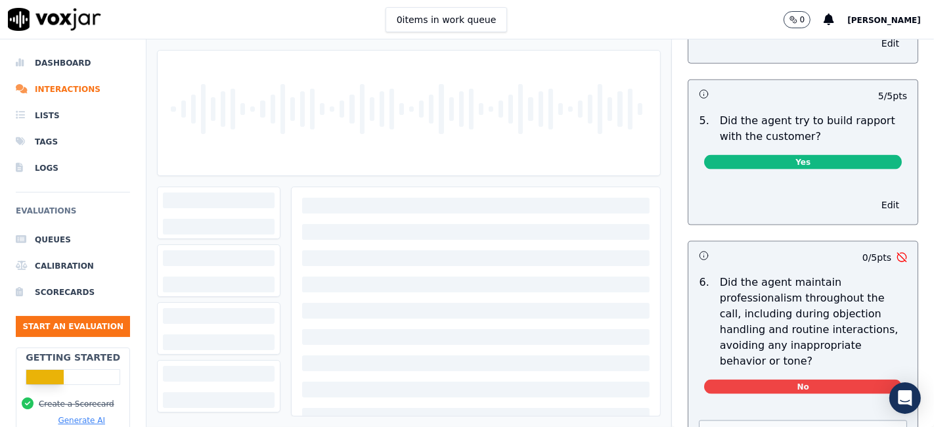
scroll to position [1678, 0]
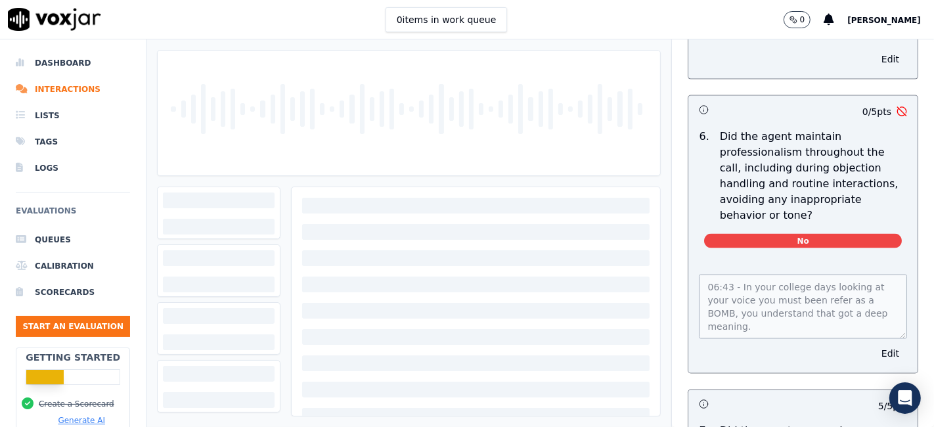
click at [554, 284] on div at bounding box center [475, 285] width 347 height 16
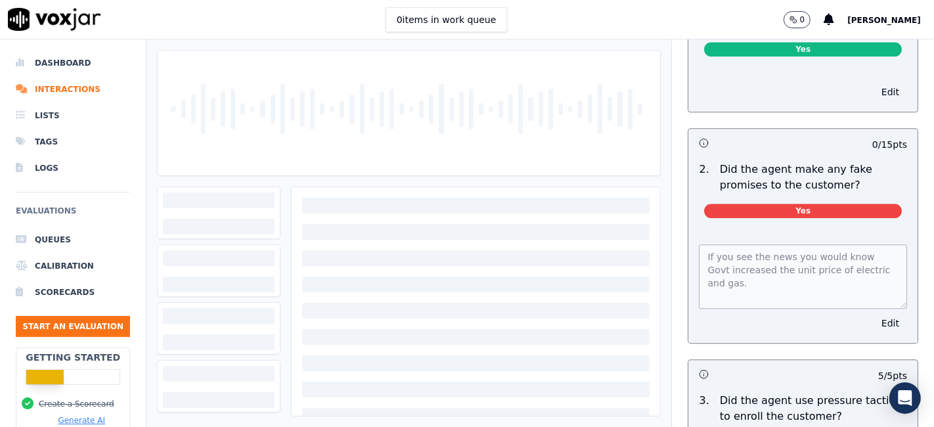
scroll to position [2892, 0]
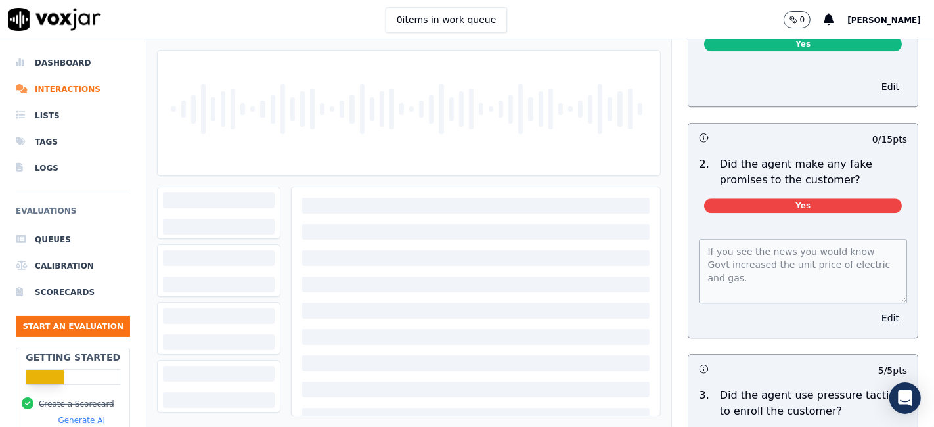
click at [874, 309] on button "Edit" at bounding box center [890, 318] width 33 height 18
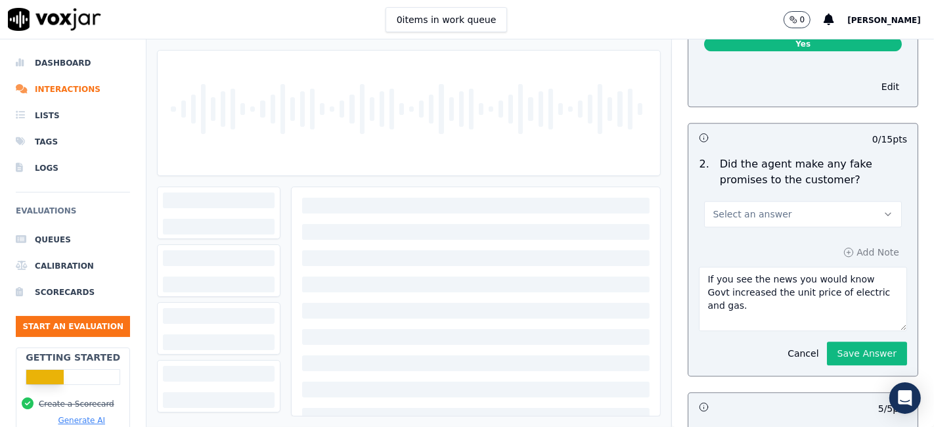
click at [805, 201] on button "Select an answer" at bounding box center [803, 214] width 198 height 26
click at [746, 258] on div "N/A" at bounding box center [778, 256] width 173 height 21
click at [830, 342] on button "Save Answer" at bounding box center [867, 354] width 80 height 24
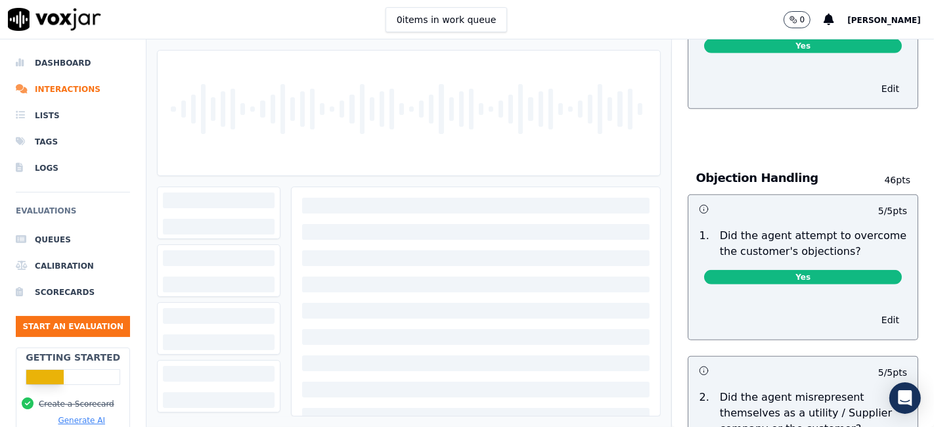
scroll to position [0, 0]
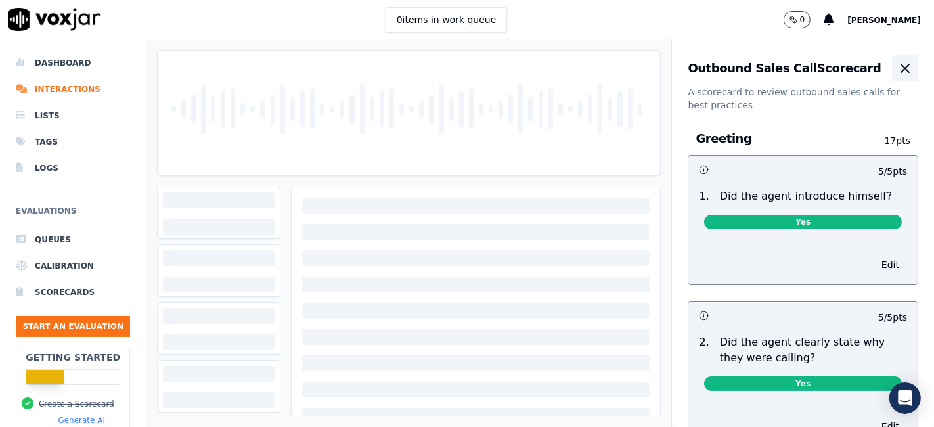
click at [897, 72] on icon "button" at bounding box center [905, 68] width 16 height 16
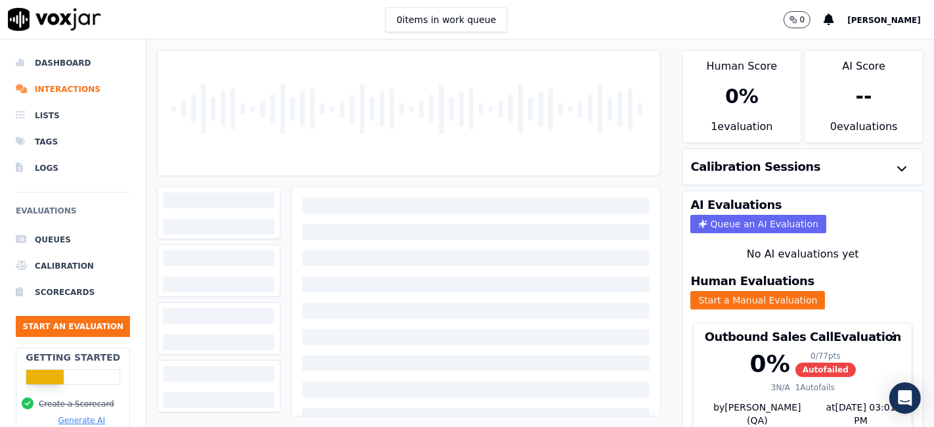
scroll to position [42, 0]
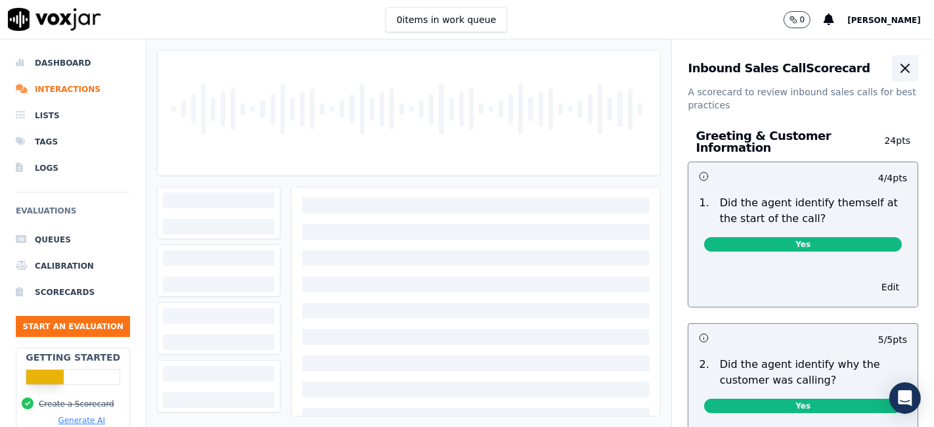
click at [897, 75] on icon "button" at bounding box center [905, 68] width 16 height 16
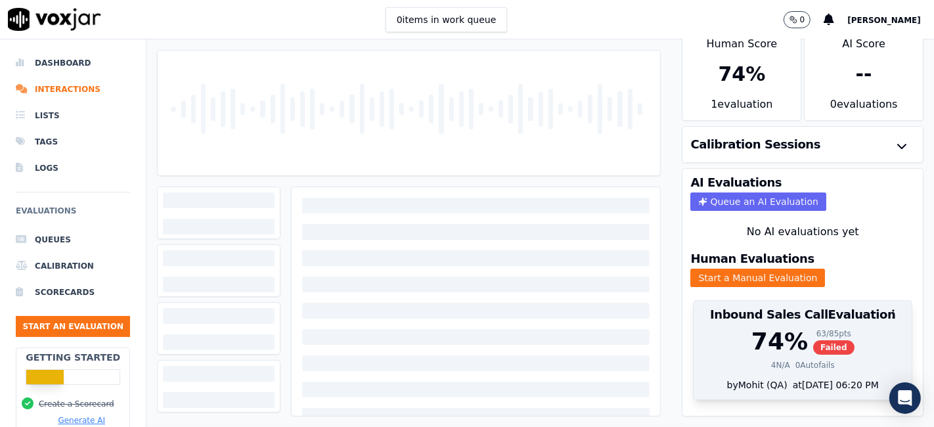
scroll to position [42, 0]
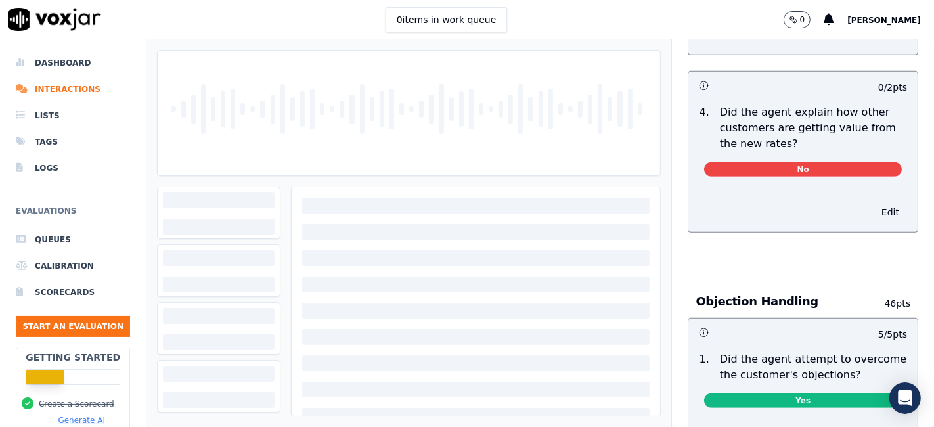
scroll to position [583, 0]
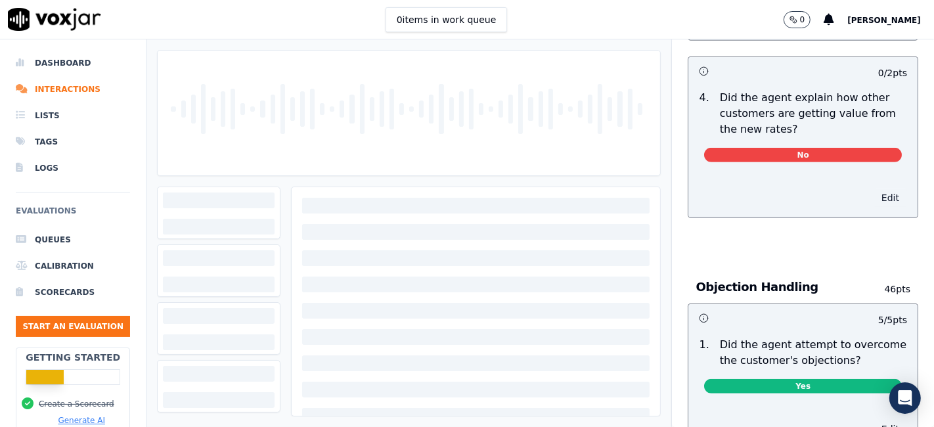
click at [874, 188] on button "Edit" at bounding box center [890, 197] width 33 height 18
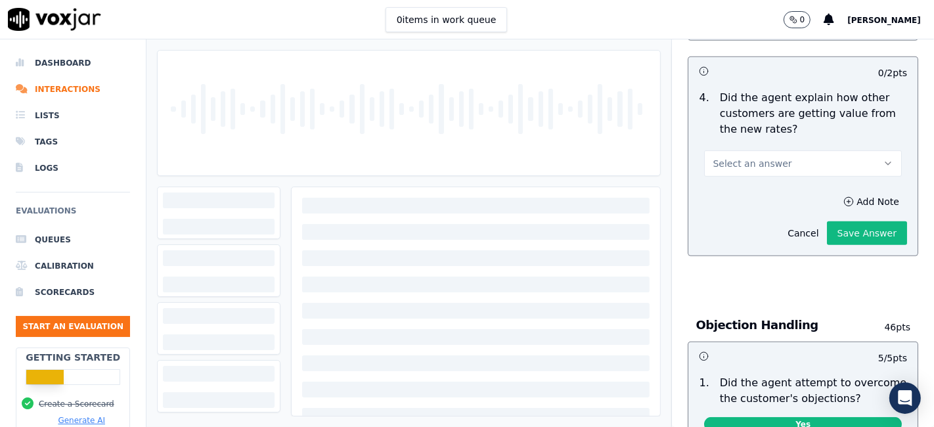
click at [795, 160] on button "Select an answer" at bounding box center [803, 163] width 198 height 26
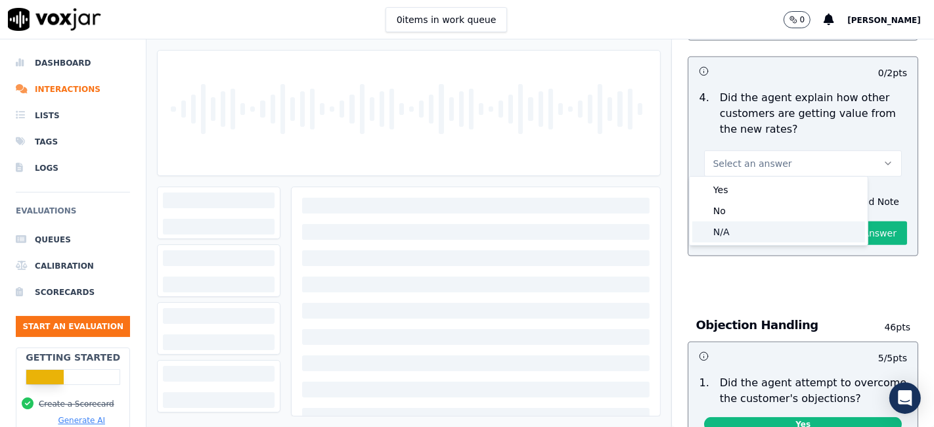
click at [743, 232] on div "N/A" at bounding box center [778, 231] width 173 height 21
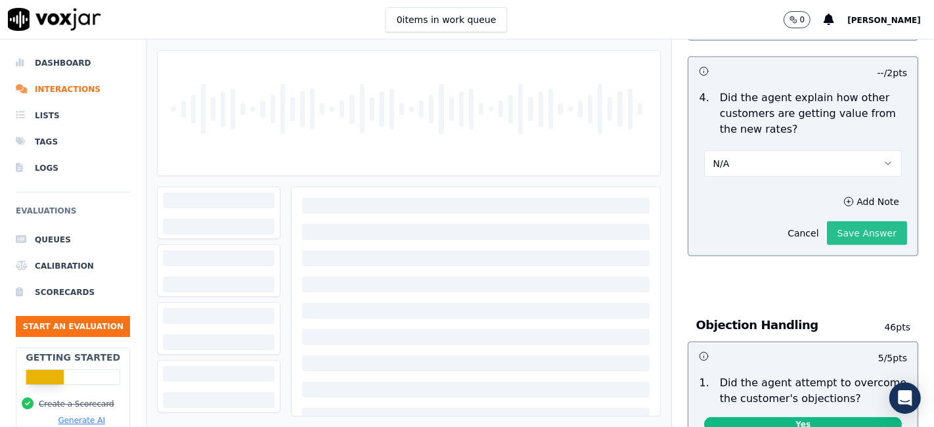
click at [830, 233] on button "Save Answer" at bounding box center [867, 233] width 80 height 24
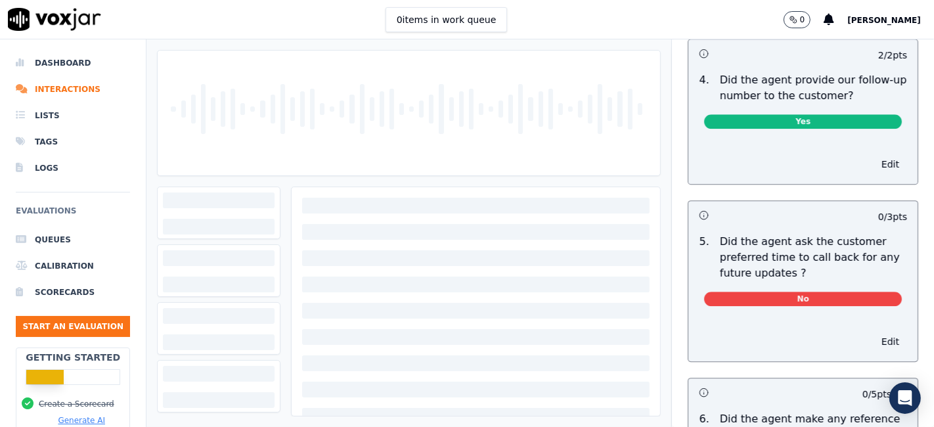
scroll to position [3327, 0]
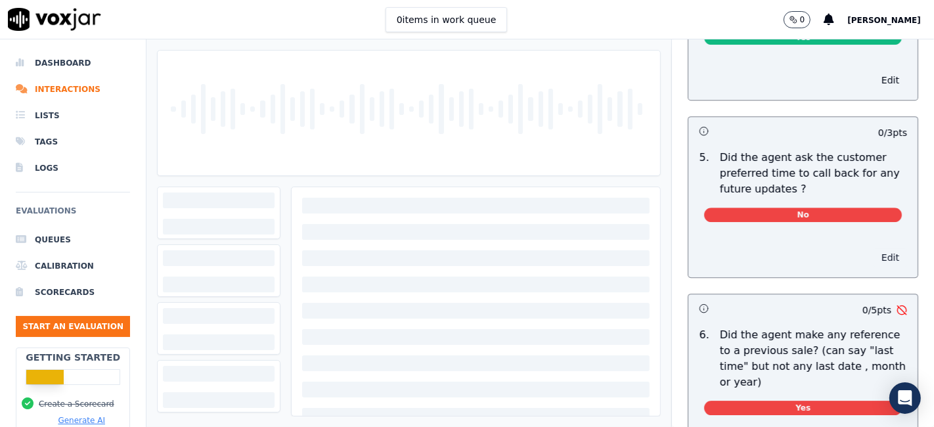
click at [874, 248] on button "Edit" at bounding box center [890, 257] width 33 height 18
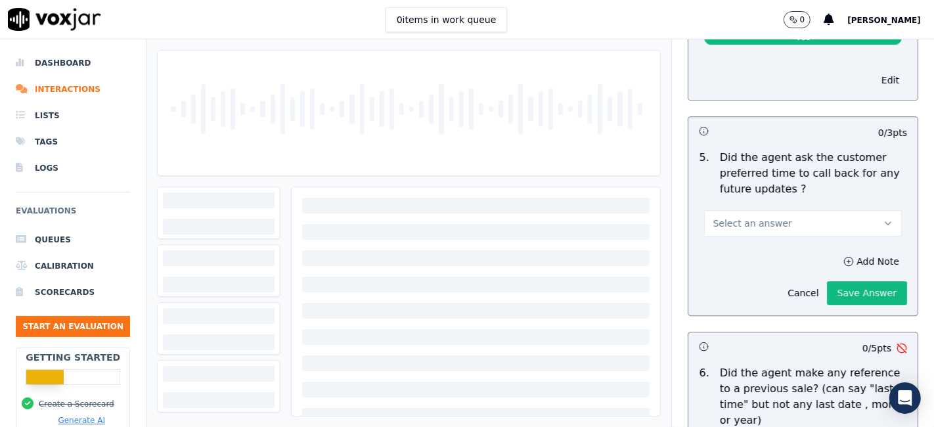
click at [814, 210] on button "Select an answer" at bounding box center [803, 223] width 198 height 26
click at [745, 264] on div "N/A" at bounding box center [778, 264] width 173 height 21
click at [827, 281] on button "Save Answer" at bounding box center [867, 293] width 80 height 24
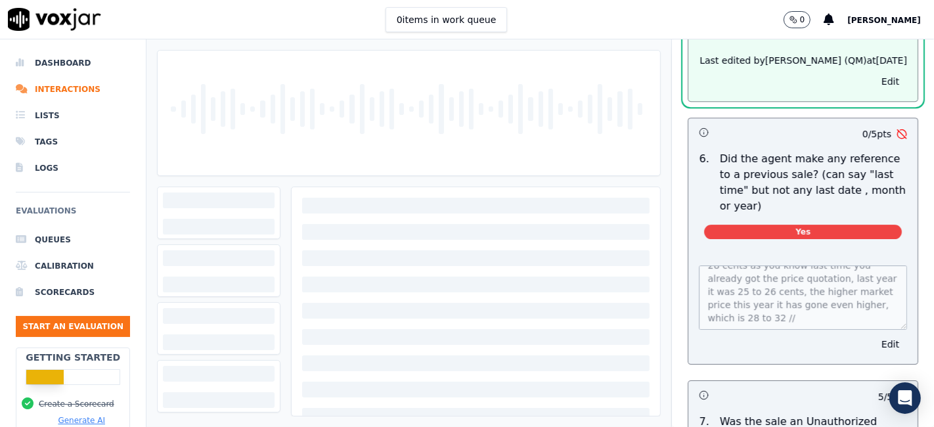
scroll to position [3516, 0]
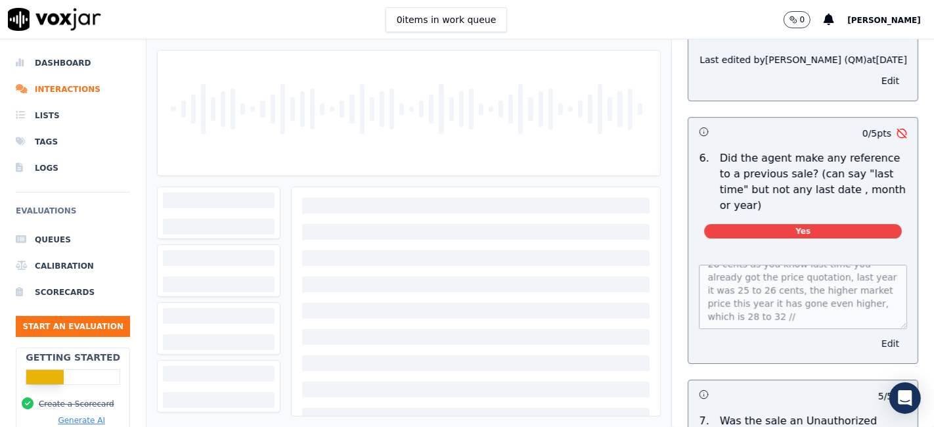
click at [874, 334] on button "Edit" at bounding box center [890, 343] width 33 height 18
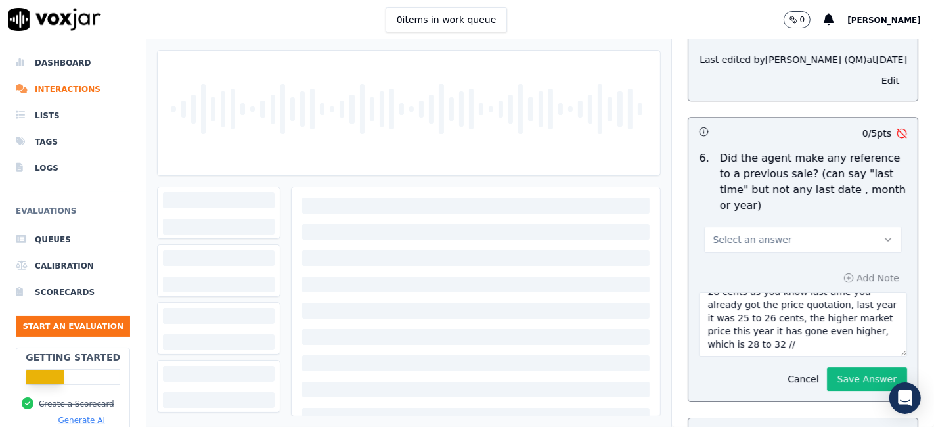
click at [784, 292] on textarea "Call id - 20250625-164613_@4:11 - Brandon inform - (the market variable price w…" at bounding box center [803, 324] width 208 height 64
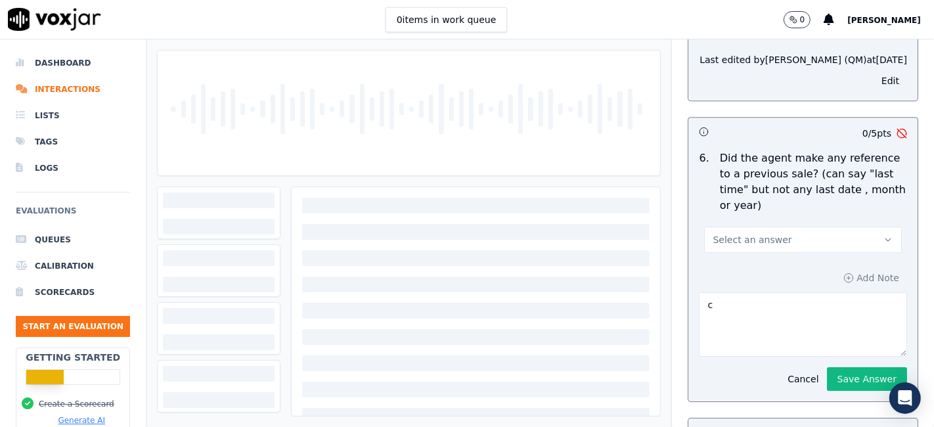
scroll to position [0, 0]
type textarea "Call id - 20250625-164613_@4:11 - Brandon inform - (the market variable price w…"
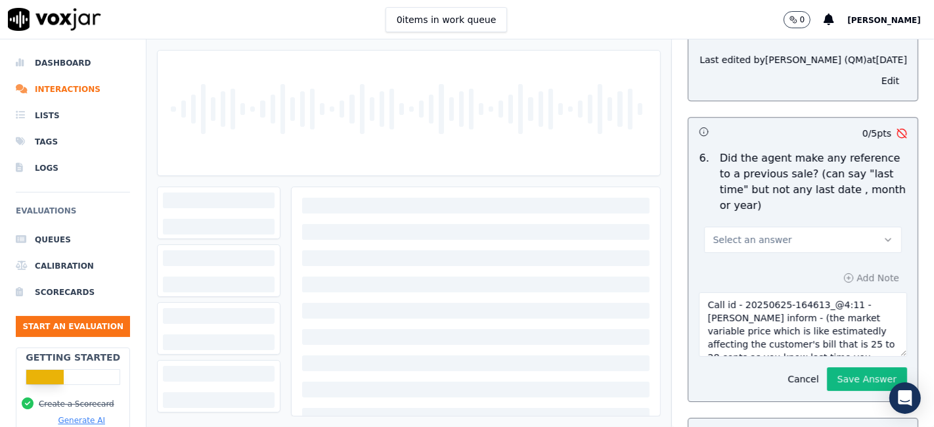
click at [763, 227] on button "Select an answer" at bounding box center [803, 240] width 198 height 26
click at [728, 257] on div "No" at bounding box center [778, 259] width 173 height 21
click at [841, 367] on button "Save Answer" at bounding box center [867, 379] width 80 height 24
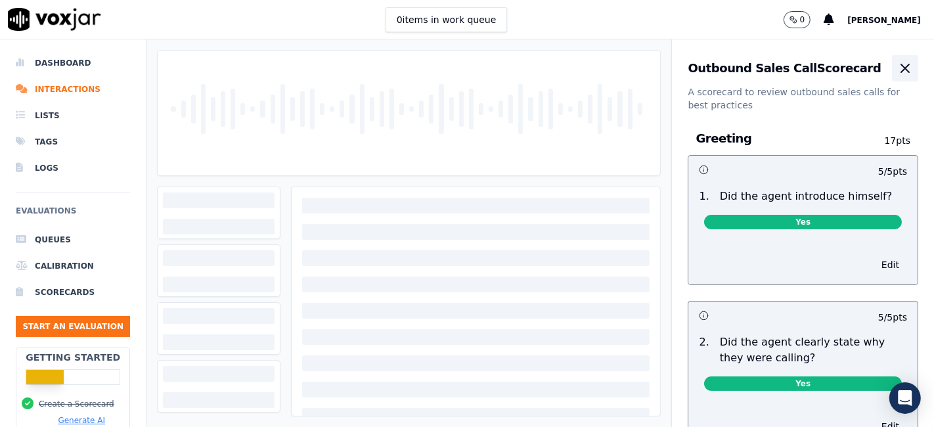
click at [897, 68] on icon "button" at bounding box center [905, 68] width 16 height 16
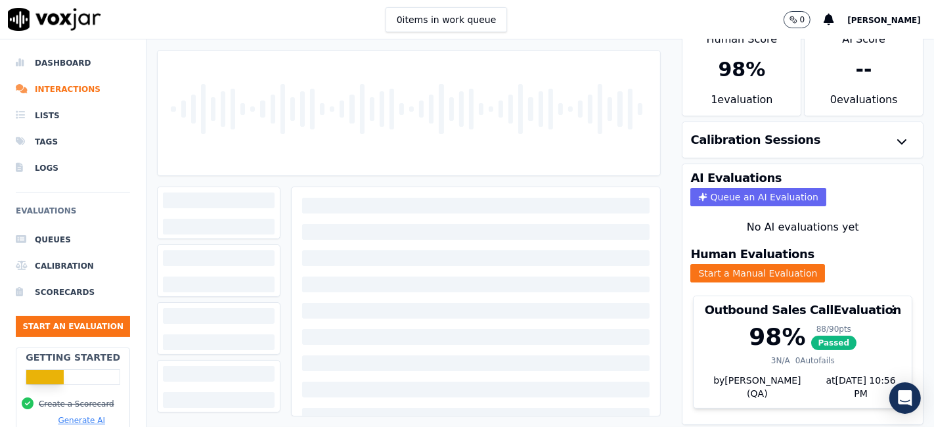
scroll to position [42, 0]
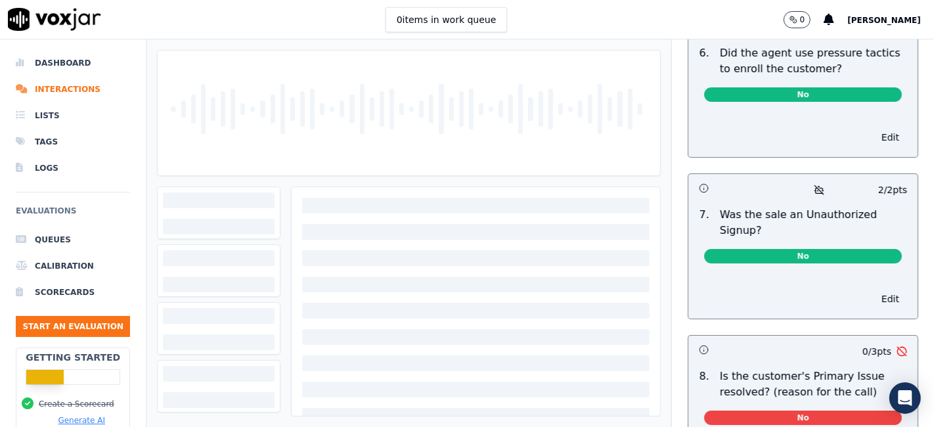
scroll to position [4087, 0]
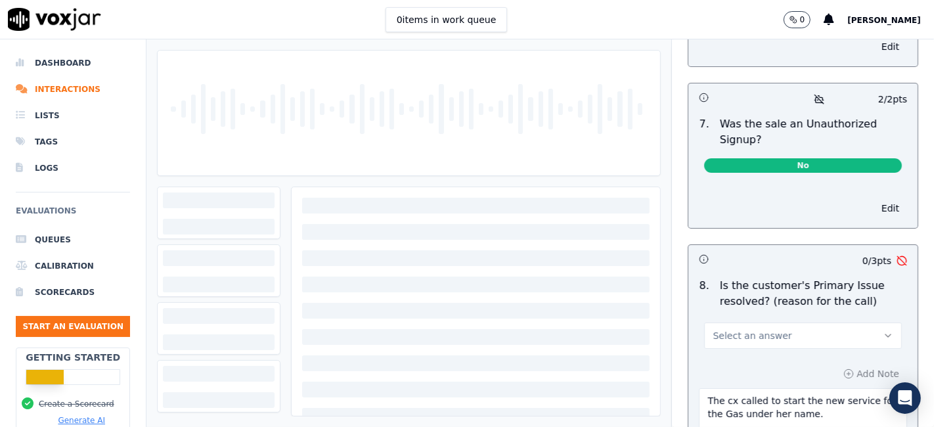
click at [803, 322] on button "Select an answer" at bounding box center [803, 335] width 198 height 26
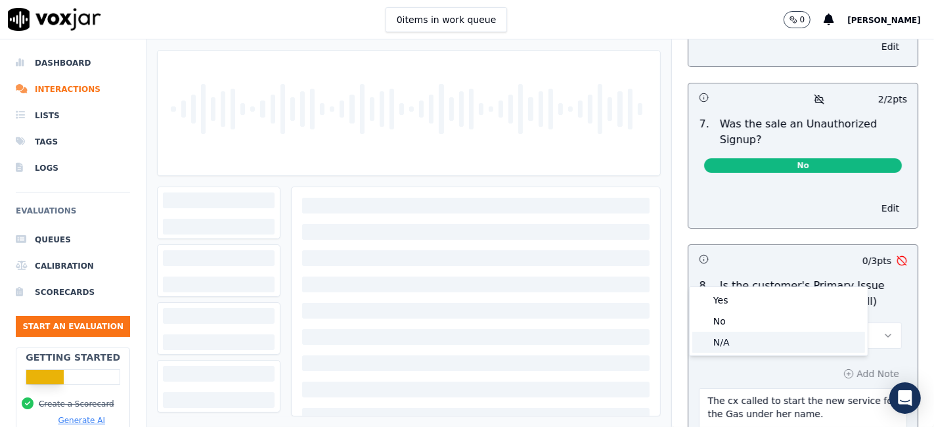
click at [742, 344] on div "N/A" at bounding box center [778, 342] width 173 height 21
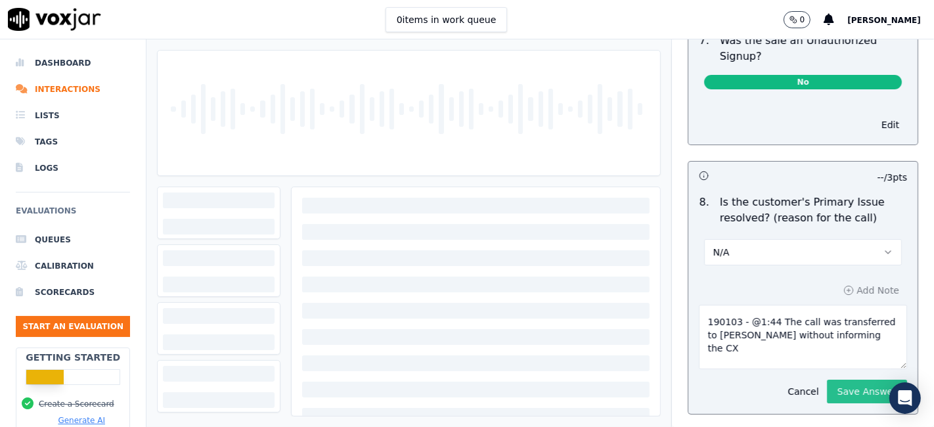
scroll to position [4173, 0]
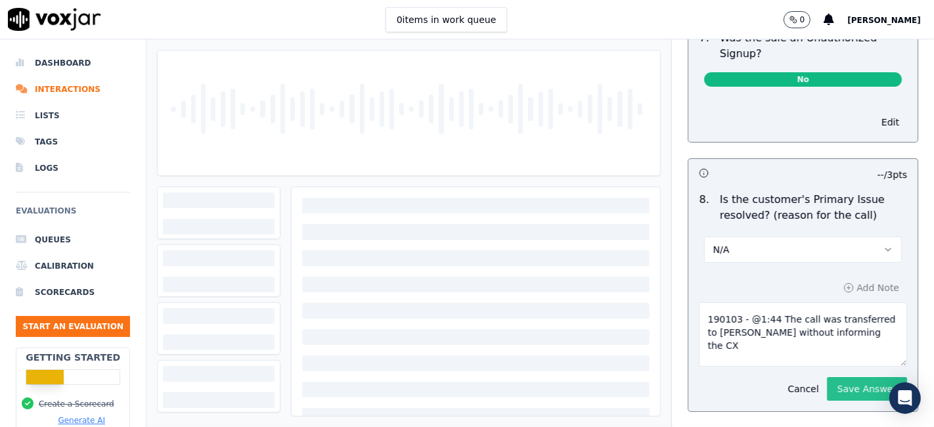
click at [859, 377] on button "Save Answer" at bounding box center [867, 389] width 80 height 24
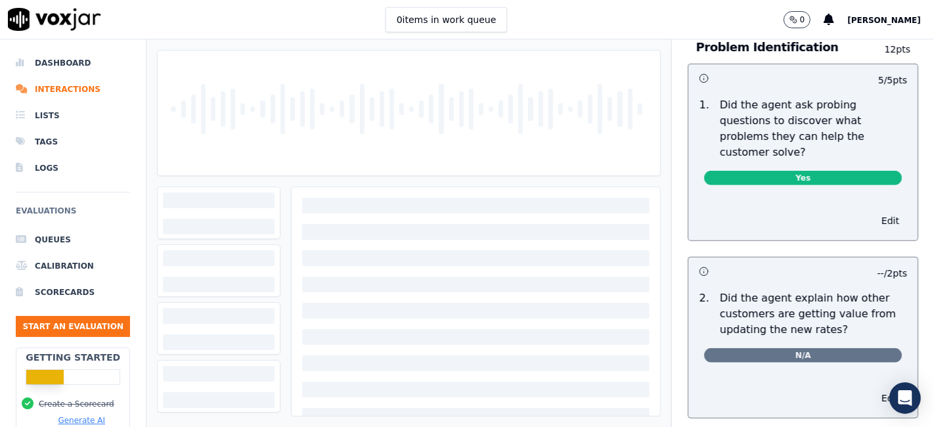
scroll to position [0, 0]
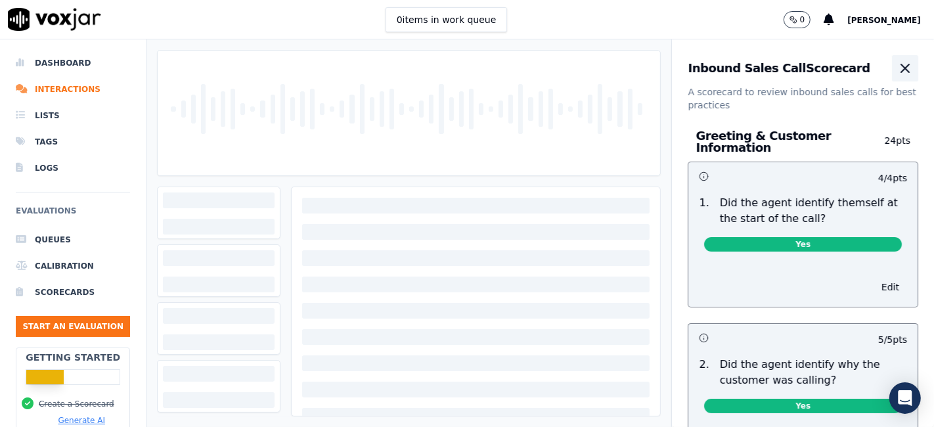
click at [897, 72] on icon "button" at bounding box center [905, 68] width 16 height 16
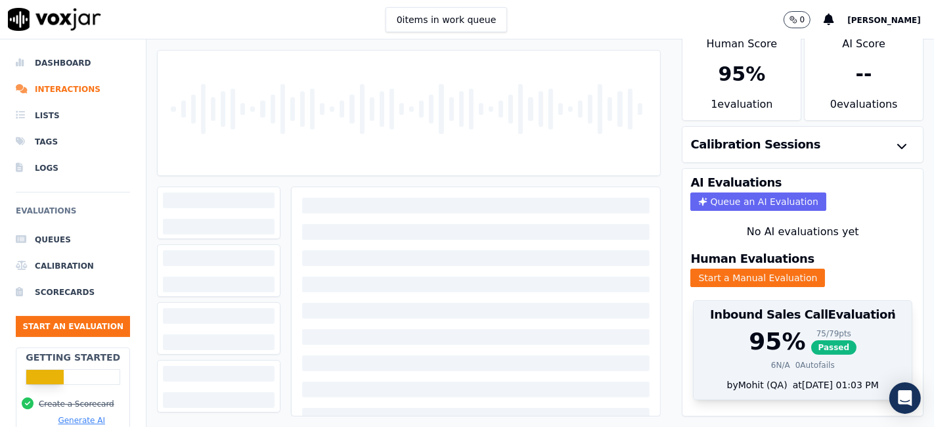
scroll to position [42, 0]
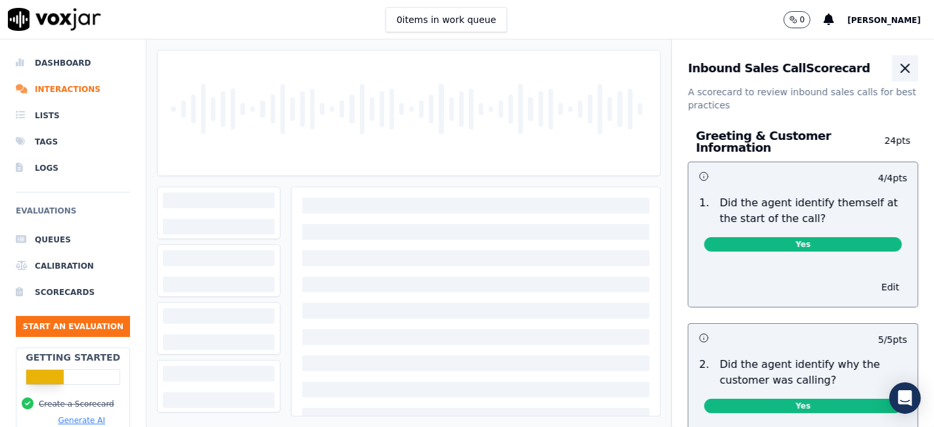
click at [897, 73] on icon "button" at bounding box center [905, 68] width 16 height 16
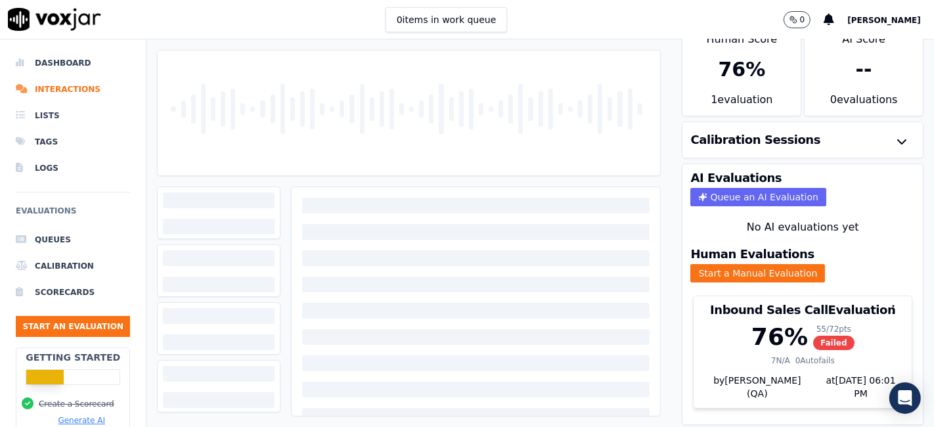
scroll to position [42, 0]
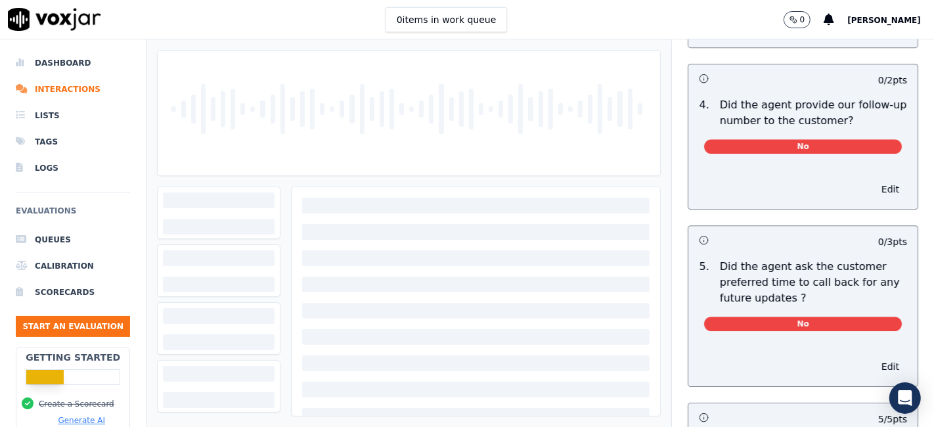
scroll to position [3503, 0]
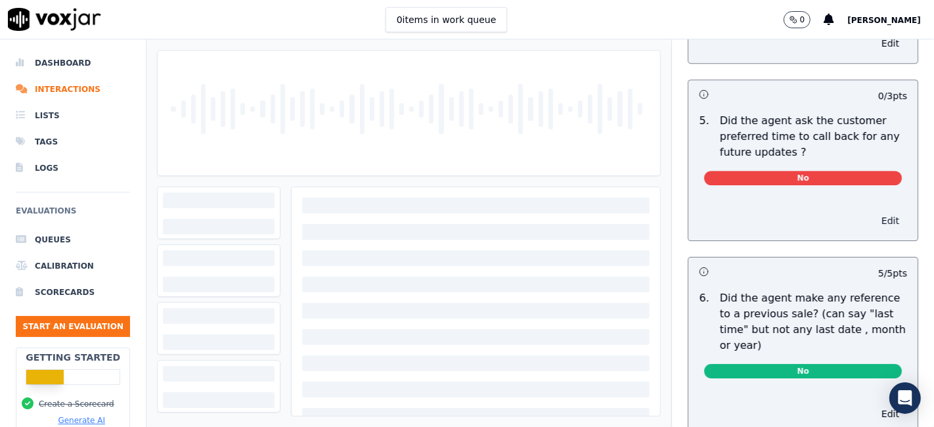
click at [874, 211] on button "Edit" at bounding box center [890, 220] width 33 height 18
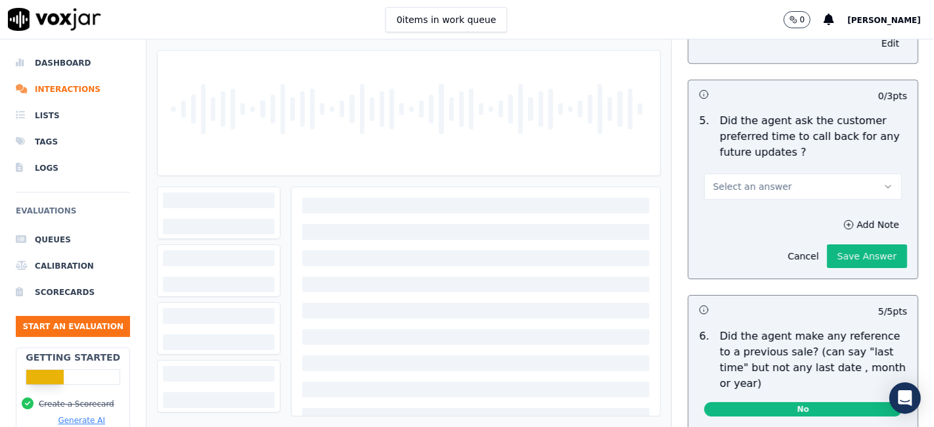
click at [789, 173] on button "Select an answer" at bounding box center [803, 186] width 198 height 26
click at [751, 228] on div "N/A" at bounding box center [778, 227] width 173 height 21
click at [827, 244] on button "Save Answer" at bounding box center [867, 256] width 80 height 24
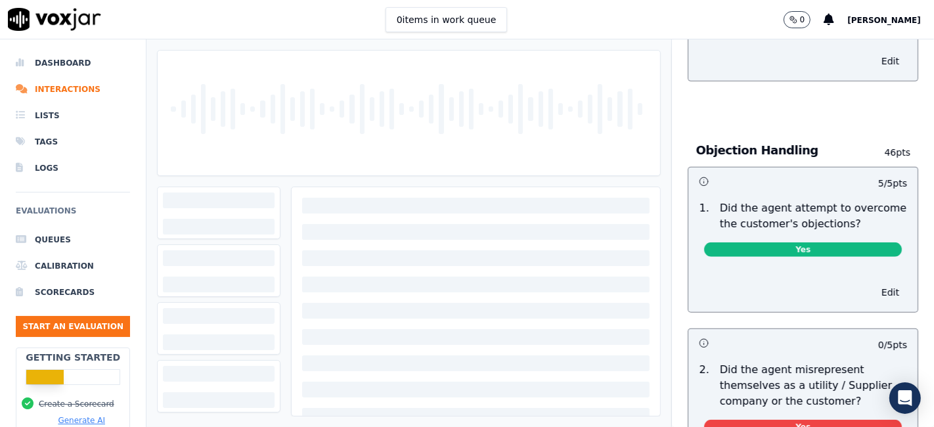
scroll to position [0, 0]
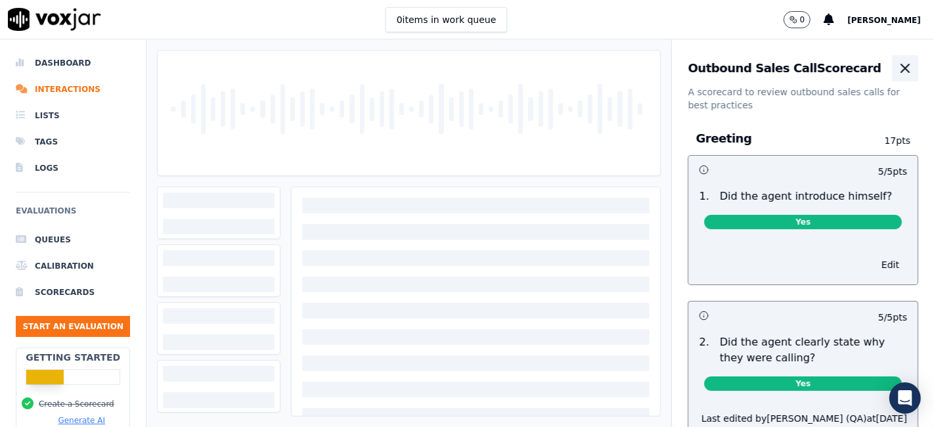
click at [897, 70] on icon "button" at bounding box center [905, 68] width 16 height 16
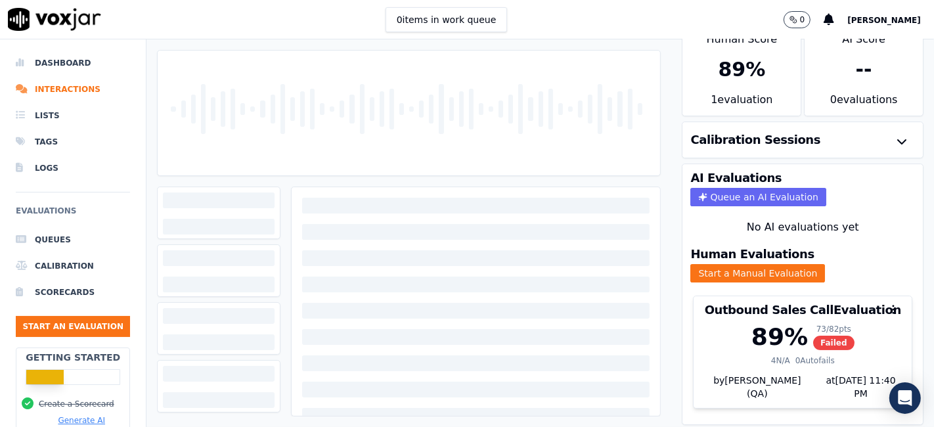
scroll to position [42, 0]
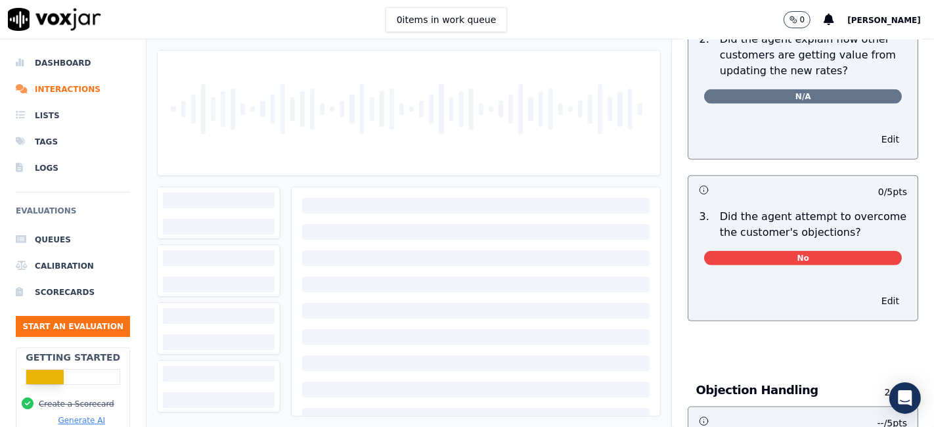
scroll to position [1314, 0]
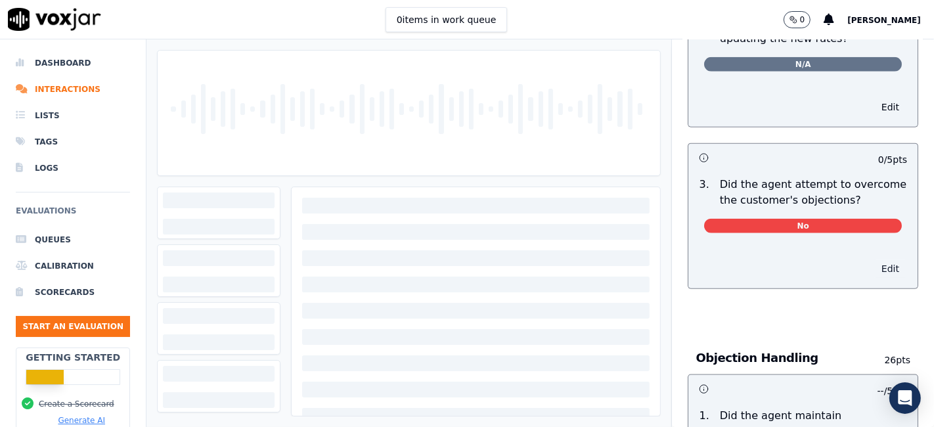
click at [874, 259] on button "Edit" at bounding box center [890, 268] width 33 height 18
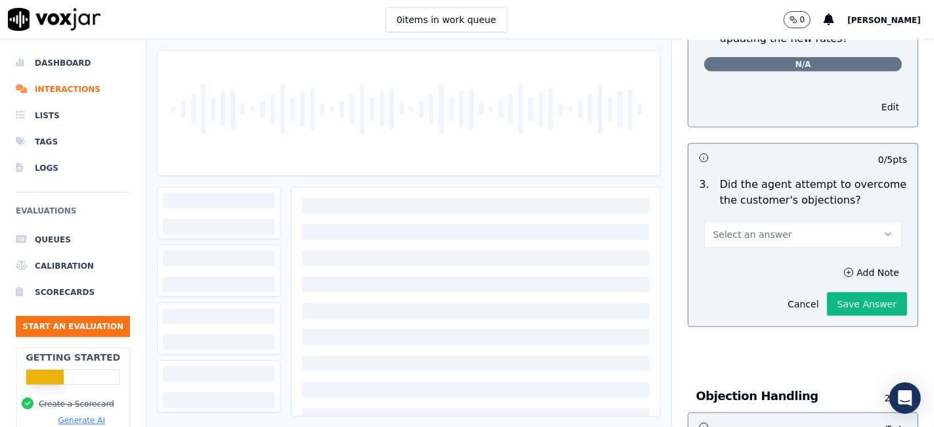
click at [818, 221] on button "Select an answer" at bounding box center [803, 234] width 198 height 26
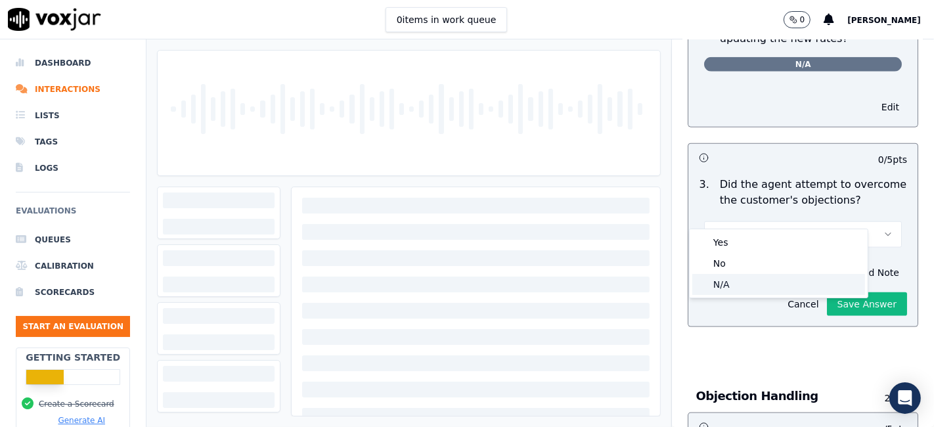
click at [760, 283] on div "N/A" at bounding box center [778, 284] width 173 height 21
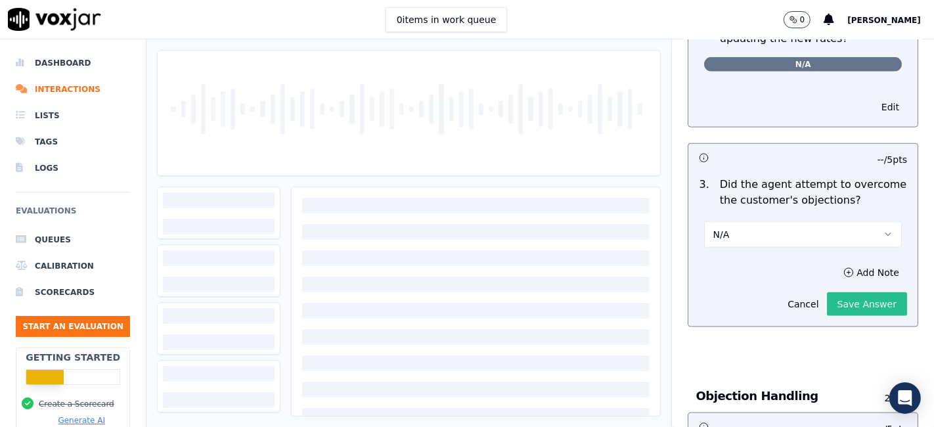
click at [827, 292] on button "Save Answer" at bounding box center [867, 304] width 80 height 24
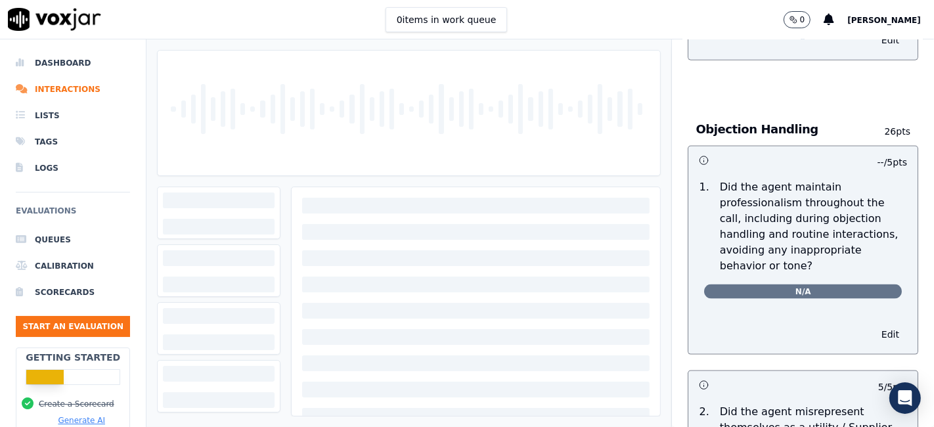
scroll to position [0, 0]
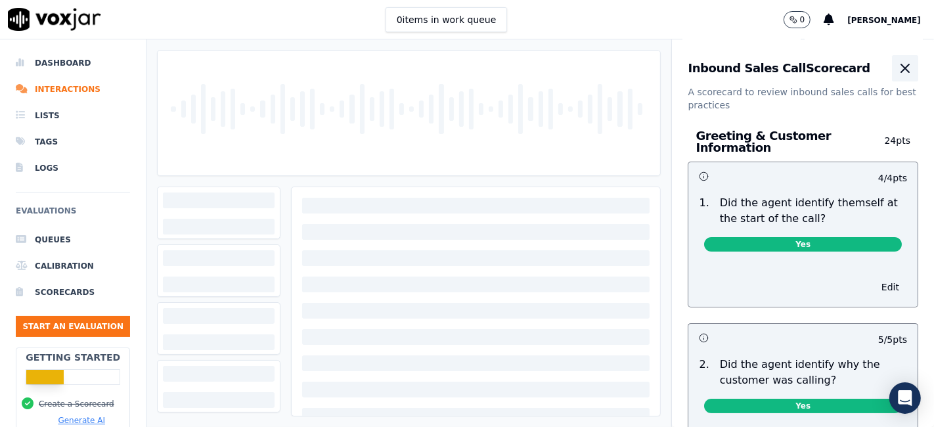
click at [901, 70] on icon "button" at bounding box center [905, 68] width 8 height 8
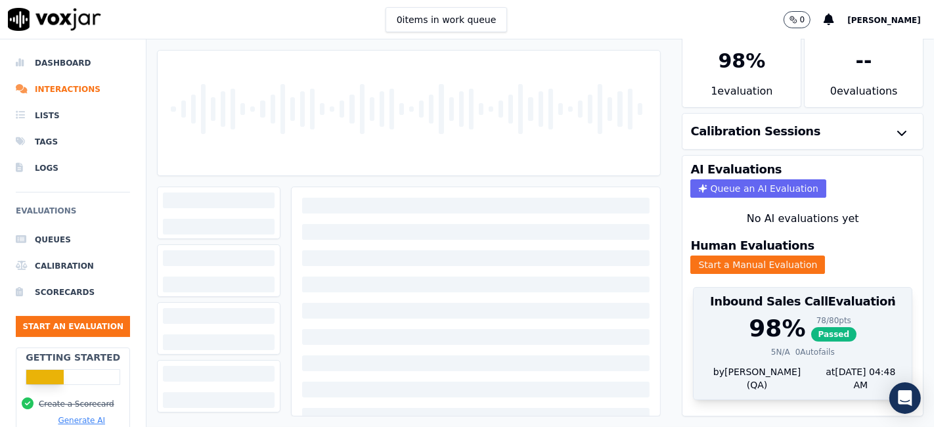
scroll to position [42, 0]
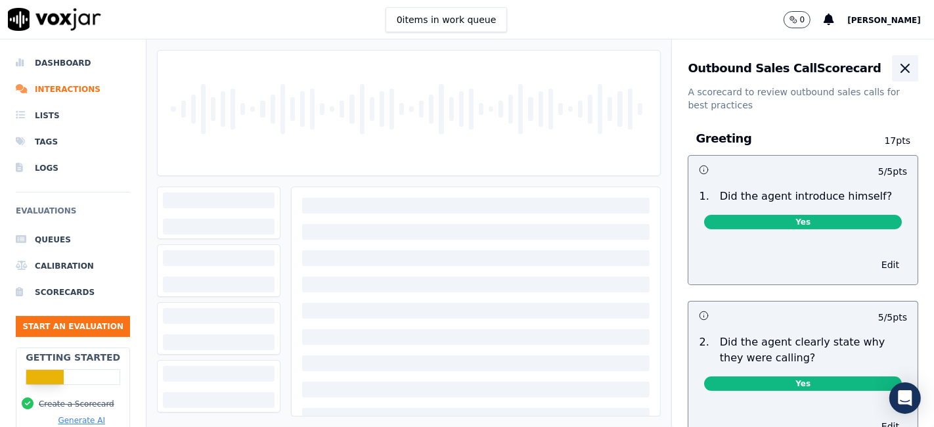
click at [897, 72] on icon "button" at bounding box center [905, 68] width 16 height 16
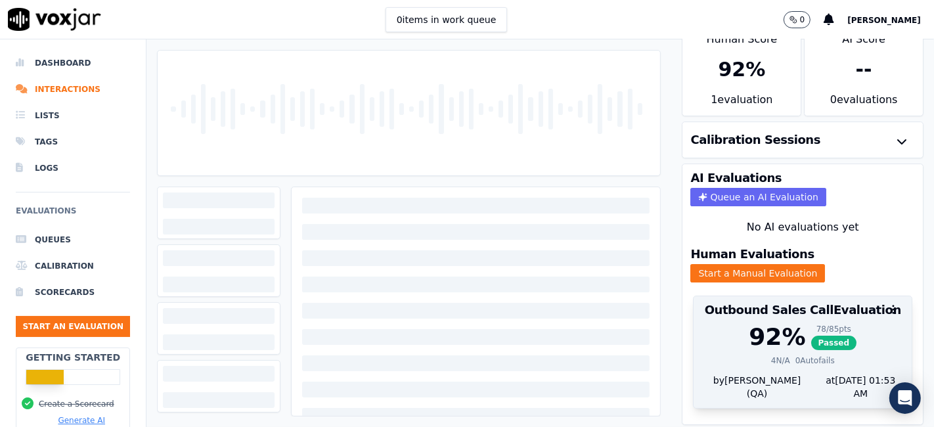
scroll to position [42, 0]
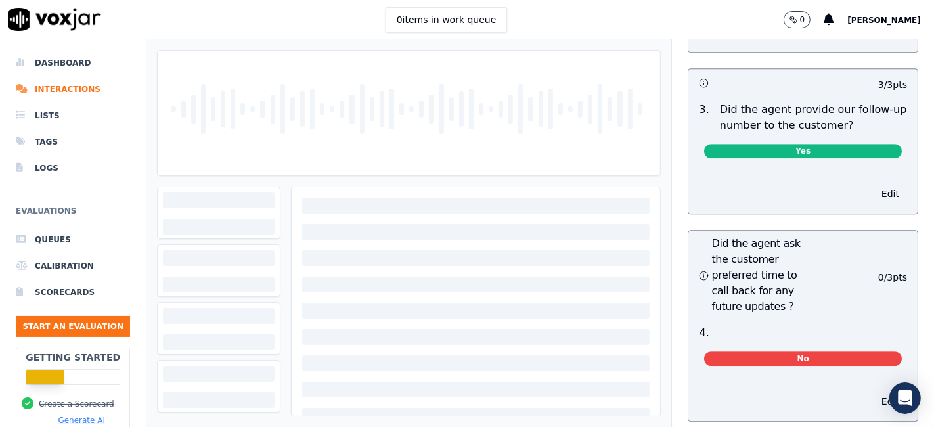
scroll to position [3357, 0]
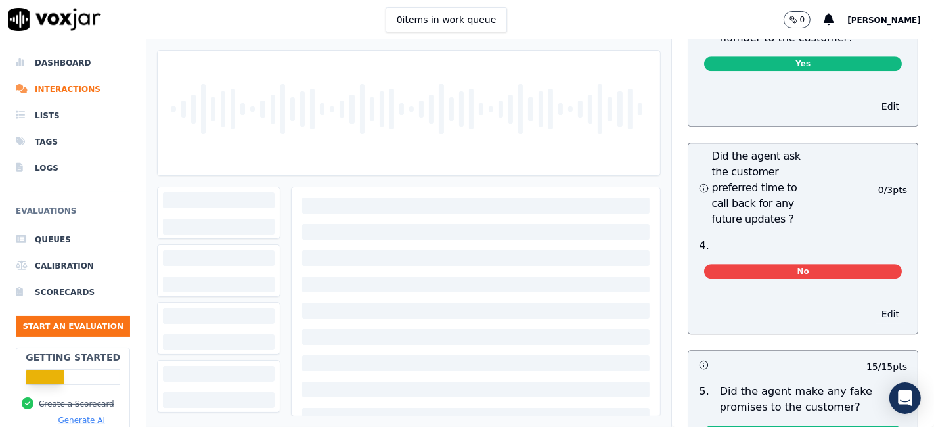
click at [874, 305] on button "Edit" at bounding box center [890, 314] width 33 height 18
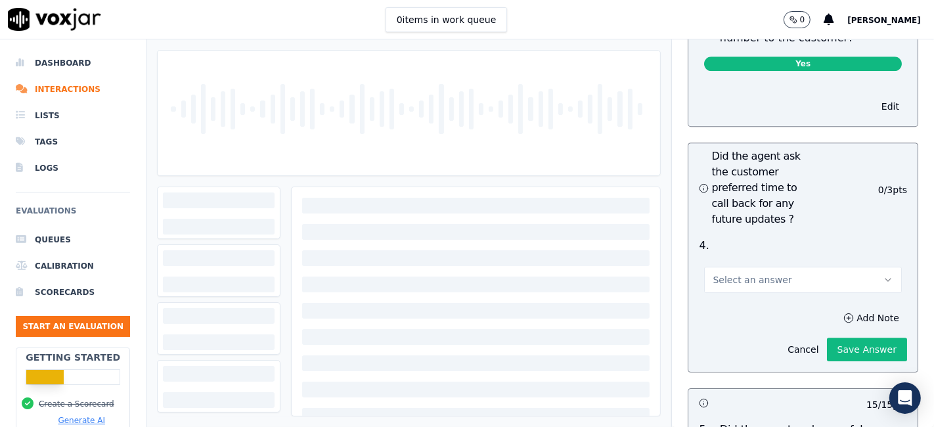
click at [794, 267] on button "Select an answer" at bounding box center [803, 280] width 198 height 26
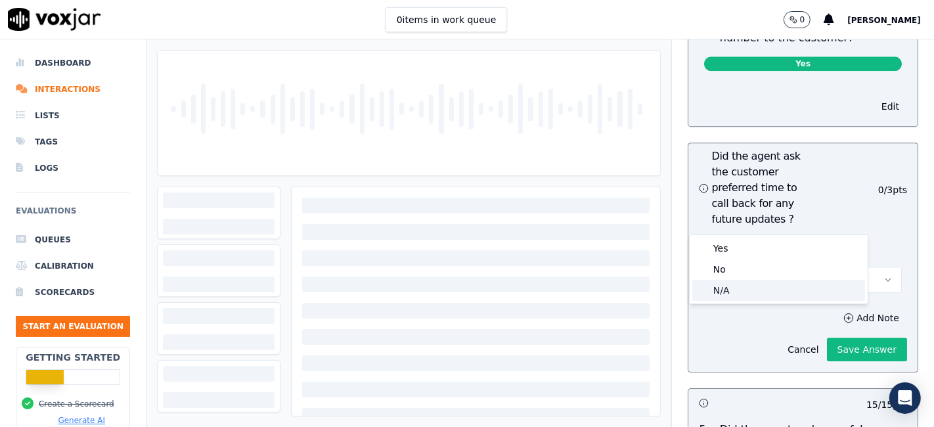
click at [744, 293] on div "N/A" at bounding box center [778, 290] width 173 height 21
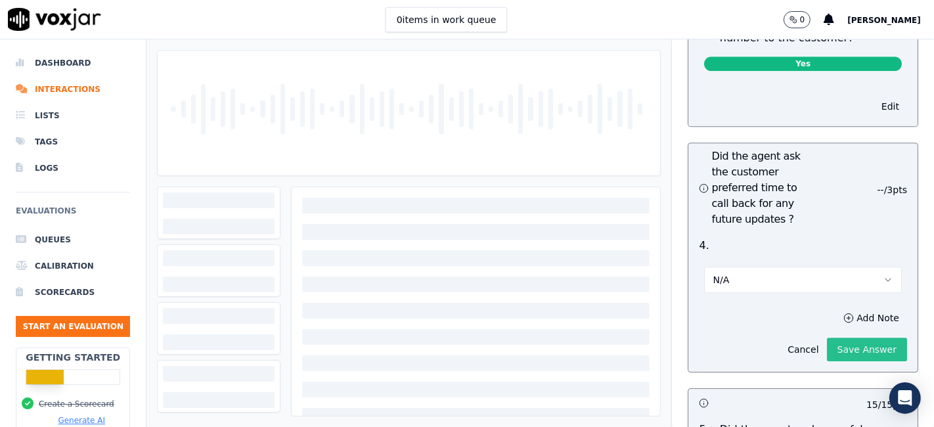
click at [827, 338] on button "Save Answer" at bounding box center [867, 350] width 80 height 24
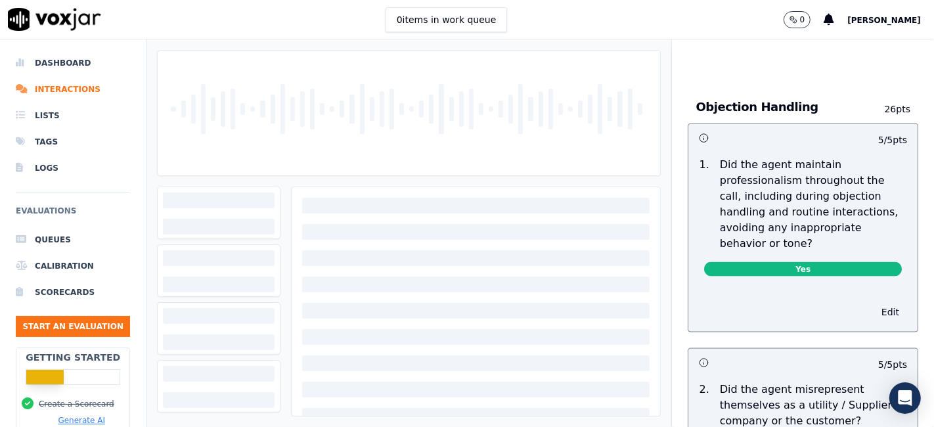
scroll to position [0, 0]
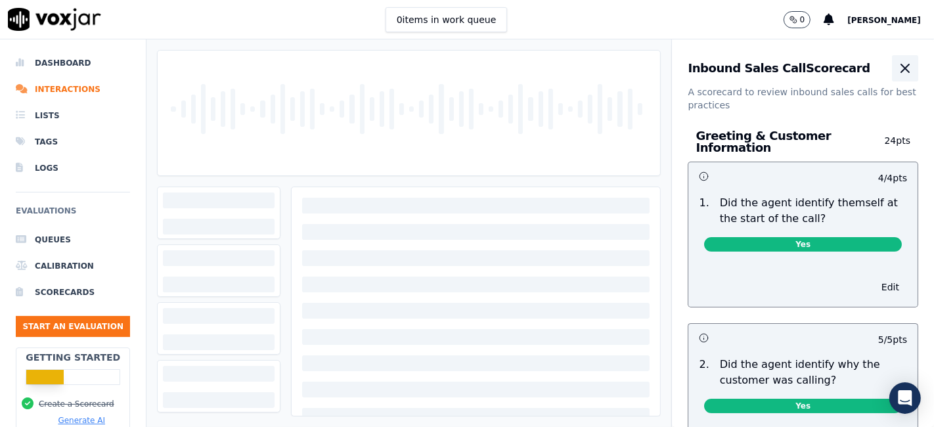
click at [901, 66] on icon "button" at bounding box center [905, 68] width 8 height 8
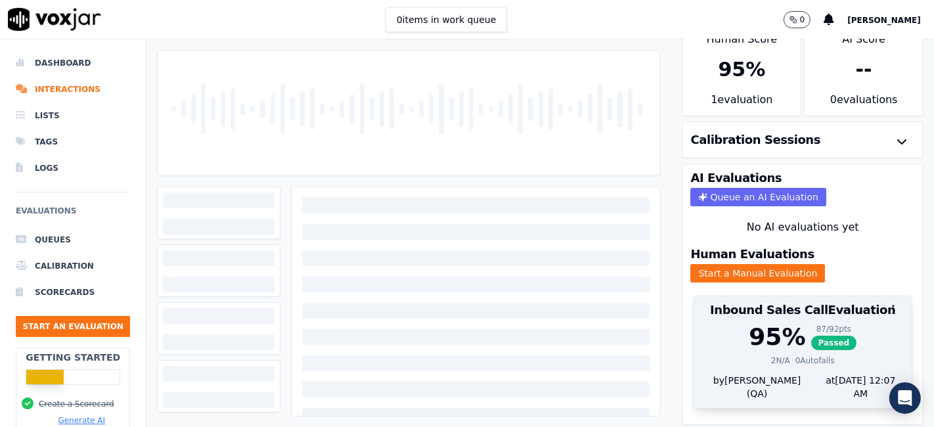
scroll to position [42, 0]
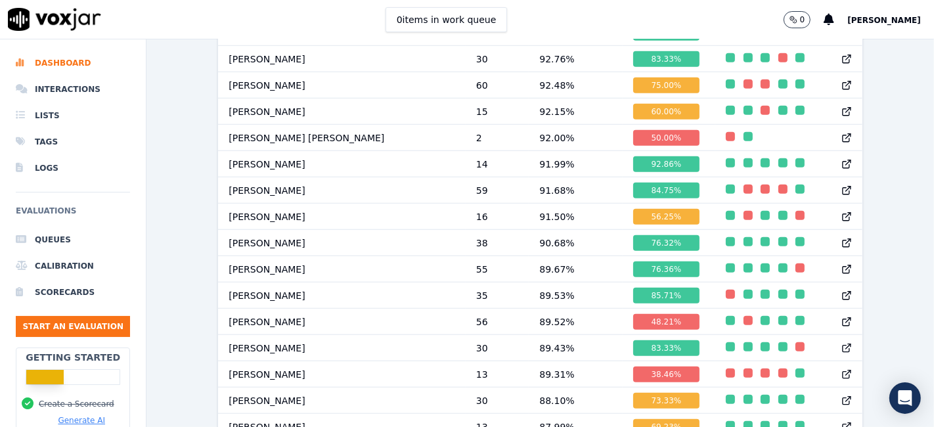
scroll to position [1004, 0]
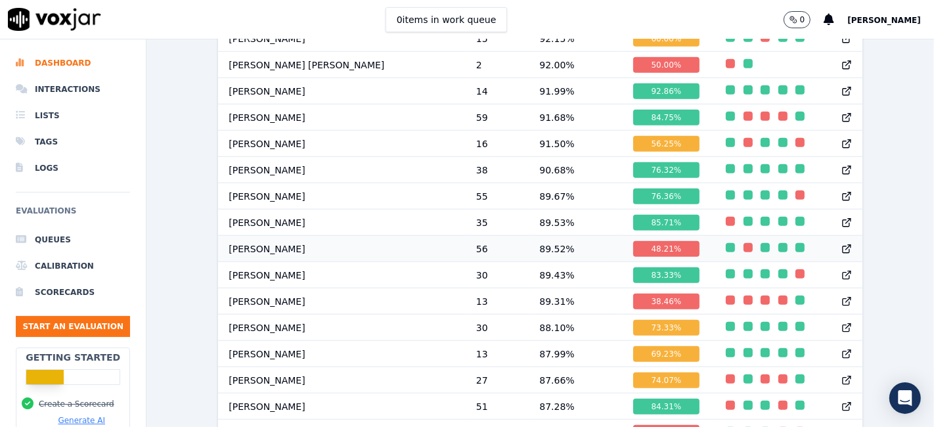
click at [633, 257] on div "48.21 %" at bounding box center [666, 249] width 67 height 16
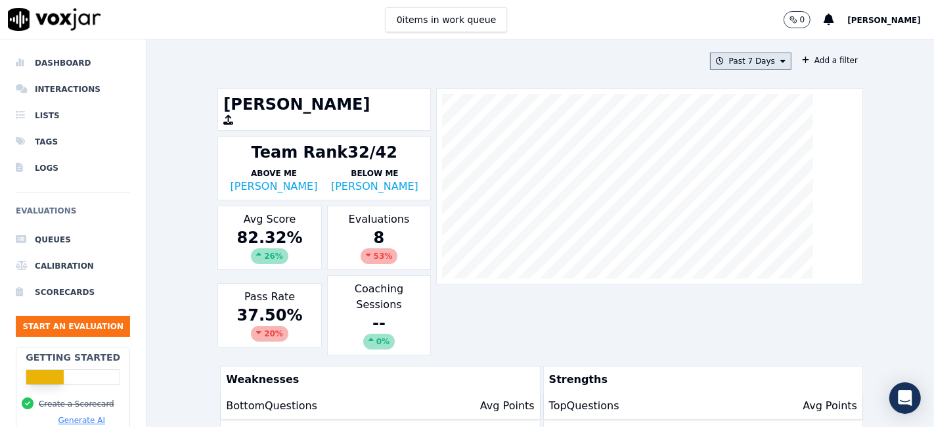
click at [754, 62] on button "Past 7 Days" at bounding box center [750, 61] width 81 height 17
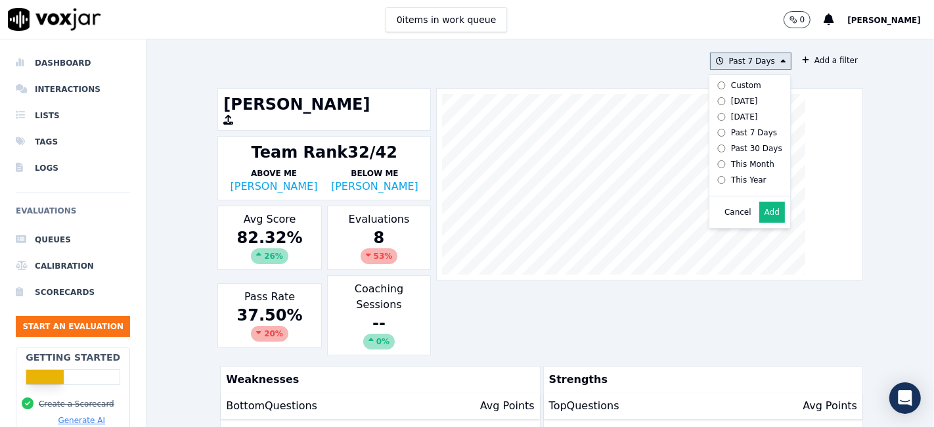
click at [743, 88] on label "Custom" at bounding box center [747, 86] width 70 height 16
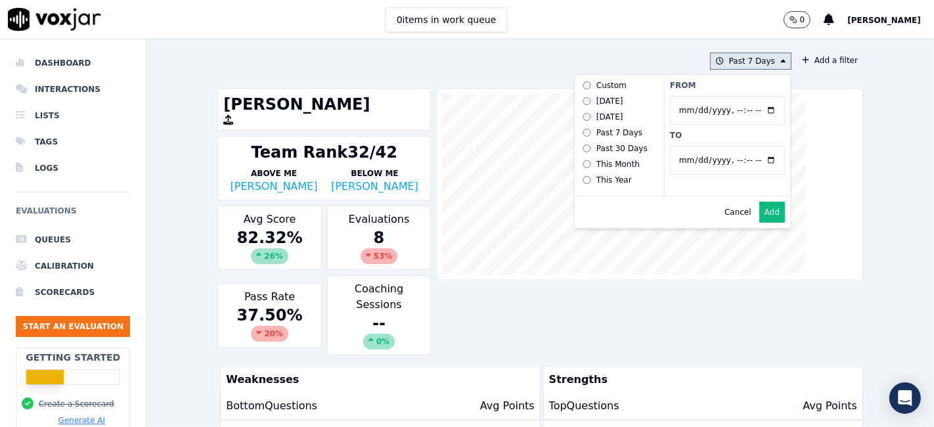
click at [754, 110] on input "From" at bounding box center [727, 110] width 115 height 29
type input "2025-06-21T00:00"
click at [733, 89] on label "From" at bounding box center [727, 85] width 115 height 11
click at [733, 96] on input "From" at bounding box center [727, 110] width 115 height 29
click at [753, 158] on input "To" at bounding box center [727, 160] width 115 height 29
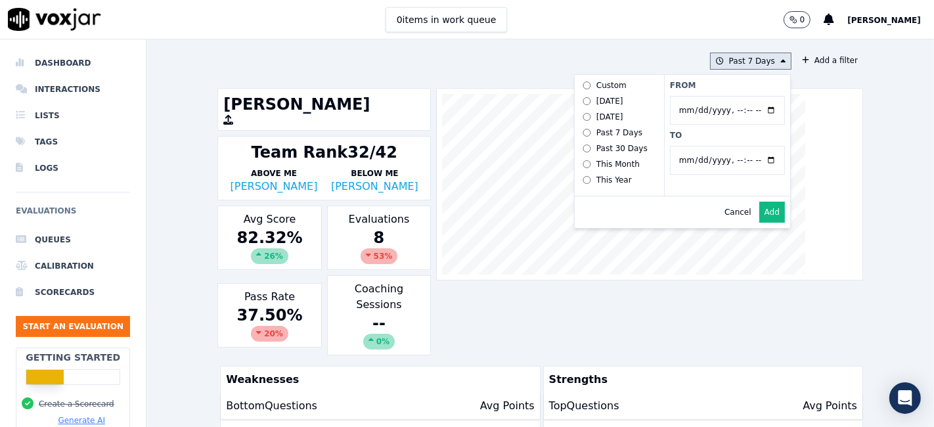
type input "2025-07-20T23:59"
click at [704, 139] on label "To" at bounding box center [727, 135] width 115 height 11
click at [704, 146] on input "To" at bounding box center [727, 160] width 115 height 29
click at [759, 223] on button "Add" at bounding box center [772, 212] width 26 height 21
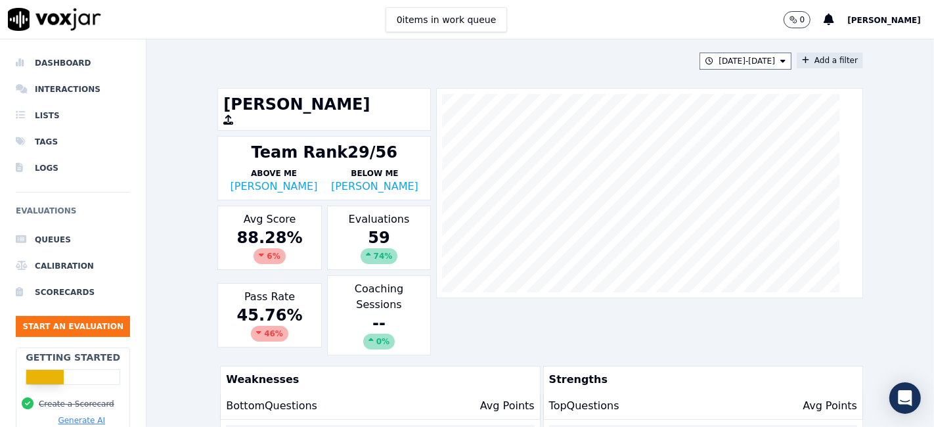
click at [803, 60] on button "Add a filter" at bounding box center [830, 61] width 66 height 16
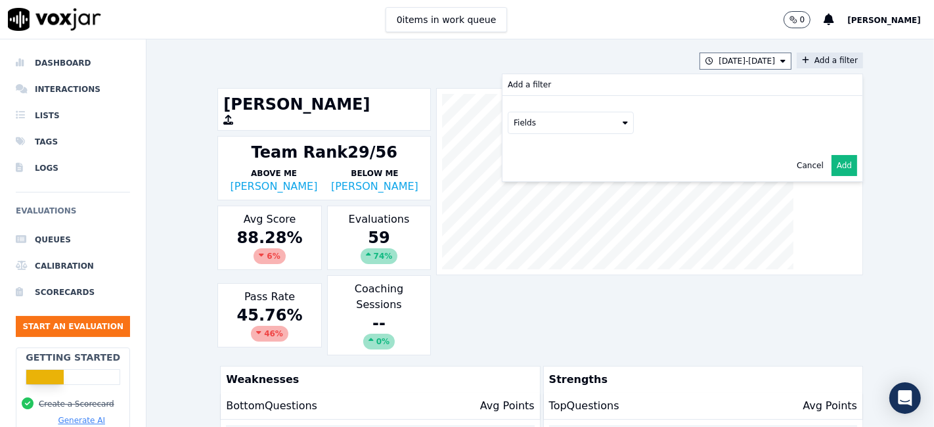
click at [579, 123] on button "Fields" at bounding box center [571, 123] width 126 height 22
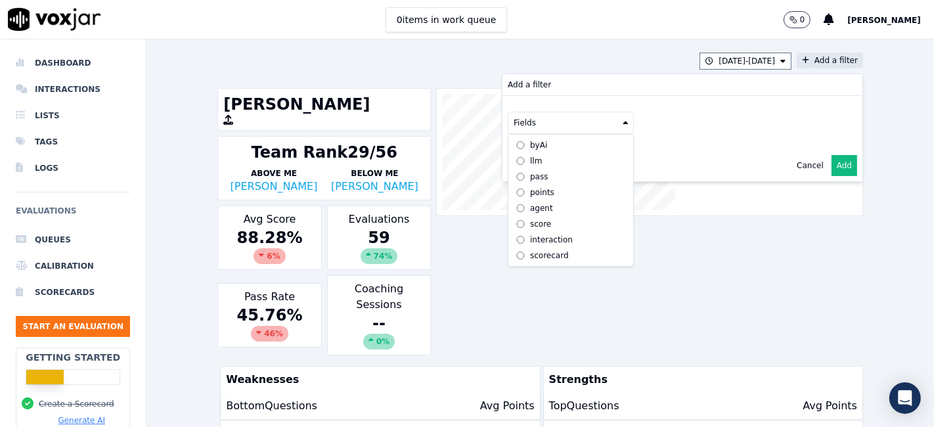
scroll to position [146, 0]
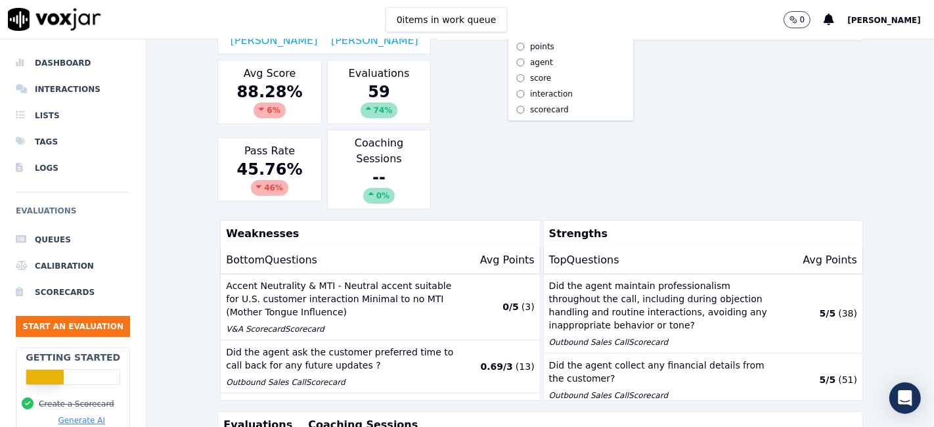
click at [533, 104] on div "scorecard" at bounding box center [549, 109] width 39 height 11
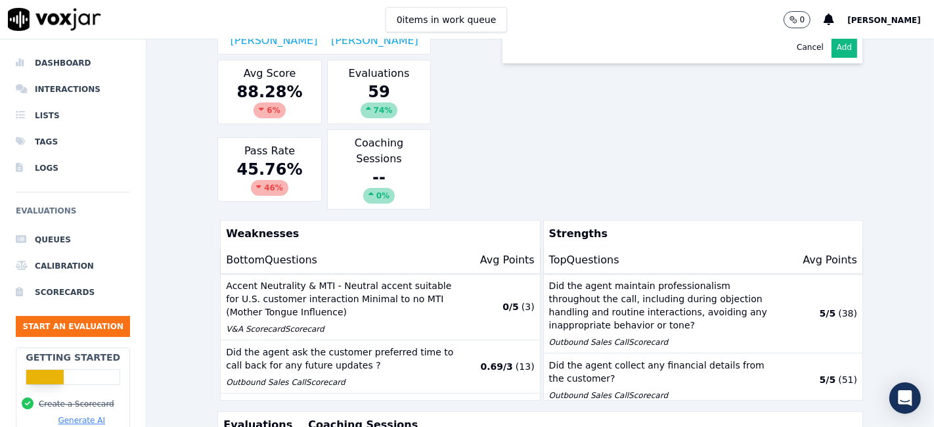
scroll to position [0, 0]
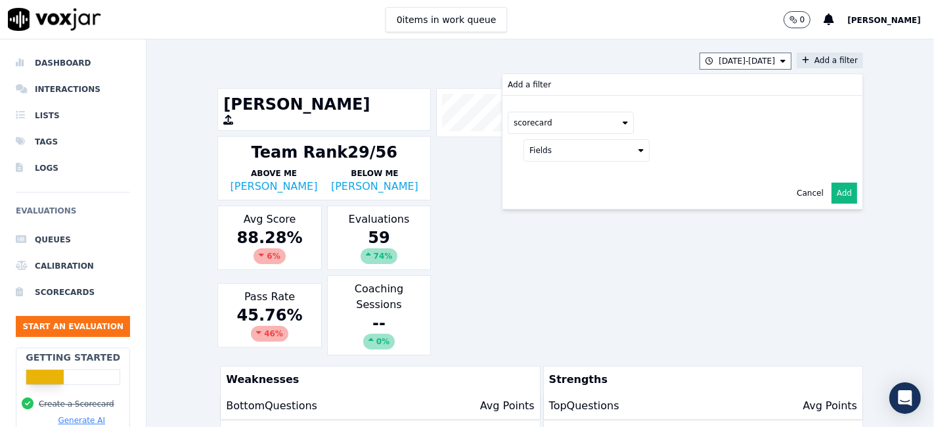
click at [569, 154] on button "Fields" at bounding box center [586, 150] width 126 height 22
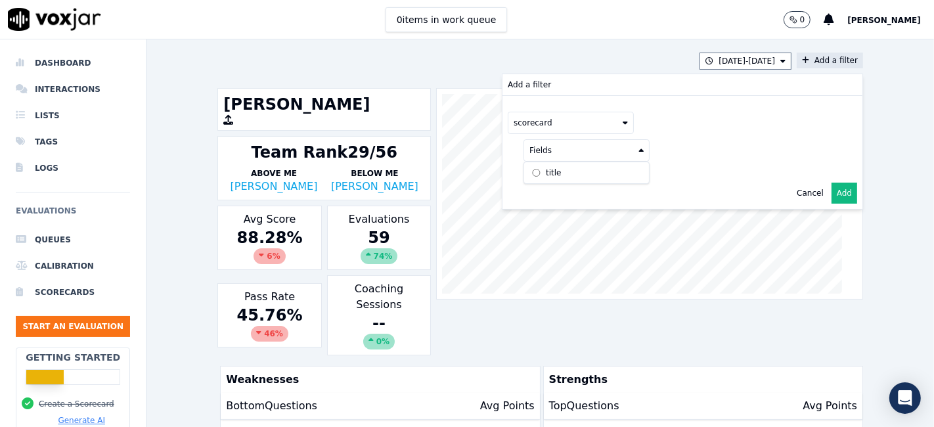
click at [546, 172] on div "title" at bounding box center [553, 172] width 15 height 11
click at [681, 154] on button at bounding box center [749, 149] width 189 height 20
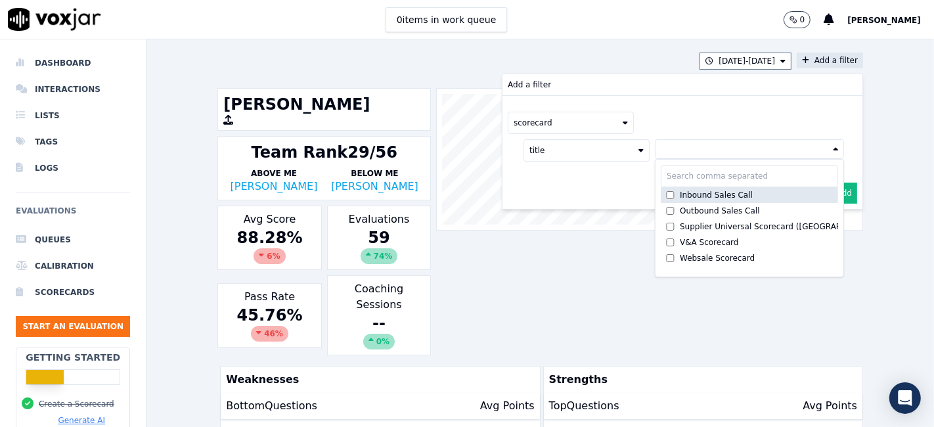
click at [680, 198] on div "Inbound Sales Call" at bounding box center [716, 195] width 73 height 11
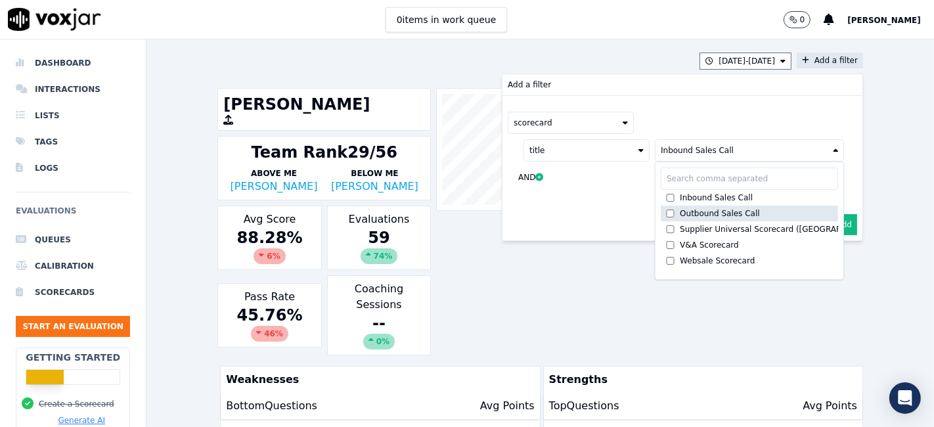
click at [680, 209] on div "Outbound Sales Call" at bounding box center [720, 213] width 80 height 11
click at [832, 224] on button "Add" at bounding box center [845, 224] width 26 height 21
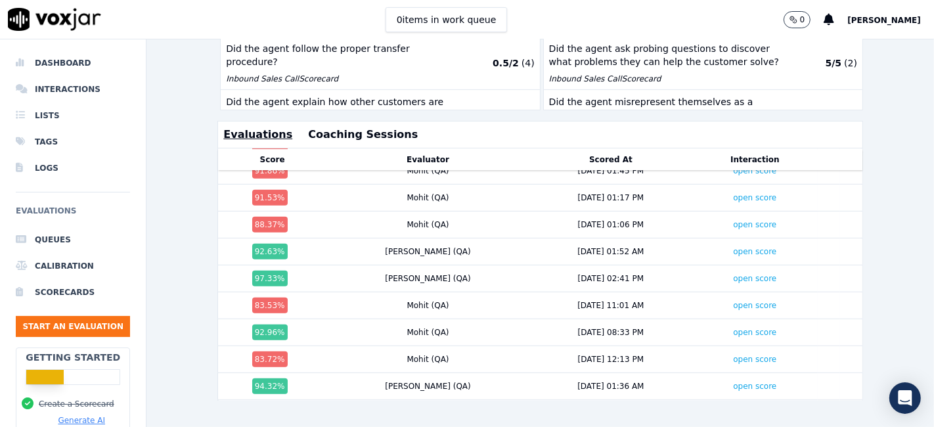
scroll to position [1279, 0]
click at [733, 355] on link "open score" at bounding box center [754, 359] width 43 height 9
click at [733, 301] on link "open score" at bounding box center [754, 305] width 43 height 9
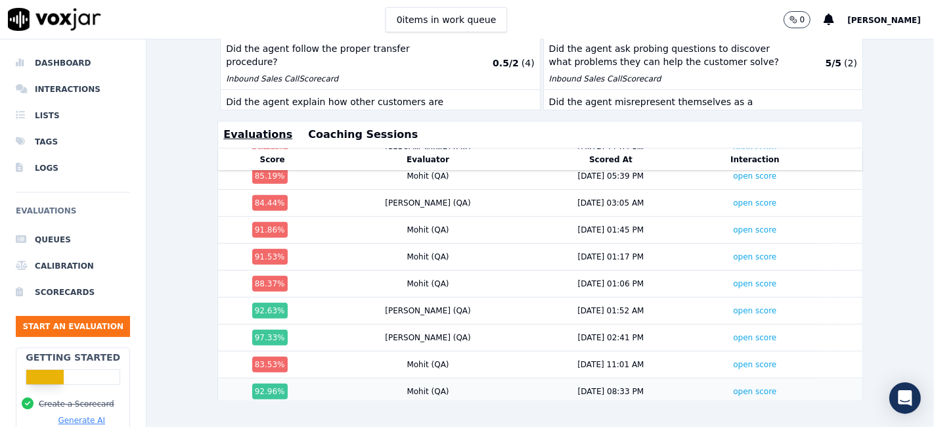
scroll to position [1206, 0]
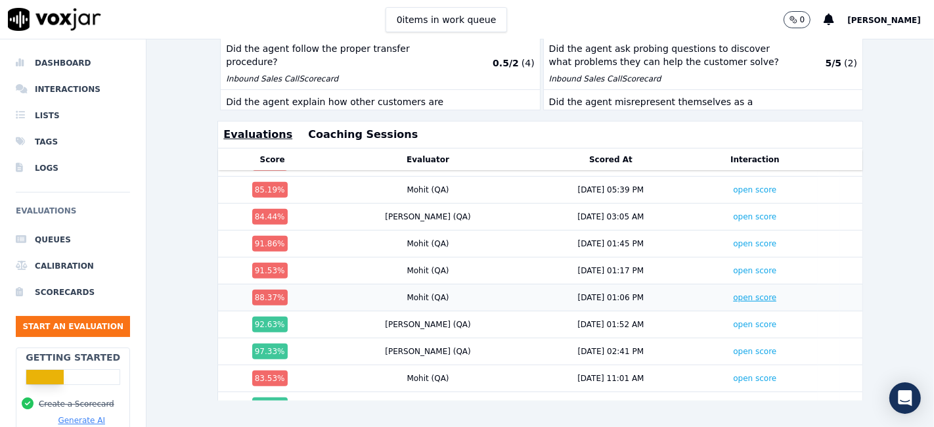
click at [733, 293] on link "open score" at bounding box center [754, 297] width 43 height 9
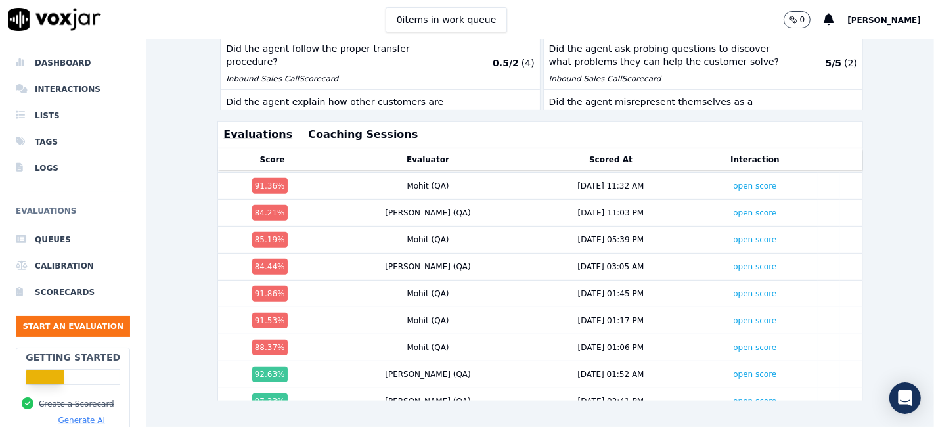
scroll to position [1133, 0]
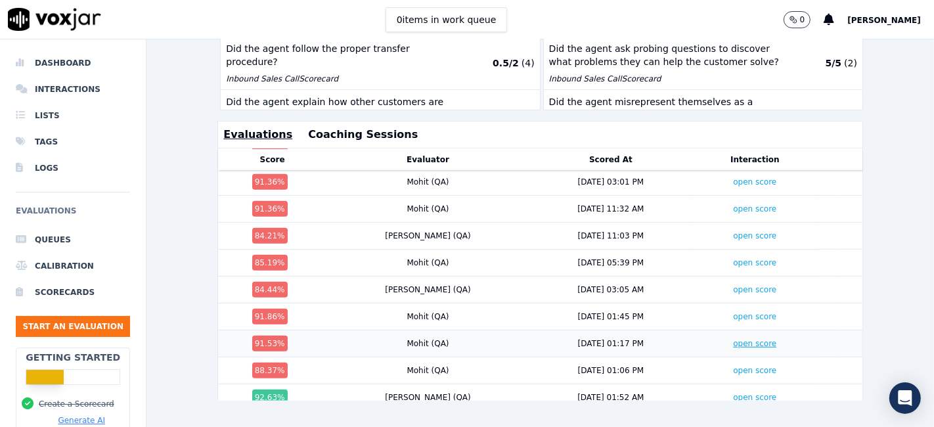
click at [733, 339] on link "open score" at bounding box center [754, 343] width 43 height 9
click at [733, 312] on link "open score" at bounding box center [754, 316] width 43 height 9
click at [733, 285] on link "open score" at bounding box center [754, 289] width 43 height 9
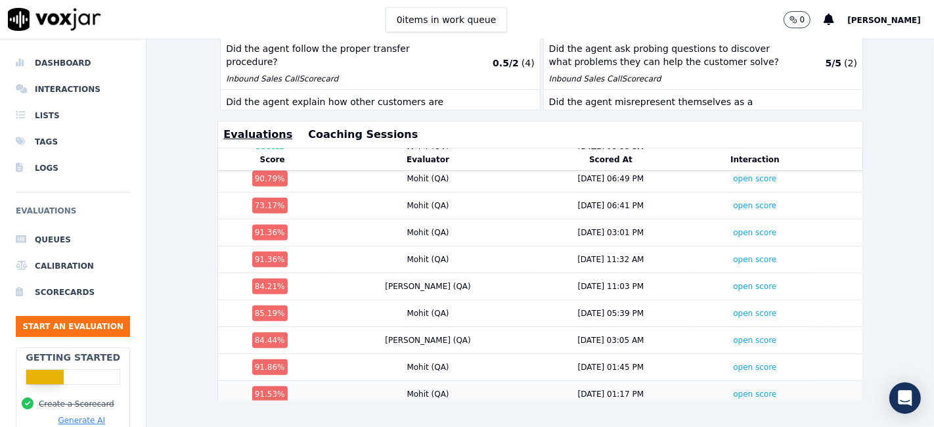
scroll to position [1060, 0]
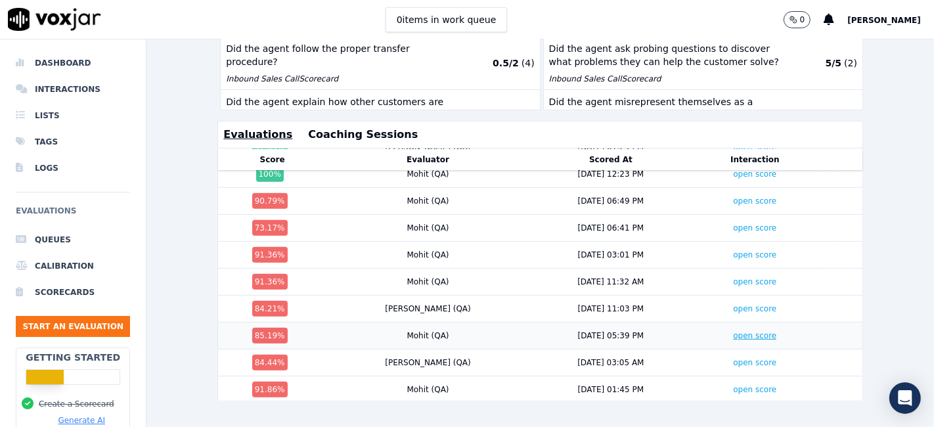
click at [733, 331] on link "open score" at bounding box center [754, 335] width 43 height 9
click at [733, 304] on link "open score" at bounding box center [754, 308] width 43 height 9
click at [733, 277] on link "open score" at bounding box center [754, 281] width 43 height 9
click at [733, 250] on link "open score" at bounding box center [754, 254] width 43 height 9
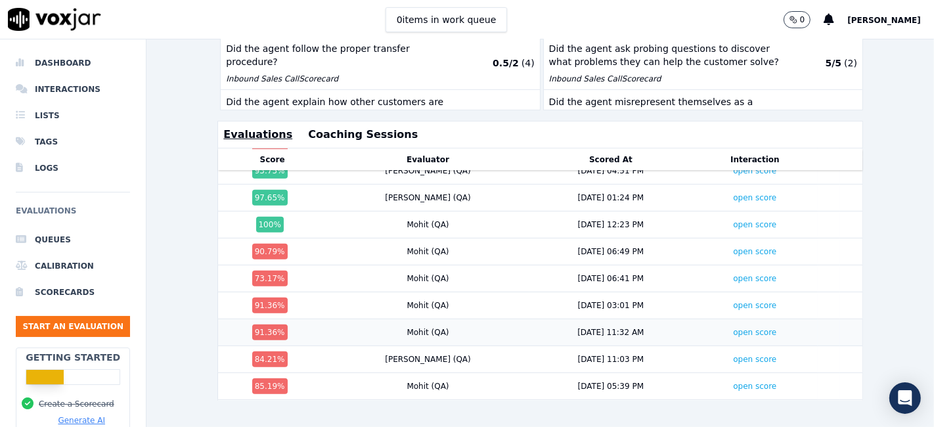
scroll to position [987, 0]
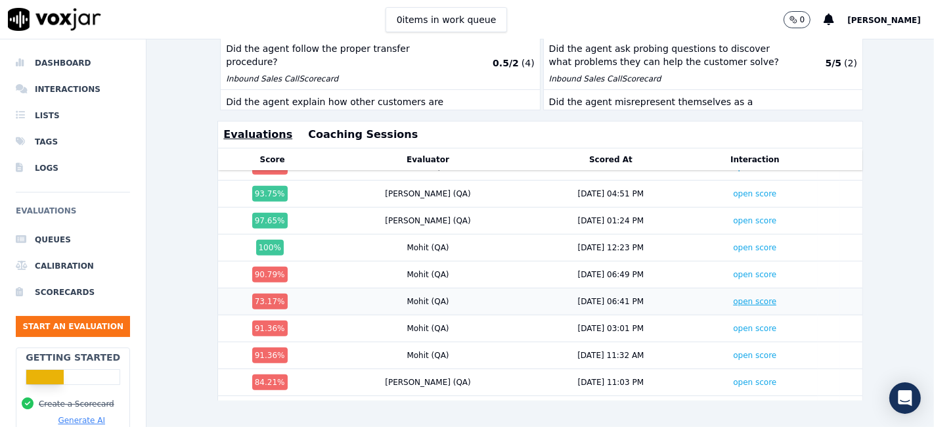
click at [733, 297] on link "open score" at bounding box center [754, 301] width 43 height 9
click at [733, 270] on link "open score" at bounding box center [754, 274] width 43 height 9
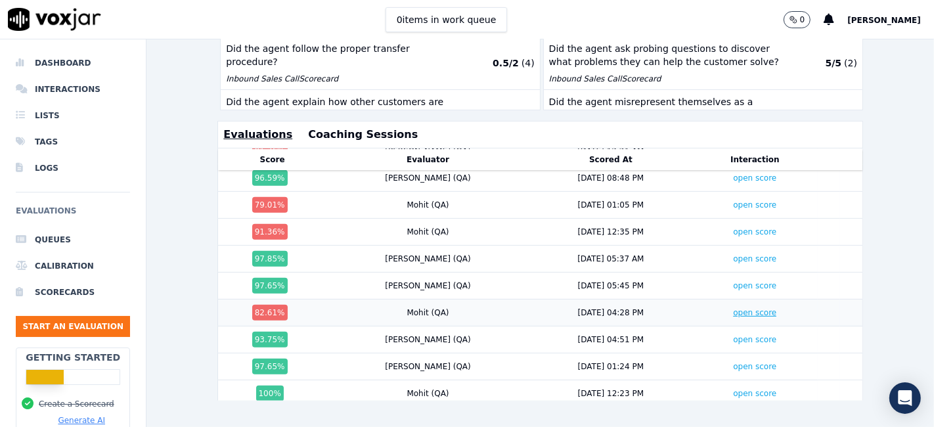
click at [733, 308] on link "open score" at bounding box center [754, 312] width 43 height 9
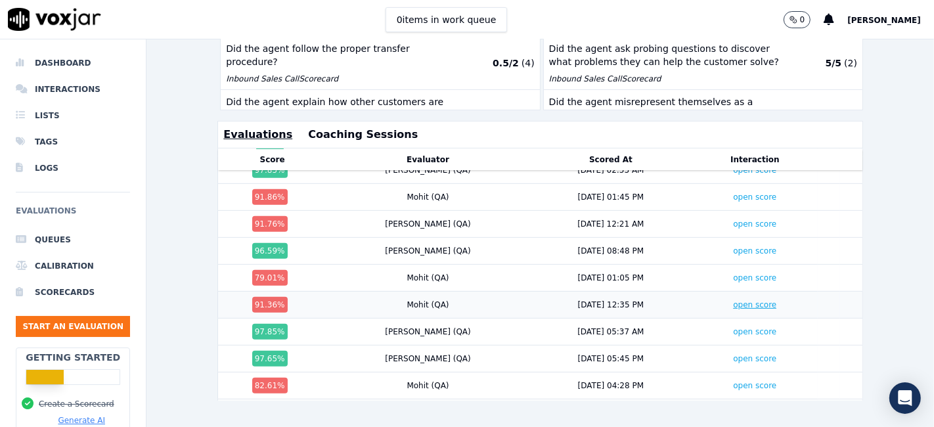
click at [733, 300] on link "open score" at bounding box center [754, 304] width 43 height 9
click at [733, 273] on link "open score" at bounding box center [754, 277] width 43 height 9
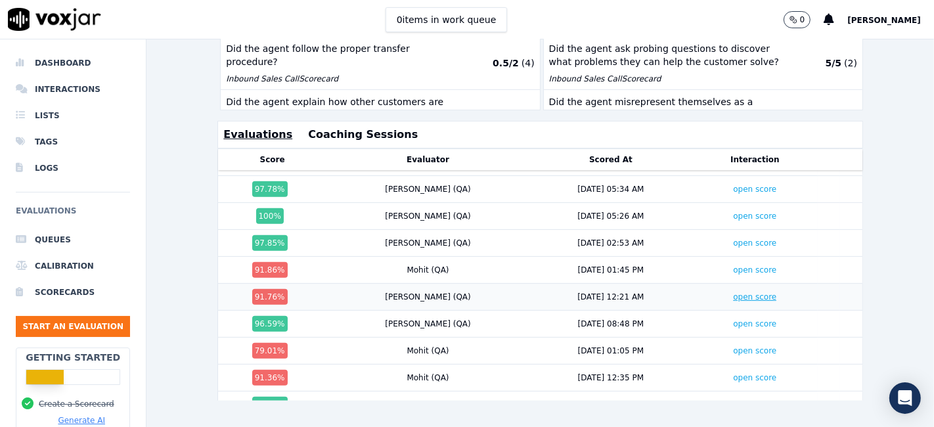
click at [733, 292] on link "open score" at bounding box center [754, 296] width 43 height 9
click at [733, 265] on link "open score" at bounding box center [754, 269] width 43 height 9
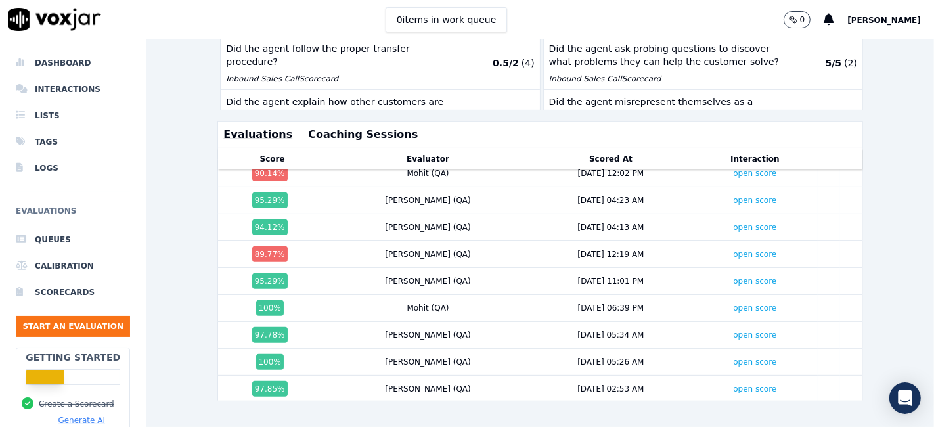
scroll to position [476, 0]
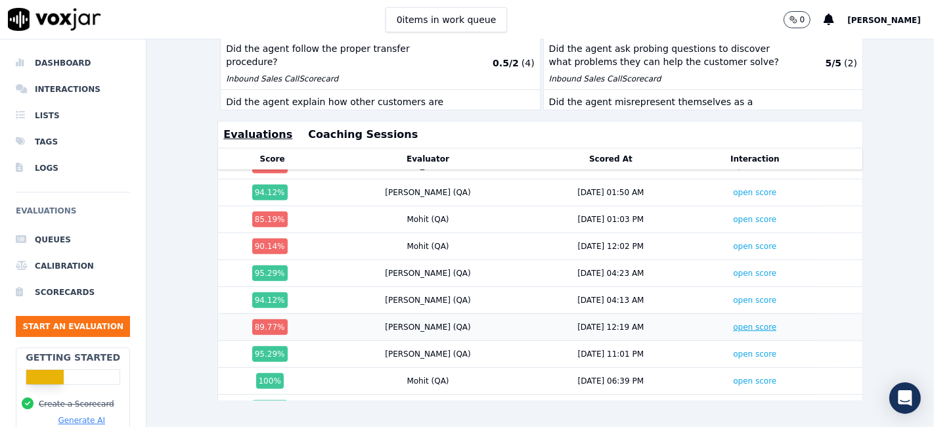
click at [733, 322] on link "open score" at bounding box center [754, 326] width 43 height 9
click at [733, 242] on link "open score" at bounding box center [754, 246] width 43 height 9
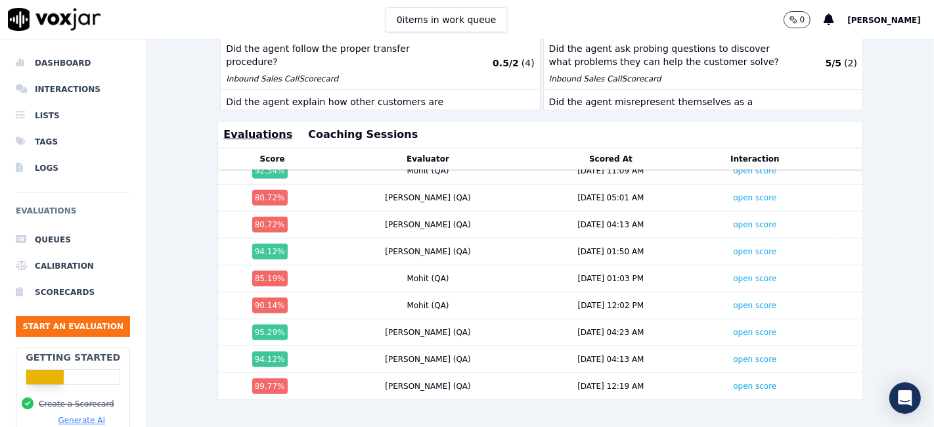
scroll to position [403, 0]
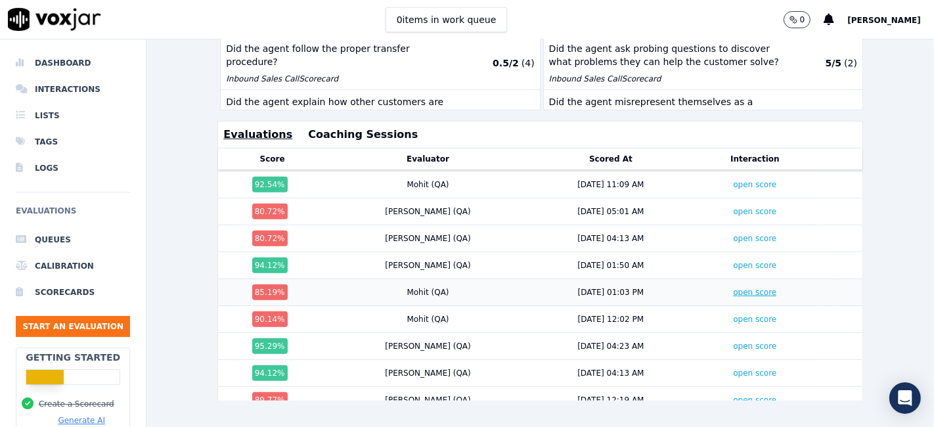
click at [733, 288] on link "open score" at bounding box center [754, 292] width 43 height 9
click at [733, 234] on link "open score" at bounding box center [754, 238] width 43 height 9
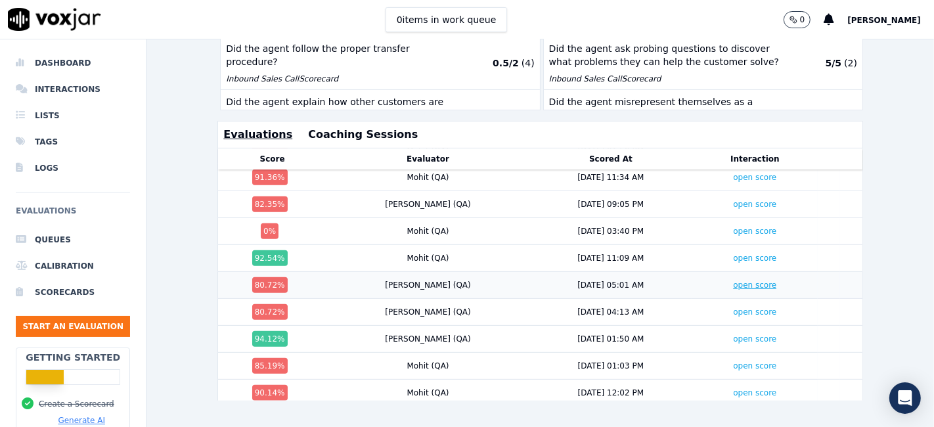
click at [733, 280] on link "open score" at bounding box center [754, 284] width 43 height 9
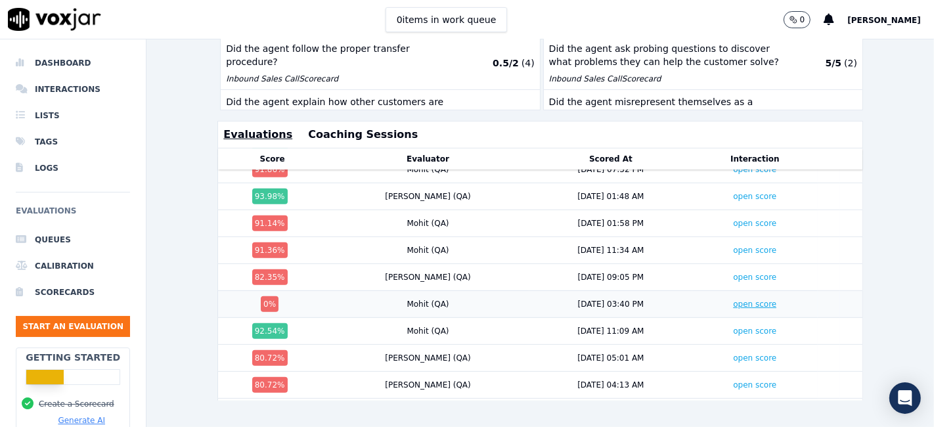
click at [733, 299] on link "open score" at bounding box center [754, 303] width 43 height 9
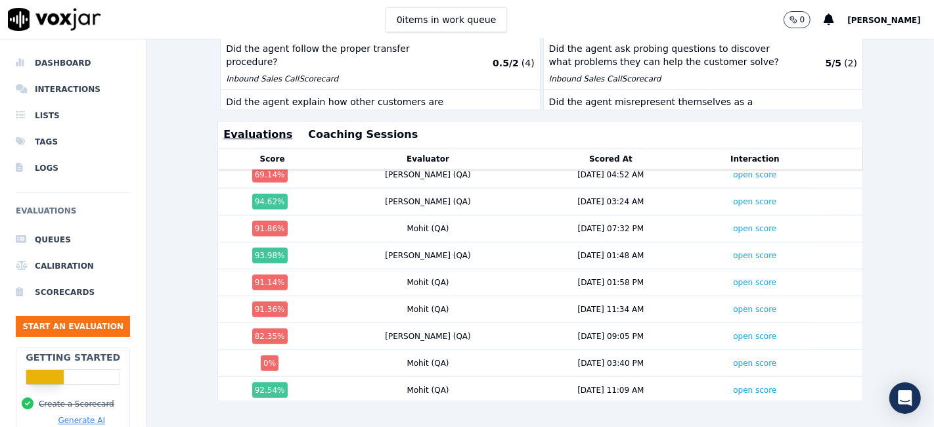
scroll to position [184, 0]
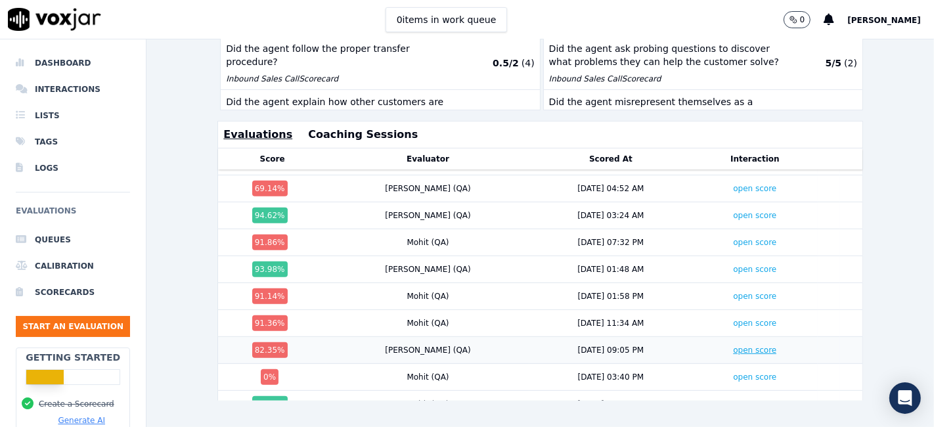
click at [733, 345] on link "open score" at bounding box center [754, 349] width 43 height 9
click at [733, 319] on link "open score" at bounding box center [754, 323] width 43 height 9
click at [733, 292] on link "open score" at bounding box center [754, 296] width 43 height 9
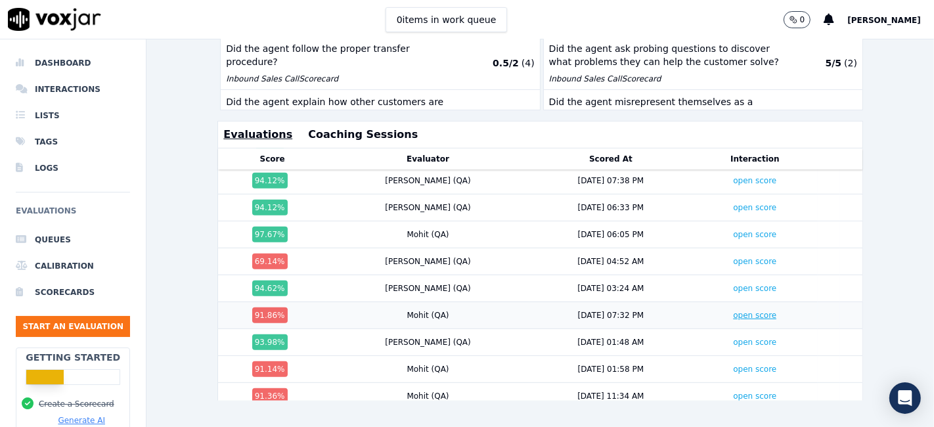
click at [733, 311] on link "open score" at bounding box center [754, 315] width 43 height 9
click at [733, 257] on link "open score" at bounding box center [754, 261] width 43 height 9
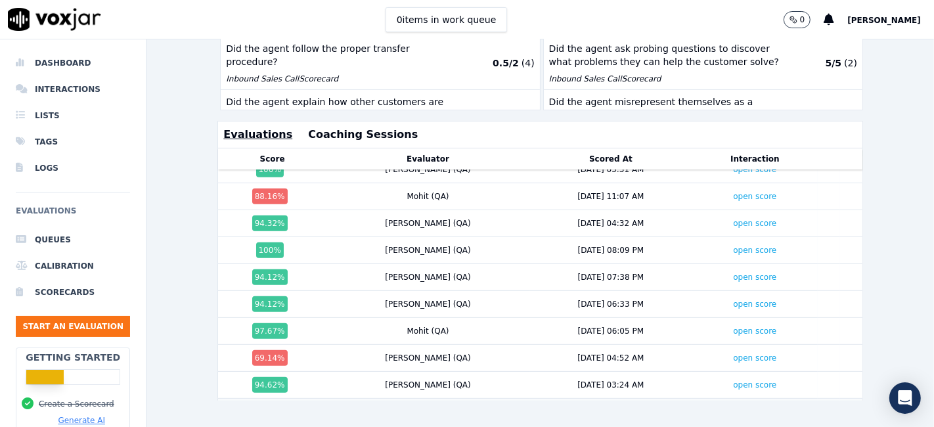
scroll to position [0, 0]
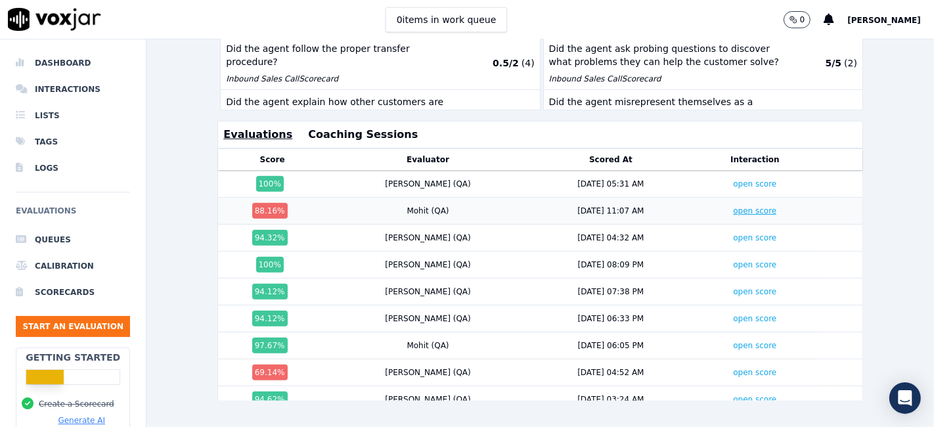
click at [733, 206] on link "open score" at bounding box center [754, 210] width 43 height 9
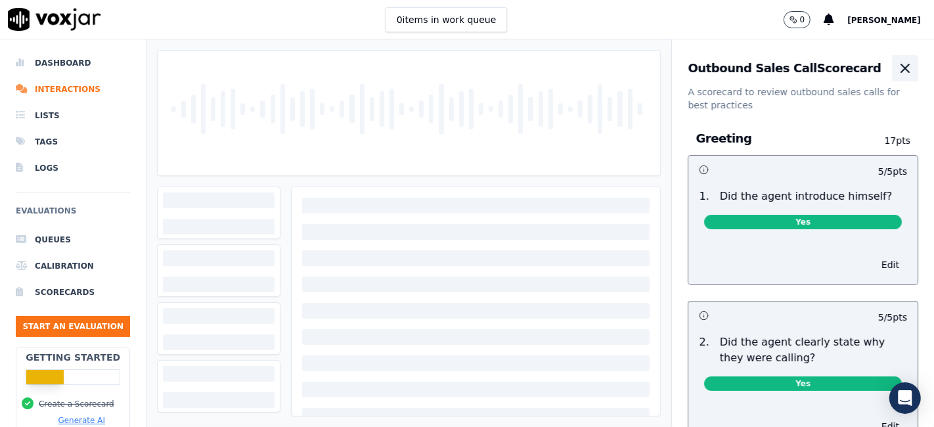
click at [901, 66] on icon "button" at bounding box center [905, 68] width 8 height 8
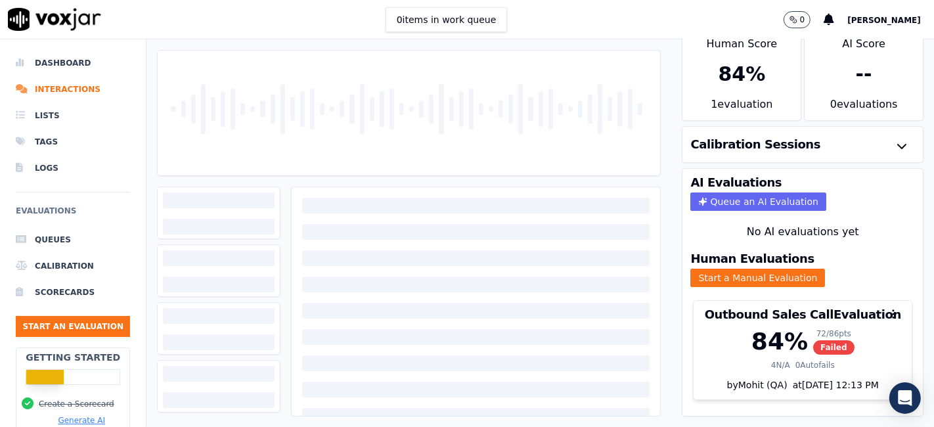
scroll to position [42, 0]
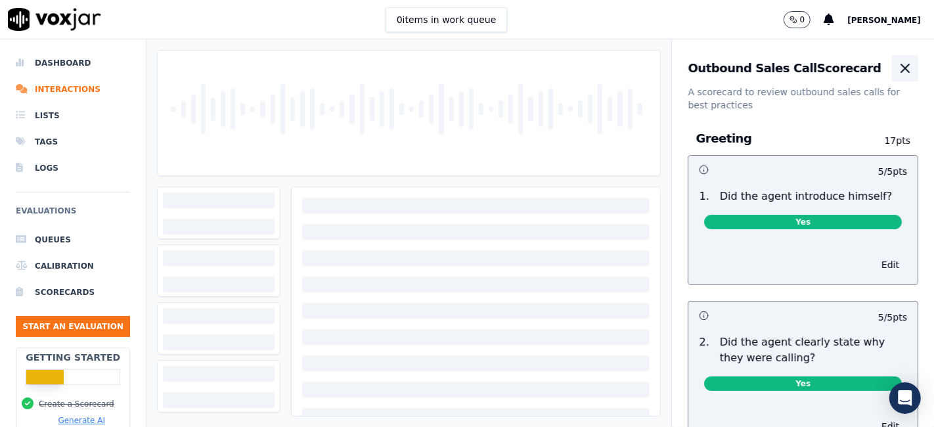
click at [901, 68] on icon "button" at bounding box center [905, 68] width 8 height 8
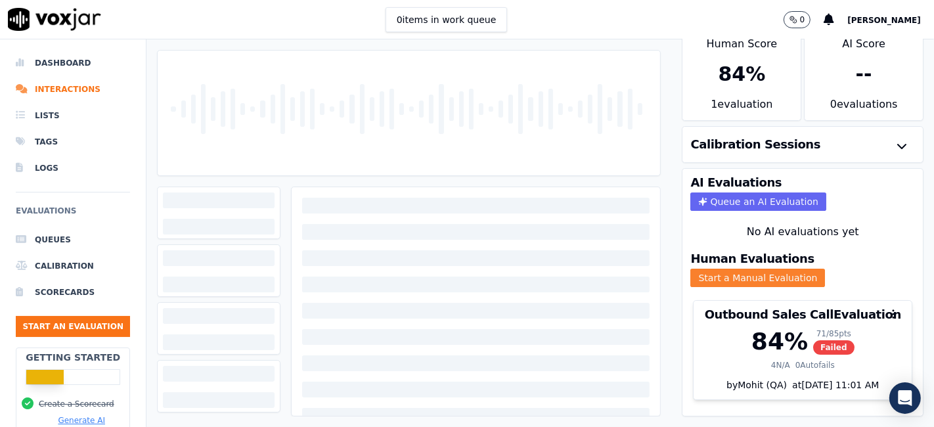
scroll to position [42, 0]
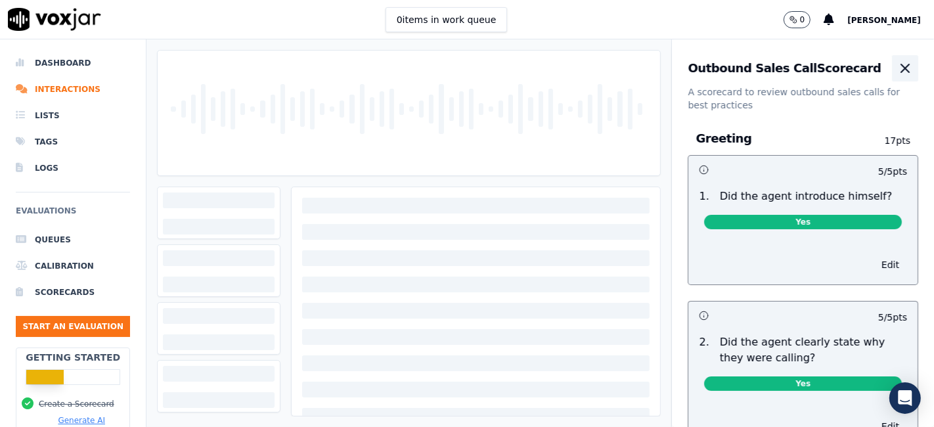
click at [897, 68] on icon "button" at bounding box center [905, 68] width 16 height 16
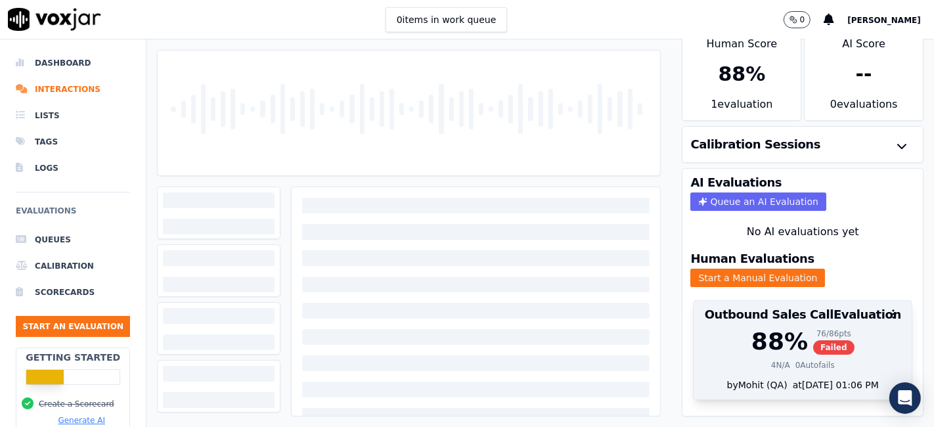
scroll to position [42, 0]
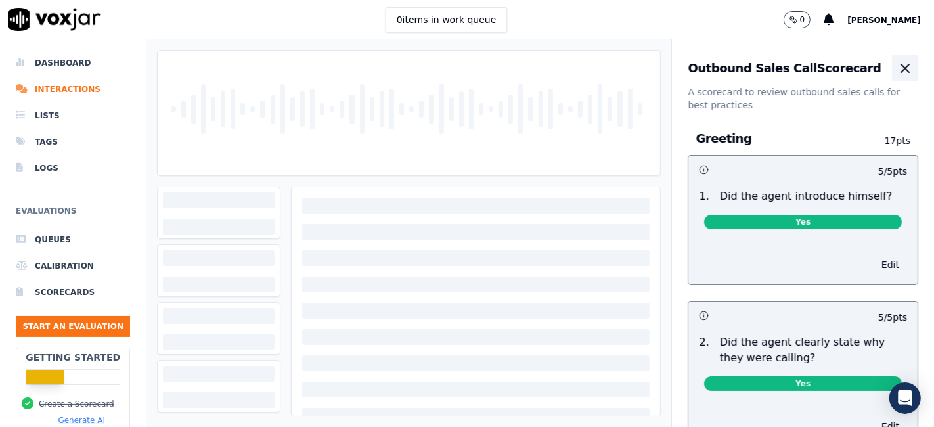
click at [897, 70] on icon "button" at bounding box center [905, 68] width 16 height 16
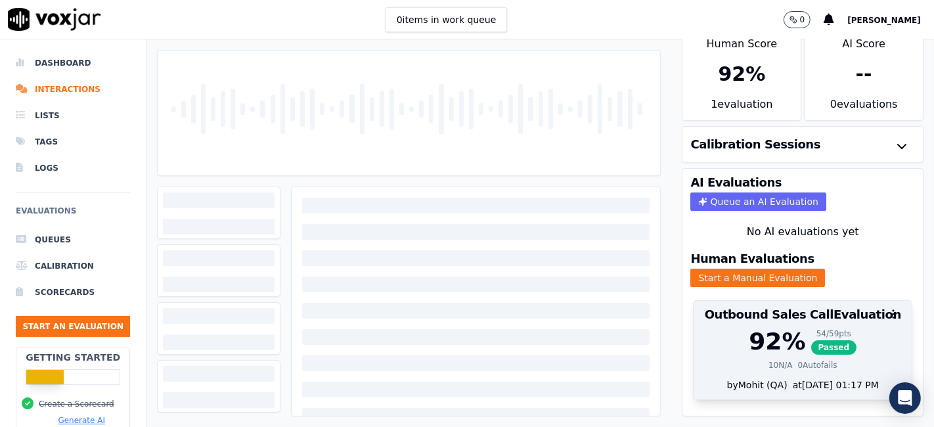
scroll to position [42, 0]
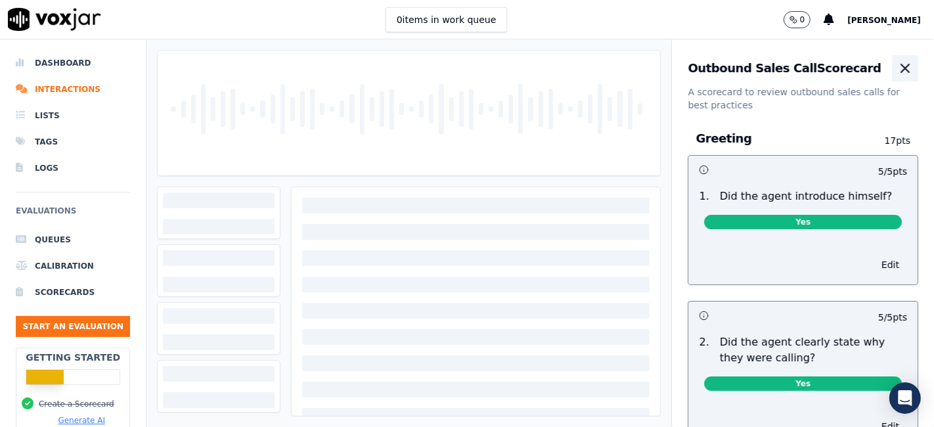
click at [897, 70] on icon "button" at bounding box center [905, 68] width 16 height 16
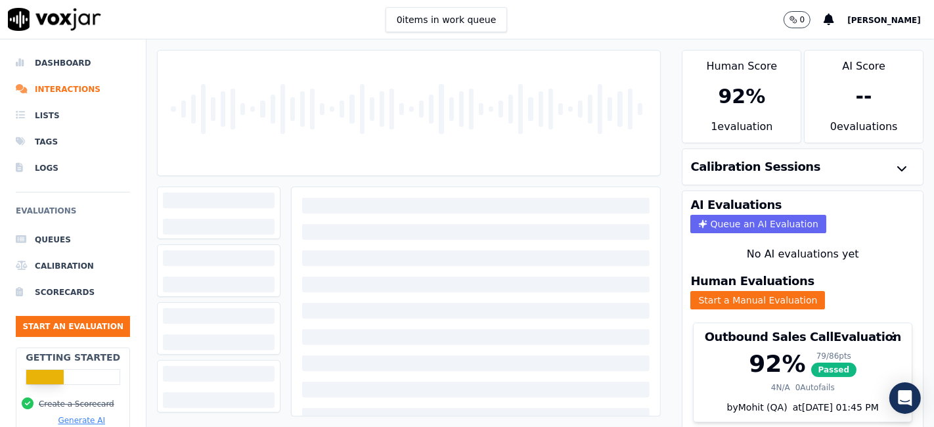
scroll to position [42, 0]
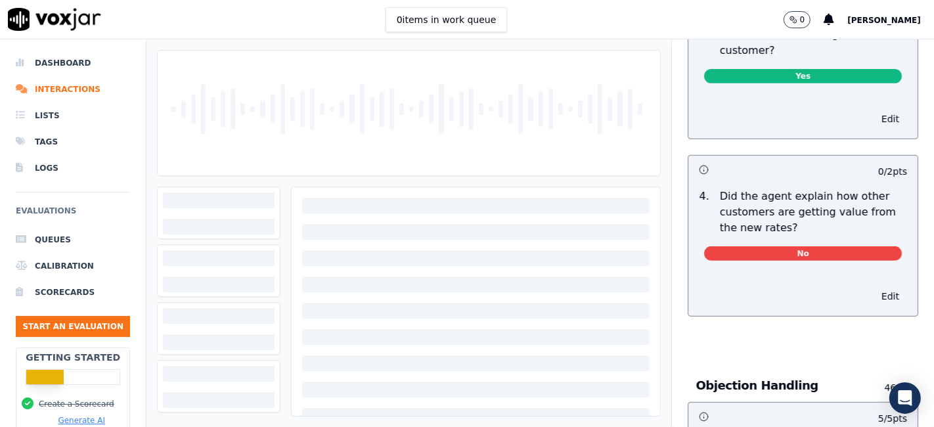
scroll to position [583, 0]
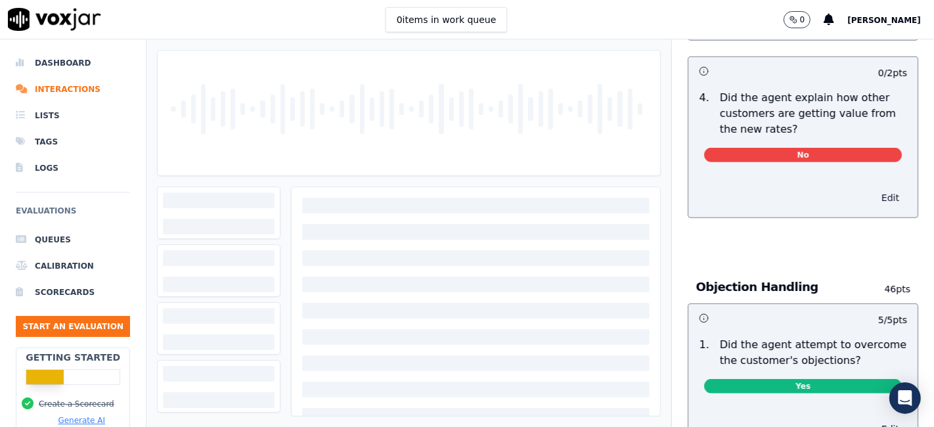
click at [874, 196] on button "Edit" at bounding box center [890, 197] width 33 height 18
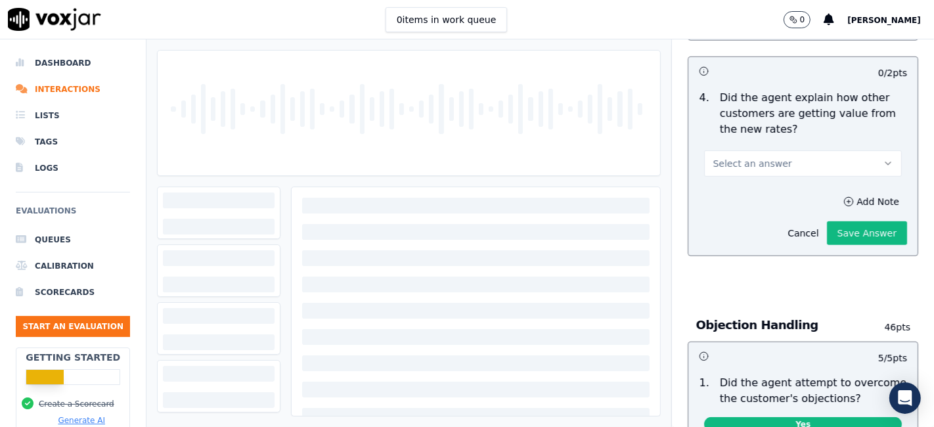
click at [774, 168] on button "Select an answer" at bounding box center [803, 163] width 198 height 26
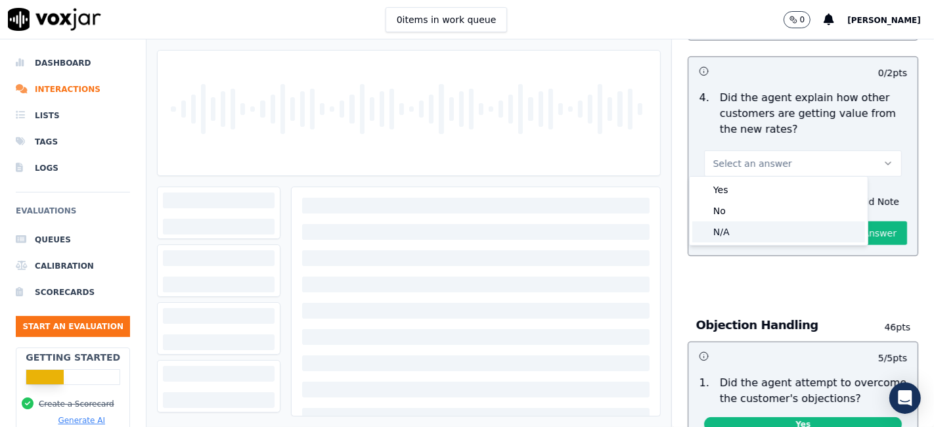
click at [737, 231] on div "N/A" at bounding box center [778, 231] width 173 height 21
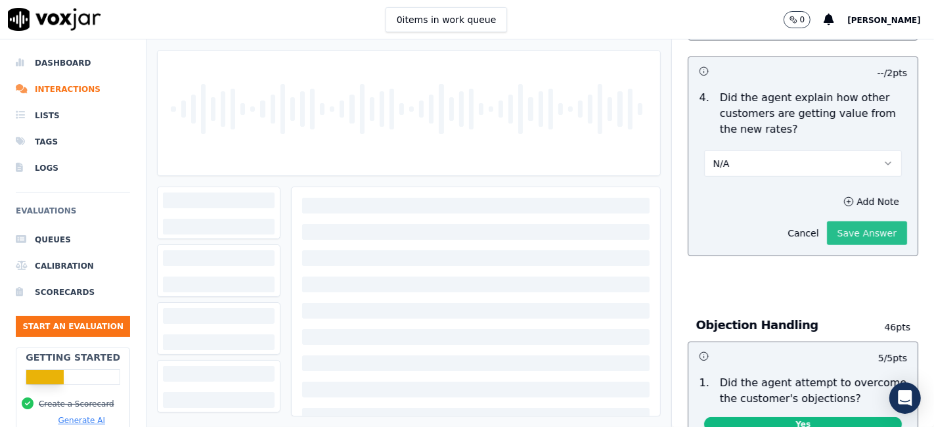
click at [827, 224] on button "Save Answer" at bounding box center [867, 233] width 80 height 24
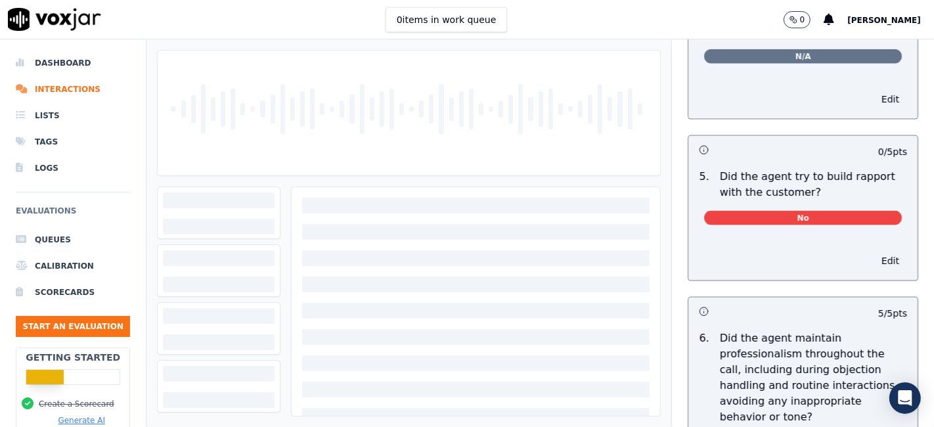
scroll to position [1532, 0]
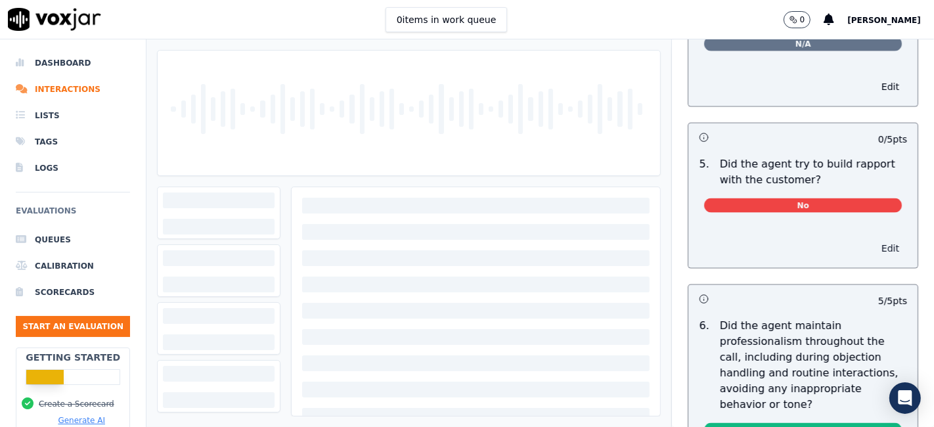
click at [874, 239] on button "Edit" at bounding box center [890, 248] width 33 height 18
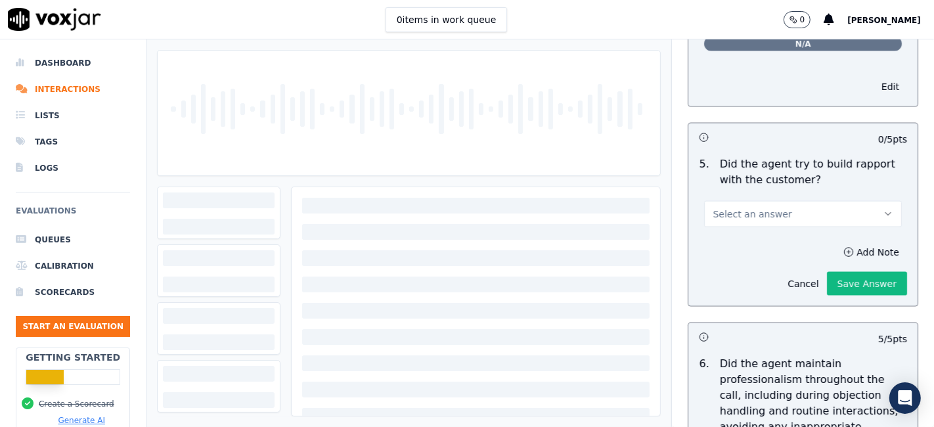
click at [784, 210] on button "Select an answer" at bounding box center [803, 214] width 198 height 26
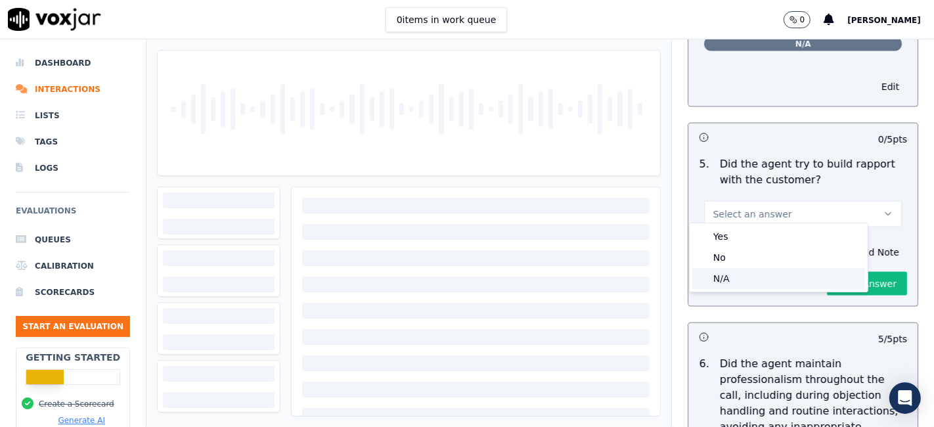
click at [749, 280] on div "N/A" at bounding box center [778, 278] width 173 height 21
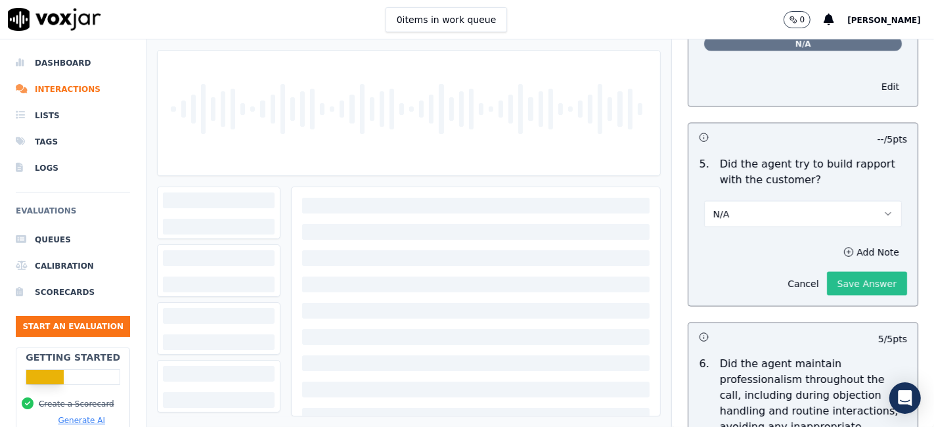
click at [846, 272] on button "Save Answer" at bounding box center [867, 284] width 80 height 24
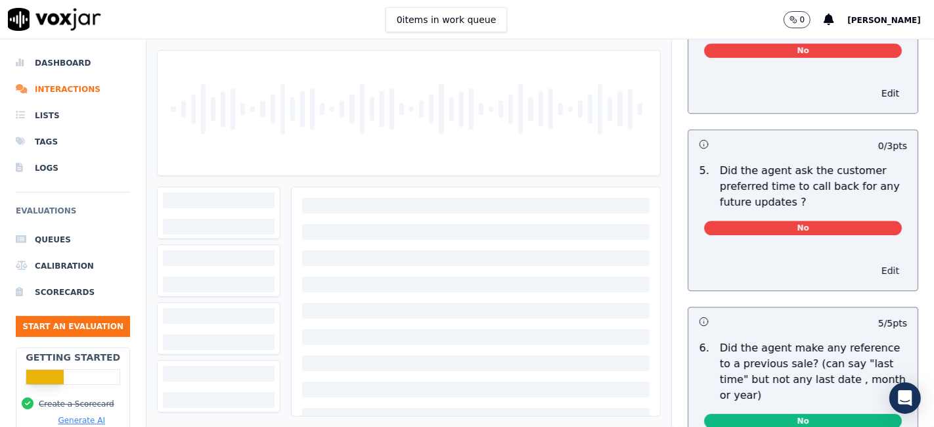
scroll to position [3297, 0]
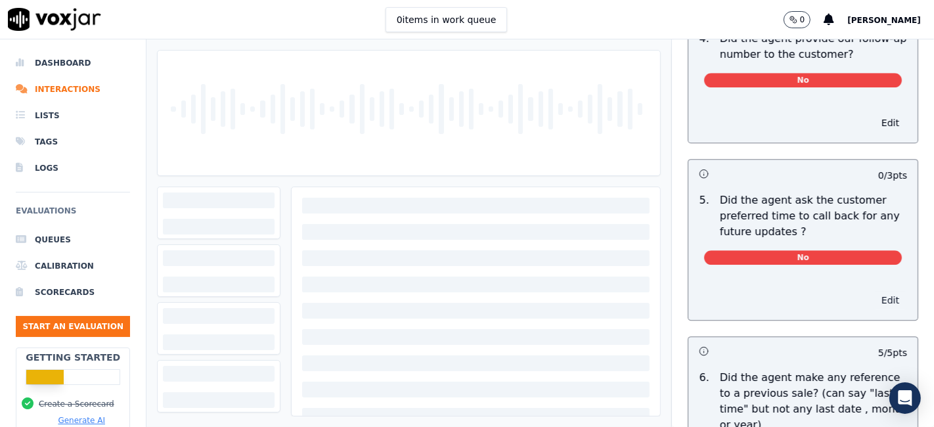
click at [874, 291] on button "Edit" at bounding box center [890, 300] width 33 height 18
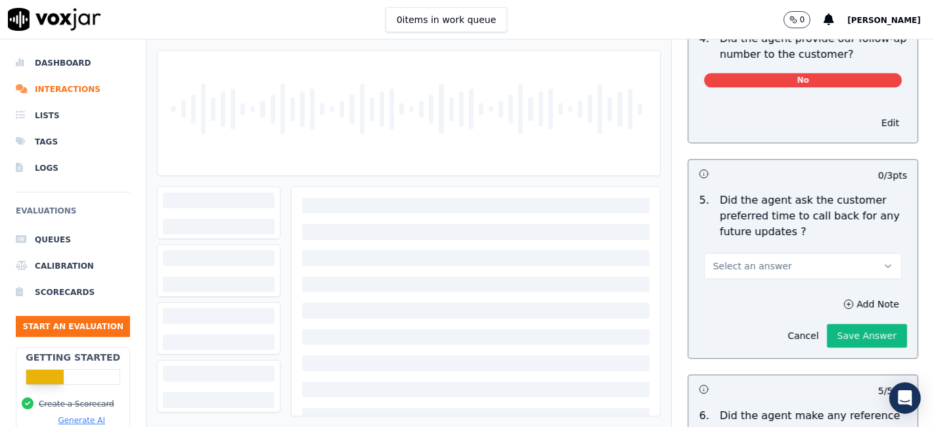
click at [810, 253] on button "Select an answer" at bounding box center [803, 266] width 198 height 26
click at [774, 312] on div "N/A" at bounding box center [778, 307] width 173 height 21
click at [848, 324] on button "Save Answer" at bounding box center [867, 336] width 80 height 24
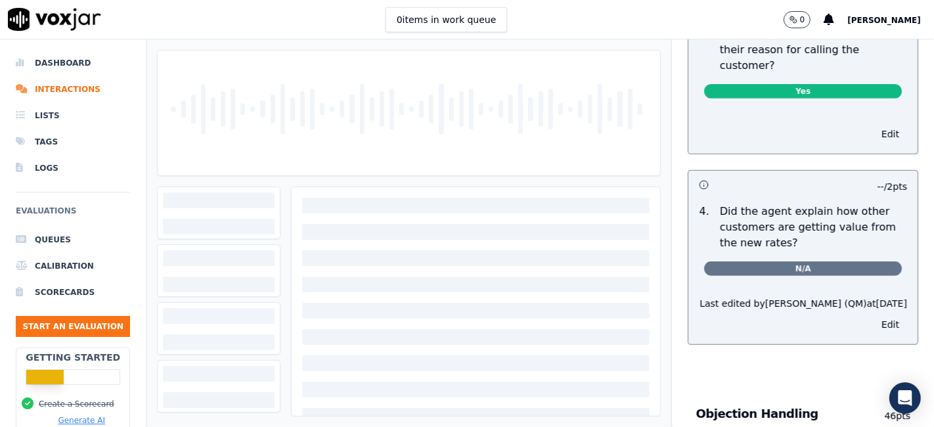
scroll to position [0, 0]
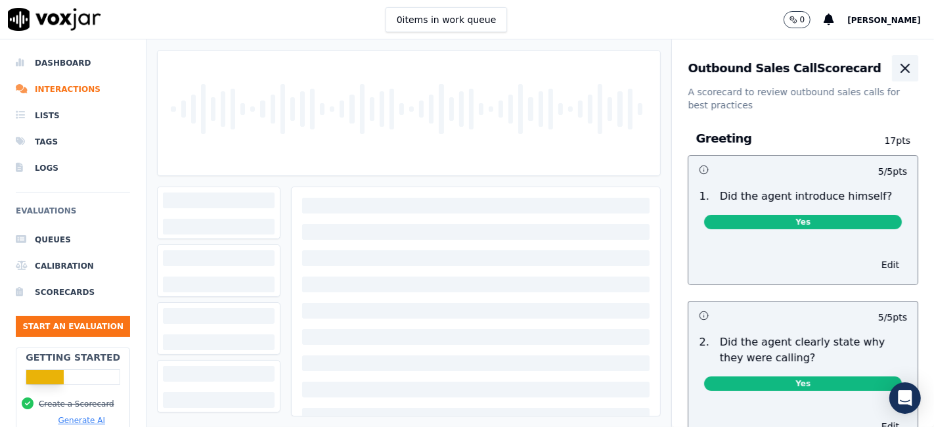
click at [897, 71] on icon "button" at bounding box center [905, 68] width 16 height 16
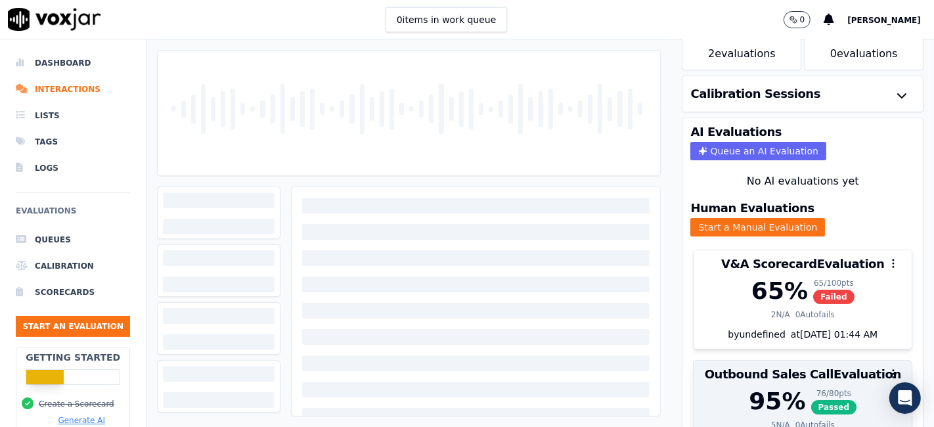
scroll to position [152, 0]
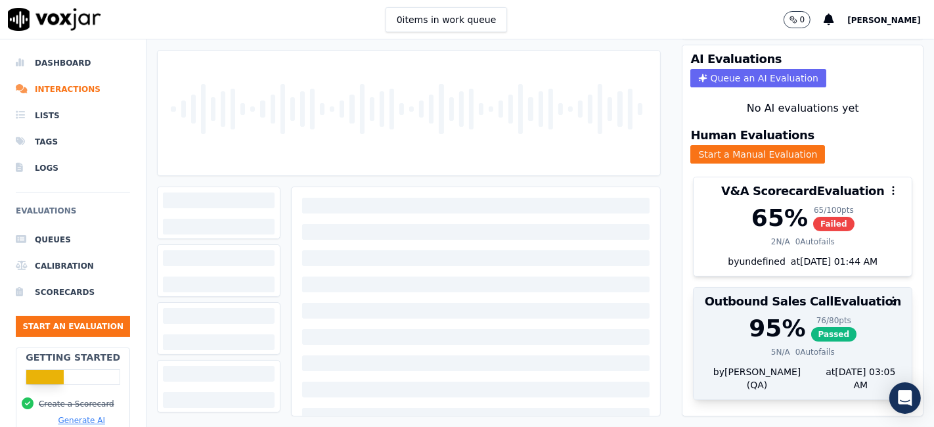
click at [843, 318] on div "95 % 76 / 80 pts Passed" at bounding box center [802, 328] width 202 height 26
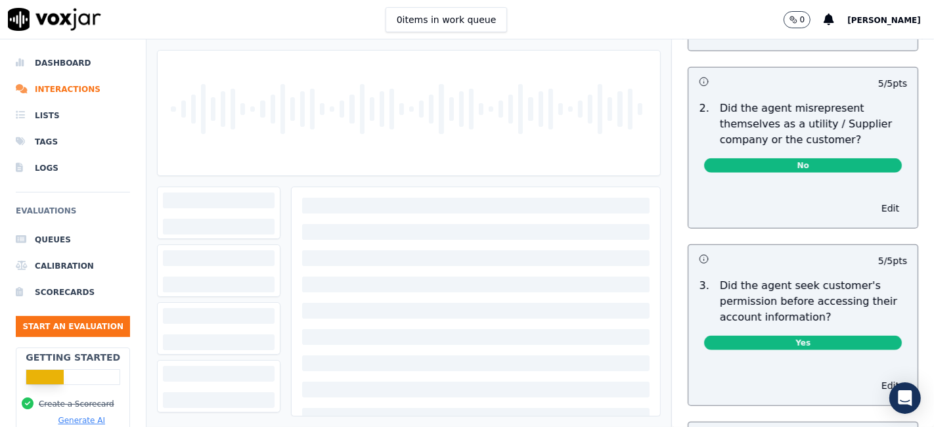
scroll to position [0, 0]
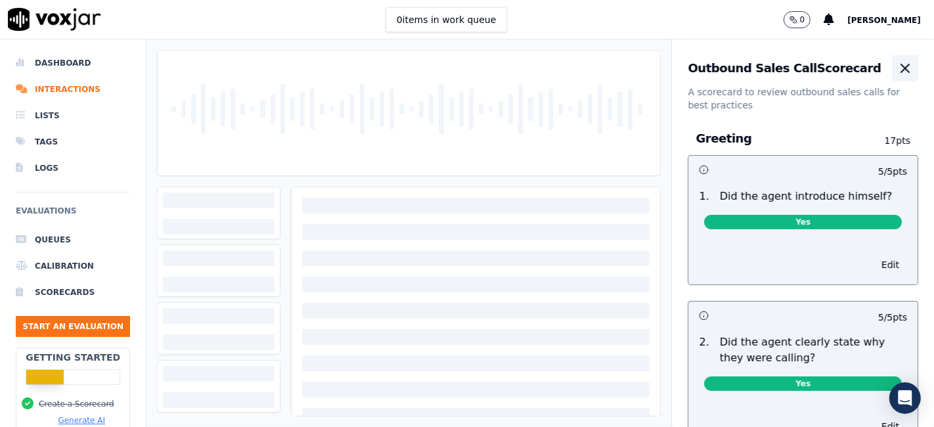
click at [897, 68] on icon "button" at bounding box center [905, 68] width 16 height 16
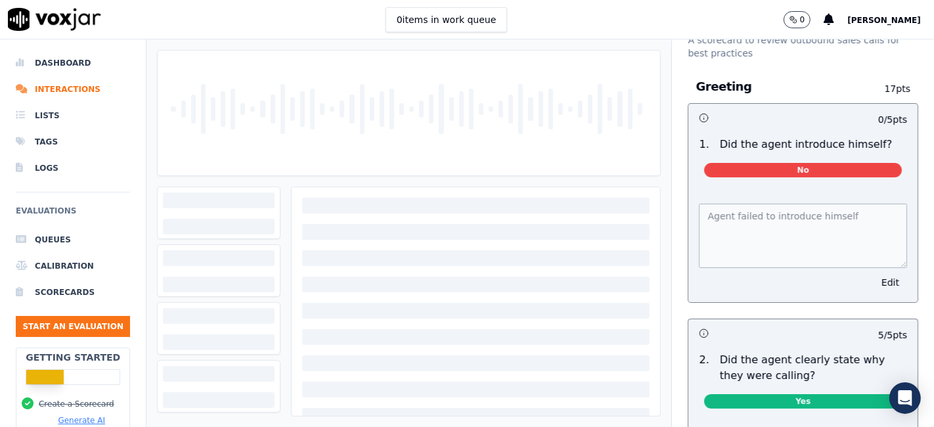
scroll to position [73, 0]
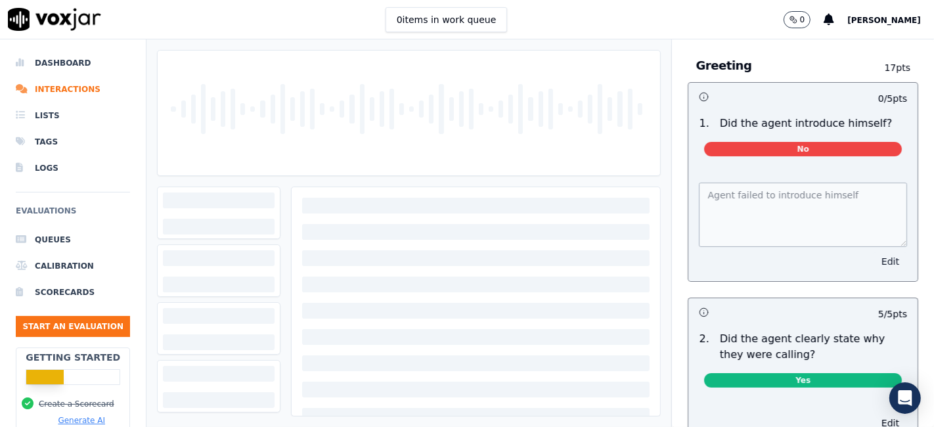
click at [874, 261] on button "Edit" at bounding box center [890, 261] width 33 height 18
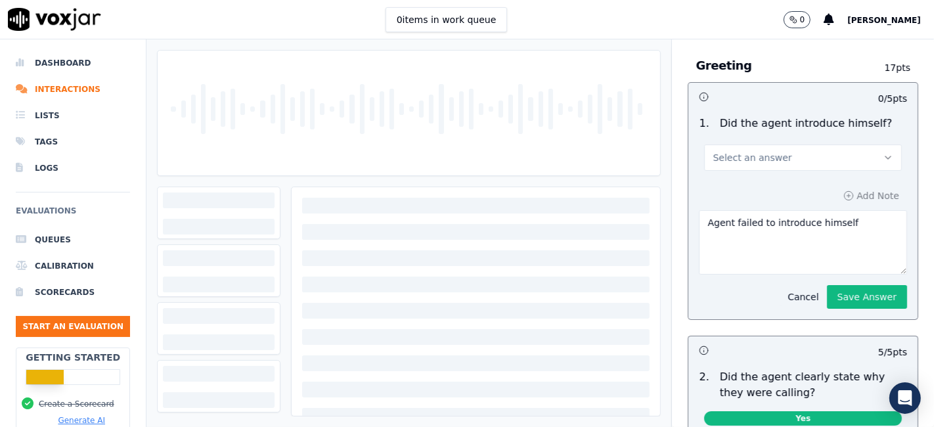
click at [786, 298] on button "Cancel" at bounding box center [803, 297] width 47 height 18
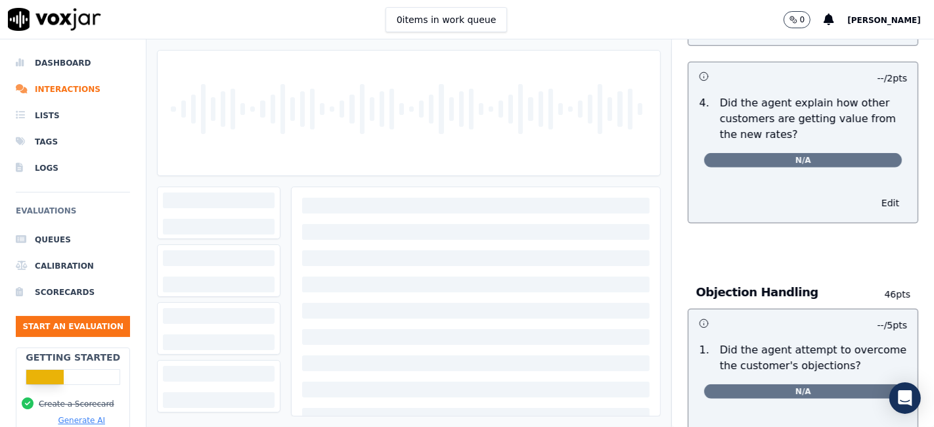
scroll to position [0, 0]
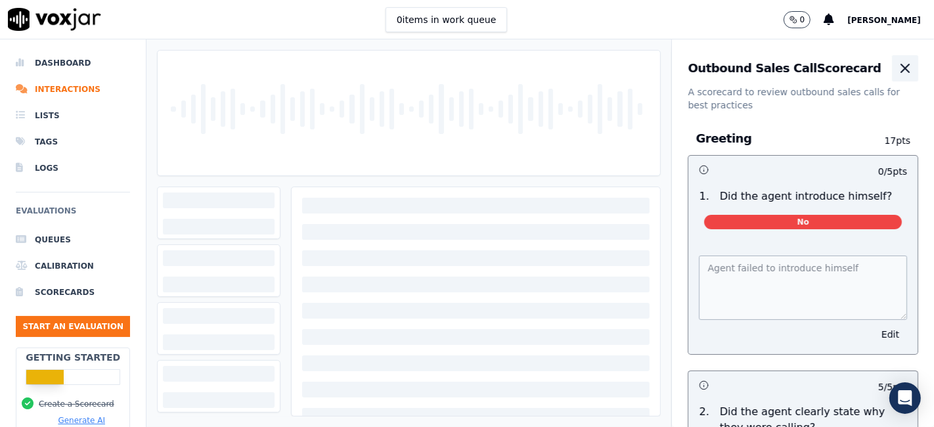
click at [901, 67] on icon "button" at bounding box center [905, 68] width 8 height 8
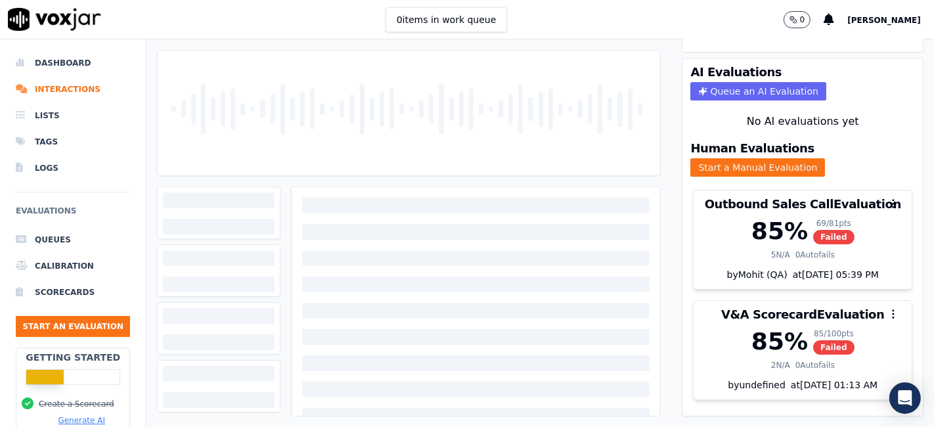
scroll to position [152, 0]
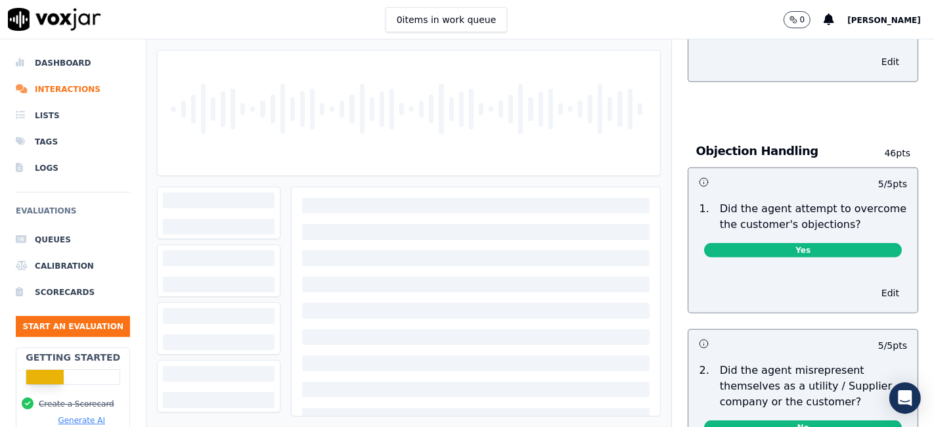
scroll to position [583, 0]
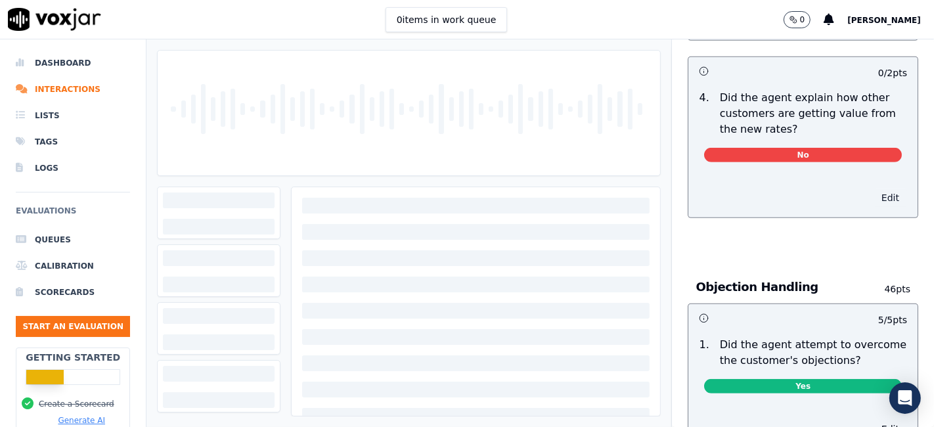
click at [874, 198] on button "Edit" at bounding box center [890, 197] width 33 height 18
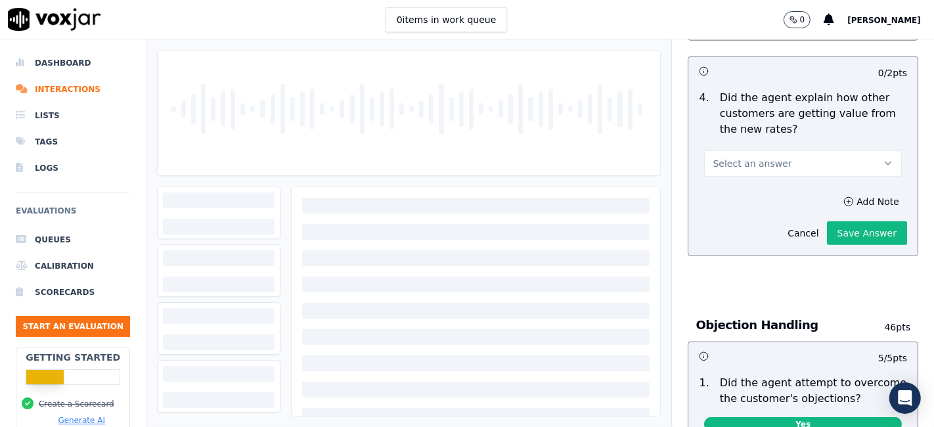
click at [782, 169] on button "Select an answer" at bounding box center [803, 163] width 198 height 26
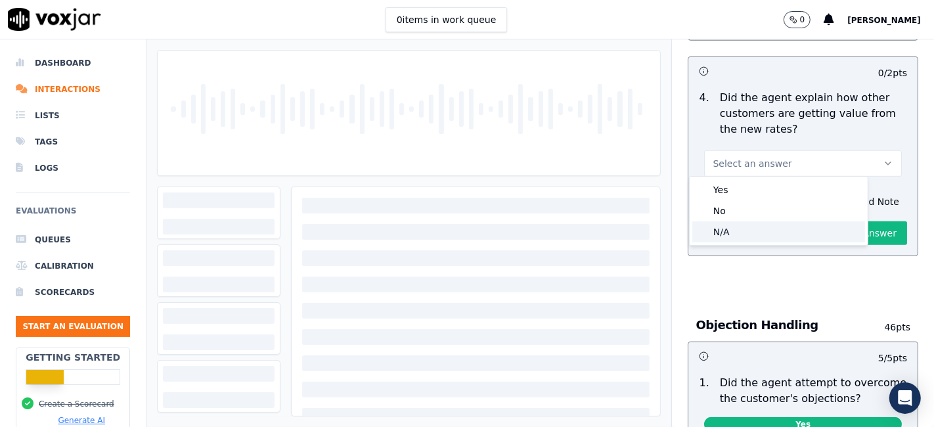
click at [738, 238] on div "N/A" at bounding box center [778, 231] width 173 height 21
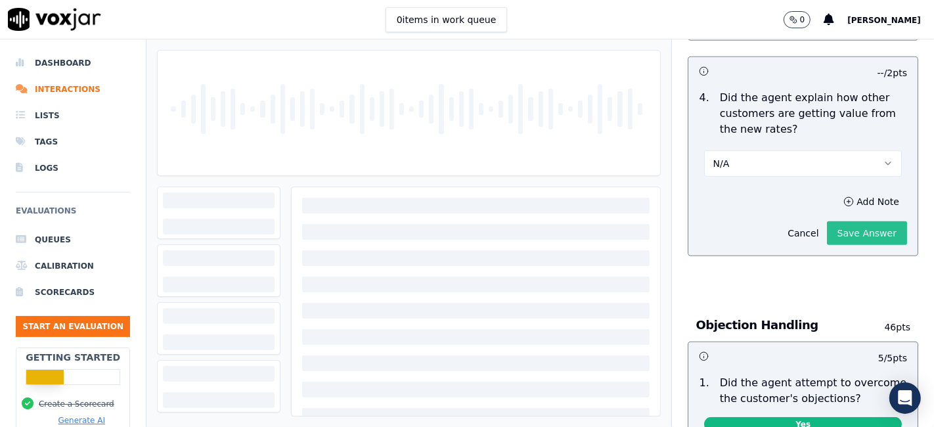
click at [835, 229] on button "Save Answer" at bounding box center [867, 233] width 80 height 24
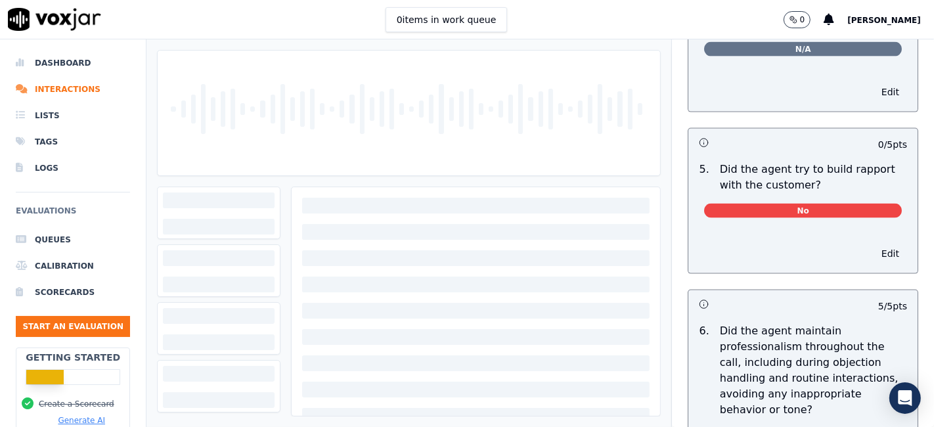
scroll to position [1532, 0]
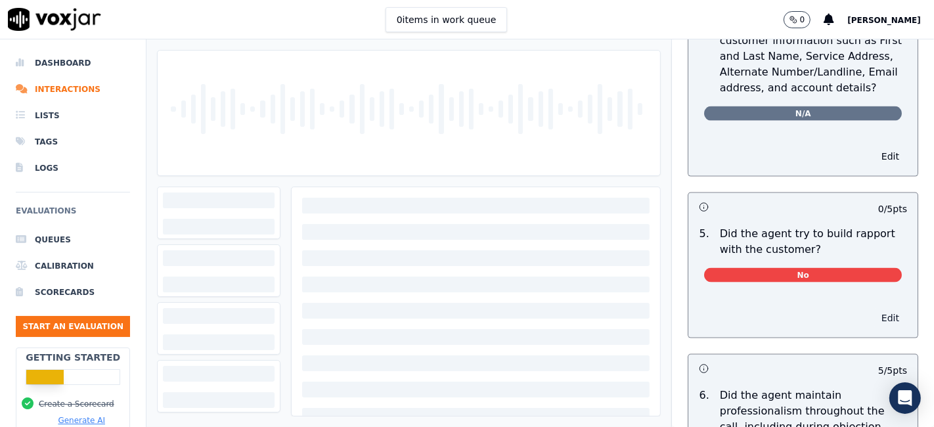
click at [874, 311] on button "Edit" at bounding box center [890, 318] width 33 height 18
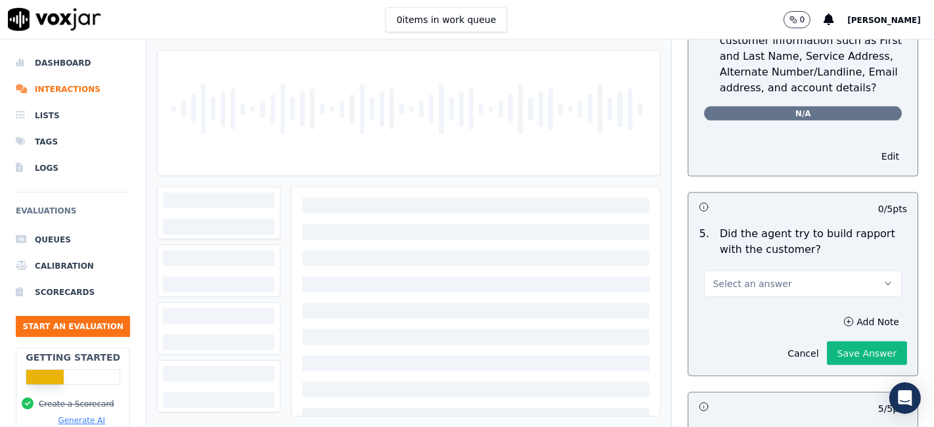
click at [800, 271] on button "Select an answer" at bounding box center [803, 284] width 198 height 26
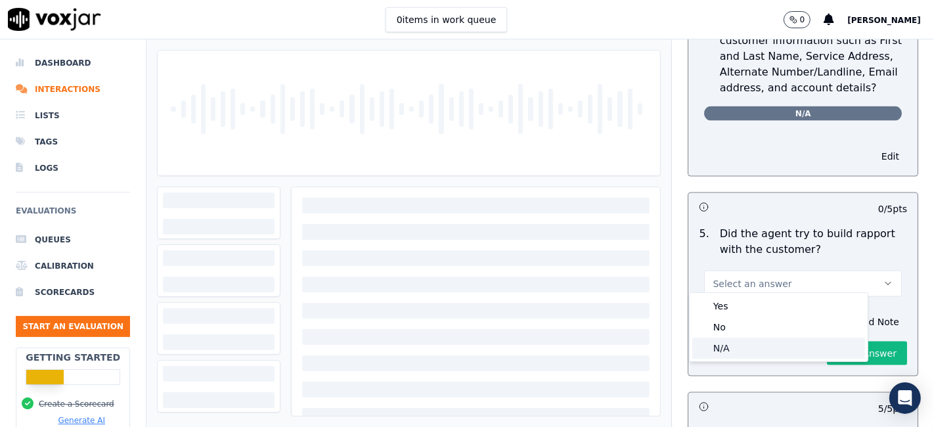
click at [772, 349] on div "N/A" at bounding box center [778, 348] width 173 height 21
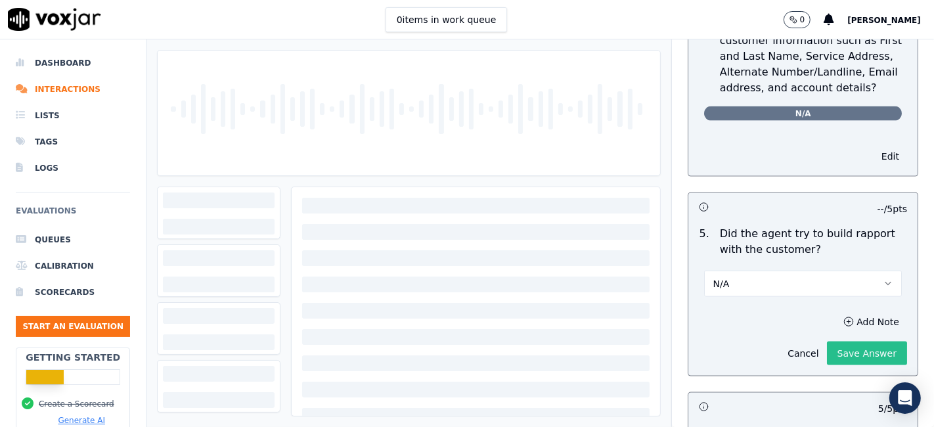
scroll to position [1503, 0]
click at [850, 349] on button "Save Answer" at bounding box center [867, 353] width 80 height 24
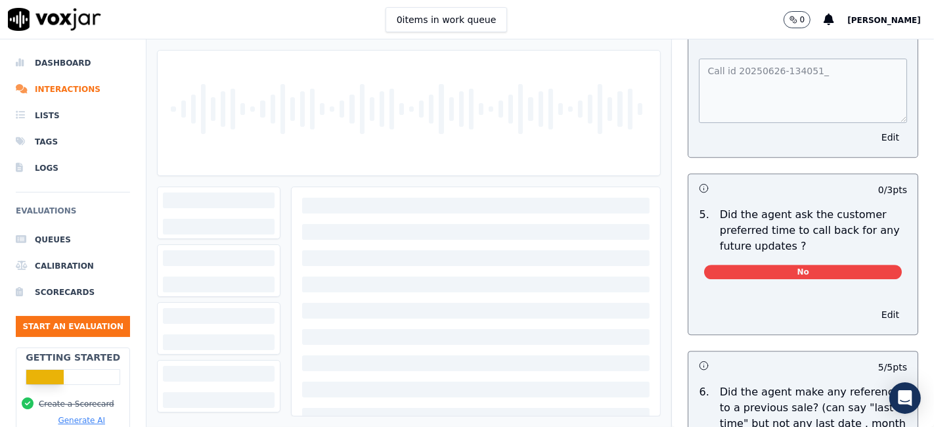
scroll to position [3370, 0]
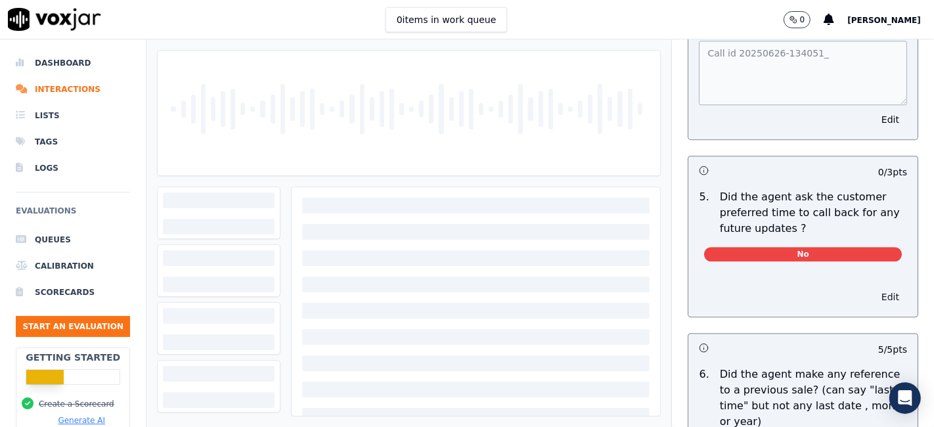
click at [874, 288] on button "Edit" at bounding box center [890, 297] width 33 height 18
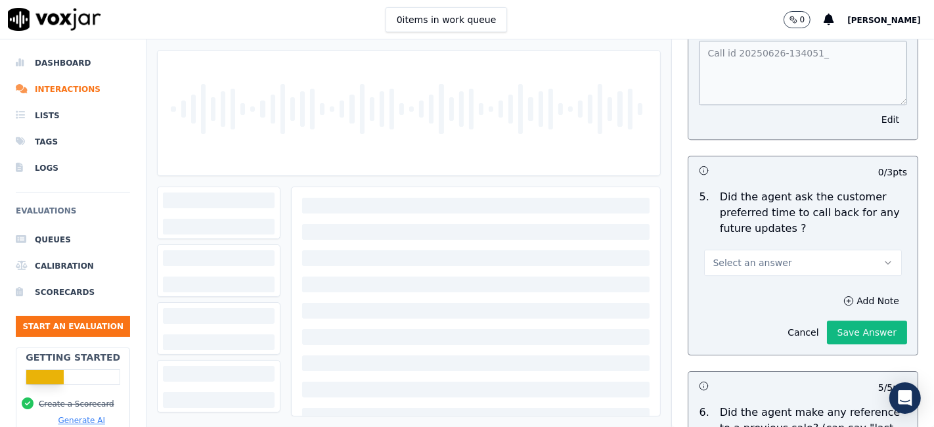
click at [790, 250] on button "Select an answer" at bounding box center [803, 263] width 198 height 26
click at [759, 307] on div "N/A" at bounding box center [778, 303] width 173 height 21
click at [841, 321] on button "Save Answer" at bounding box center [867, 333] width 80 height 24
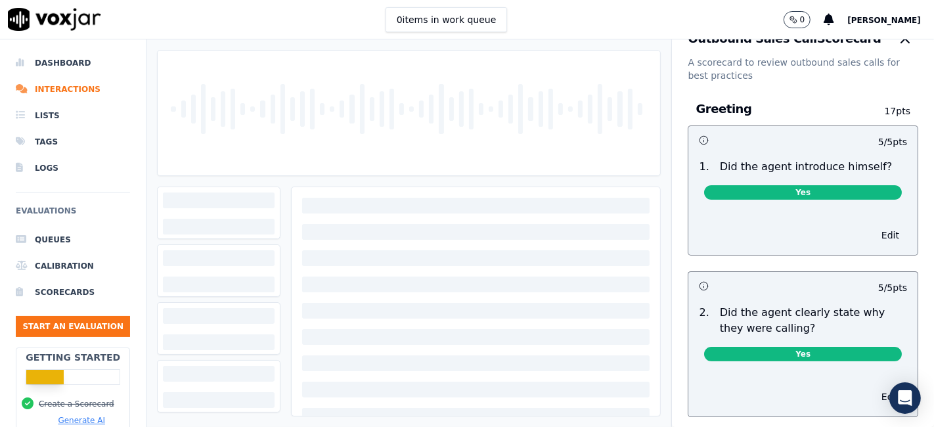
scroll to position [0, 0]
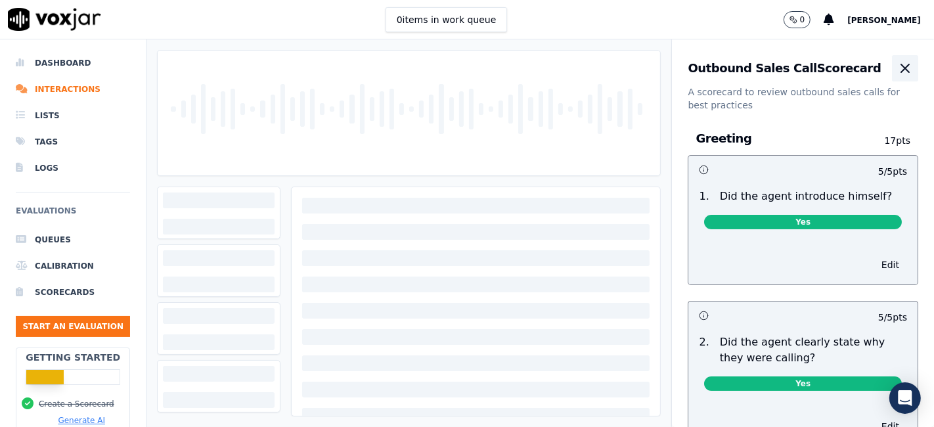
click at [897, 66] on icon "button" at bounding box center [905, 68] width 16 height 16
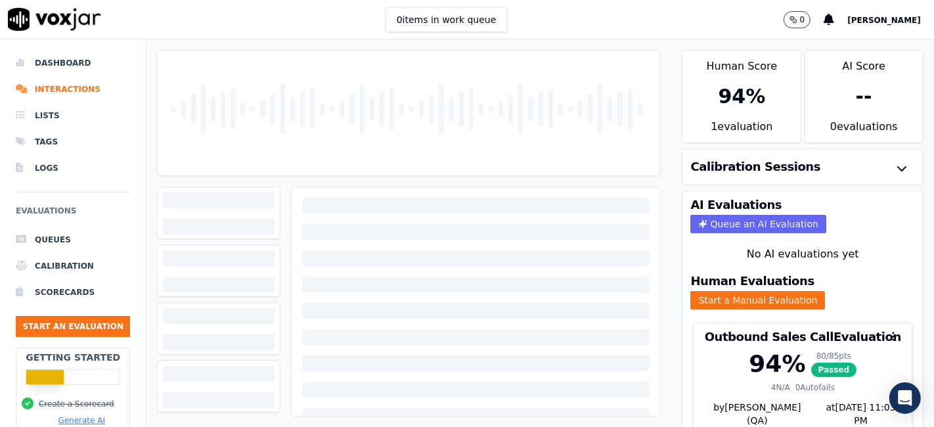
scroll to position [42, 0]
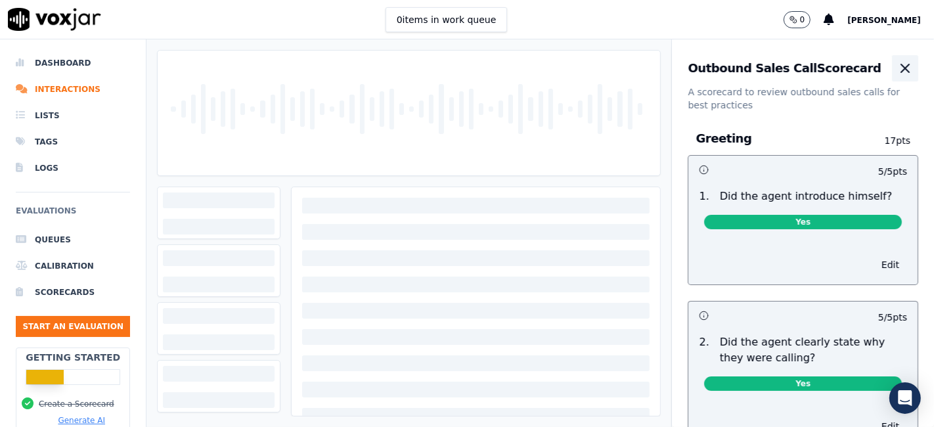
click at [897, 70] on icon "button" at bounding box center [905, 68] width 16 height 16
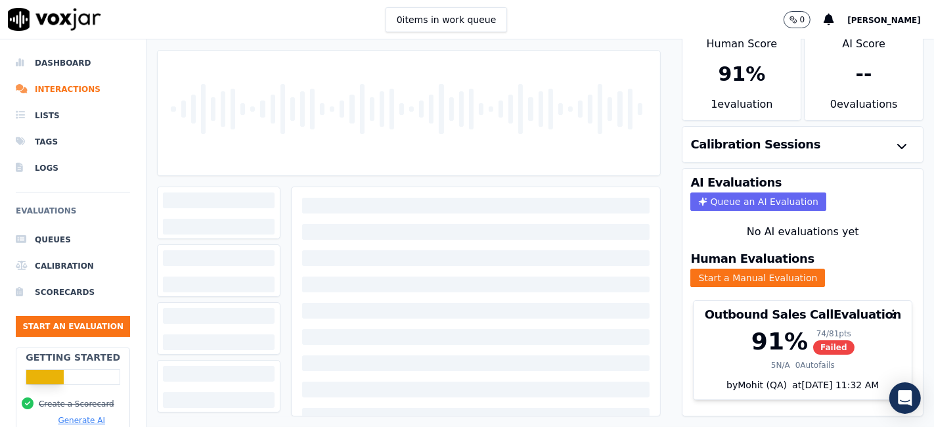
scroll to position [42, 0]
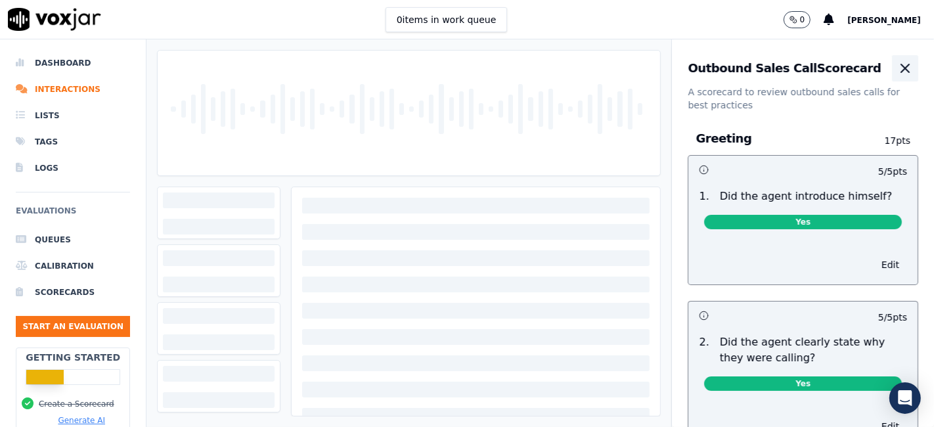
click at [897, 74] on icon "button" at bounding box center [905, 68] width 16 height 16
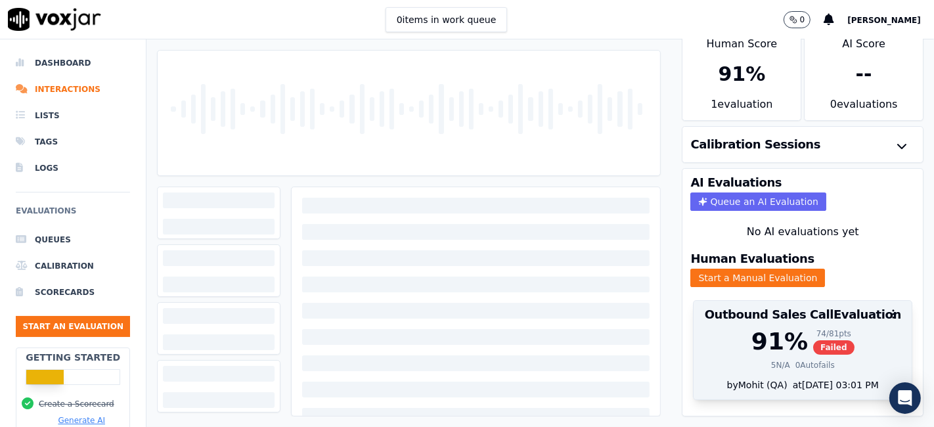
scroll to position [42, 0]
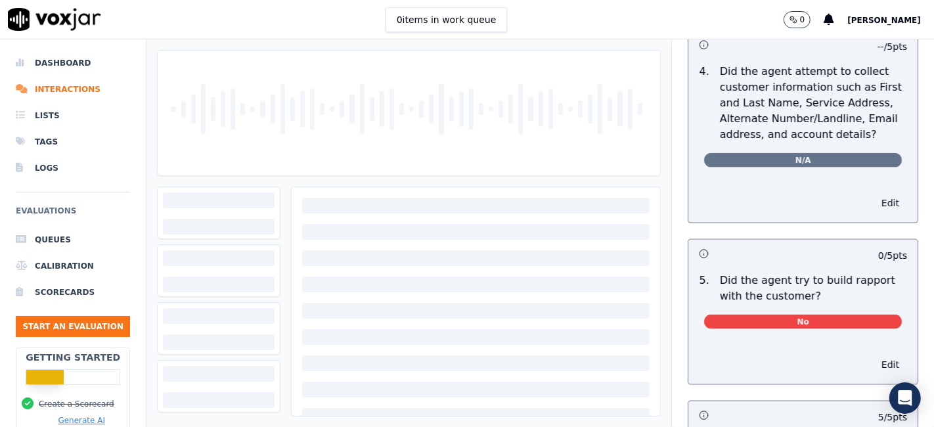
scroll to position [1532, 0]
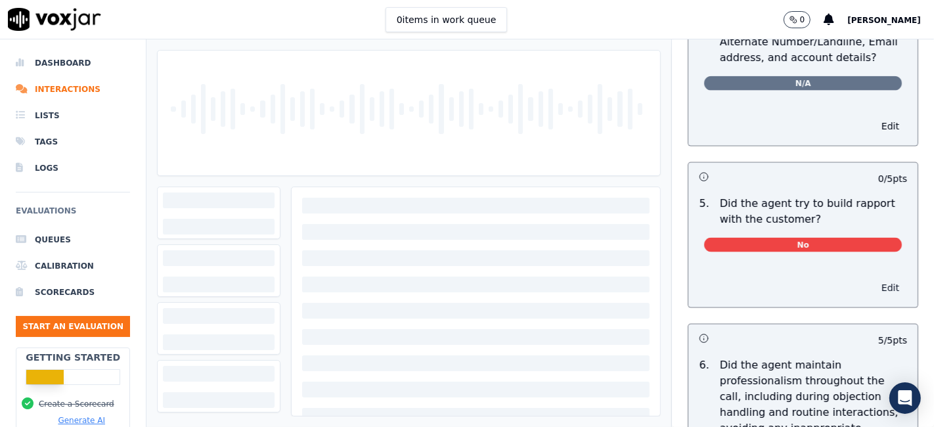
click at [874, 280] on button "Edit" at bounding box center [890, 287] width 33 height 18
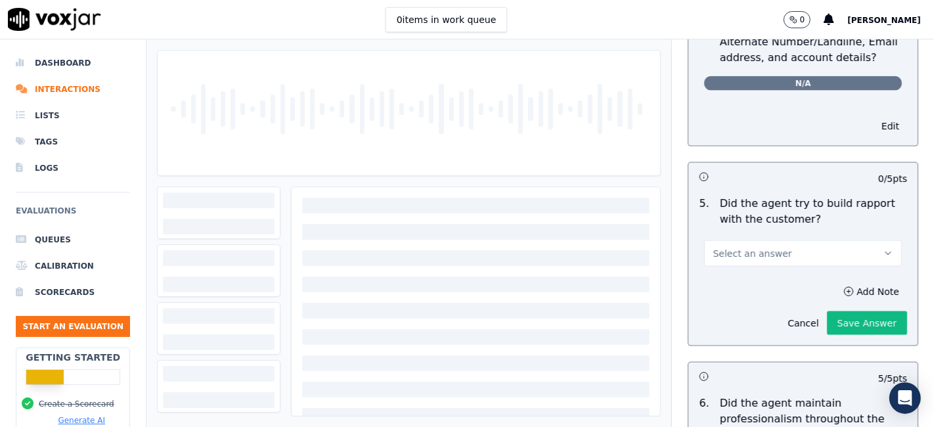
click at [797, 246] on button "Select an answer" at bounding box center [803, 253] width 198 height 26
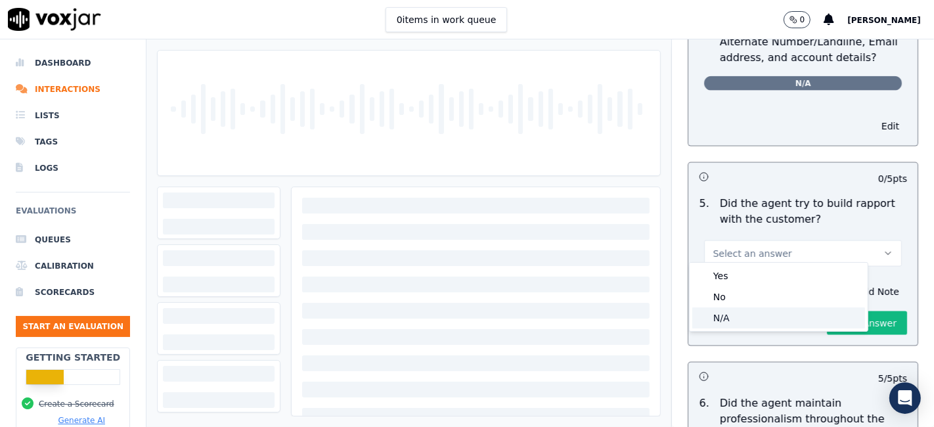
click at [757, 321] on div "N/A" at bounding box center [778, 317] width 173 height 21
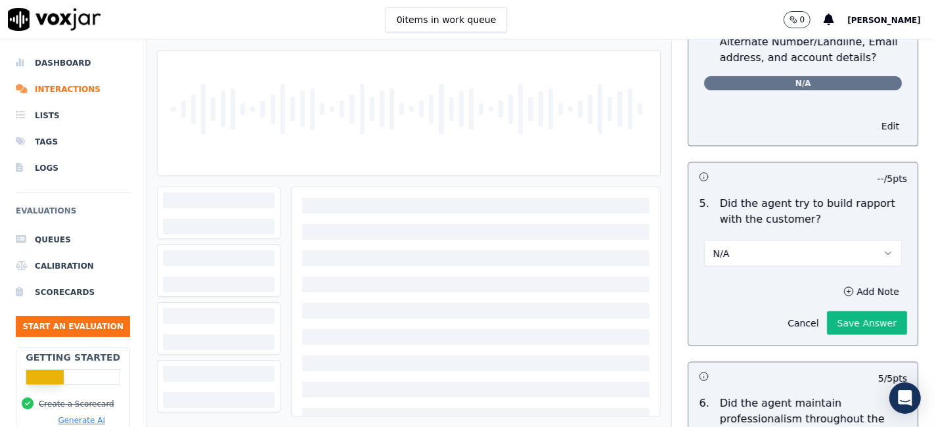
click at [834, 312] on button "Save Answer" at bounding box center [867, 323] width 80 height 24
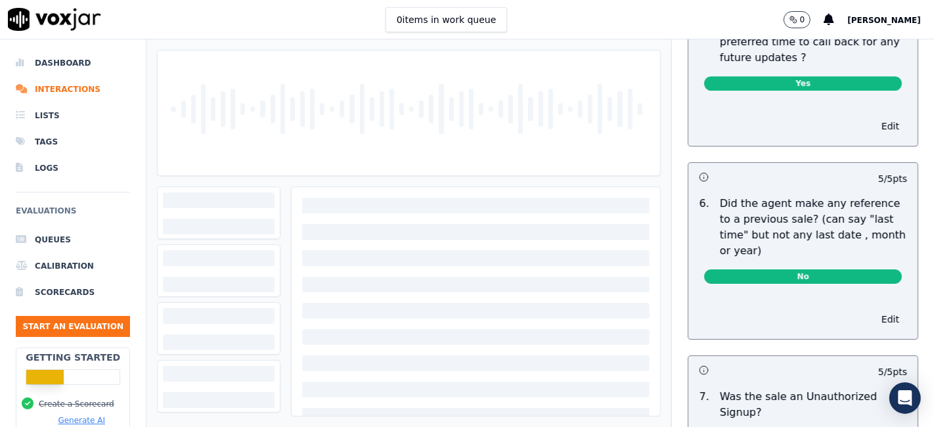
scroll to position [3465, 0]
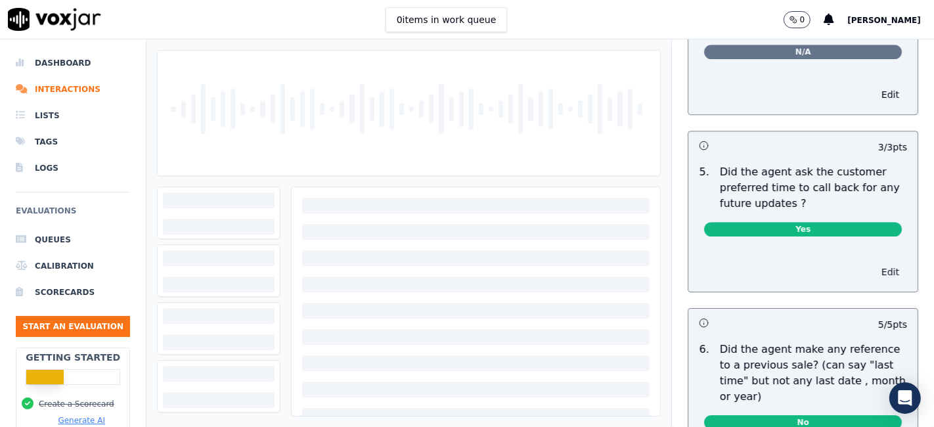
click at [874, 263] on button "Edit" at bounding box center [890, 272] width 33 height 18
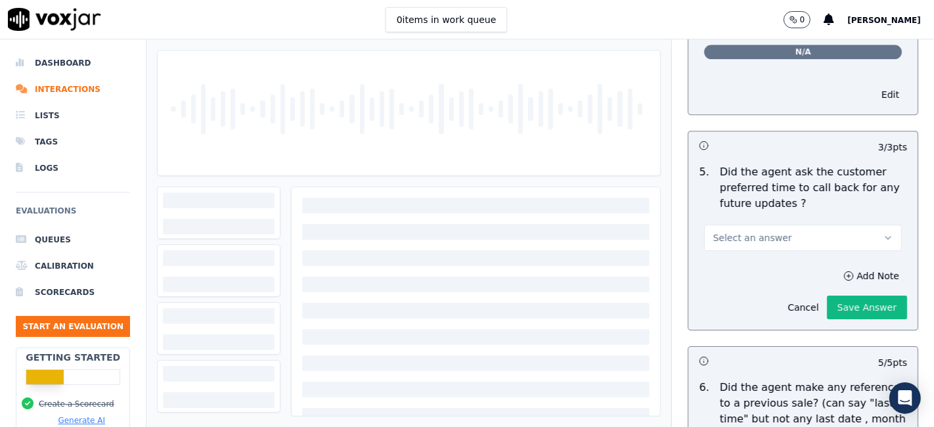
click at [786, 225] on button "Select an answer" at bounding box center [803, 238] width 198 height 26
click at [750, 277] on div "N/A" at bounding box center [778, 278] width 173 height 21
click at [843, 296] on button "Save Answer" at bounding box center [867, 308] width 80 height 24
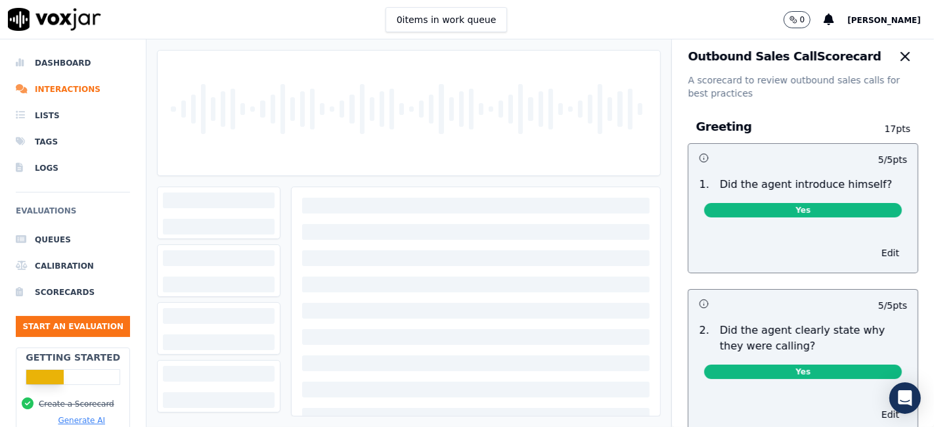
scroll to position [0, 0]
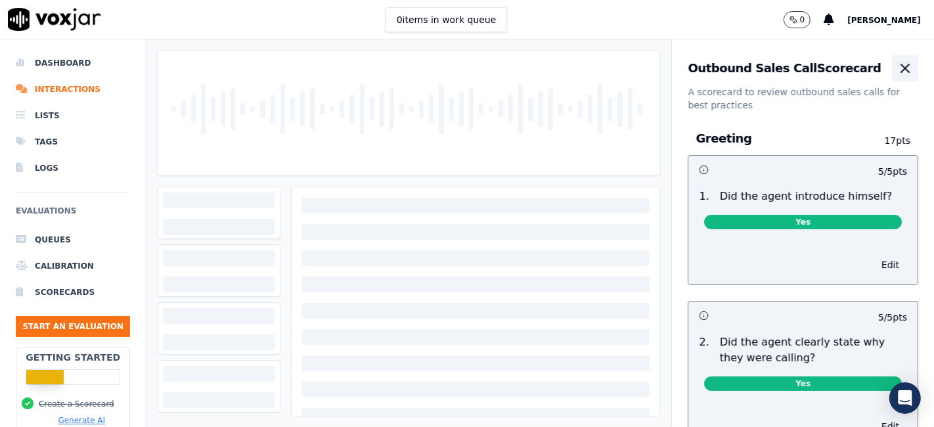
click at [897, 74] on icon "button" at bounding box center [905, 68] width 16 height 16
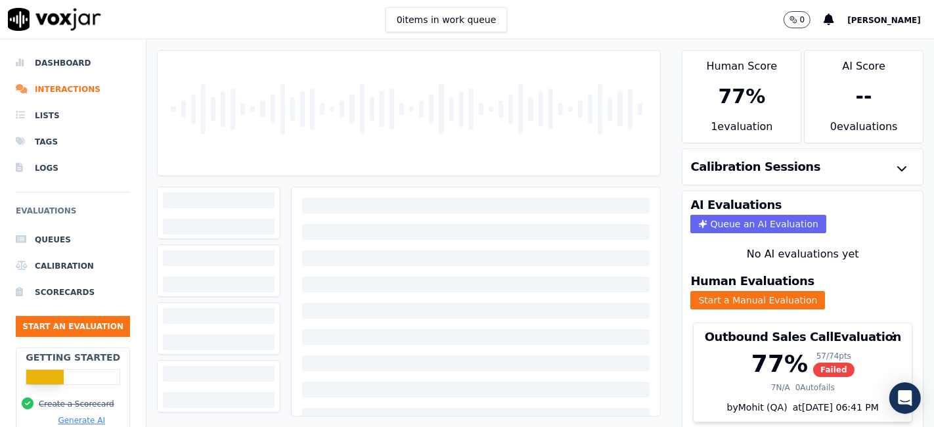
scroll to position [42, 0]
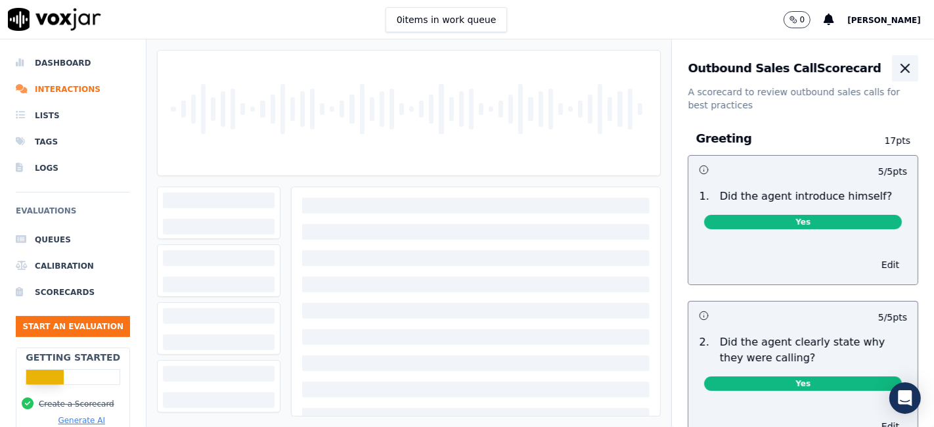
click at [897, 70] on icon "button" at bounding box center [905, 68] width 16 height 16
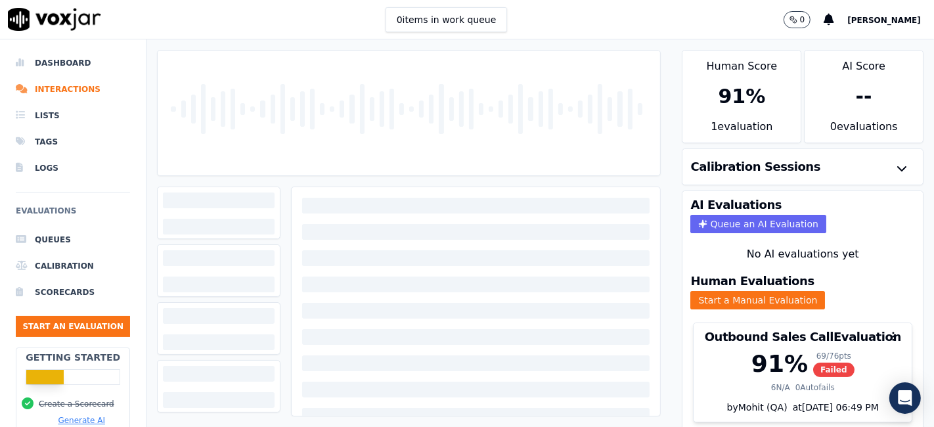
scroll to position [42, 0]
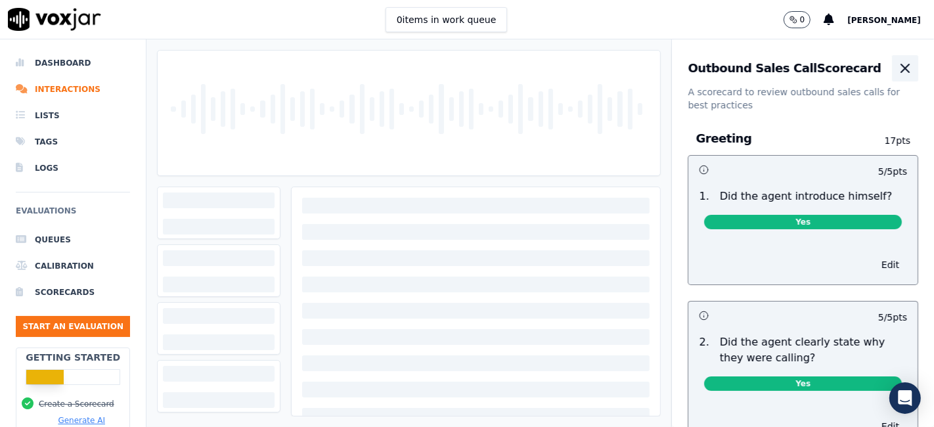
click at [897, 66] on icon "button" at bounding box center [905, 68] width 16 height 16
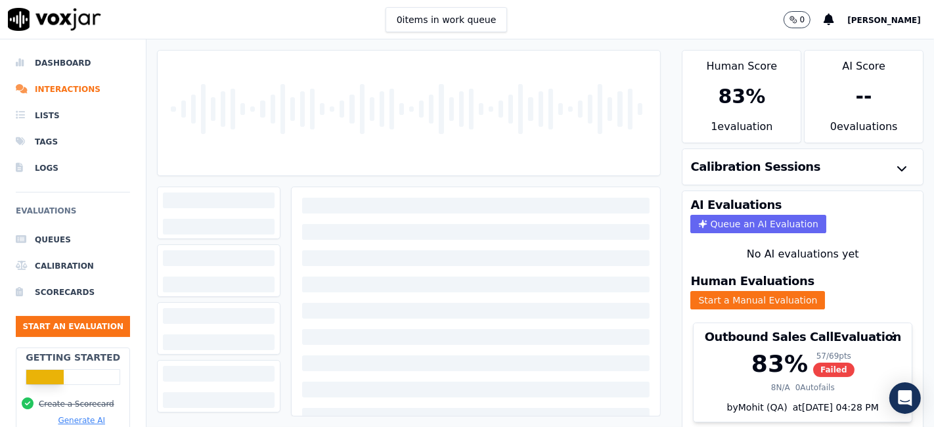
scroll to position [42, 0]
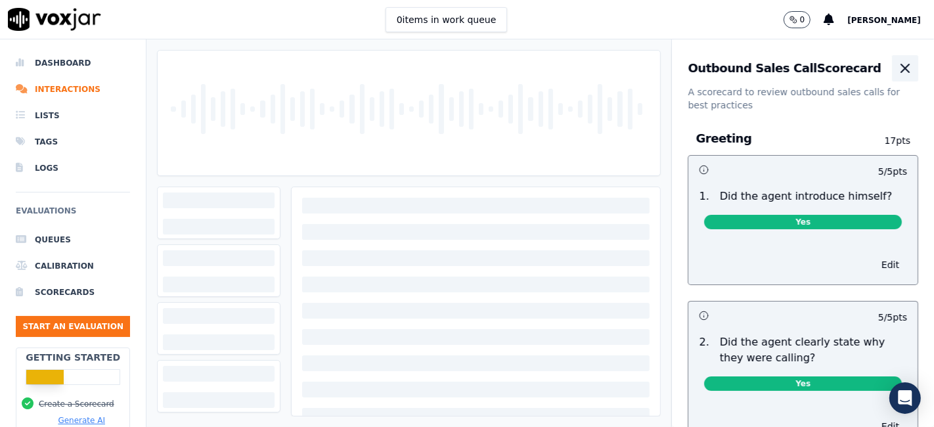
click at [897, 69] on icon "button" at bounding box center [905, 68] width 16 height 16
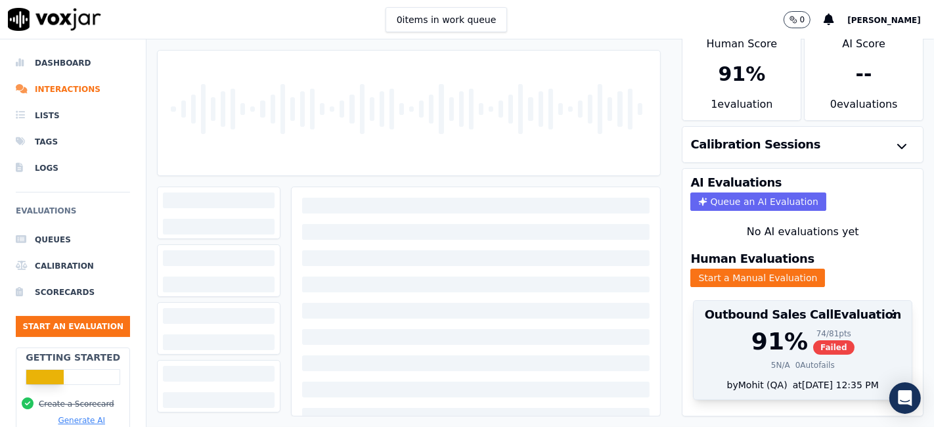
scroll to position [42, 0]
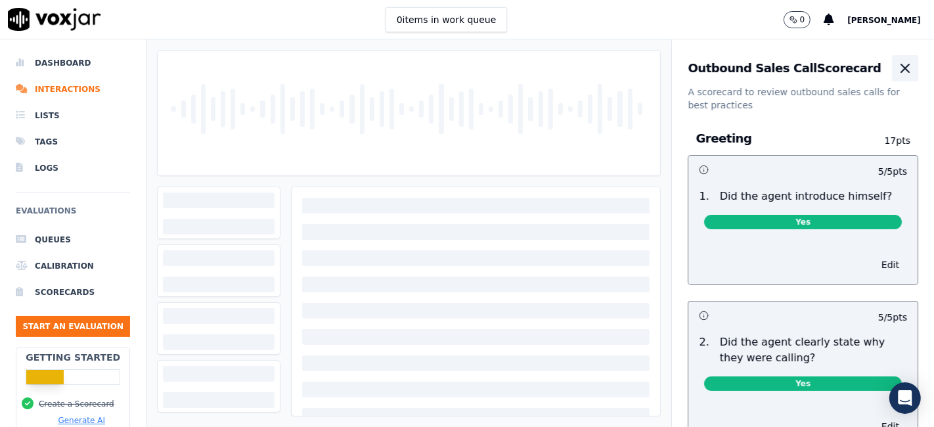
click at [897, 72] on icon "button" at bounding box center [905, 68] width 16 height 16
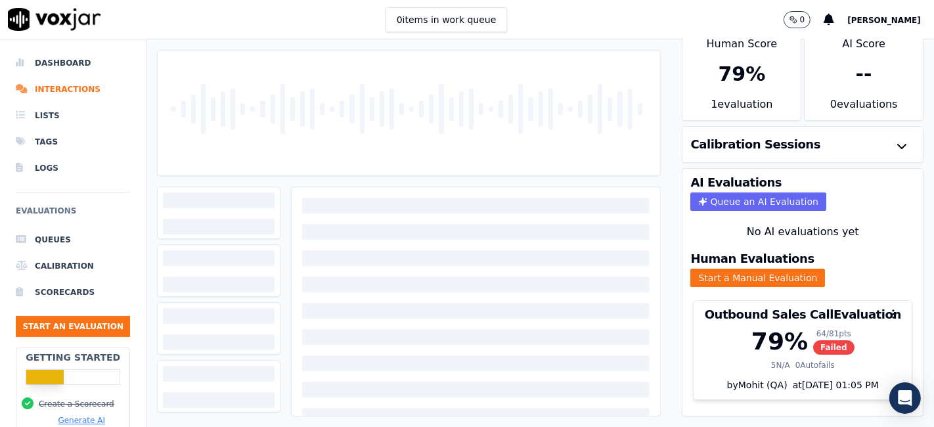
scroll to position [42, 0]
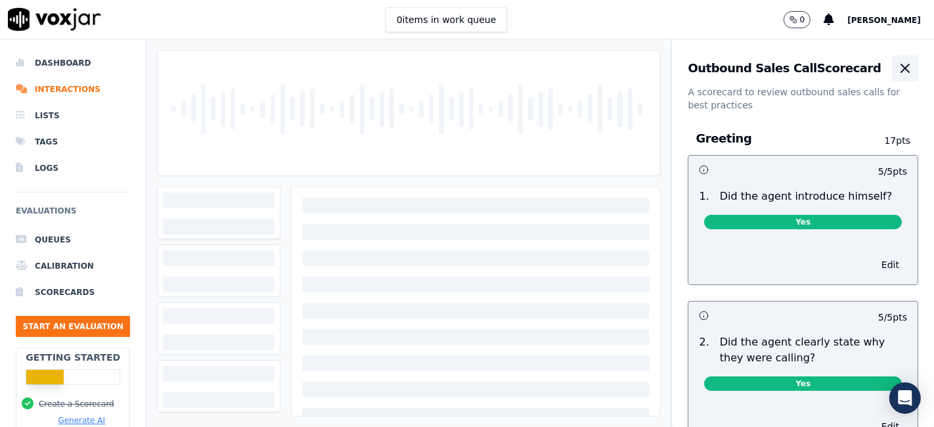
click at [897, 74] on icon "button" at bounding box center [905, 68] width 16 height 16
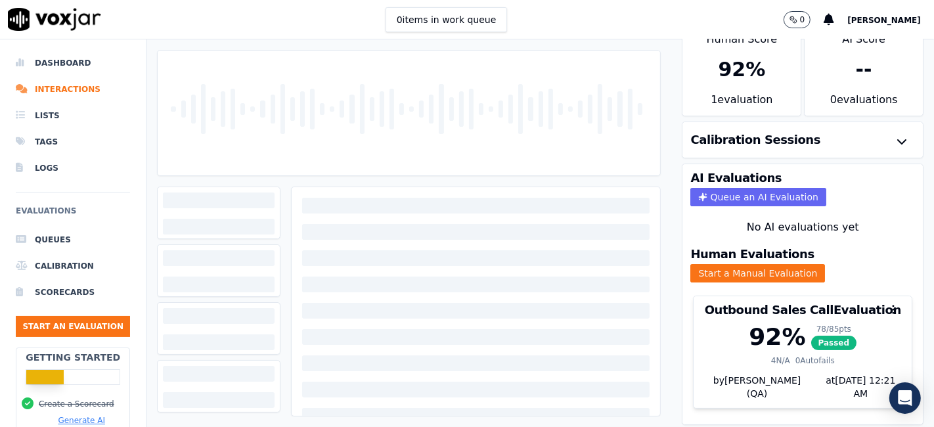
scroll to position [42, 0]
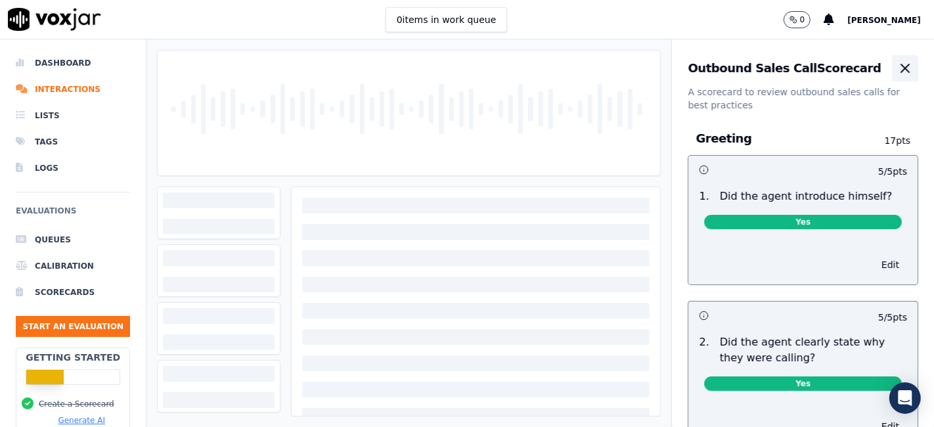
click at [897, 66] on icon "button" at bounding box center [905, 68] width 16 height 16
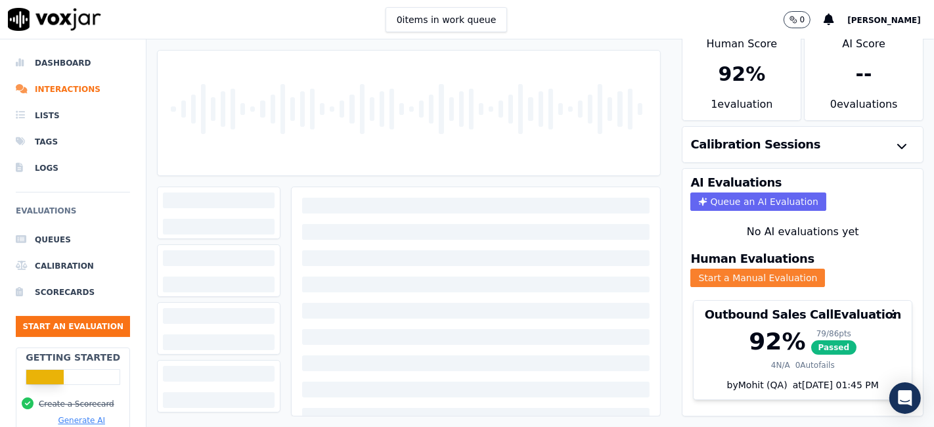
scroll to position [42, 0]
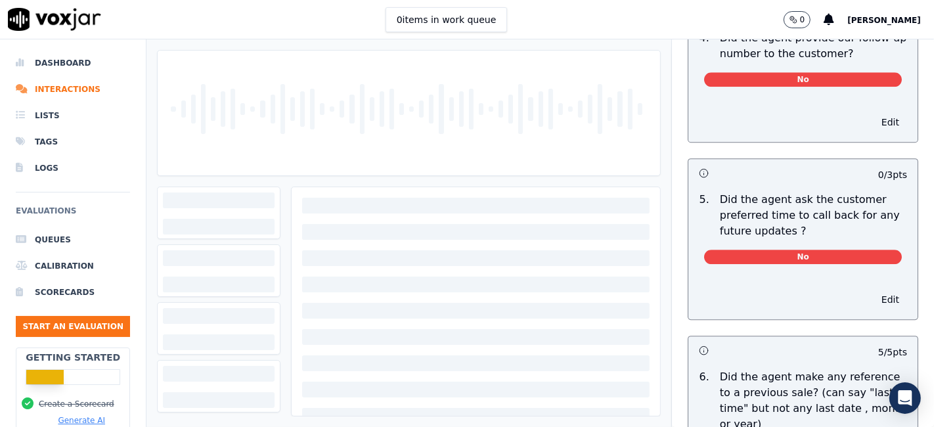
scroll to position [3284, 0]
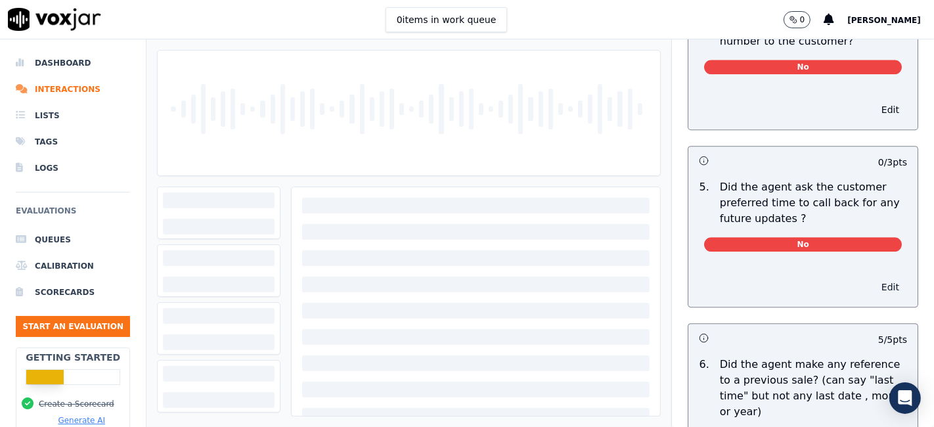
click at [874, 278] on button "Edit" at bounding box center [890, 287] width 33 height 18
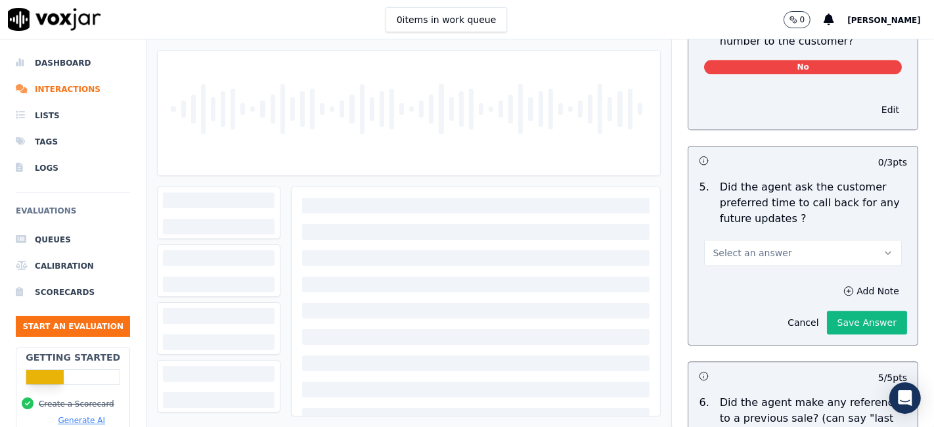
click at [797, 240] on button "Select an answer" at bounding box center [803, 253] width 198 height 26
click at [760, 296] on div "N/A" at bounding box center [778, 294] width 173 height 21
click at [831, 311] on button "Save Answer" at bounding box center [867, 323] width 80 height 24
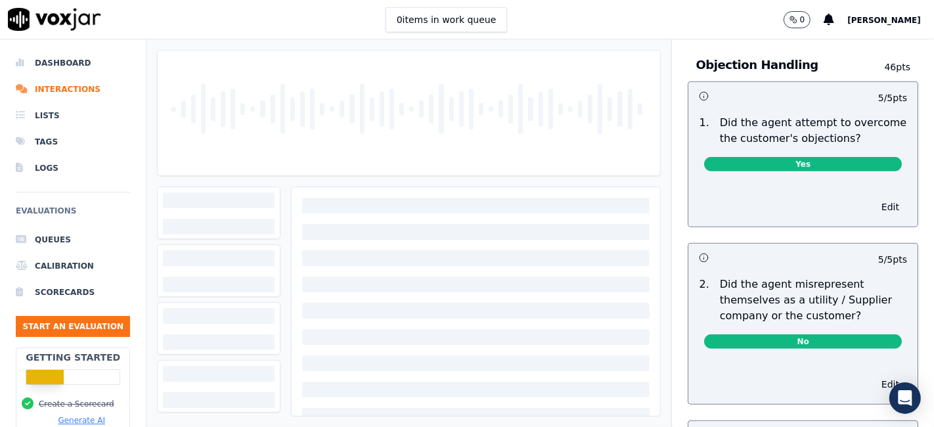
scroll to position [0, 0]
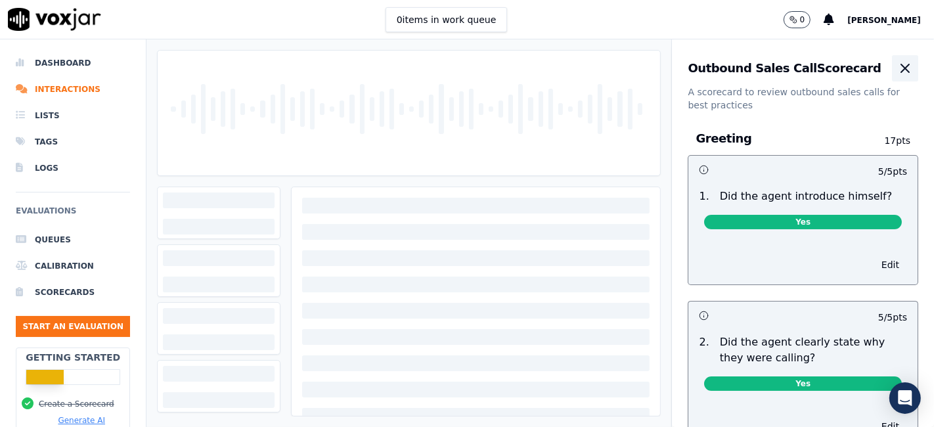
click at [897, 71] on icon "button" at bounding box center [905, 68] width 16 height 16
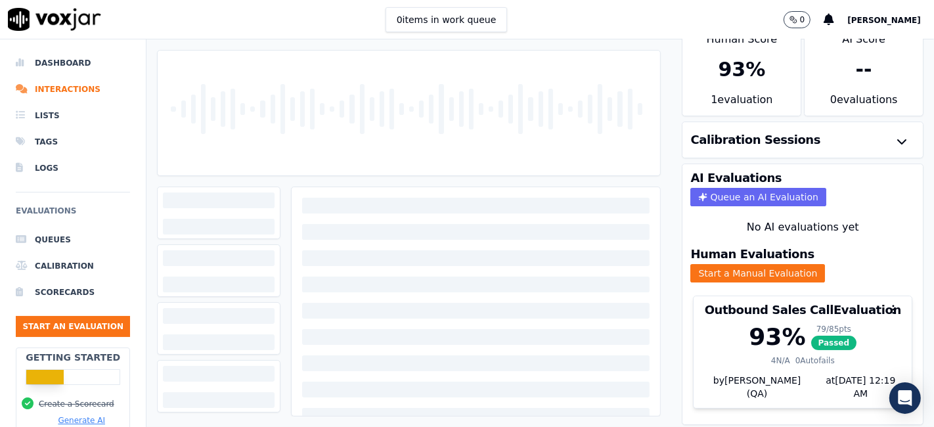
scroll to position [42, 0]
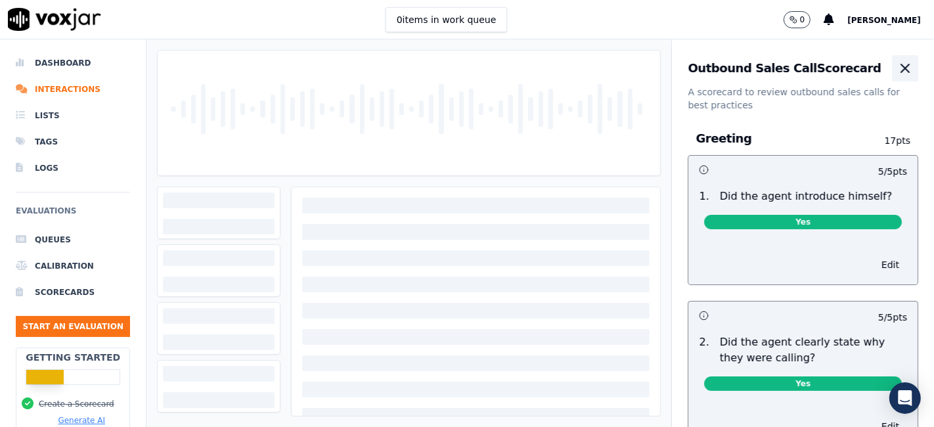
click at [901, 71] on icon "button" at bounding box center [905, 68] width 8 height 8
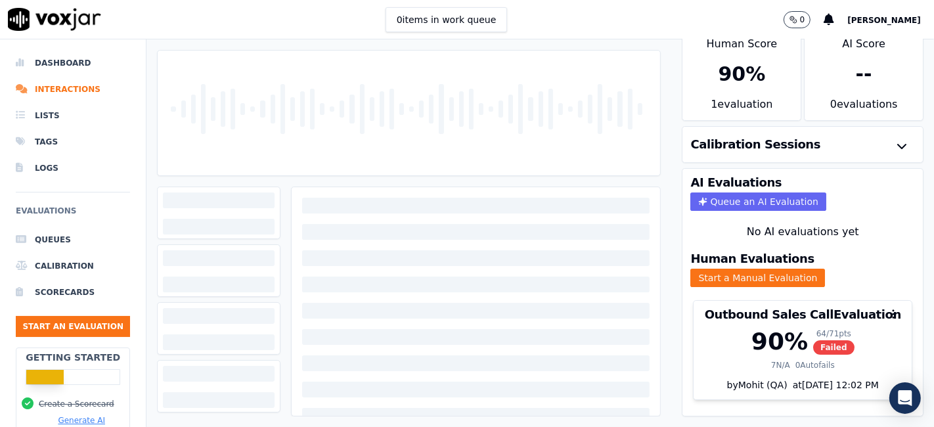
scroll to position [42, 0]
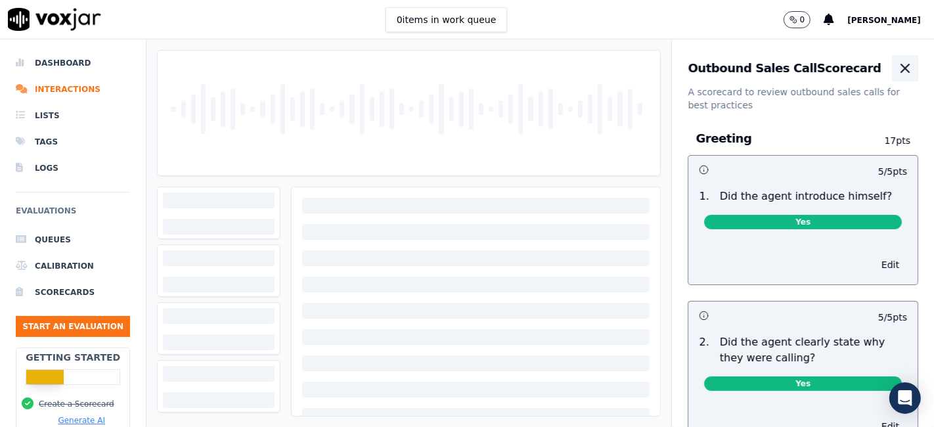
click at [897, 71] on icon "button" at bounding box center [905, 68] width 16 height 16
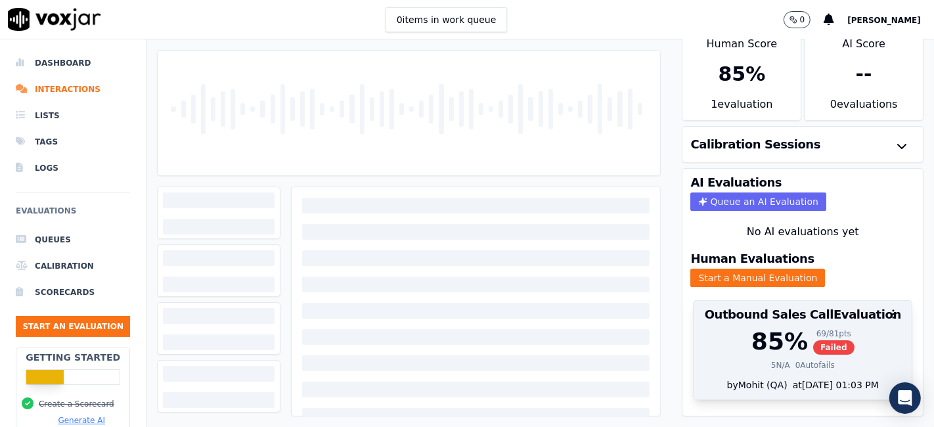
scroll to position [42, 0]
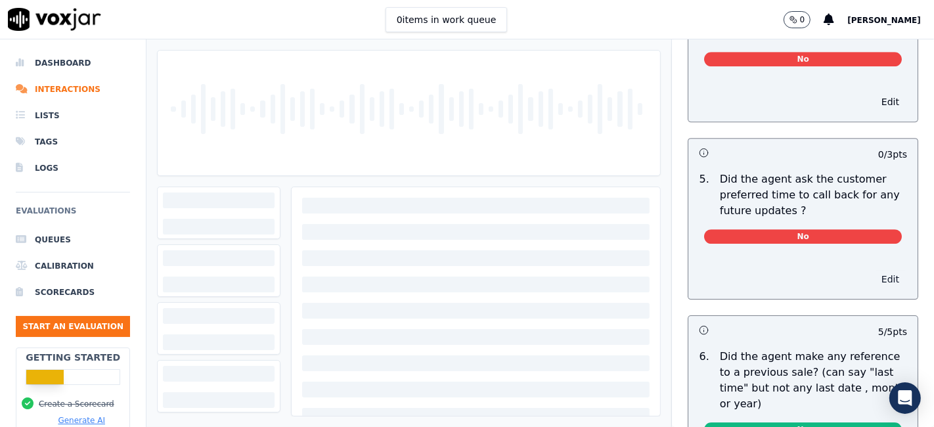
scroll to position [3430, 0]
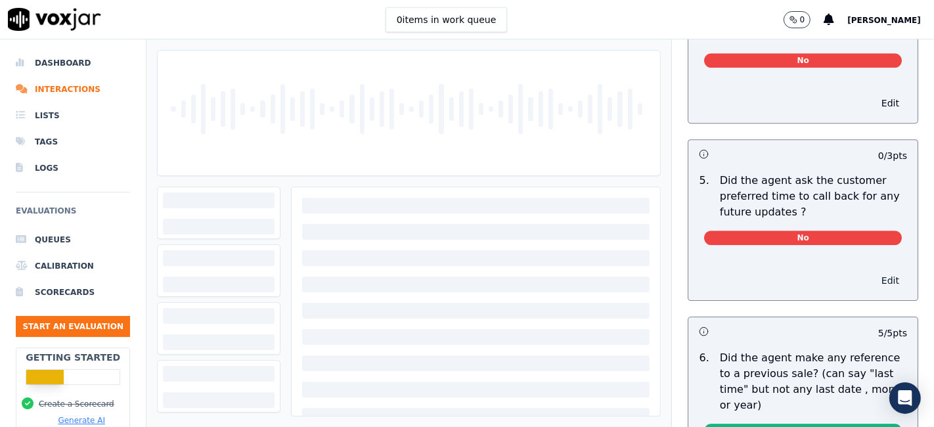
click at [874, 271] on button "Edit" at bounding box center [890, 280] width 33 height 18
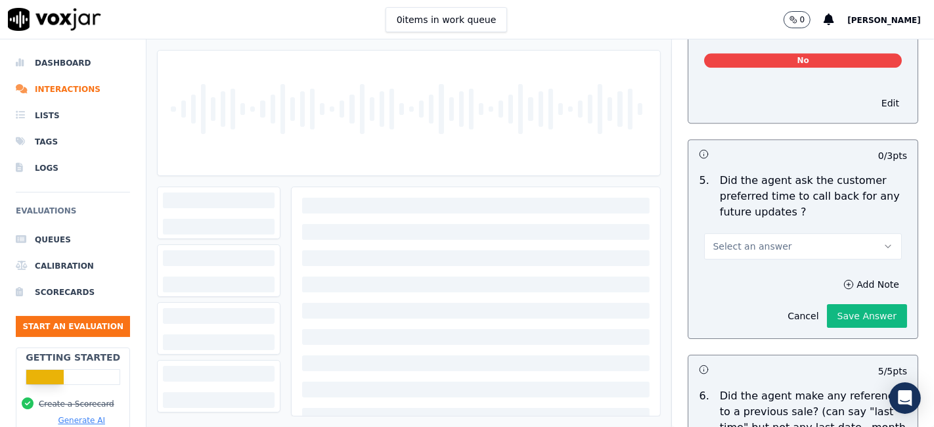
click at [784, 233] on button "Select an answer" at bounding box center [803, 246] width 198 height 26
click at [753, 292] on div "N/A" at bounding box center [778, 287] width 173 height 21
click at [835, 304] on button "Save Answer" at bounding box center [867, 316] width 80 height 24
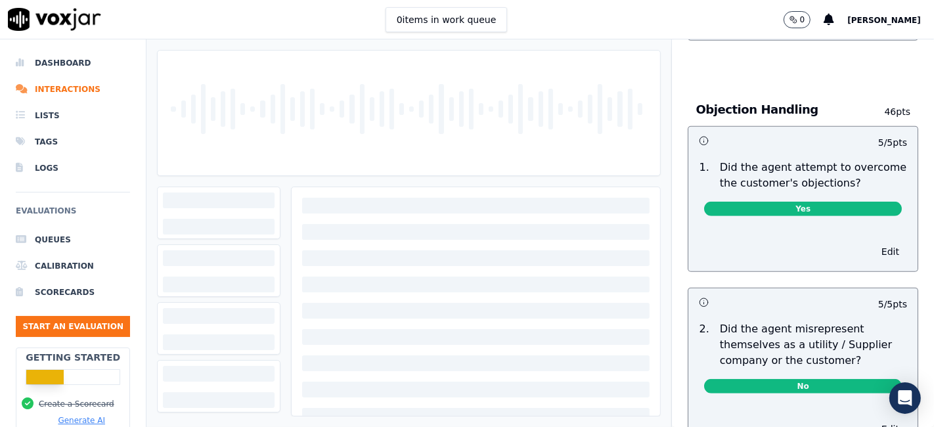
scroll to position [0, 0]
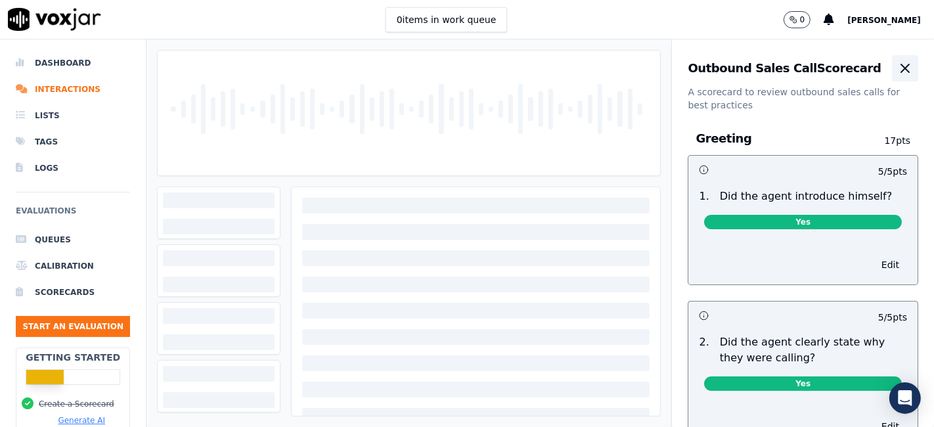
click at [897, 76] on icon "button" at bounding box center [905, 68] width 16 height 16
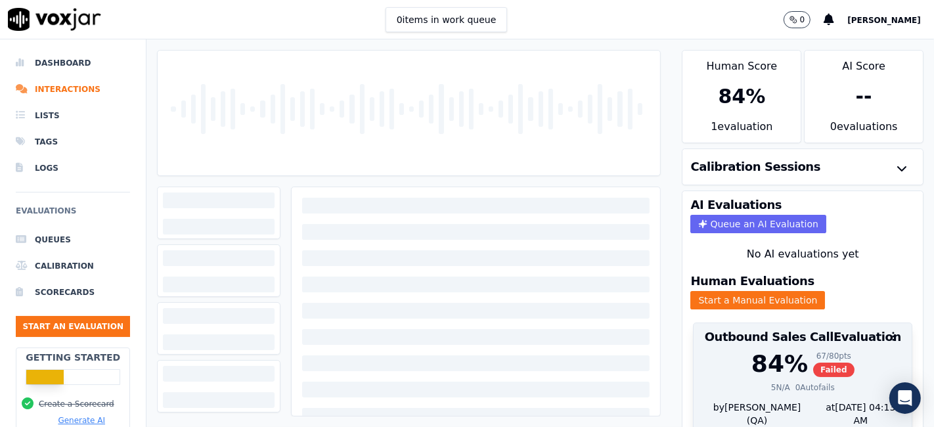
scroll to position [42, 0]
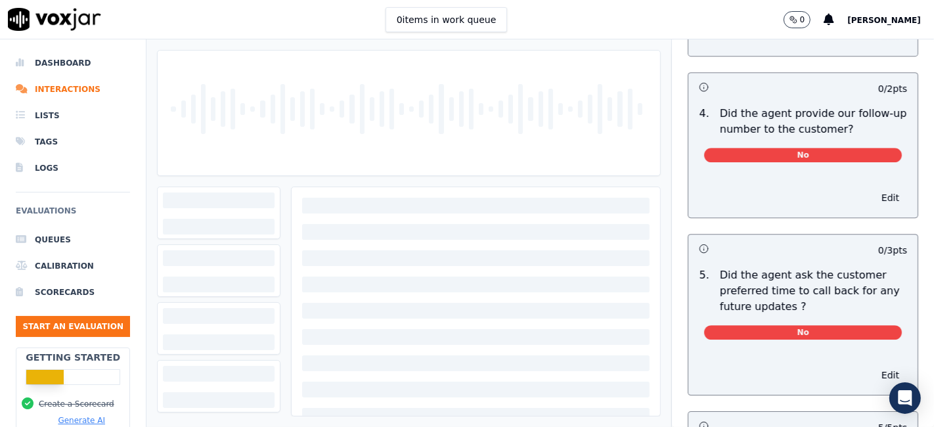
scroll to position [3357, 0]
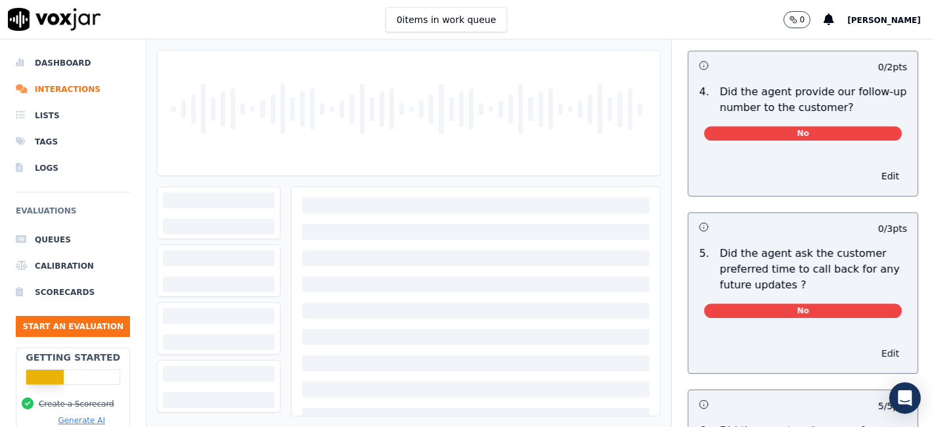
click at [874, 344] on button "Edit" at bounding box center [890, 353] width 33 height 18
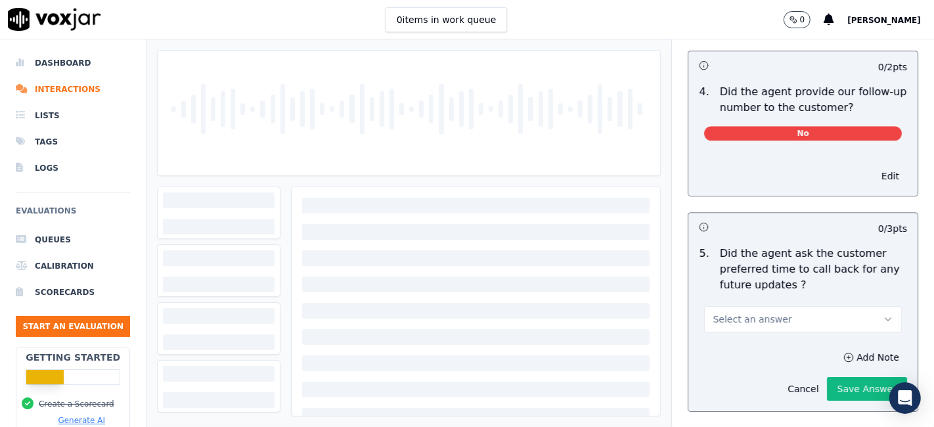
click at [806, 306] on button "Select an answer" at bounding box center [803, 319] width 198 height 26
click at [763, 363] on div "N/A" at bounding box center [778, 359] width 173 height 21
click at [829, 377] on button "Save Answer" at bounding box center [867, 389] width 80 height 24
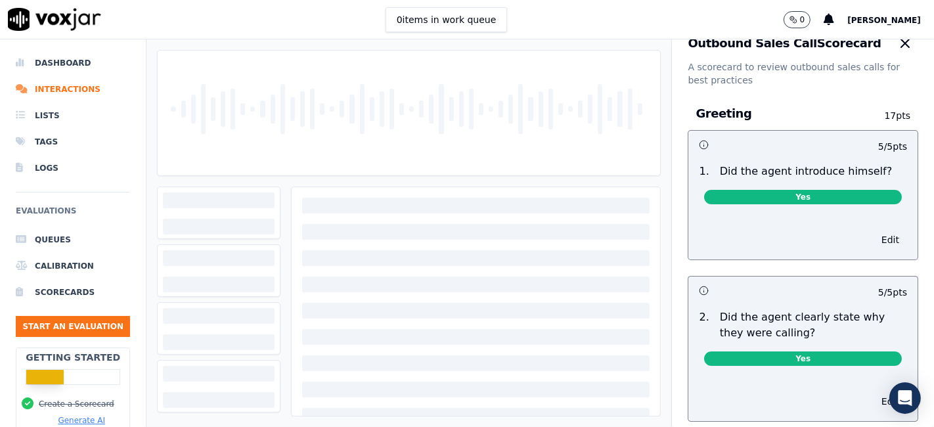
scroll to position [0, 0]
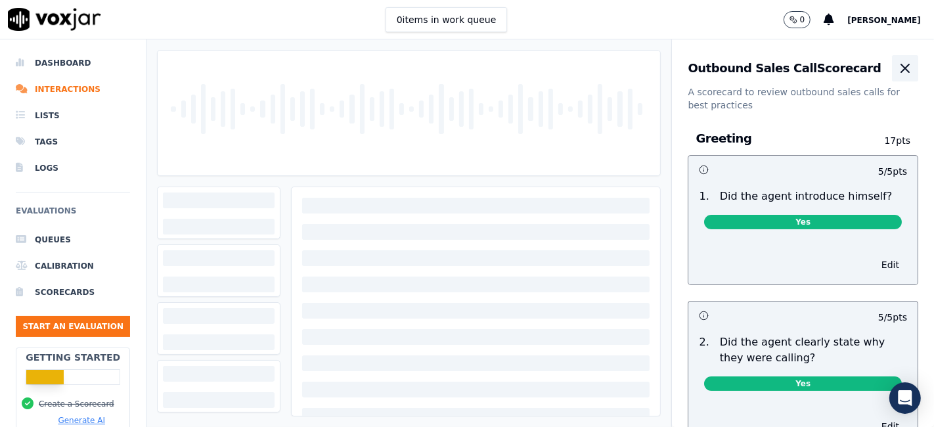
click at [897, 69] on icon "button" at bounding box center [905, 68] width 16 height 16
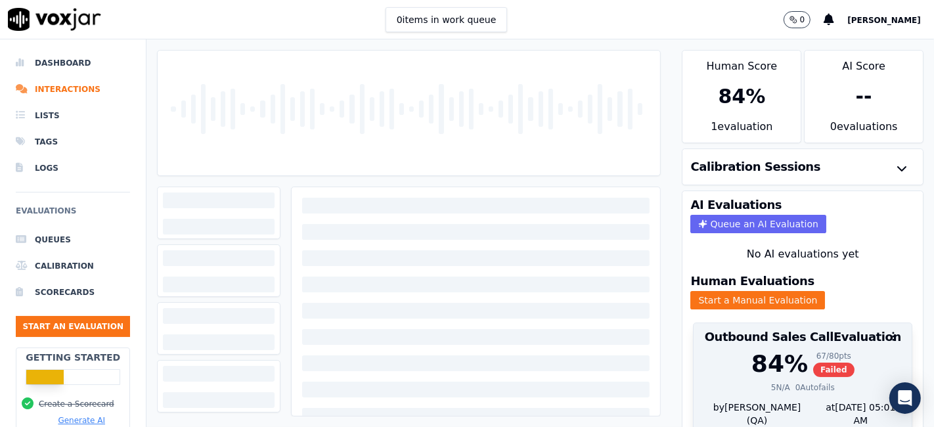
scroll to position [42, 0]
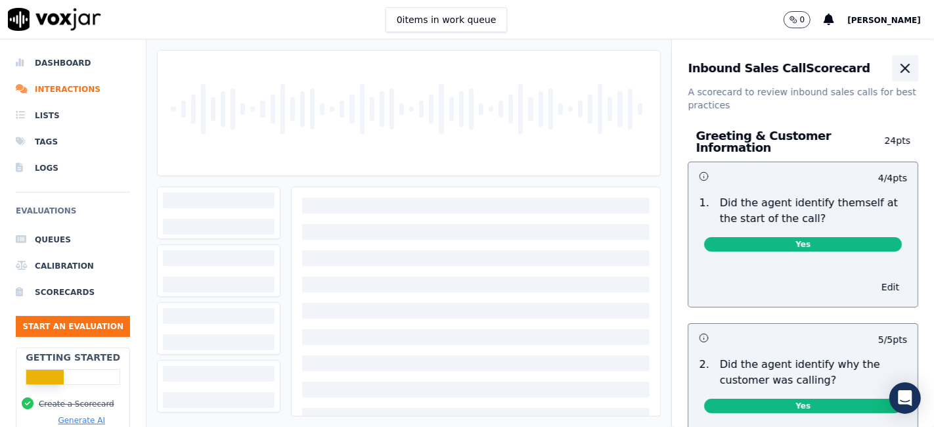
click at [897, 74] on icon "button" at bounding box center [905, 68] width 16 height 16
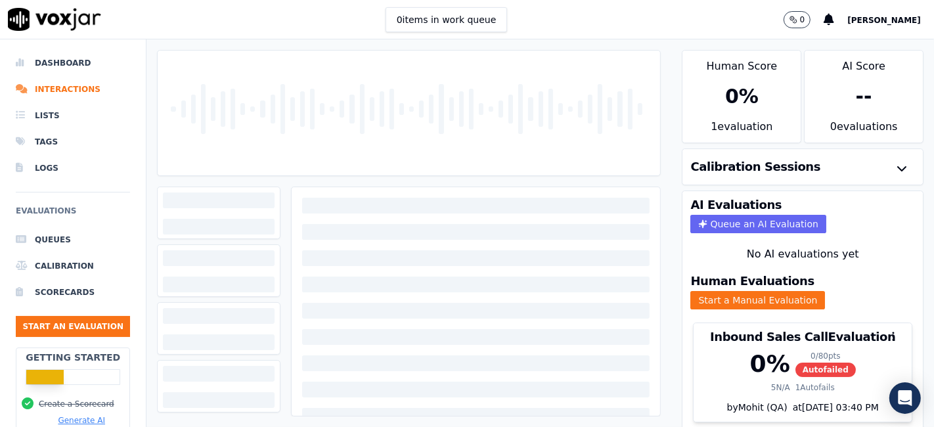
scroll to position [42, 0]
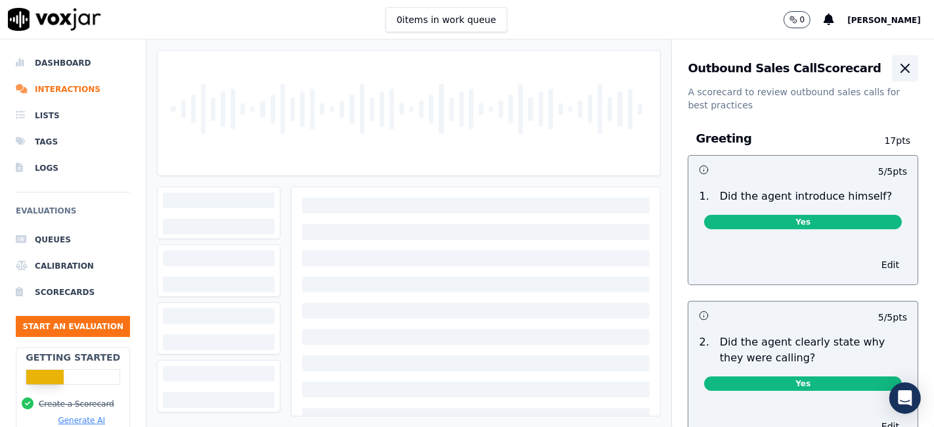
click at [897, 67] on icon "button" at bounding box center [905, 68] width 16 height 16
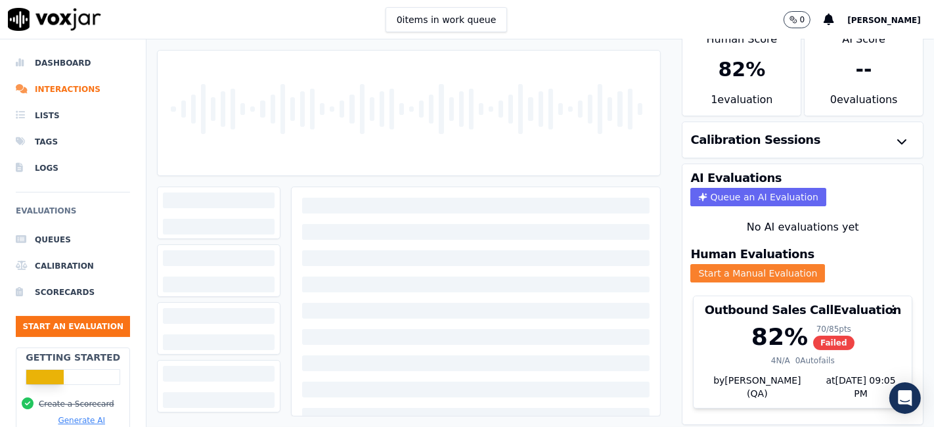
scroll to position [42, 0]
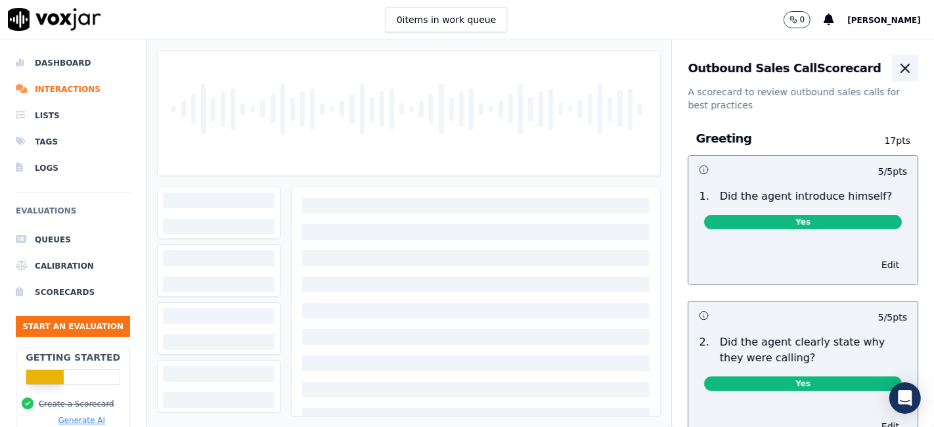
click at [897, 68] on icon "button" at bounding box center [905, 68] width 16 height 16
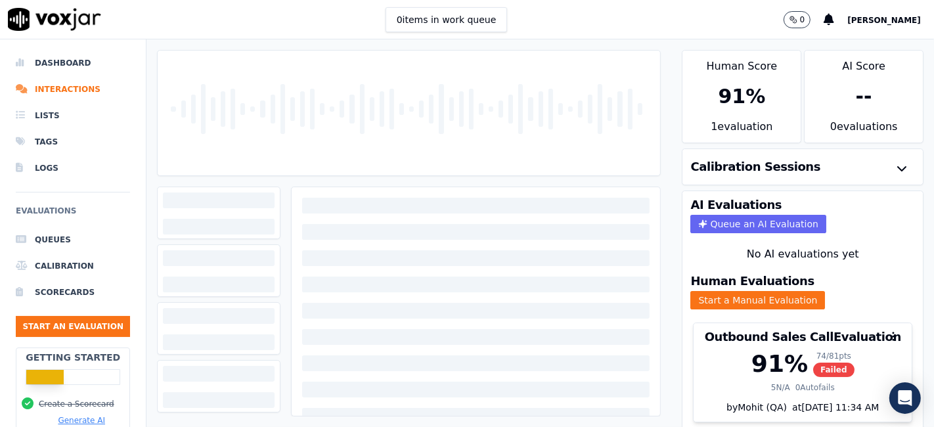
scroll to position [42, 0]
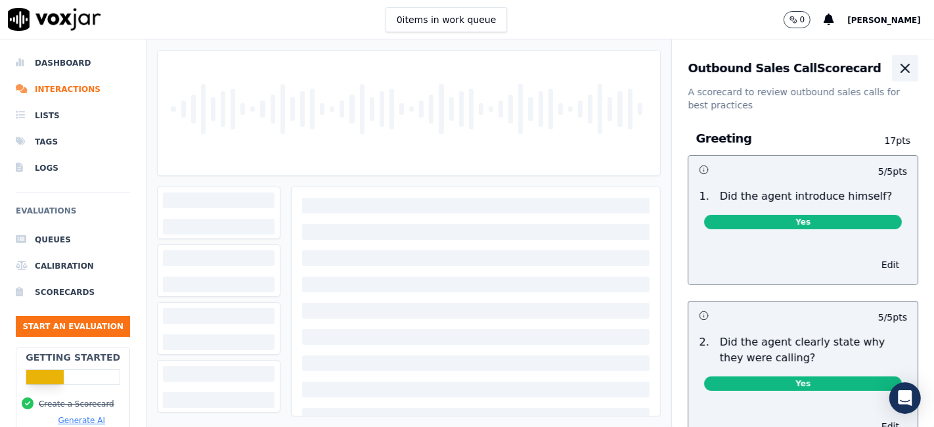
click at [897, 72] on icon "button" at bounding box center [905, 68] width 16 height 16
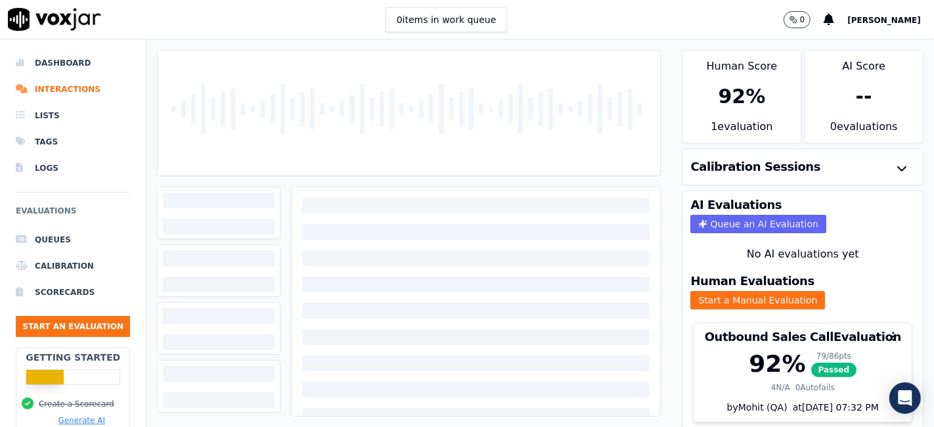
scroll to position [42, 0]
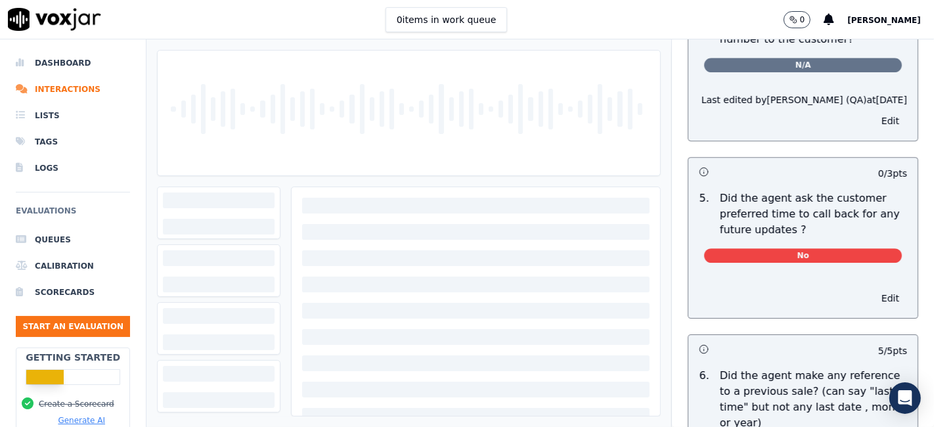
scroll to position [3430, 0]
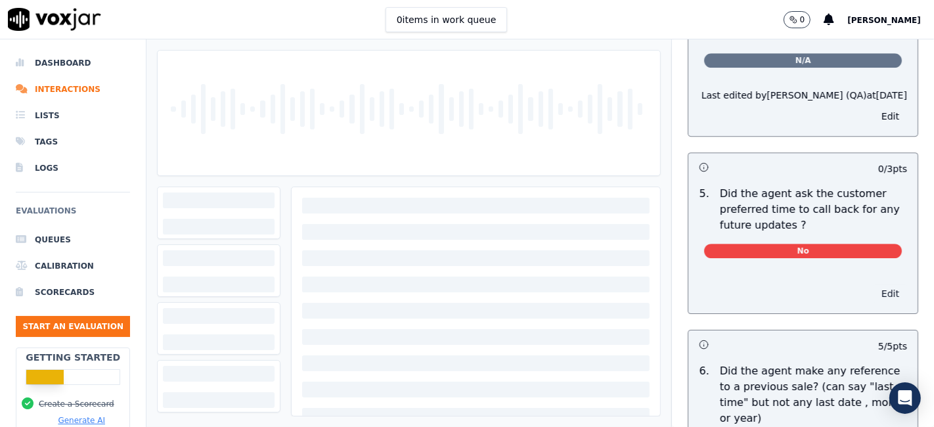
click at [874, 284] on button "Edit" at bounding box center [890, 293] width 33 height 18
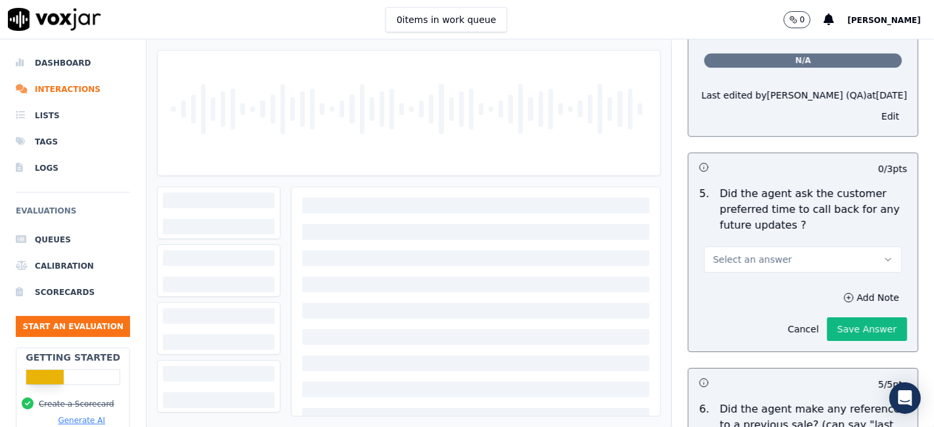
click at [787, 246] on button "Select an answer" at bounding box center [803, 259] width 198 height 26
click at [756, 301] on div "N/A" at bounding box center [778, 300] width 173 height 21
click at [827, 317] on button "Save Answer" at bounding box center [867, 329] width 80 height 24
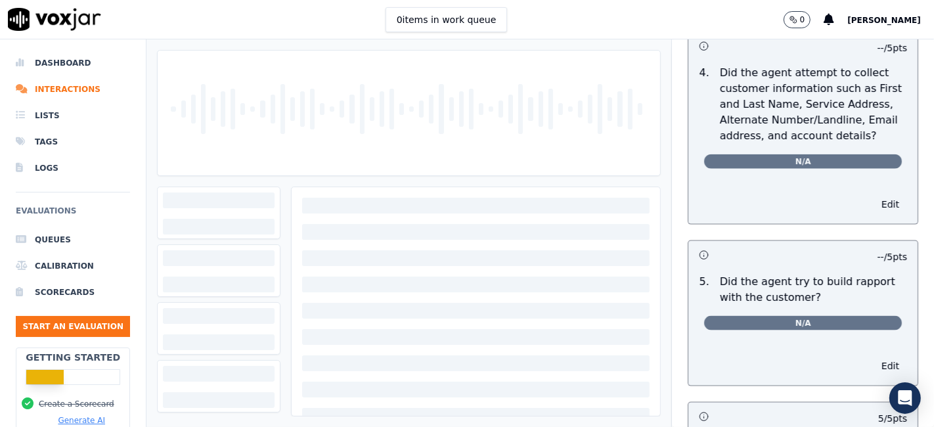
scroll to position [0, 0]
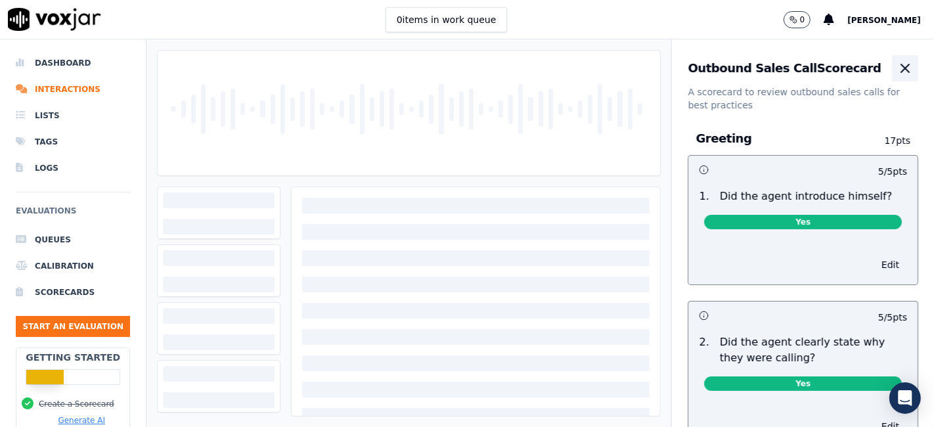
click at [897, 63] on icon "button" at bounding box center [905, 68] width 16 height 16
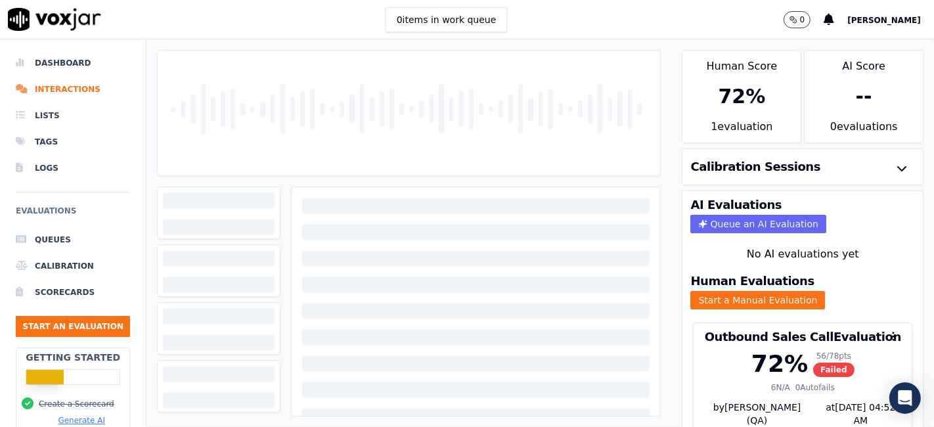
scroll to position [42, 0]
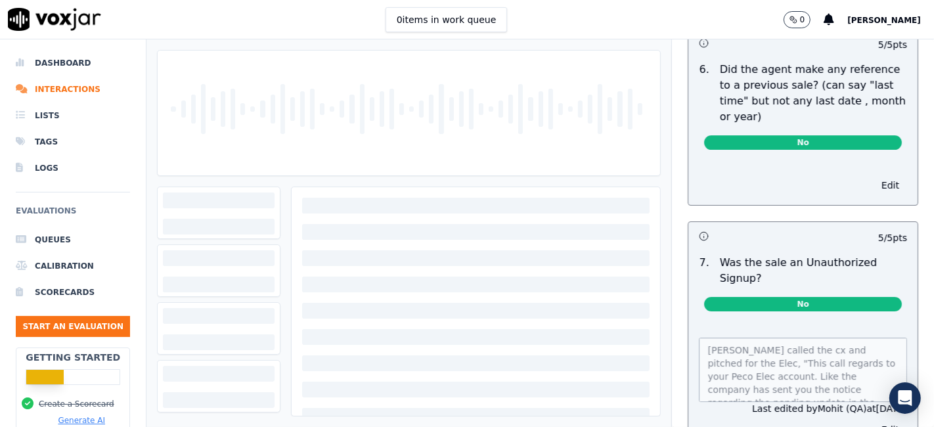
scroll to position [3719, 0]
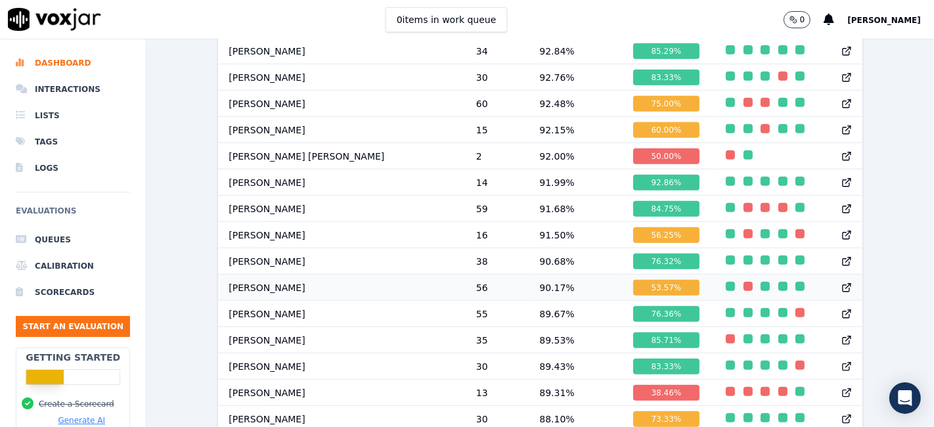
scroll to position [914, 0]
